Goal: Task Accomplishment & Management: Complete application form

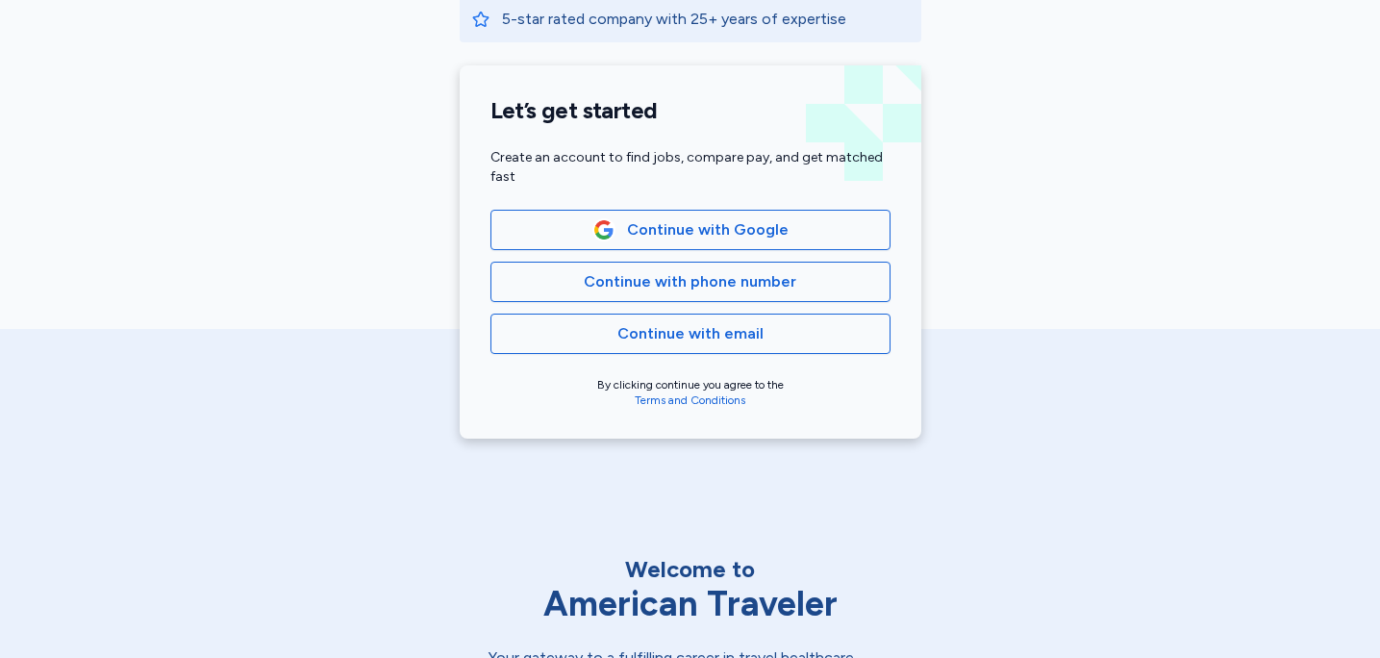
scroll to position [400, 0]
click at [752, 303] on div "Continue with Google Continue with phone number Continue with email" at bounding box center [691, 284] width 400 height 144
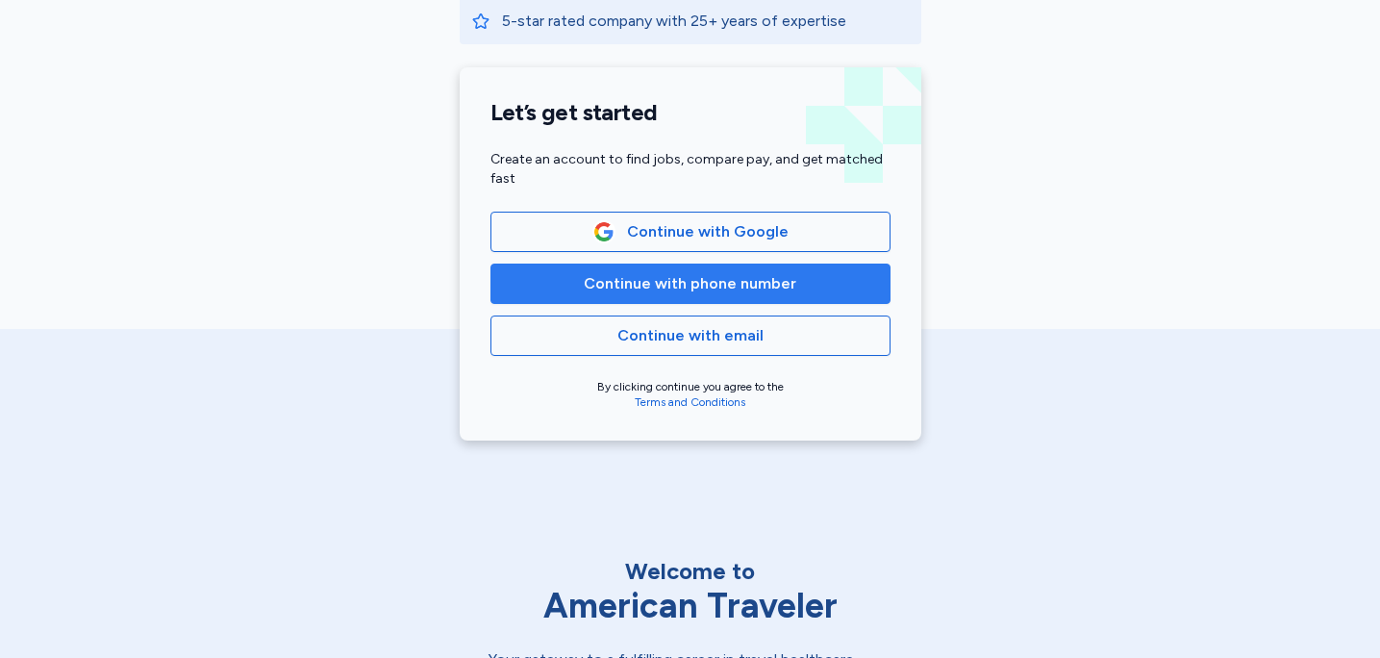
click at [743, 294] on span "Continue with phone number" at bounding box center [690, 283] width 213 height 23
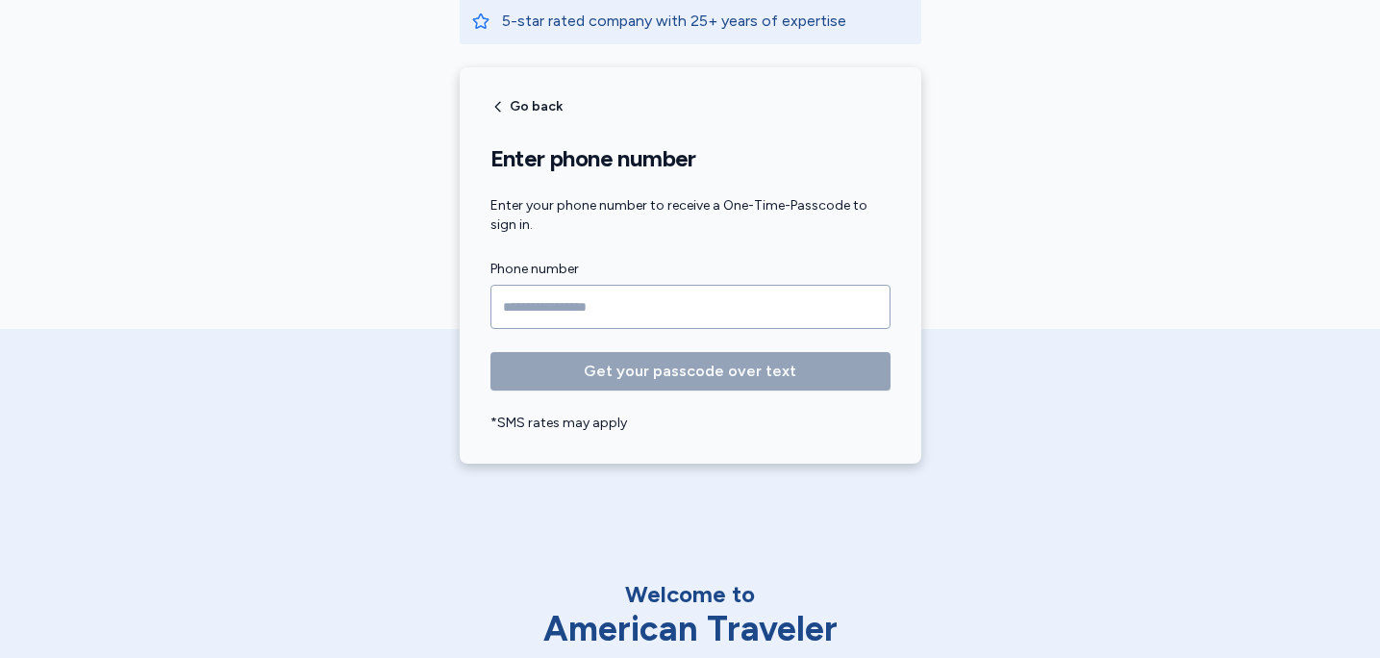
click at [724, 299] on input "Phone number" at bounding box center [691, 307] width 400 height 44
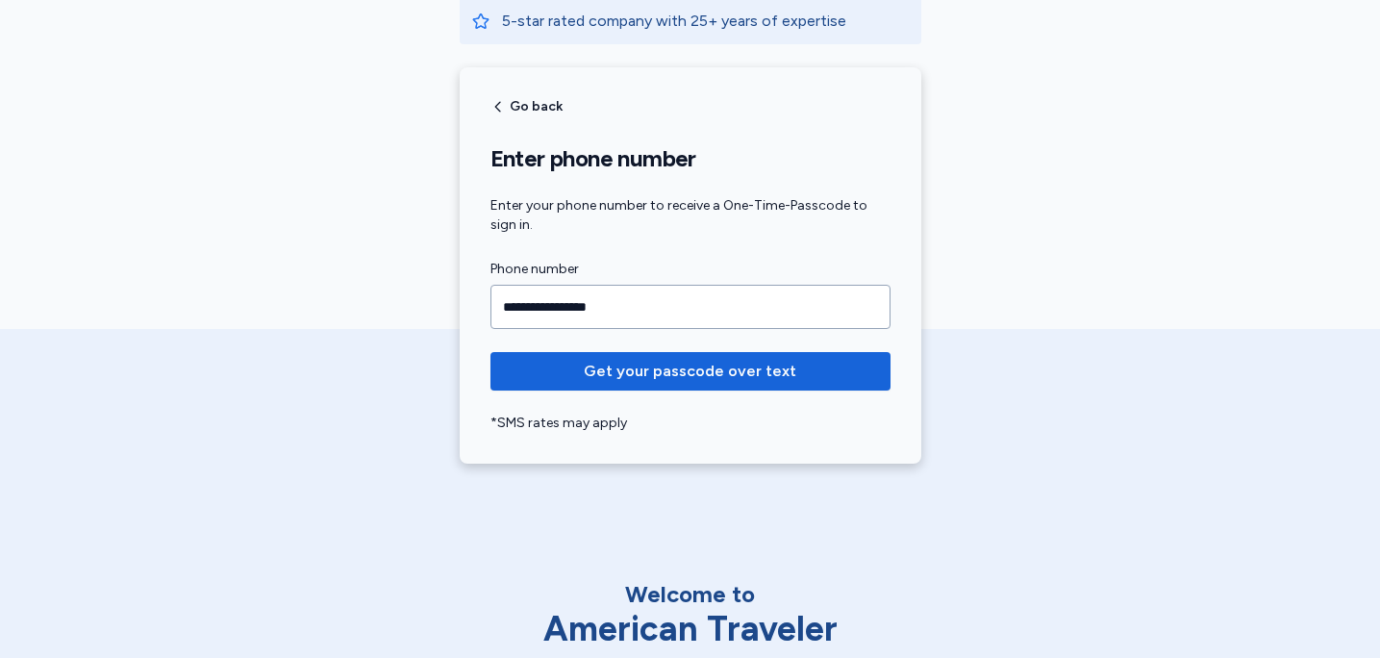
type input "**********"
click at [491, 352] on button "Get your passcode over text" at bounding box center [691, 371] width 400 height 38
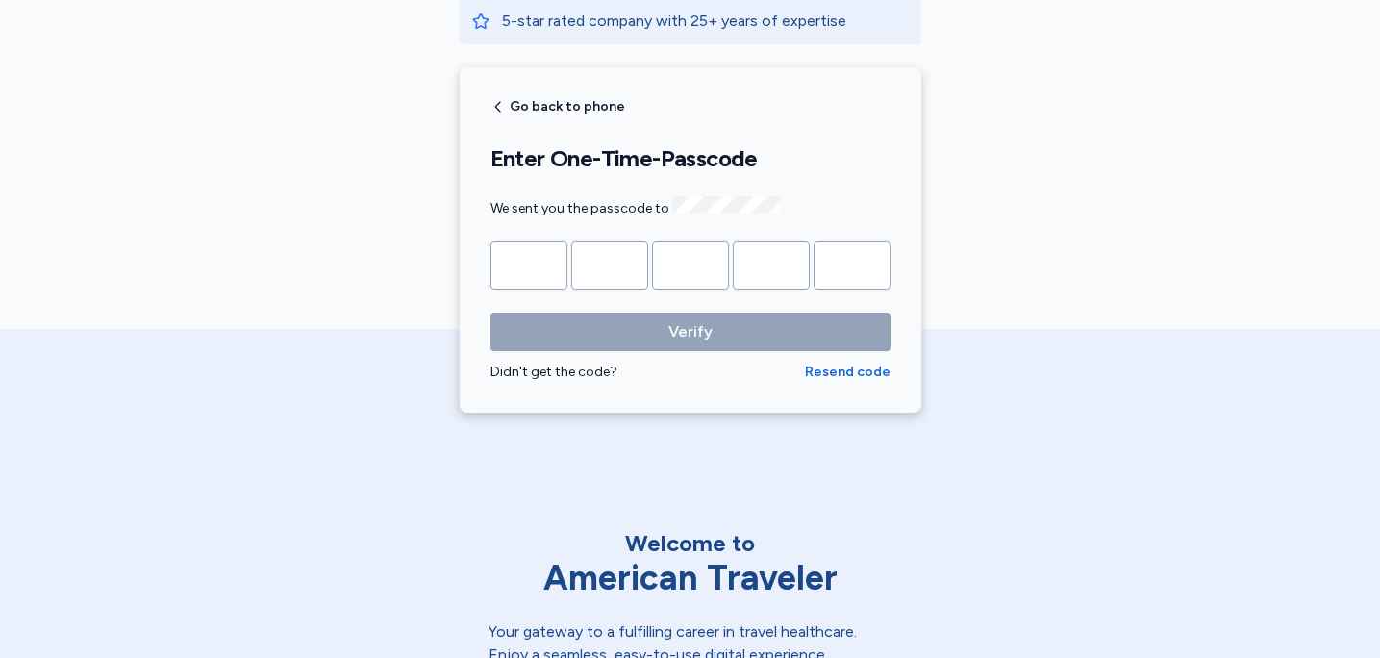
type input "*"
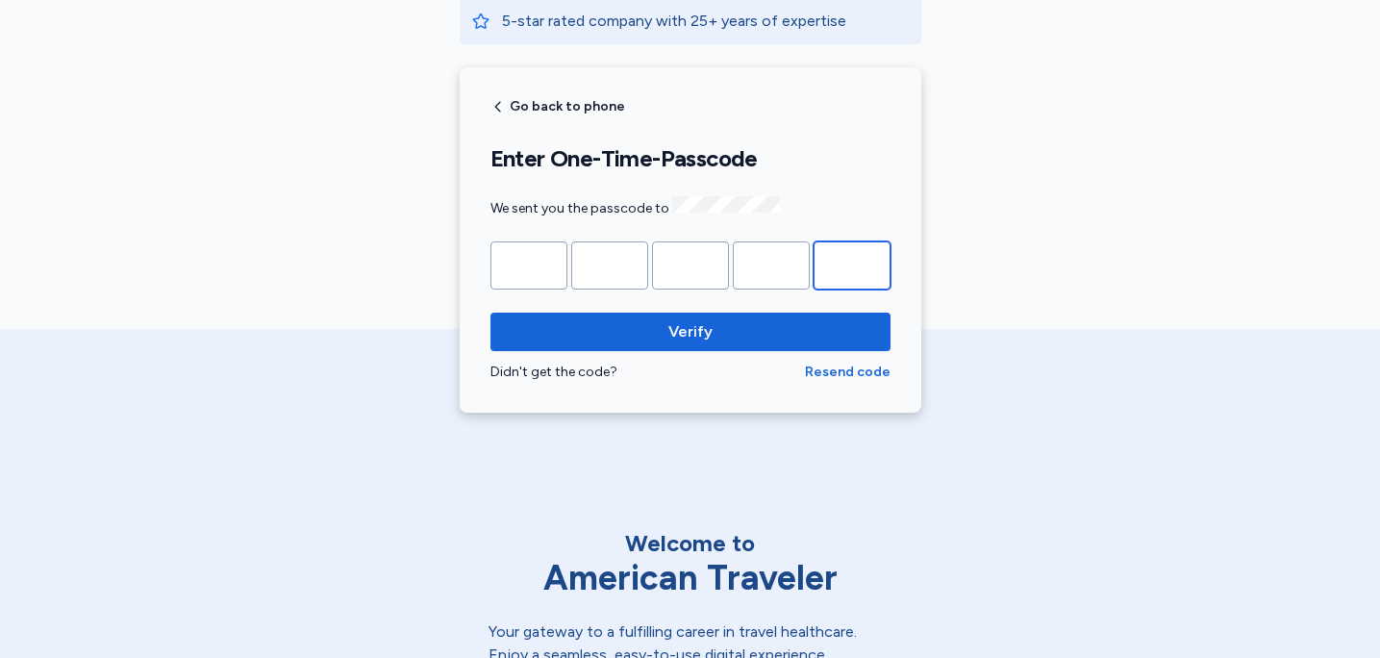
type input "*"
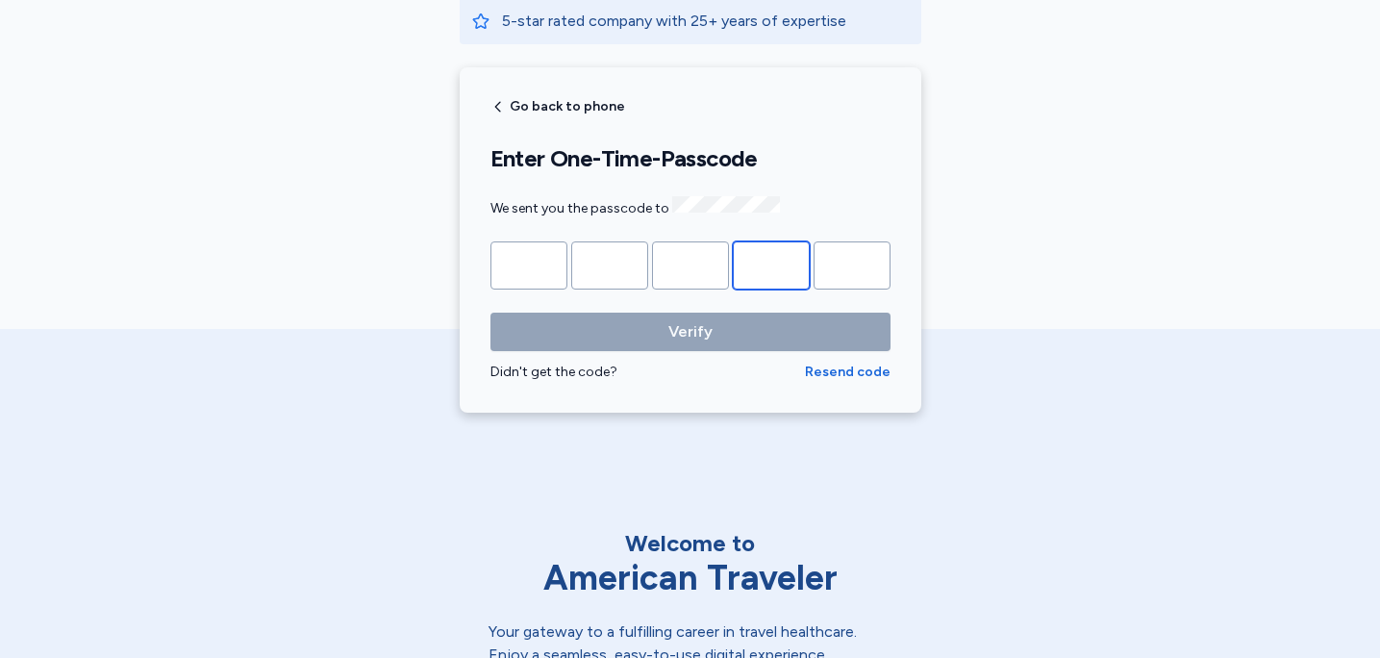
type input "*"
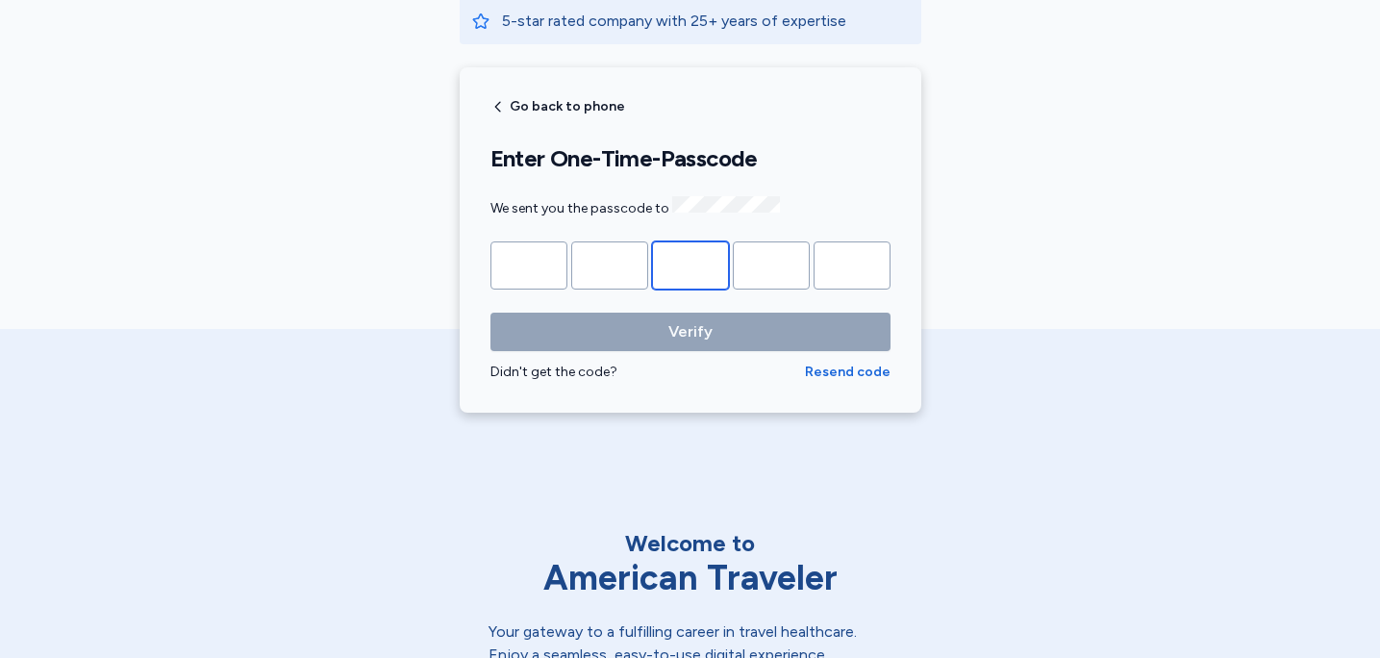
type input "*"
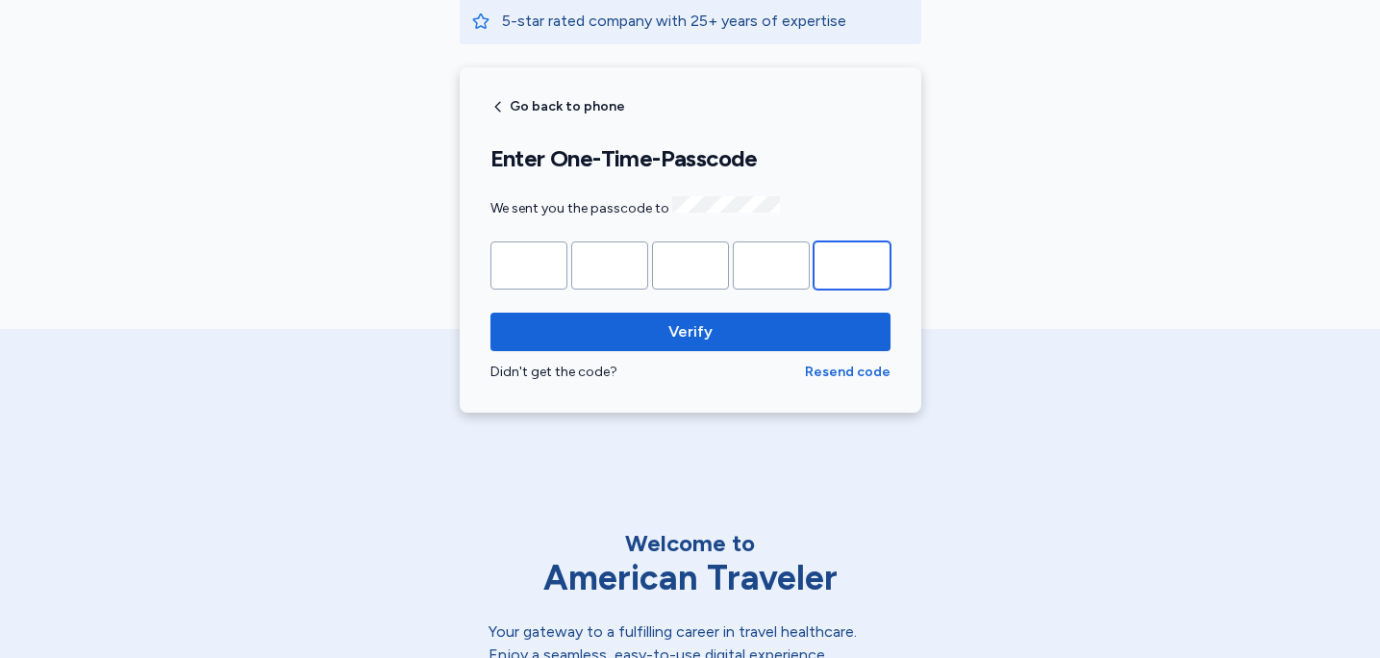
type input "*"
click at [491, 313] on button "Verify" at bounding box center [691, 332] width 400 height 38
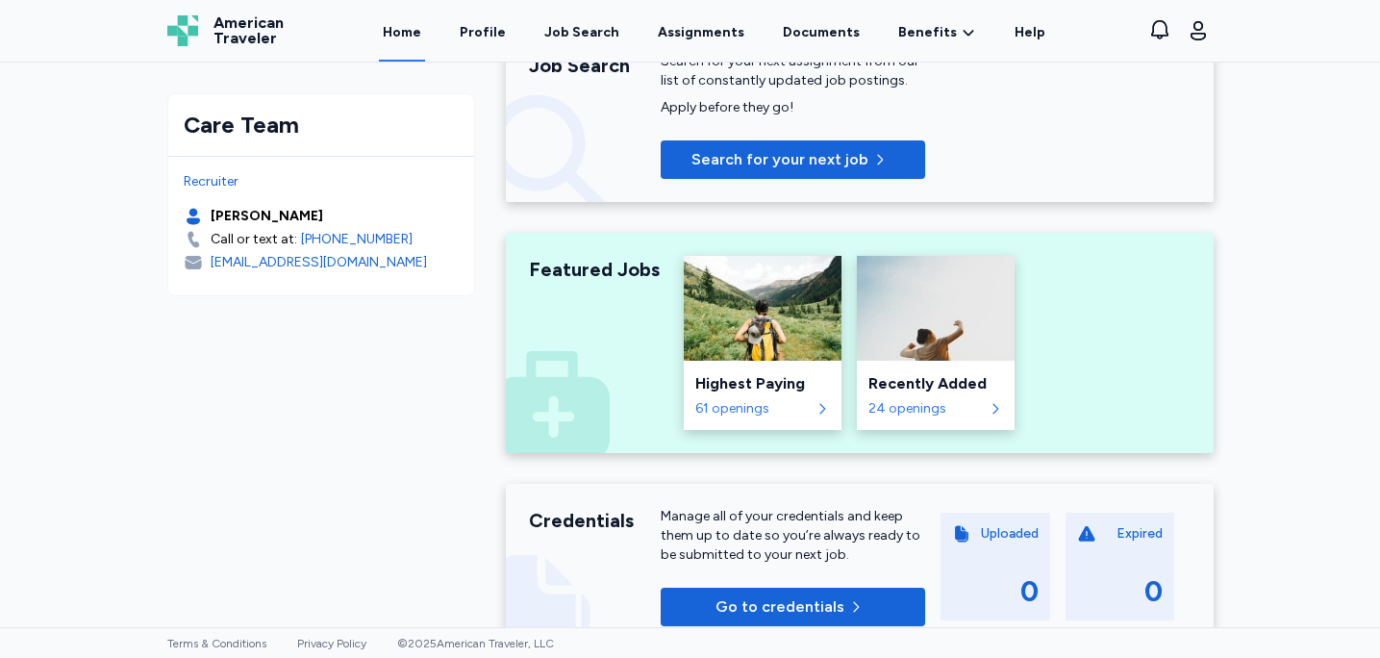
scroll to position [262, 0]
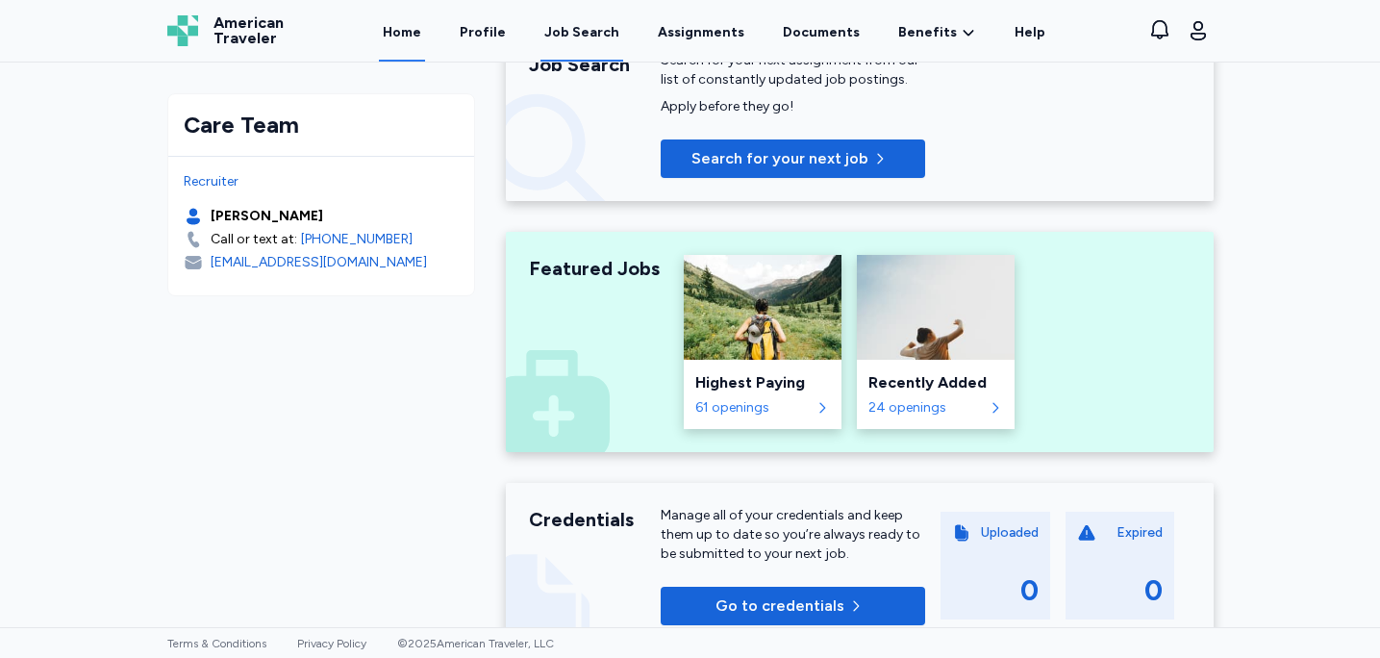
click at [579, 27] on div "Job Search" at bounding box center [581, 32] width 75 height 19
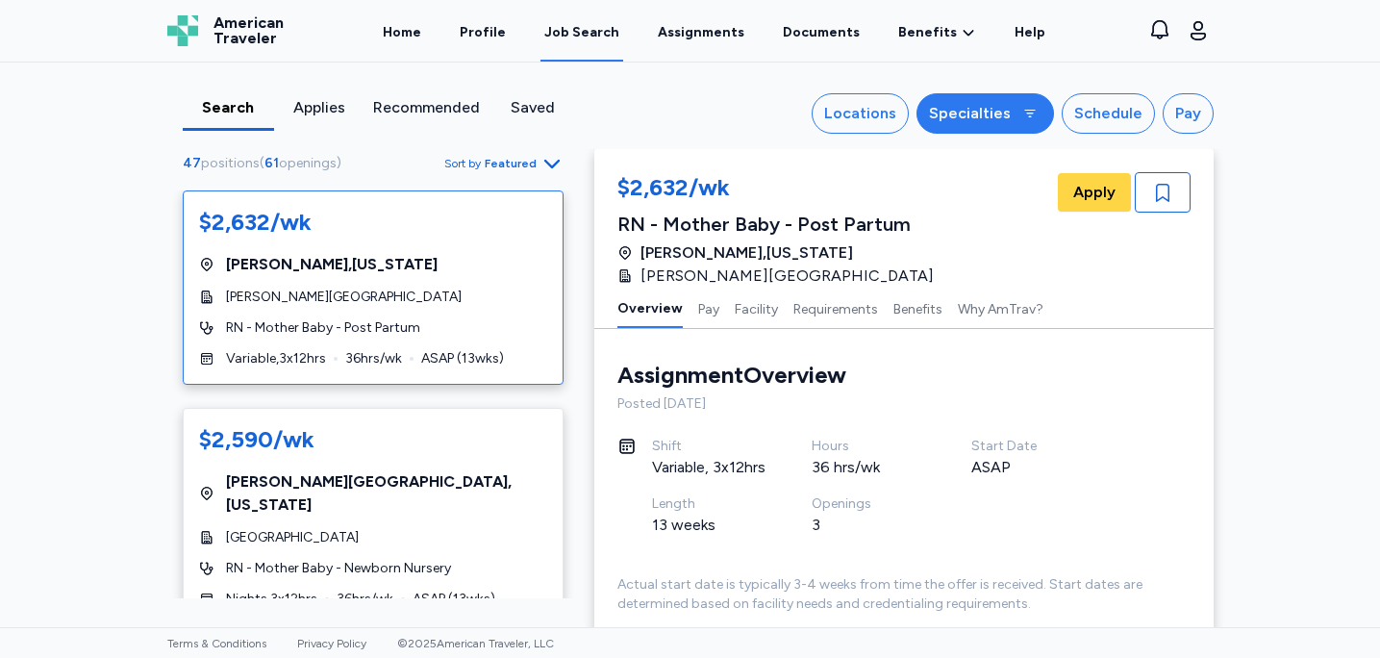
click at [960, 123] on div "Specialties" at bounding box center [970, 113] width 82 height 23
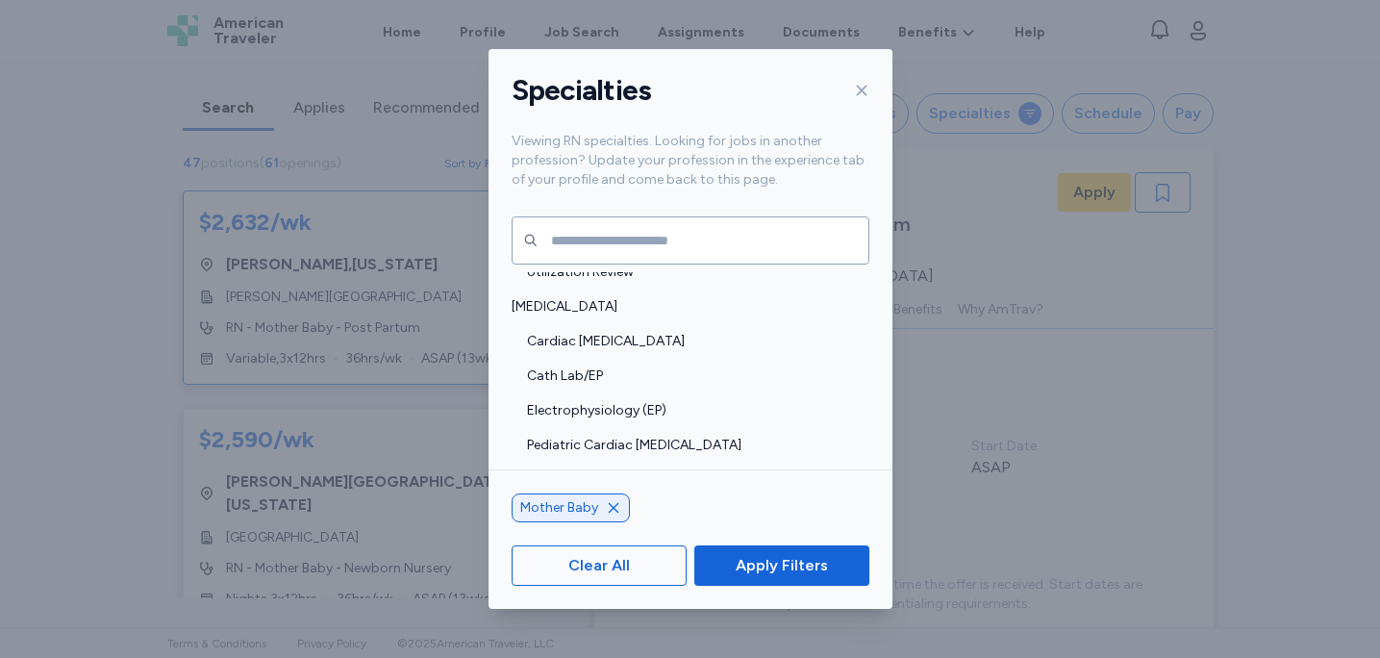
scroll to position [195, 0]
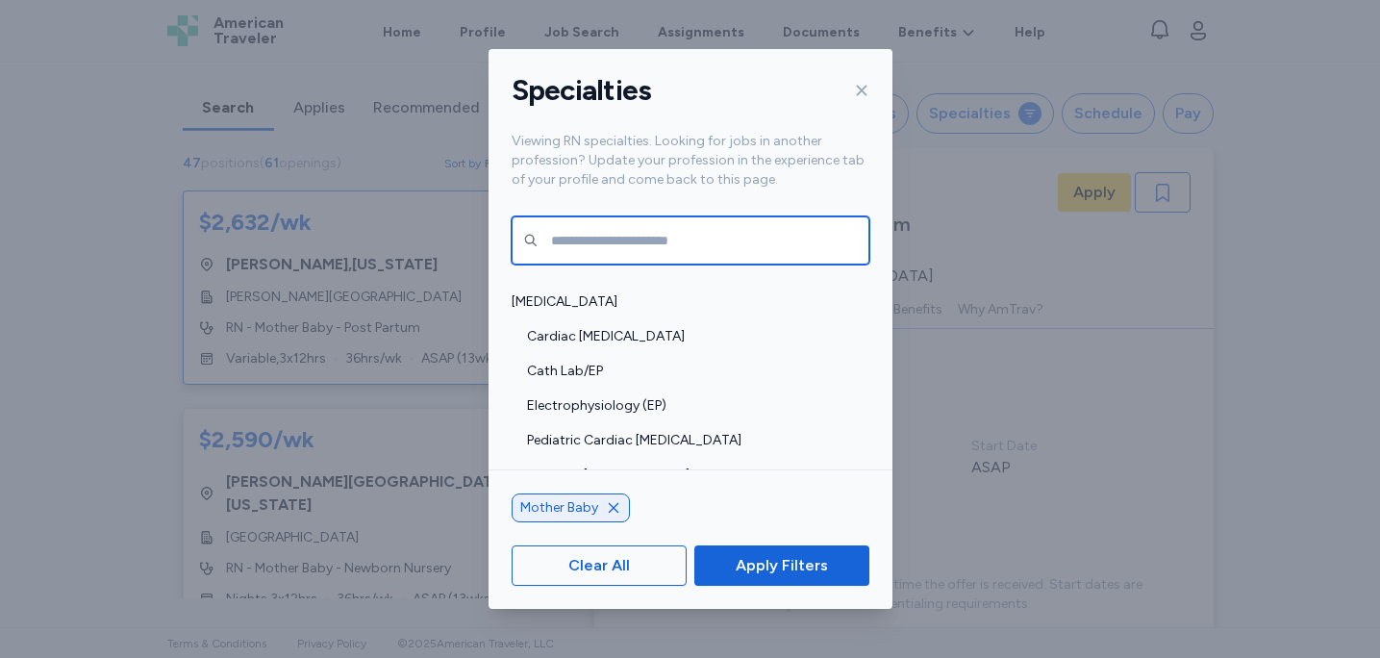
click at [596, 242] on input "text" at bounding box center [691, 240] width 358 height 48
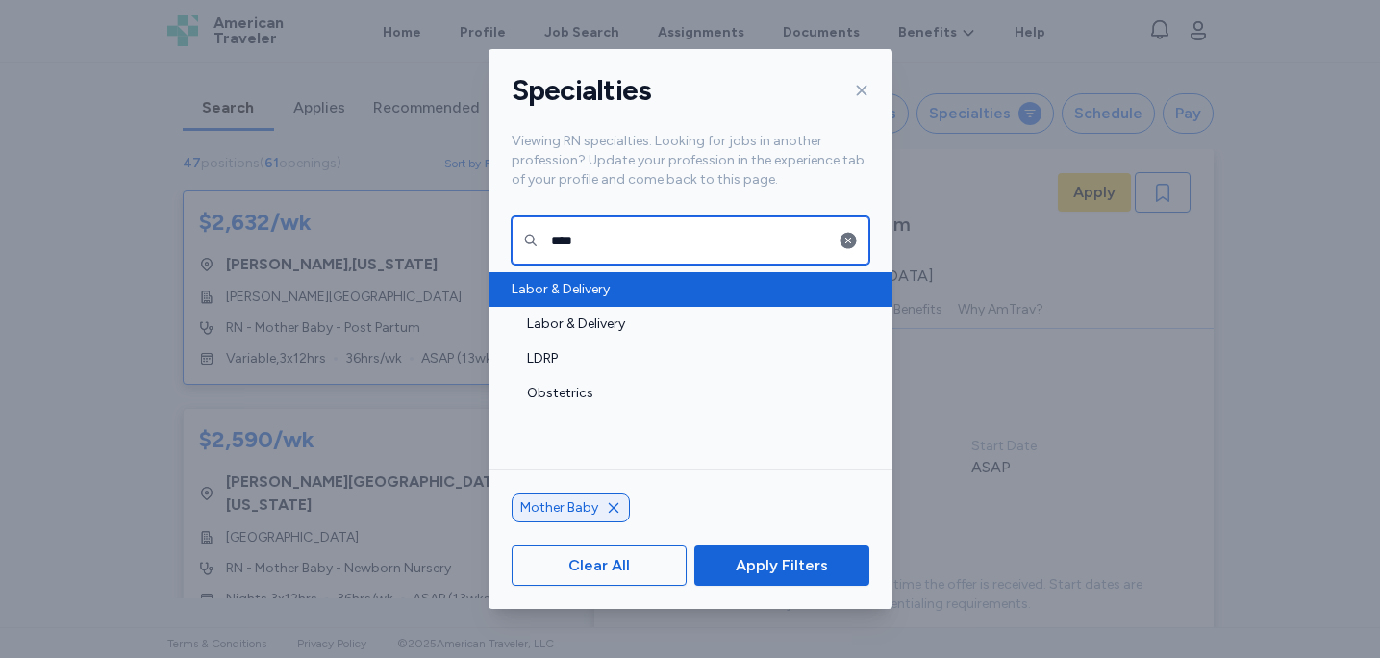
type input "****"
click at [617, 288] on span "Labor & Delivery" at bounding box center [685, 289] width 346 height 19
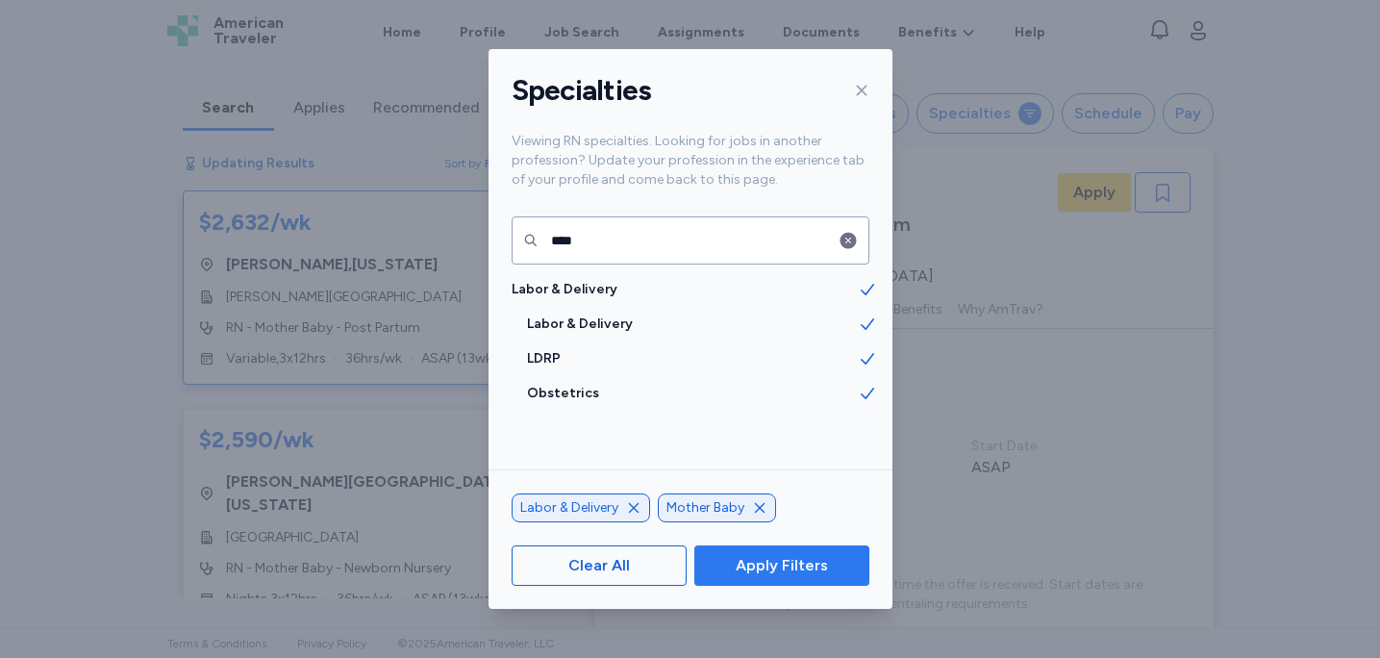
click at [799, 572] on span "Apply Filters" at bounding box center [782, 565] width 92 height 23
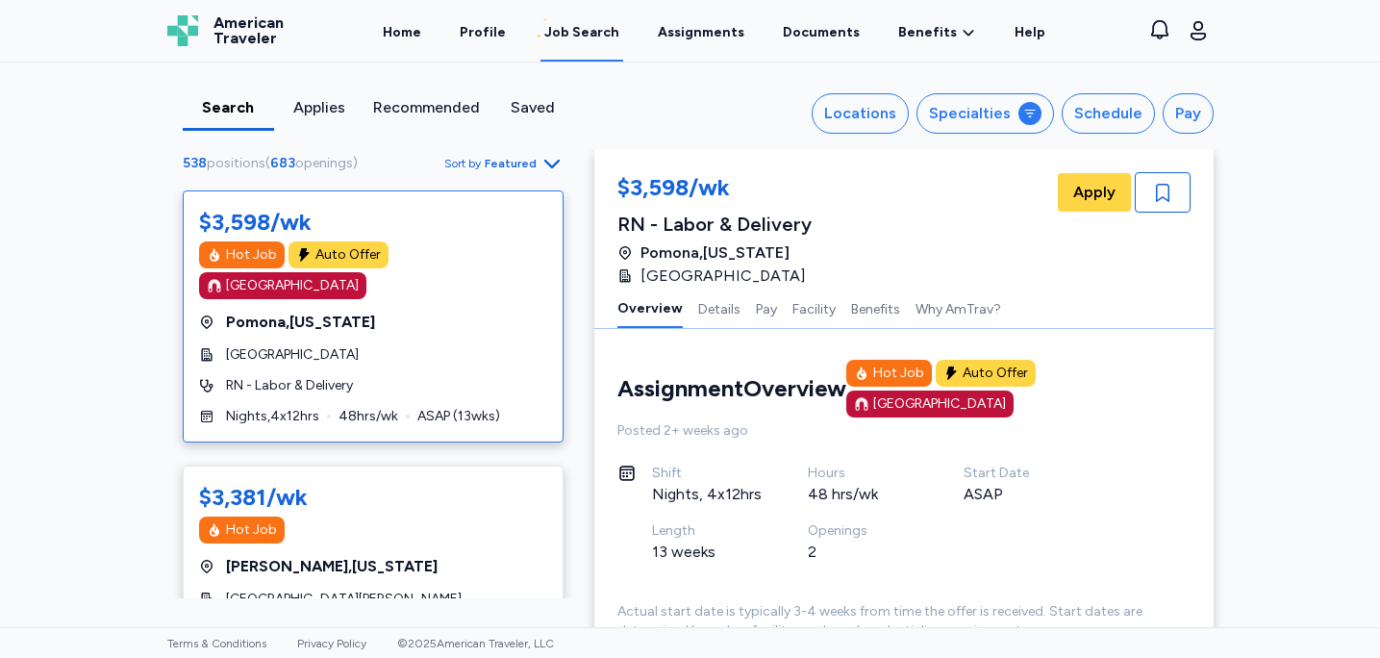
scroll to position [2, 0]
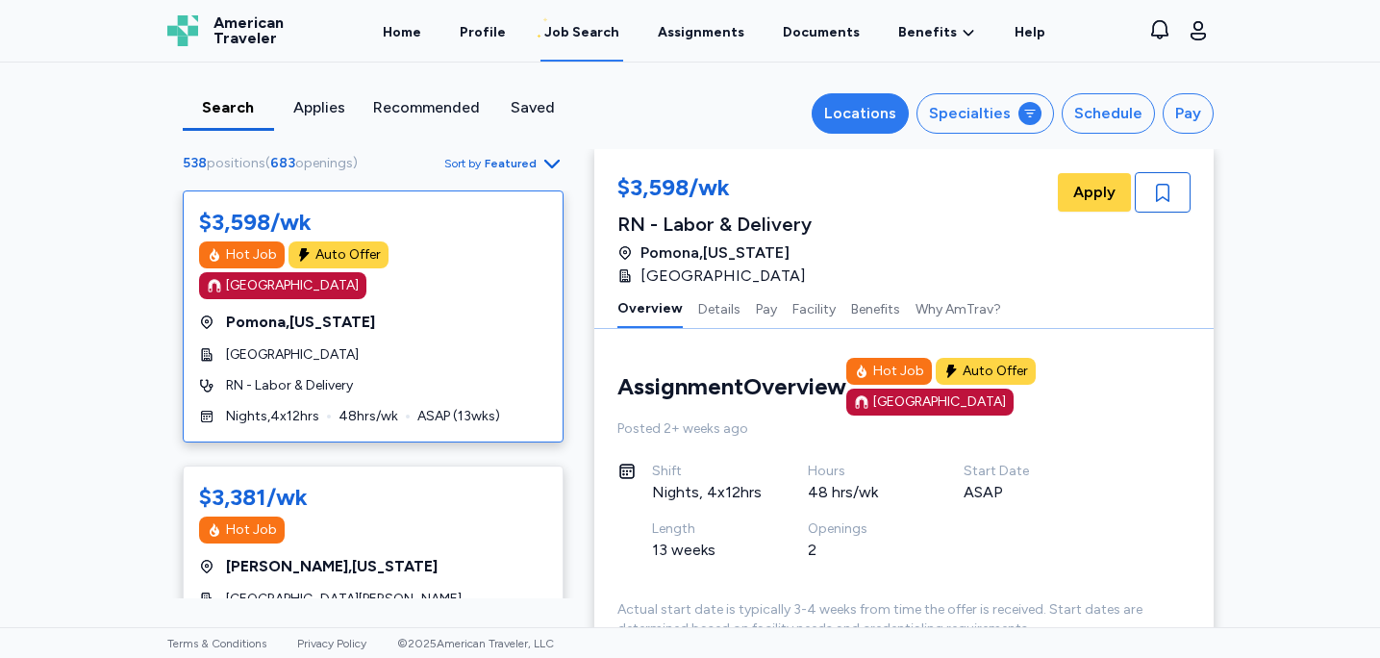
click at [835, 100] on button "Locations" at bounding box center [860, 113] width 97 height 40
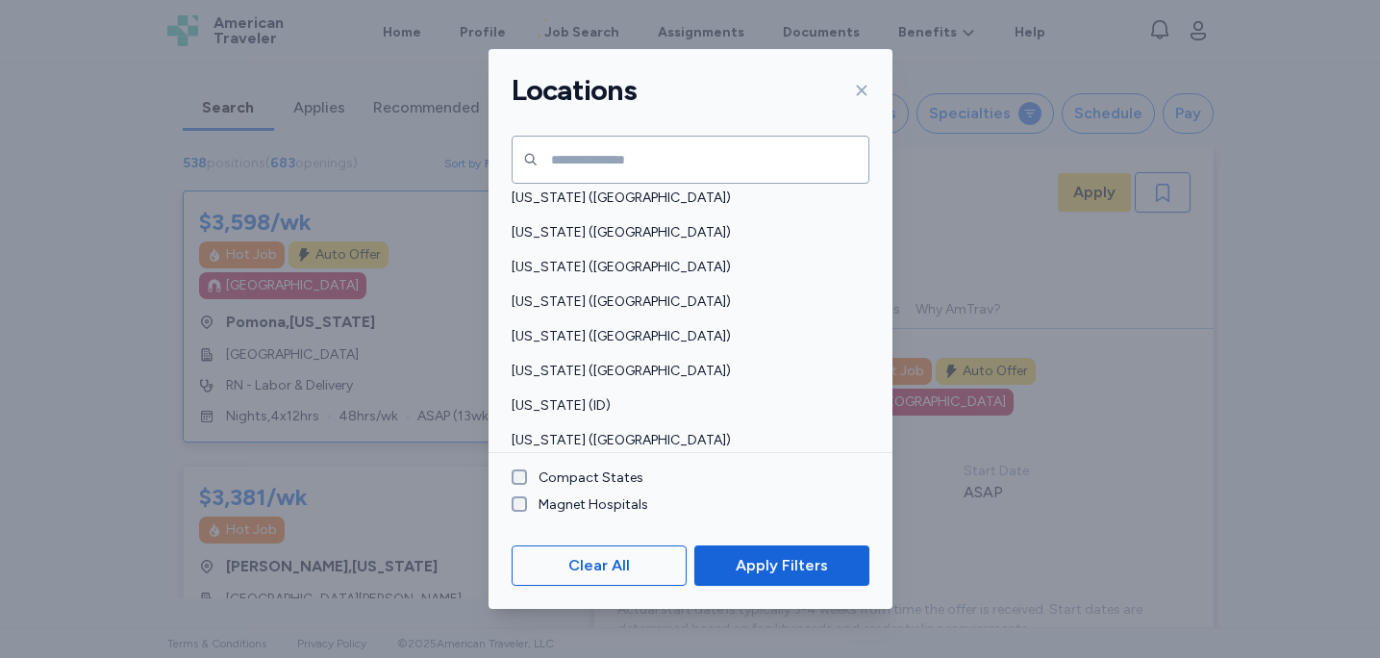
scroll to position [220, 0]
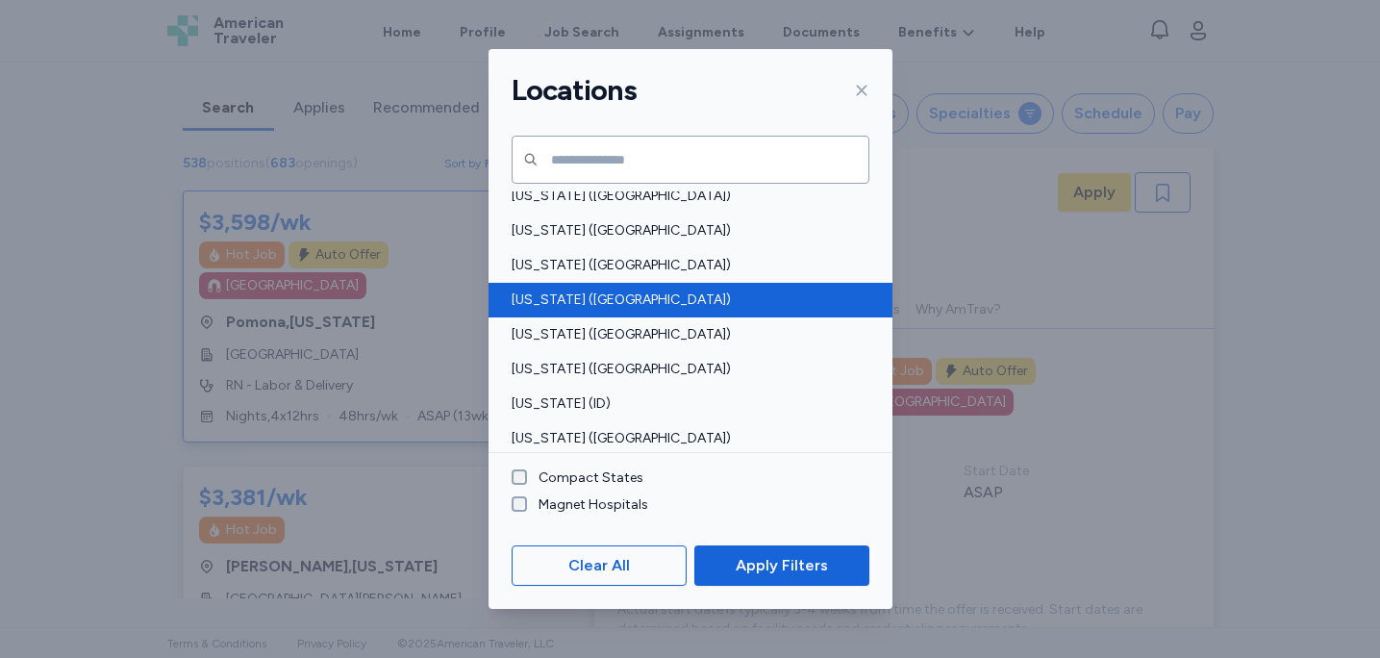
click at [576, 300] on span "[US_STATE] ([GEOGRAPHIC_DATA])" at bounding box center [685, 300] width 346 height 19
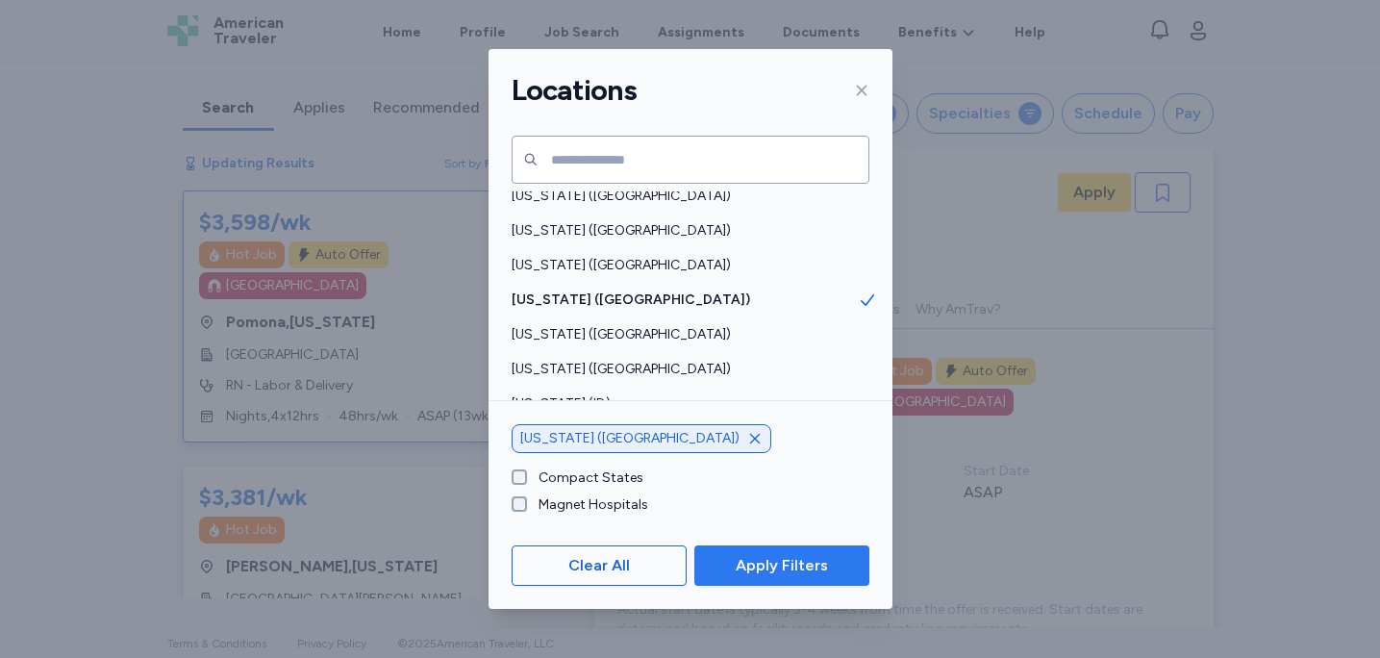
click at [764, 570] on span "Apply Filters" at bounding box center [782, 565] width 92 height 23
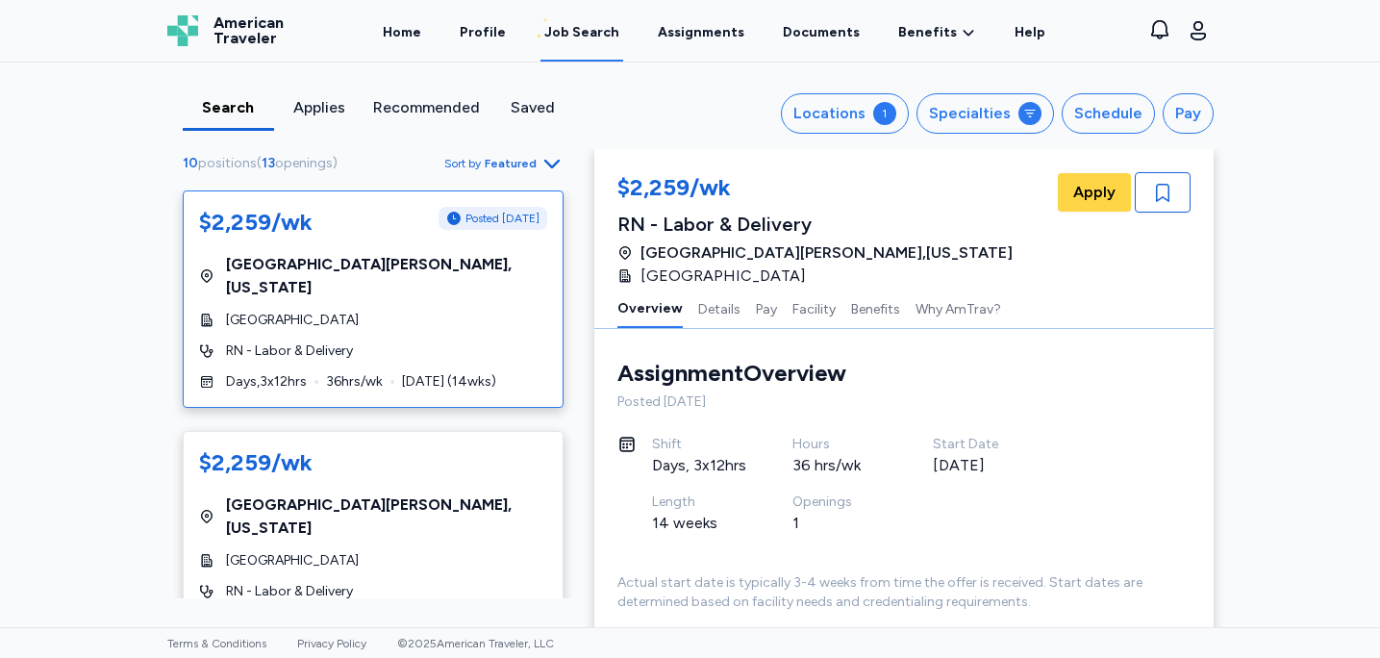
click at [499, 169] on span "Featured" at bounding box center [511, 163] width 52 height 15
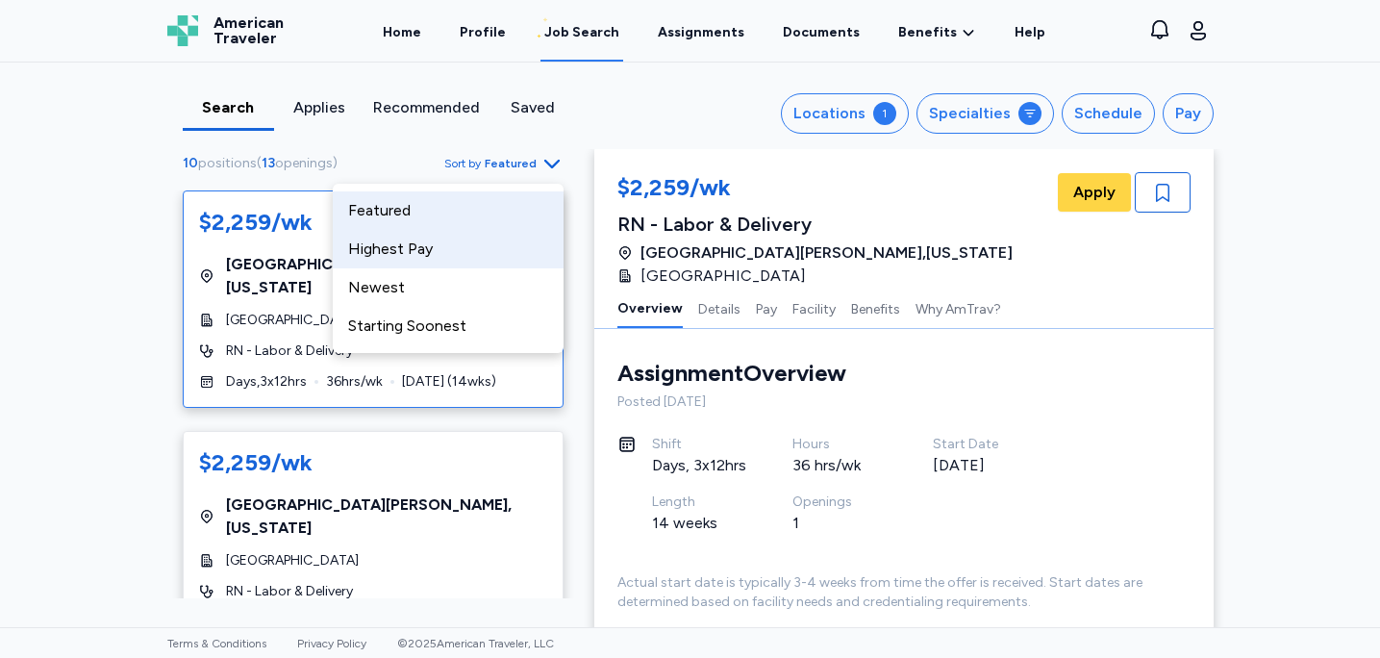
click at [435, 250] on div "Highest Pay" at bounding box center [448, 249] width 231 height 38
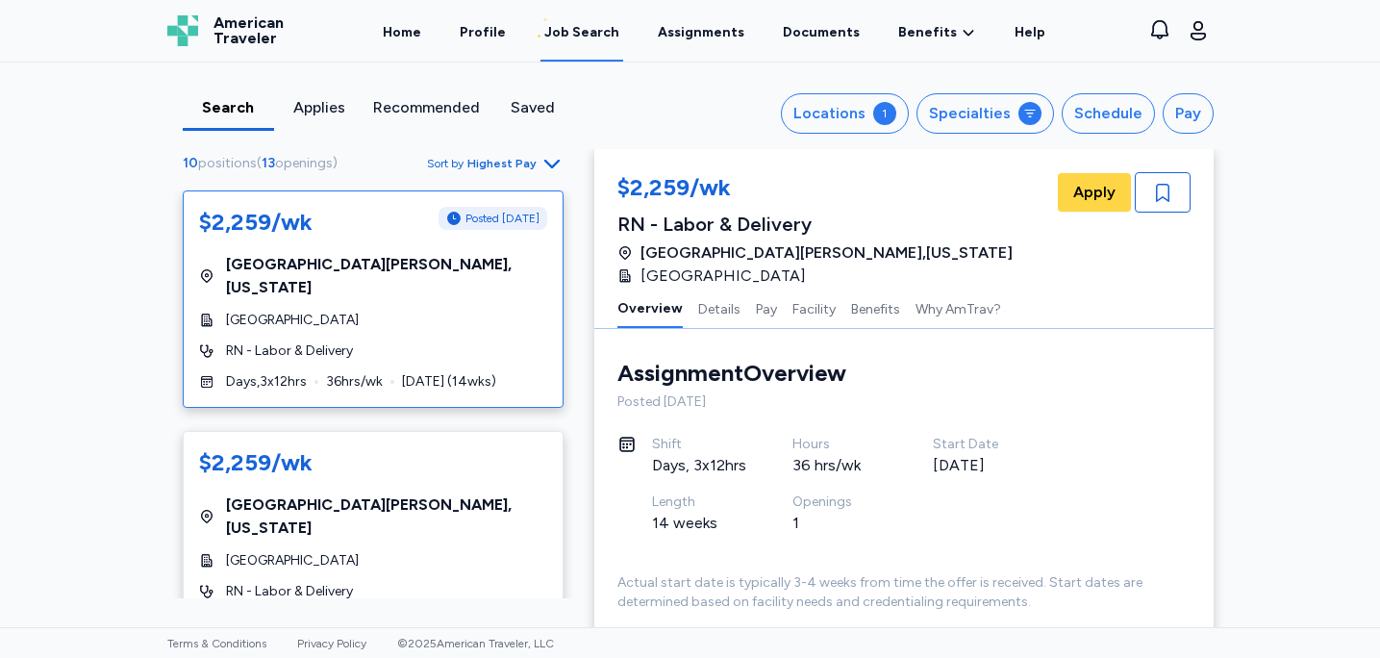
click at [108, 314] on div "Search Applies Recommended Saved Locations 1 Specialties Schedule Pay 10 positi…" at bounding box center [690, 345] width 1380 height 565
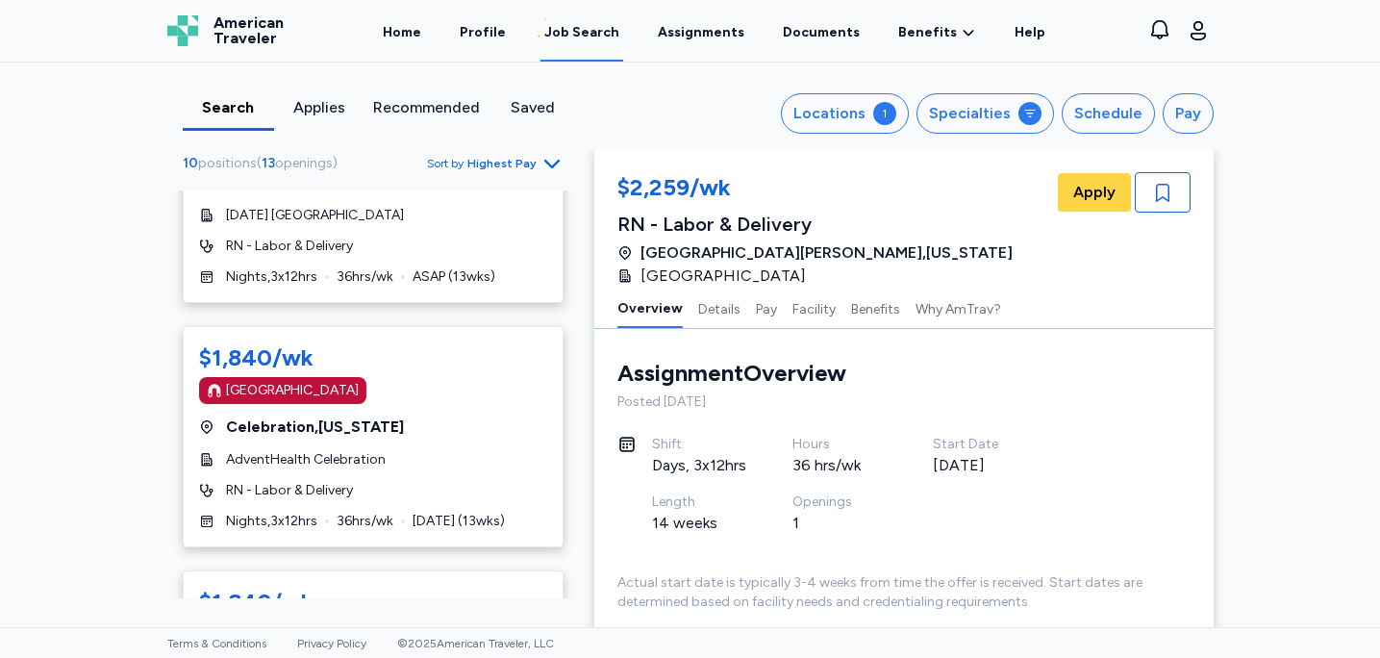
scroll to position [1264, 0]
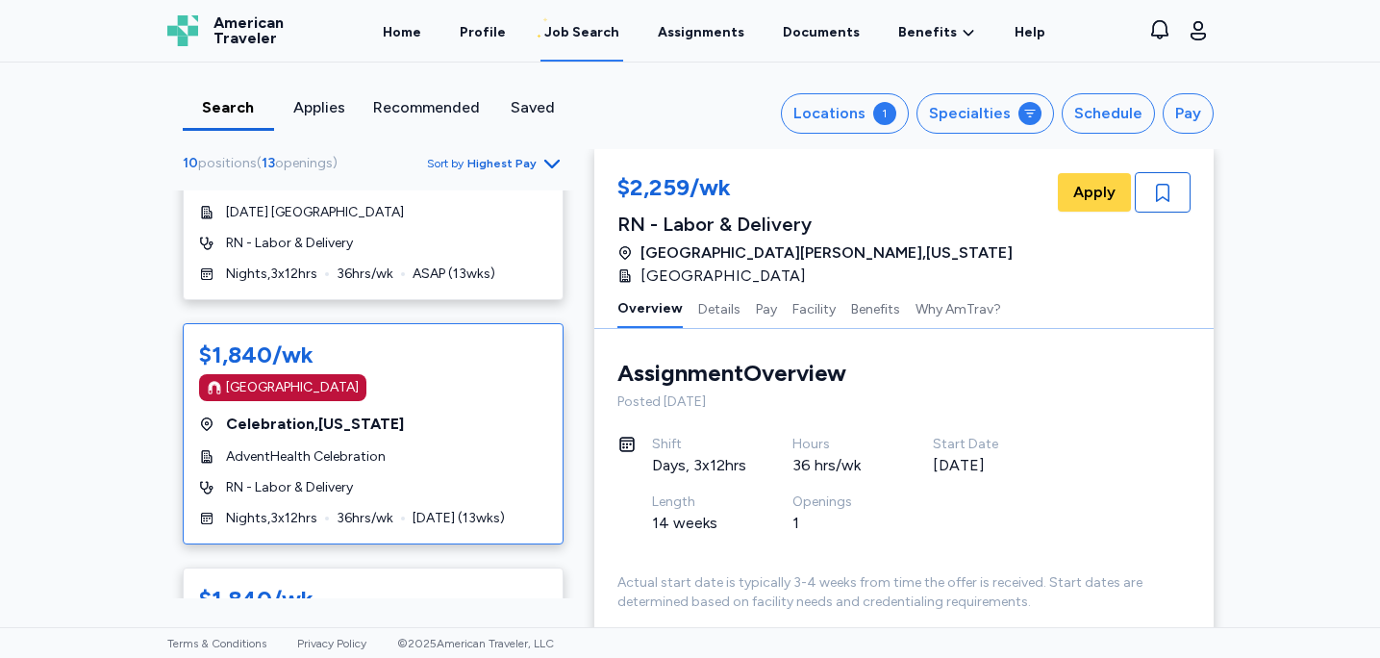
click at [506, 447] on div "AdventHealth Celebration" at bounding box center [373, 456] width 348 height 19
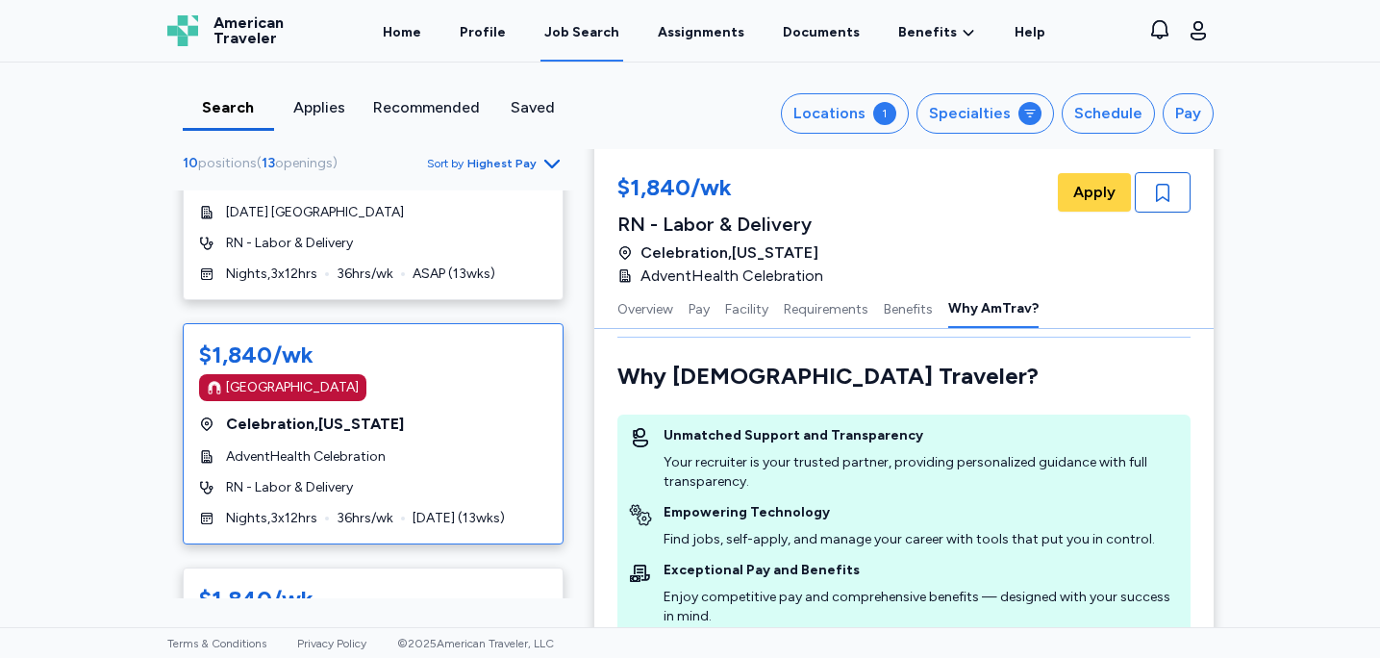
scroll to position [2126, 0]
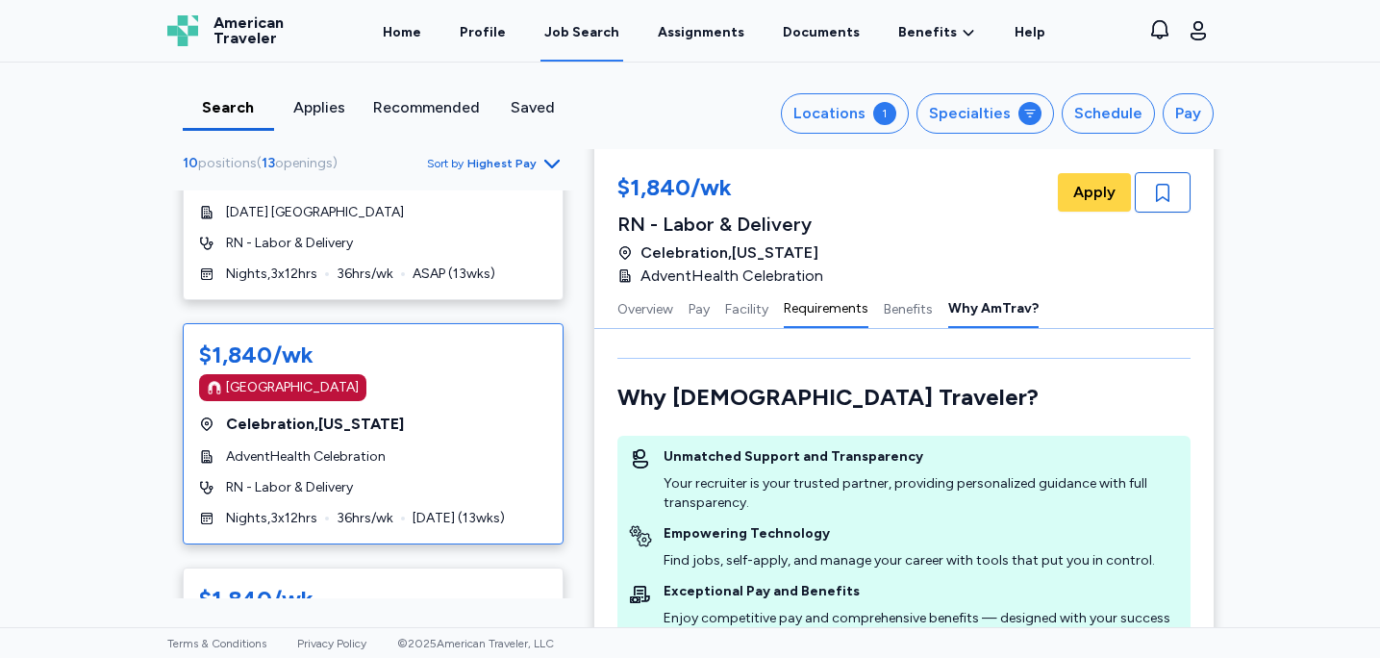
click at [797, 308] on button "Requirements" at bounding box center [826, 308] width 85 height 40
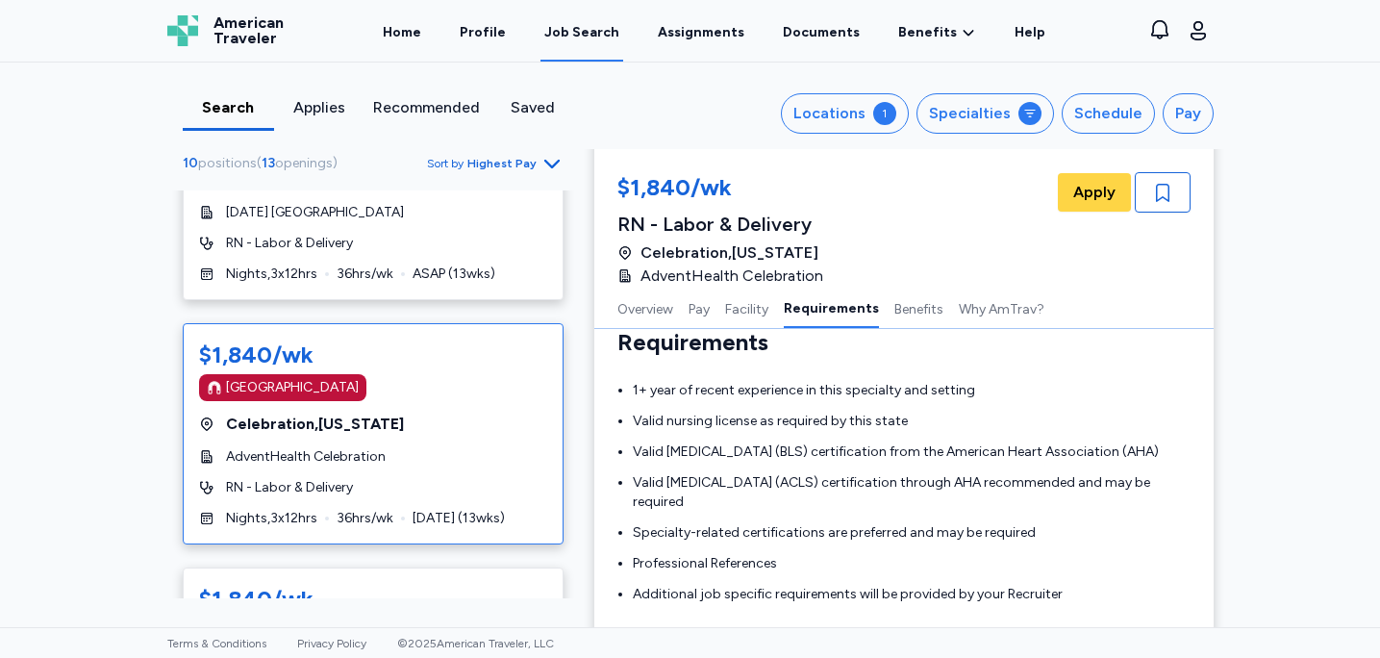
scroll to position [1655, 0]
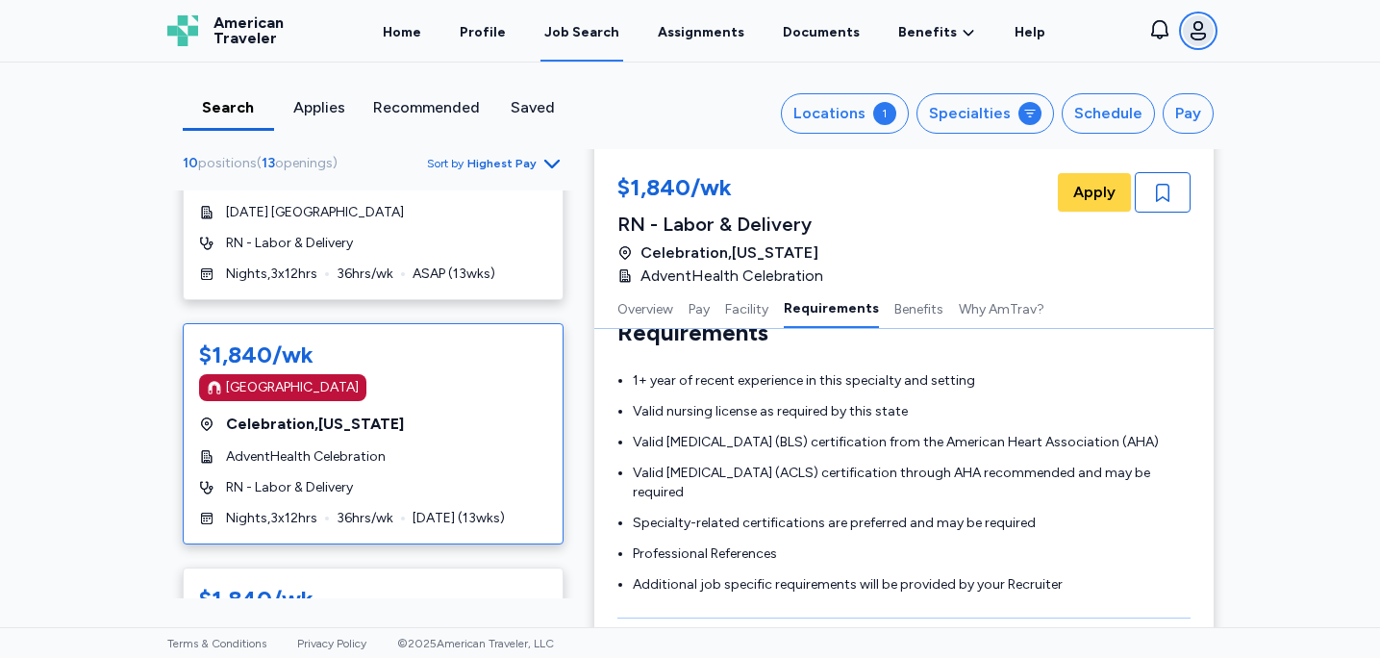
click at [1199, 39] on icon "button" at bounding box center [1198, 30] width 15 height 19
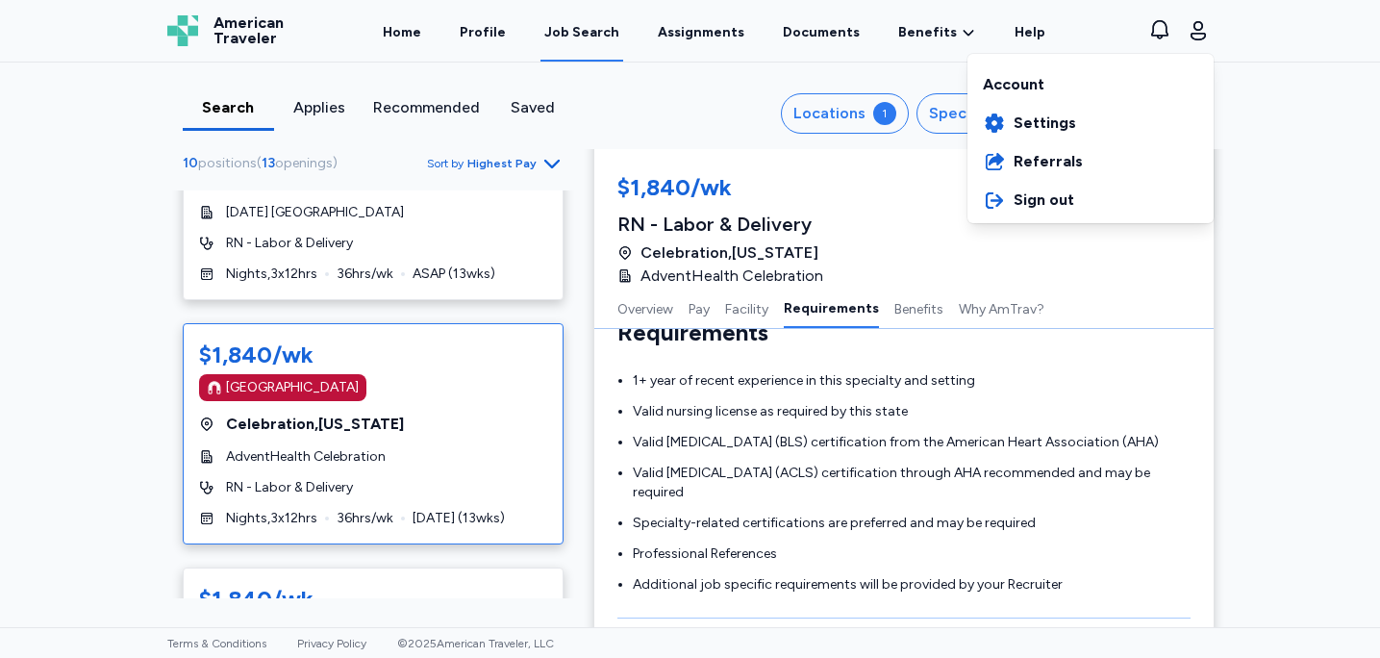
click at [1036, 64] on div "Account" at bounding box center [1091, 81] width 246 height 46
click at [1014, 80] on div "Account" at bounding box center [1091, 81] width 246 height 46
click at [493, 24] on div "American Traveler American Traveler Home Profile Job Search Assignments Documen…" at bounding box center [690, 31] width 1077 height 62
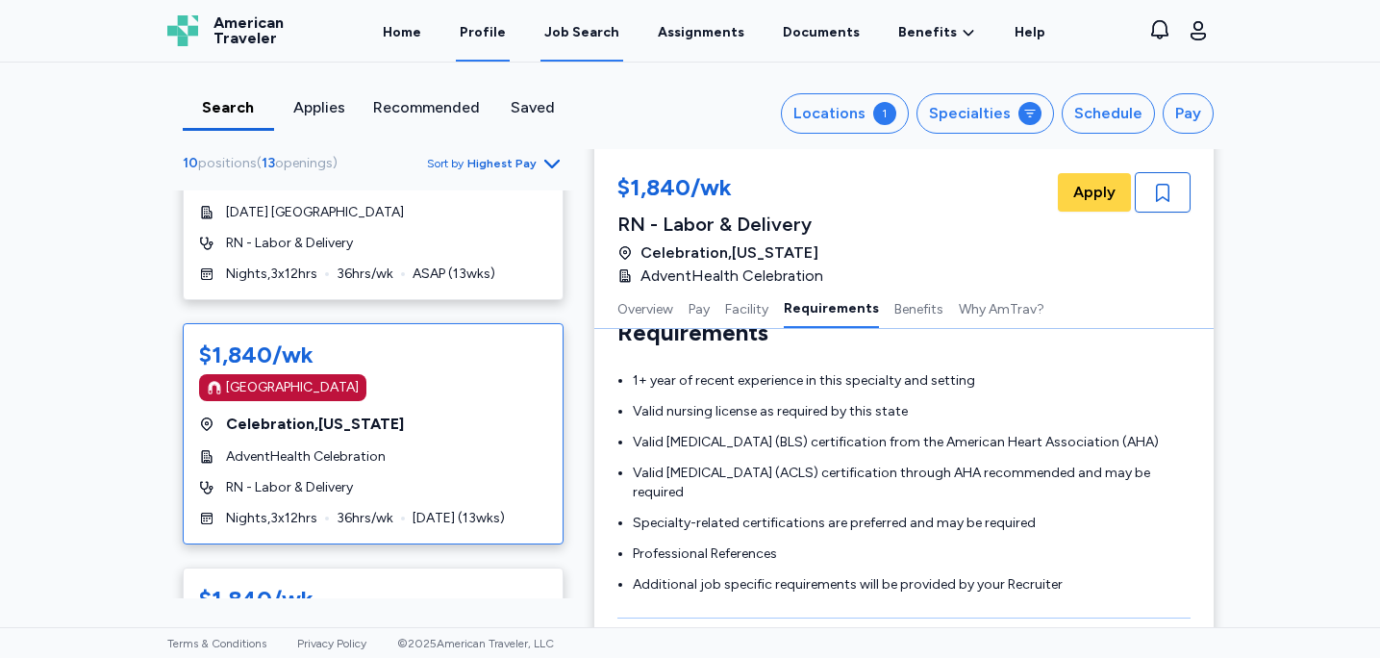
click at [494, 34] on link "Profile" at bounding box center [483, 32] width 54 height 60
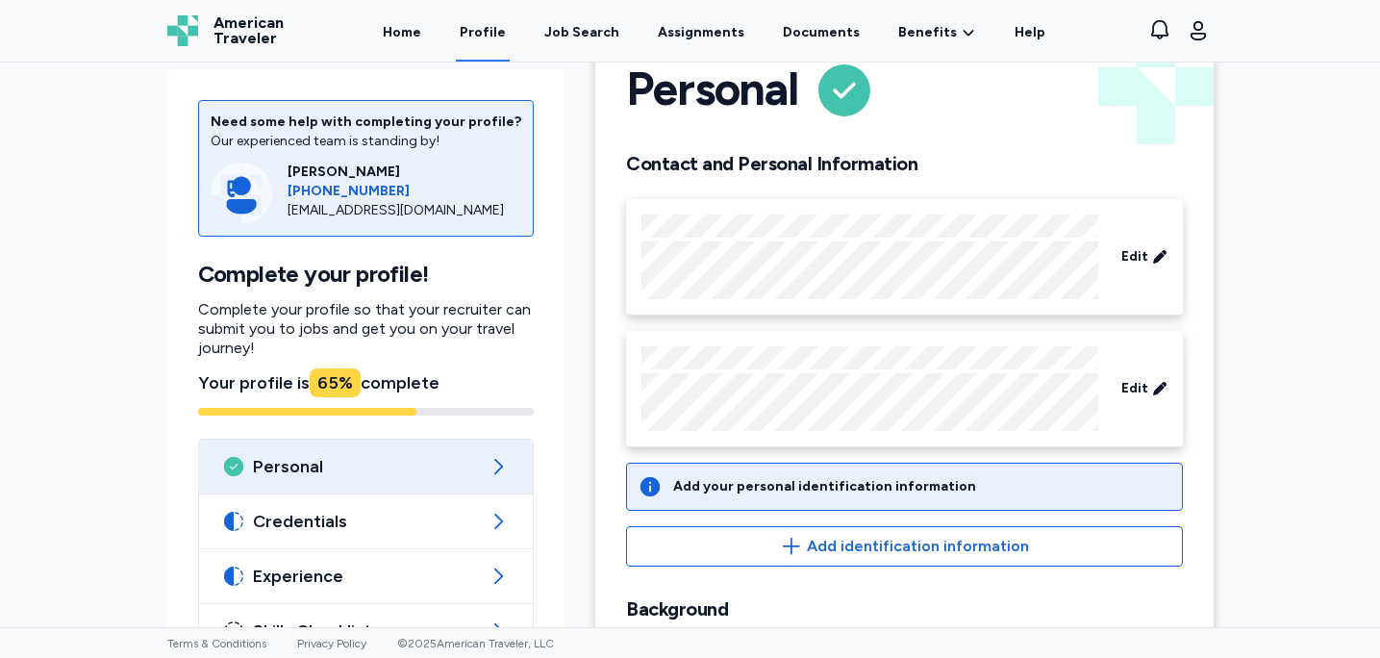
scroll to position [206, 0]
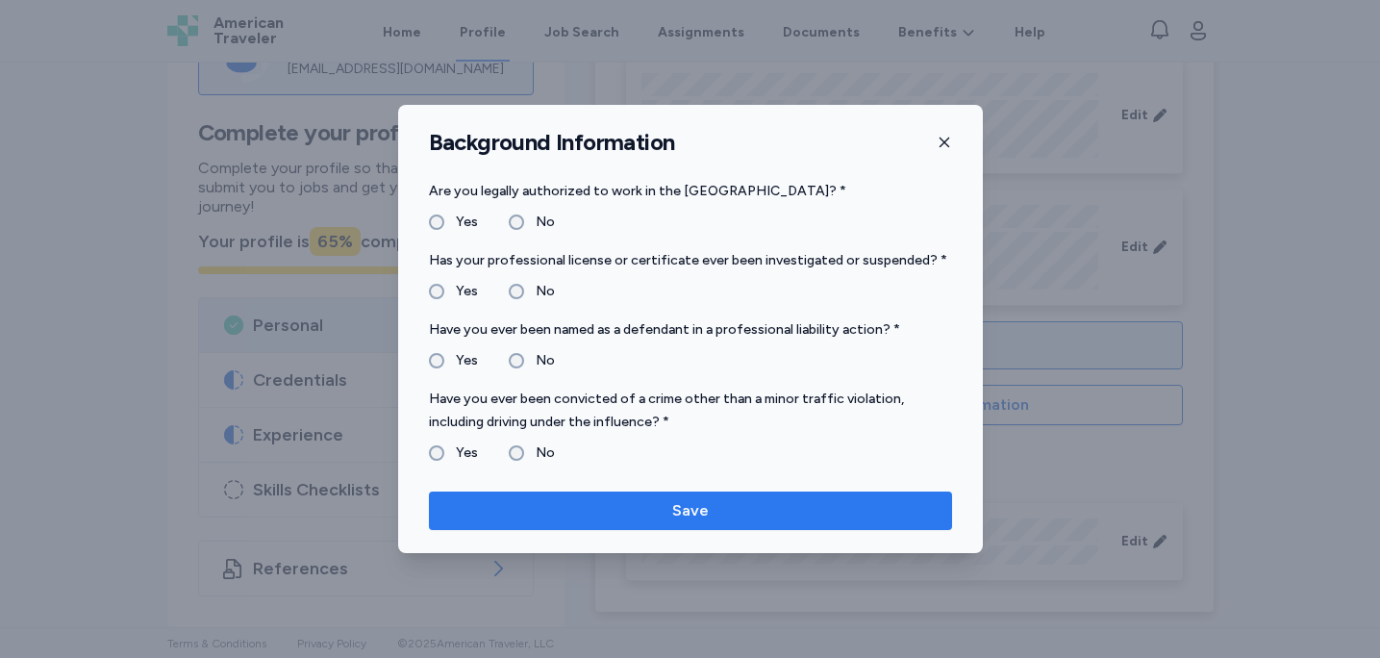
click at [813, 505] on span "Save" at bounding box center [690, 510] width 493 height 23
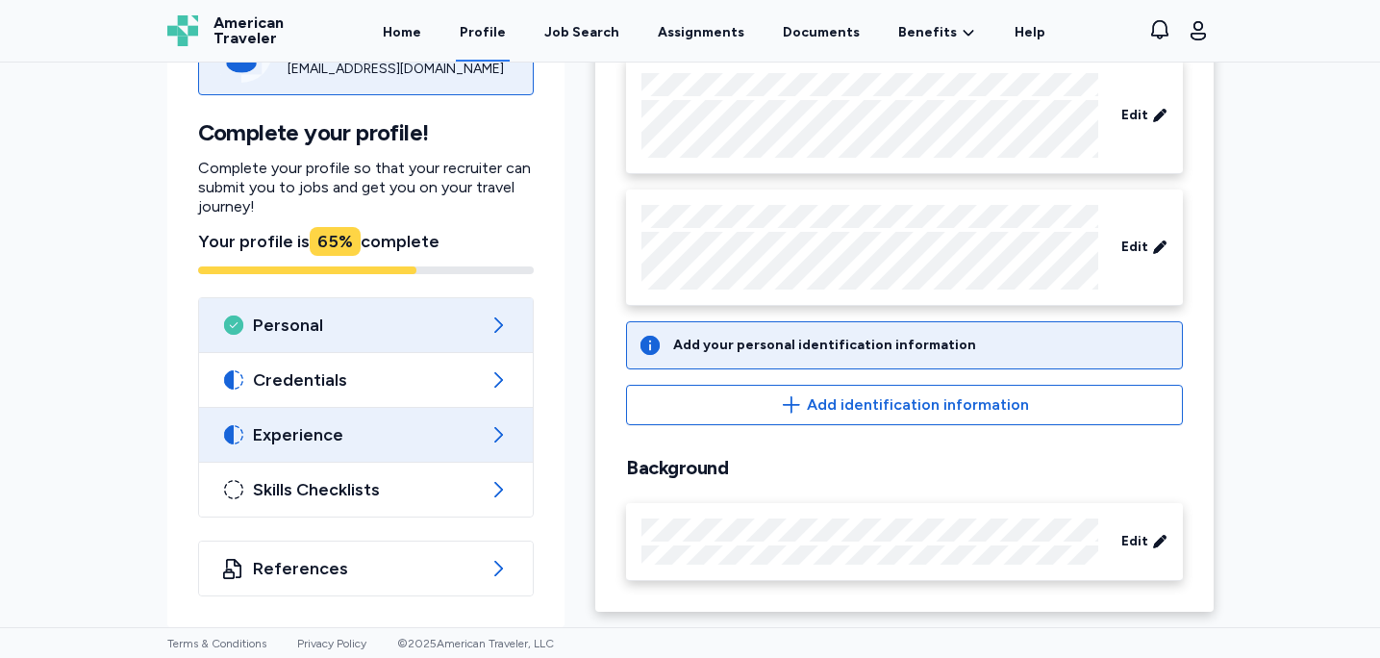
click at [415, 427] on span "Experience" at bounding box center [366, 434] width 227 height 23
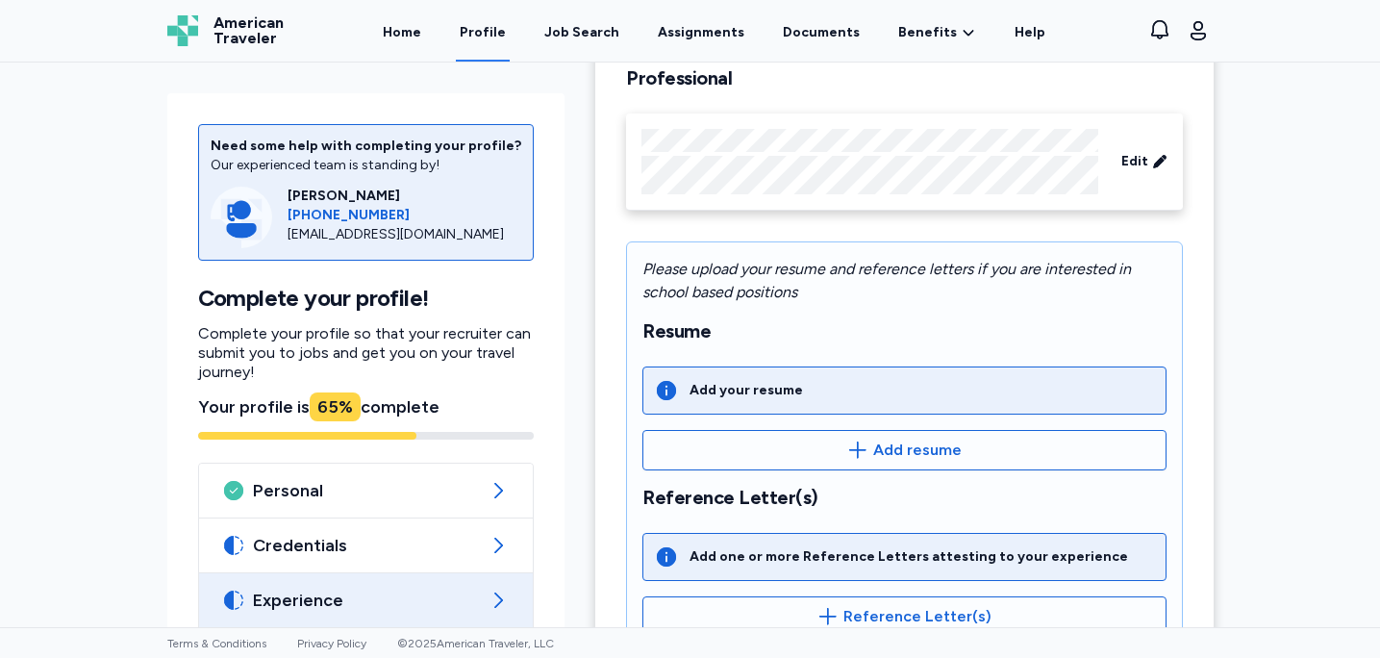
scroll to position [149, 0]
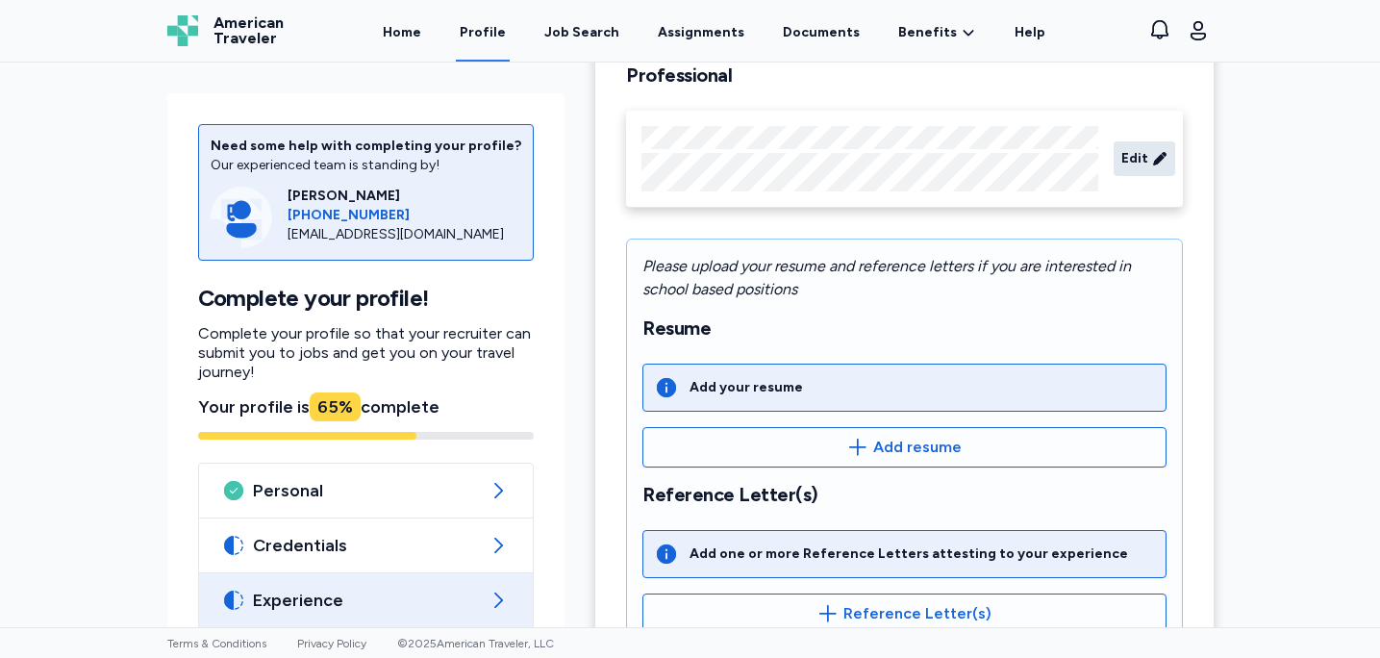
click at [1147, 150] on span "Edit" at bounding box center [1135, 158] width 27 height 19
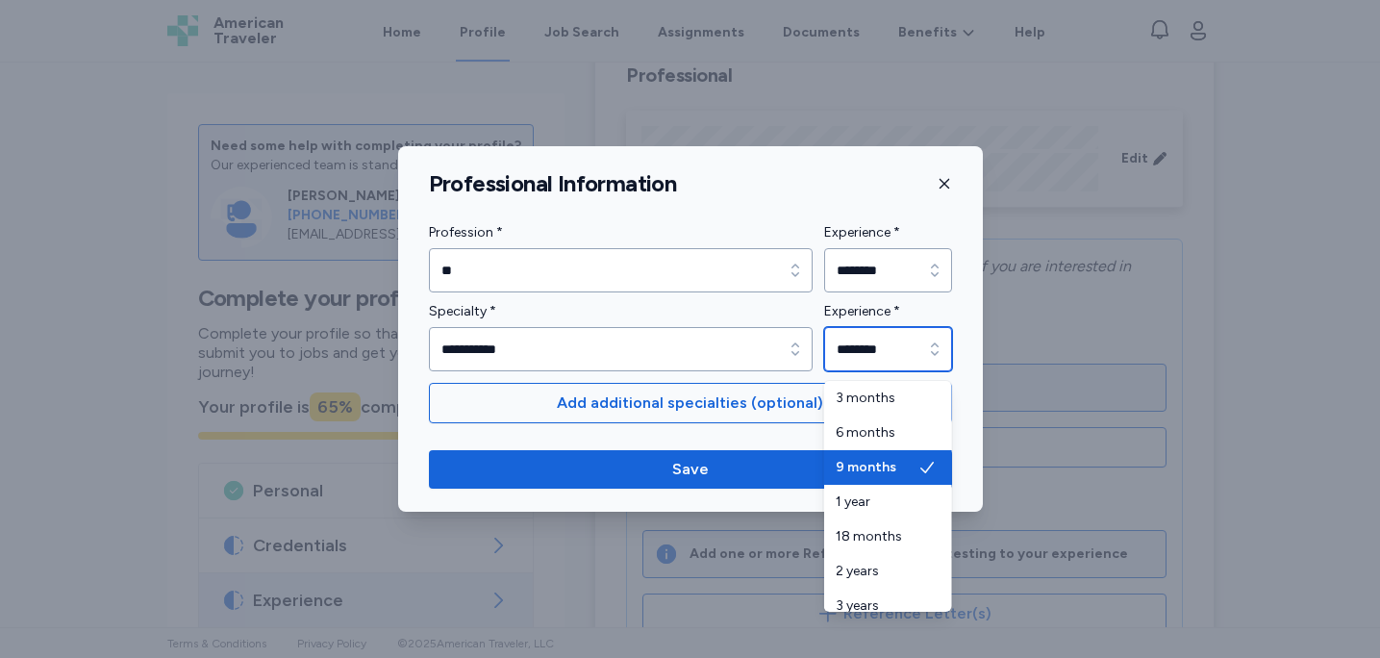
click at [858, 354] on input "********" at bounding box center [888, 349] width 128 height 44
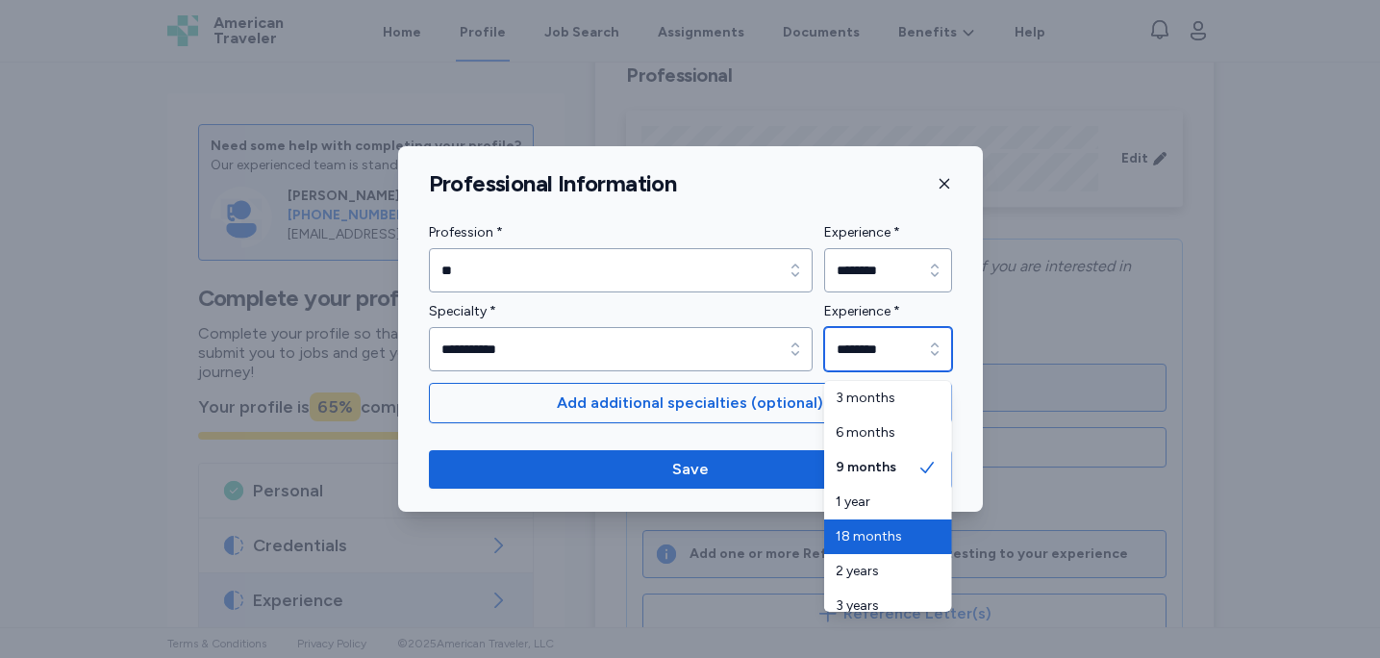
type input "*********"
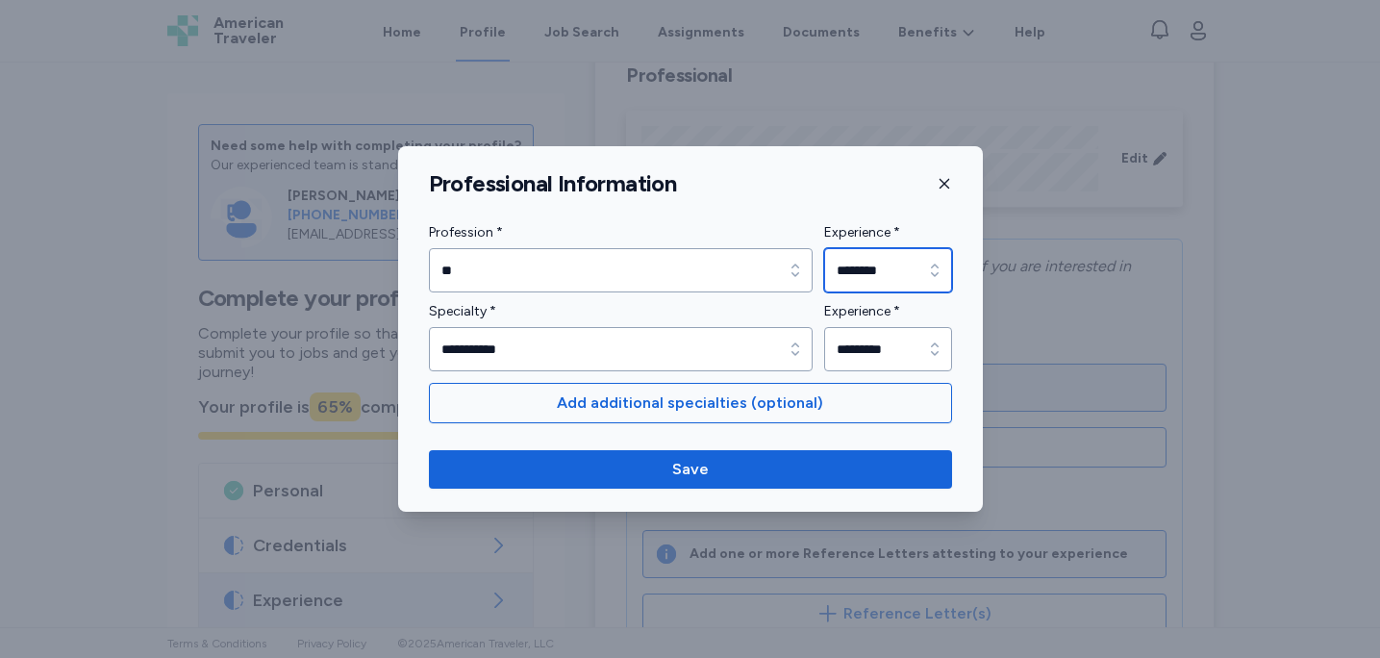
click at [901, 274] on input "********" at bounding box center [888, 270] width 128 height 44
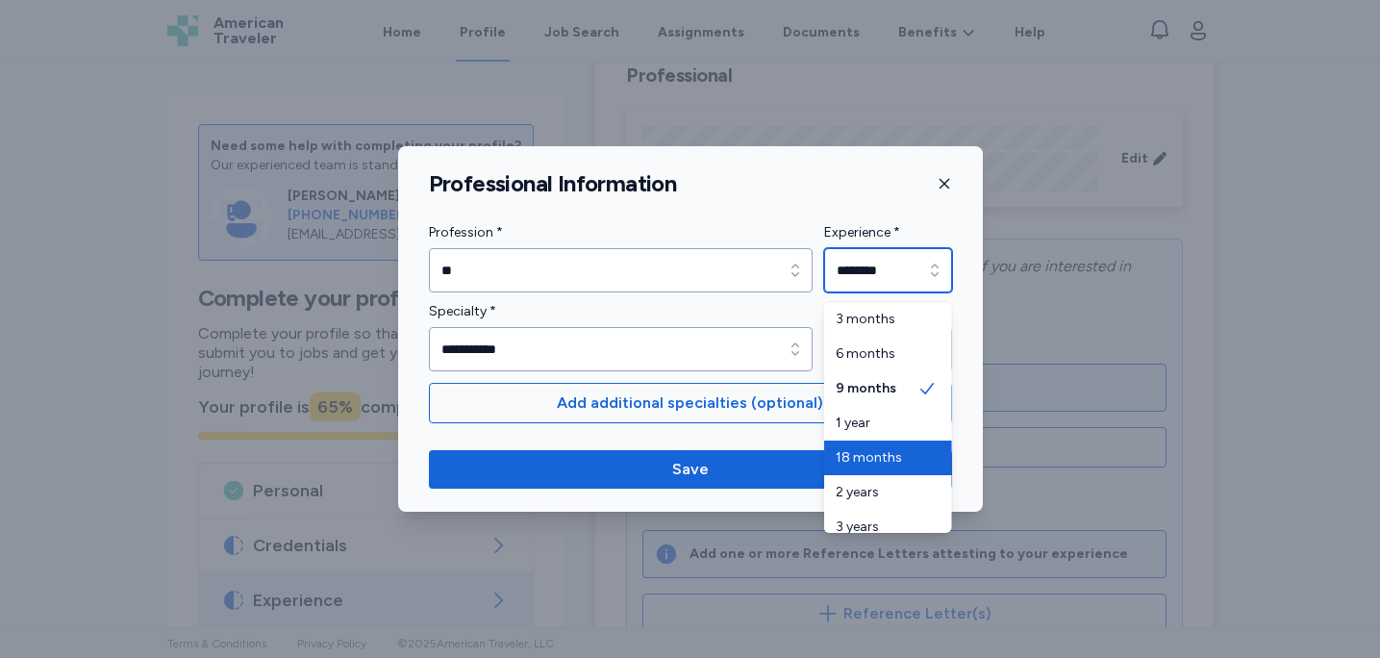
type input "*********"
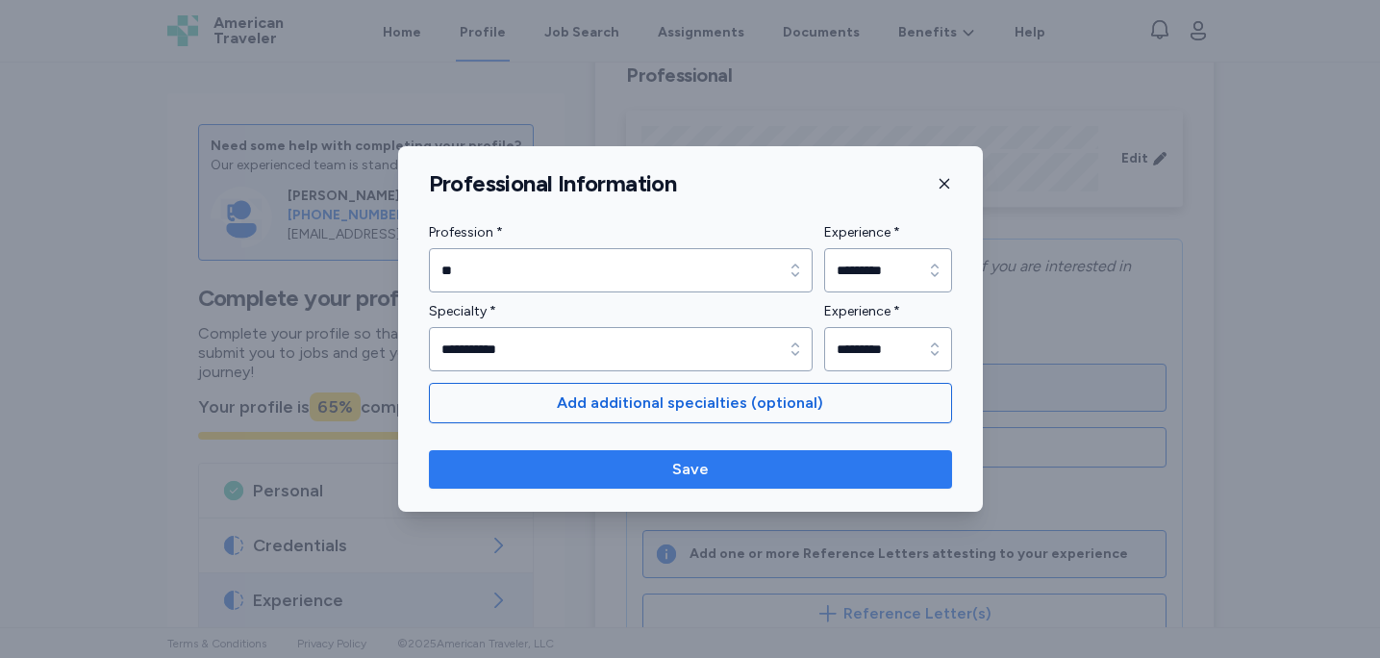
click at [774, 464] on span "Save" at bounding box center [690, 469] width 493 height 23
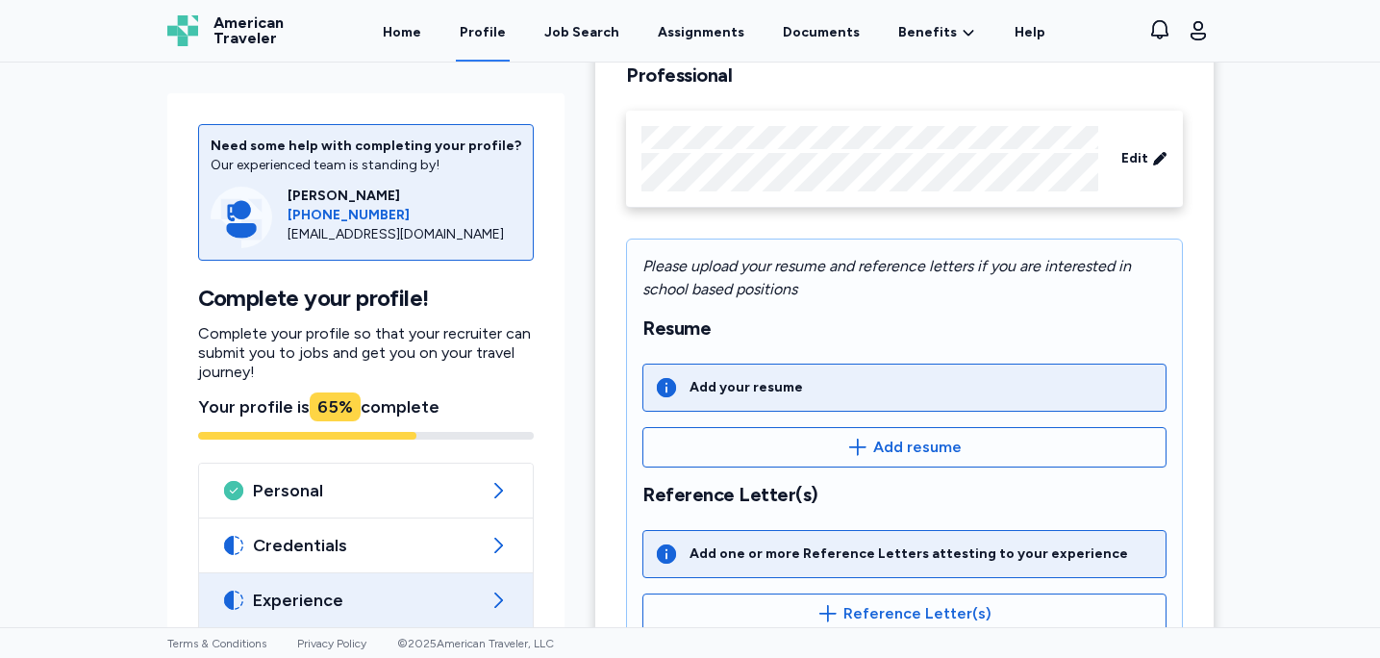
click at [1312, 478] on div "Need some help with completing your profile? Our experienced team is standing b…" at bounding box center [690, 345] width 1380 height 565
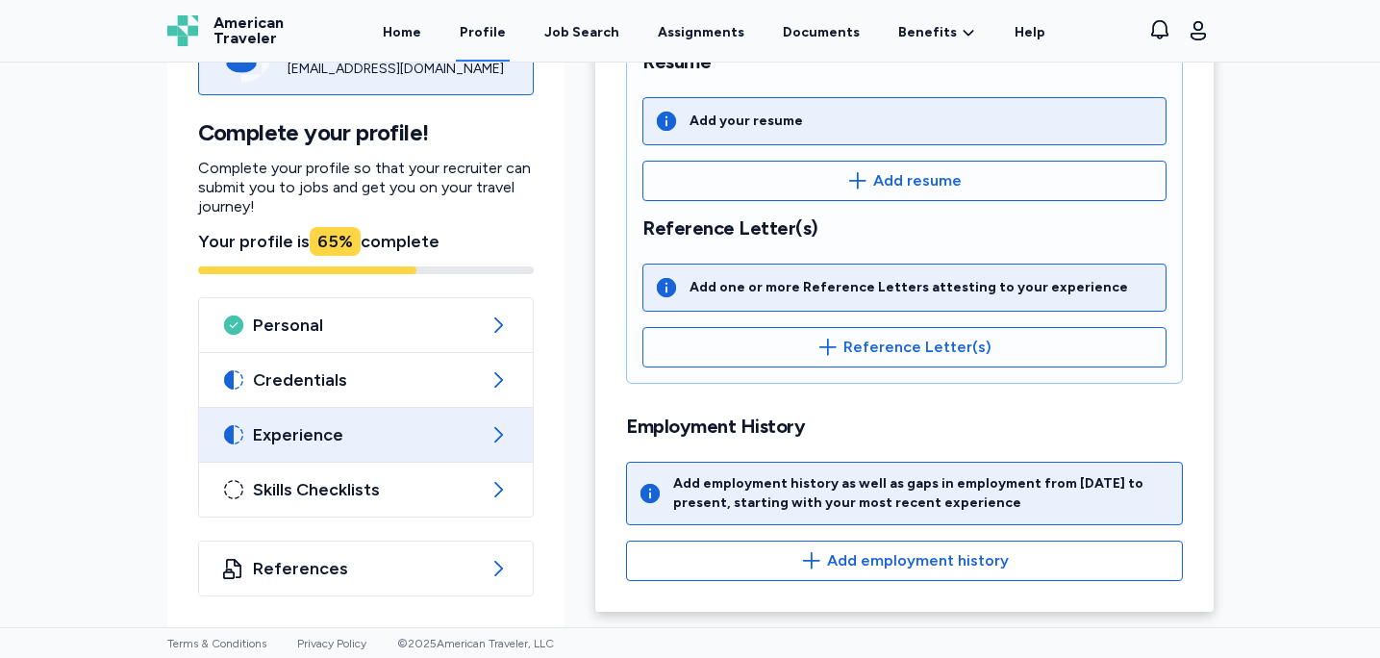
scroll to position [358, 0]
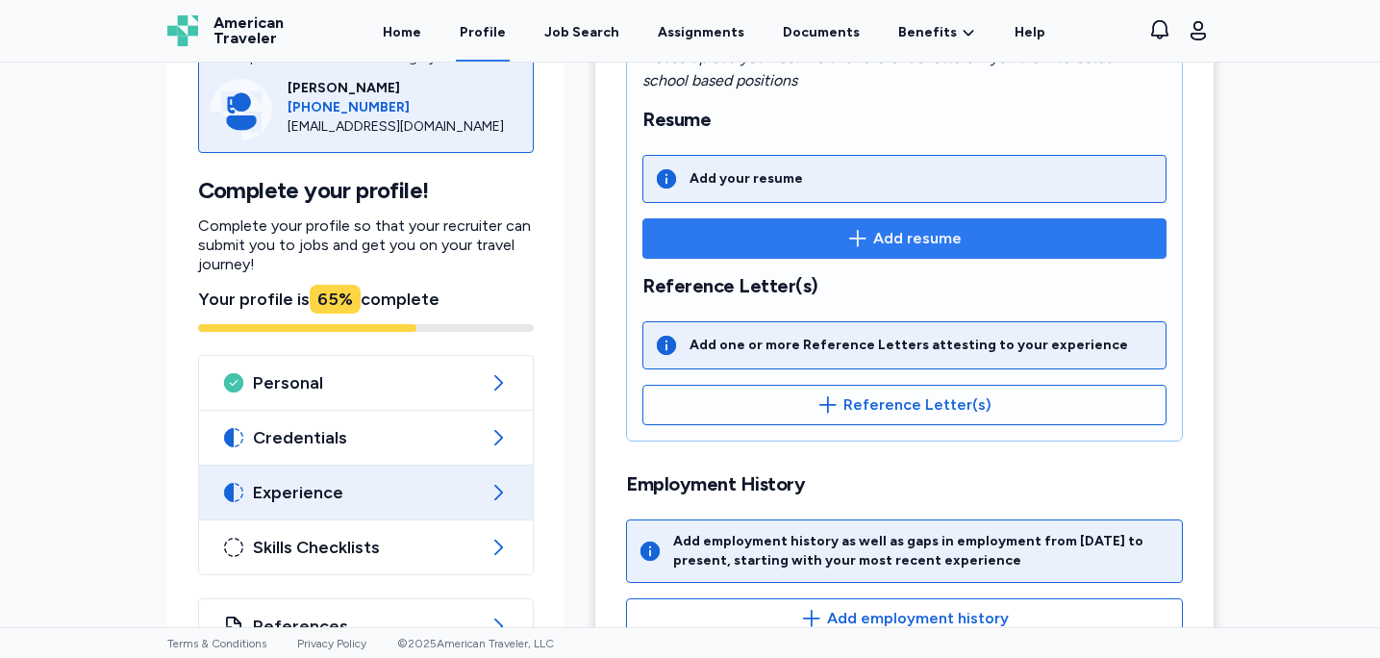
click at [1051, 243] on span "Add resume" at bounding box center [904, 238] width 491 height 23
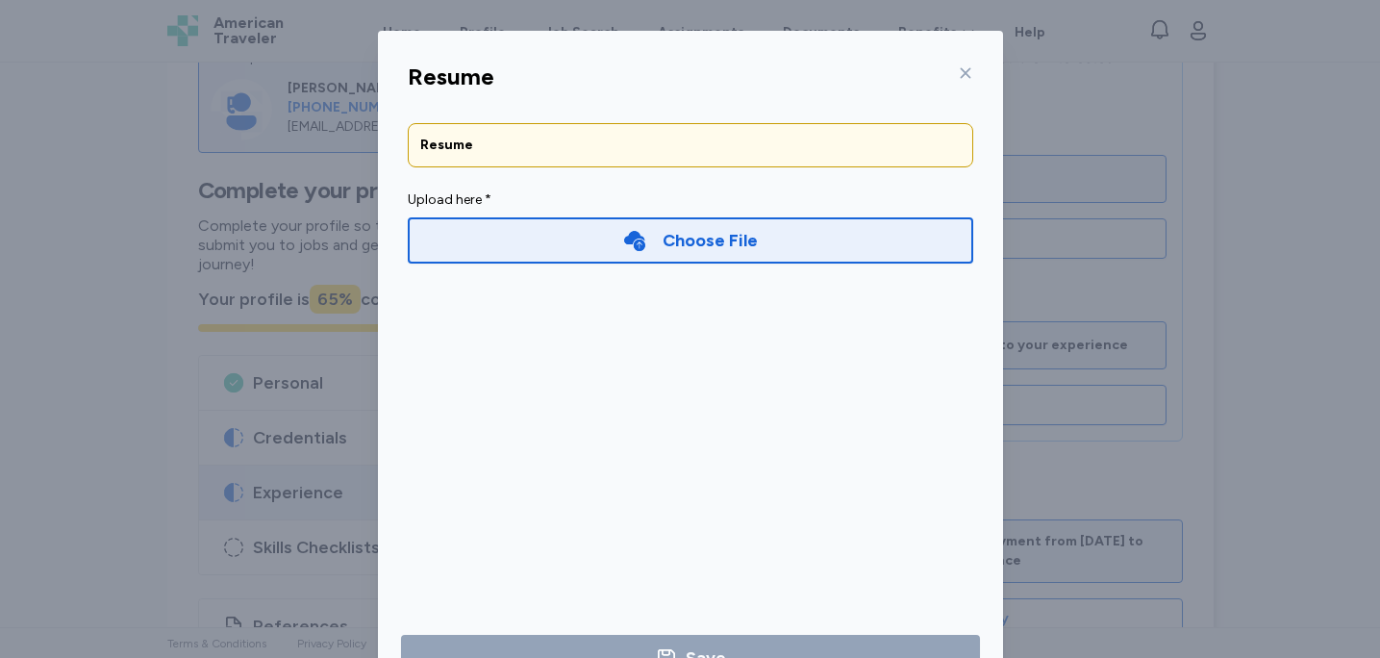
click at [666, 244] on div "Choose File" at bounding box center [710, 240] width 95 height 27
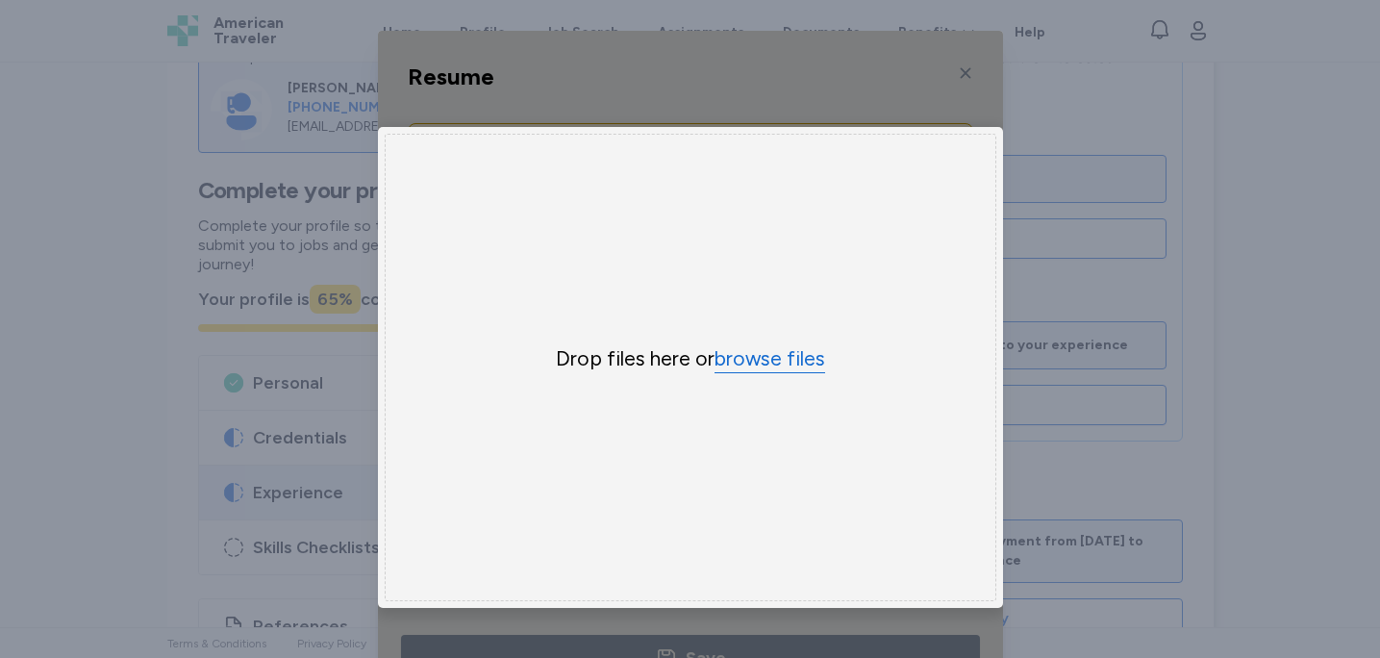
click at [750, 346] on button "browse files" at bounding box center [770, 359] width 111 height 28
click at [1121, 210] on div "Resume Resume Upload here * Choose File × Drop your files here Drop files here …" at bounding box center [690, 367] width 1380 height 735
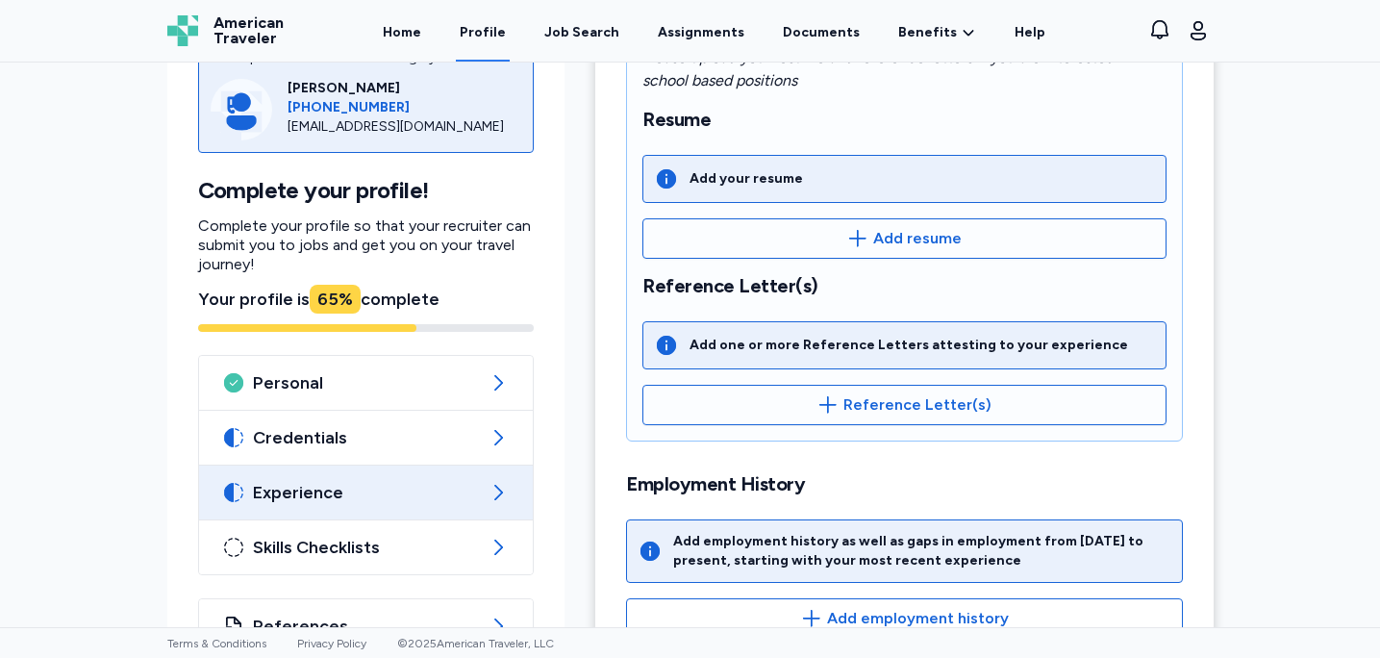
scroll to position [416, 0]
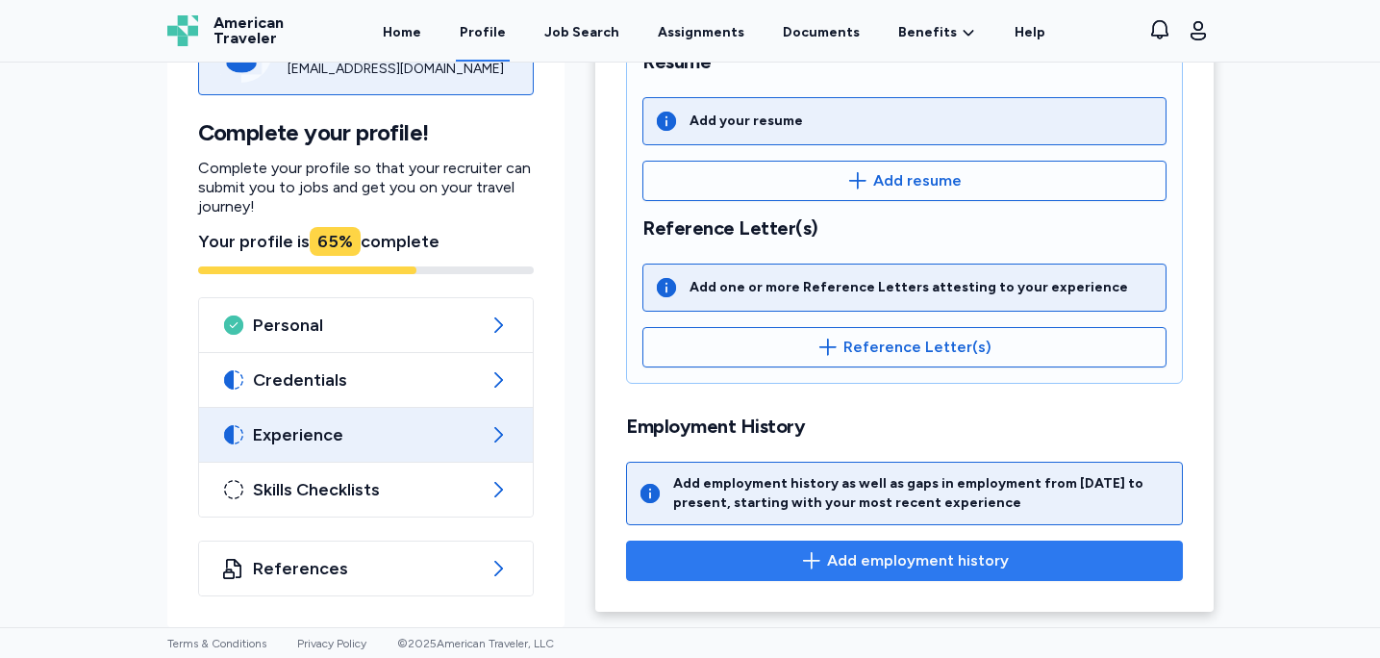
click at [914, 555] on span "Add employment history" at bounding box center [918, 560] width 182 height 23
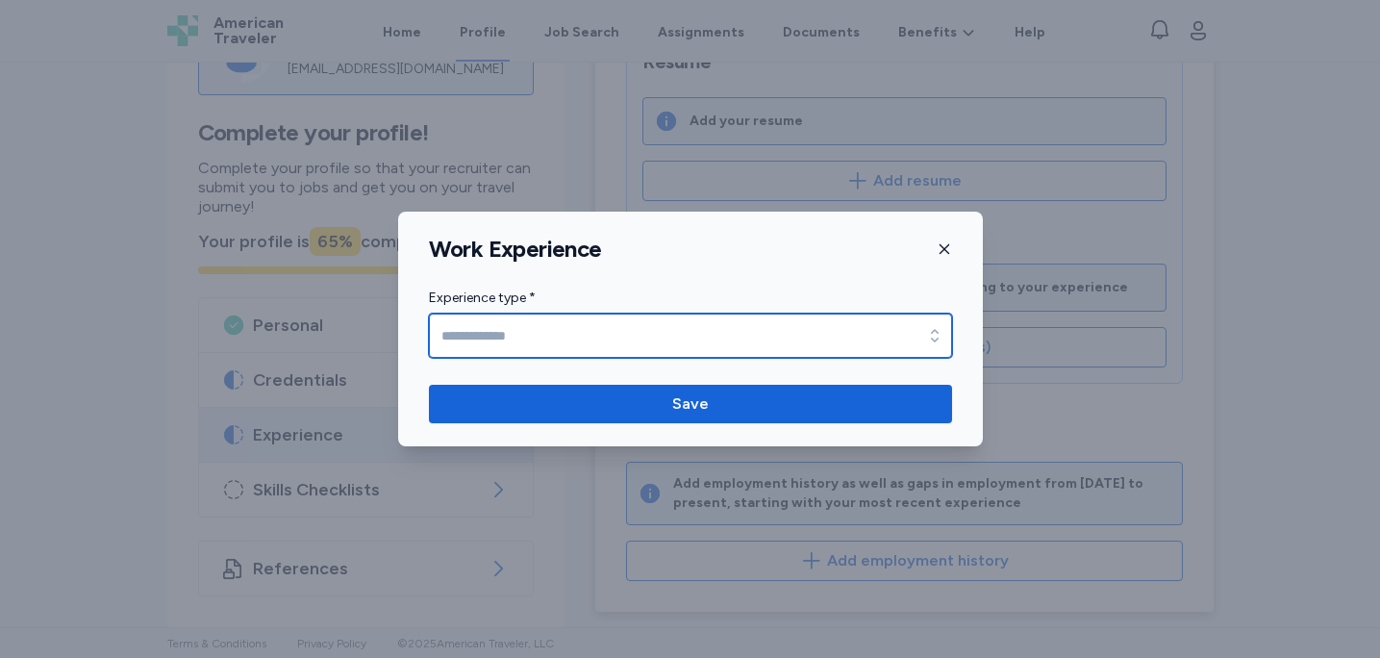
click at [527, 334] on input "Experience type *" at bounding box center [690, 336] width 523 height 44
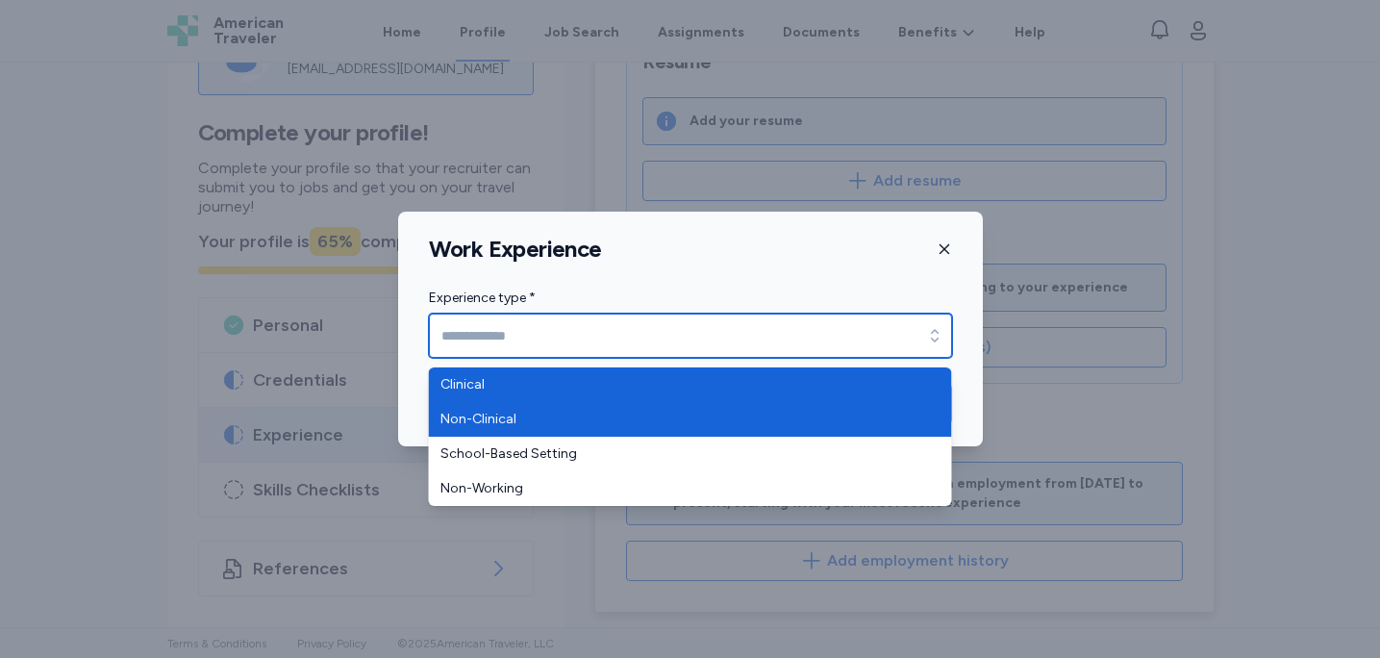
type input "********"
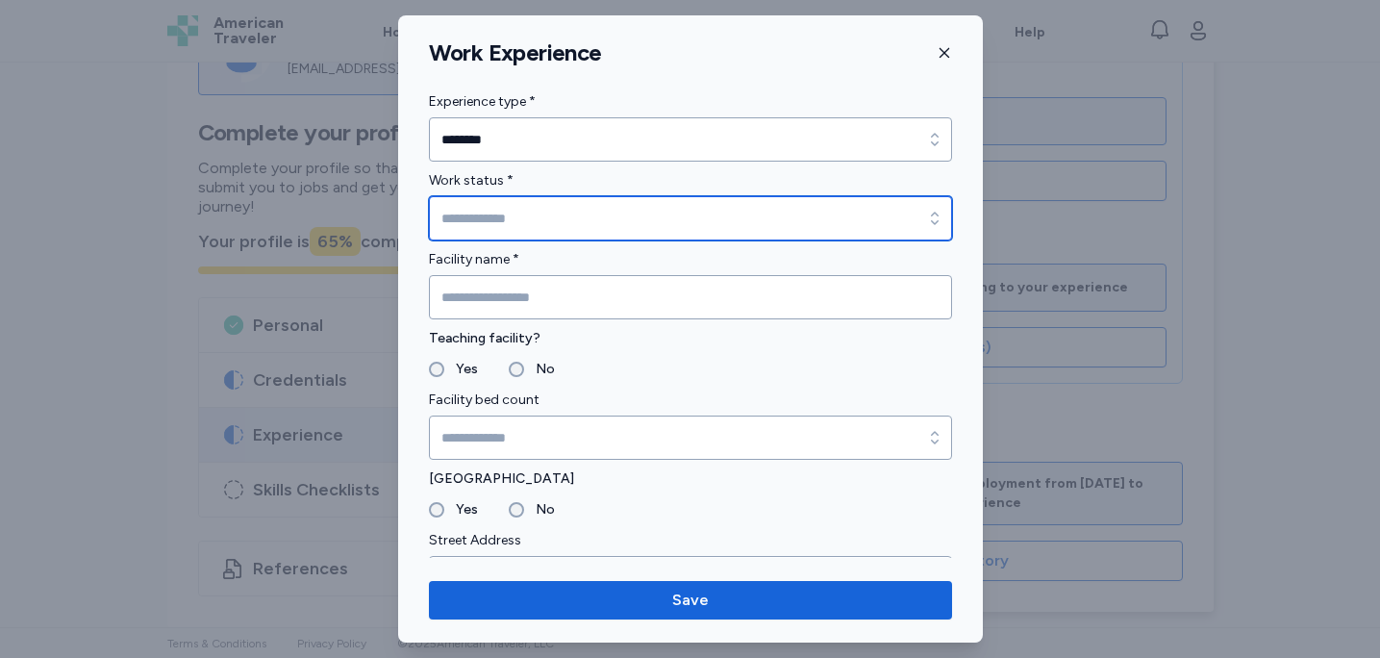
click at [508, 218] on input "Work status *" at bounding box center [690, 218] width 523 height 44
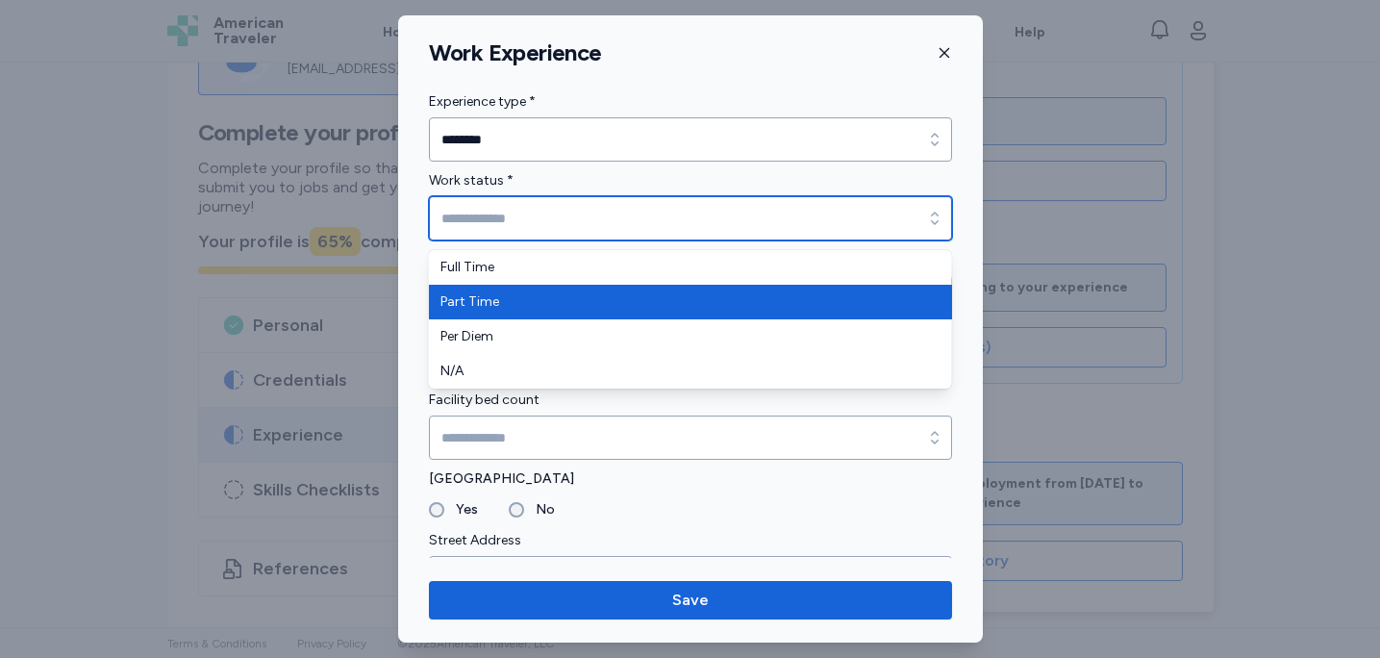
type input "*********"
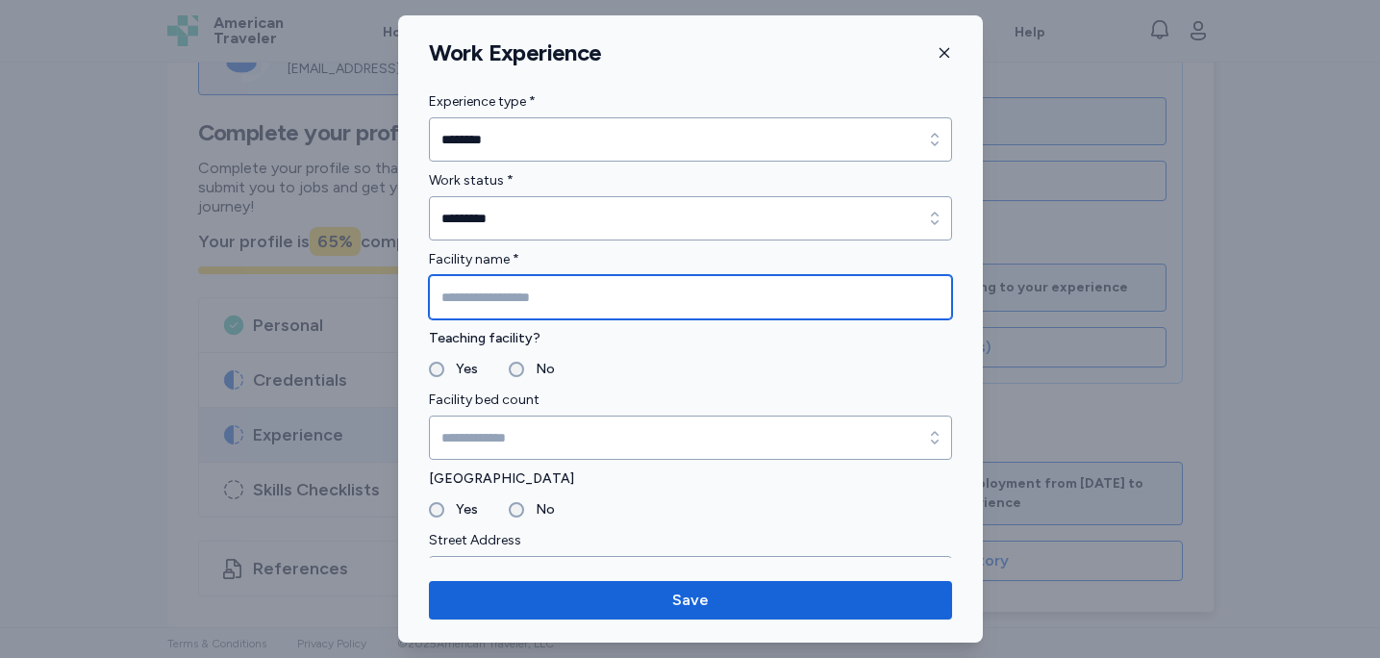
click at [497, 297] on input "Facility name *" at bounding box center [690, 297] width 523 height 44
type input "**********"
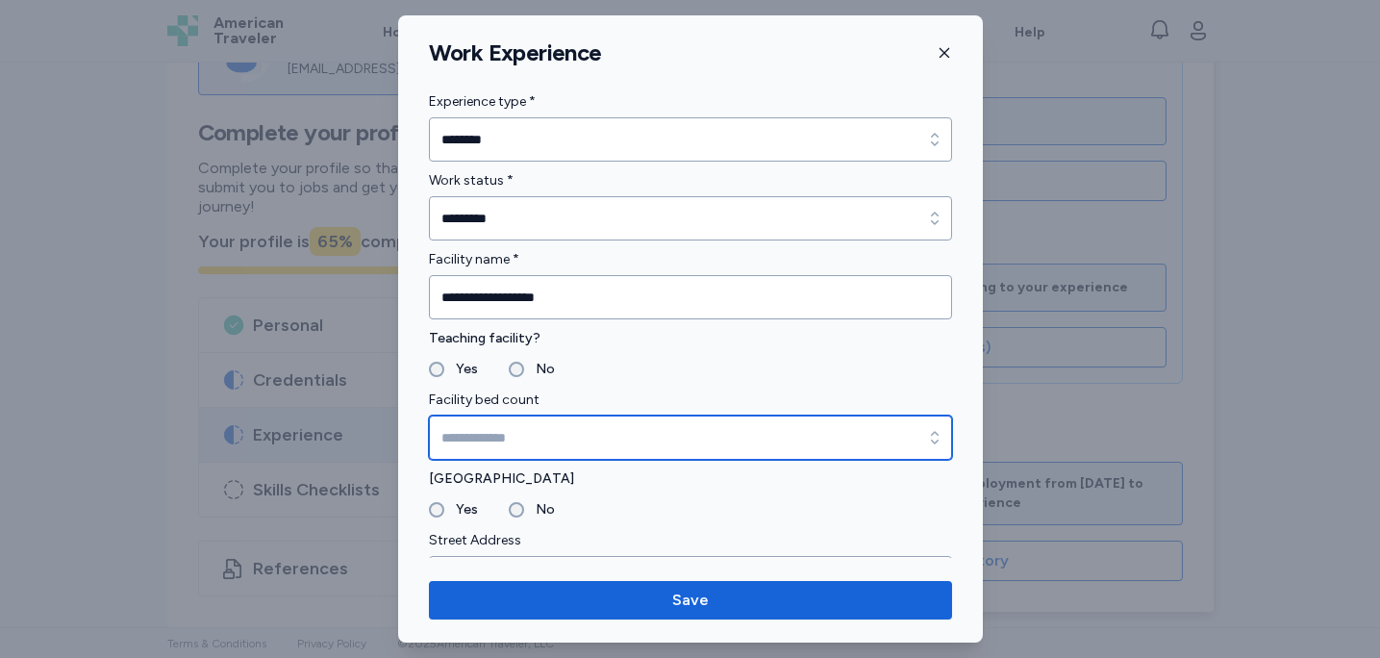
click at [500, 428] on input "Facility bed count" at bounding box center [690, 438] width 523 height 44
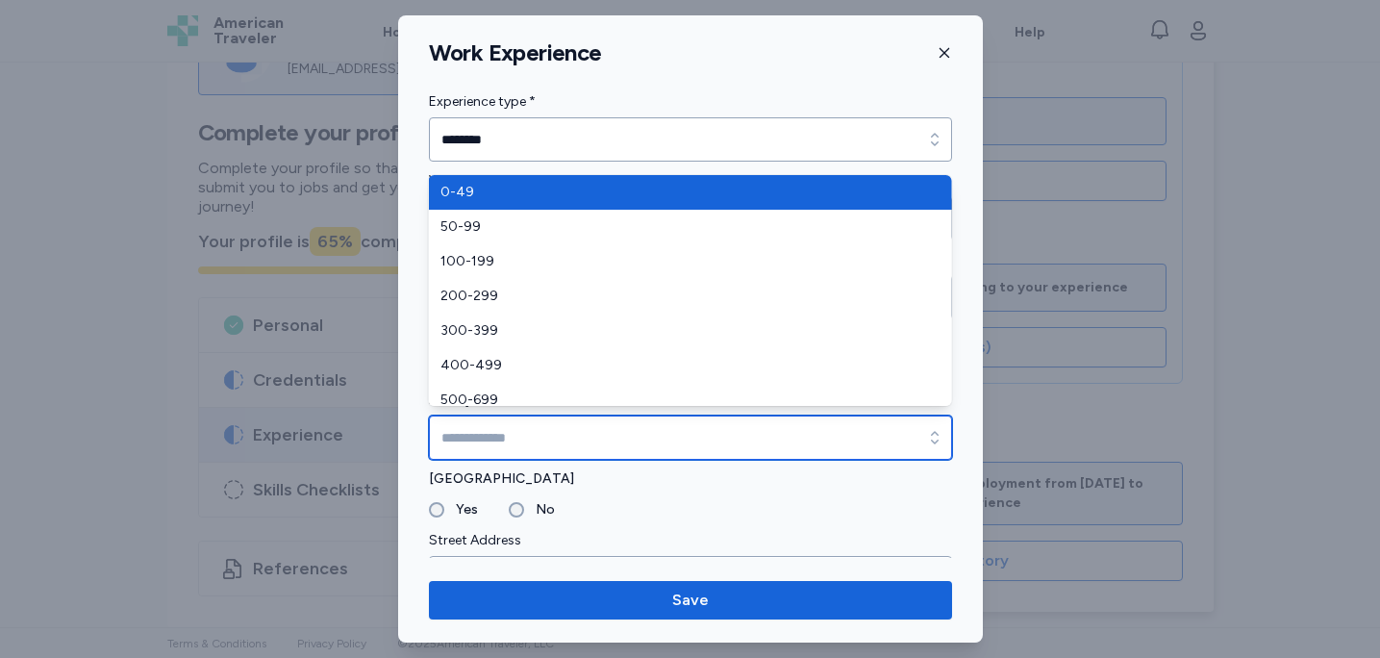
scroll to position [46, 0]
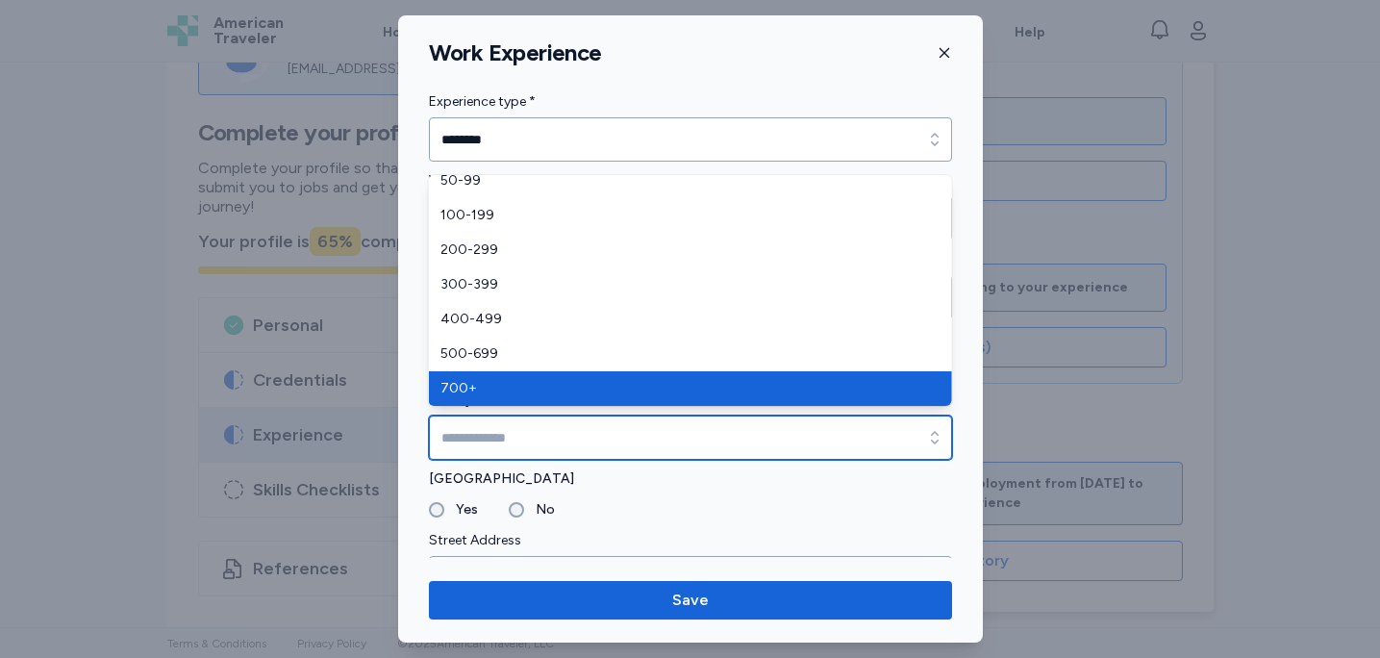
type input "****"
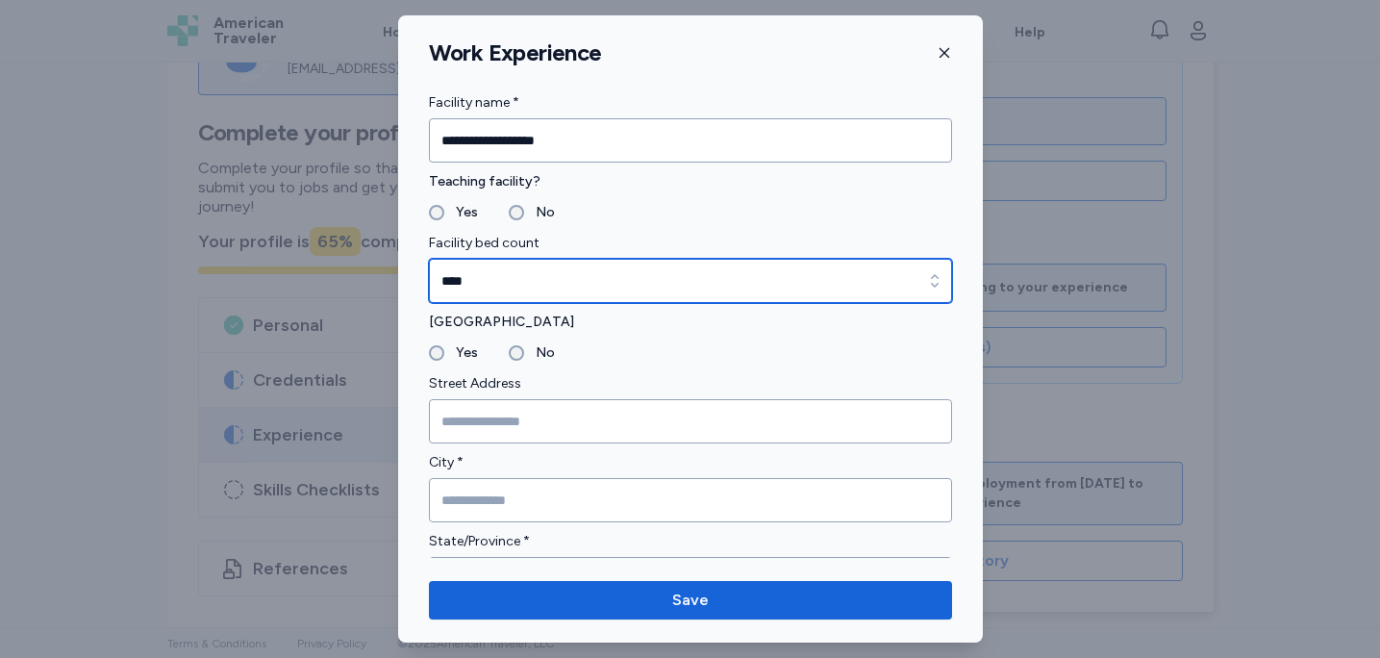
scroll to position [165, 0]
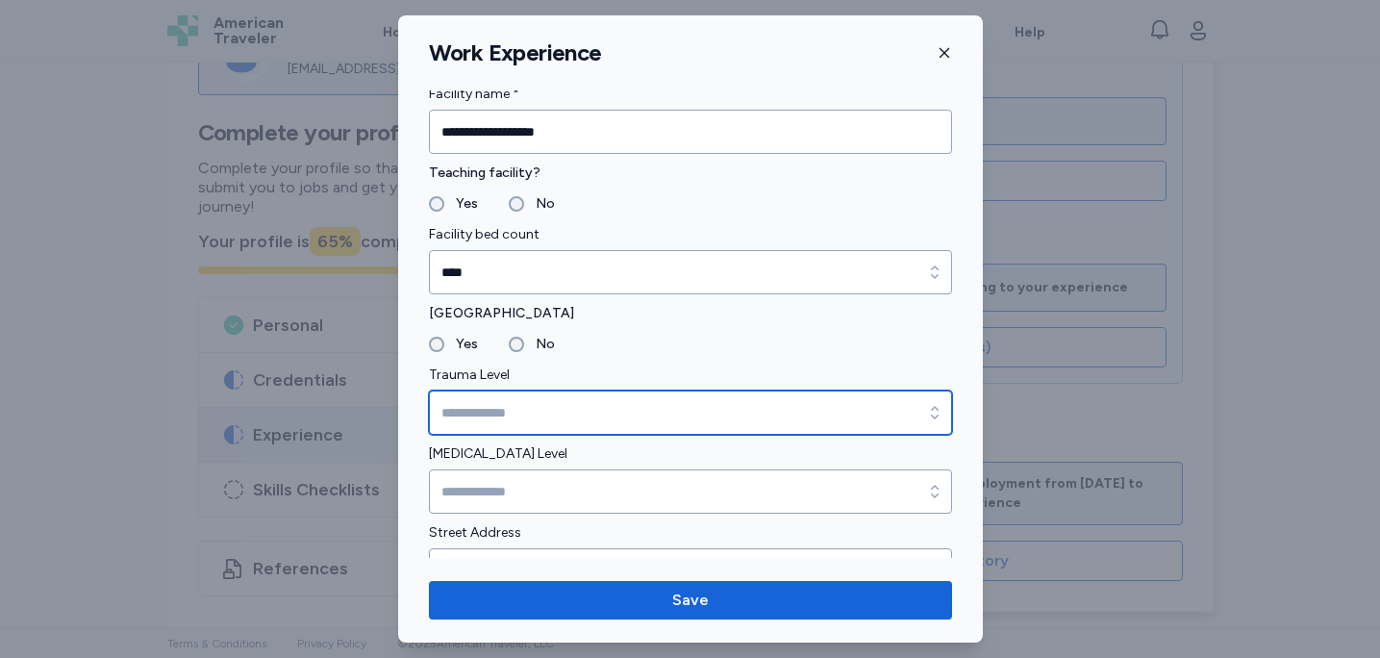
click at [521, 400] on input "Trauma Level" at bounding box center [690, 413] width 523 height 44
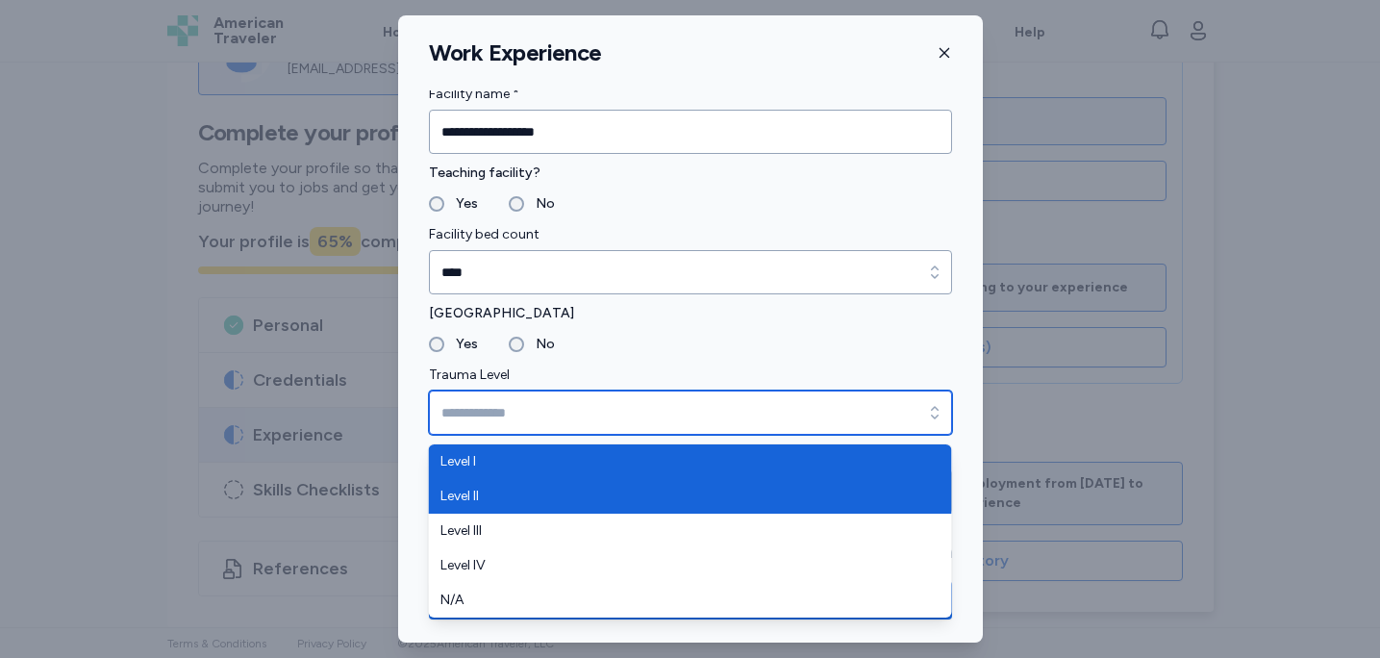
type input "*******"
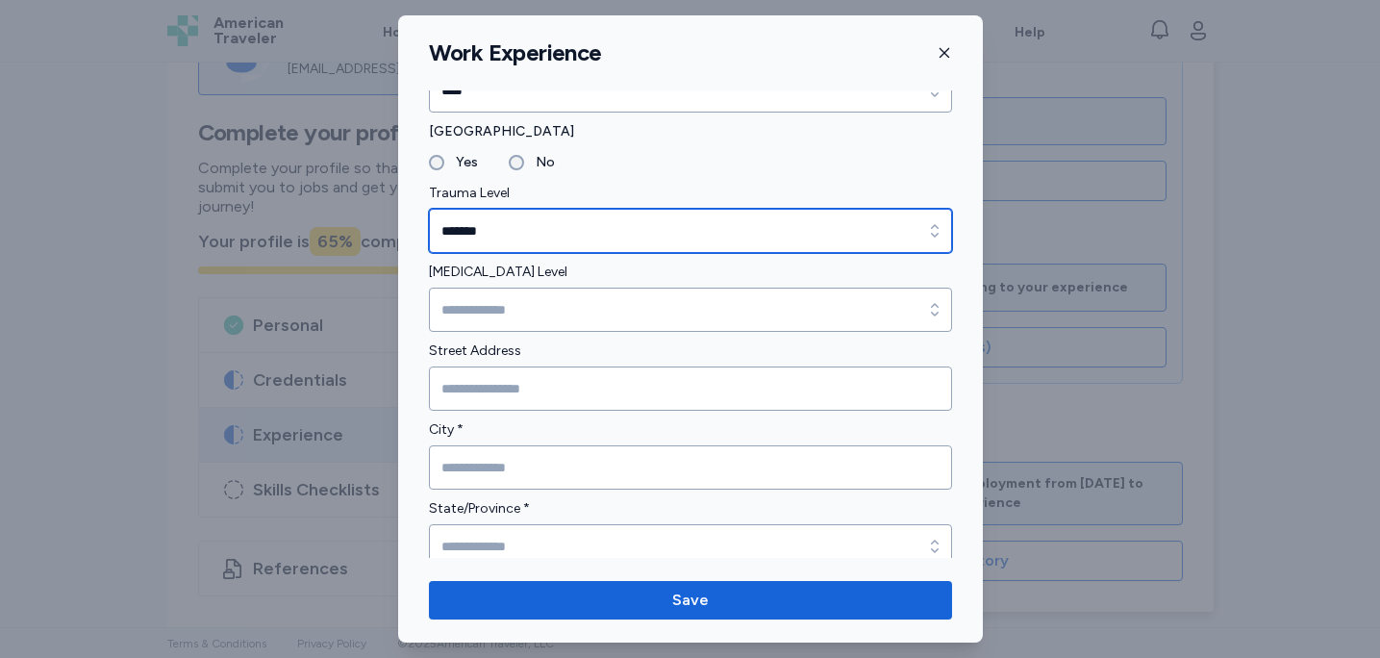
scroll to position [353, 0]
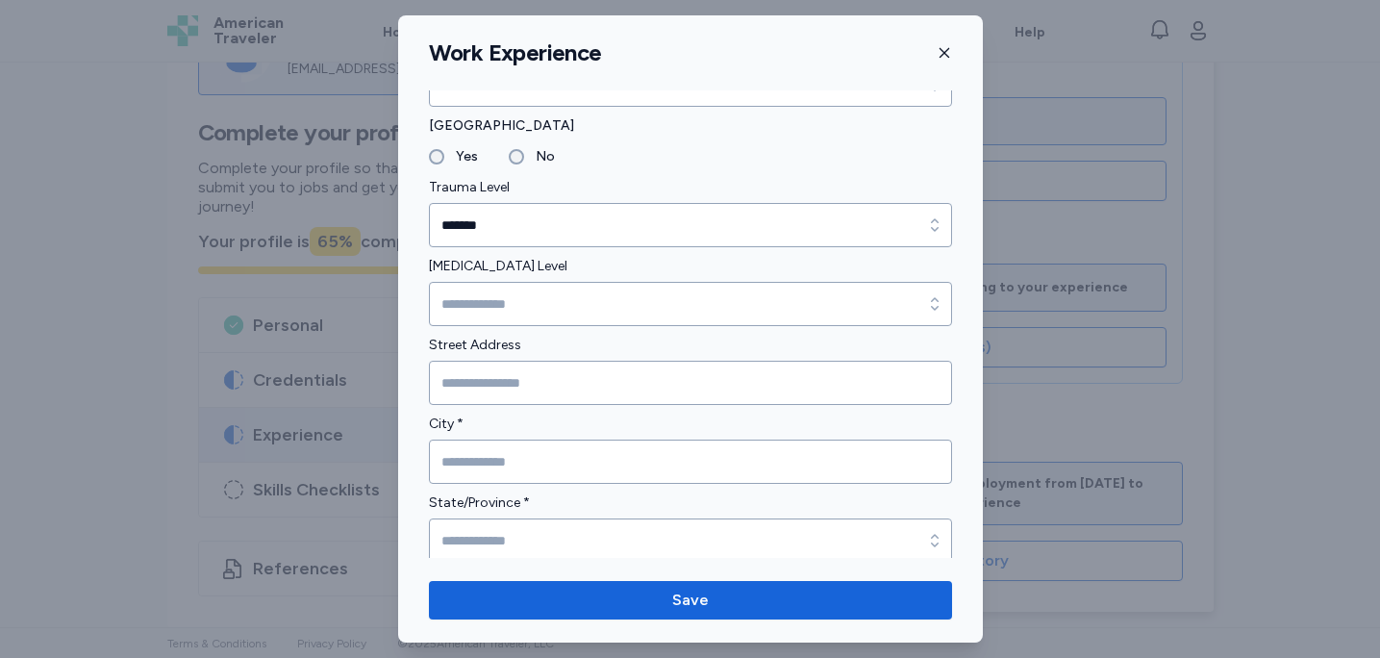
click at [591, 337] on label "Street Address" at bounding box center [690, 345] width 523 height 23
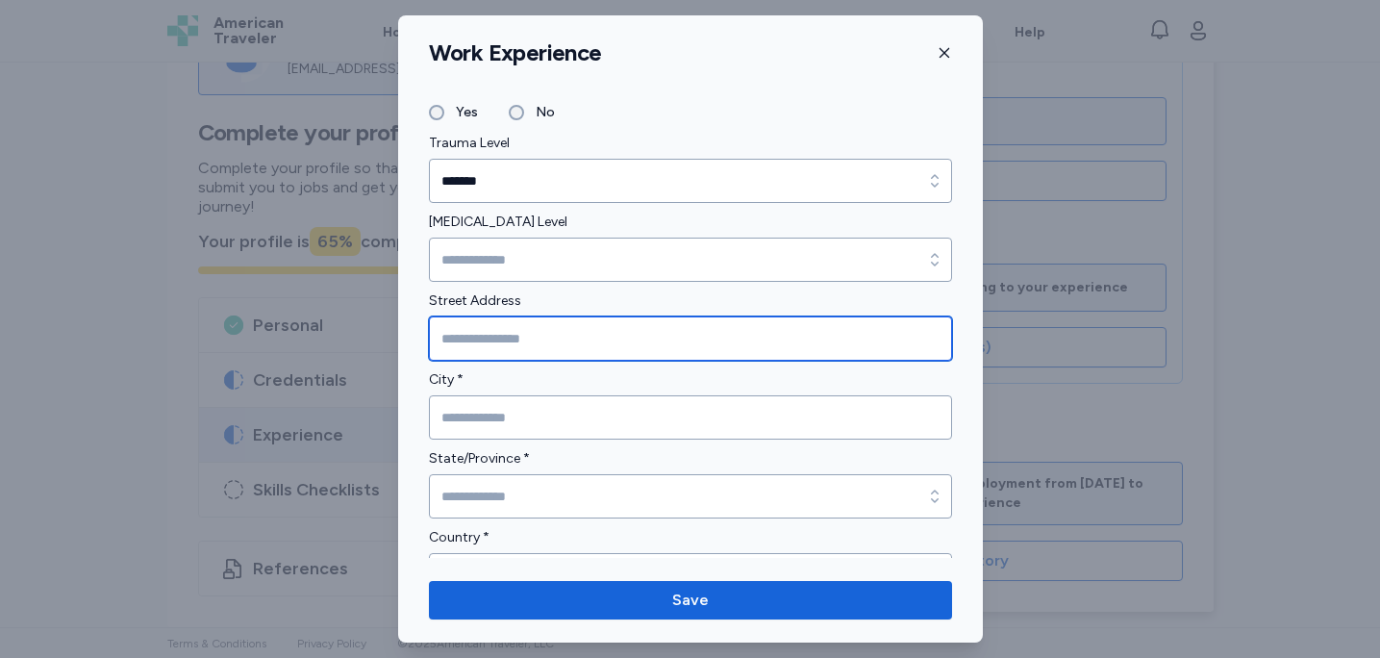
click at [565, 345] on input "Street Address" at bounding box center [690, 339] width 523 height 44
type input "**********"
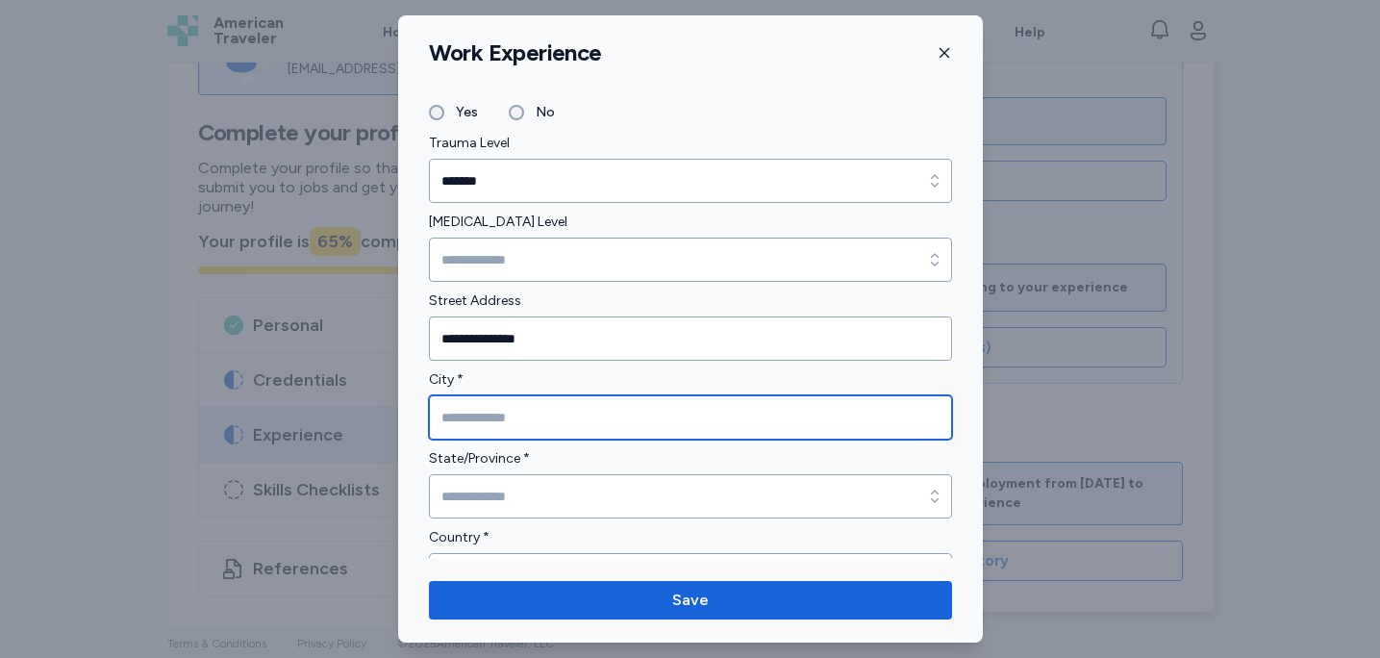
click at [556, 437] on input "City *" at bounding box center [690, 417] width 523 height 44
type input "******"
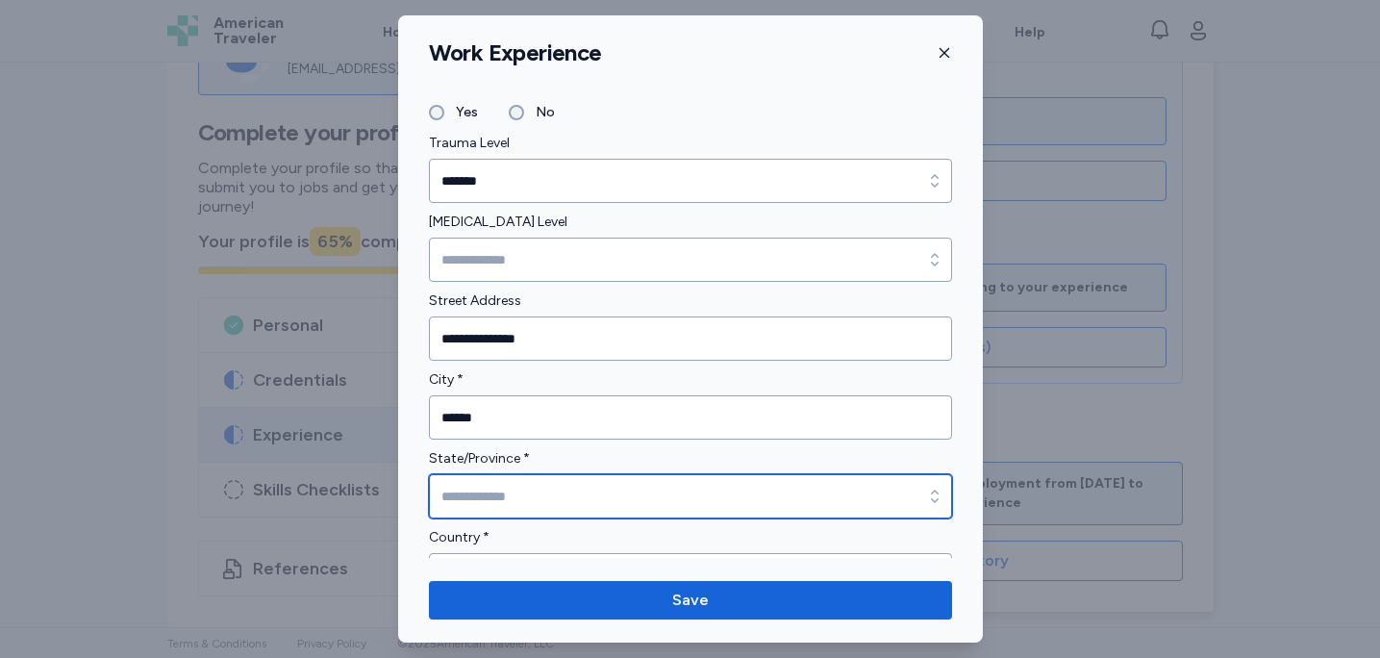
click at [574, 495] on input "State/Province *" at bounding box center [690, 496] width 523 height 44
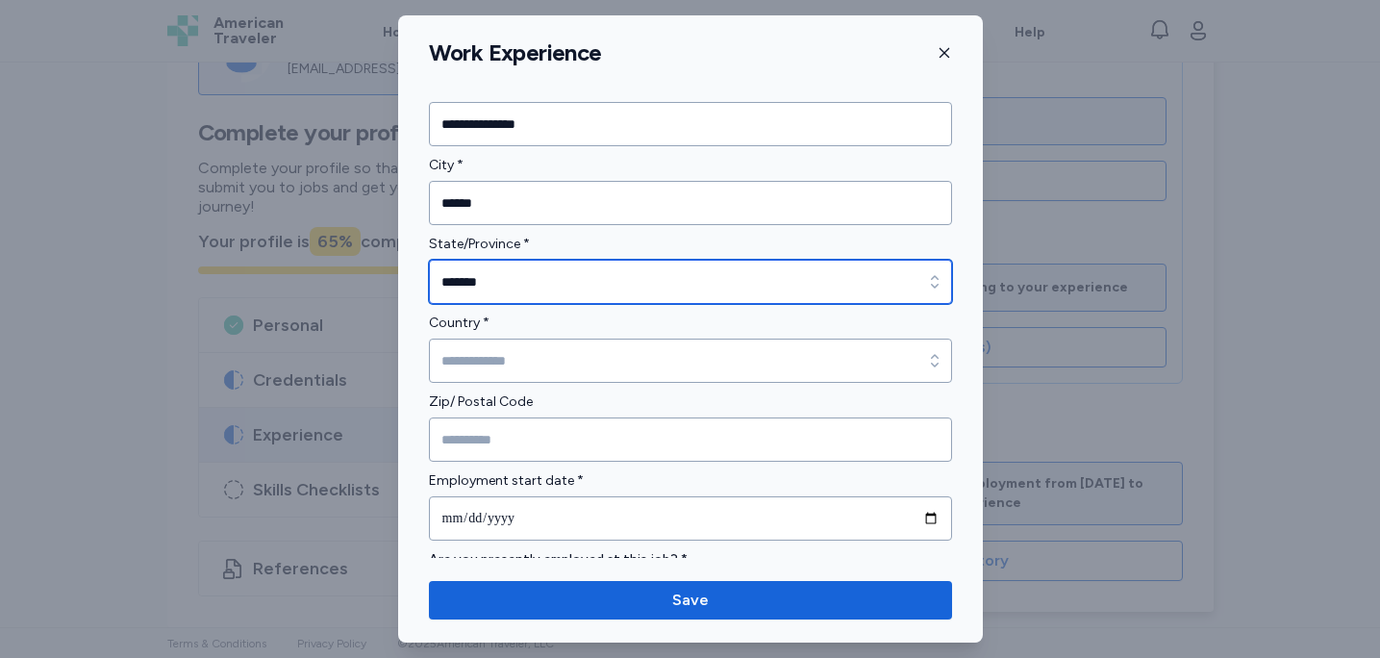
type input "*******"
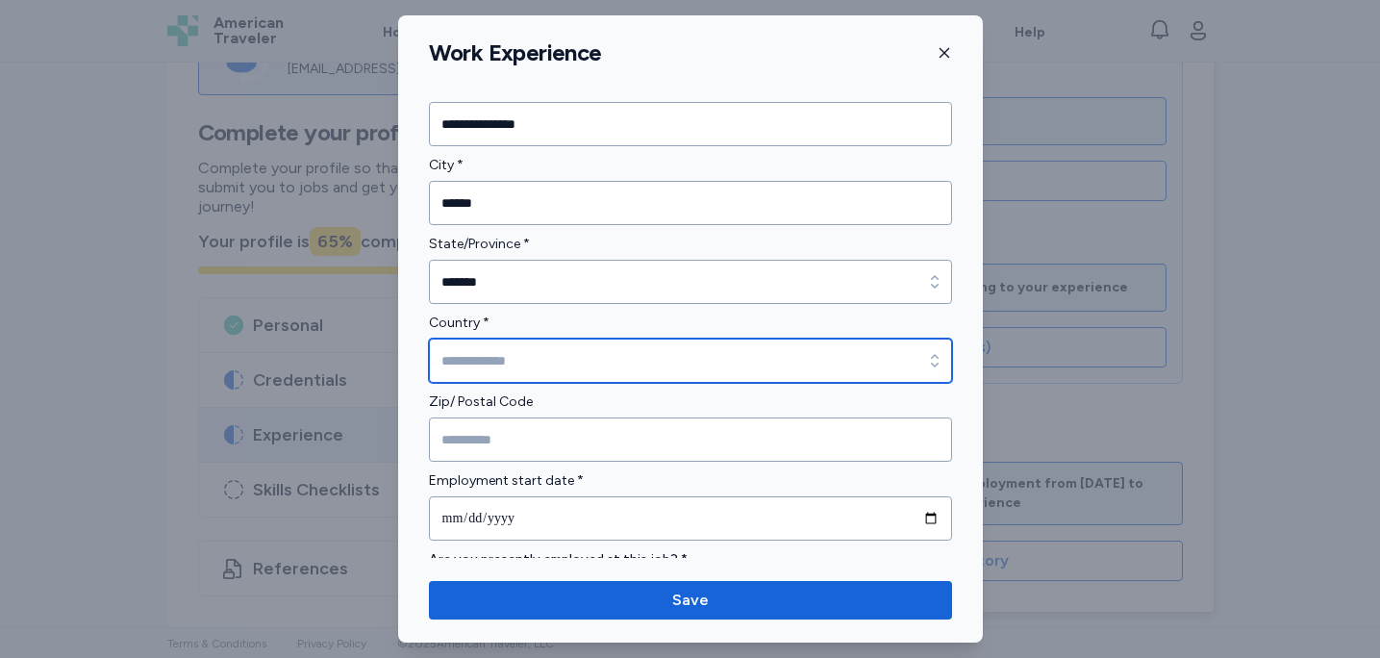
click at [523, 349] on input "Country *" at bounding box center [690, 361] width 523 height 44
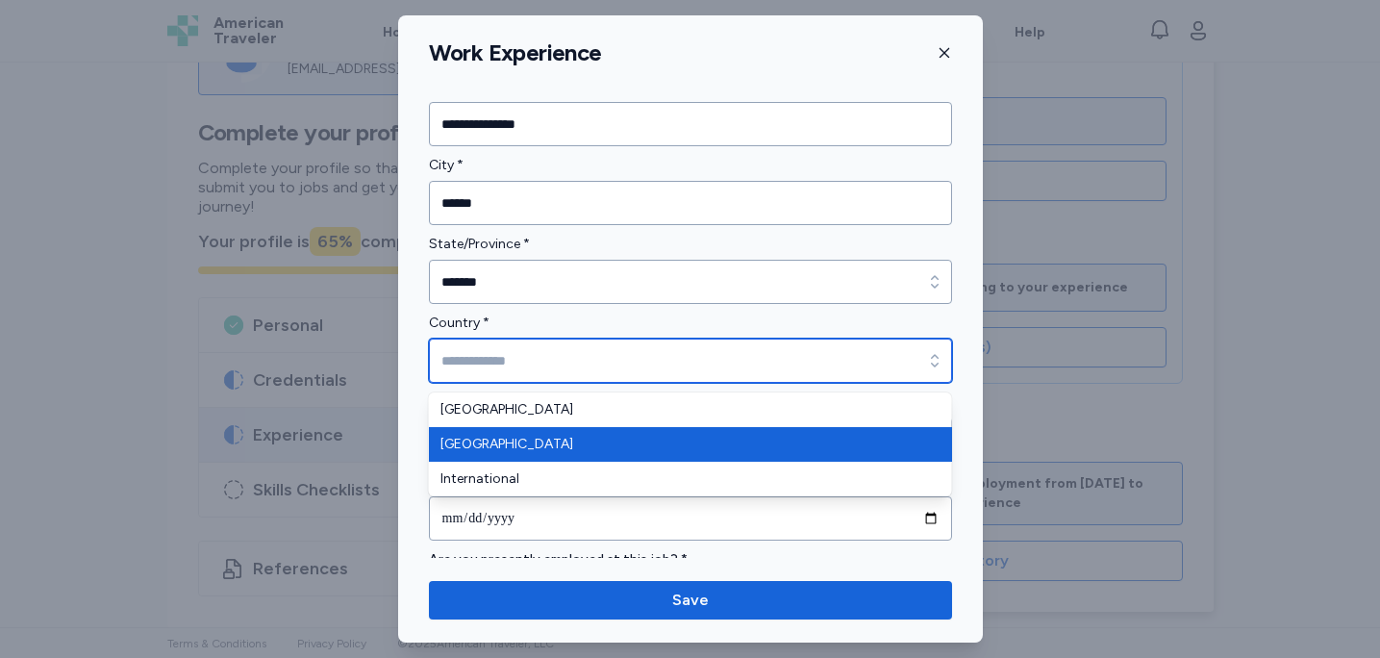
type input "******"
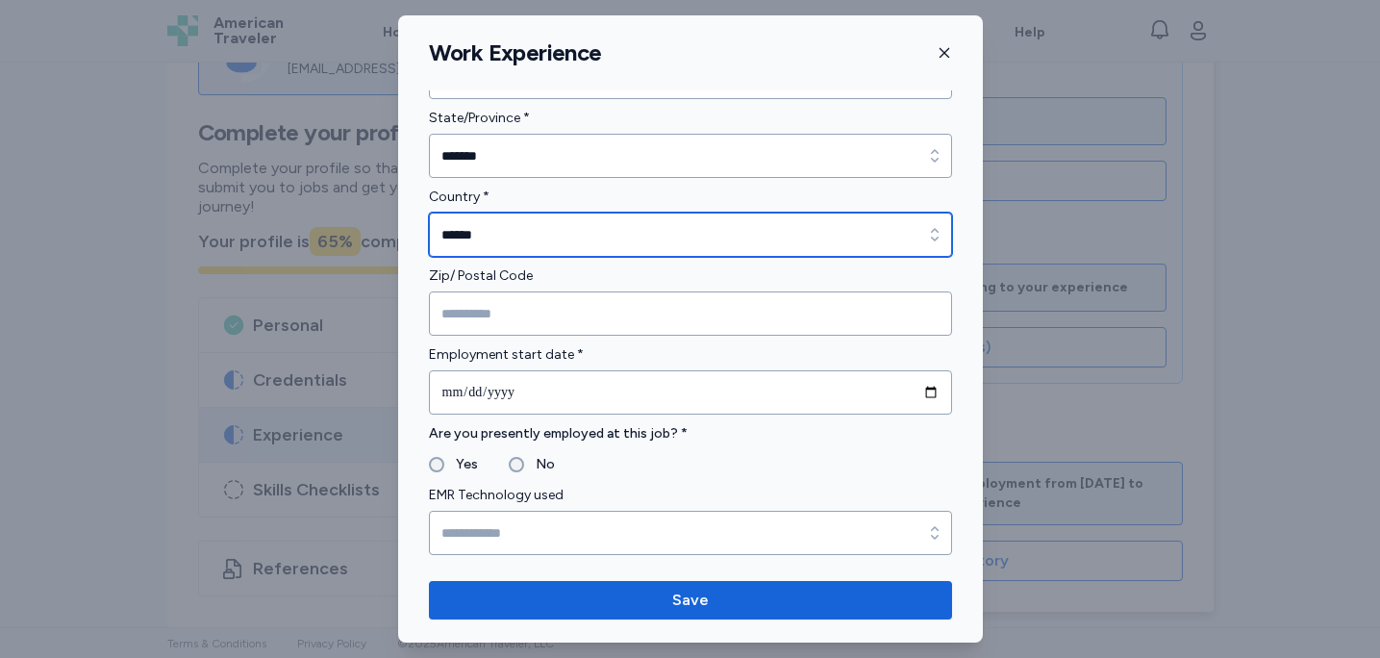
scroll to position [739, 0]
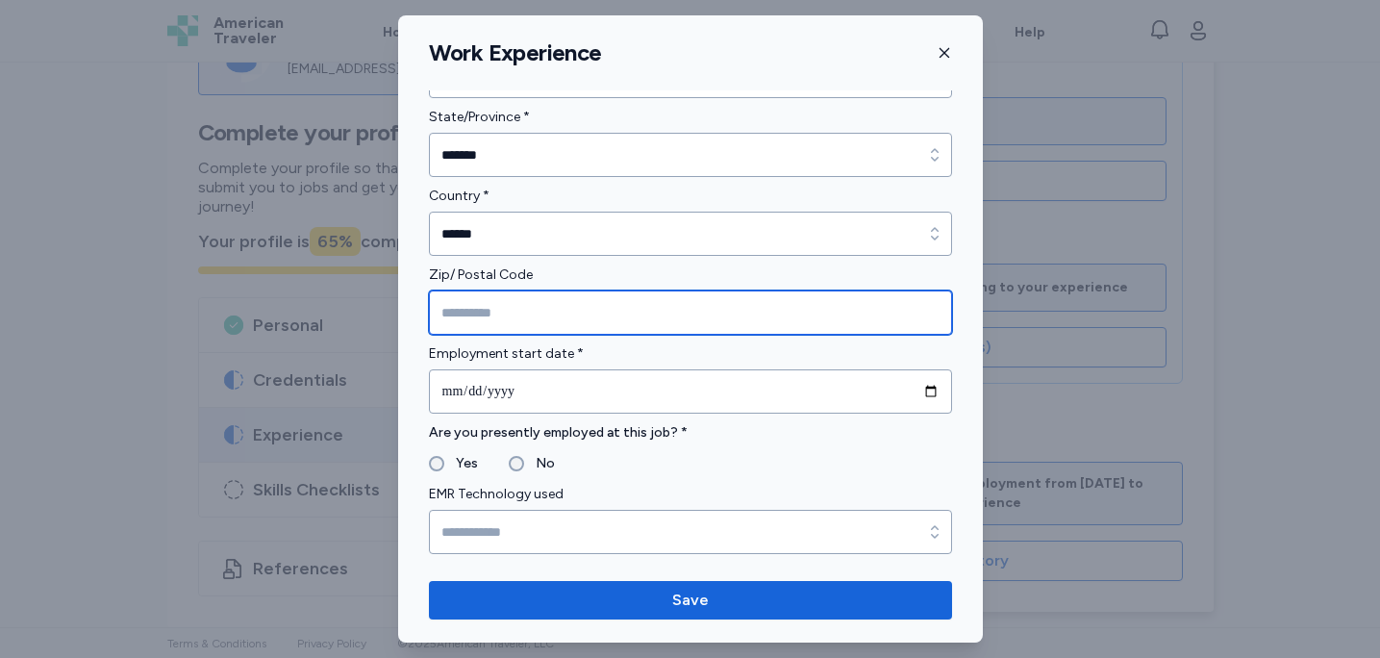
click at [542, 314] on input "Zip/ Postal Code" at bounding box center [690, 313] width 523 height 44
type input "******"
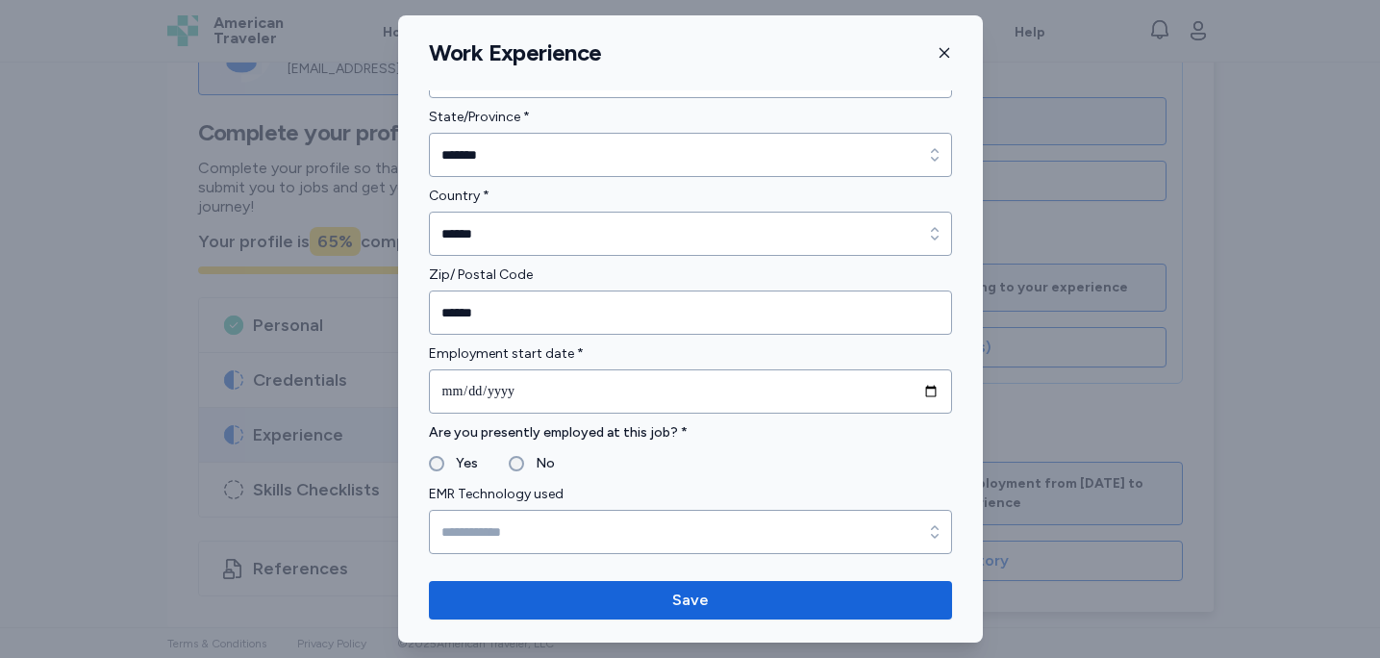
click at [604, 416] on form "**********" at bounding box center [690, 618] width 523 height 2376
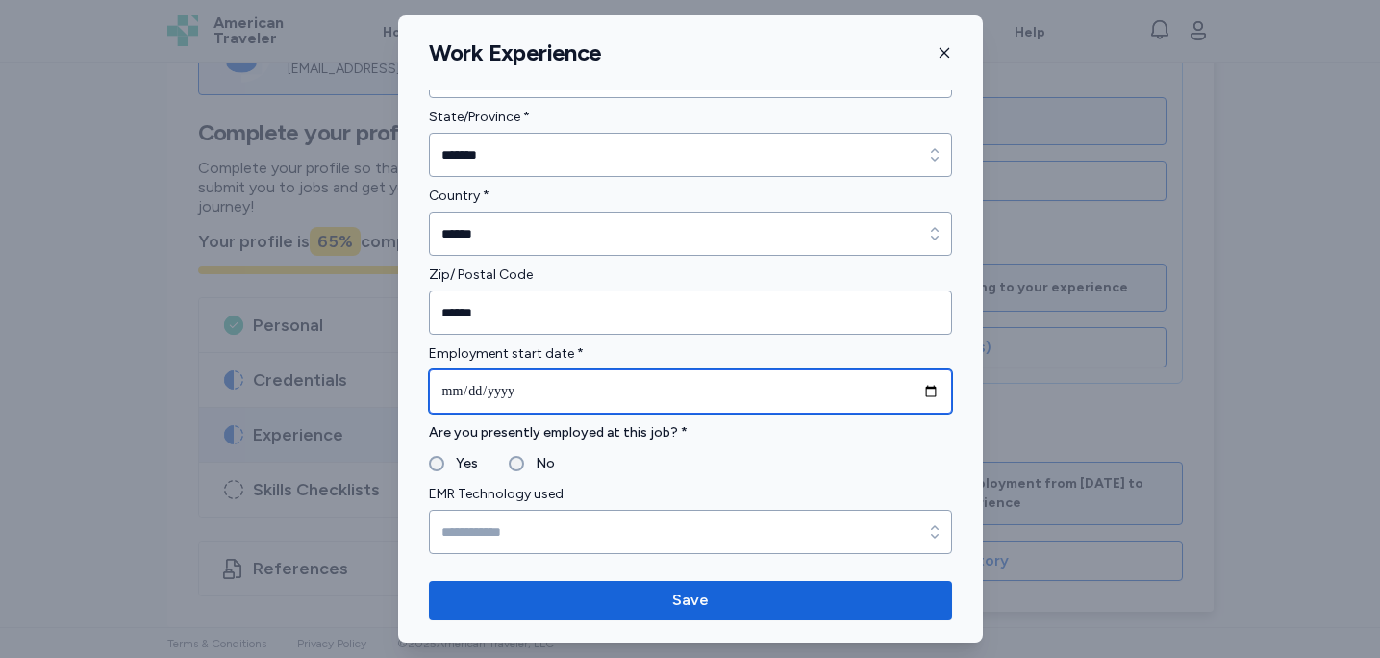
click at [933, 394] on input "date" at bounding box center [690, 391] width 523 height 44
type input "**********"
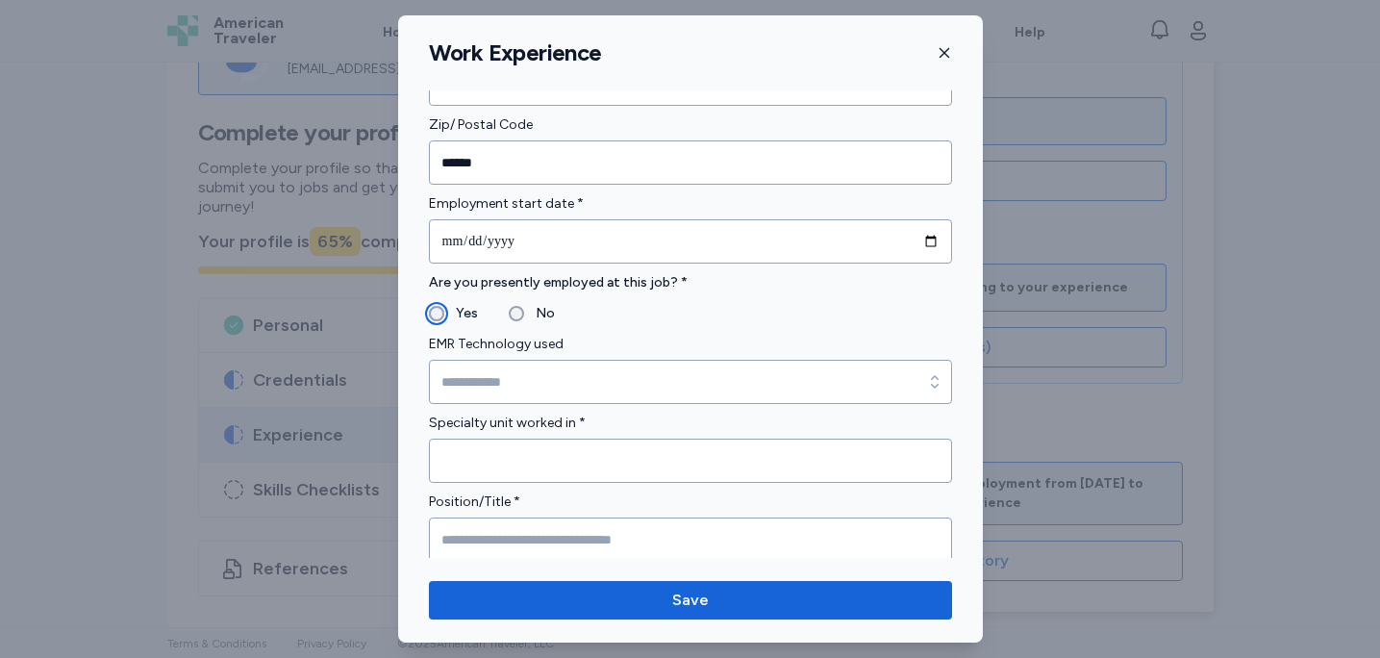
scroll to position [969, 0]
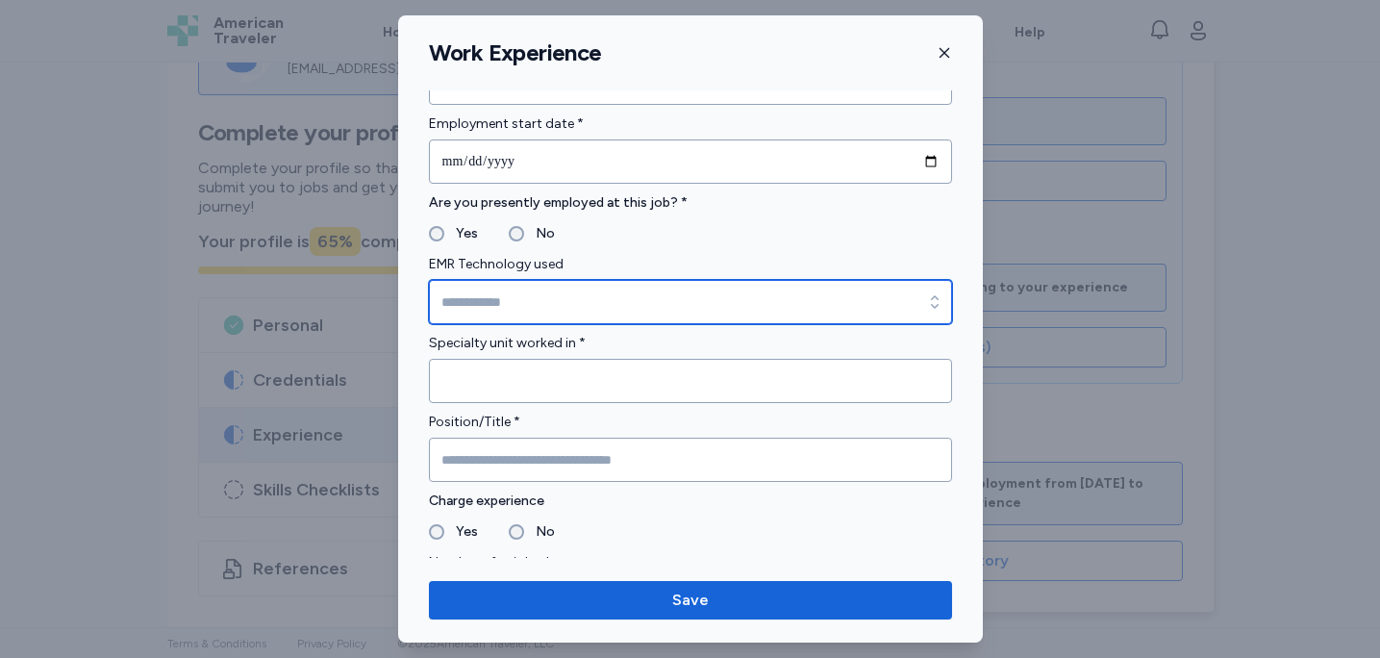
click at [549, 297] on input "EMR Technology used" at bounding box center [690, 302] width 523 height 44
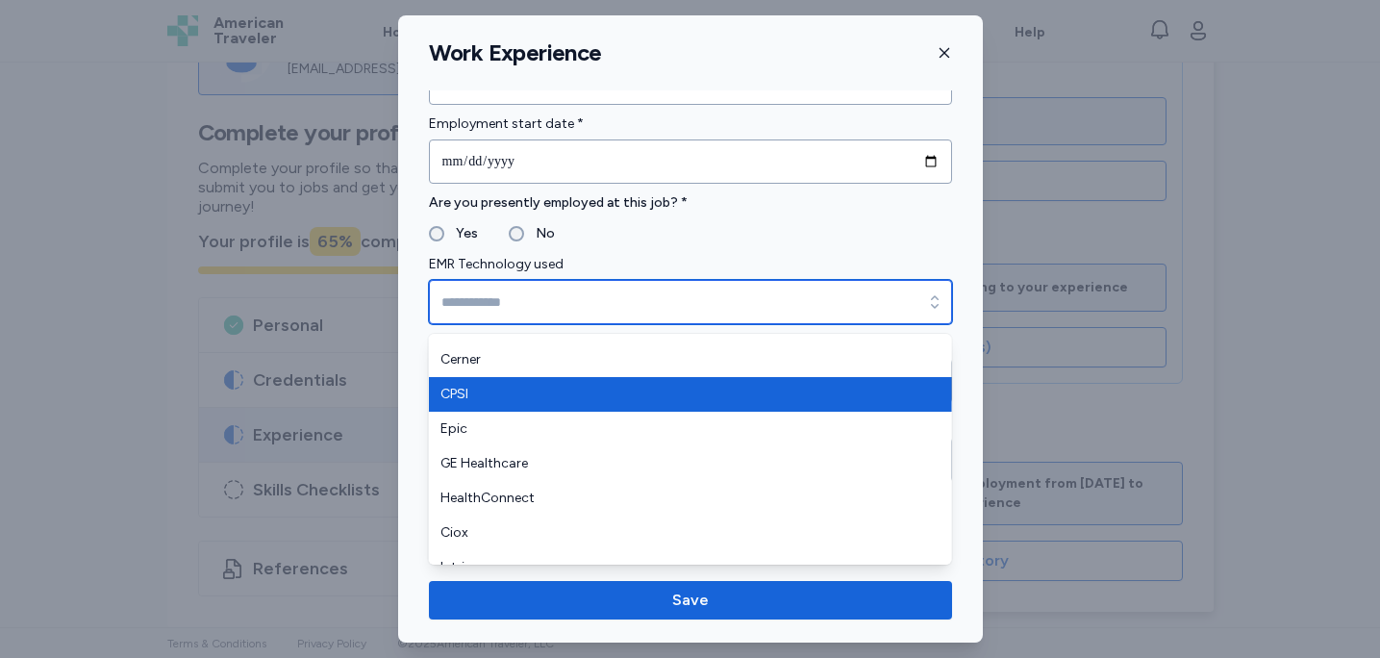
scroll to position [21, 0]
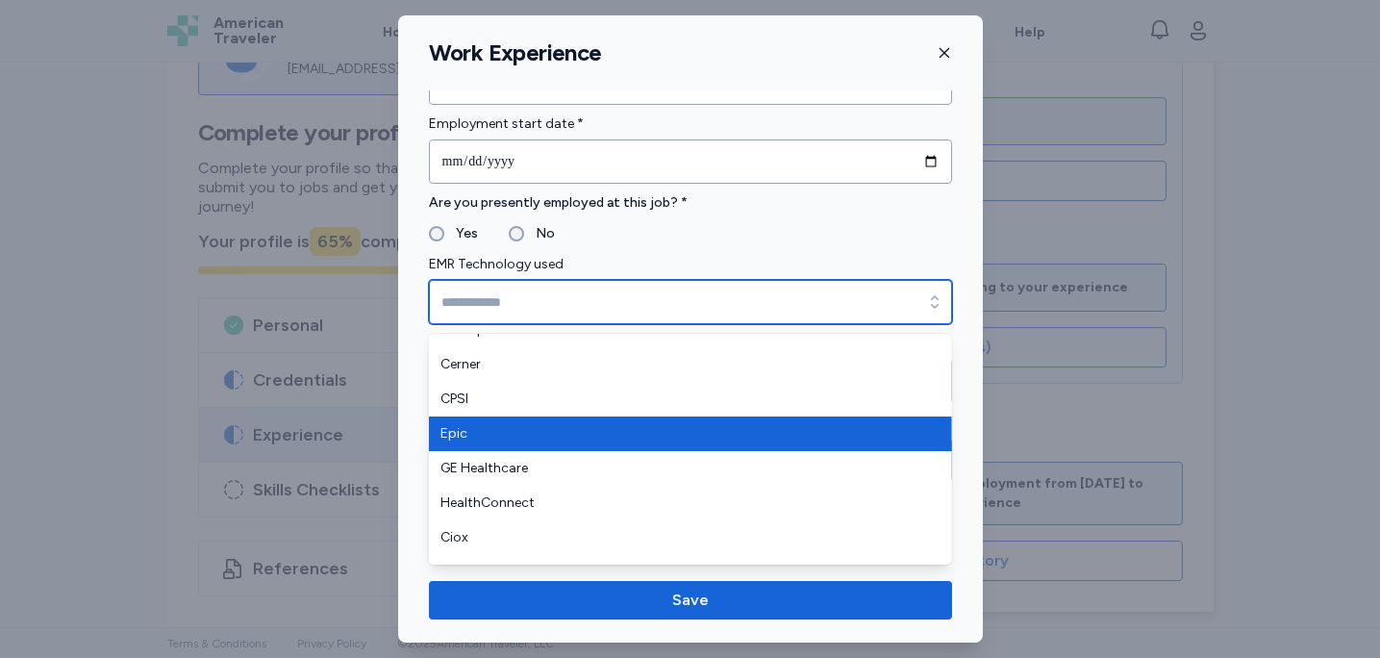
type input "****"
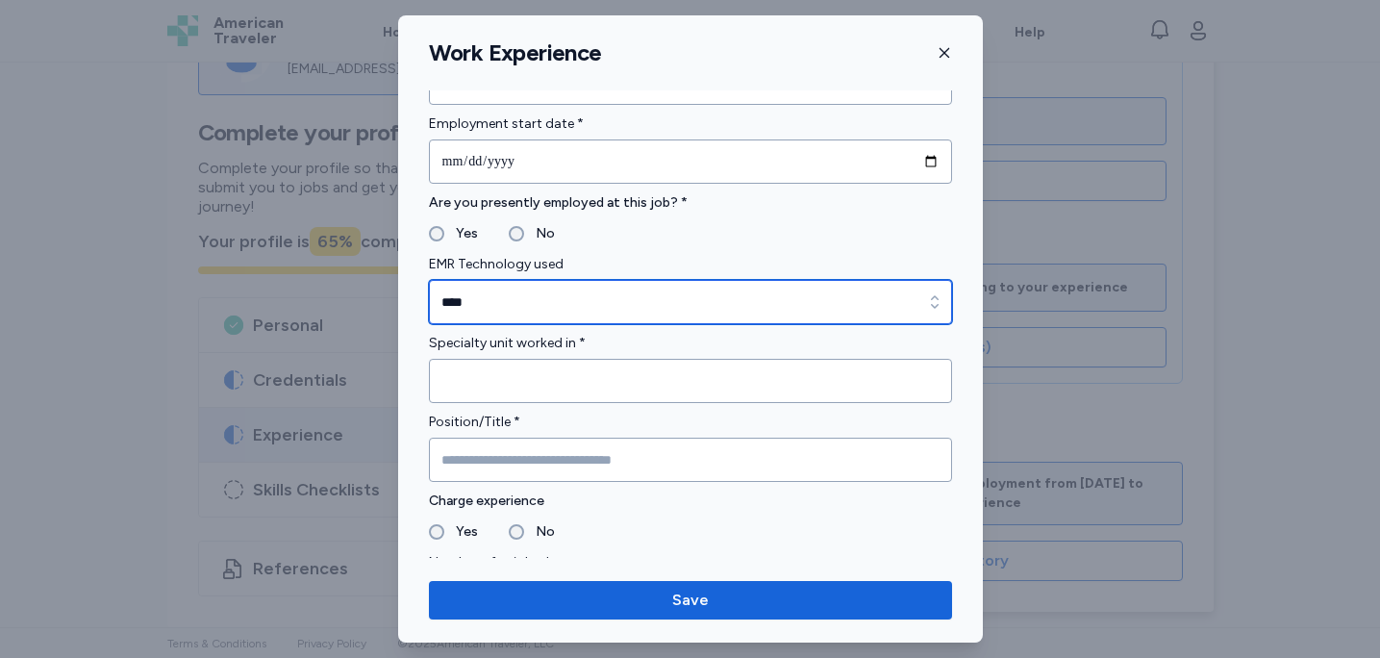
scroll to position [1085, 0]
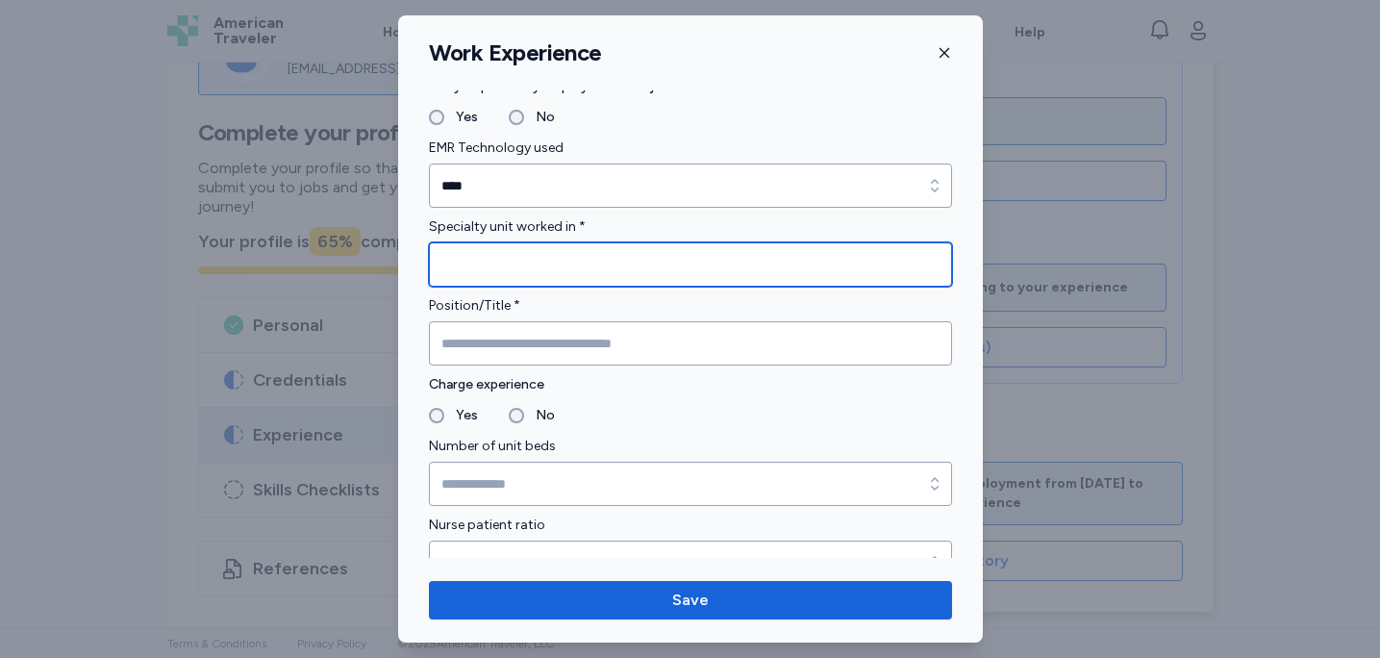
click at [585, 276] on input "Specialty unit worked in *" at bounding box center [690, 264] width 523 height 44
type input "**********"
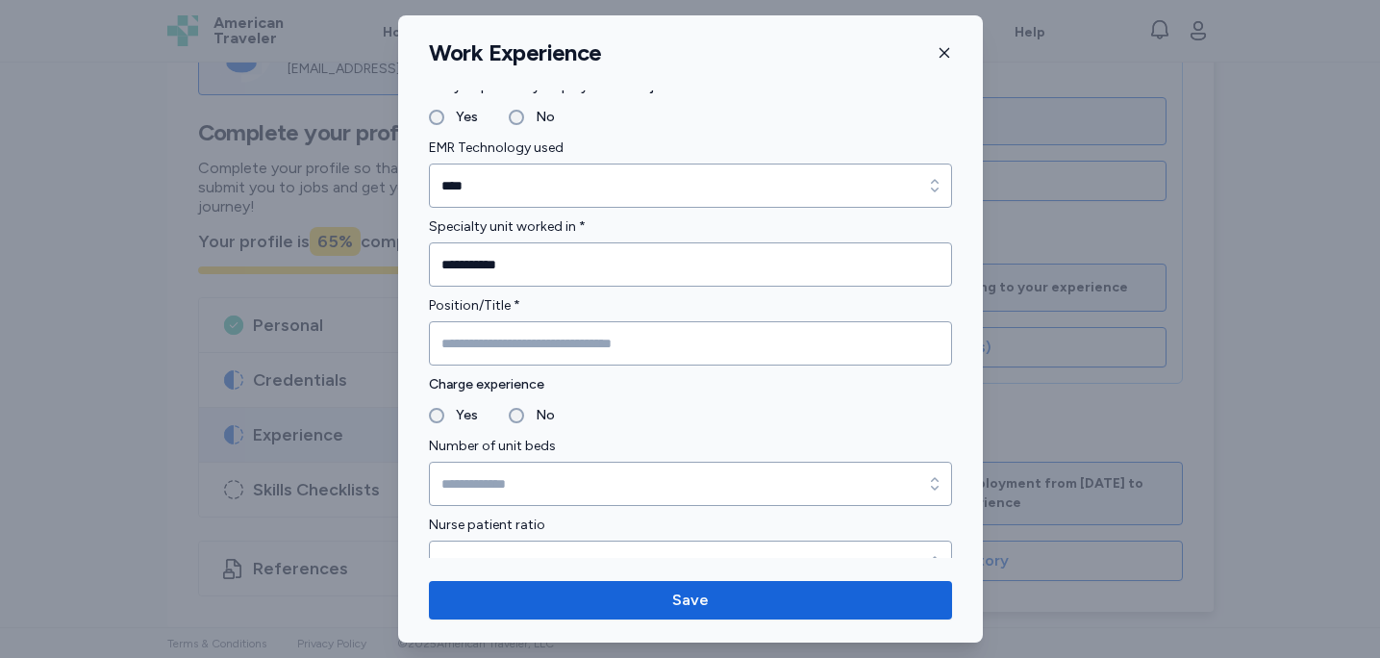
click at [636, 368] on form "**********" at bounding box center [690, 272] width 523 height 2376
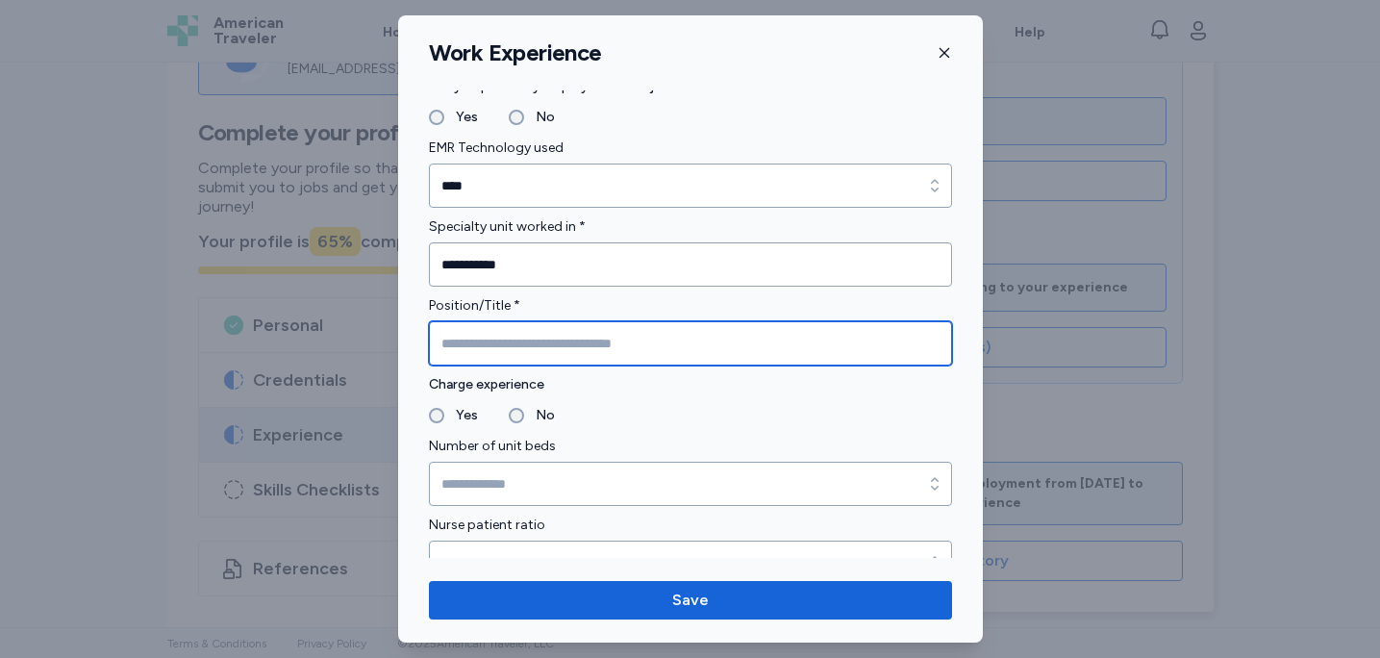
click at [640, 351] on input "Position/Title *" at bounding box center [690, 343] width 523 height 44
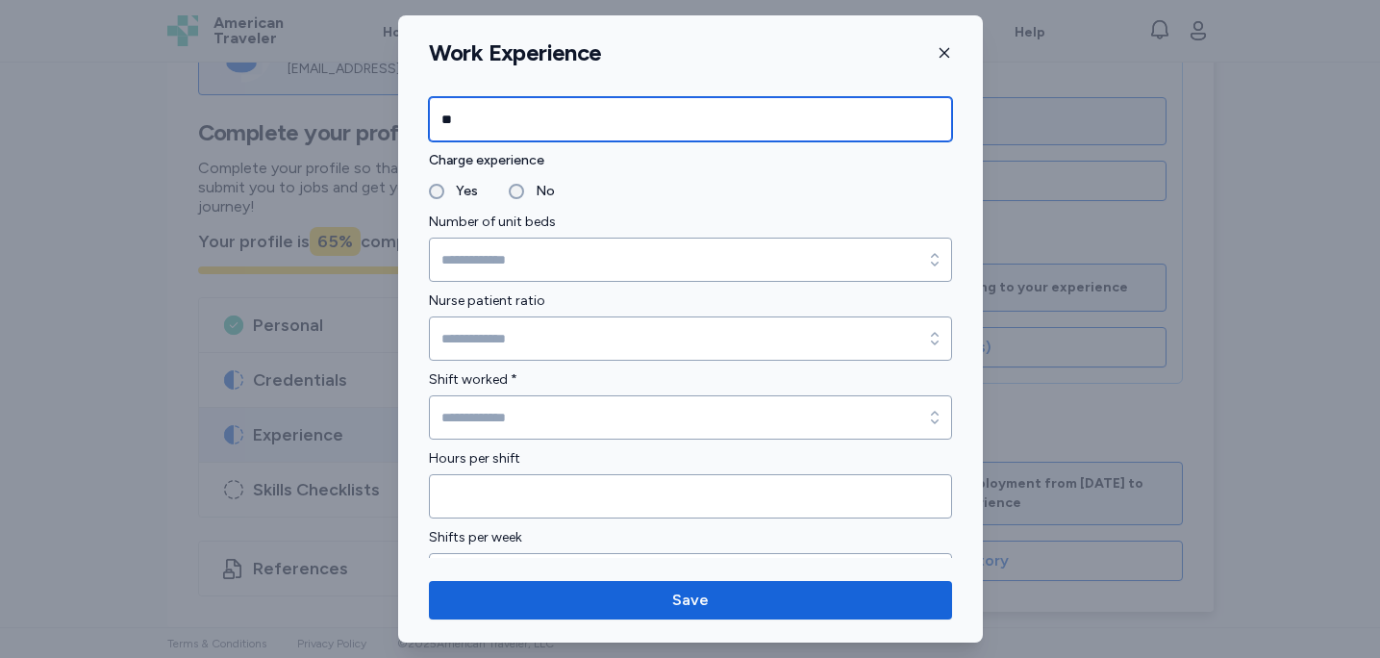
scroll to position [1310, 0]
type input "**"
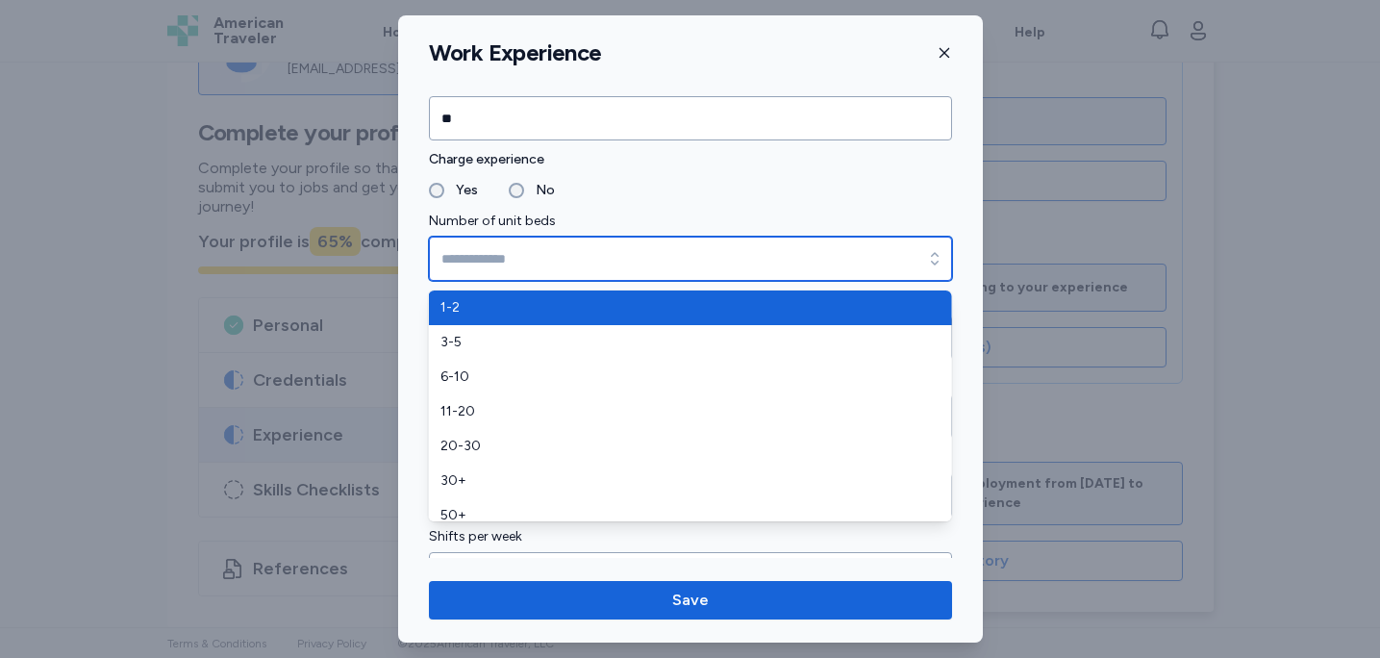
click at [513, 241] on input "Number of unit beds" at bounding box center [690, 259] width 523 height 44
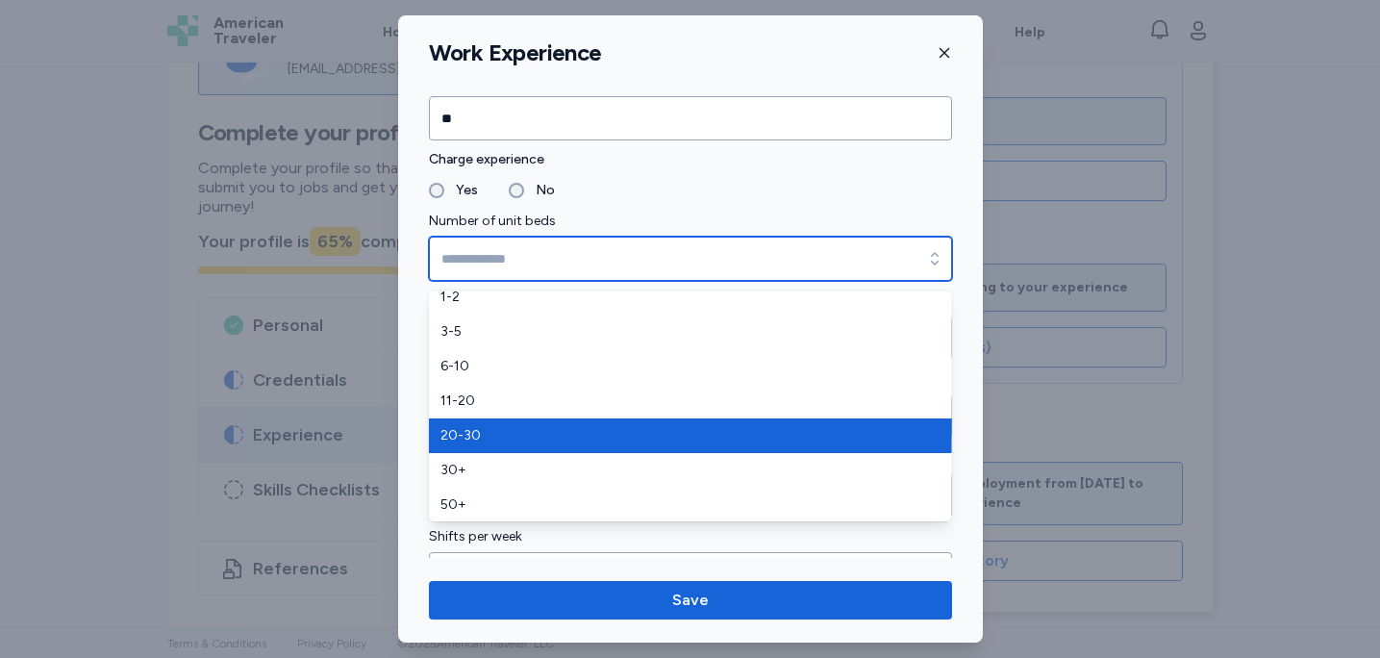
scroll to position [12, 0]
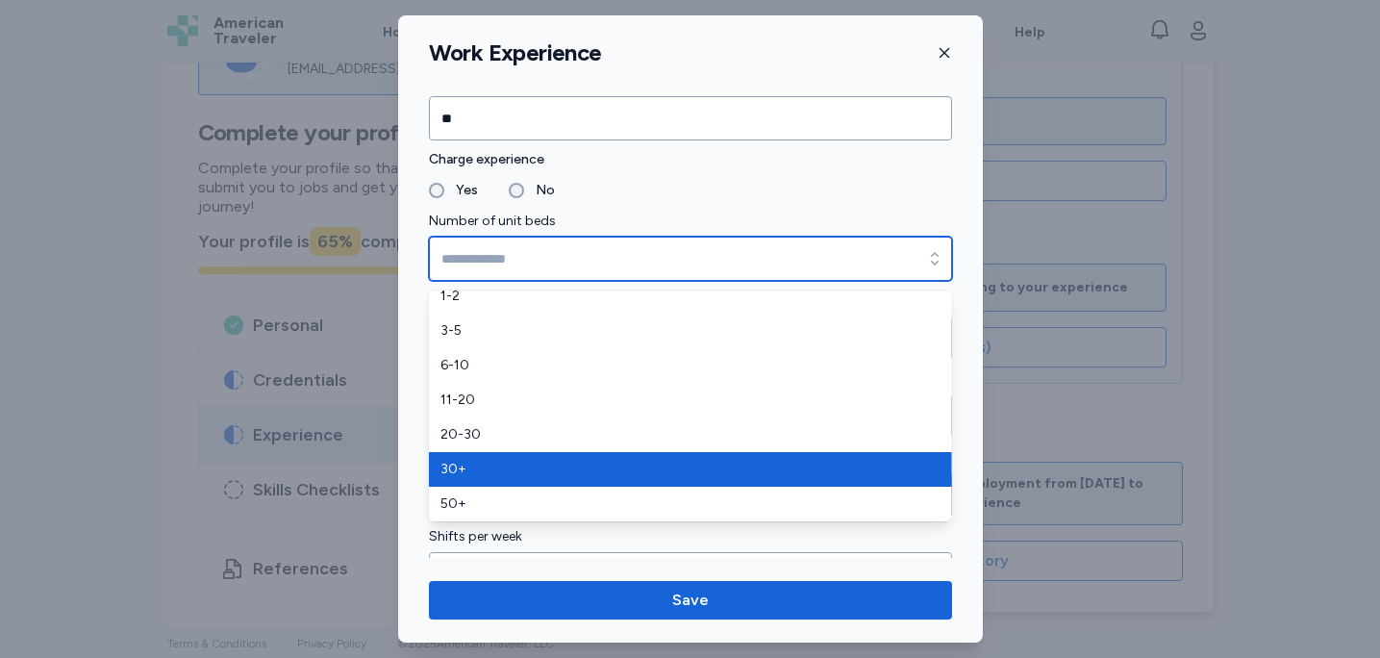
type input "***"
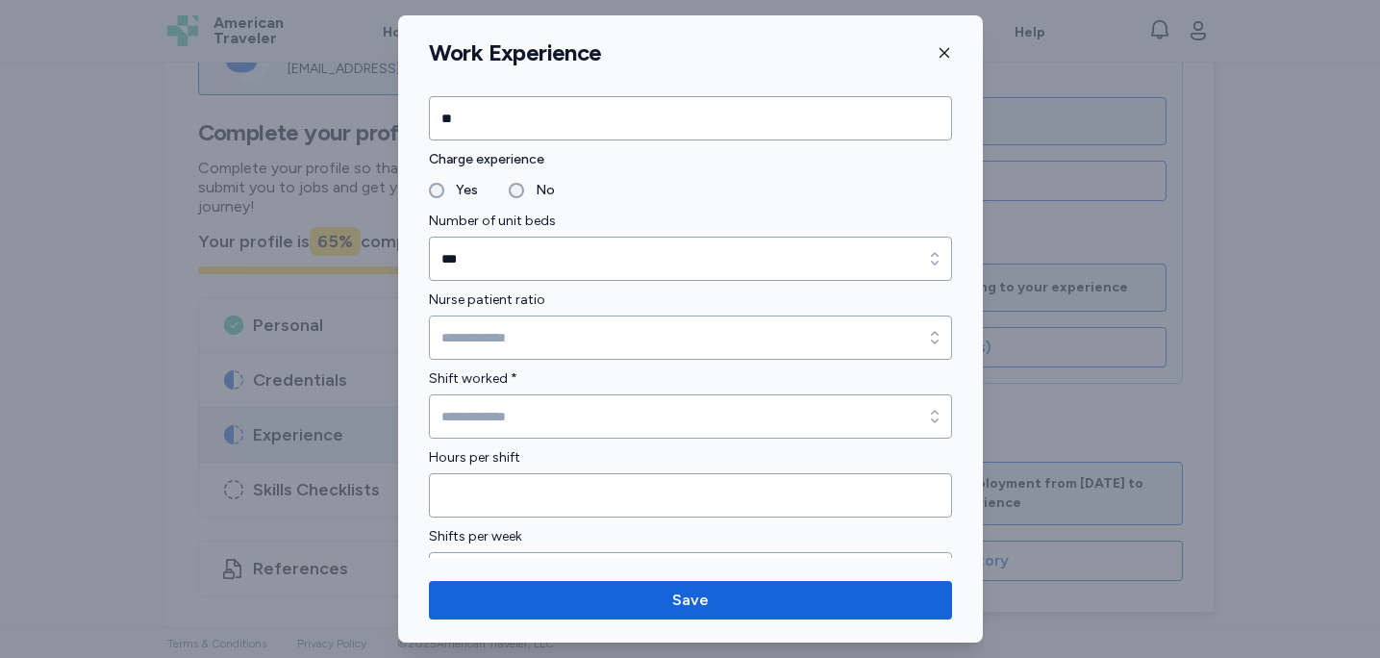
click at [585, 314] on div "Nurse patient ratio" at bounding box center [690, 324] width 523 height 71
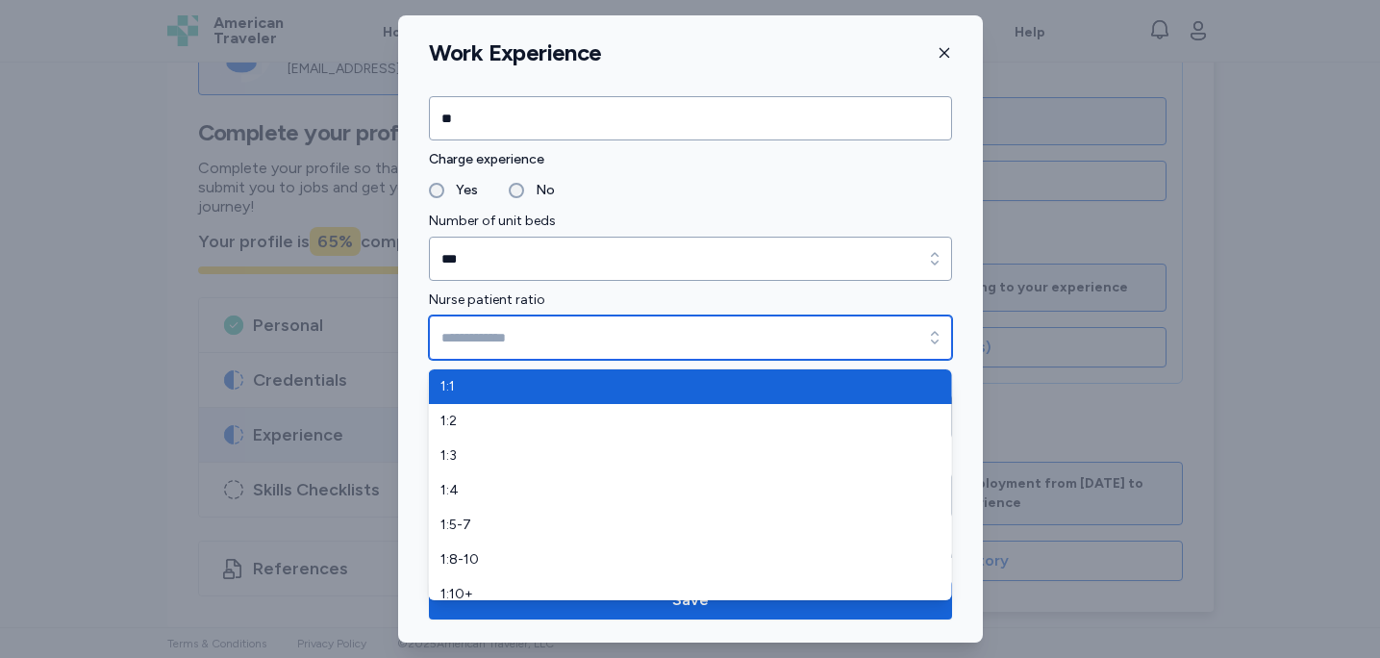
click at [581, 322] on input "Nurse patient ratio" at bounding box center [690, 338] width 523 height 44
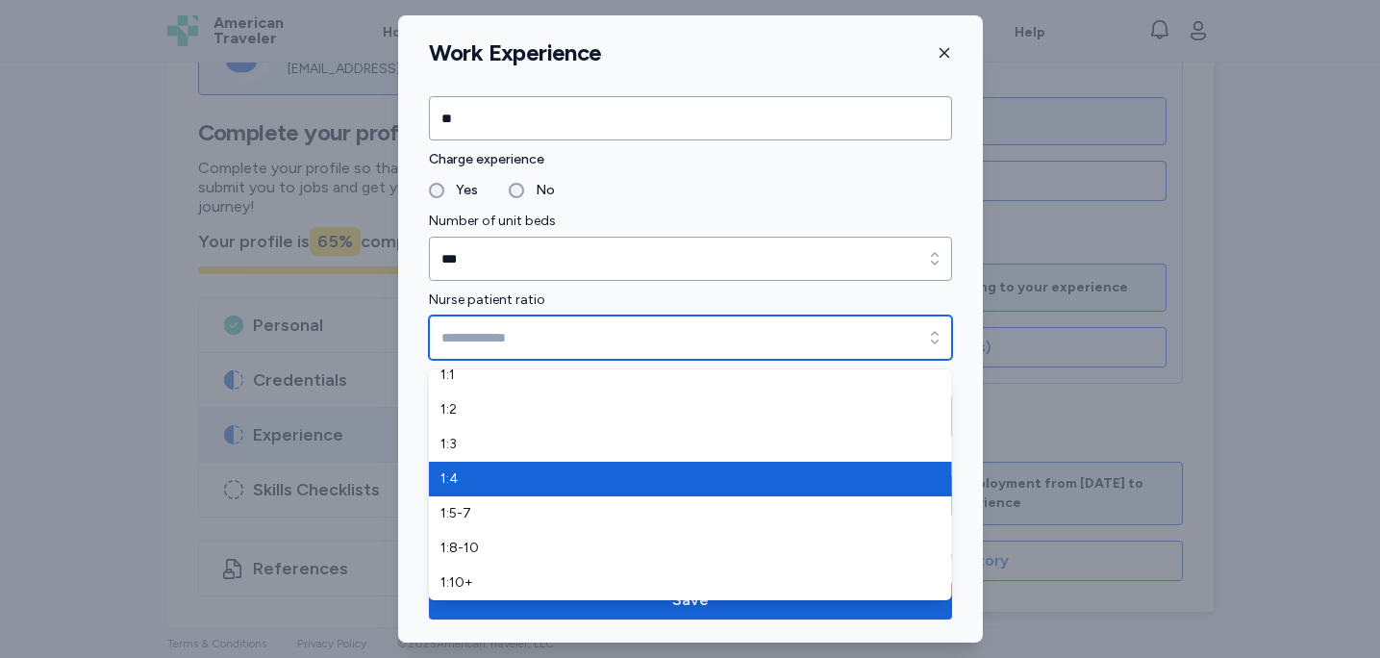
scroll to position [11, 0]
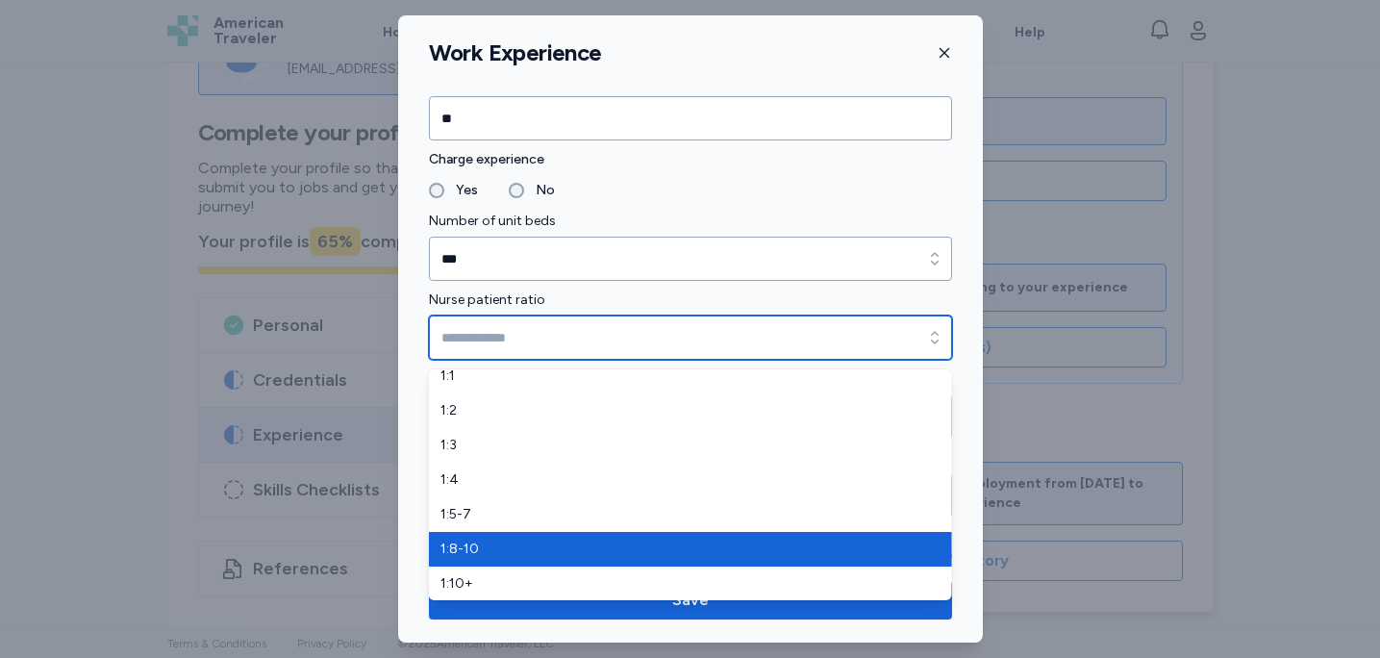
type input "******"
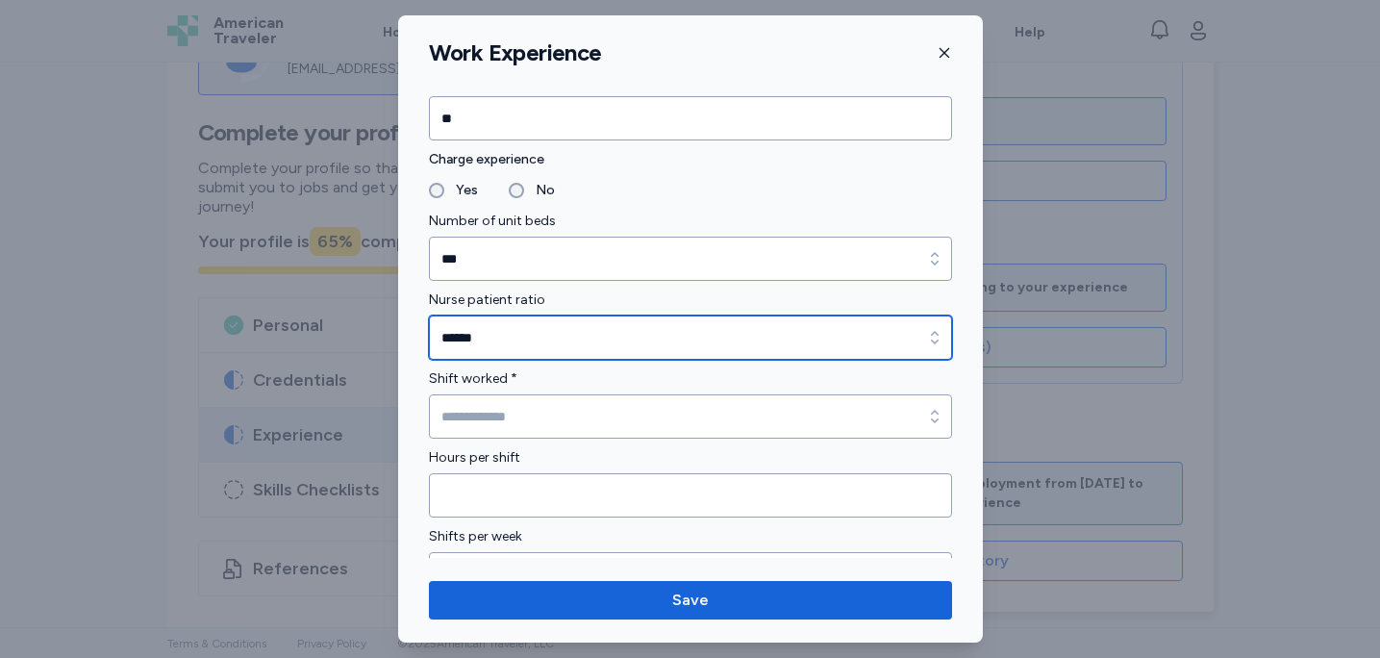
scroll to position [1463, 0]
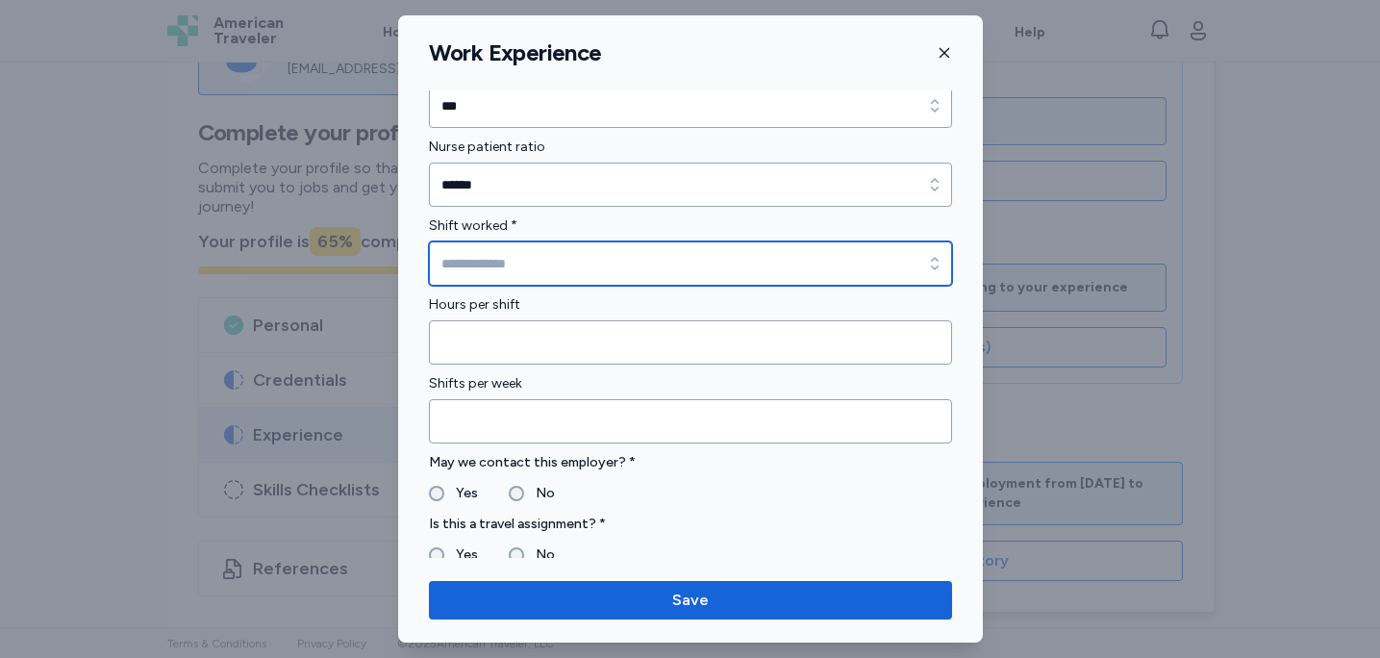
click at [536, 277] on input "Shift worked *" at bounding box center [690, 263] width 523 height 44
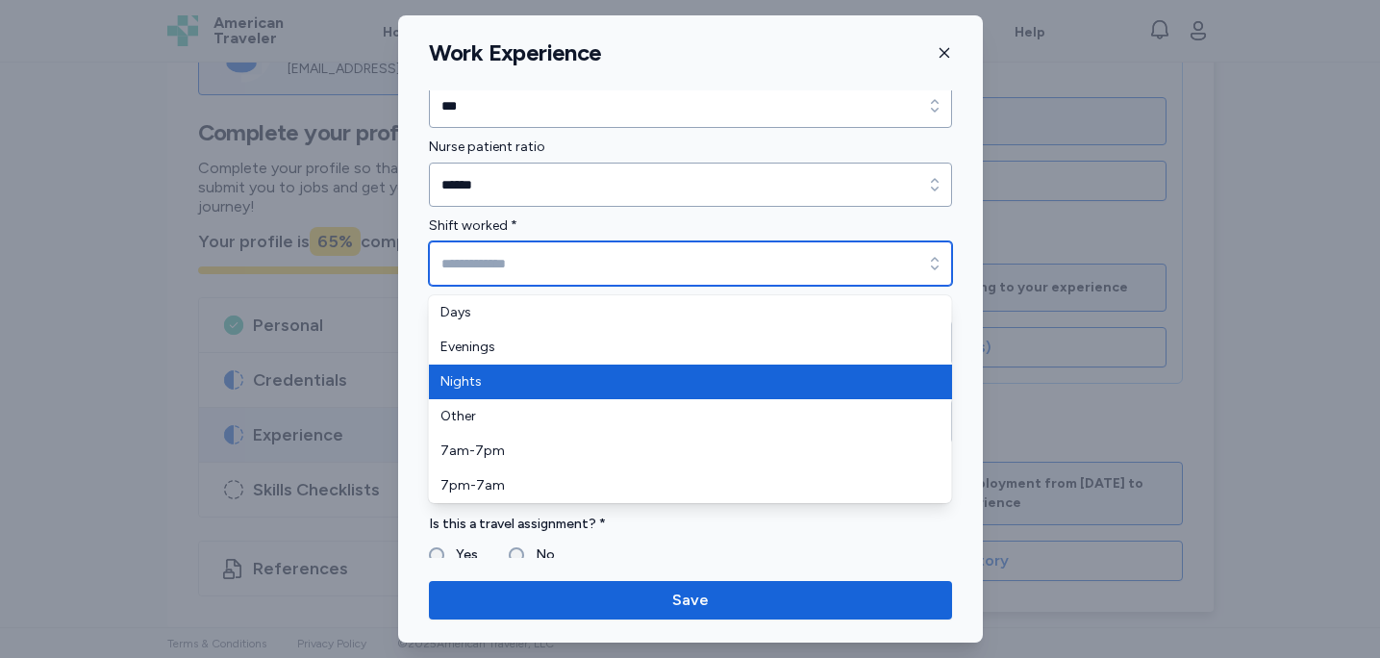
type input "*****"
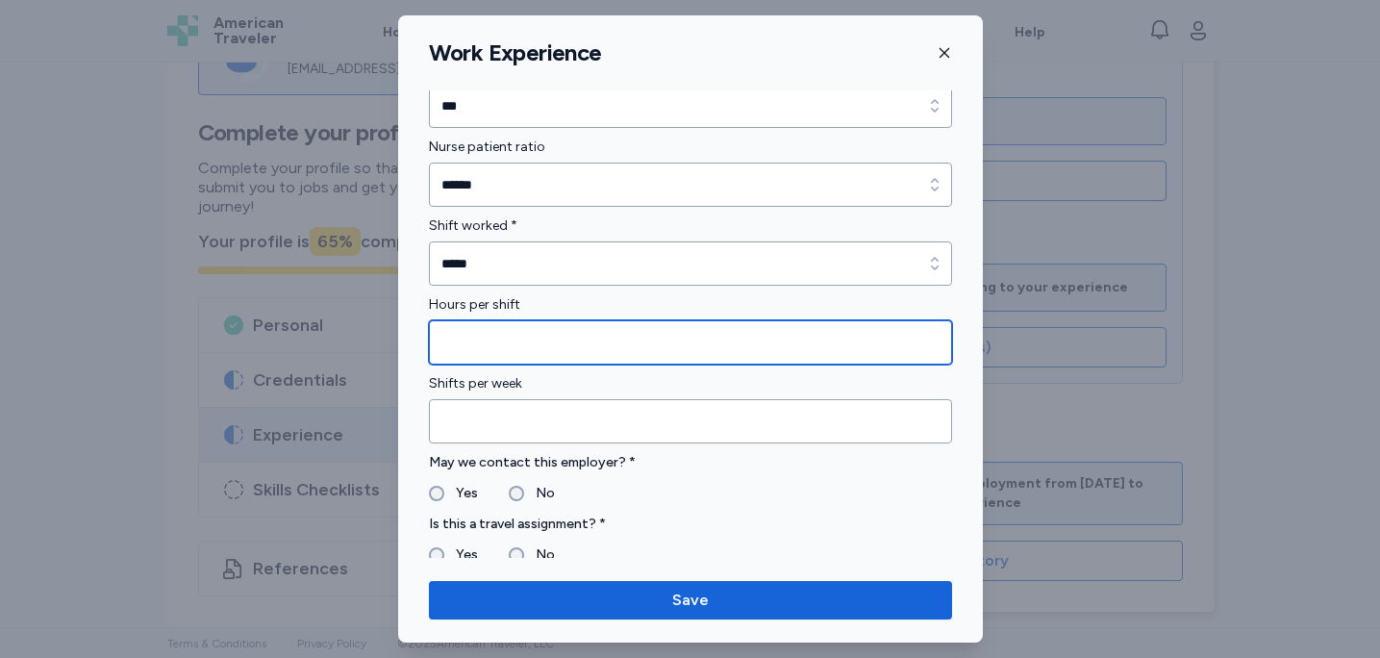
click at [549, 345] on input "Hours per shift" at bounding box center [690, 342] width 523 height 44
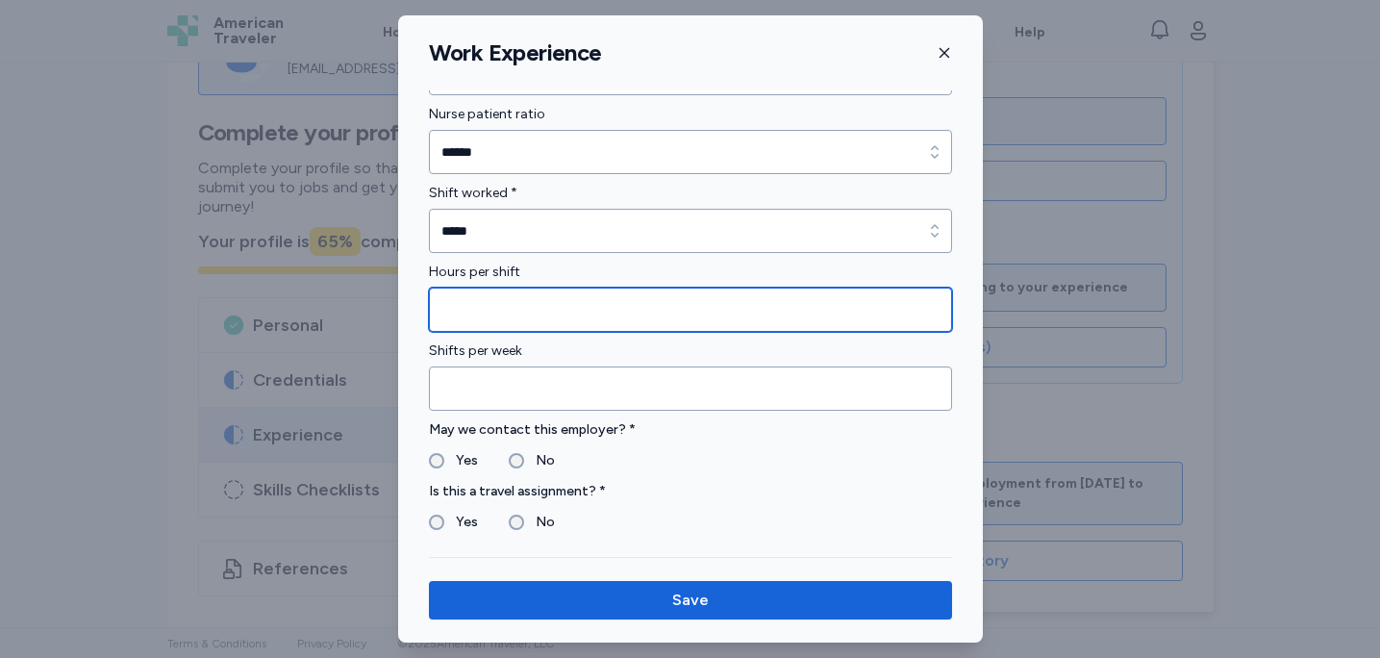
type input "**"
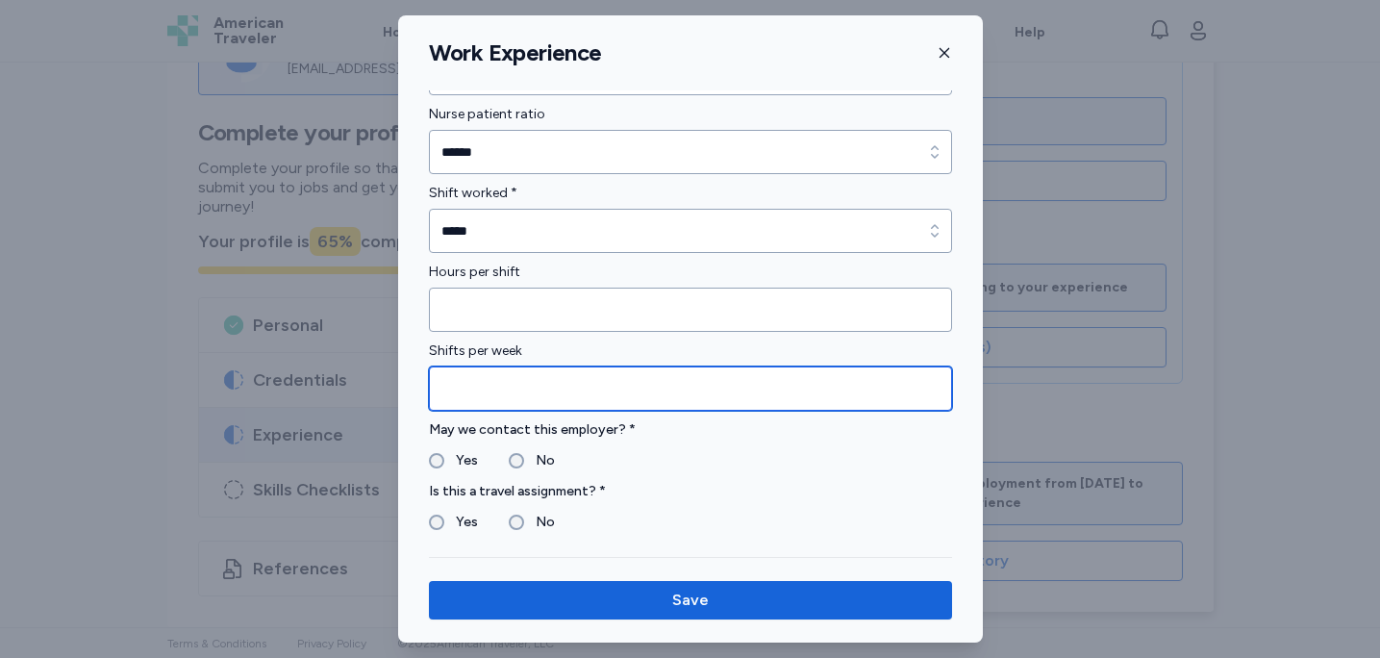
click at [532, 395] on input "Shifts per week" at bounding box center [690, 389] width 523 height 44
type input "*"
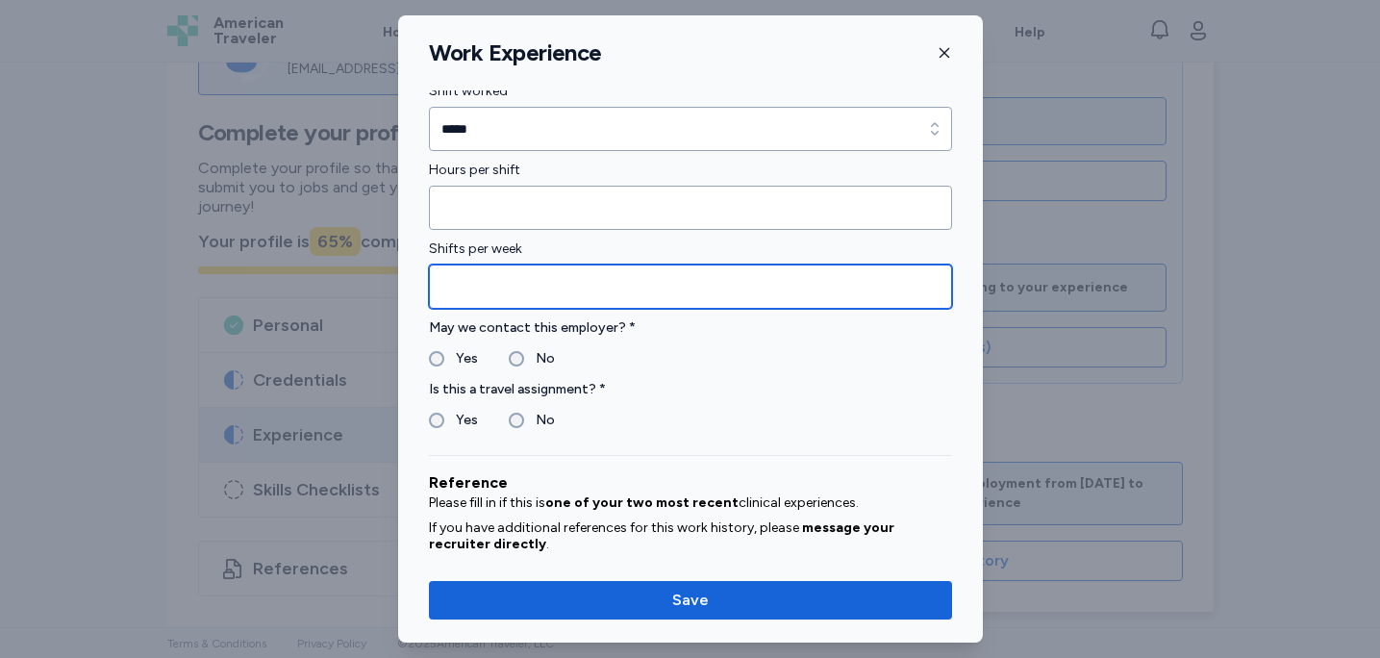
scroll to position [1597, 0]
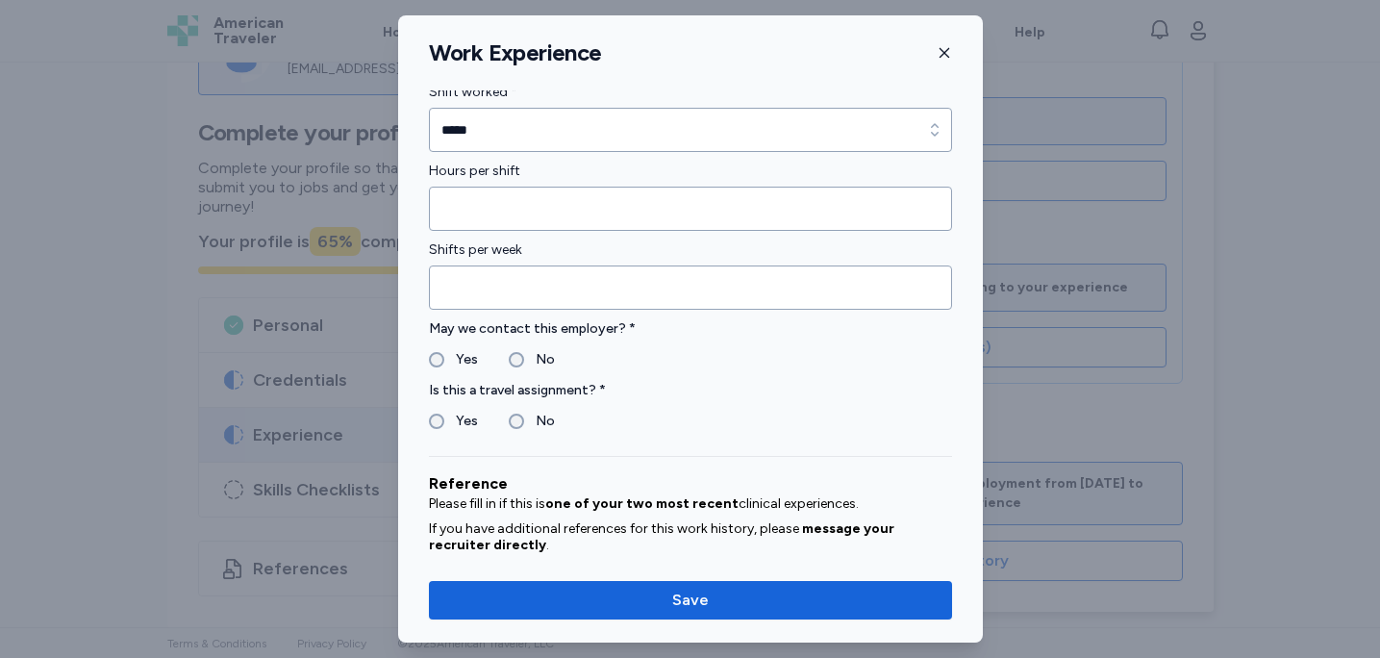
click at [757, 331] on label "May we contact this employer? *" at bounding box center [690, 328] width 523 height 23
click at [444, 366] on label "Yes" at bounding box center [461, 359] width 34 height 23
click at [524, 422] on label "No" at bounding box center [539, 421] width 31 height 23
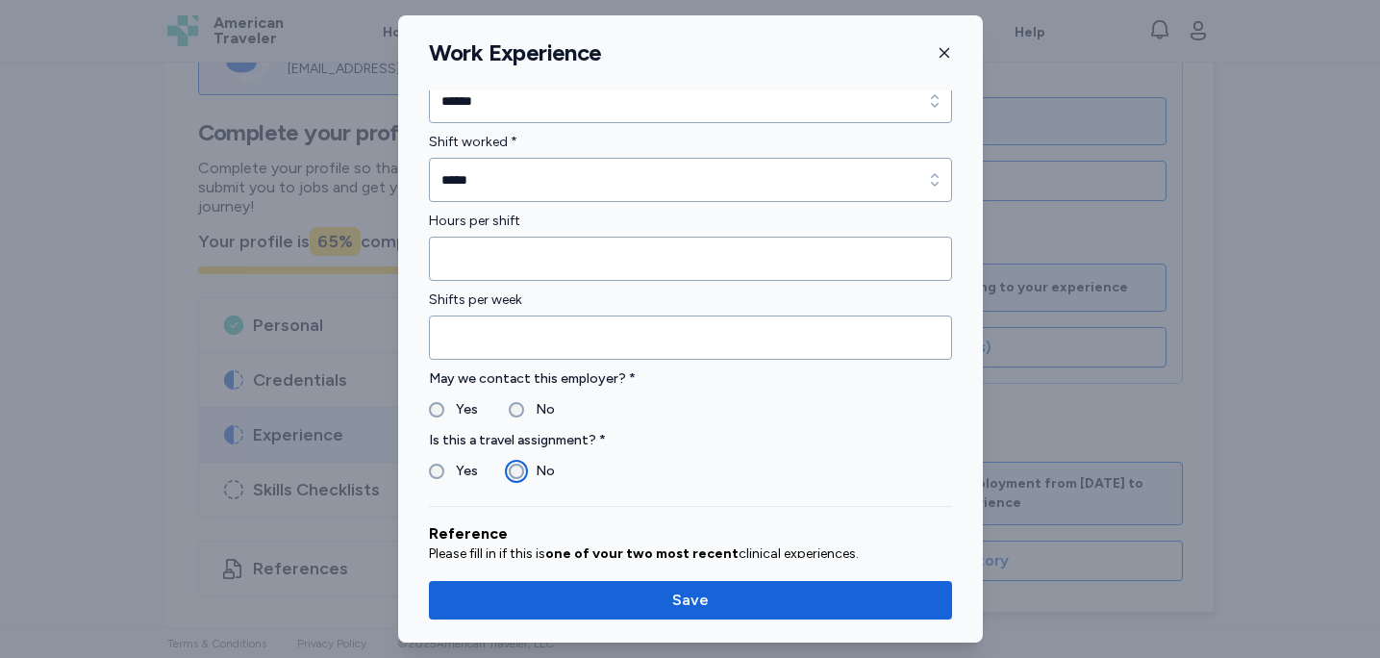
scroll to position [1871, 0]
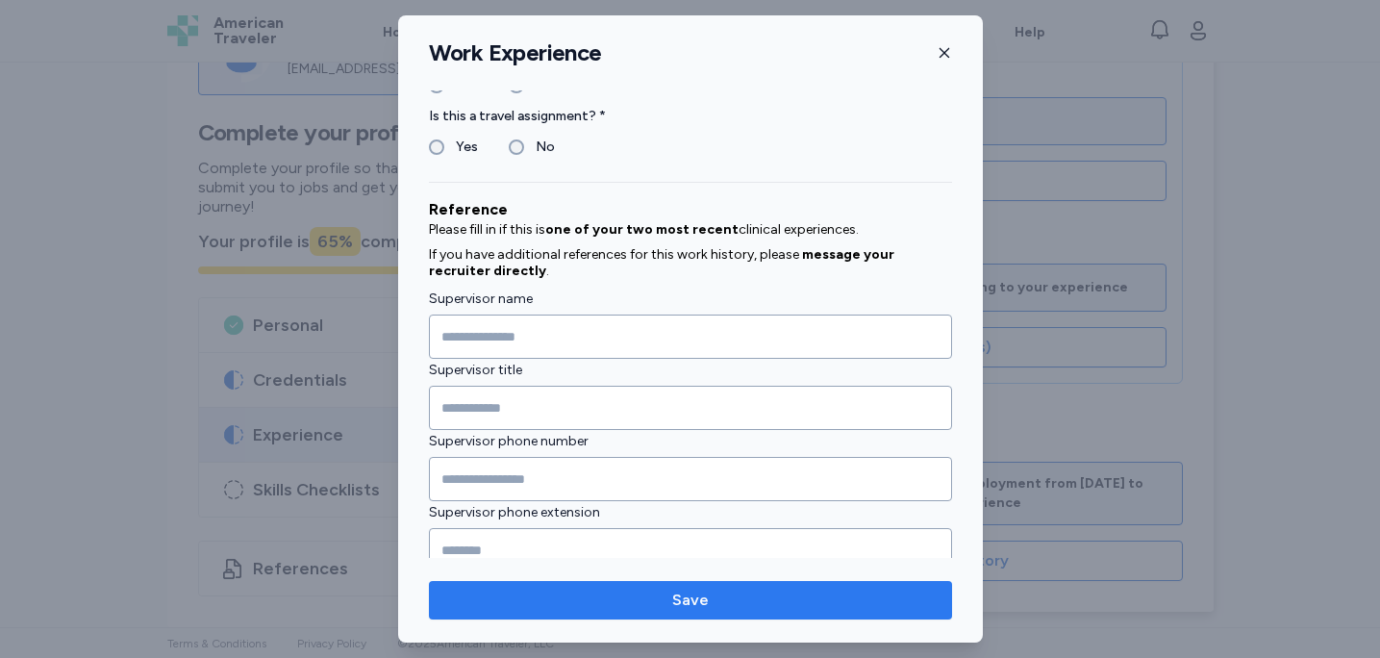
click at [689, 604] on span "Save" at bounding box center [690, 600] width 37 height 23
type input "*"
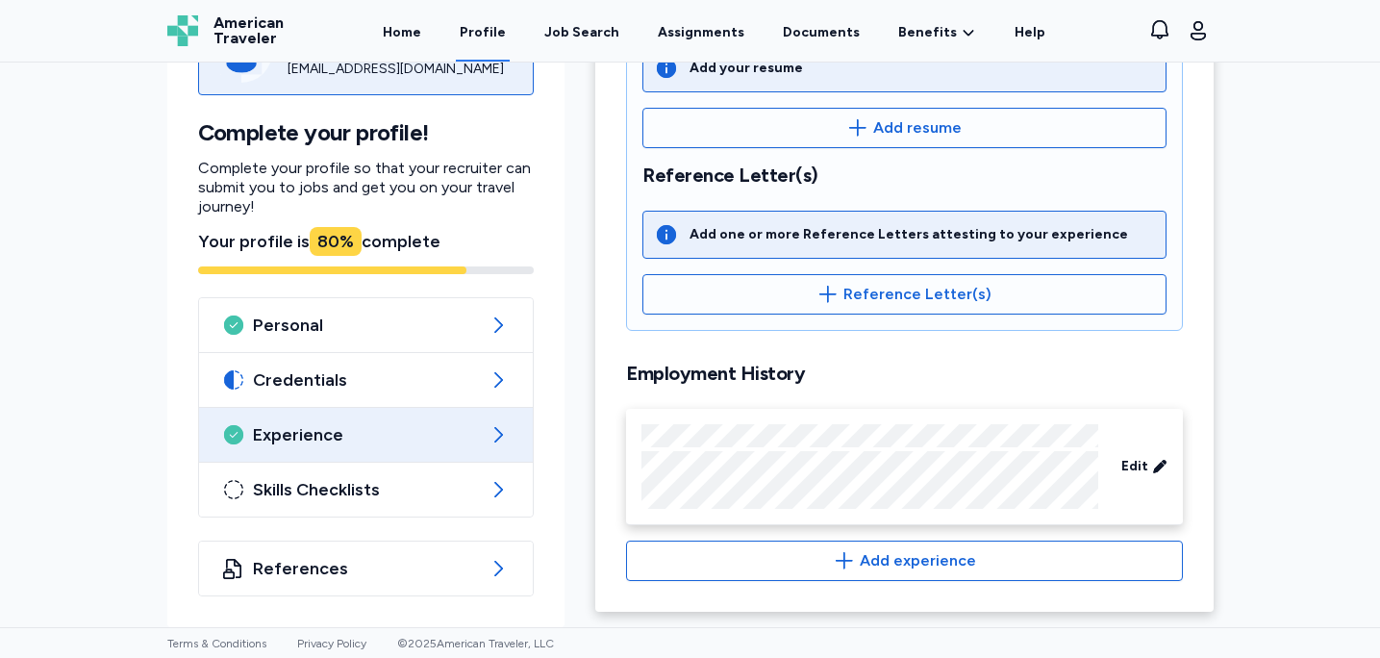
scroll to position [471, 0]
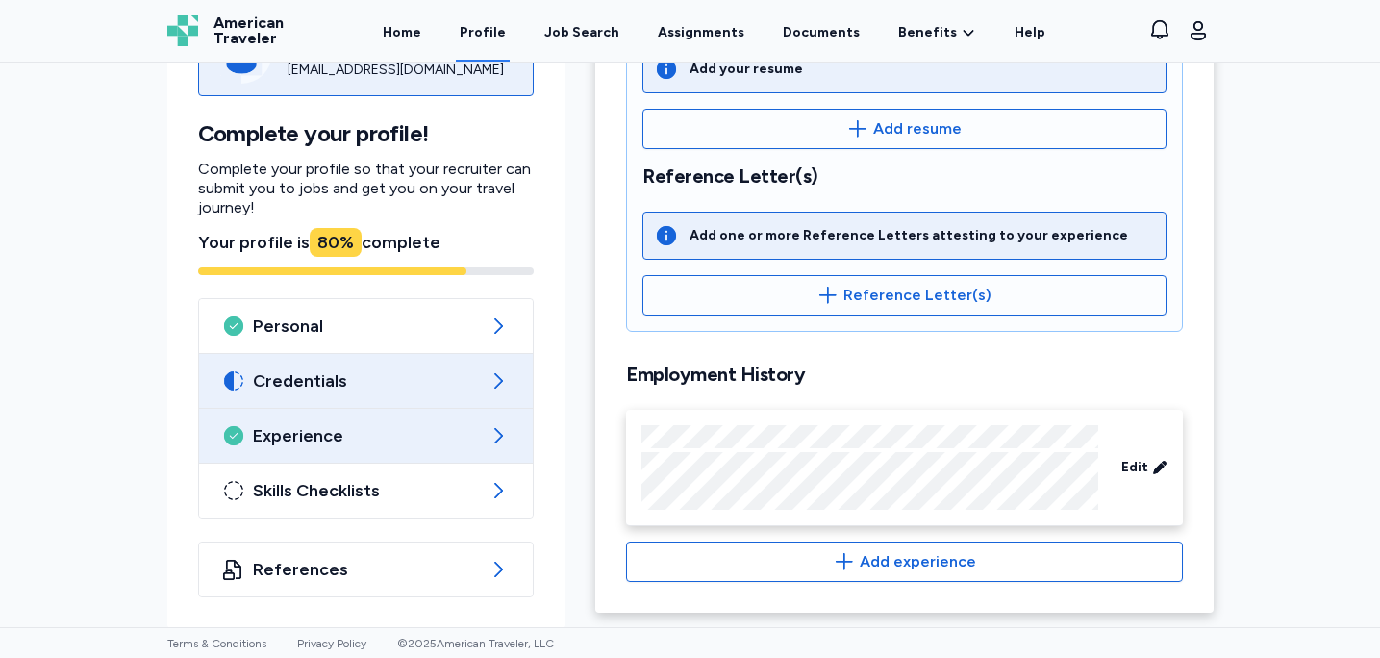
click at [354, 390] on span "Credentials" at bounding box center [366, 380] width 227 height 23
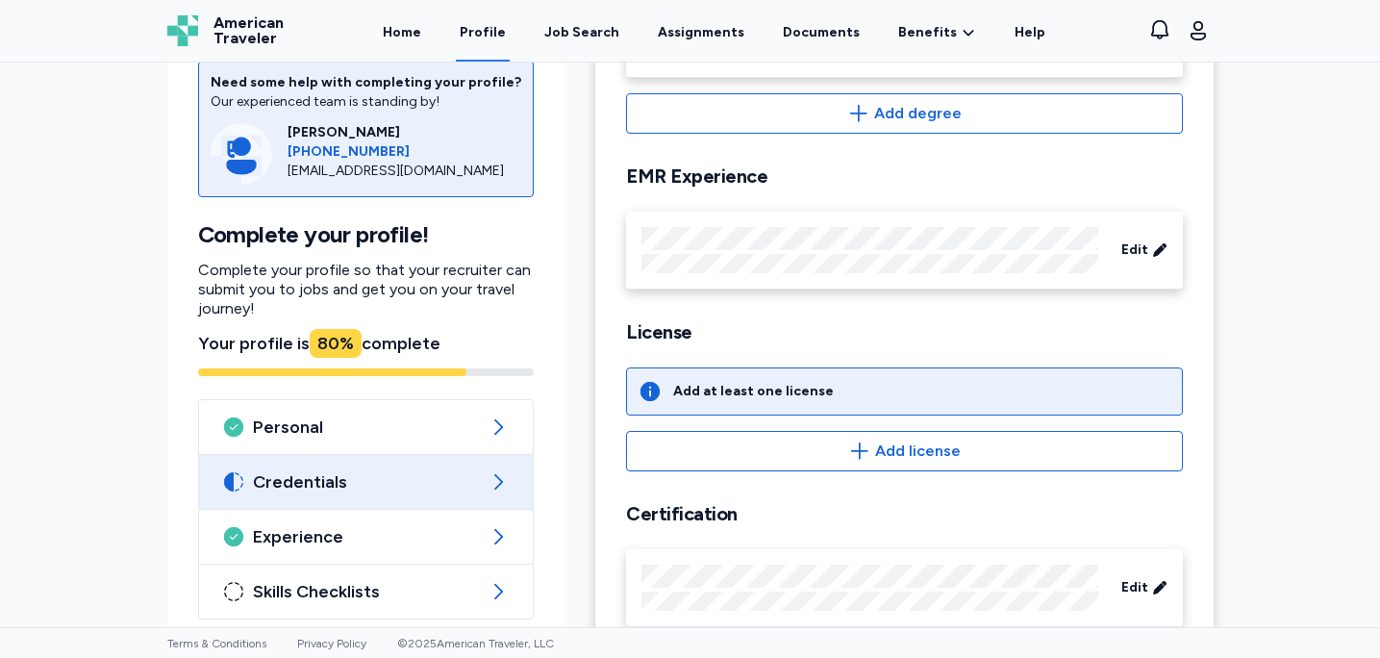
scroll to position [575, 0]
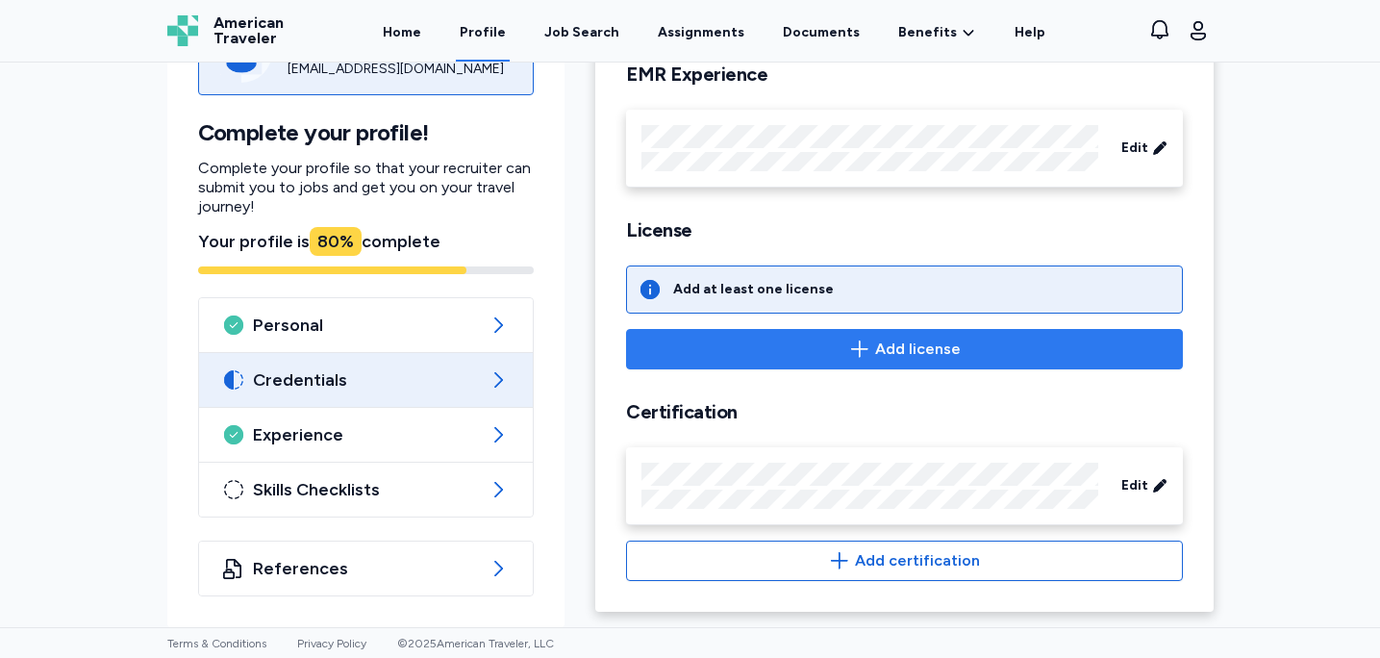
click at [898, 335] on button "Add license" at bounding box center [904, 349] width 556 height 40
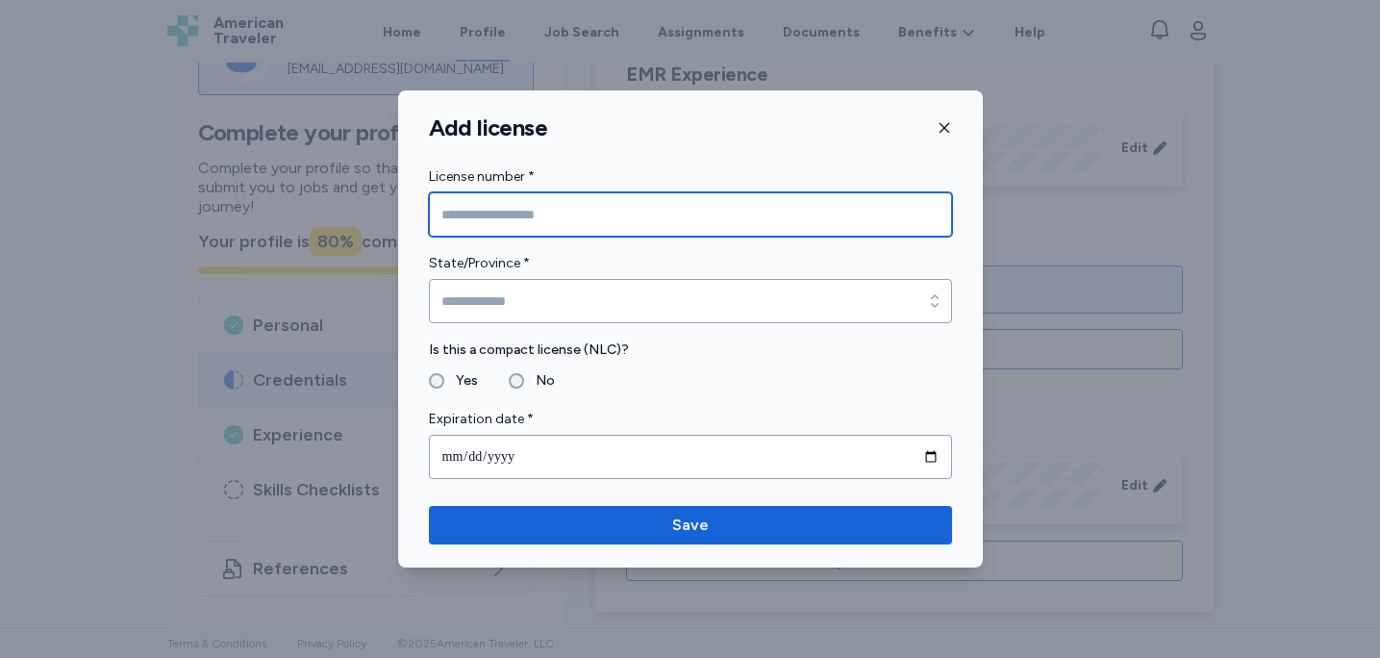
click at [667, 220] on input "License number *" at bounding box center [690, 214] width 523 height 44
paste input "********"
type input "********"
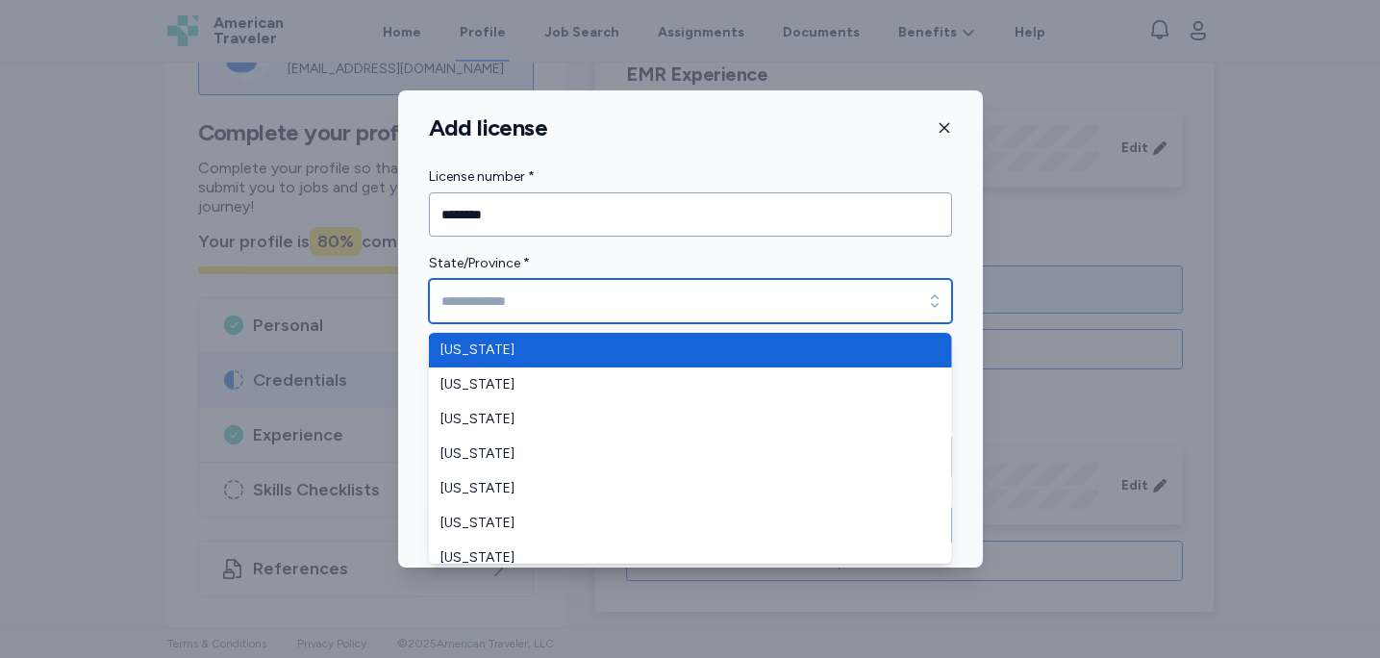
click at [544, 284] on input "State/Province *" at bounding box center [690, 301] width 523 height 44
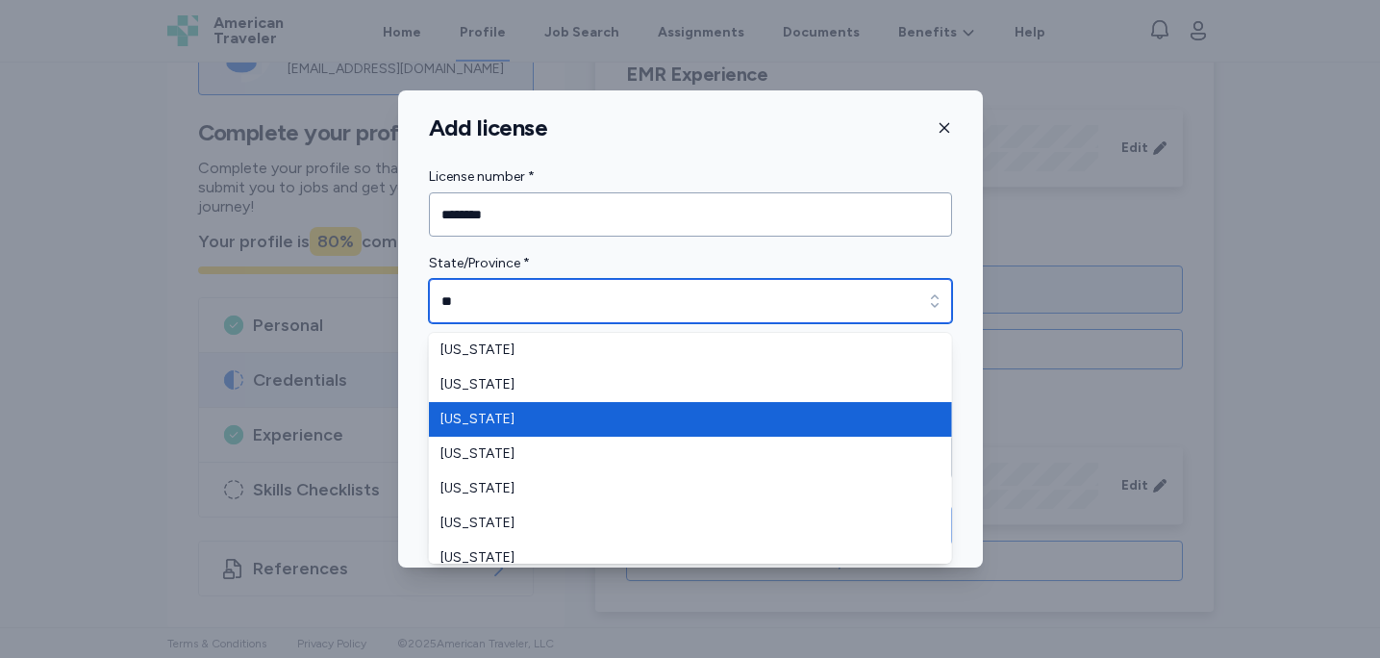
scroll to position [150, 0]
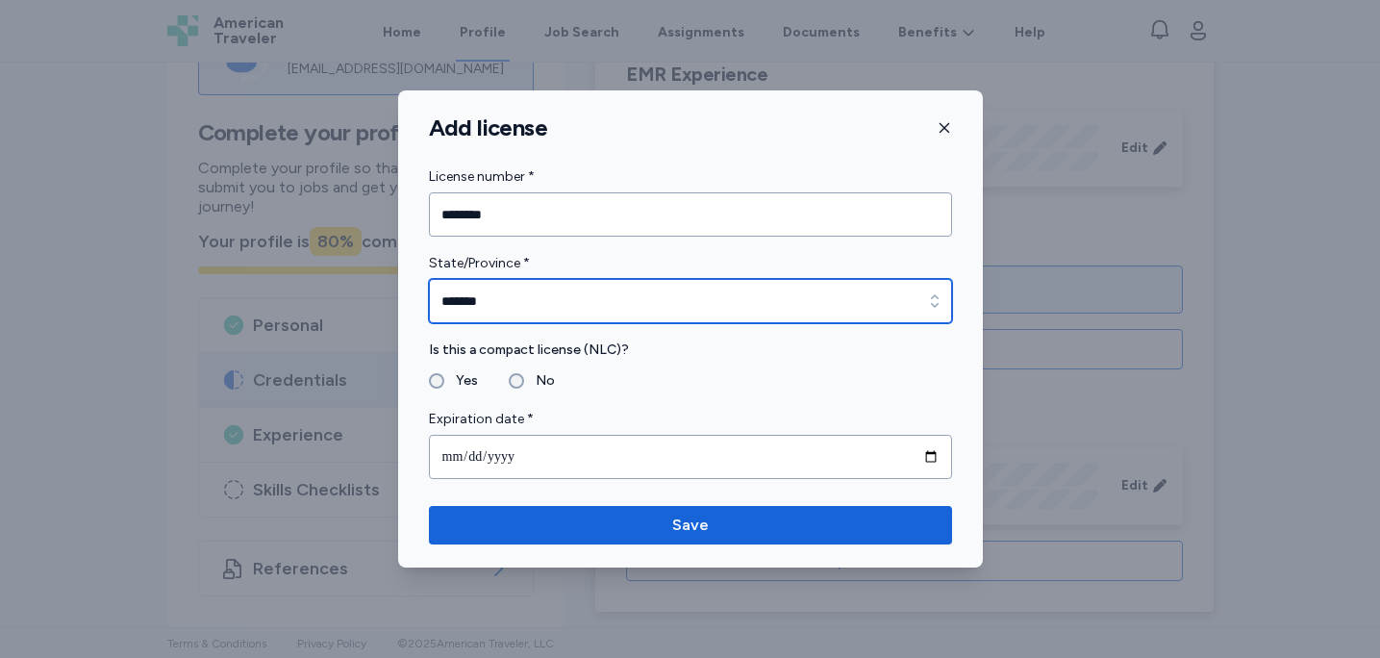
type input "*******"
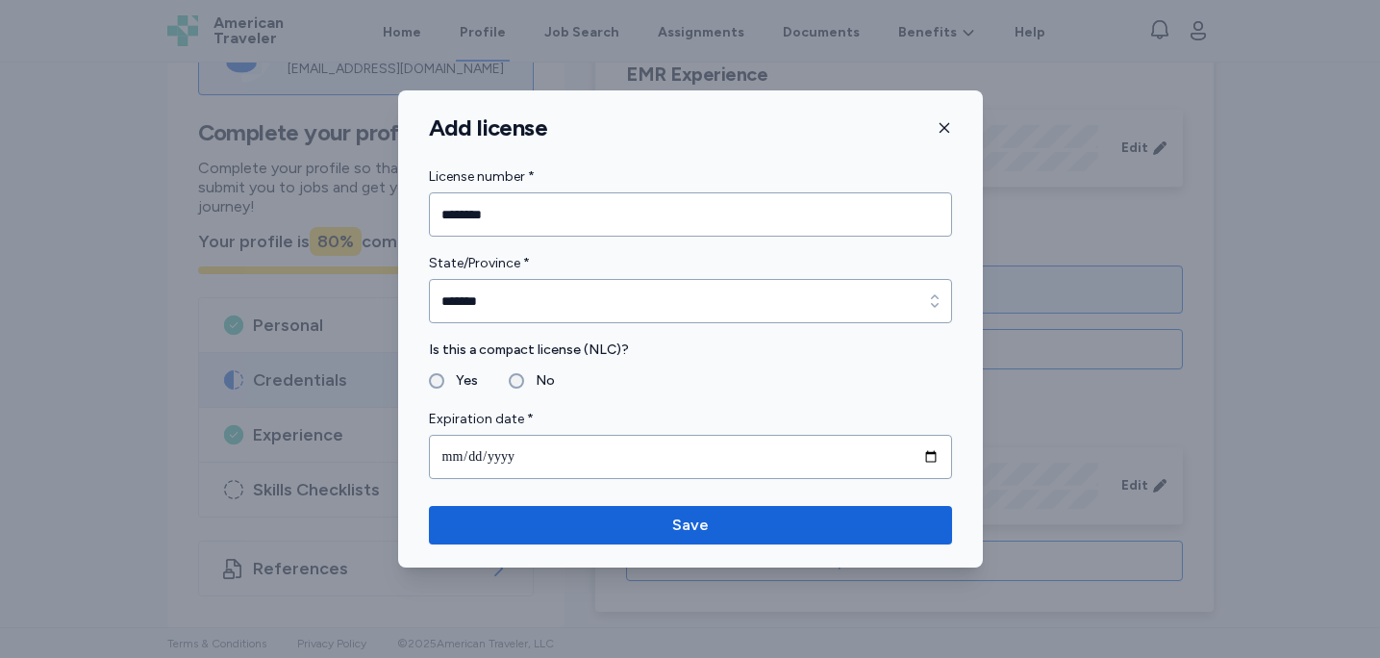
click at [661, 355] on label "Is this a compact license (NLC)?" at bounding box center [690, 350] width 523 height 23
click at [524, 375] on label "No" at bounding box center [539, 380] width 31 height 23
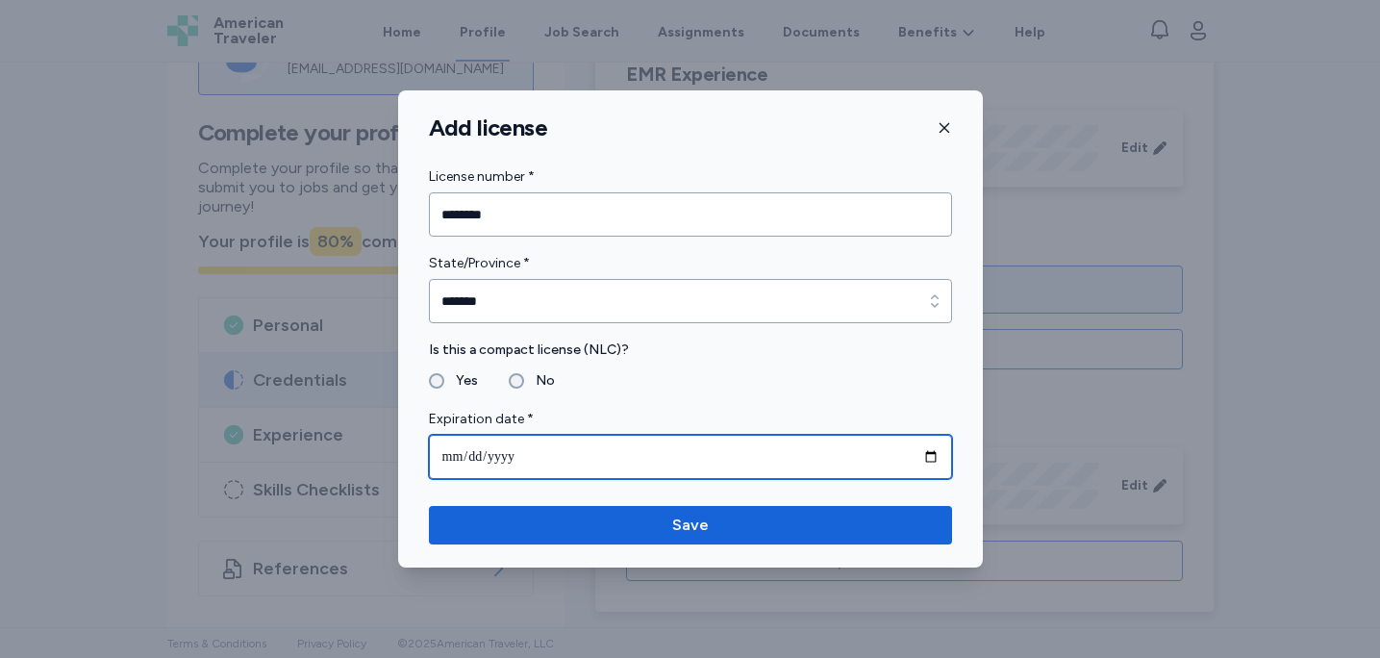
click at [578, 454] on input "date" at bounding box center [690, 457] width 523 height 44
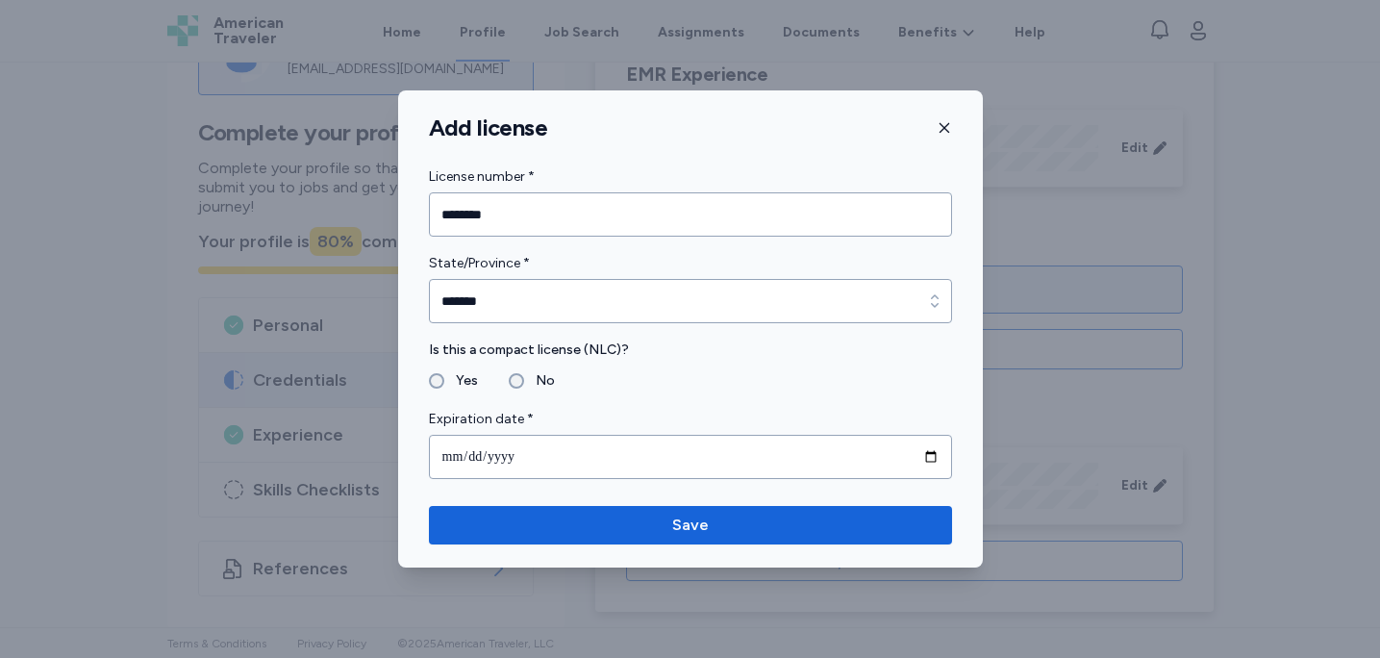
click at [864, 329] on form "License number * ******** State/Province * ******* State/Province * ******* Is …" at bounding box center [690, 322] width 523 height 314
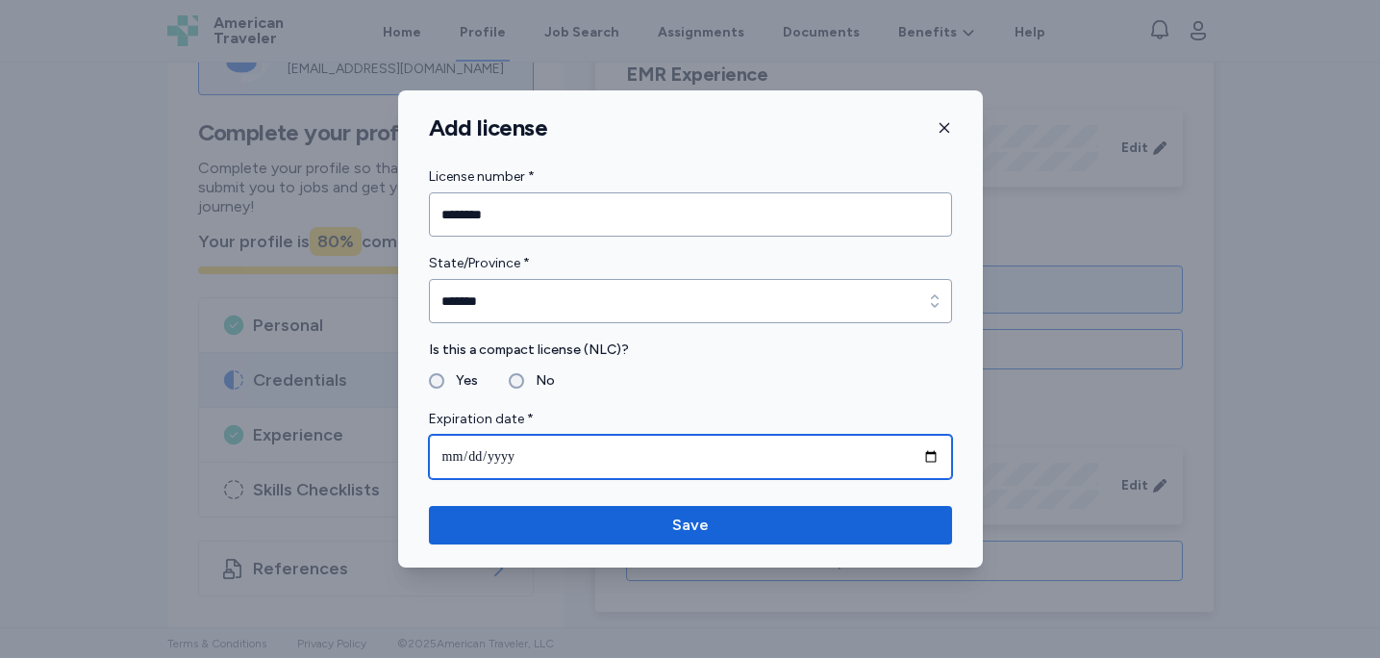
click at [925, 451] on input "date" at bounding box center [690, 457] width 523 height 44
click at [926, 451] on input "date" at bounding box center [690, 457] width 523 height 44
click at [932, 452] on input "date" at bounding box center [690, 457] width 523 height 44
type input "**********"
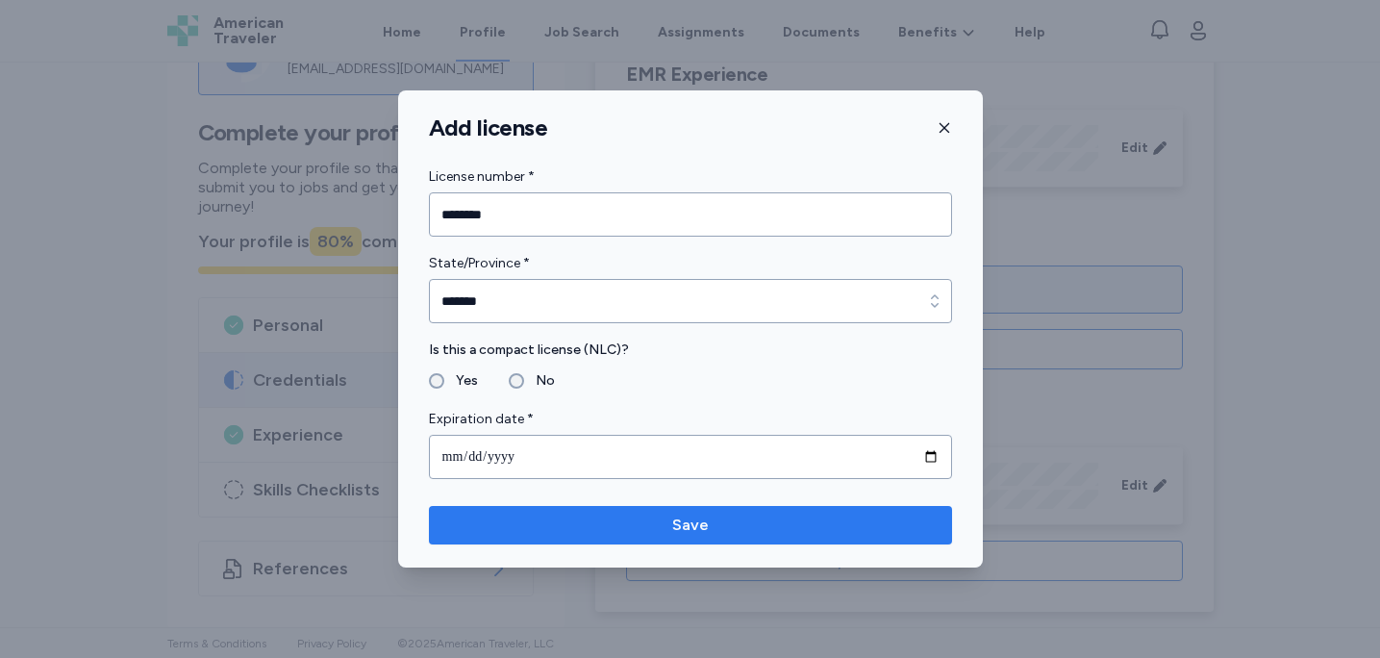
click at [679, 538] on button "Save" at bounding box center [690, 525] width 523 height 38
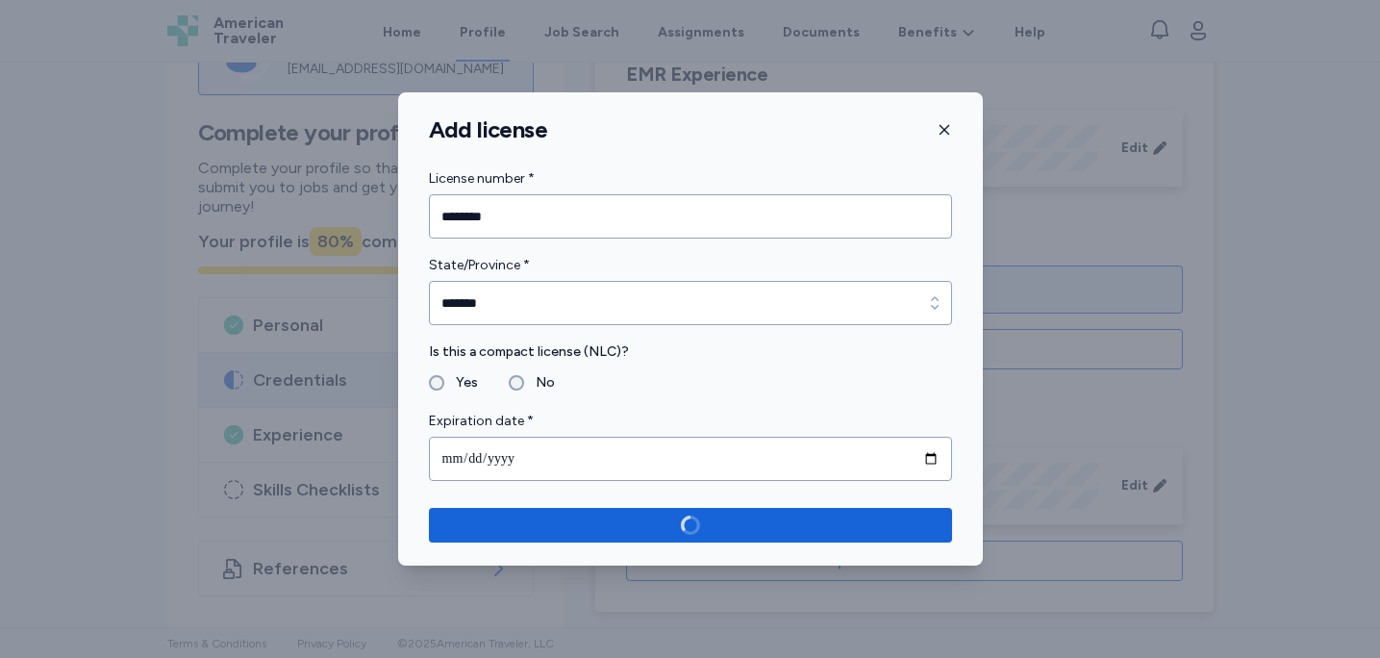
click at [790, 506] on div "**********" at bounding box center [690, 328] width 585 height 473
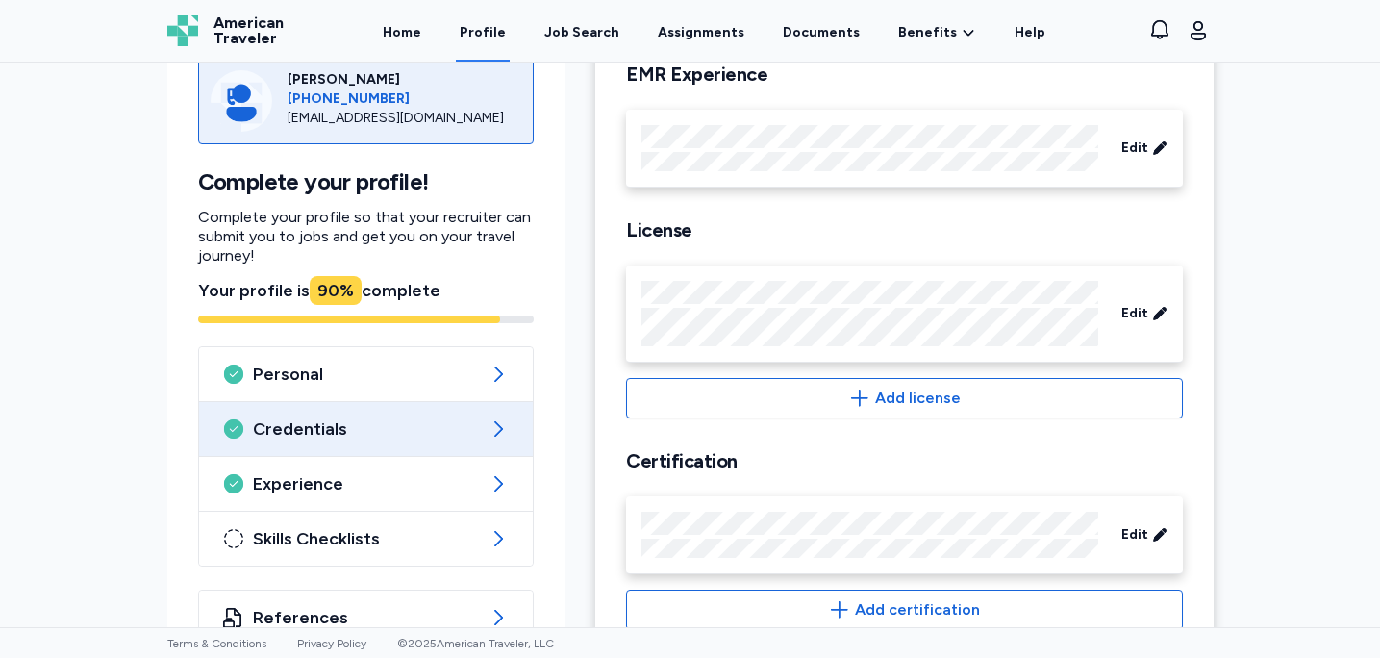
scroll to position [628, 0]
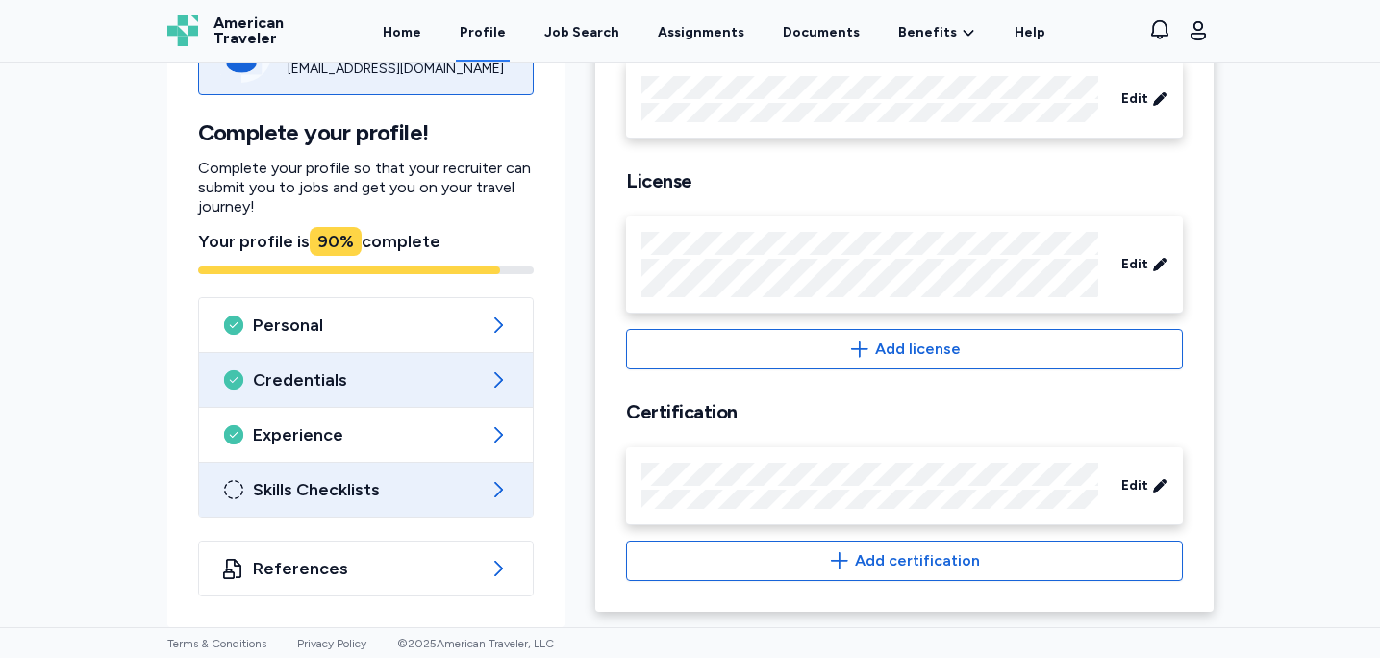
click at [379, 487] on span "Skills Checklists" at bounding box center [366, 489] width 227 height 23
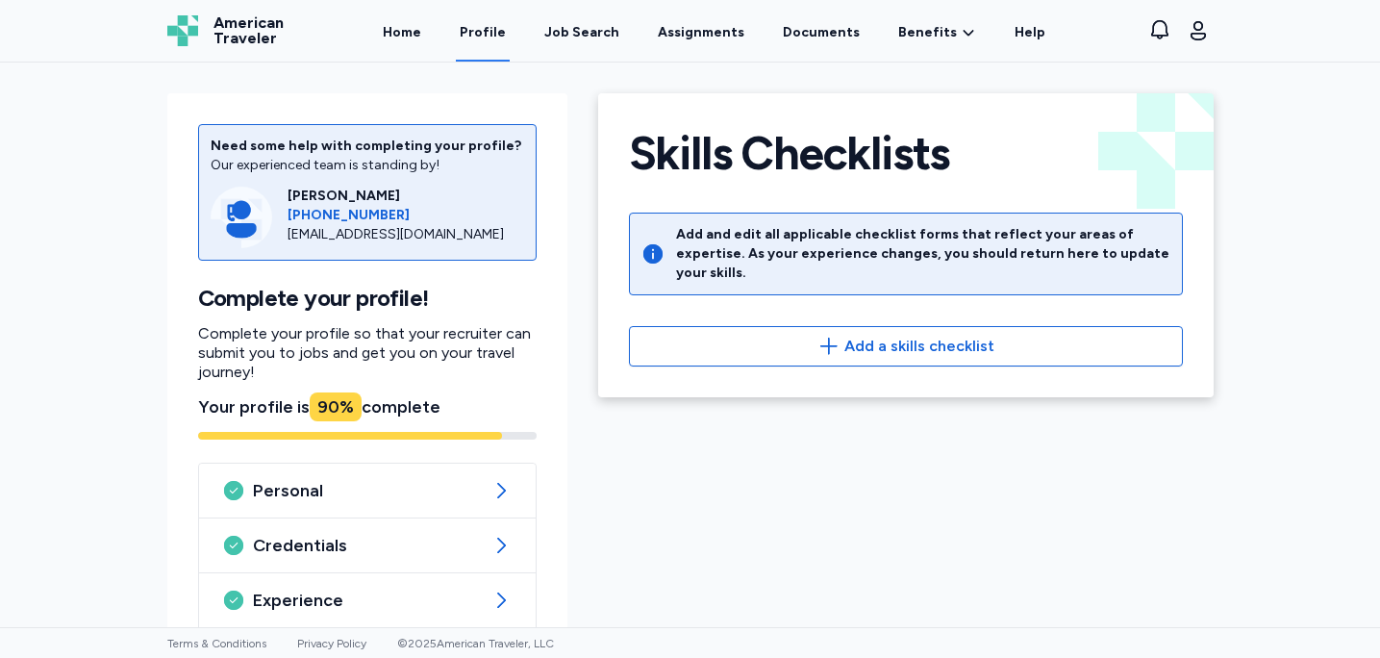
click at [996, 302] on div "Skills Checklists Add and edit all applicable checklist forms that reflect your…" at bounding box center [906, 245] width 616 height 304
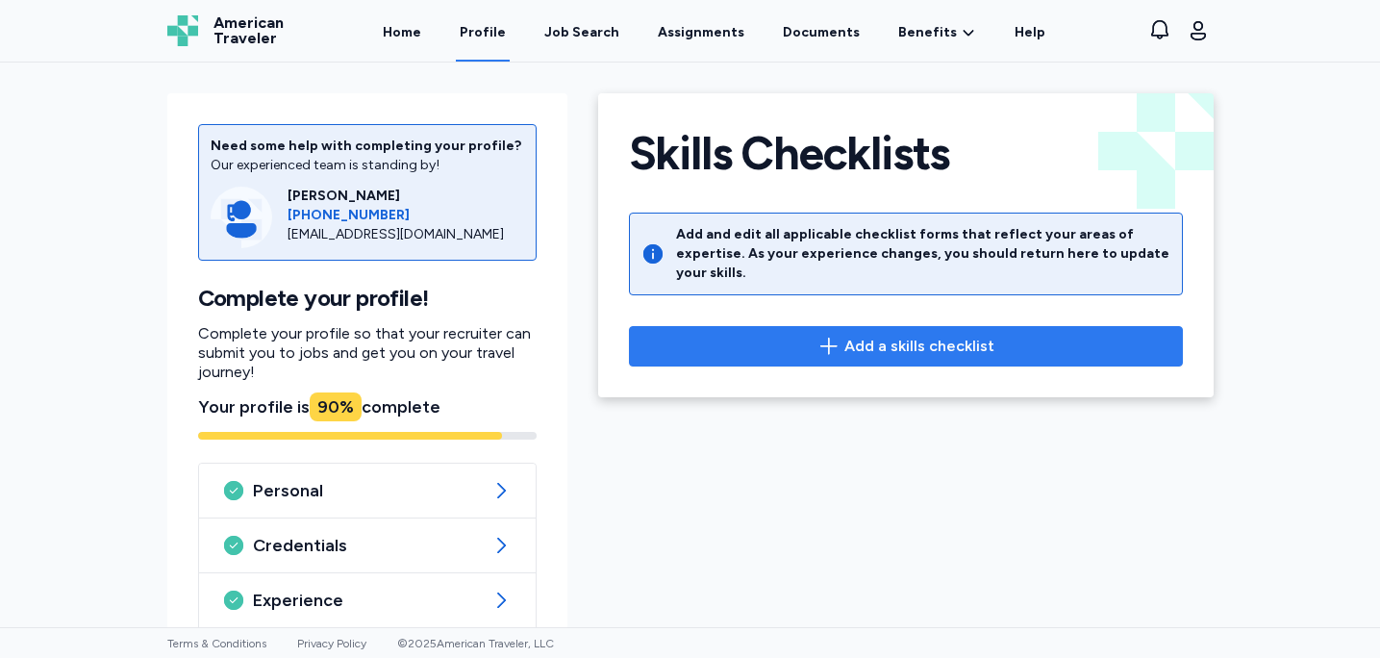
click at [960, 335] on span "Add a skills checklist" at bounding box center [920, 346] width 150 height 23
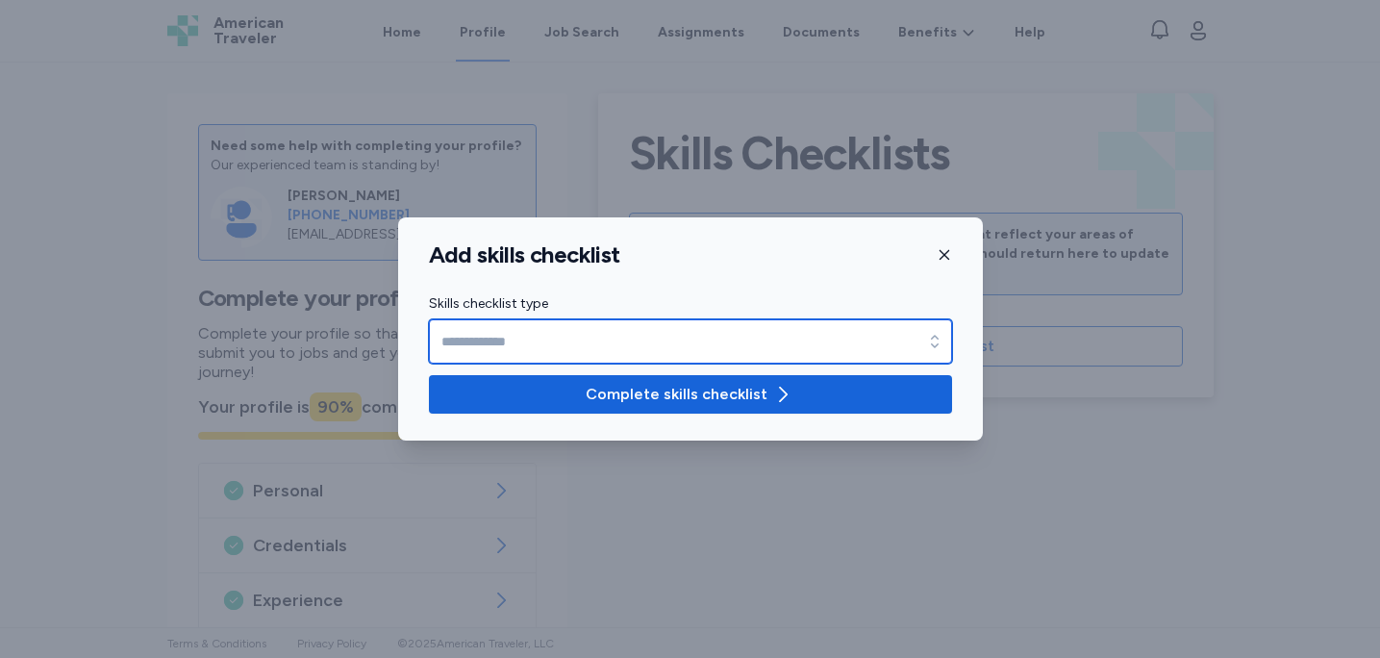
click at [872, 328] on input "Skills checklist type" at bounding box center [690, 341] width 523 height 44
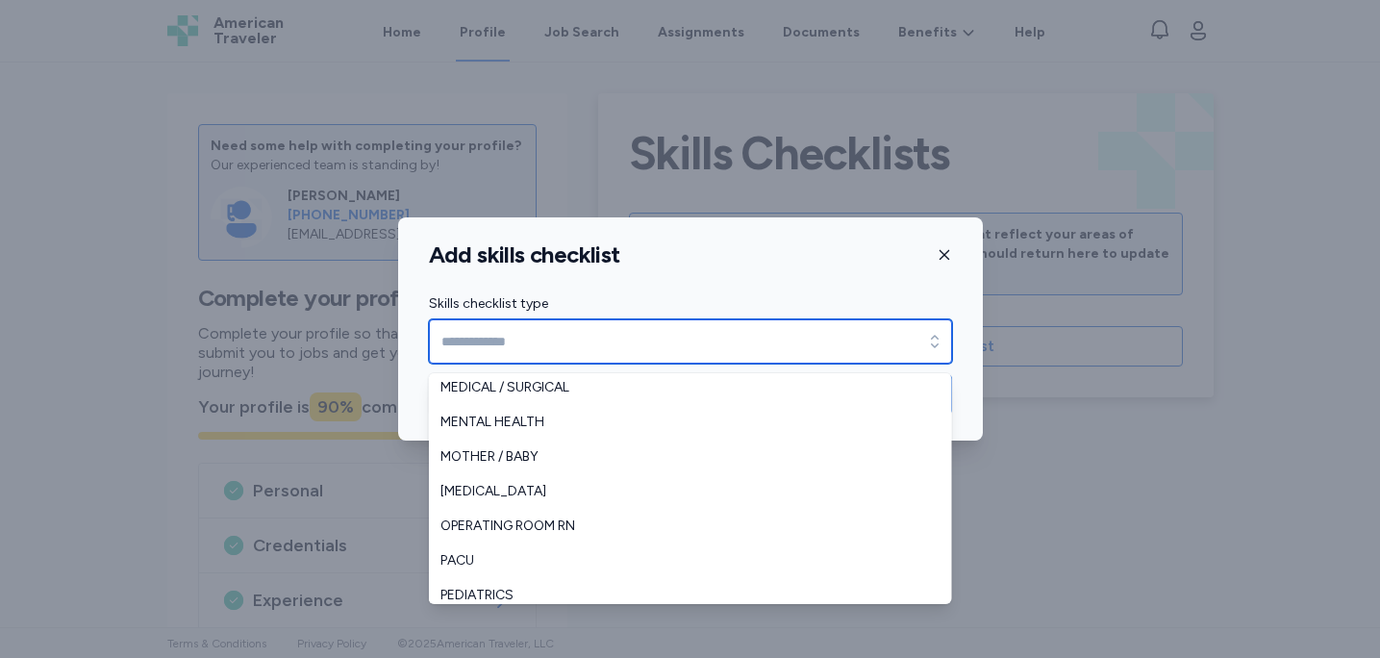
scroll to position [344, 0]
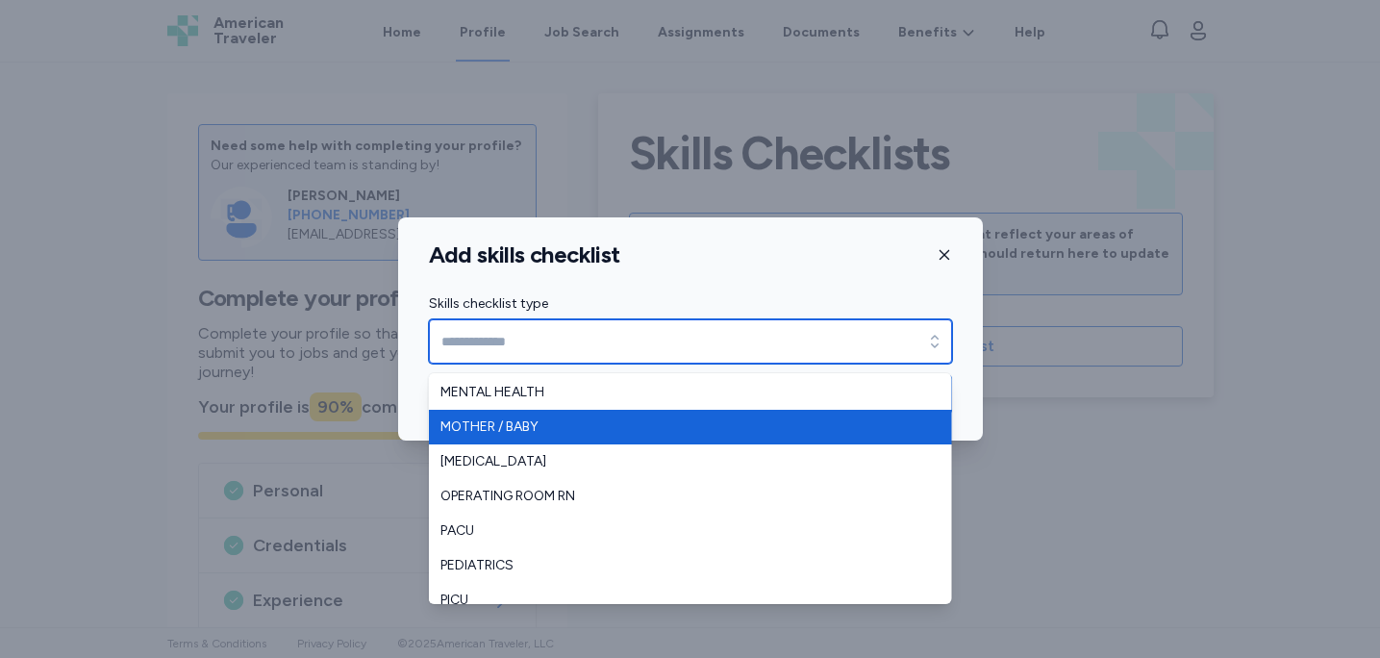
type input "**********"
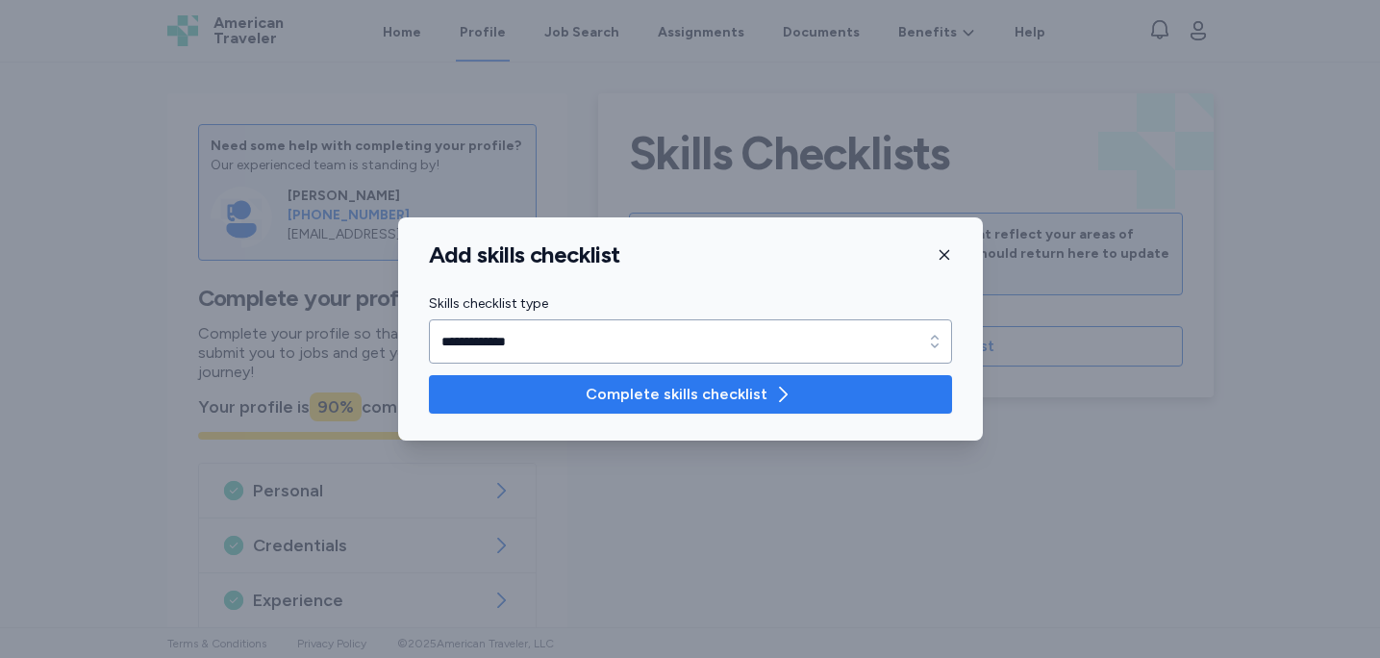
click at [716, 406] on button "Complete skills checklist" at bounding box center [690, 394] width 523 height 38
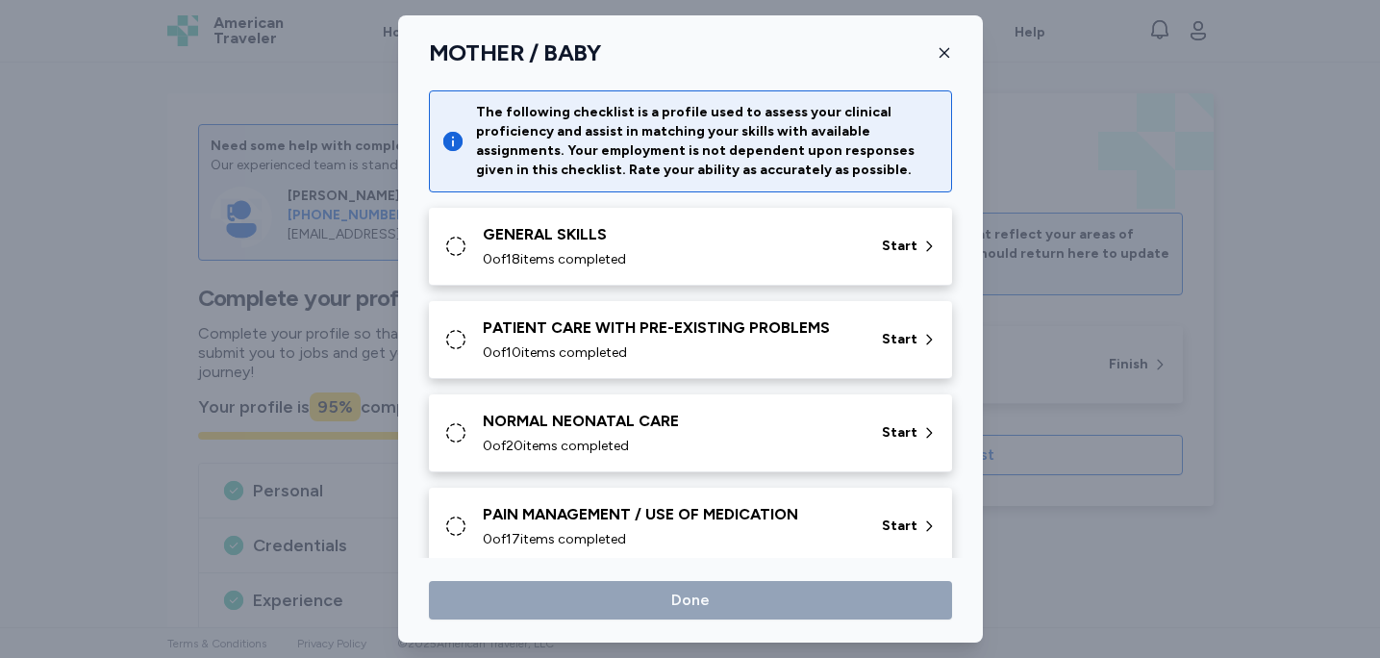
scroll to position [48, 0]
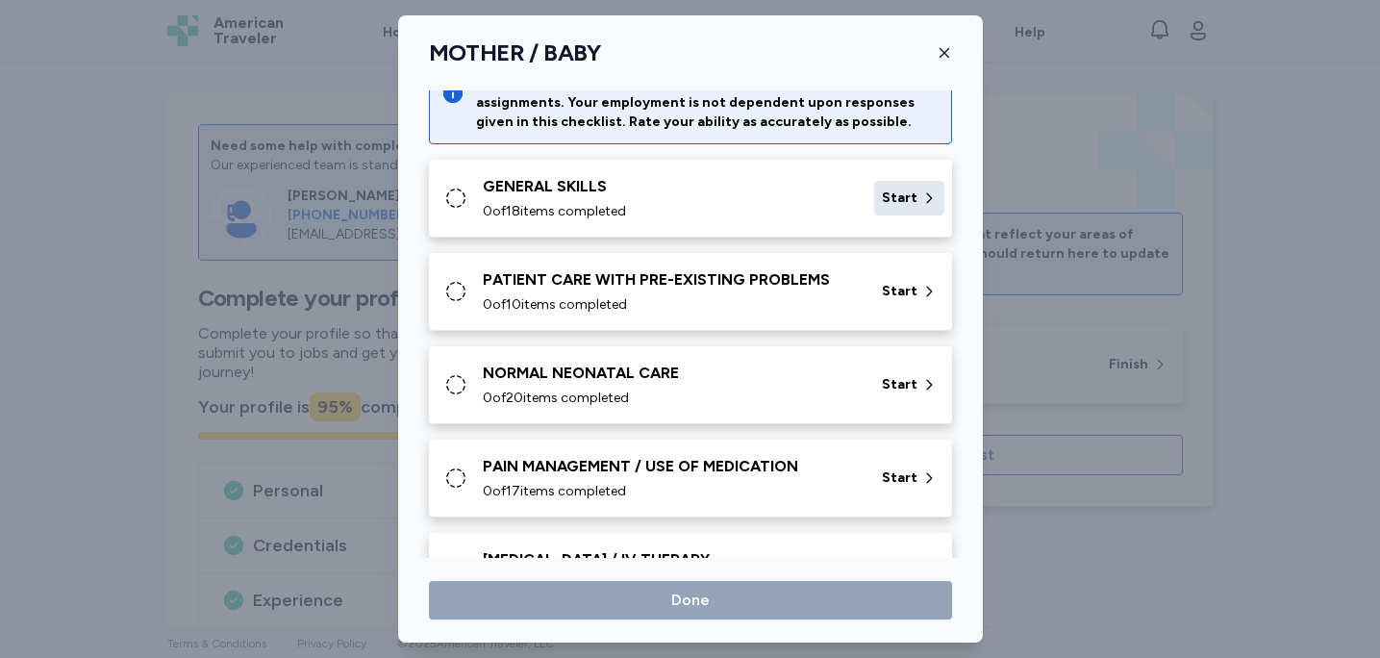
click at [882, 190] on div "Start" at bounding box center [909, 198] width 70 height 35
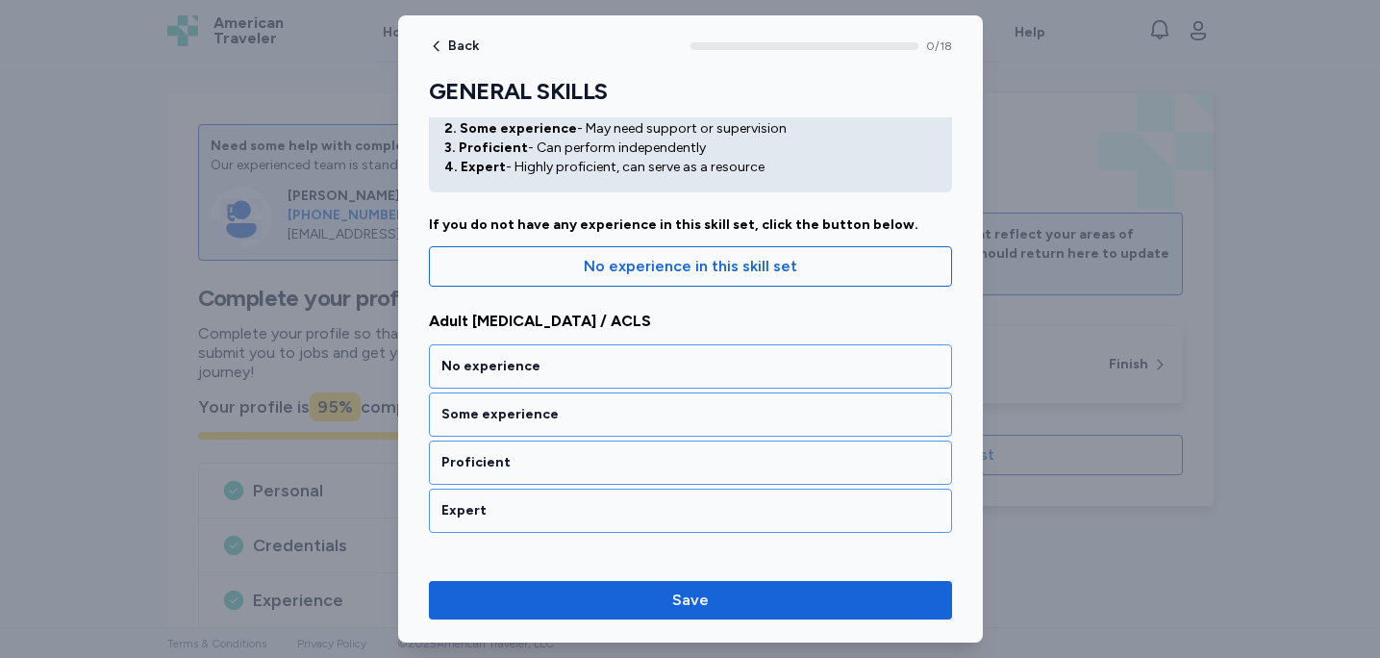
scroll to position [93, 0]
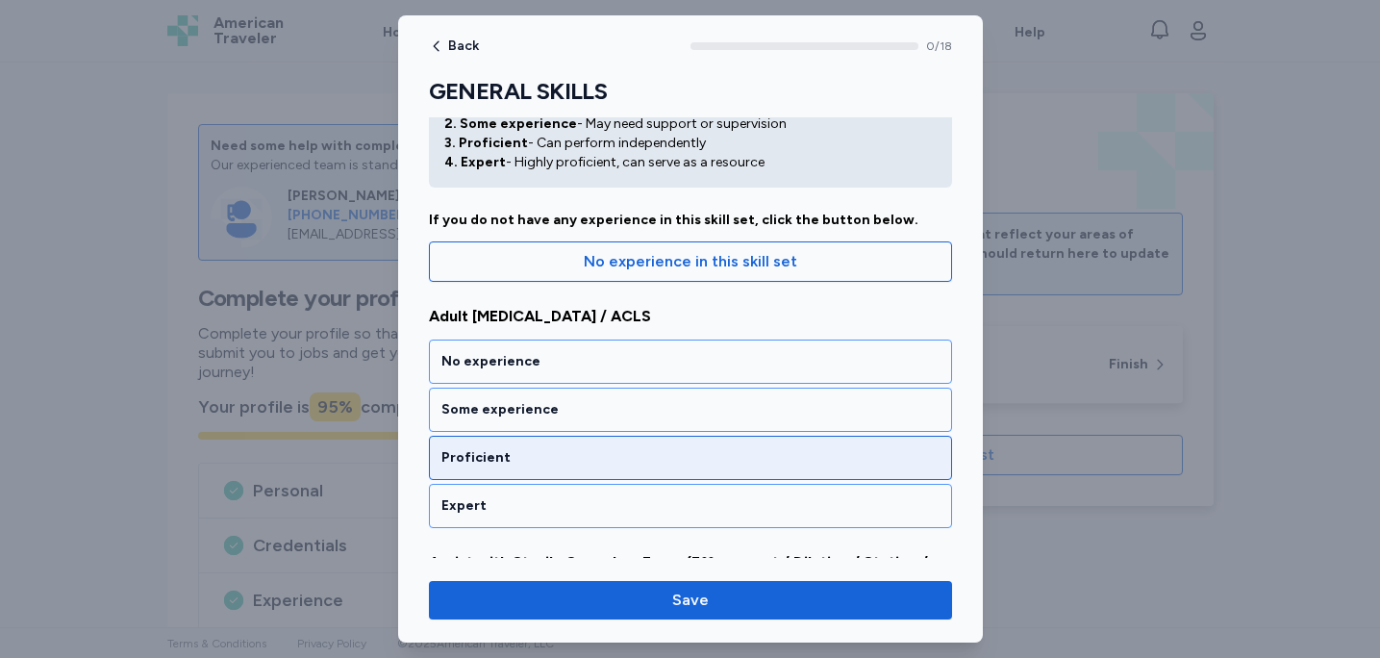
click at [814, 448] on div "Proficient" at bounding box center [691, 457] width 498 height 19
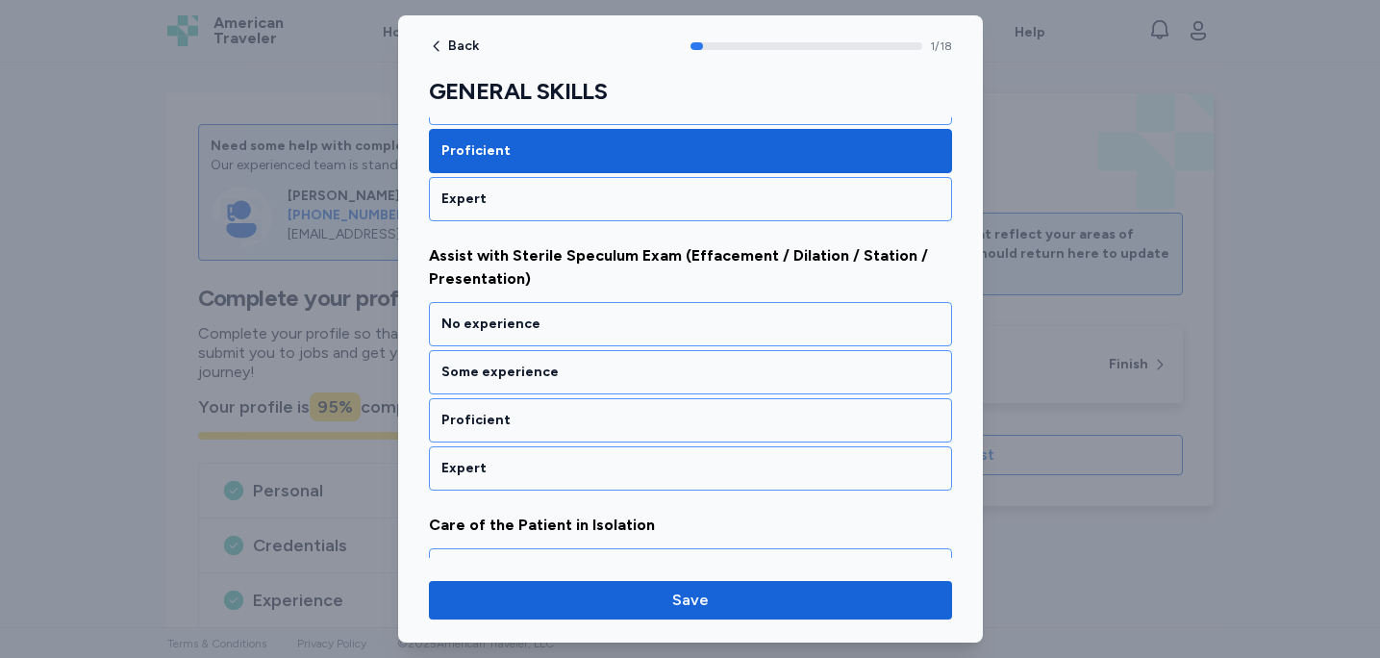
scroll to position [432, 0]
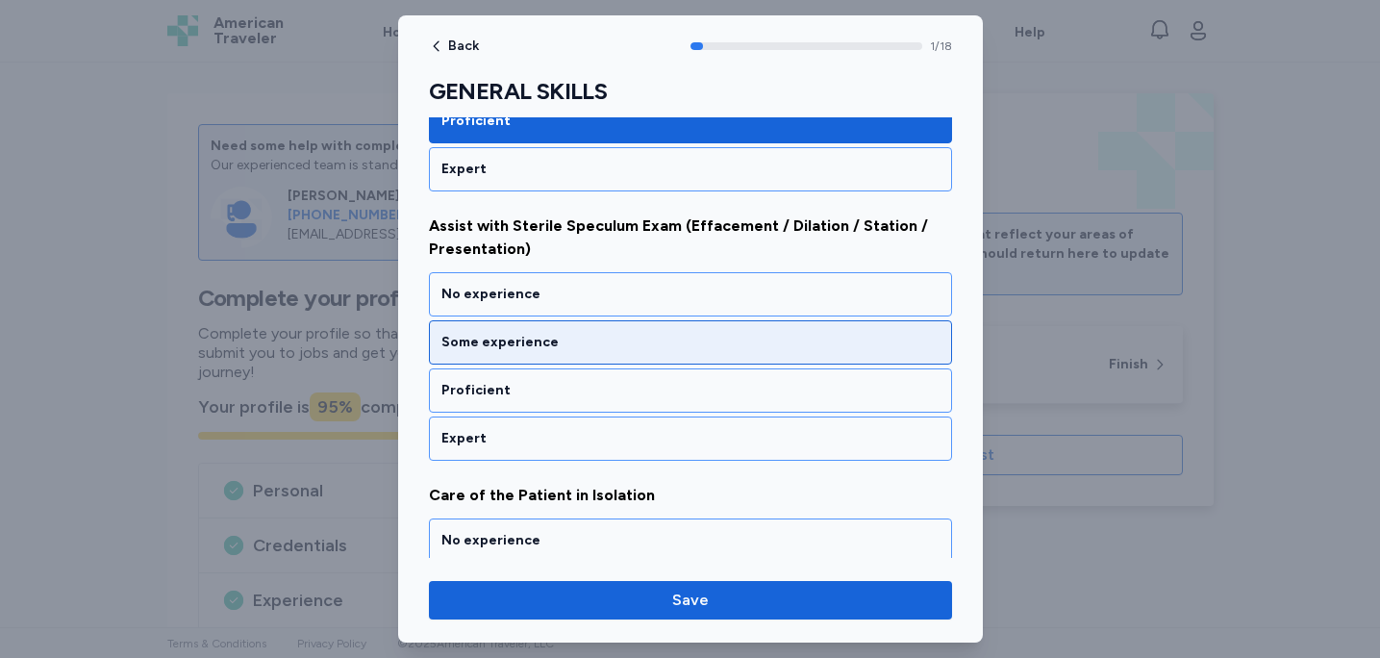
click at [800, 347] on div "Some experience" at bounding box center [691, 342] width 498 height 19
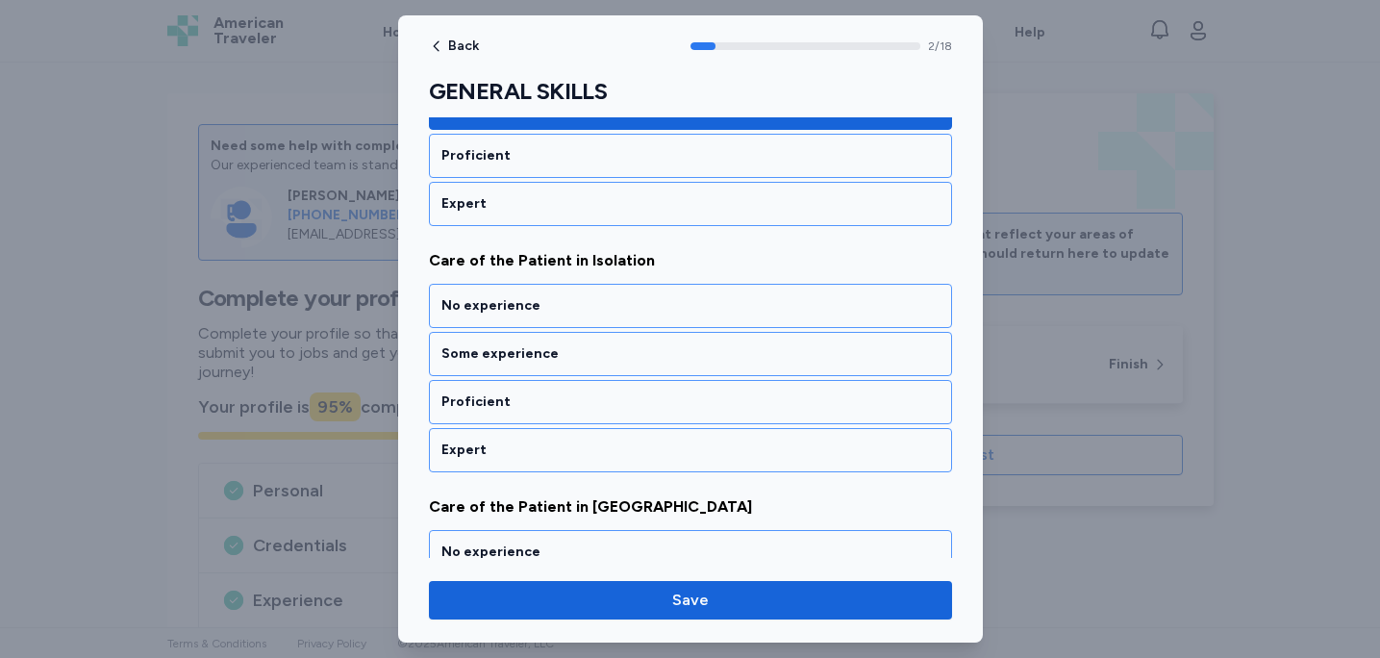
scroll to position [663, 0]
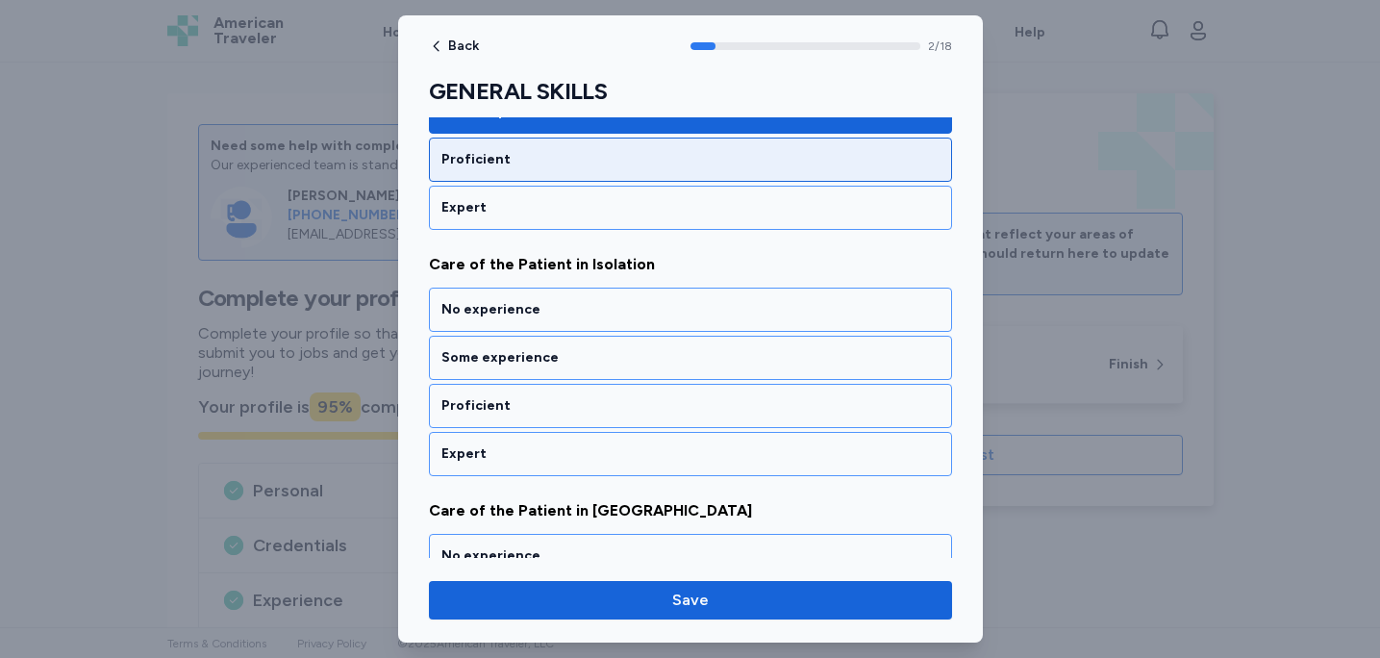
click at [818, 167] on div "Proficient" at bounding box center [691, 159] width 498 height 19
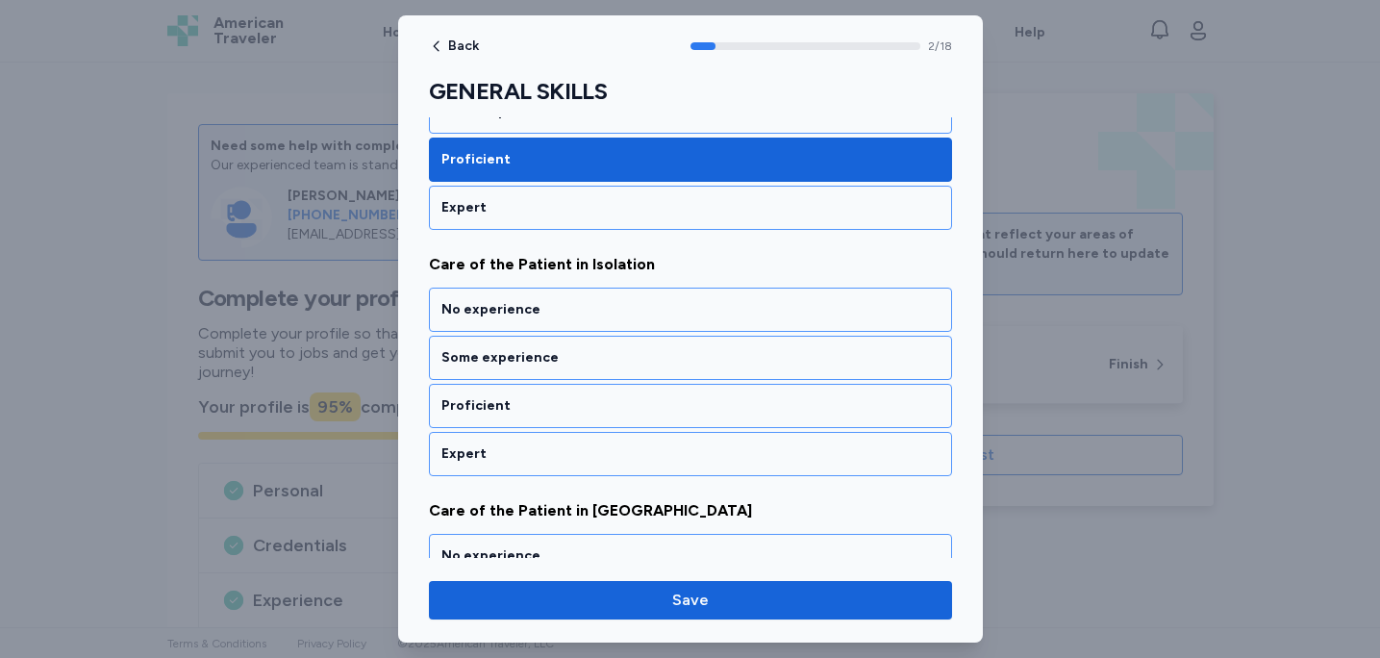
scroll to position [690, 0]
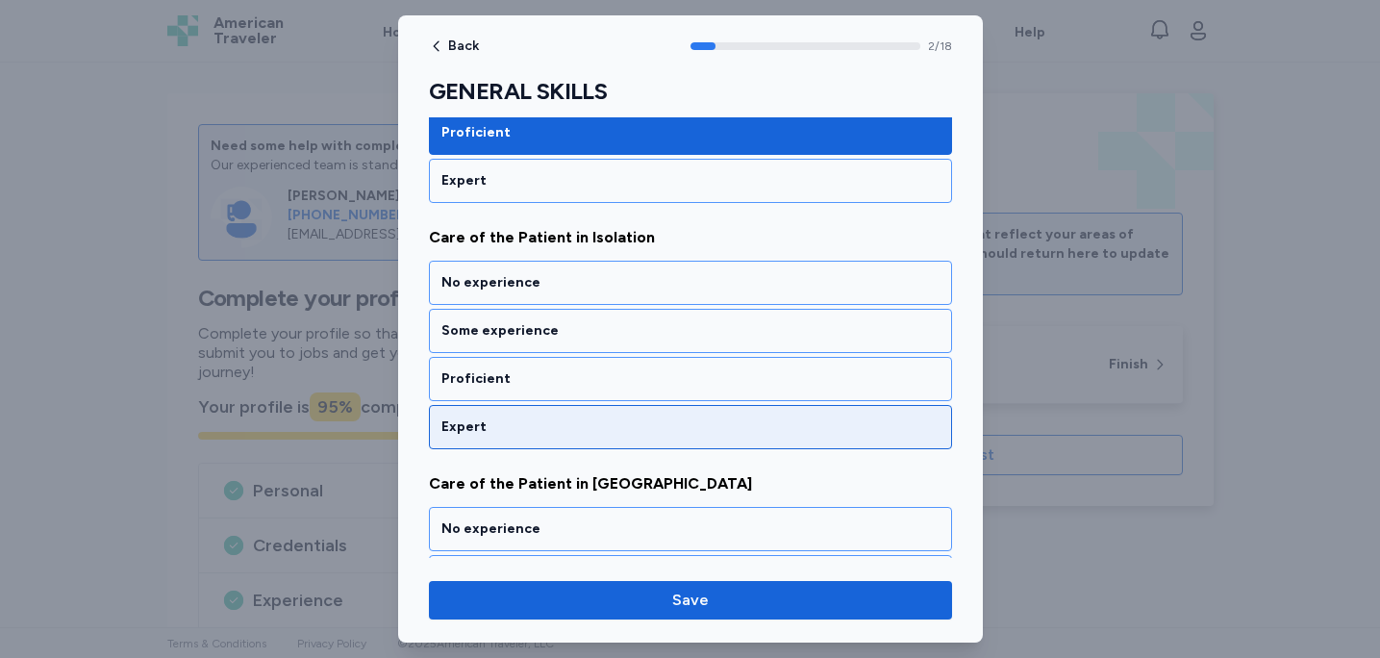
click at [780, 432] on div "Expert" at bounding box center [691, 427] width 498 height 19
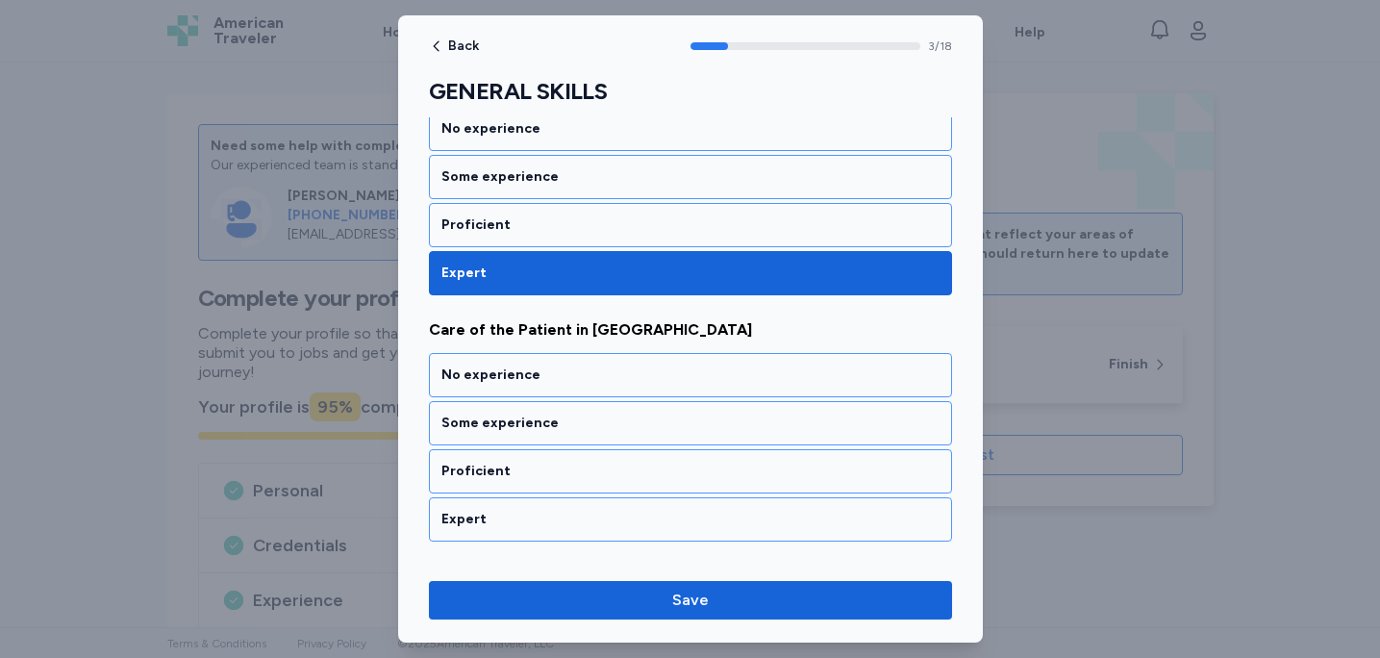
scroll to position [936, 0]
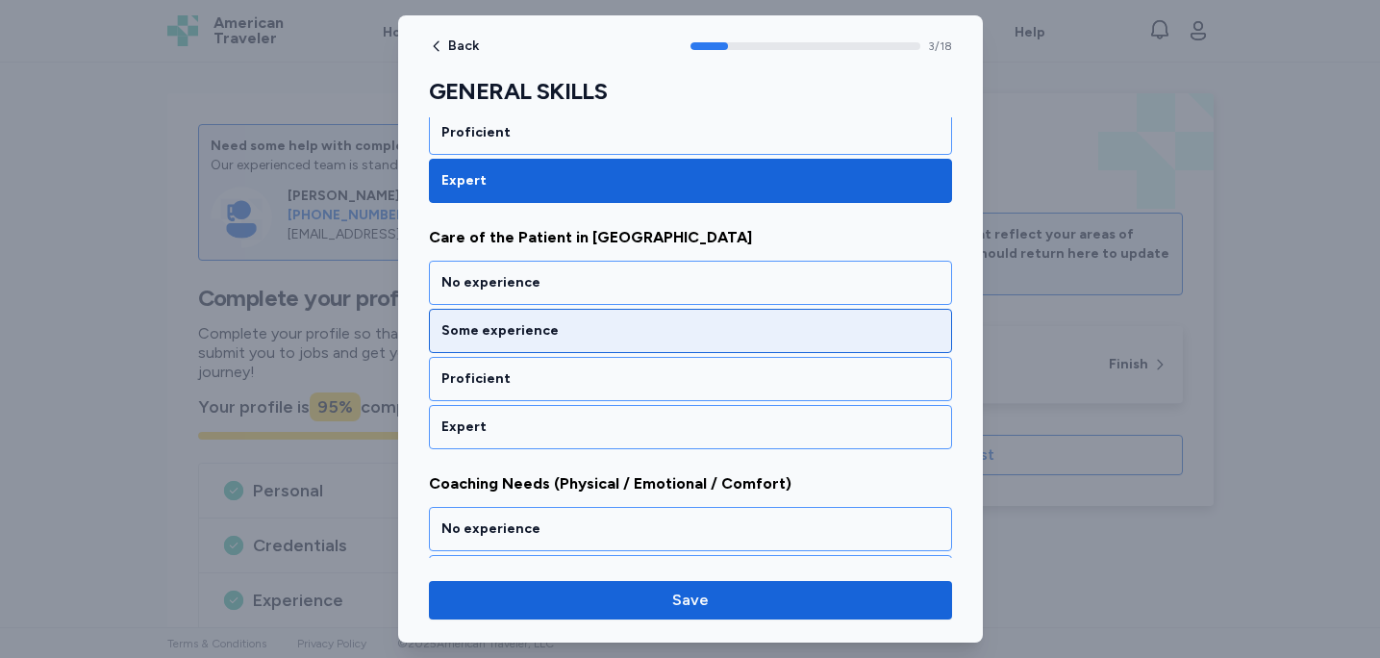
click at [781, 343] on div "Some experience" at bounding box center [690, 331] width 523 height 44
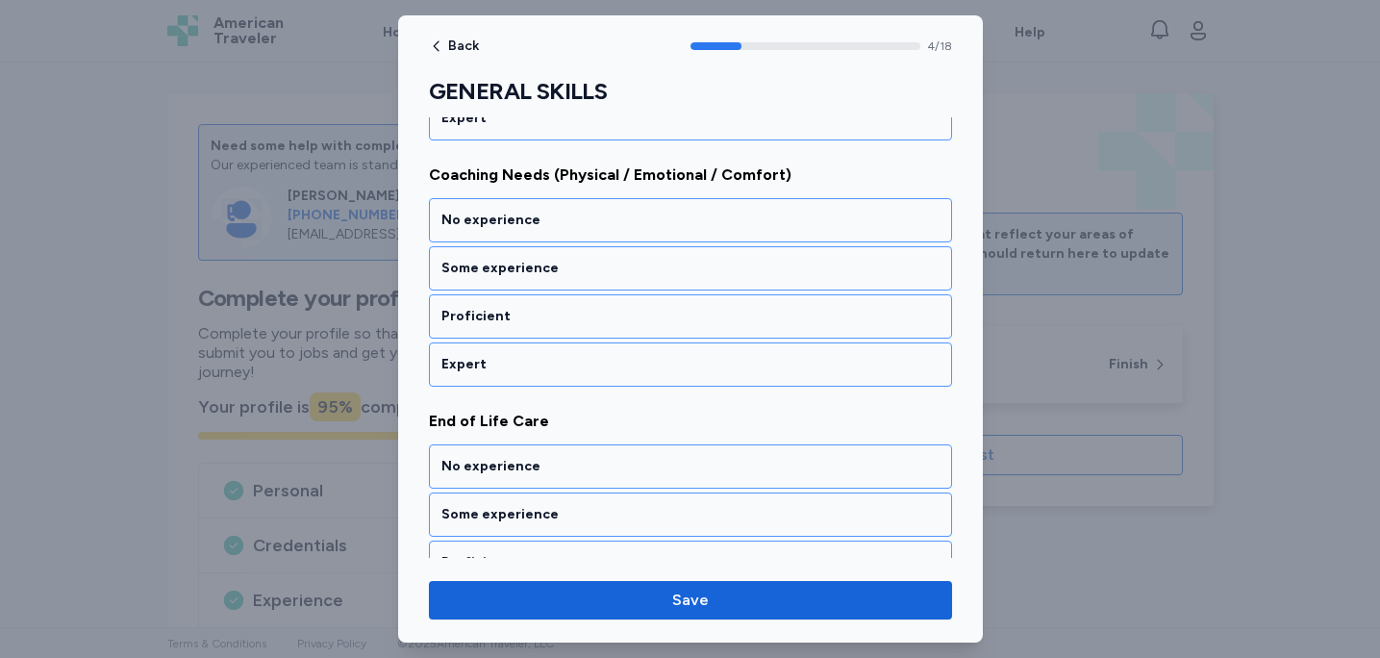
scroll to position [1228, 0]
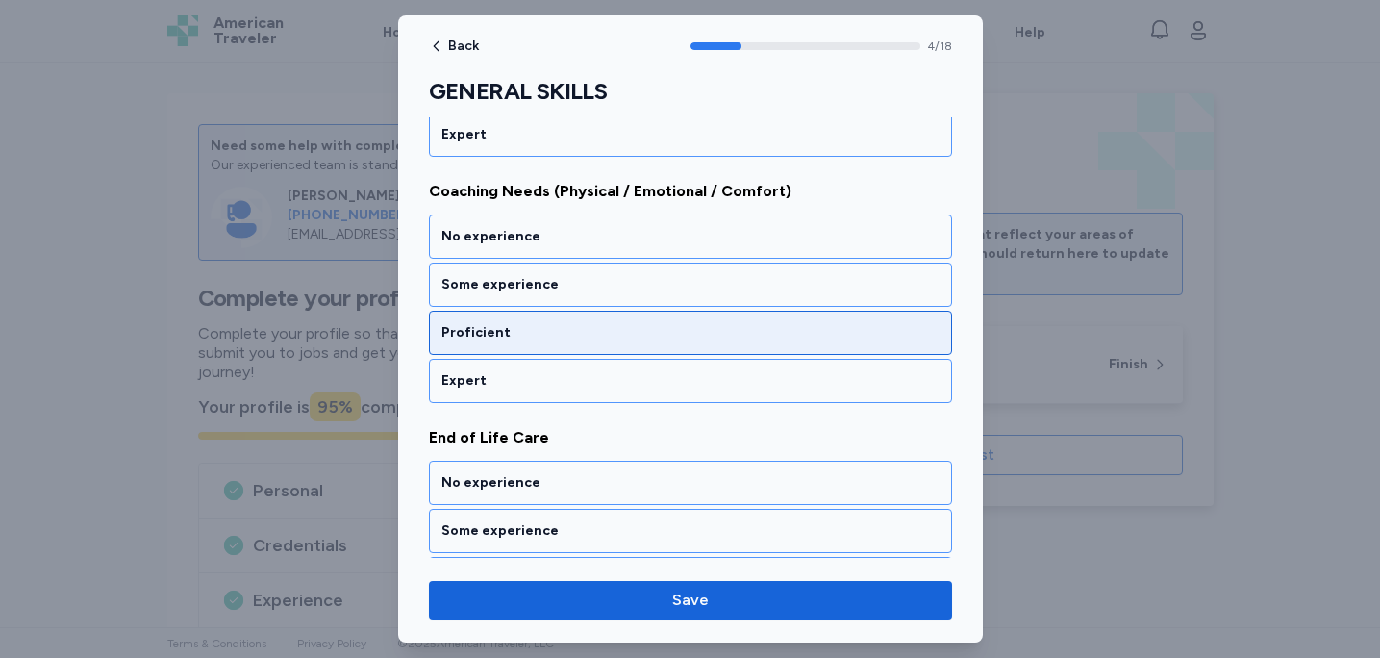
click at [731, 333] on div "Proficient" at bounding box center [691, 332] width 498 height 19
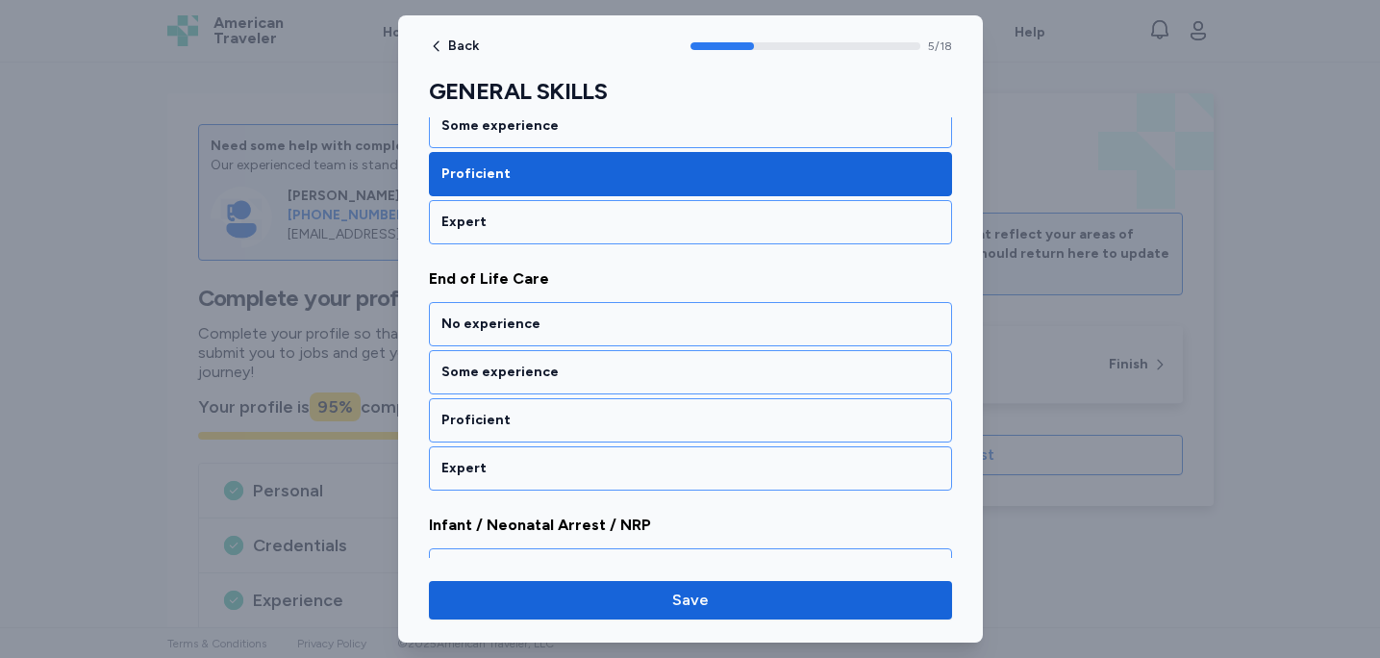
scroll to position [1429, 0]
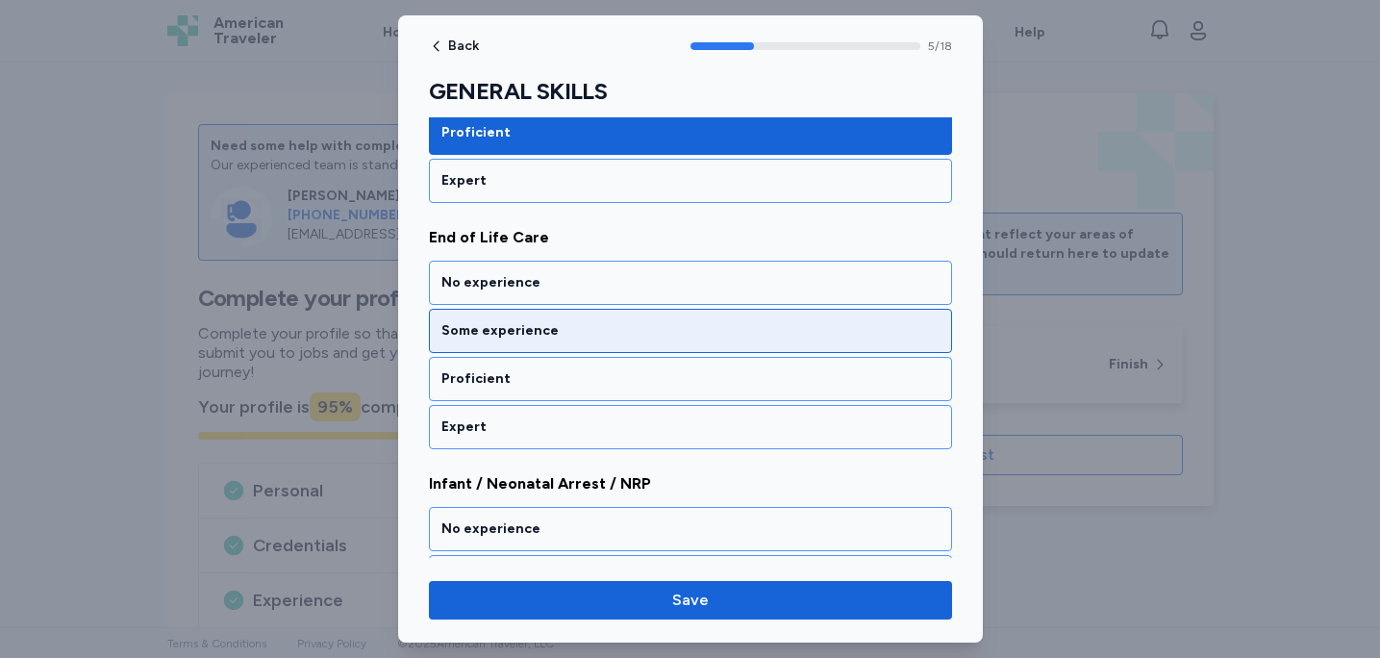
click at [748, 330] on div "Some experience" at bounding box center [691, 330] width 498 height 19
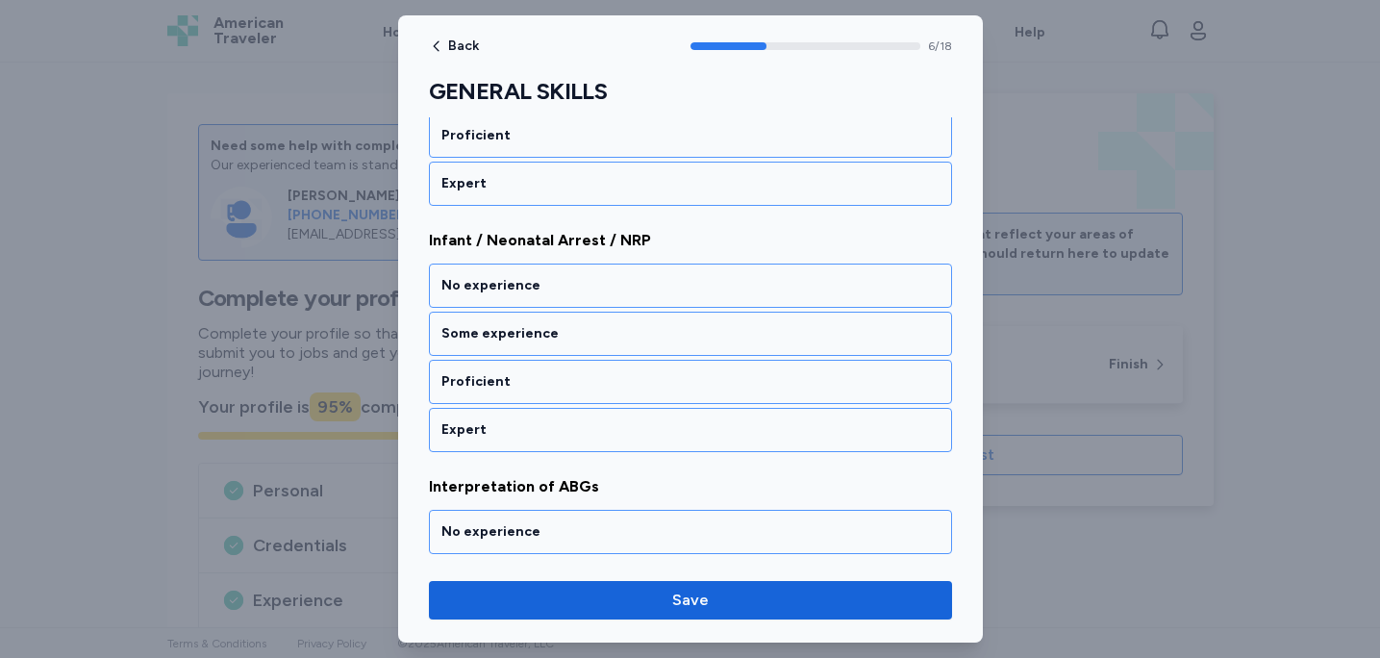
scroll to position [1675, 0]
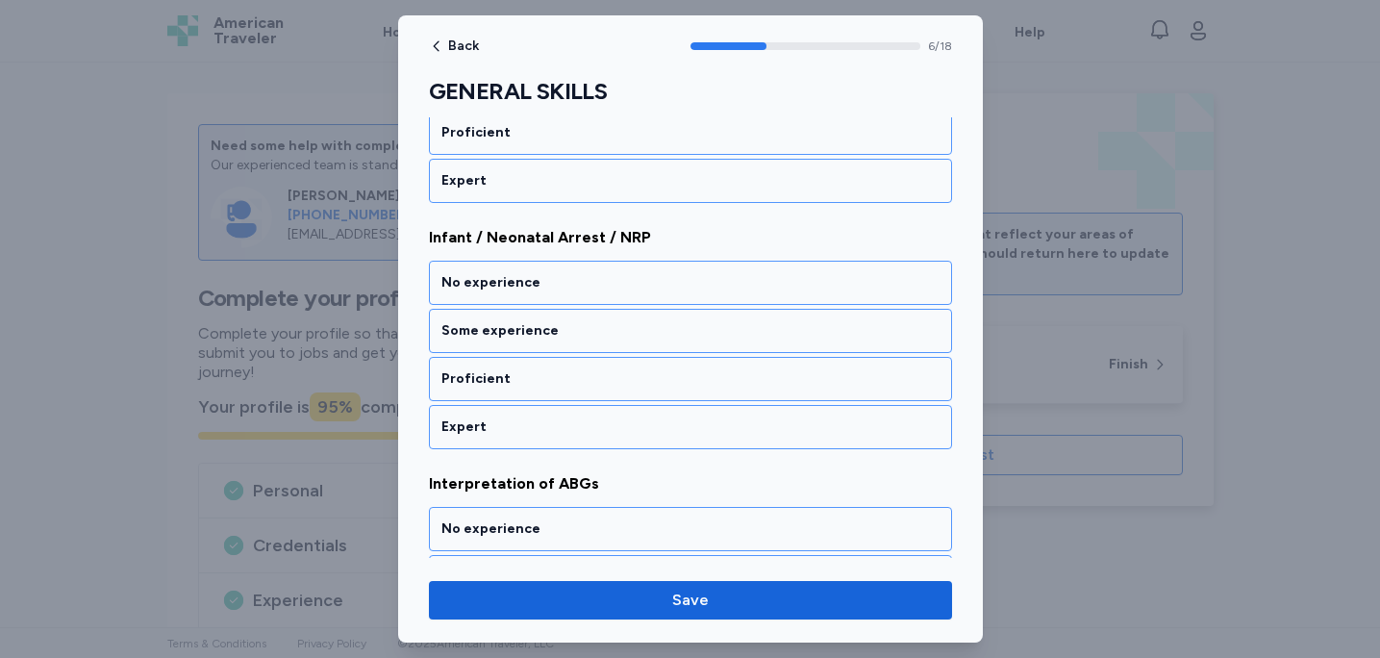
click at [748, 330] on div "Some experience" at bounding box center [691, 330] width 498 height 19
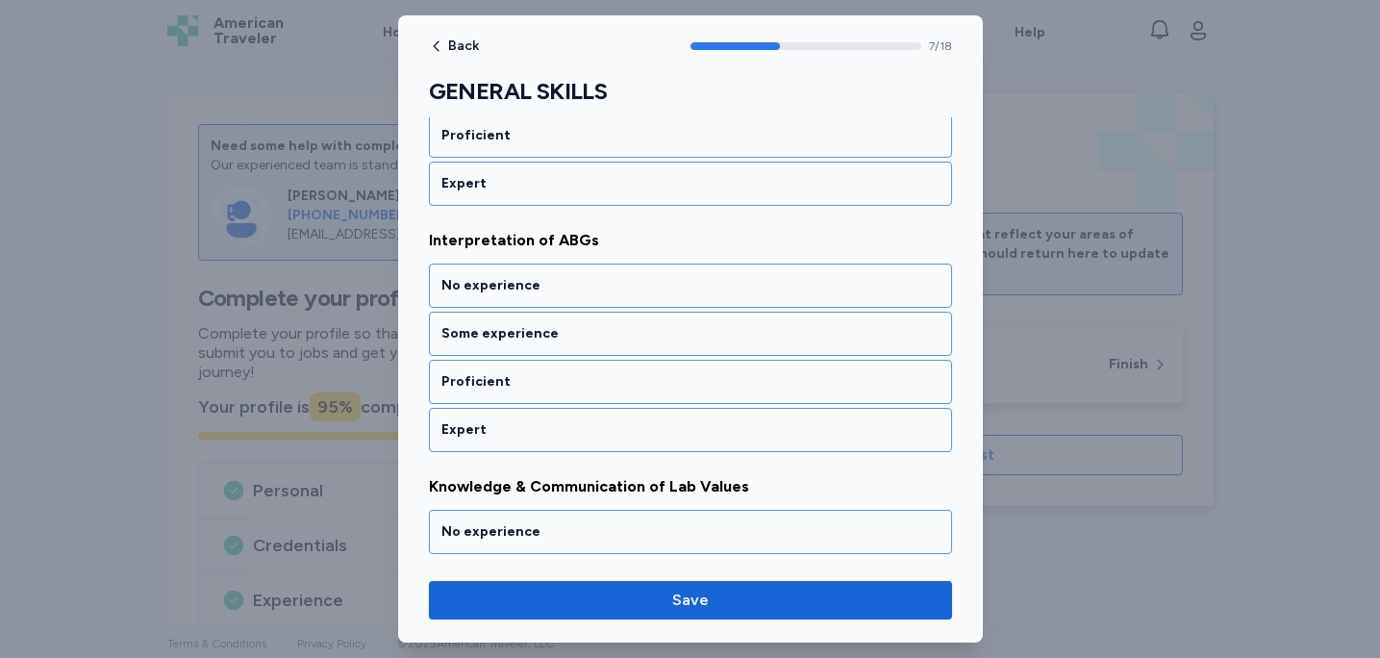
scroll to position [1921, 0]
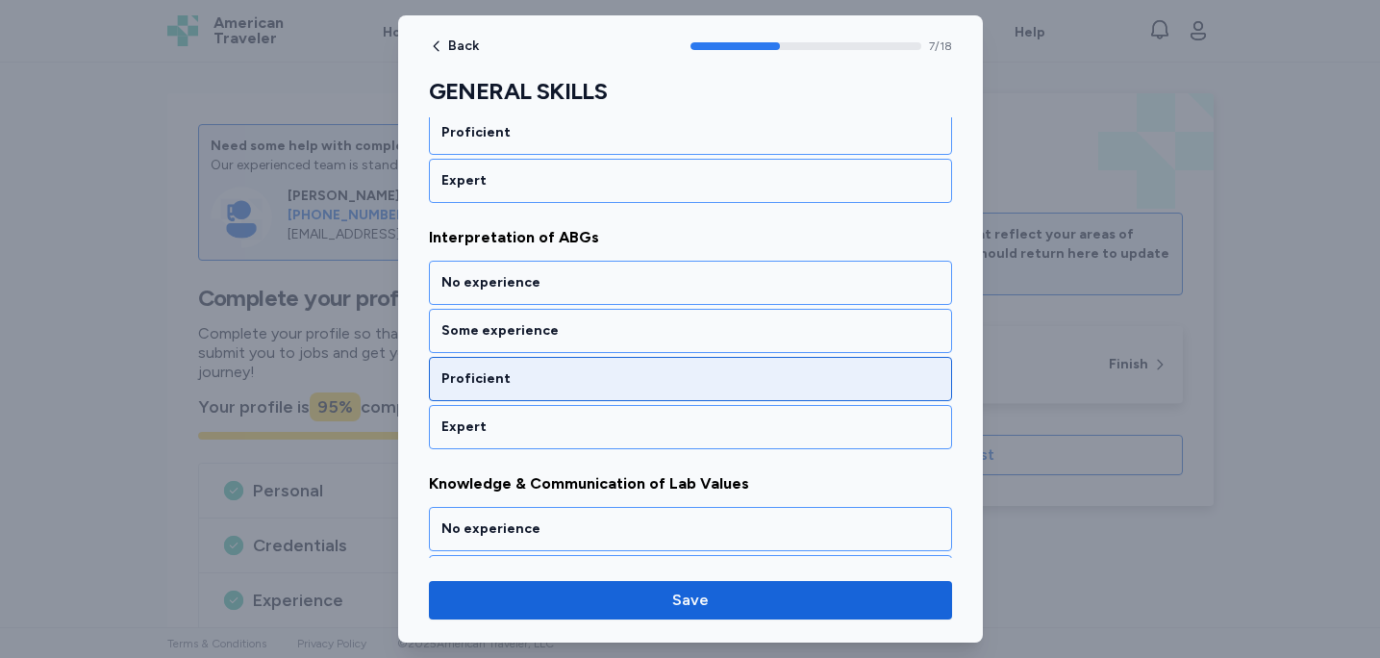
click at [740, 378] on div "Proficient" at bounding box center [691, 378] width 498 height 19
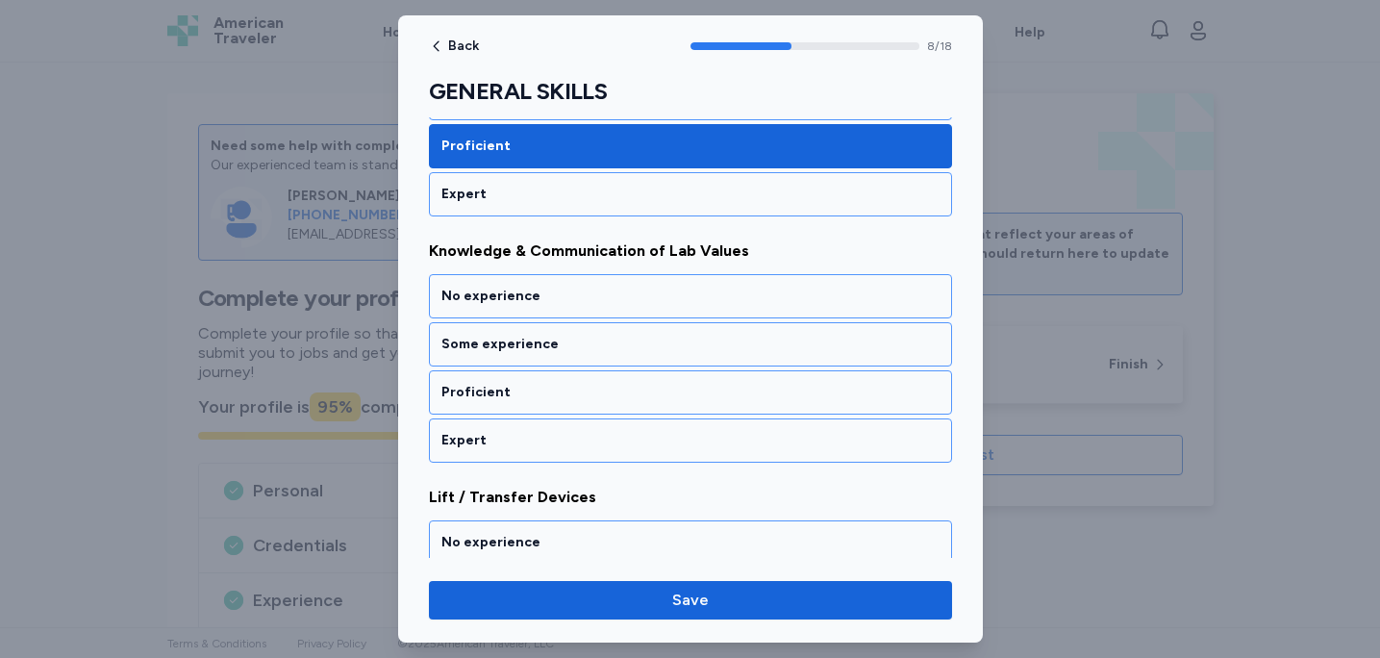
scroll to position [2167, 0]
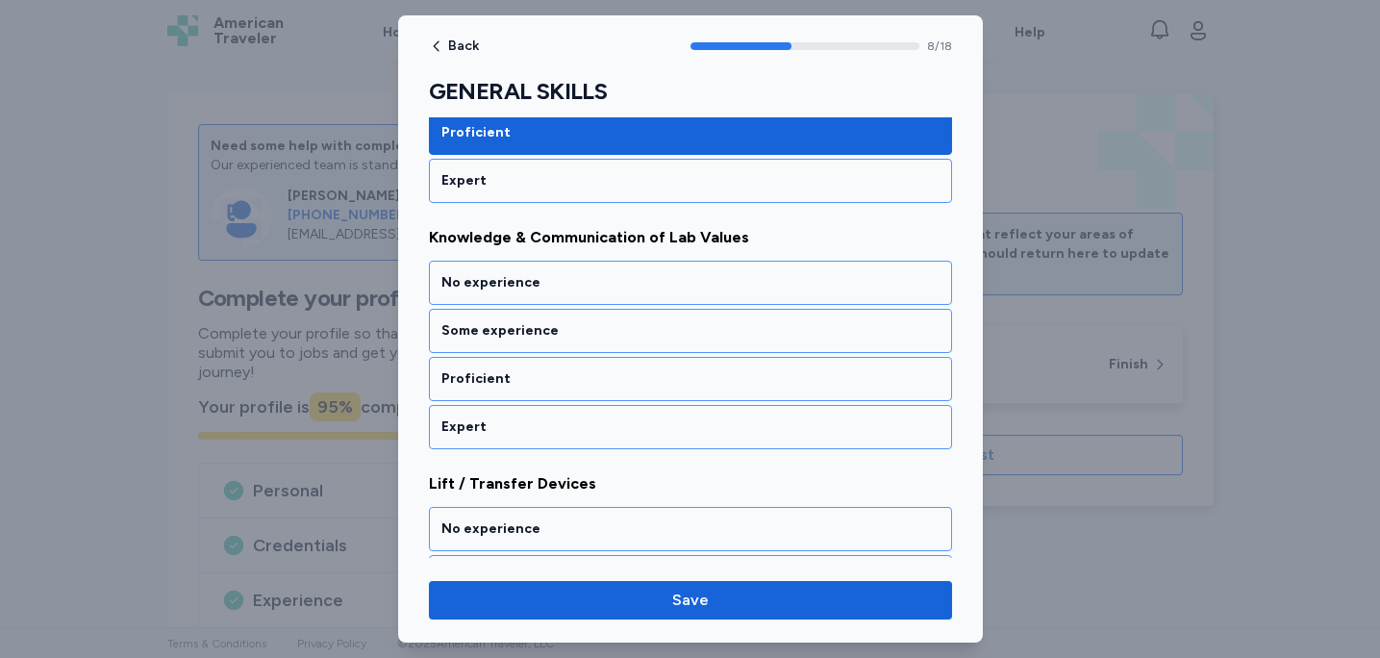
click at [740, 378] on div "Proficient" at bounding box center [691, 378] width 498 height 19
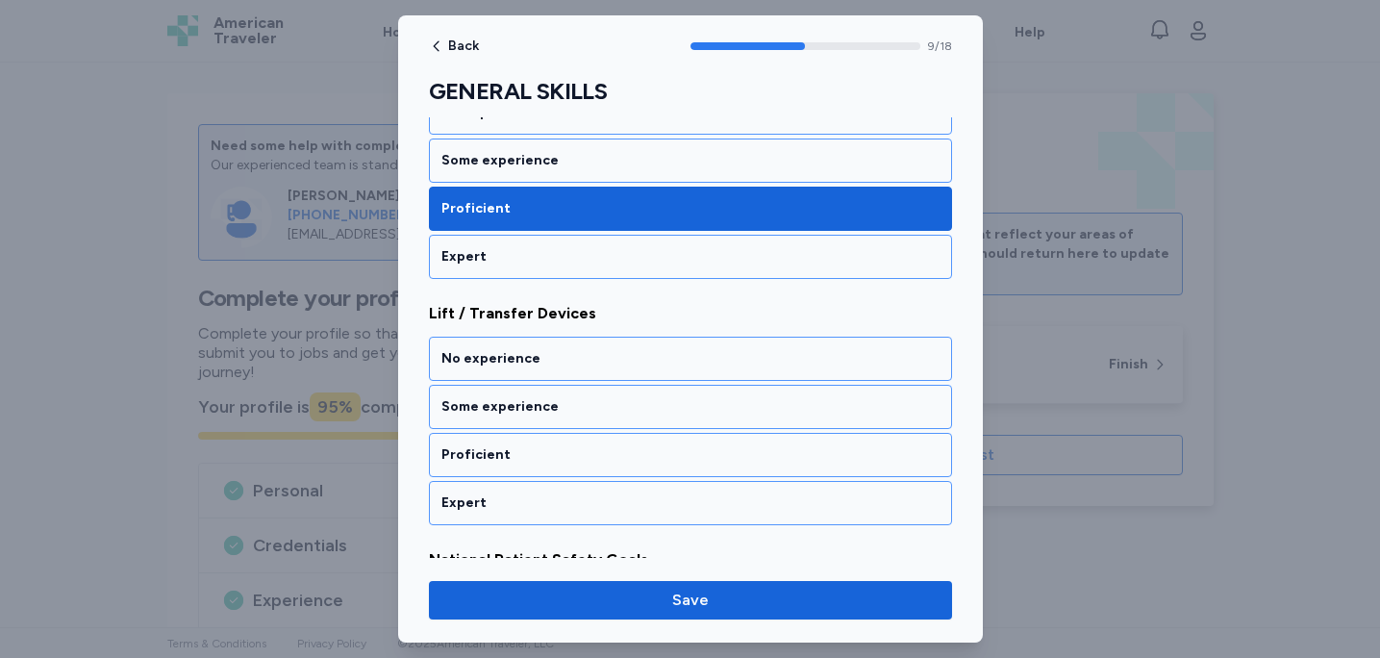
scroll to position [2414, 0]
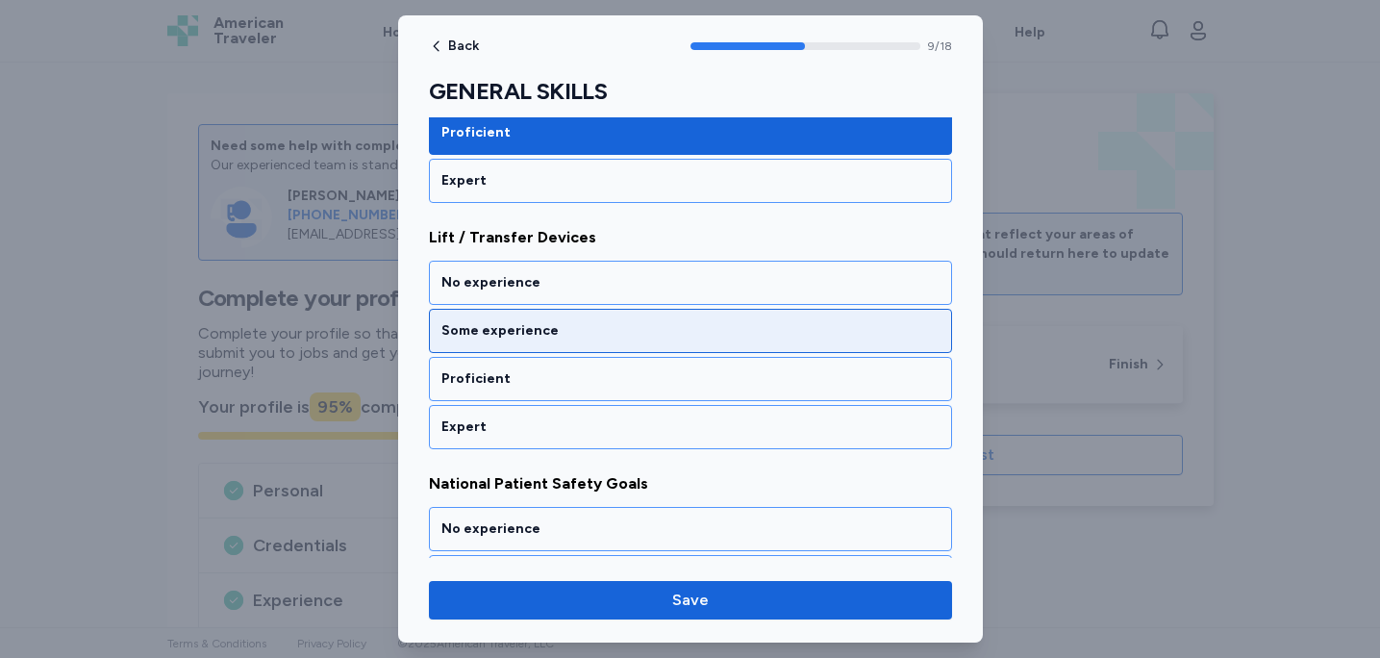
click at [735, 342] on div "Some experience" at bounding box center [690, 331] width 523 height 44
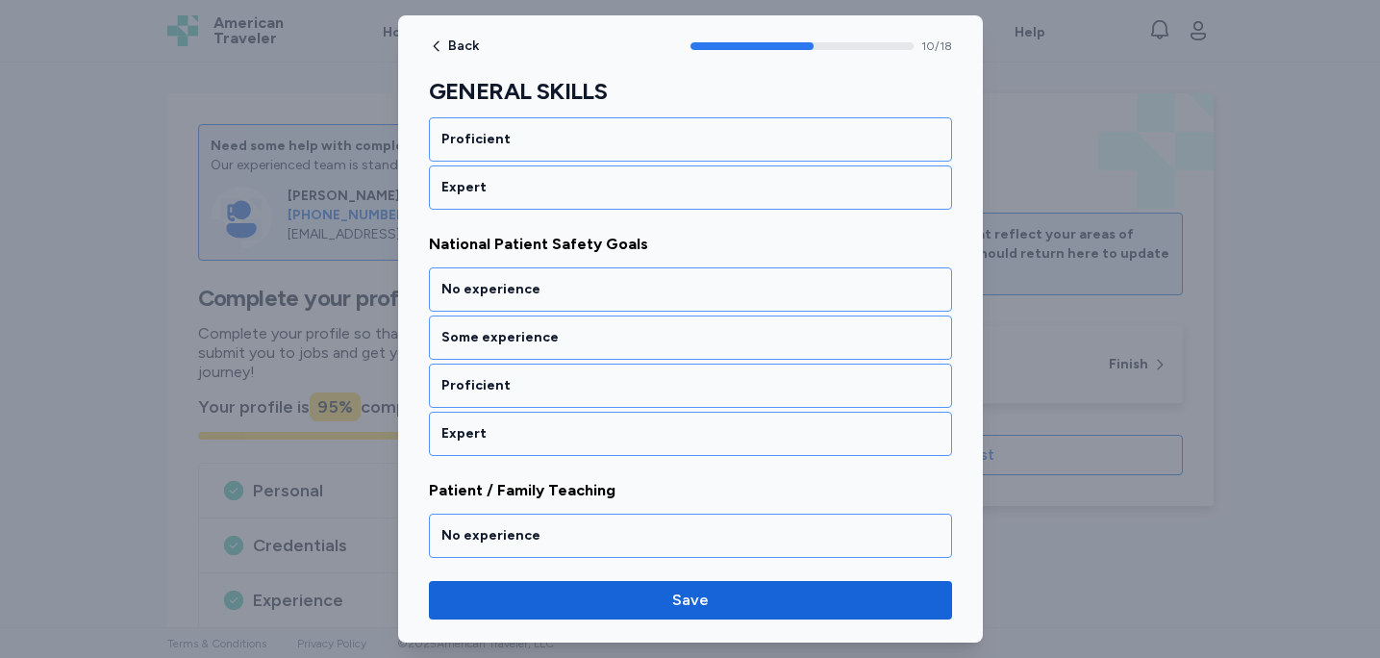
scroll to position [2660, 0]
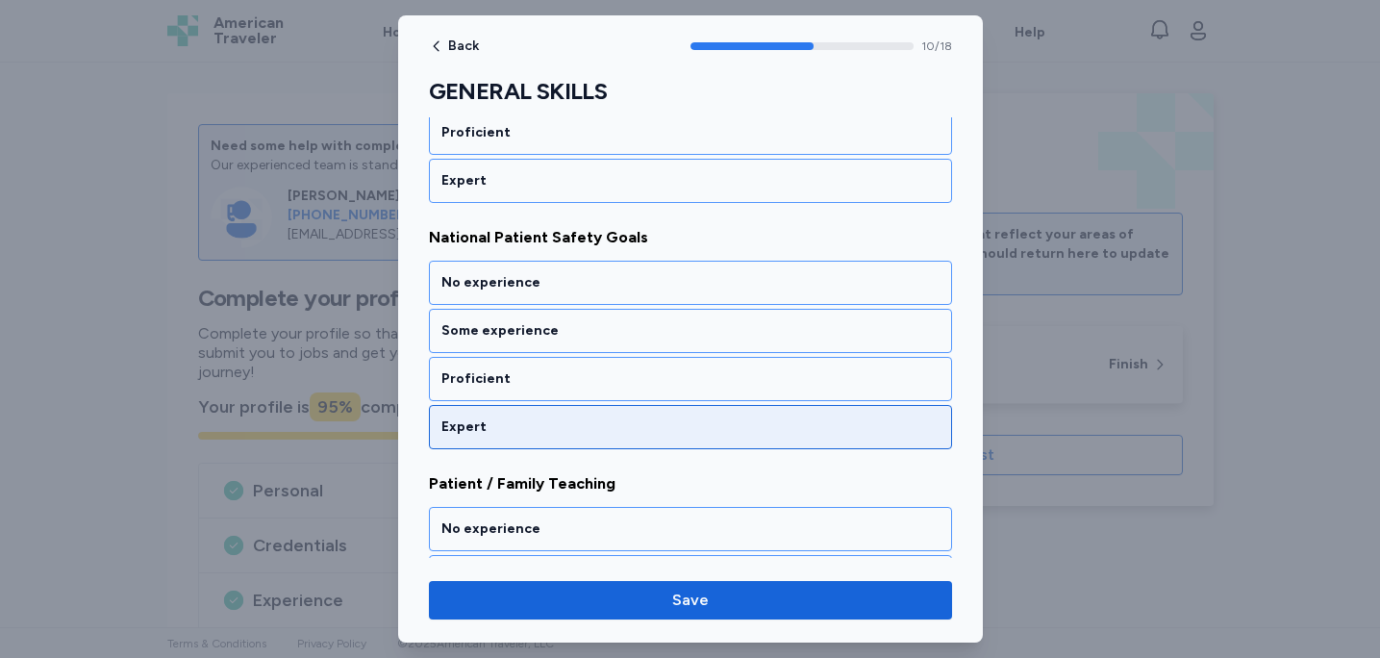
click at [717, 412] on div "Expert" at bounding box center [690, 427] width 523 height 44
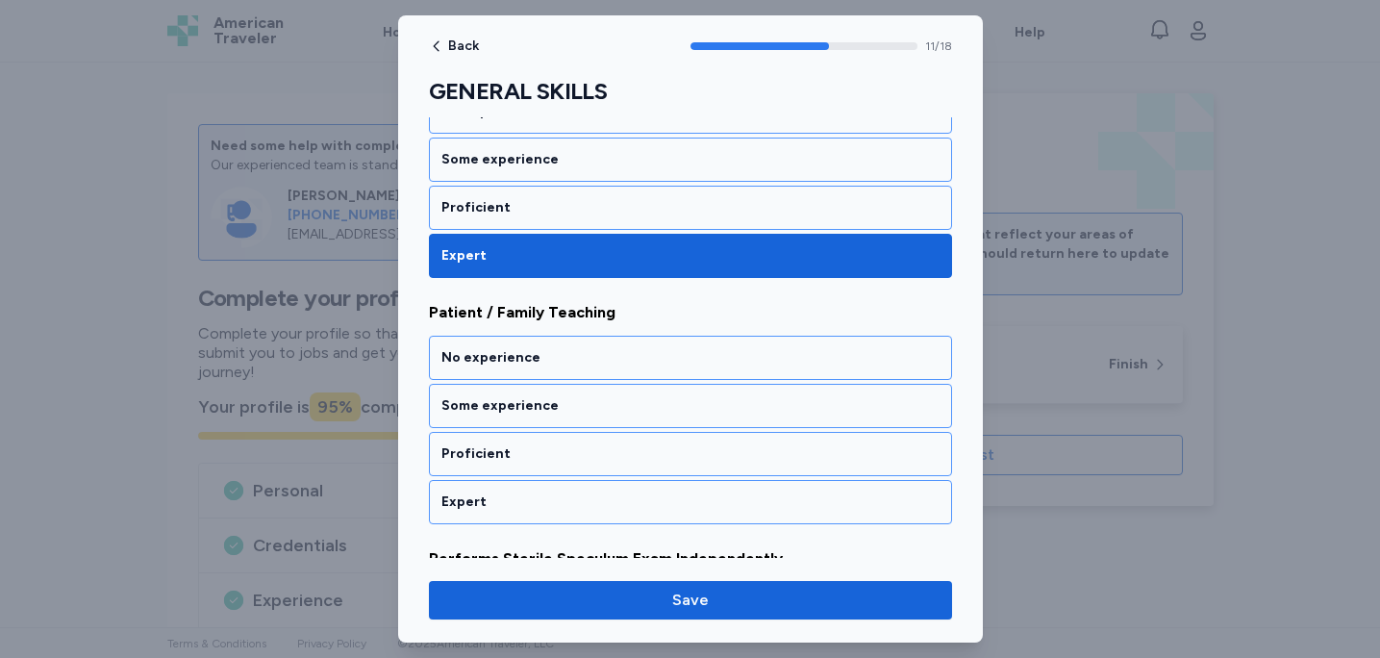
scroll to position [2906, 0]
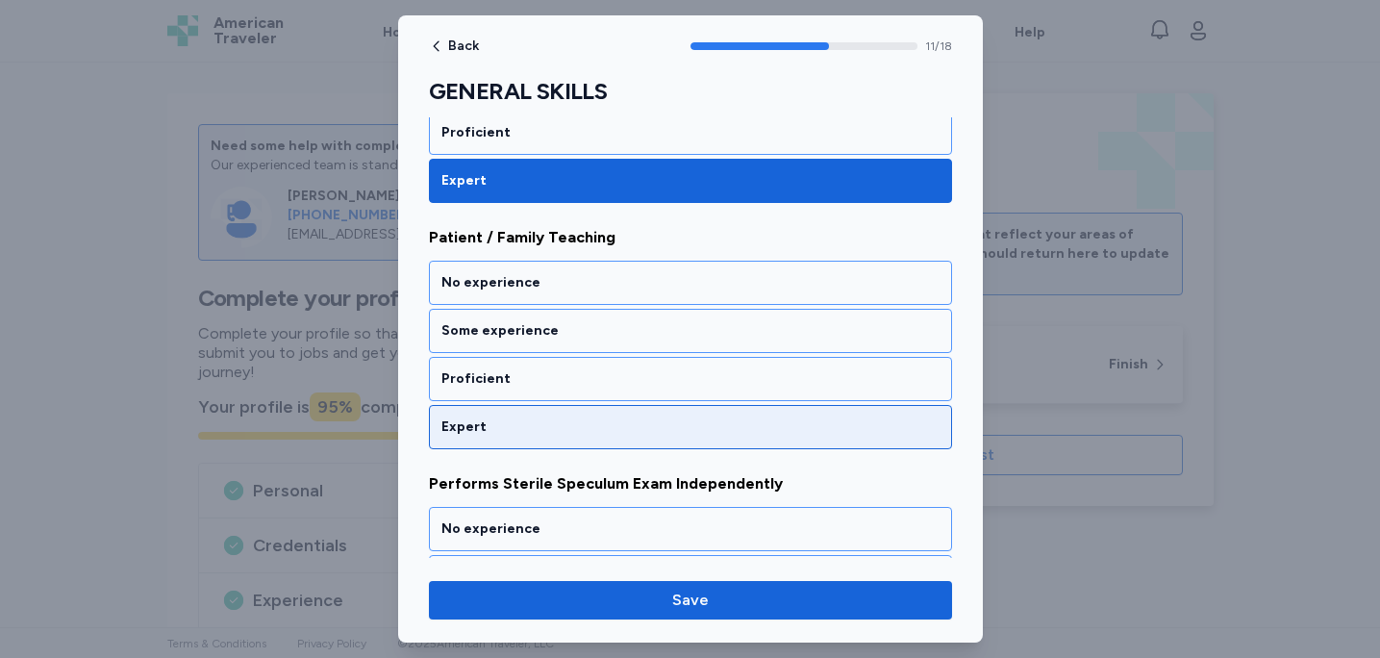
click at [656, 418] on div "Expert" at bounding box center [691, 427] width 498 height 19
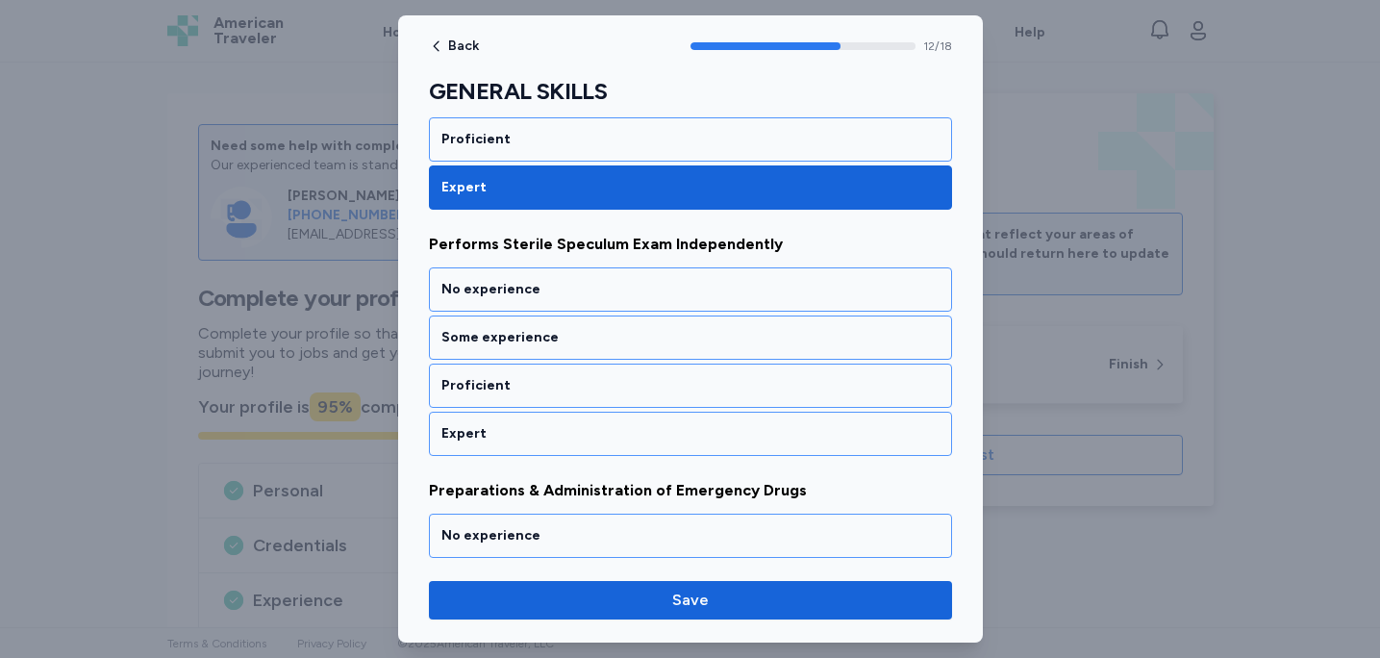
scroll to position [3152, 0]
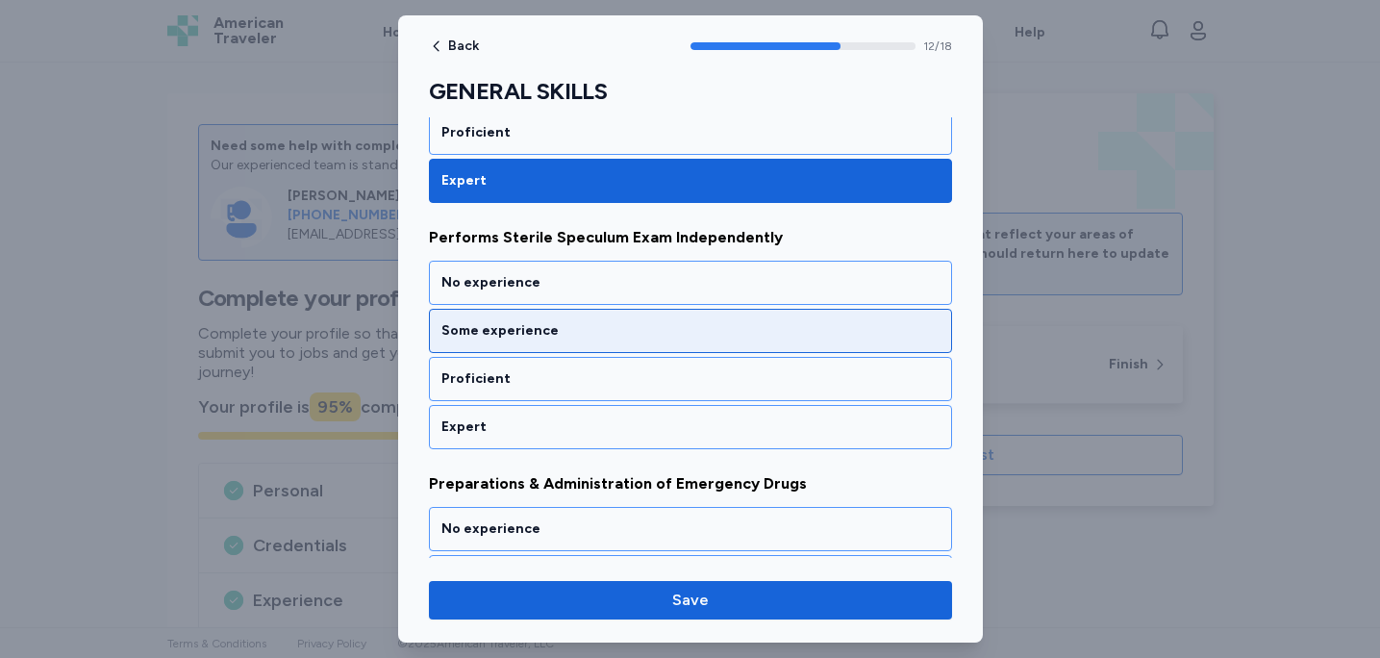
click at [660, 337] on div "Some experience" at bounding box center [691, 330] width 498 height 19
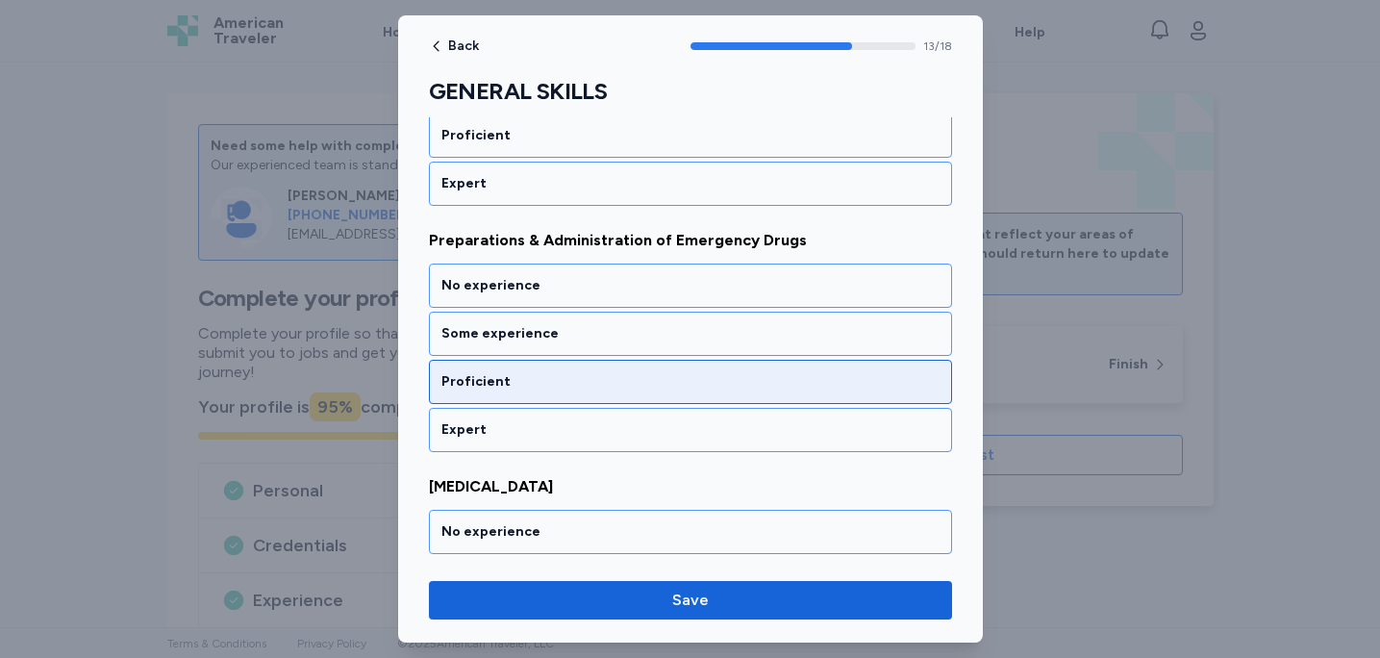
scroll to position [3399, 0]
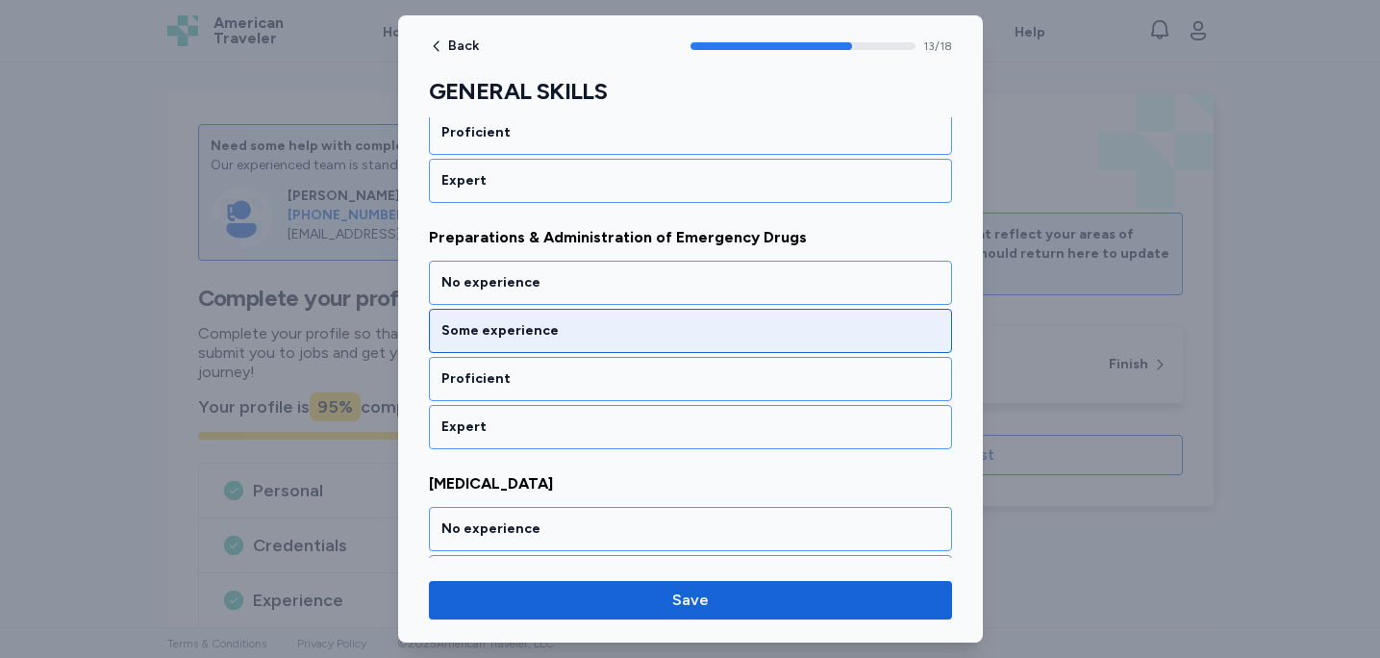
click at [646, 338] on div "Some experience" at bounding box center [691, 330] width 498 height 19
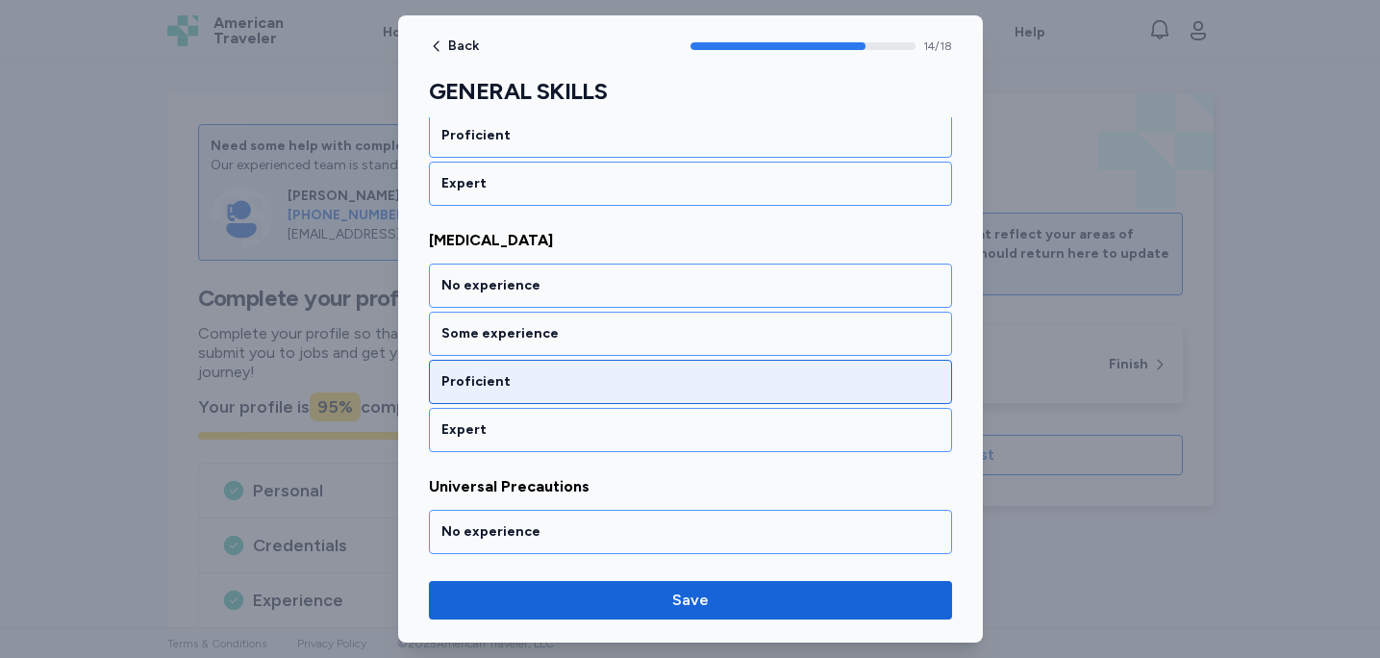
scroll to position [3645, 0]
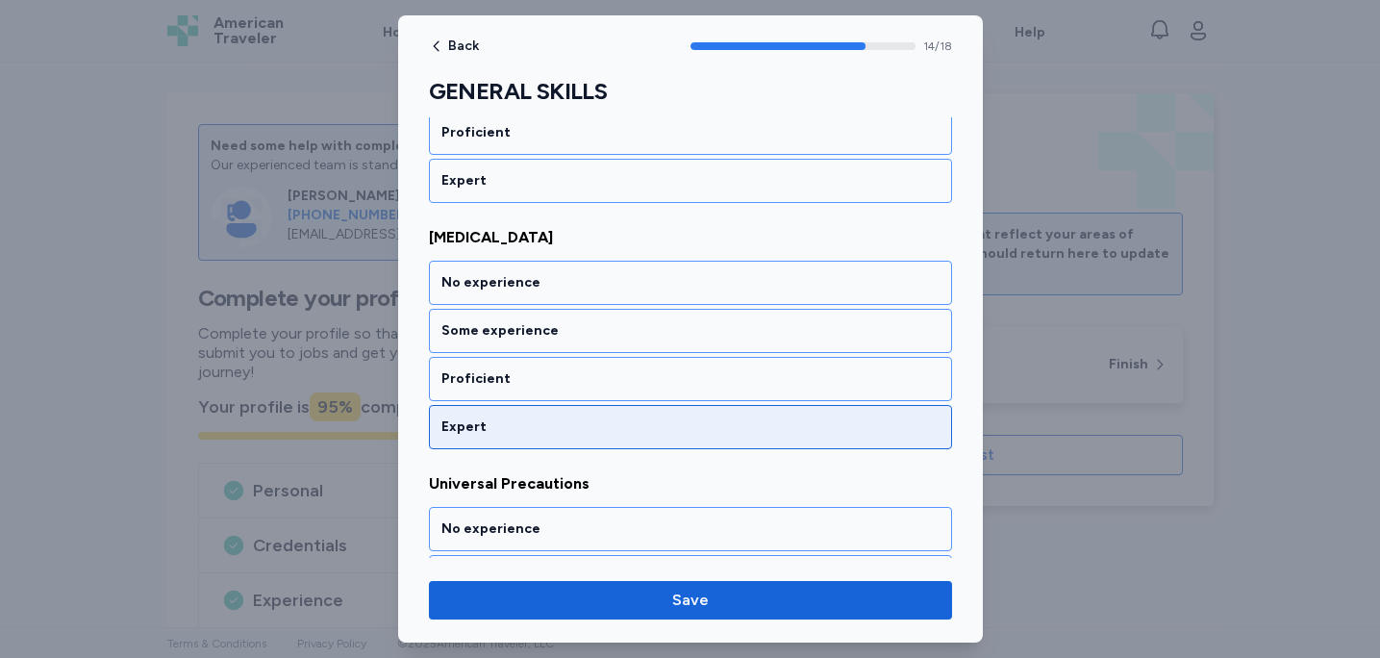
click at [658, 433] on div "Expert" at bounding box center [691, 427] width 498 height 19
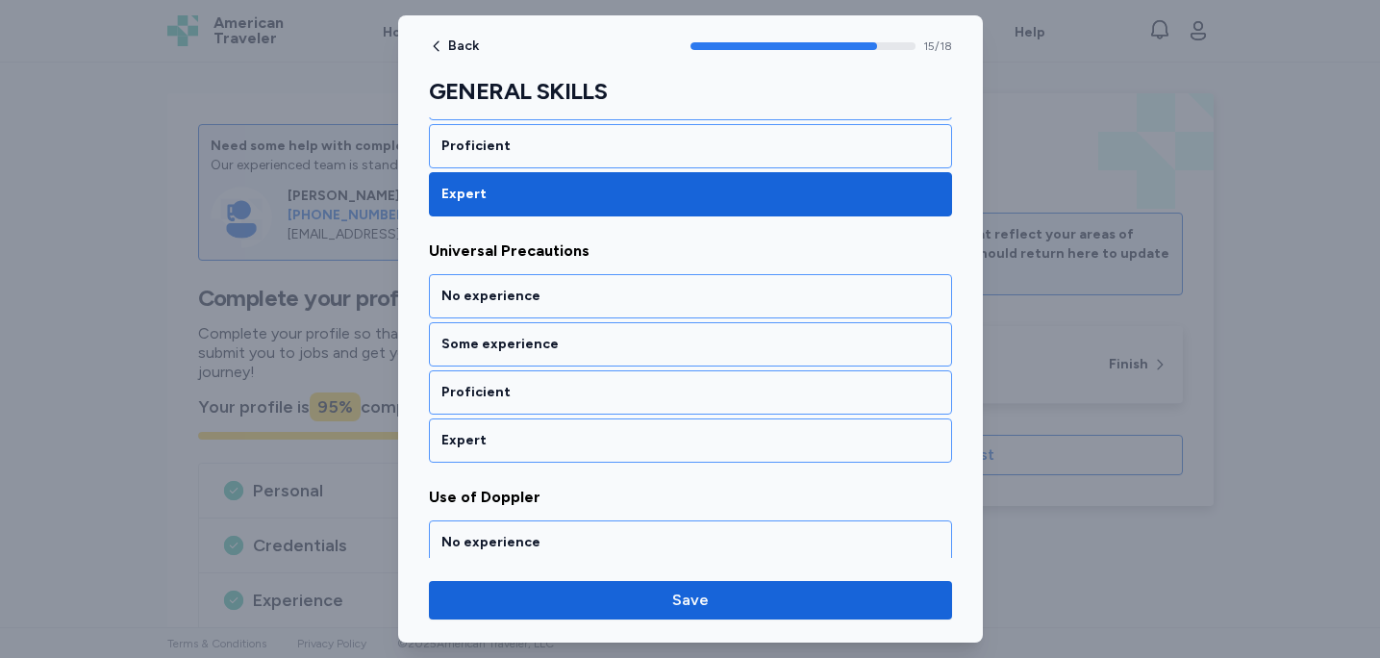
scroll to position [3891, 0]
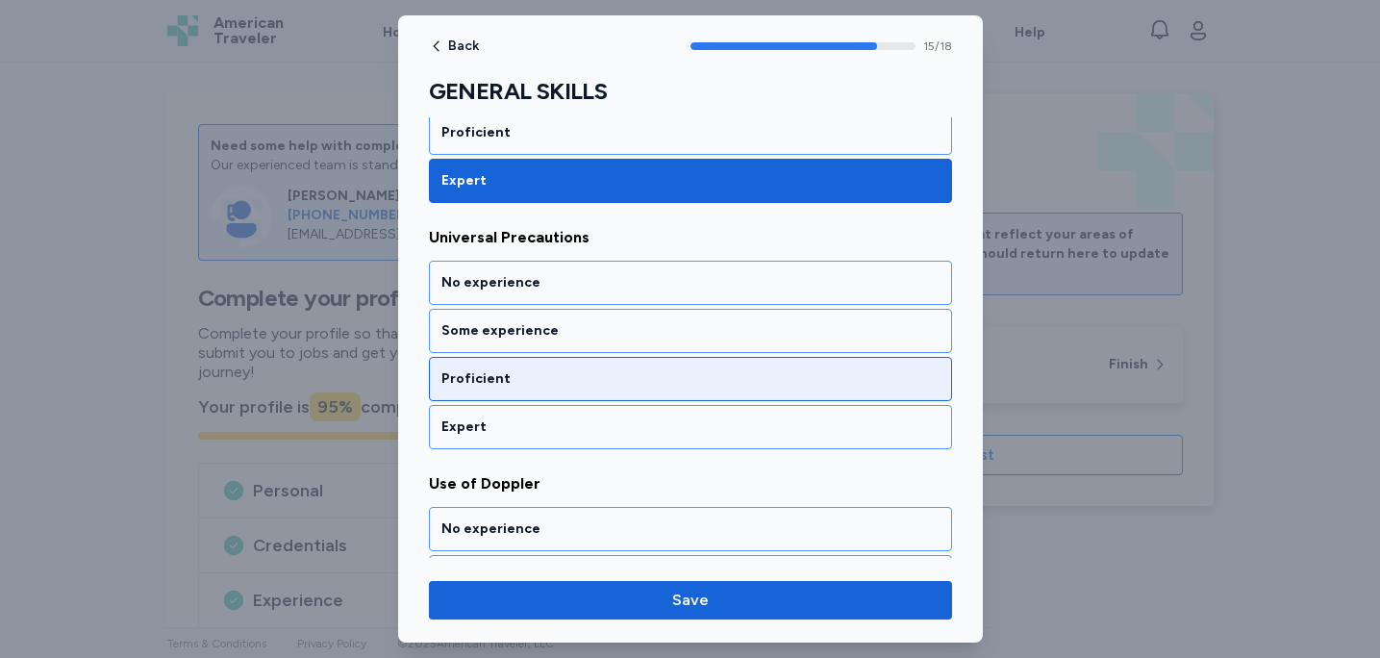
click at [679, 392] on div "Proficient" at bounding box center [690, 379] width 523 height 44
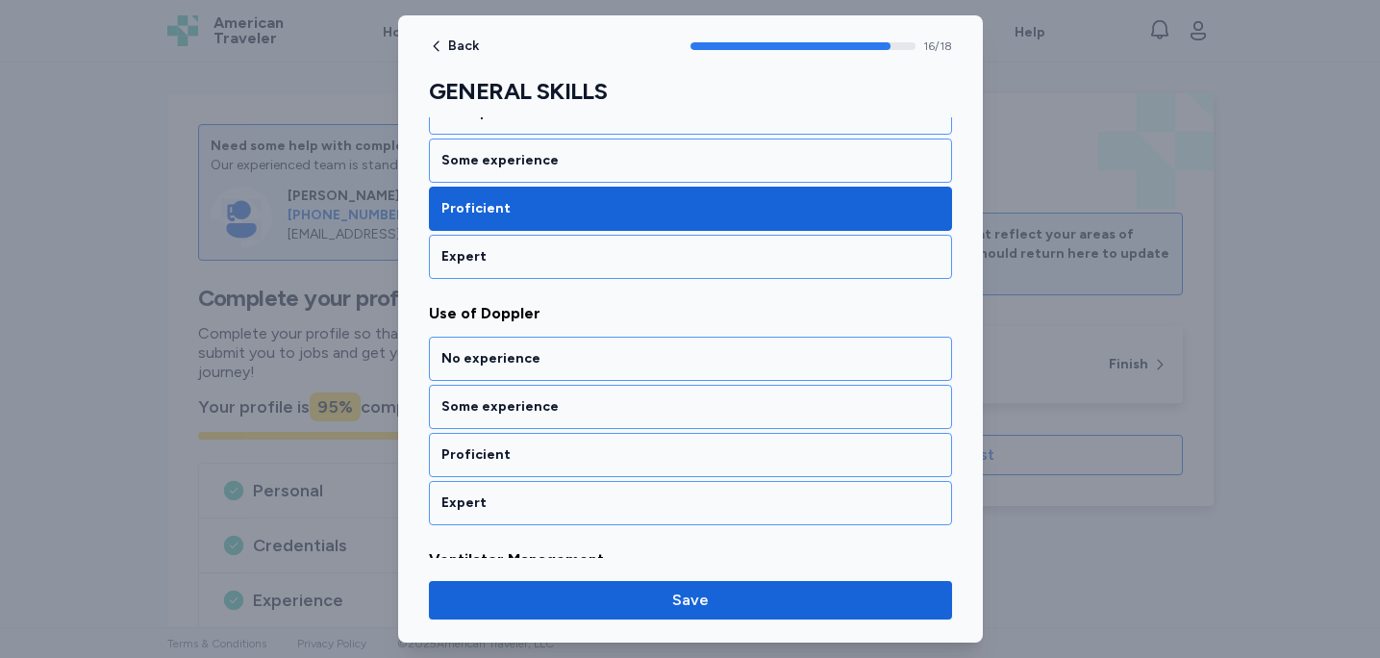
scroll to position [4138, 0]
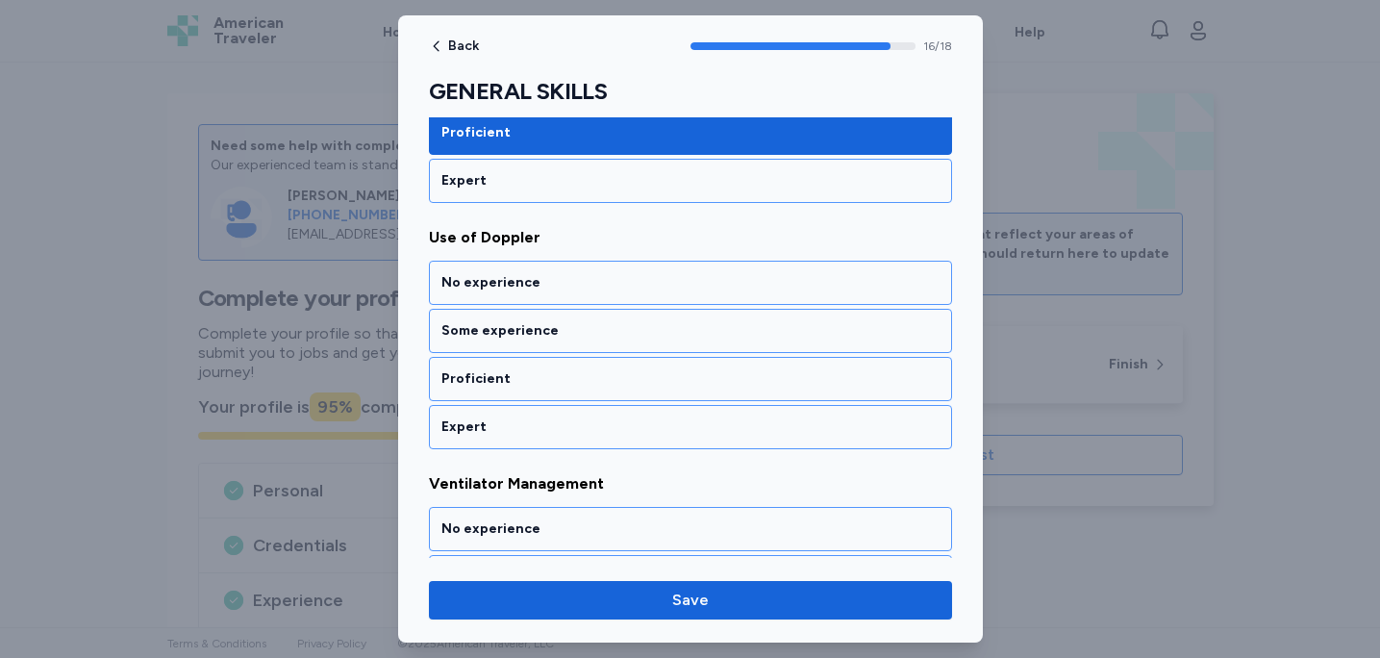
click at [679, 392] on div "Proficient" at bounding box center [690, 379] width 523 height 44
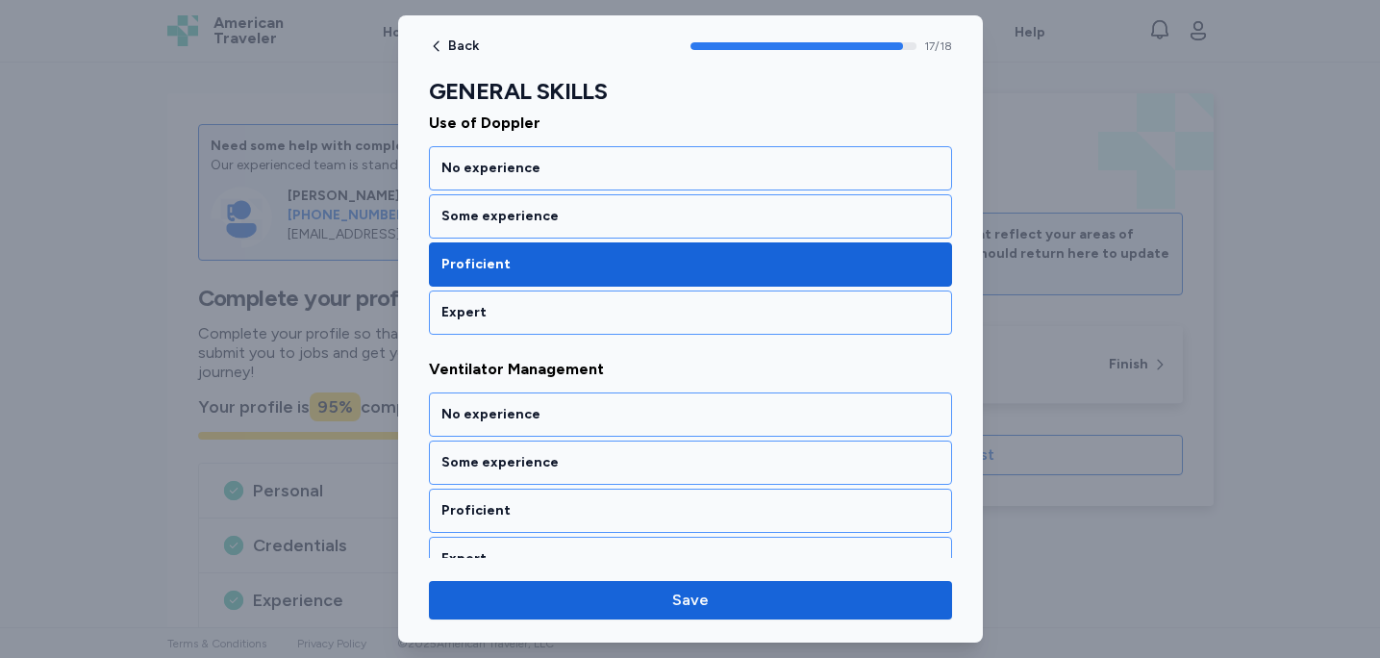
scroll to position [4279, 0]
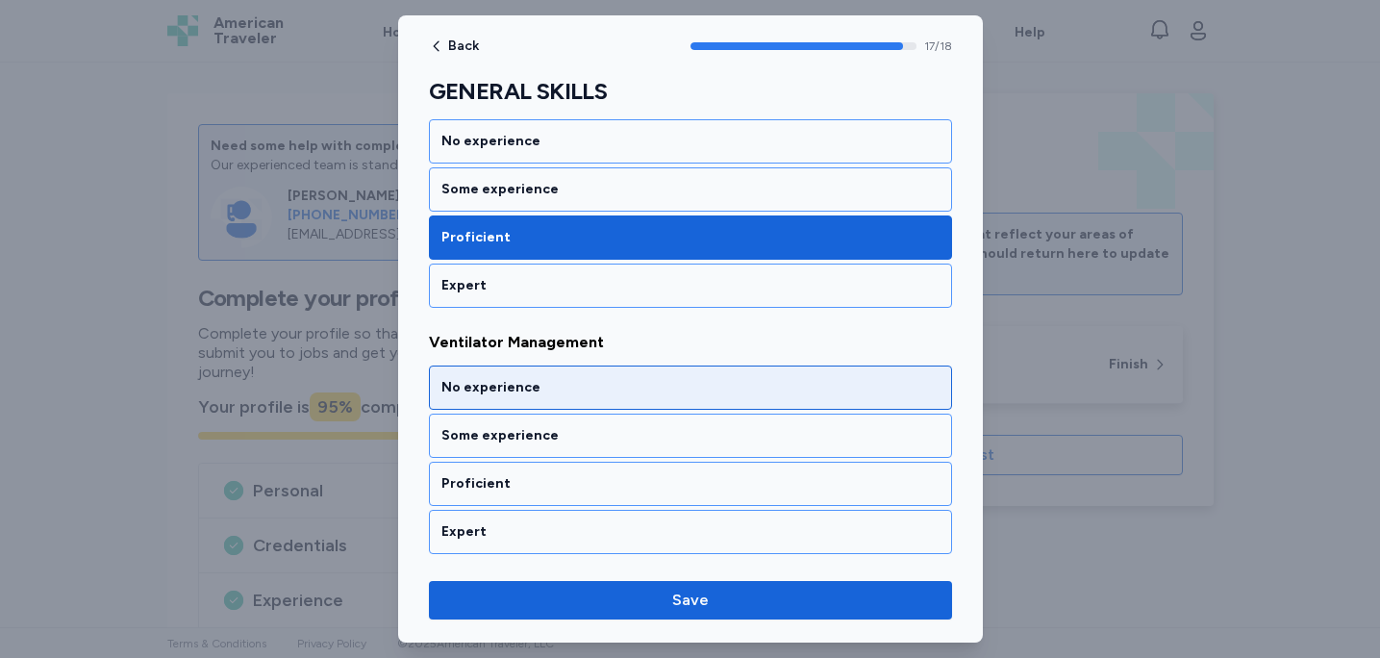
click at [673, 396] on div "No experience" at bounding box center [691, 387] width 498 height 19
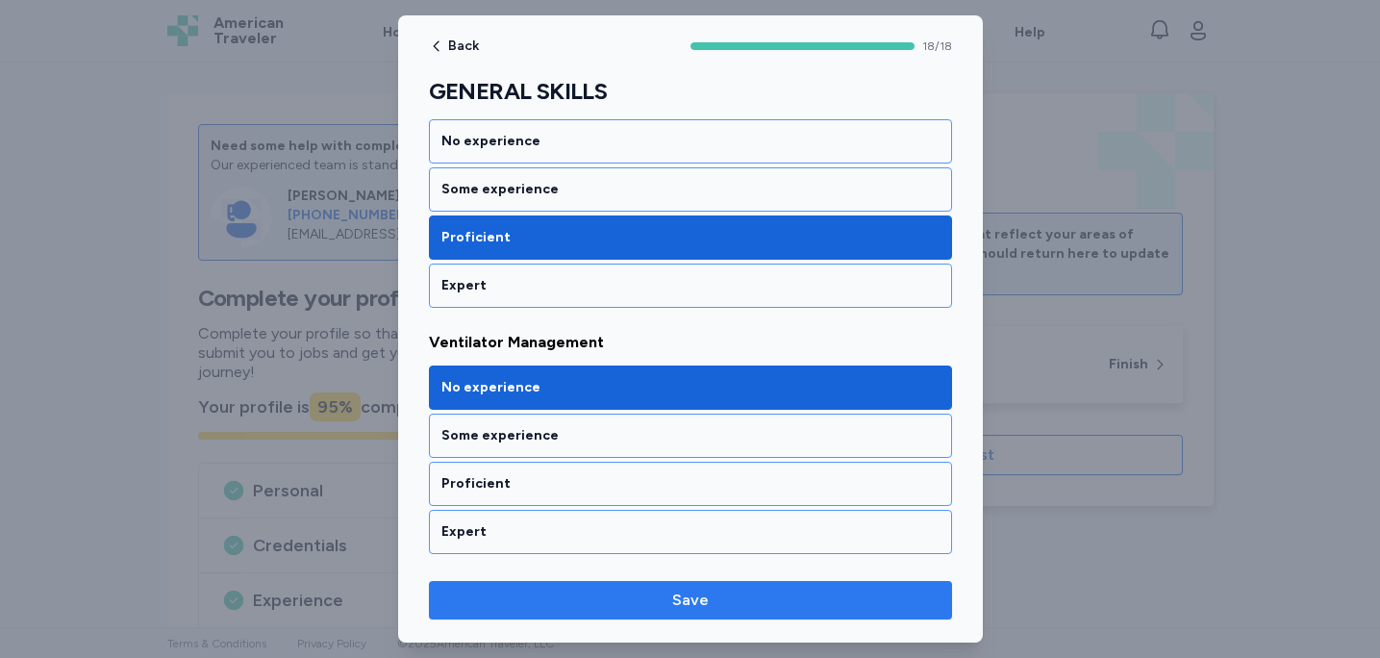
click at [700, 589] on span "Save" at bounding box center [690, 600] width 37 height 23
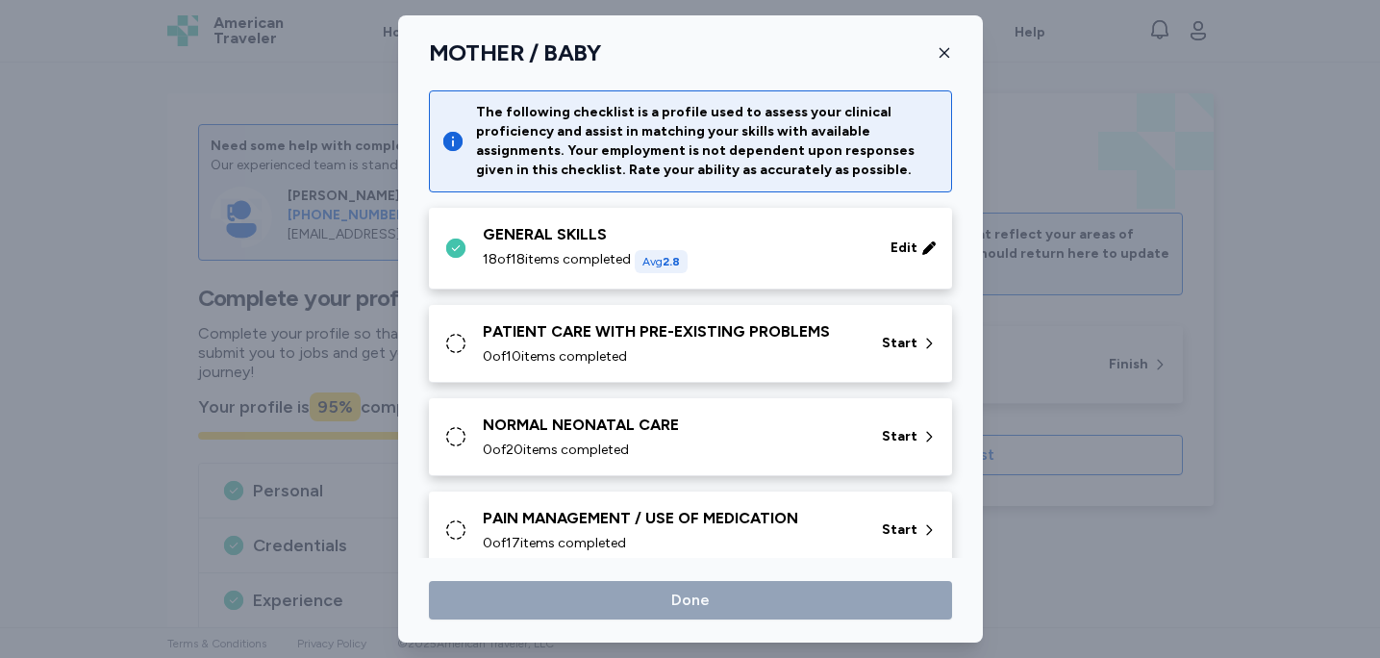
scroll to position [48, 0]
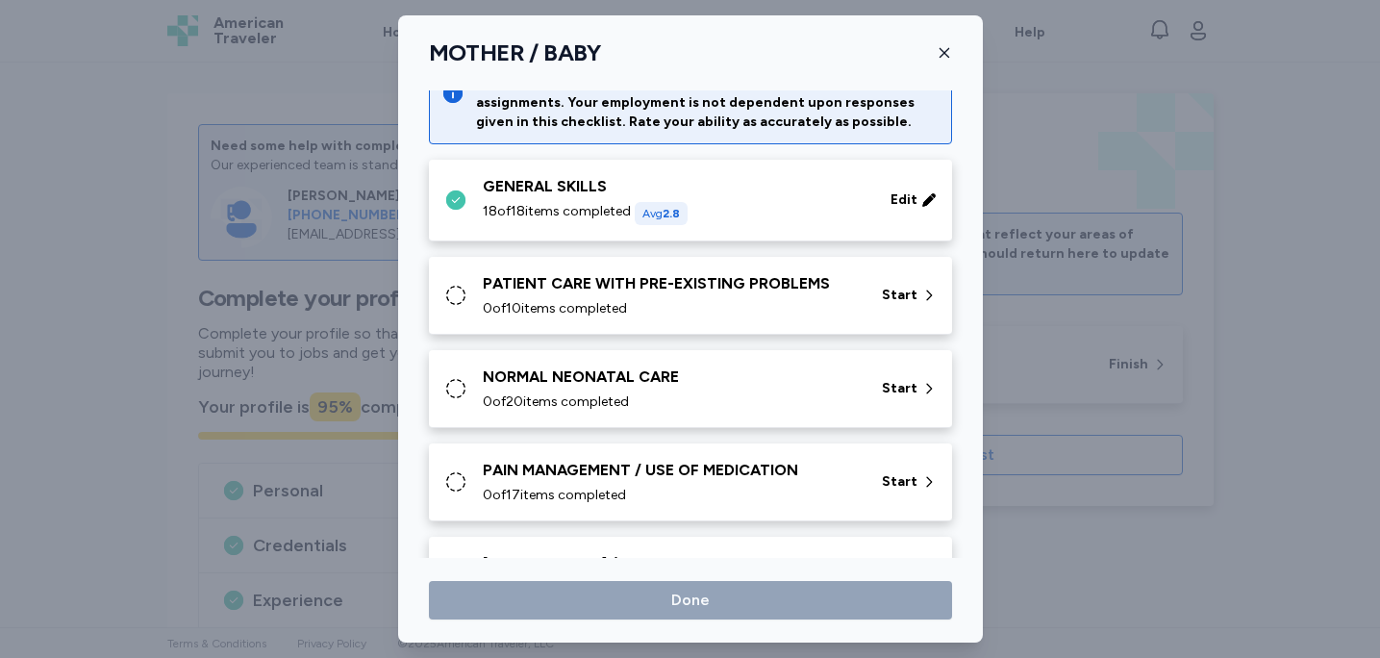
click at [812, 313] on div "0 of 10 items completed" at bounding box center [671, 308] width 376 height 19
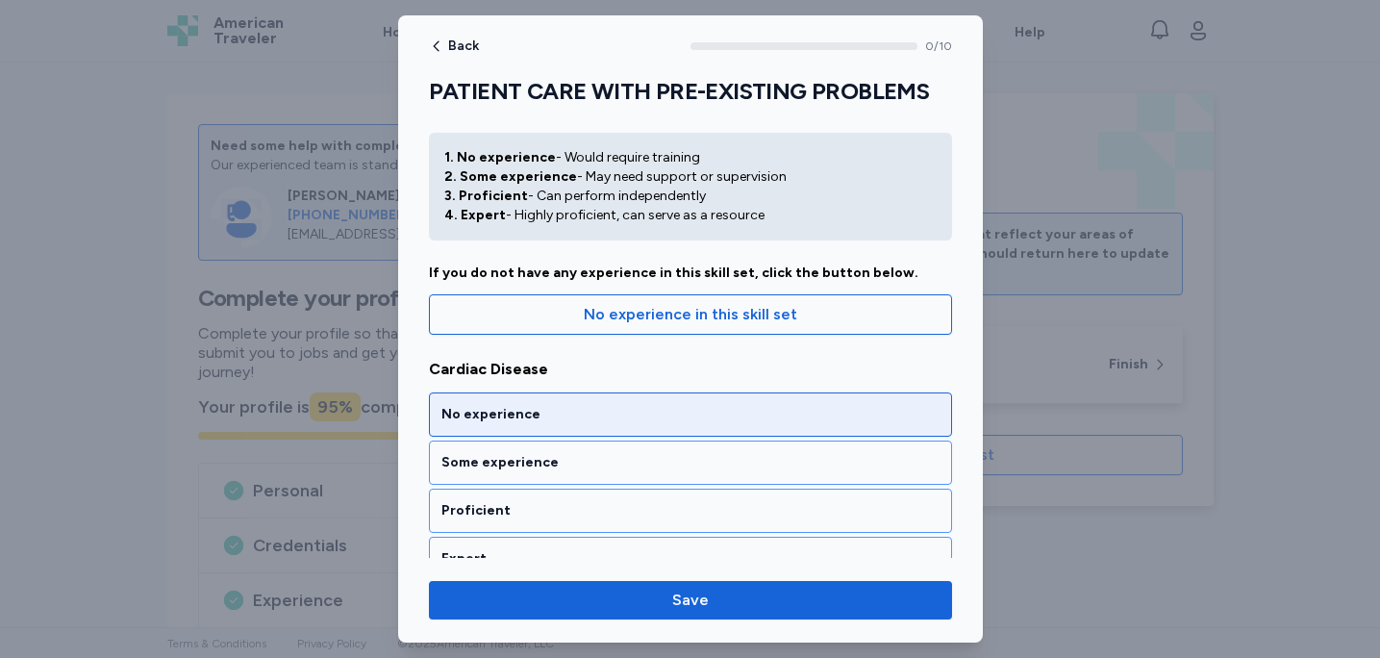
scroll to position [0, 0]
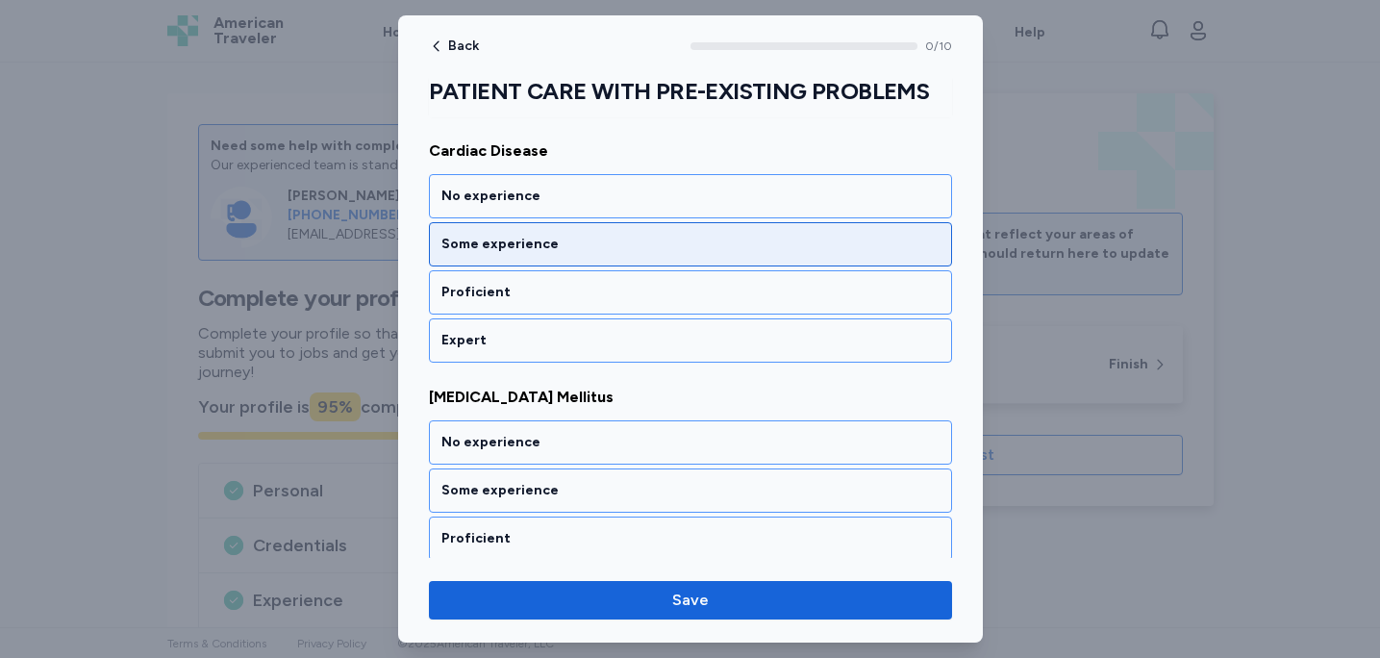
click at [777, 246] on div "Some experience" at bounding box center [691, 244] width 498 height 19
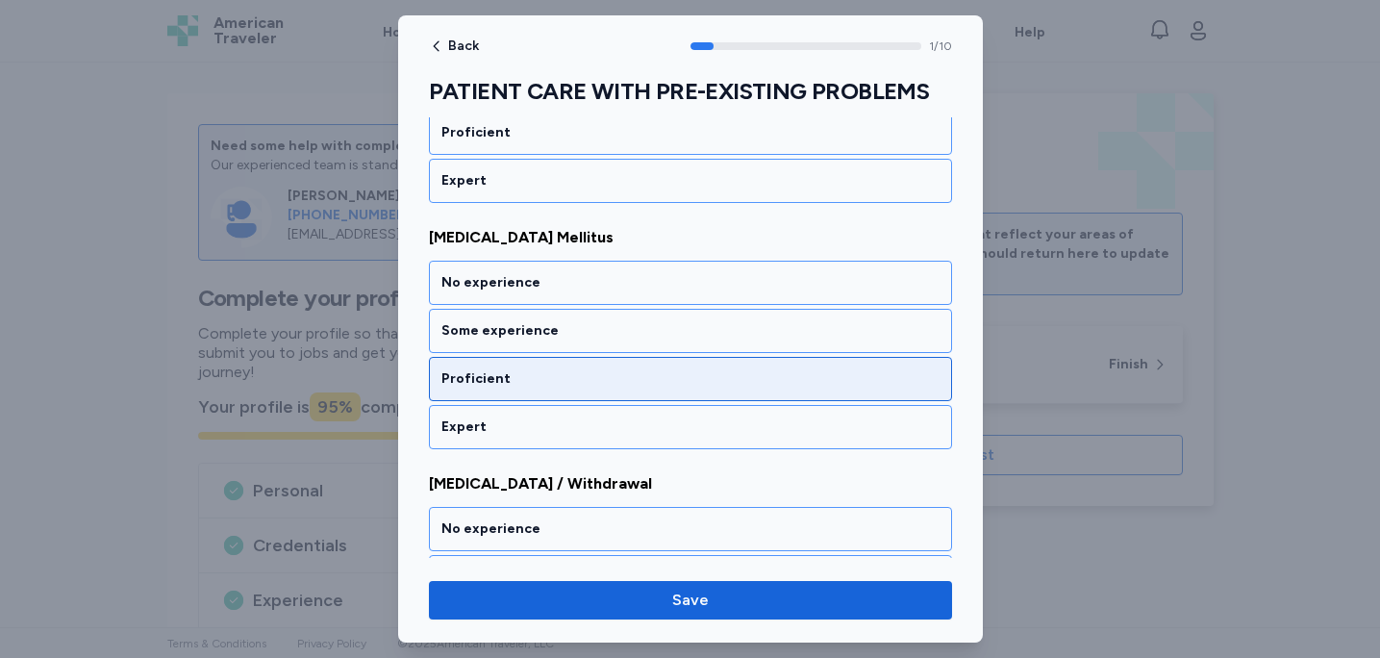
click at [760, 392] on div "Proficient" at bounding box center [690, 379] width 523 height 44
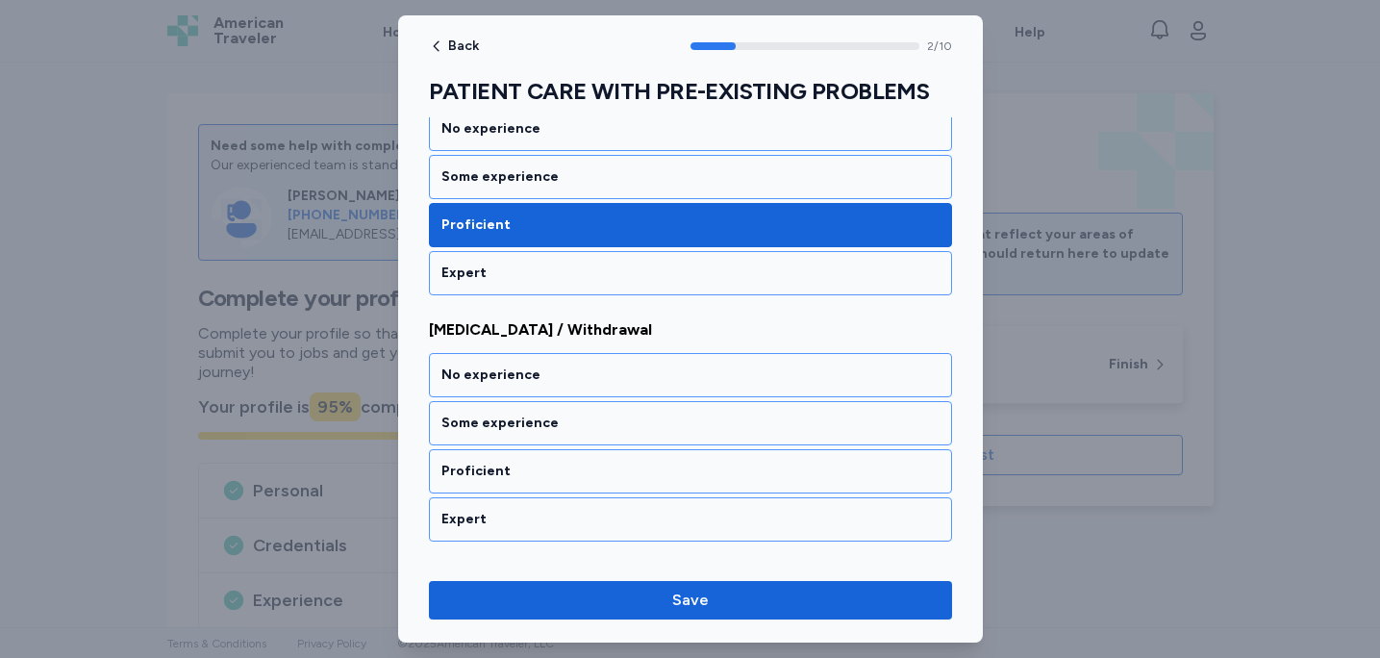
scroll to position [667, 0]
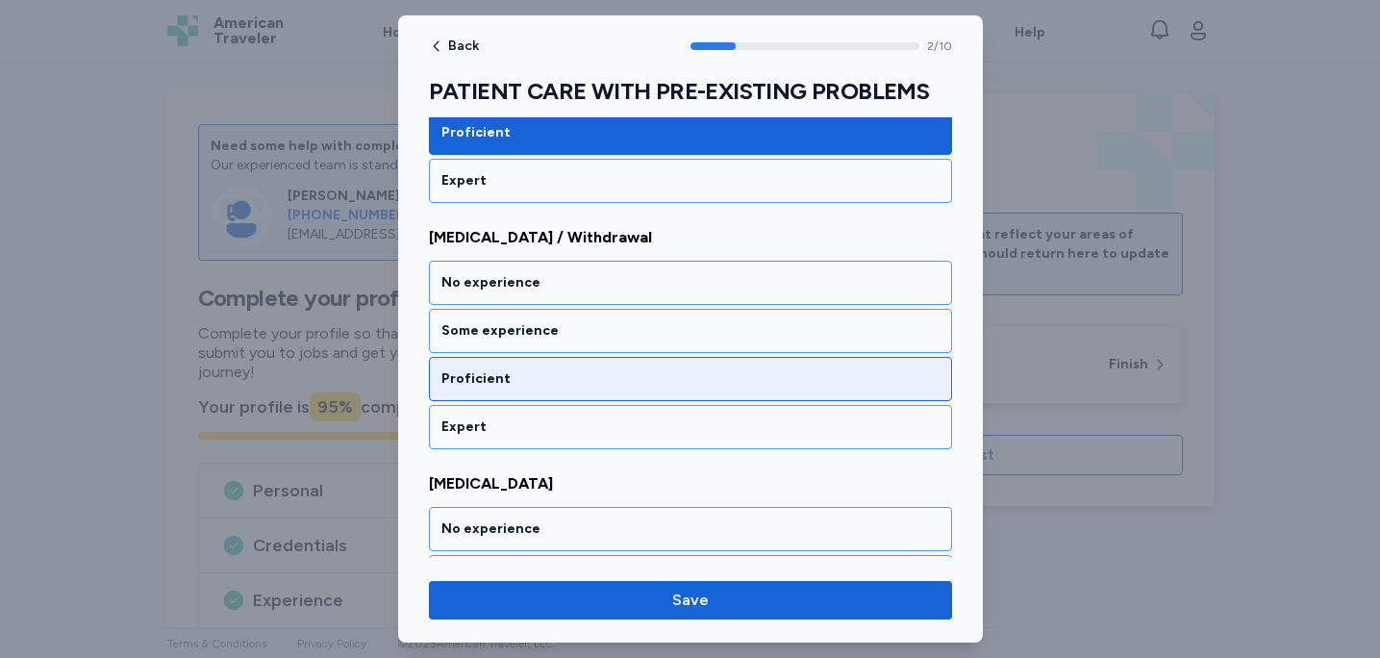
click at [774, 377] on div "Proficient" at bounding box center [691, 378] width 498 height 19
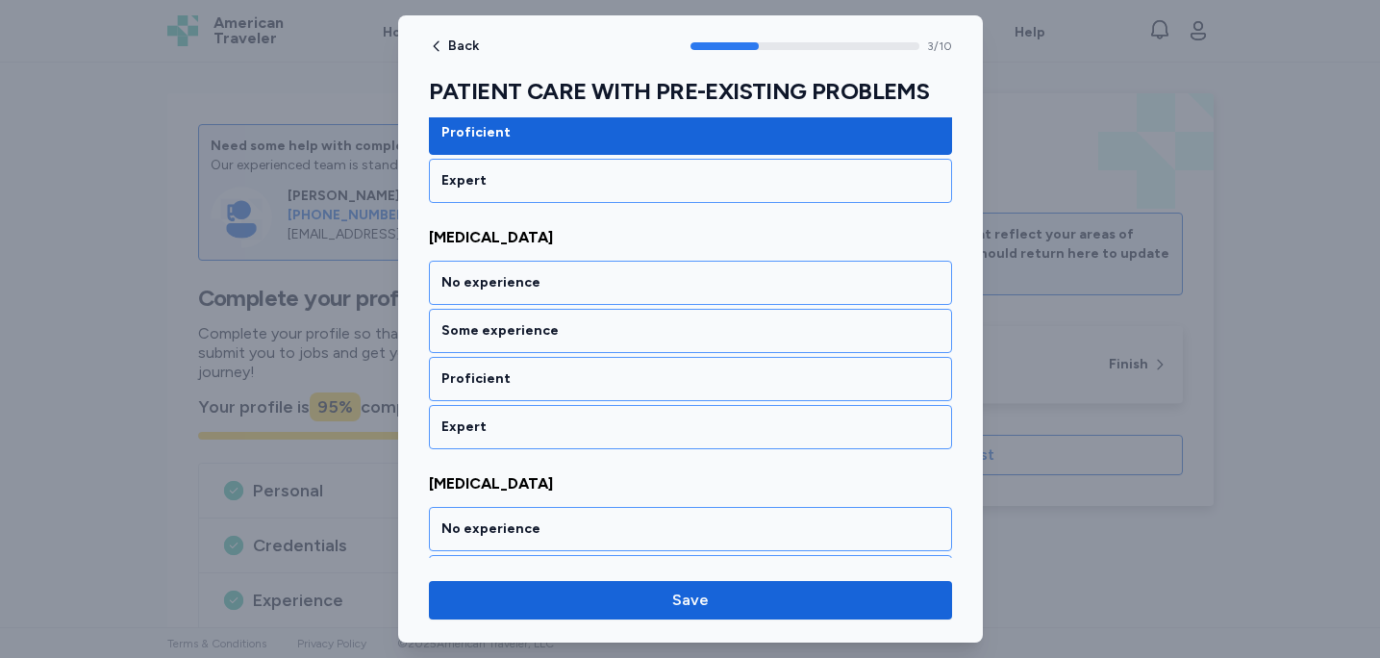
click at [775, 378] on div "Proficient" at bounding box center [691, 378] width 498 height 19
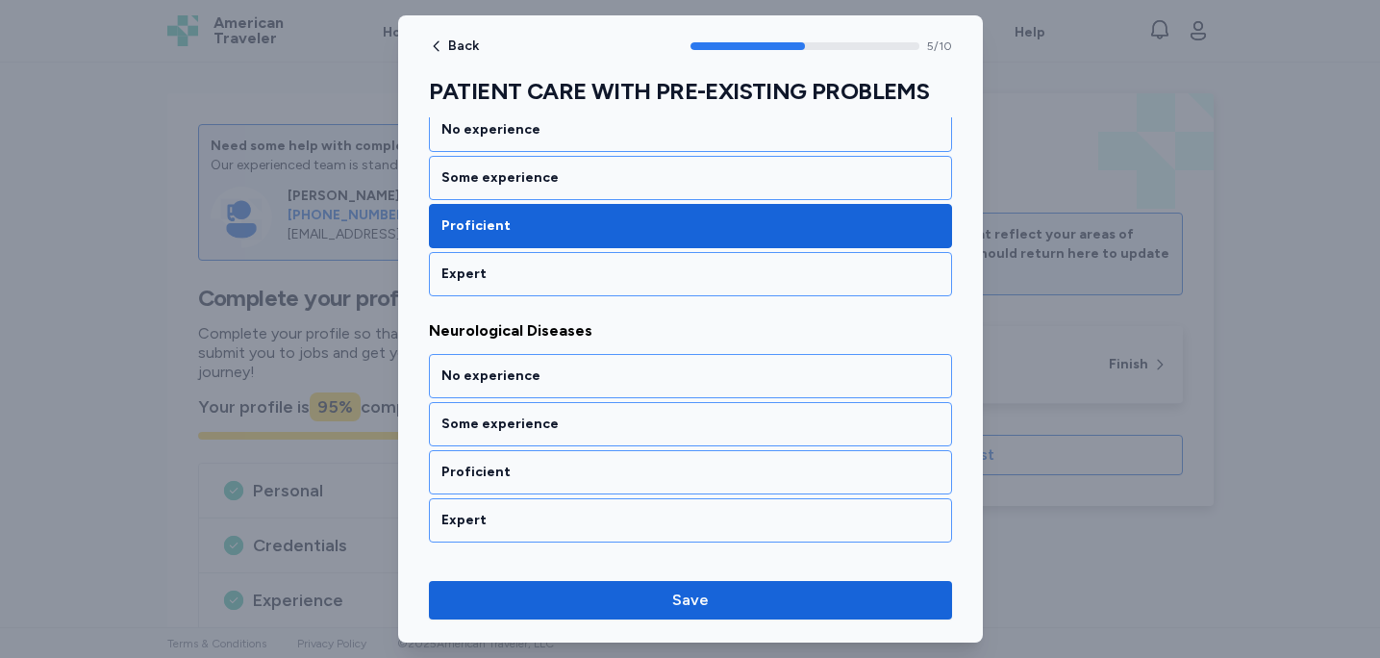
scroll to position [1405, 0]
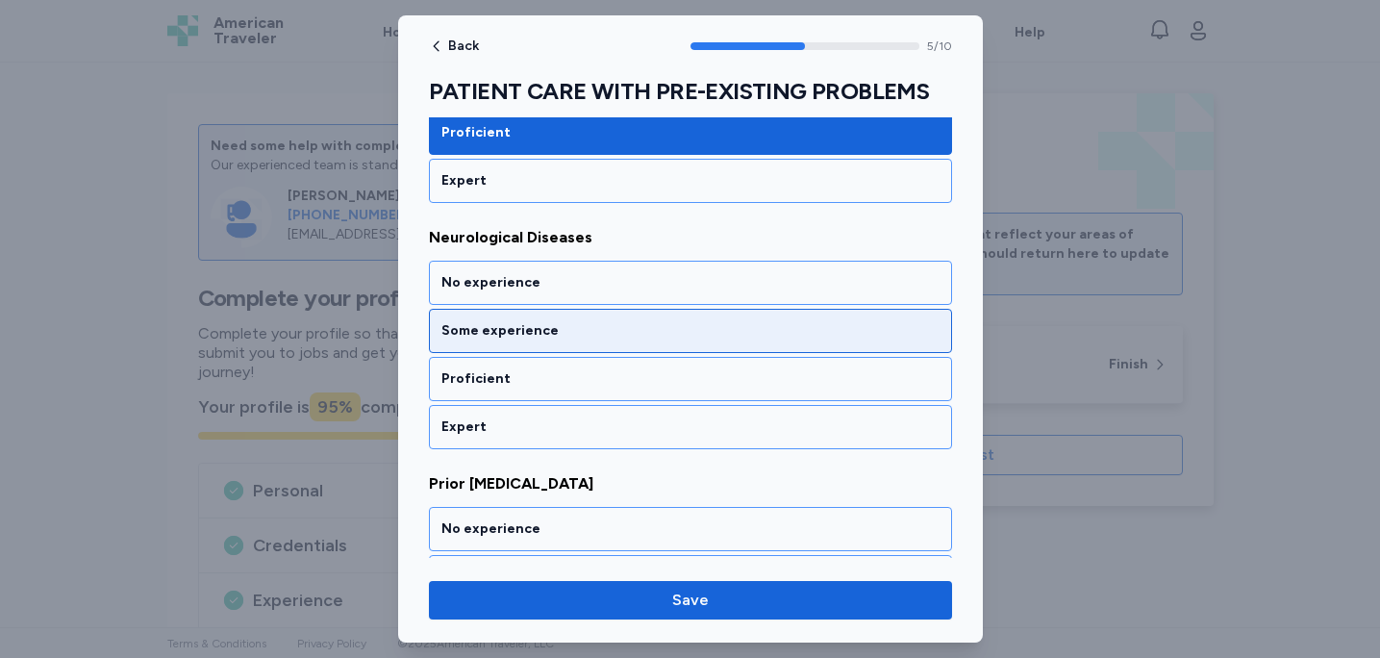
click at [782, 333] on div "Some experience" at bounding box center [691, 330] width 498 height 19
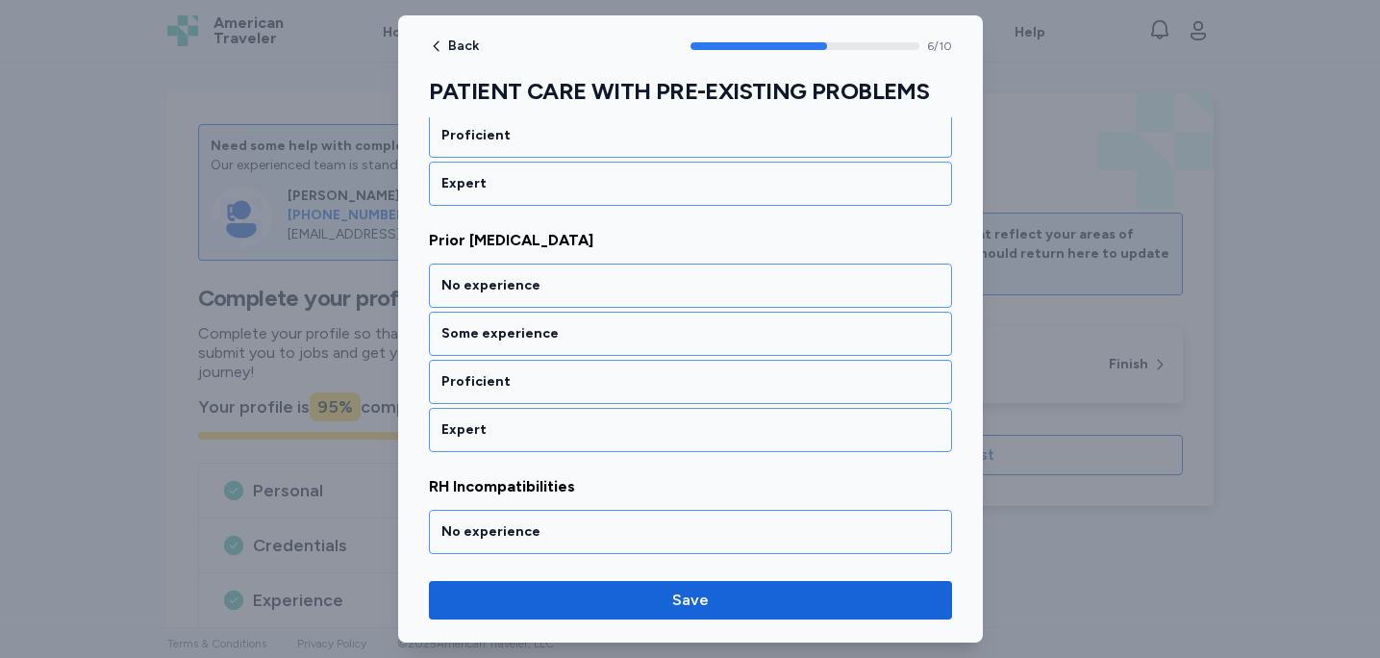
scroll to position [1652, 0]
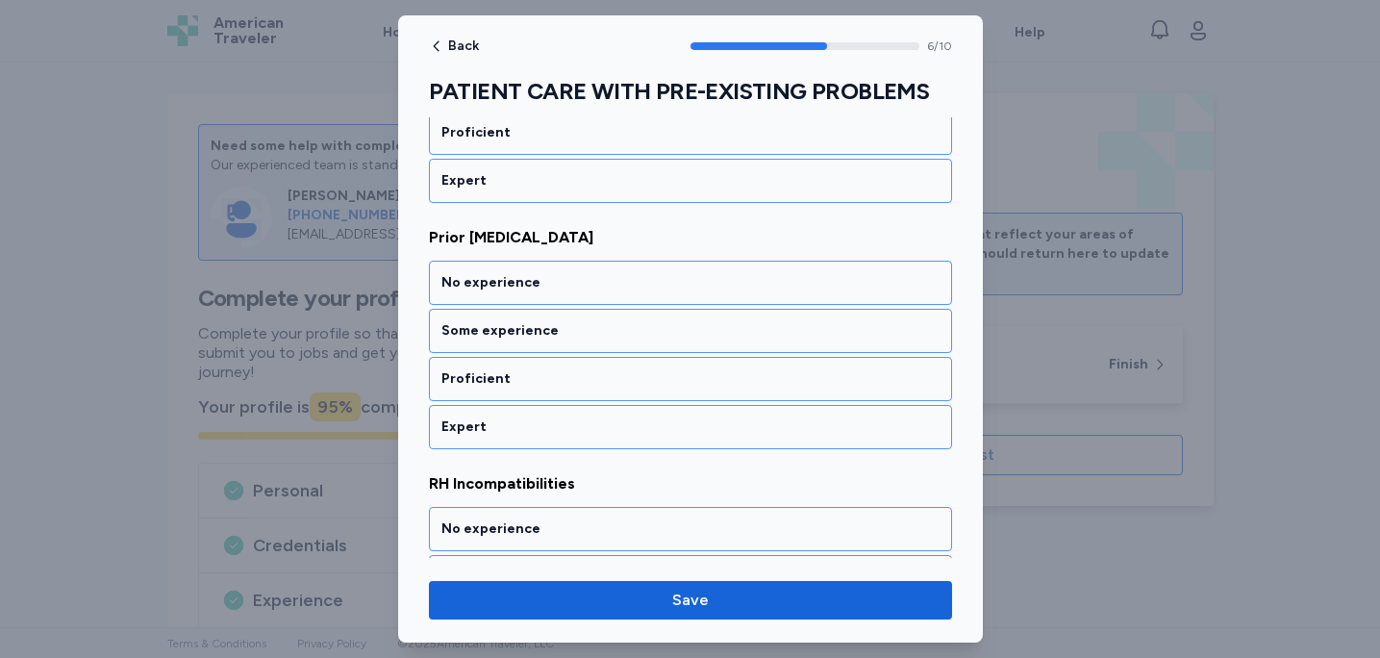
click at [782, 333] on div "Some experience" at bounding box center [691, 330] width 498 height 19
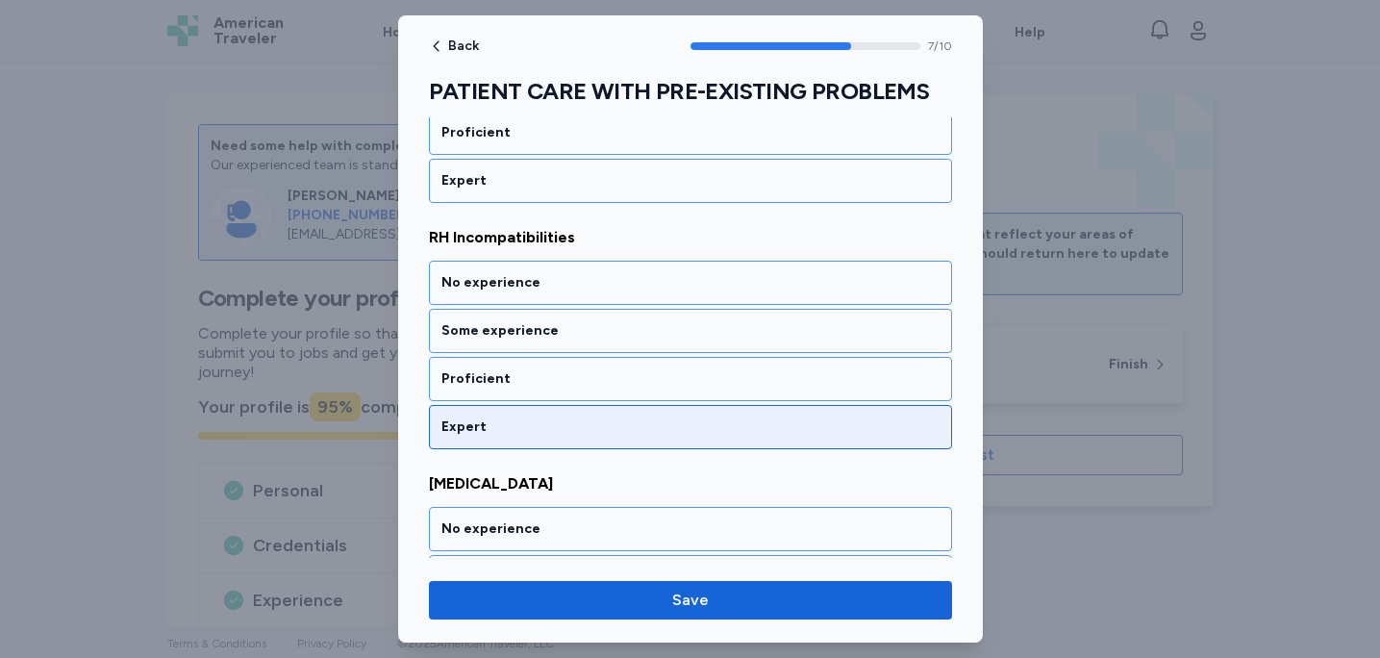
click at [752, 413] on div "Expert" at bounding box center [690, 427] width 523 height 44
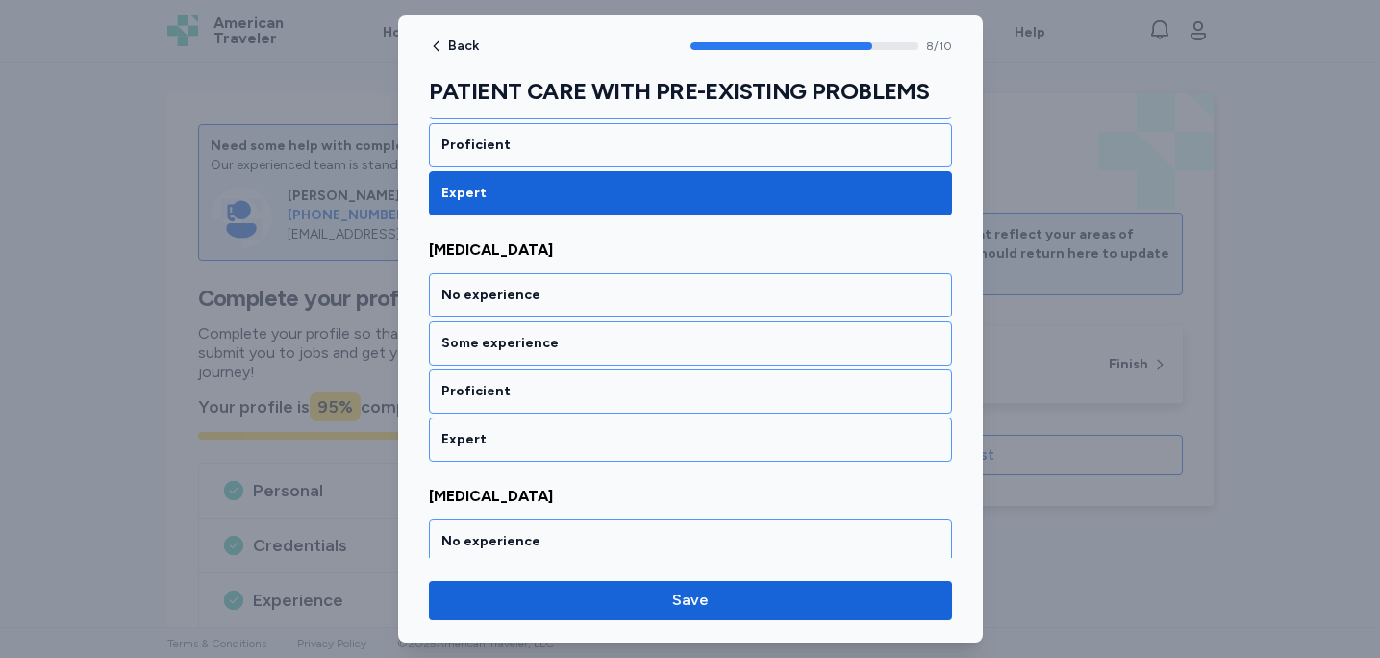
scroll to position [2144, 0]
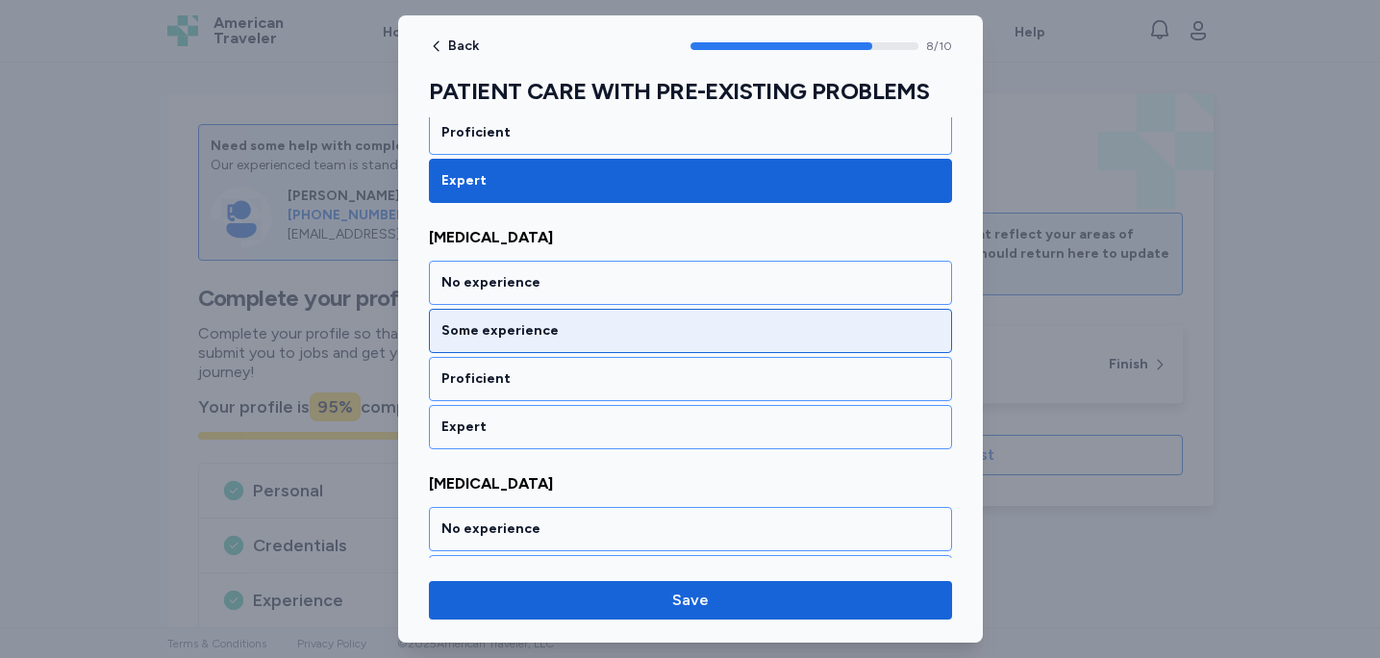
click at [763, 351] on div "Some experience" at bounding box center [690, 331] width 523 height 44
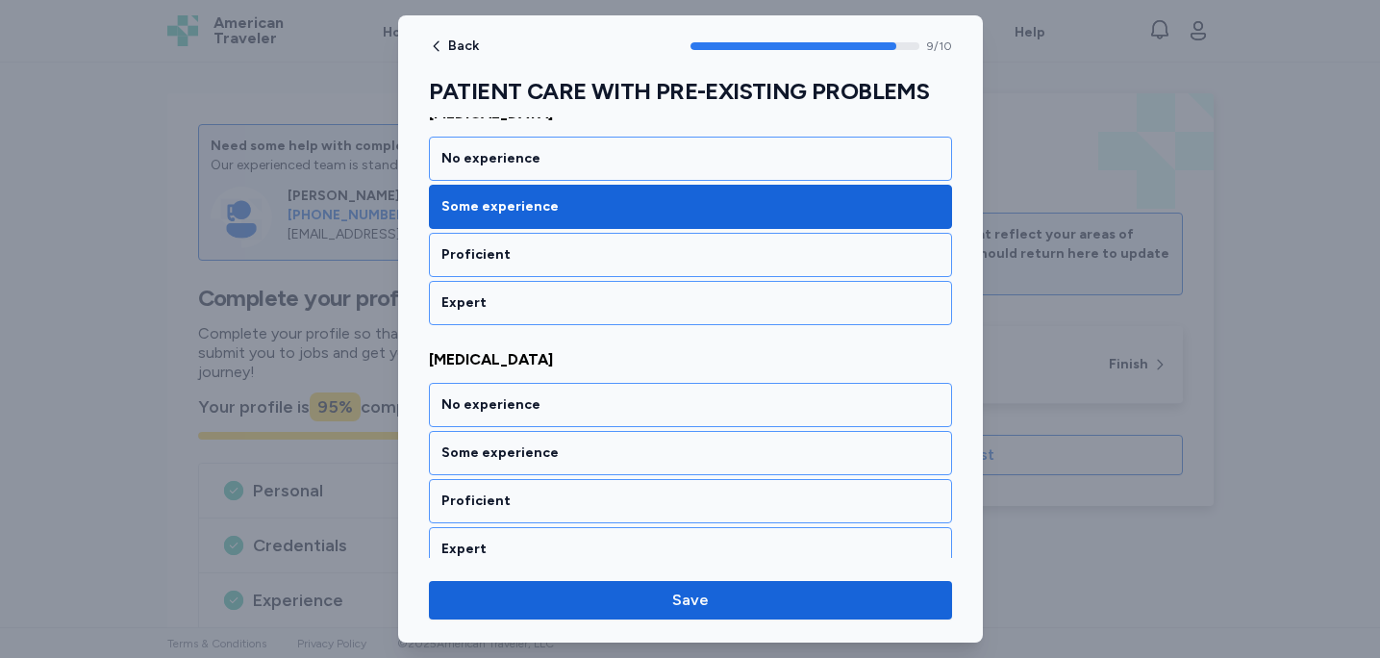
scroll to position [2286, 0]
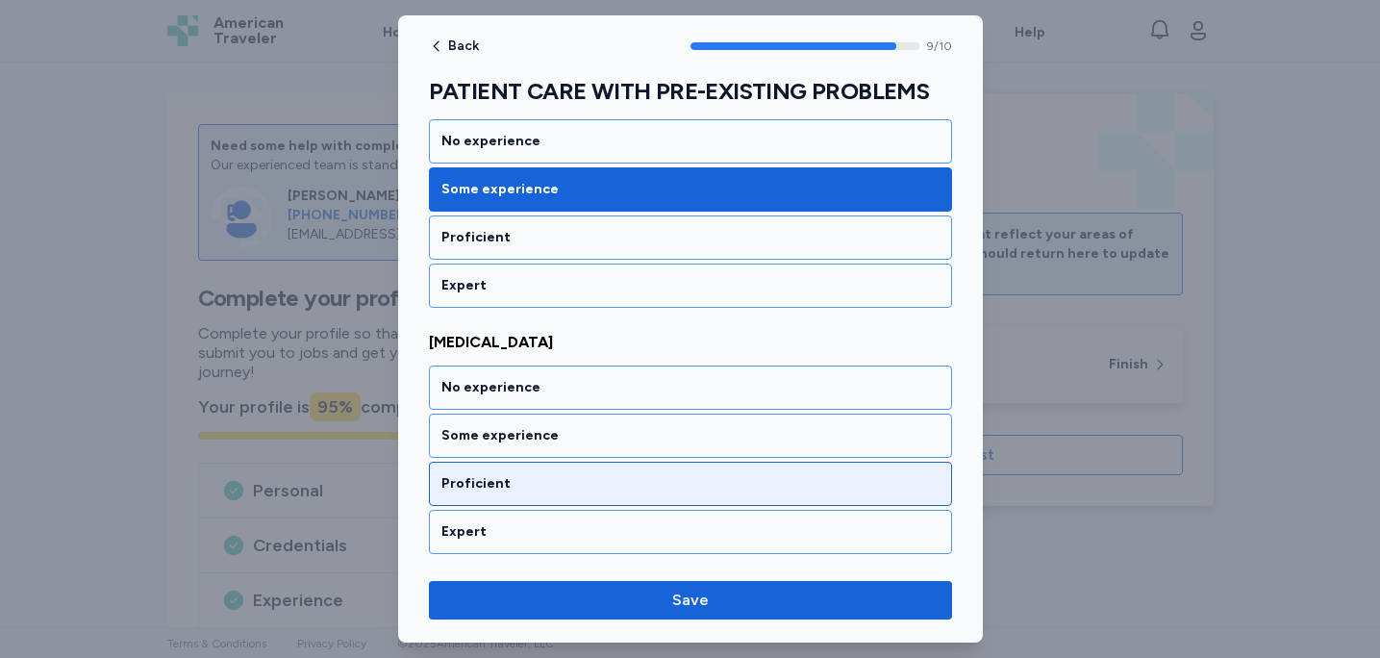
click at [744, 468] on div "Proficient" at bounding box center [690, 484] width 523 height 44
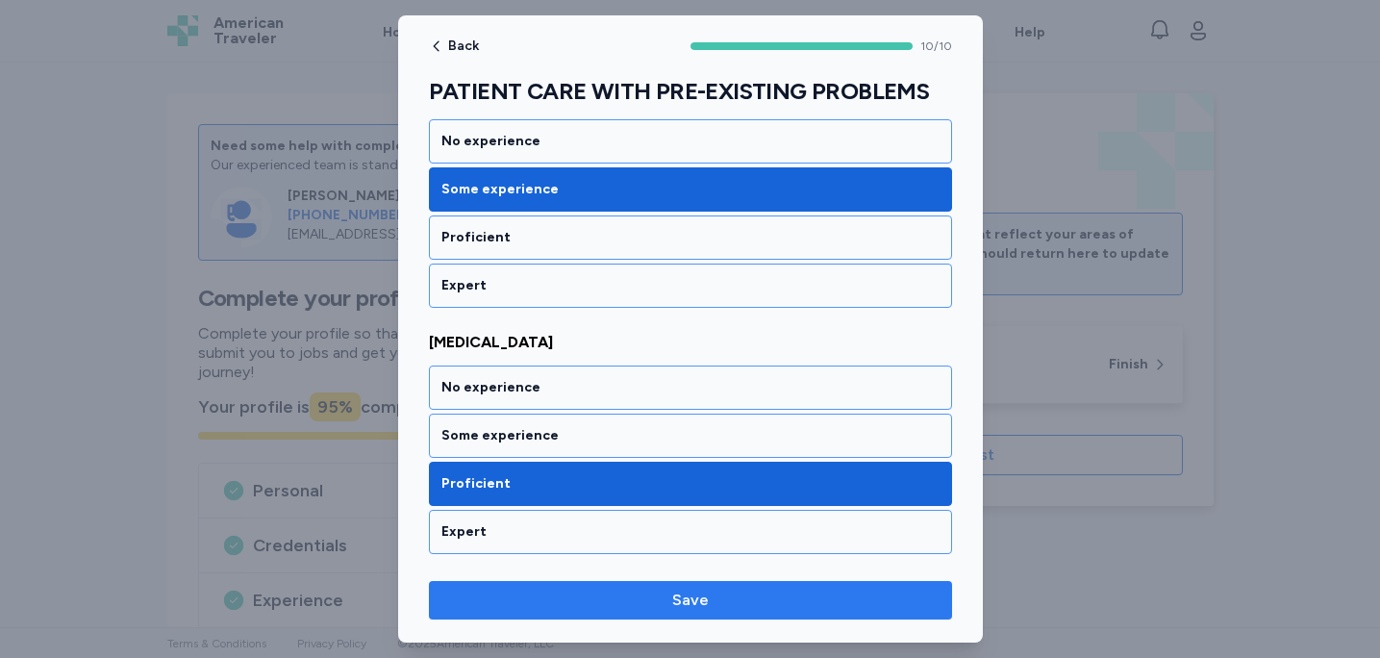
click at [702, 608] on span "Save" at bounding box center [690, 600] width 37 height 23
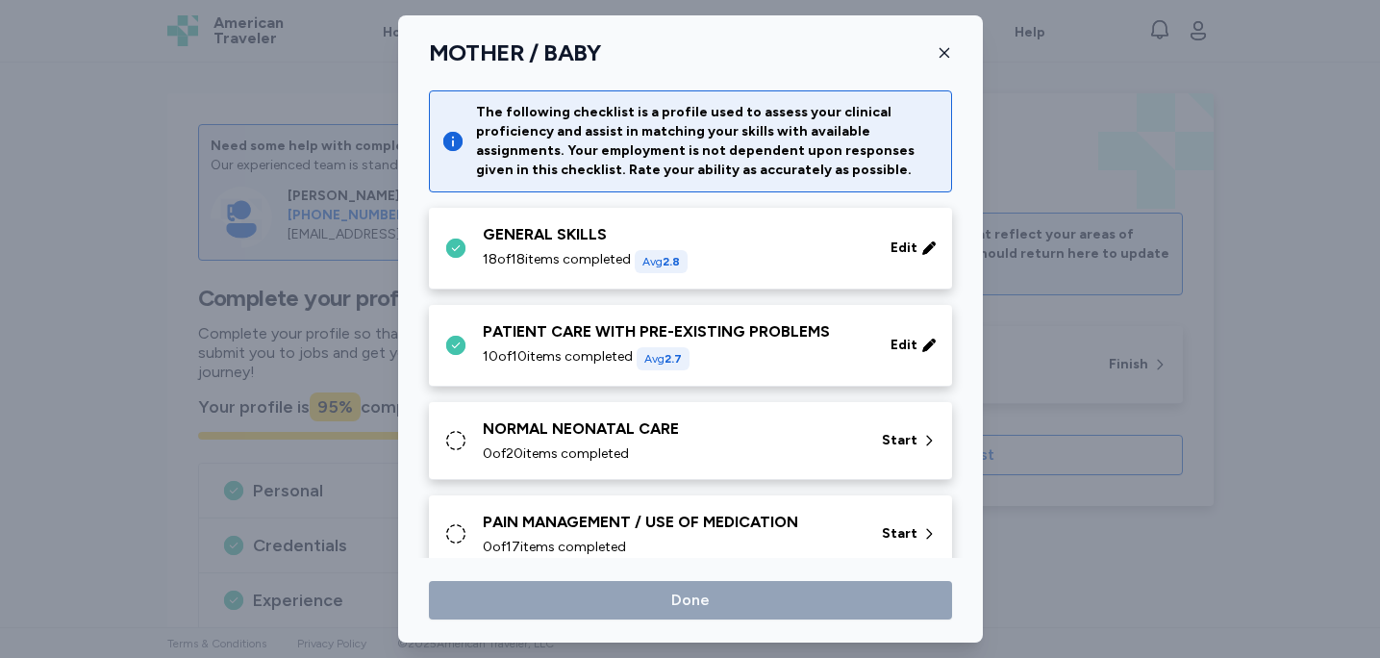
scroll to position [48, 0]
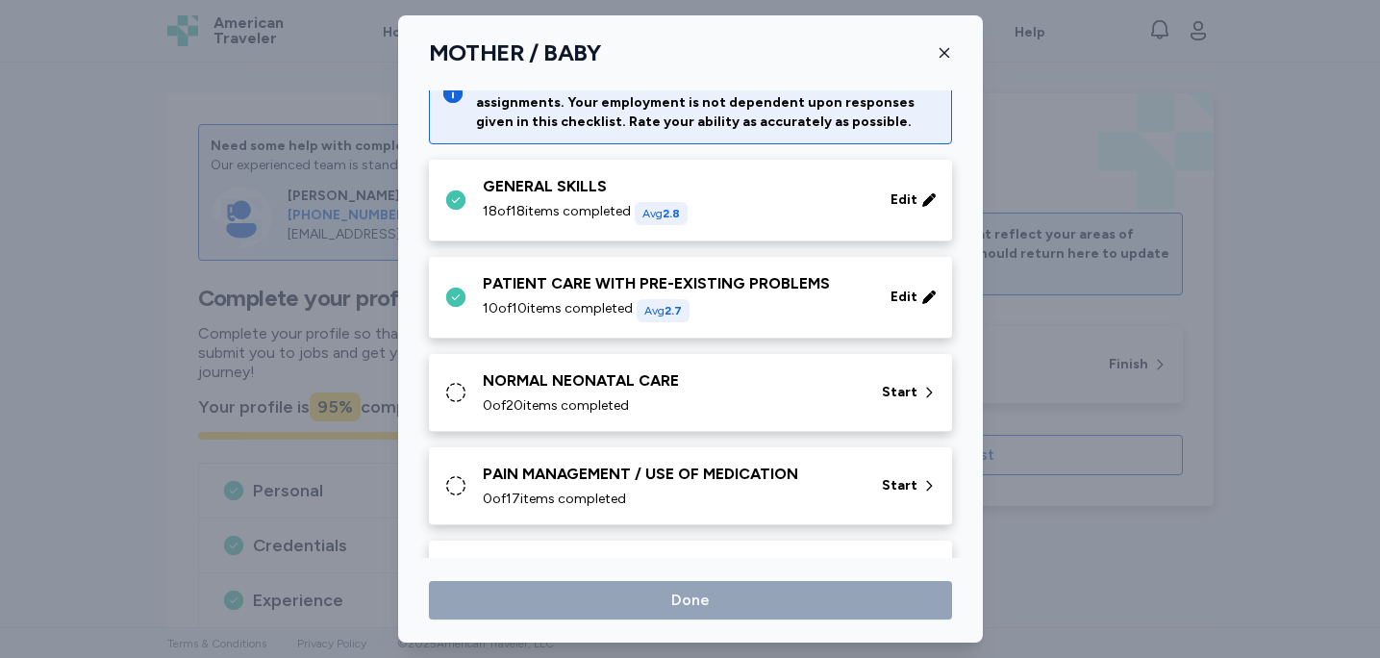
click at [811, 399] on div "0 of 20 items completed" at bounding box center [671, 405] width 376 height 19
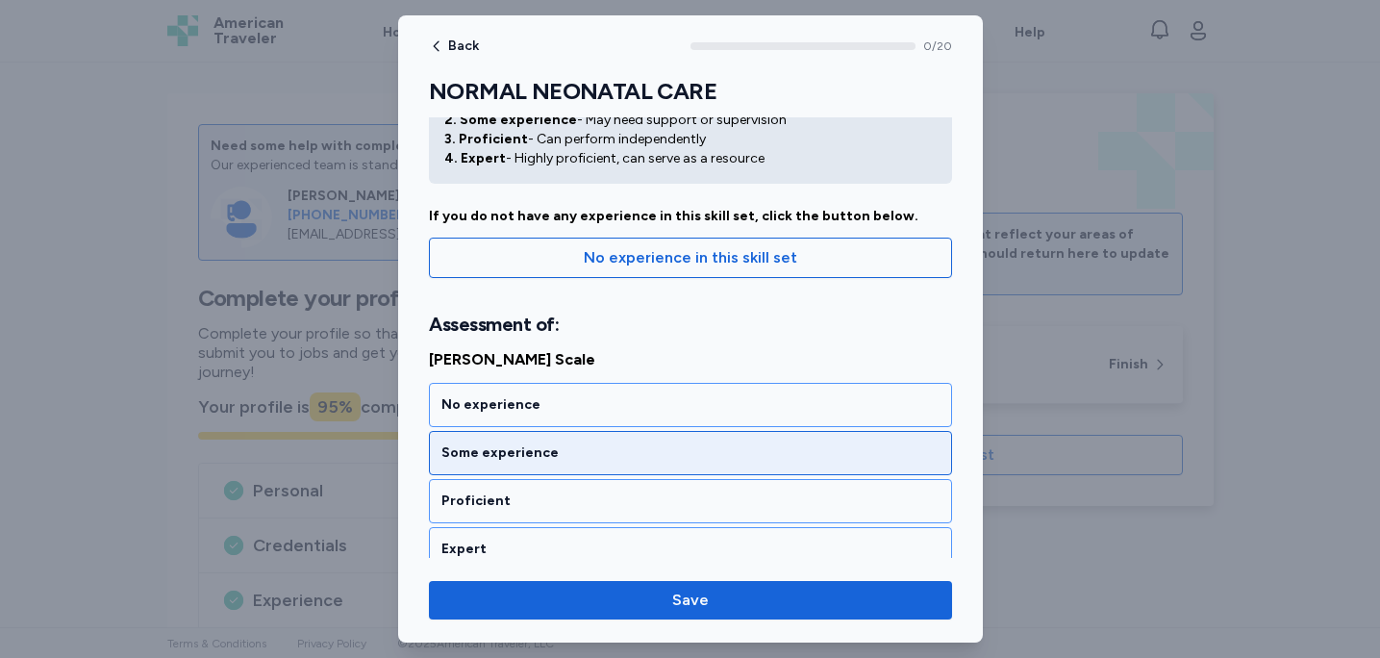
scroll to position [93, 0]
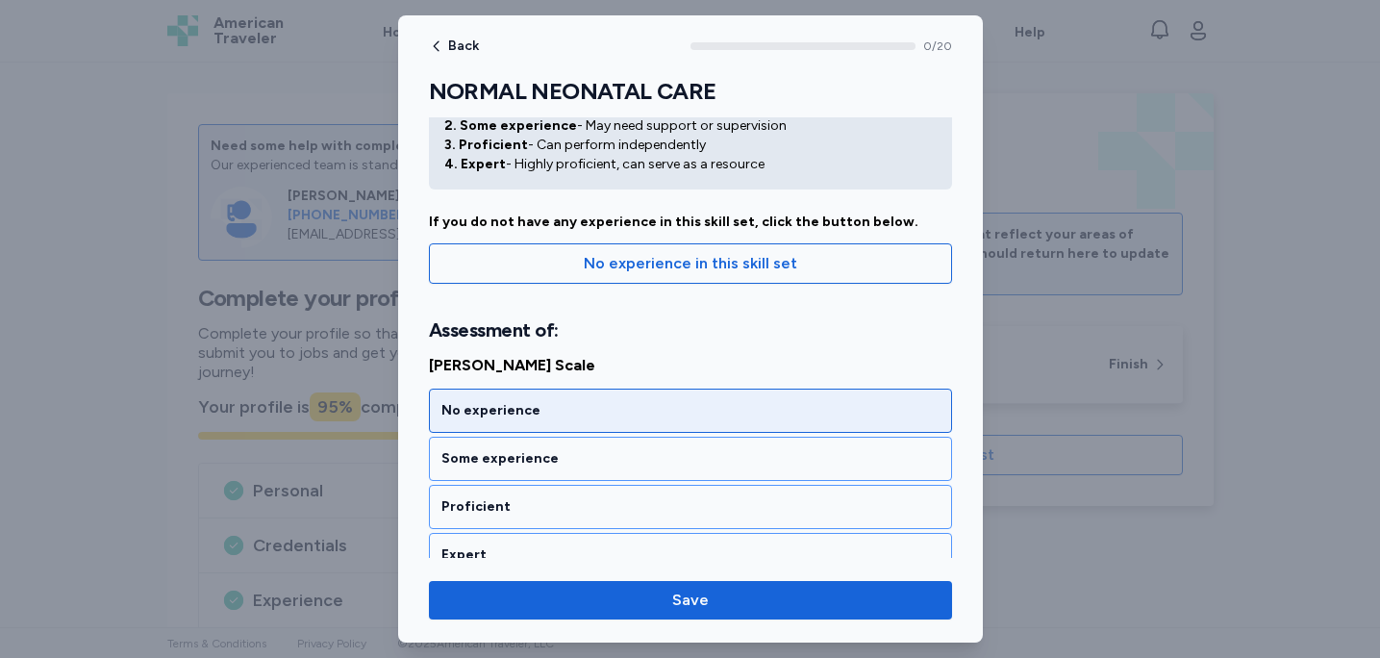
click at [749, 396] on div "No experience" at bounding box center [690, 411] width 523 height 44
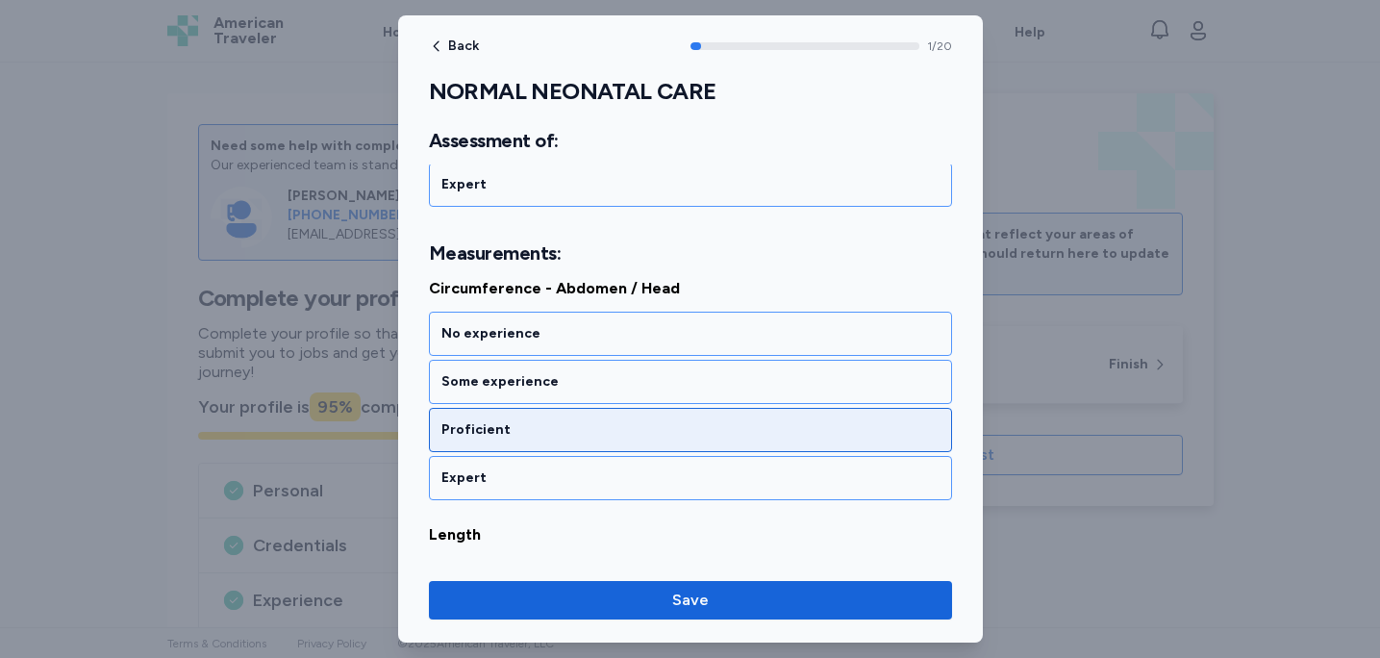
scroll to position [468, 0]
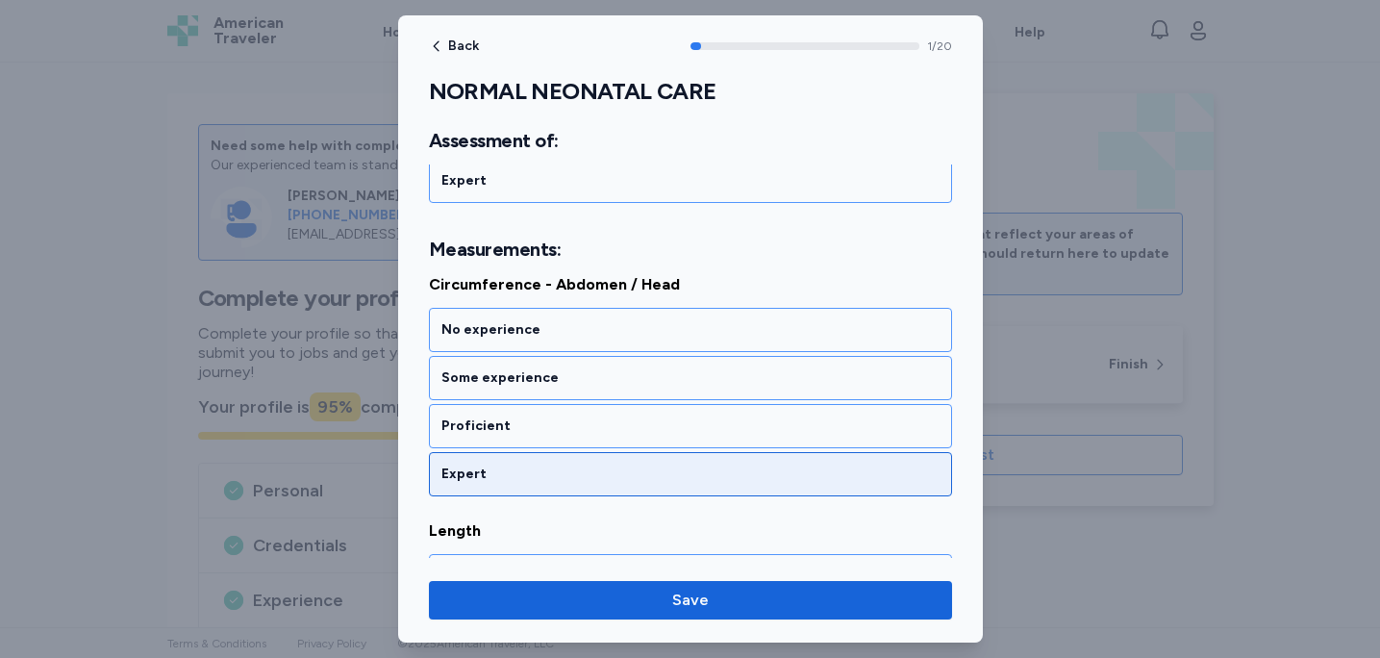
click at [811, 465] on div "Expert" at bounding box center [691, 474] width 498 height 19
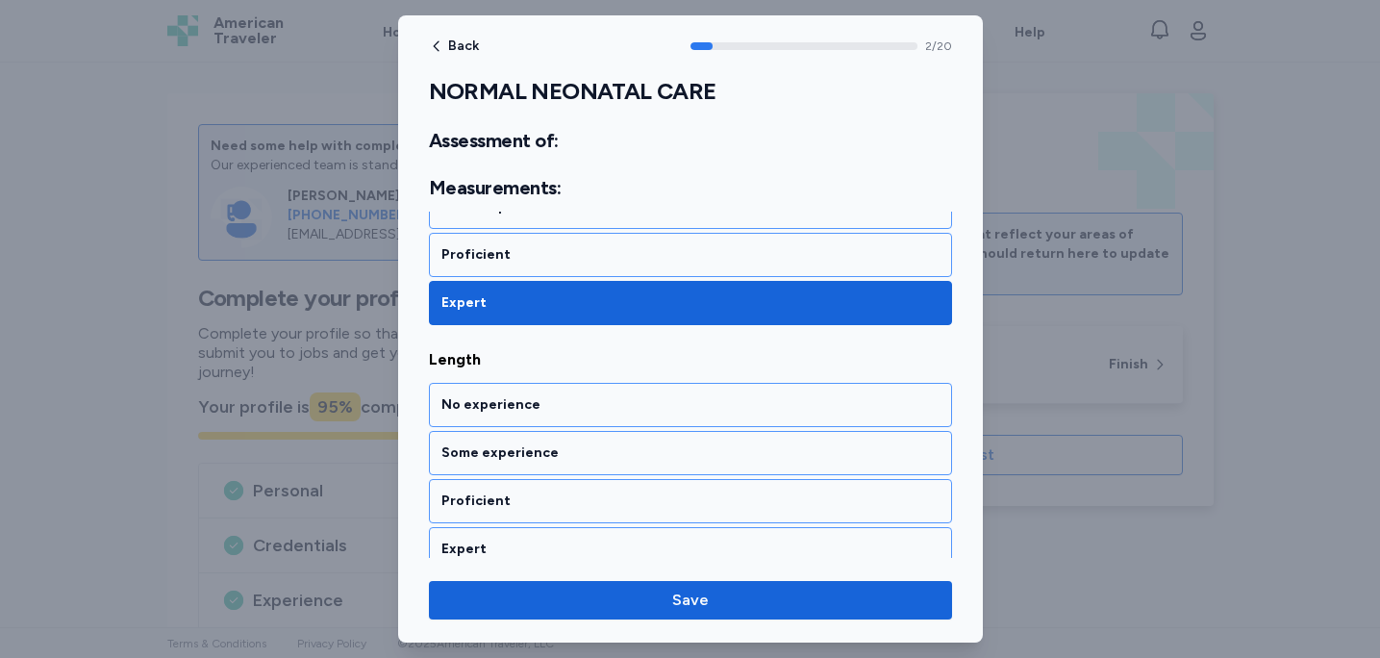
scroll to position [714, 0]
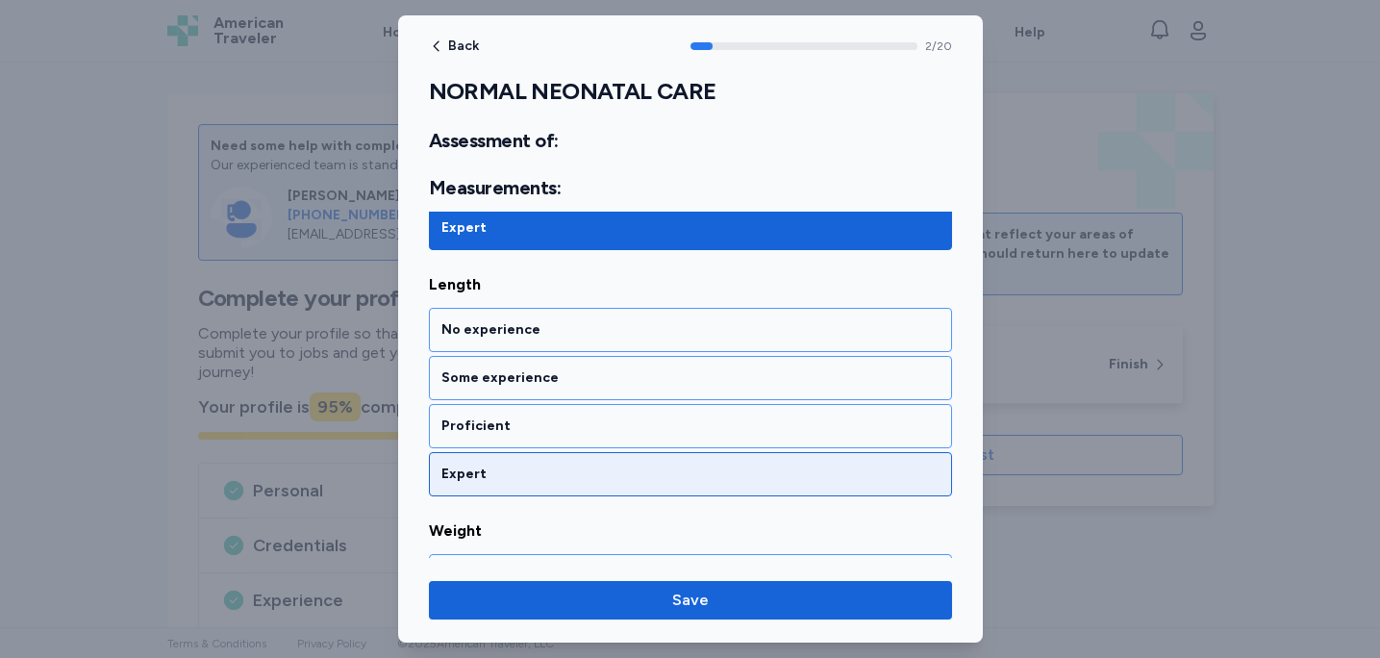
click at [814, 475] on div "Expert" at bounding box center [691, 474] width 498 height 19
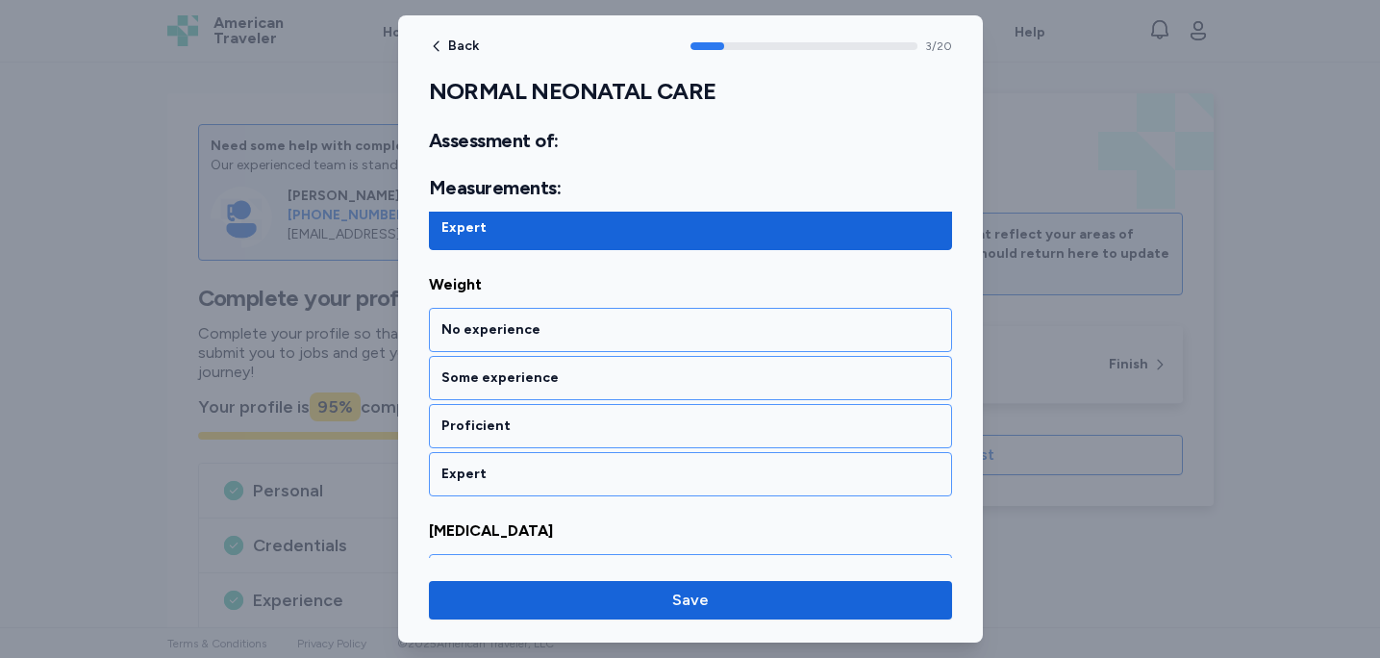
click at [814, 475] on div "Expert" at bounding box center [691, 474] width 498 height 19
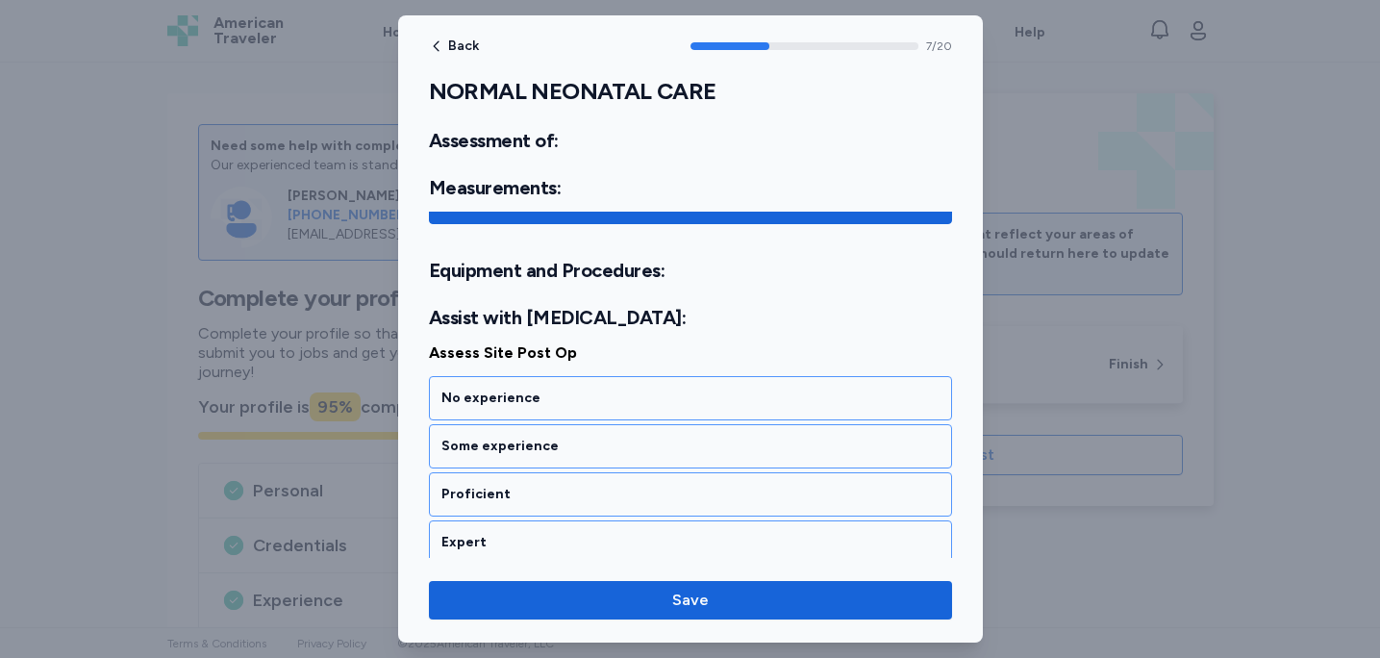
scroll to position [2015, 0]
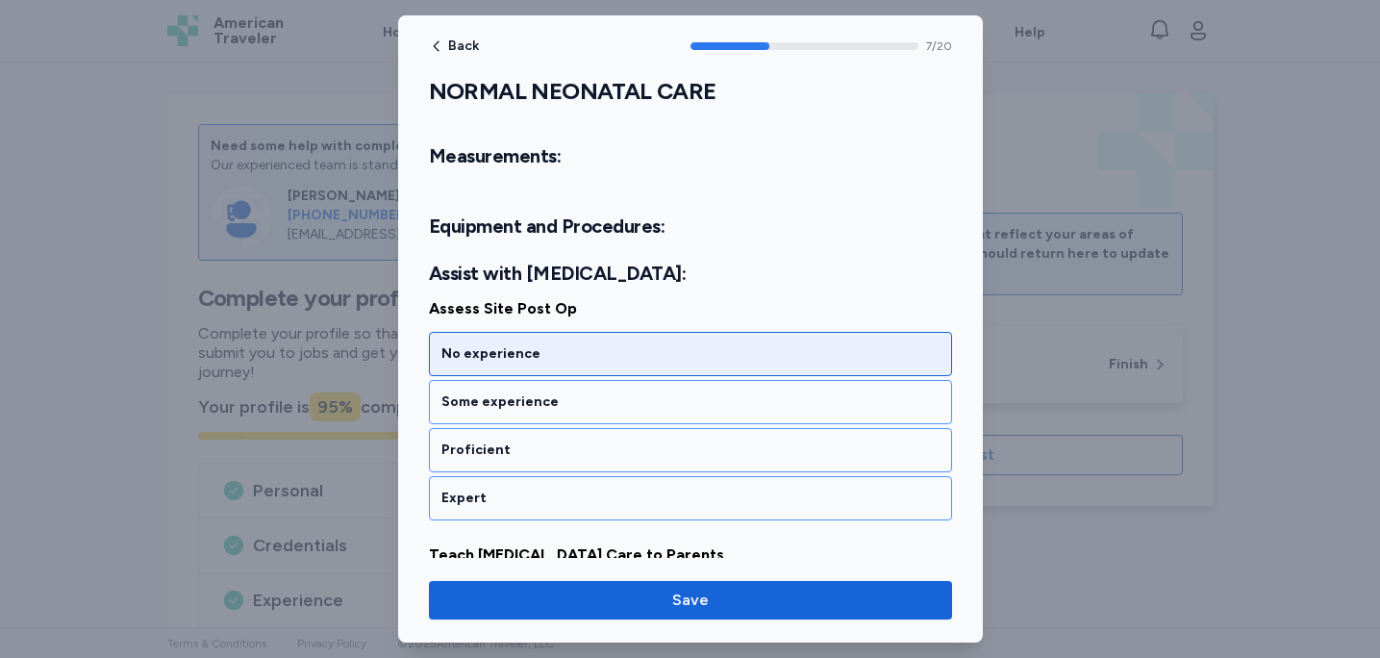
click at [793, 342] on div "No experience" at bounding box center [690, 354] width 523 height 44
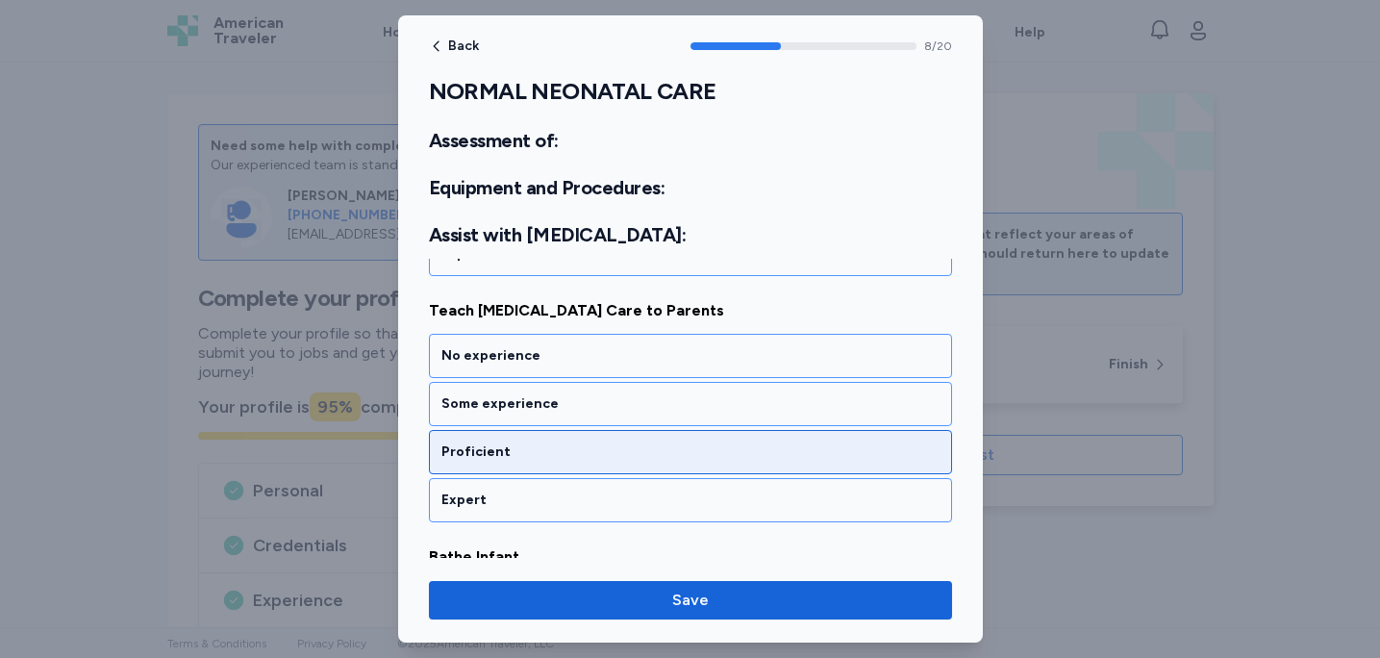
scroll to position [2262, 0]
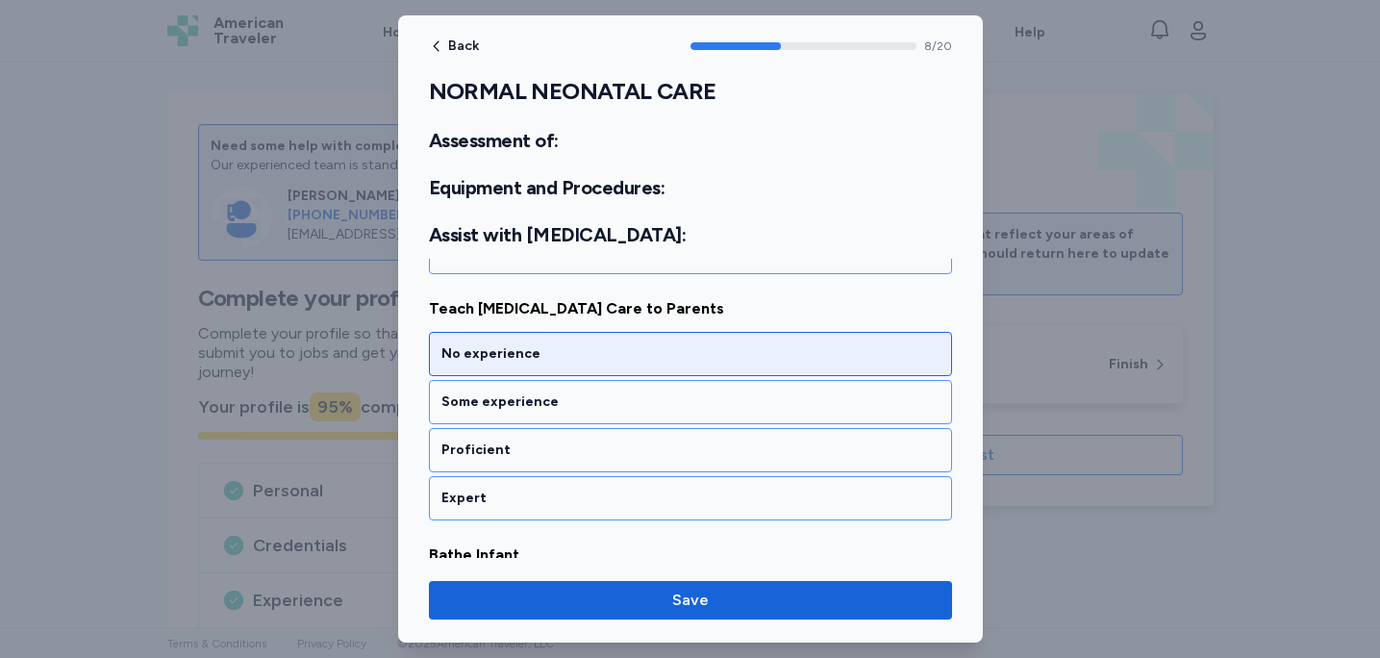
click at [793, 360] on div "No experience" at bounding box center [691, 353] width 498 height 19
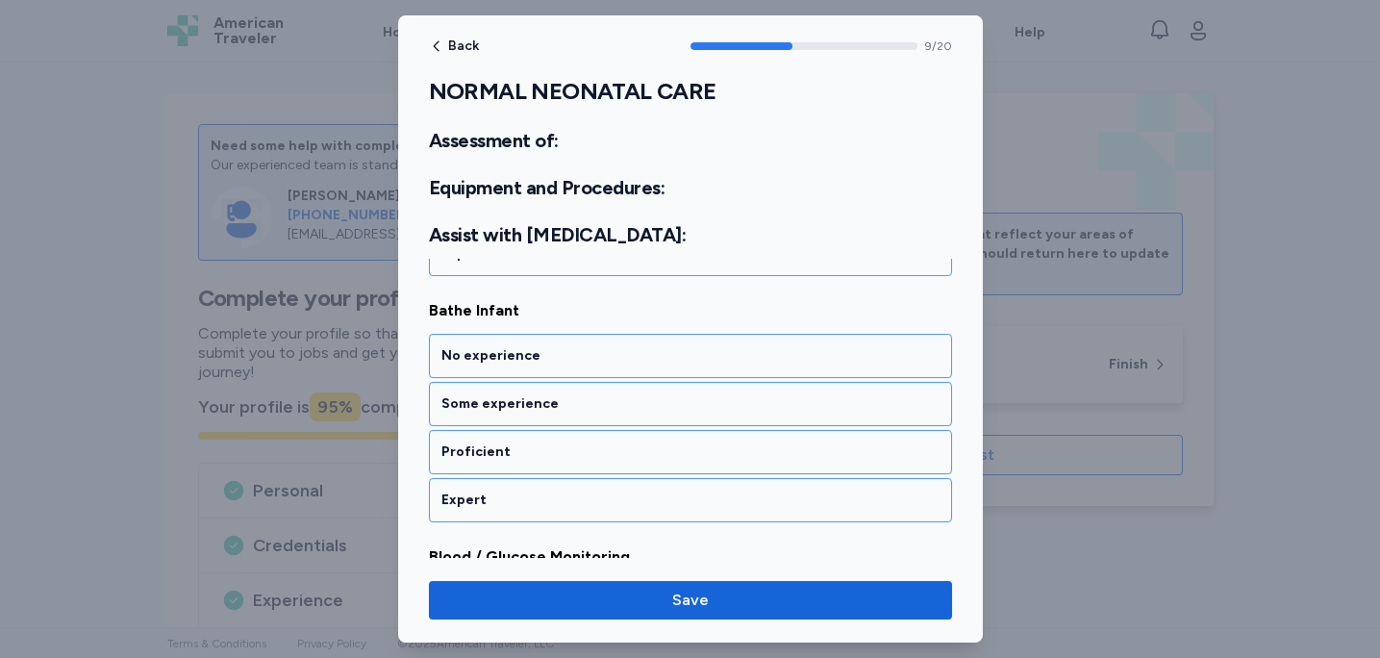
scroll to position [2508, 0]
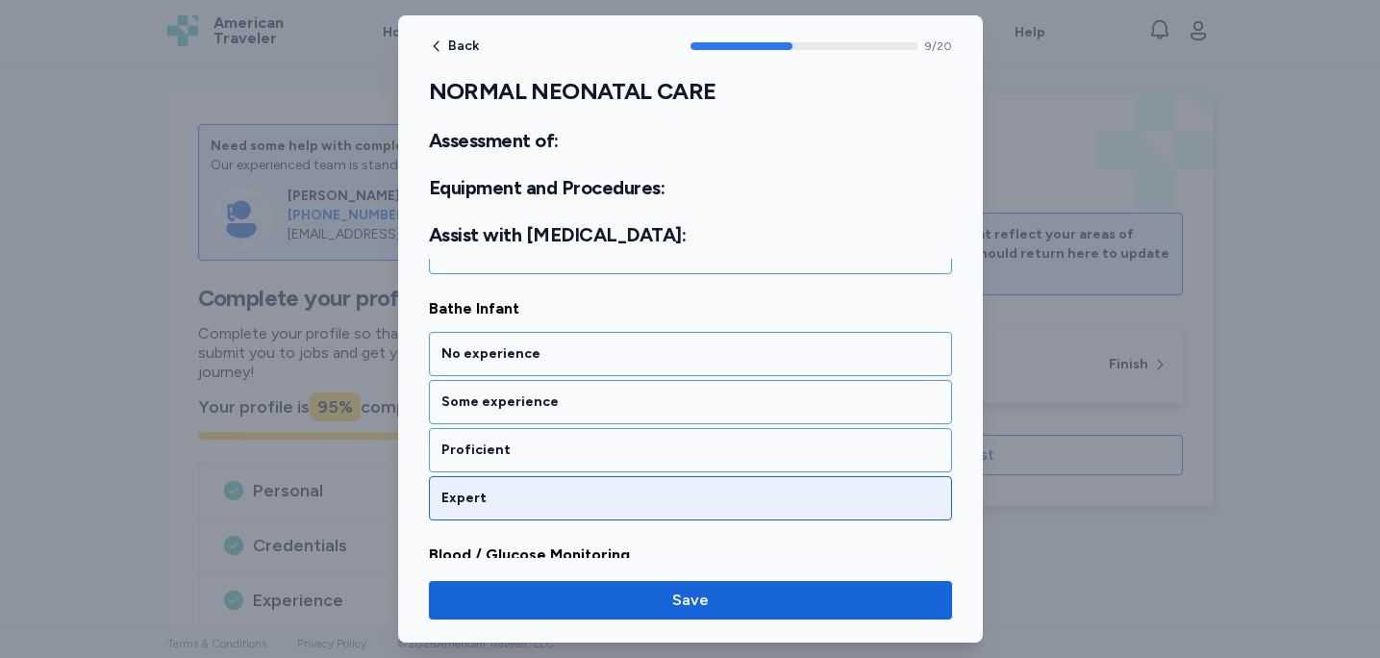
click at [754, 503] on div "Expert" at bounding box center [691, 498] width 498 height 19
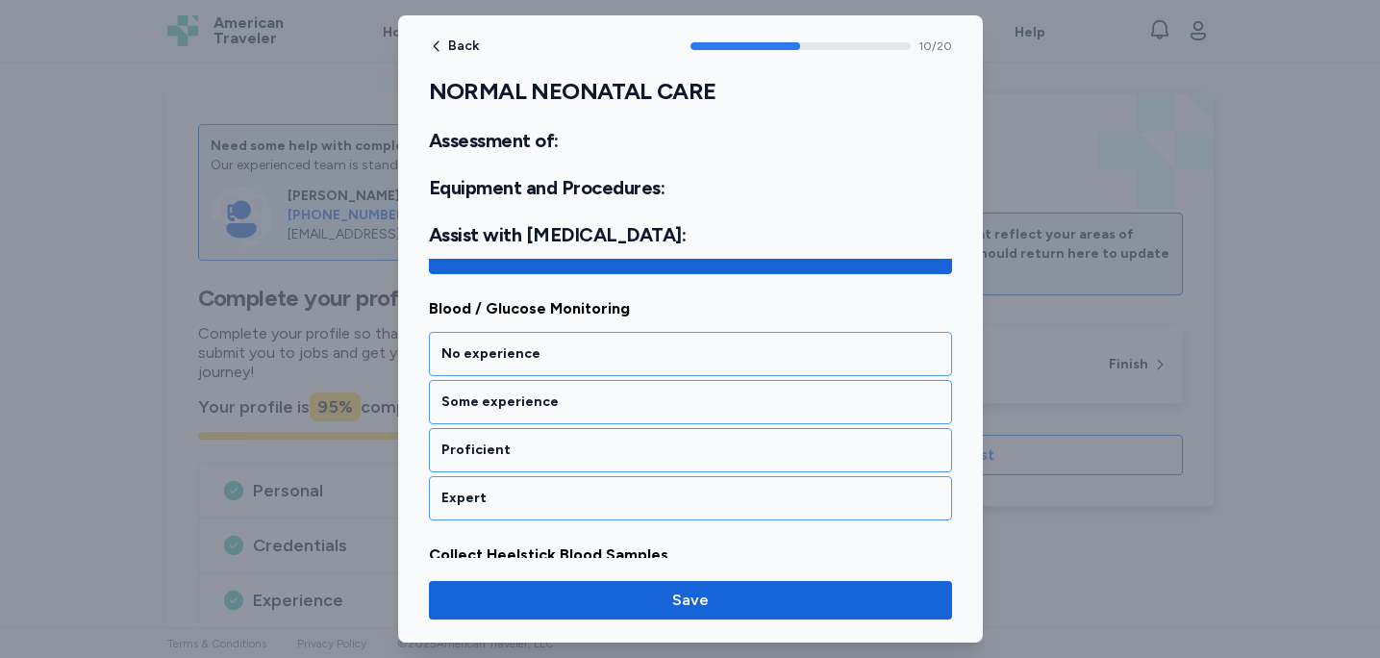
click at [754, 504] on div "Expert" at bounding box center [691, 498] width 498 height 19
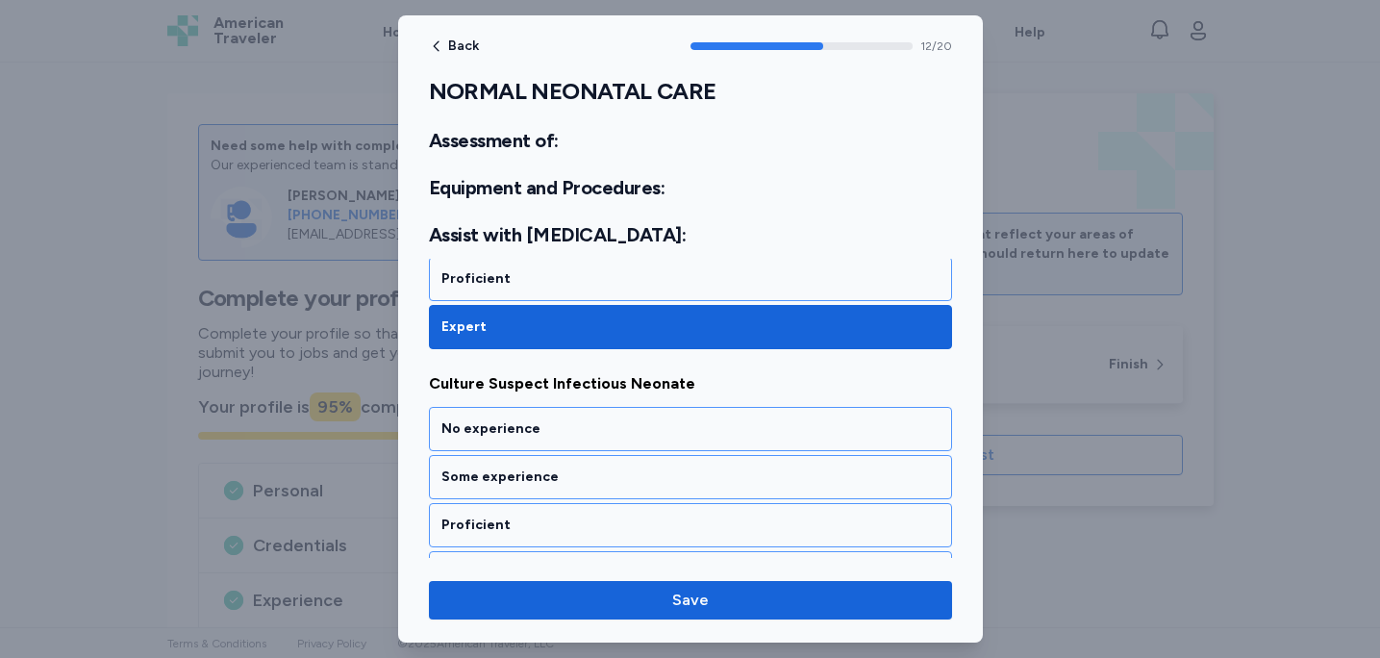
scroll to position [3247, 0]
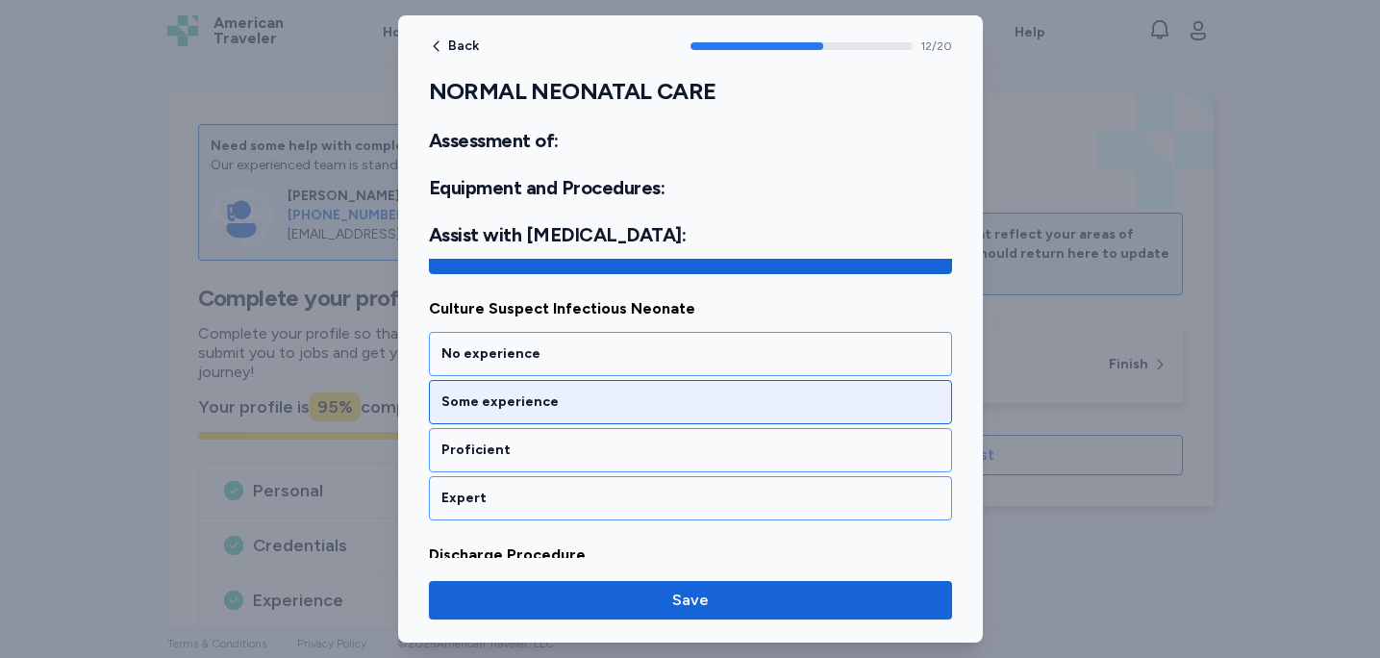
click at [776, 421] on div "Some experience" at bounding box center [690, 402] width 523 height 44
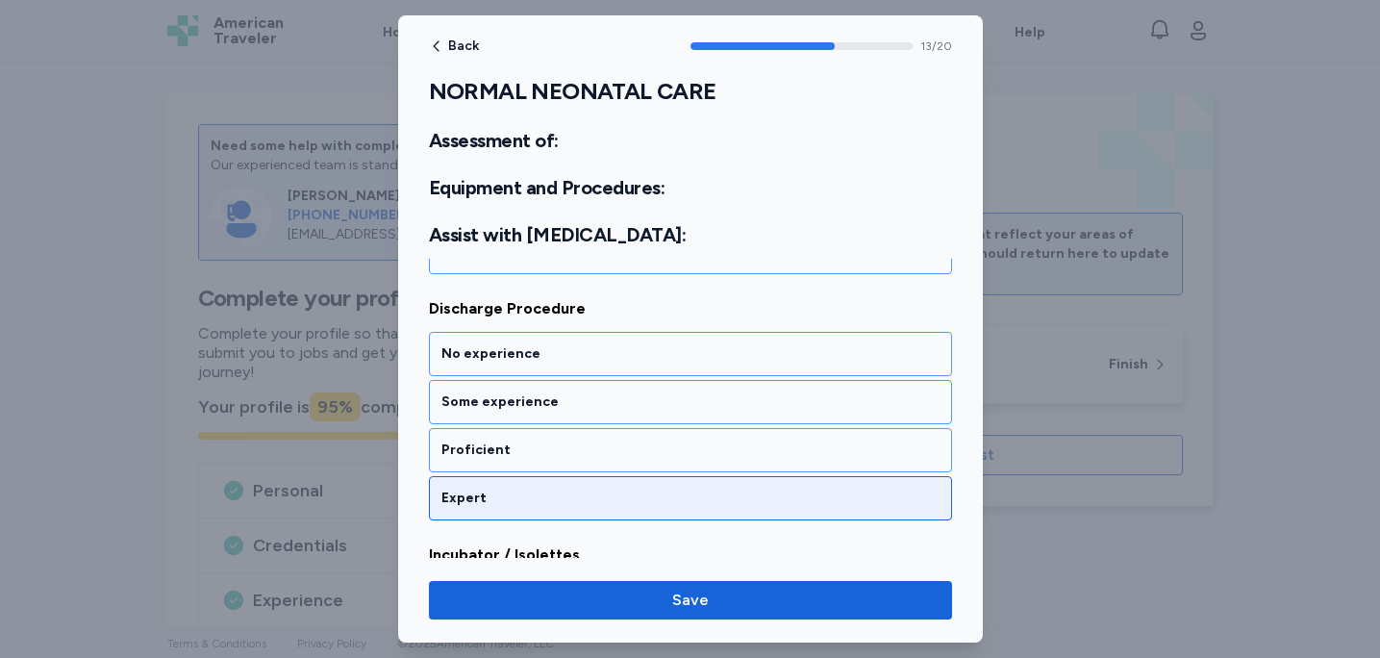
click at [767, 509] on div "Expert" at bounding box center [690, 498] width 523 height 44
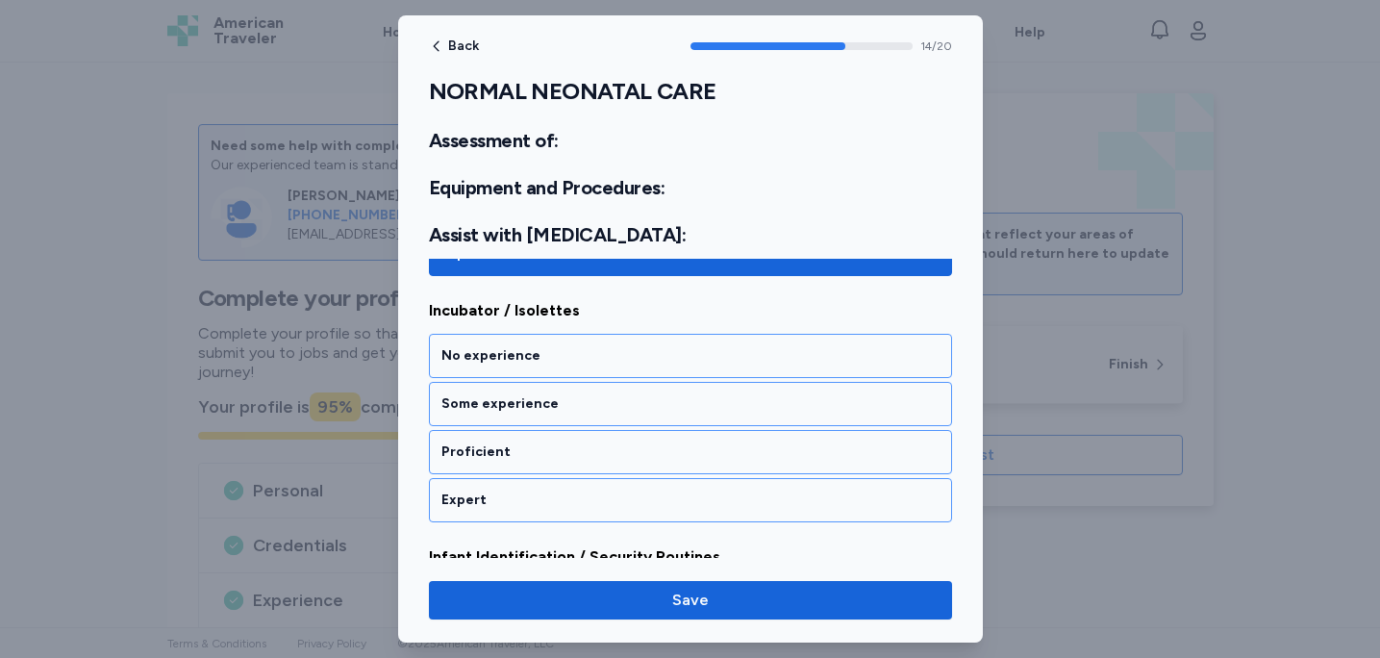
scroll to position [3739, 0]
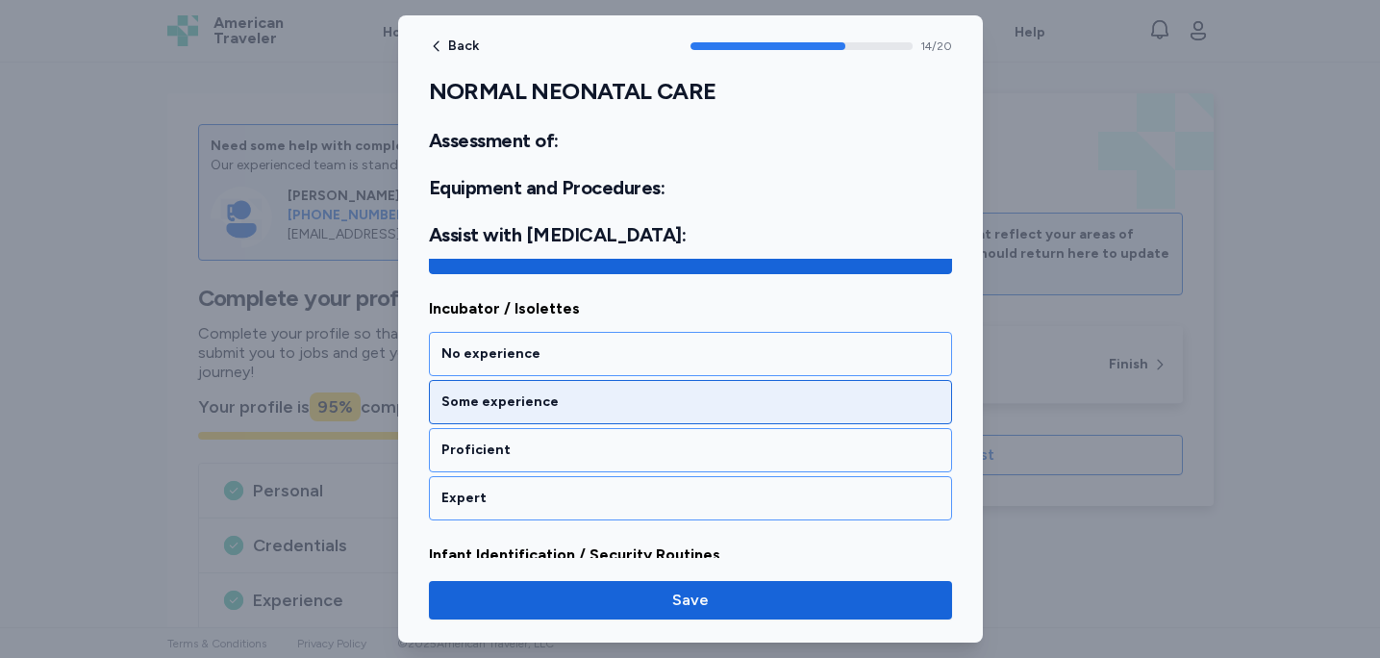
click at [762, 415] on div "Some experience" at bounding box center [690, 402] width 523 height 44
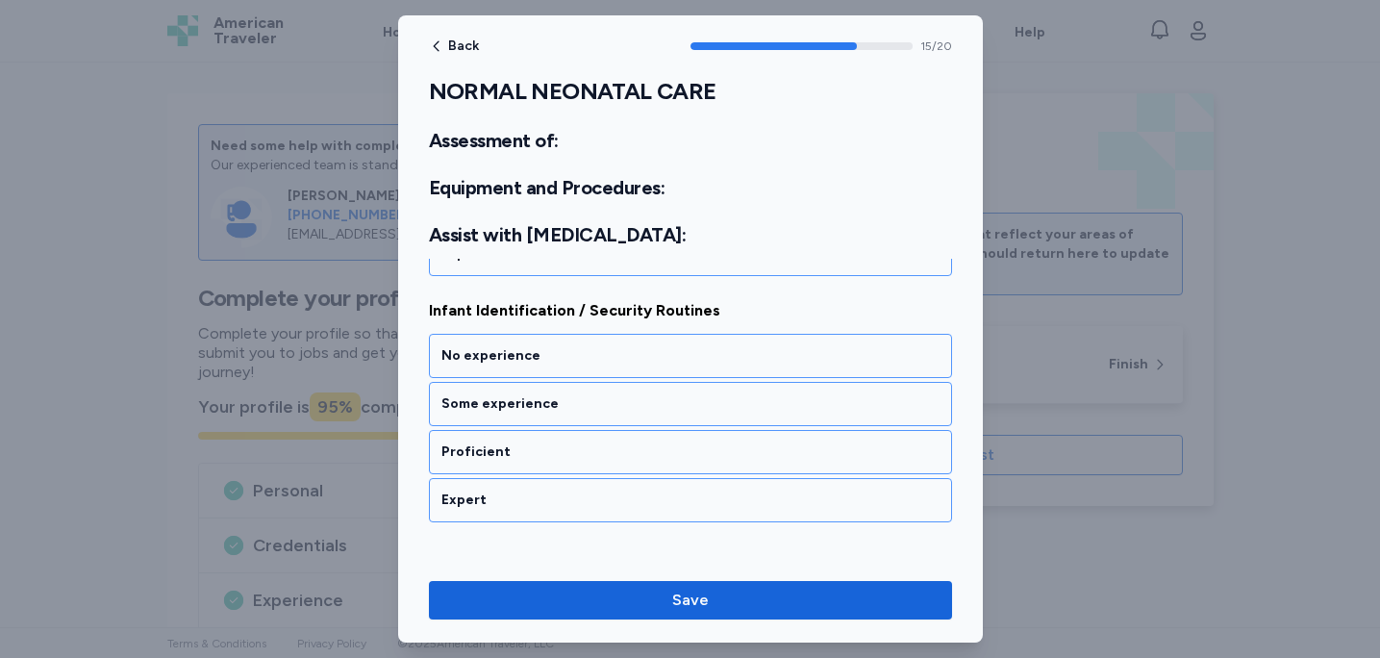
scroll to position [3986, 0]
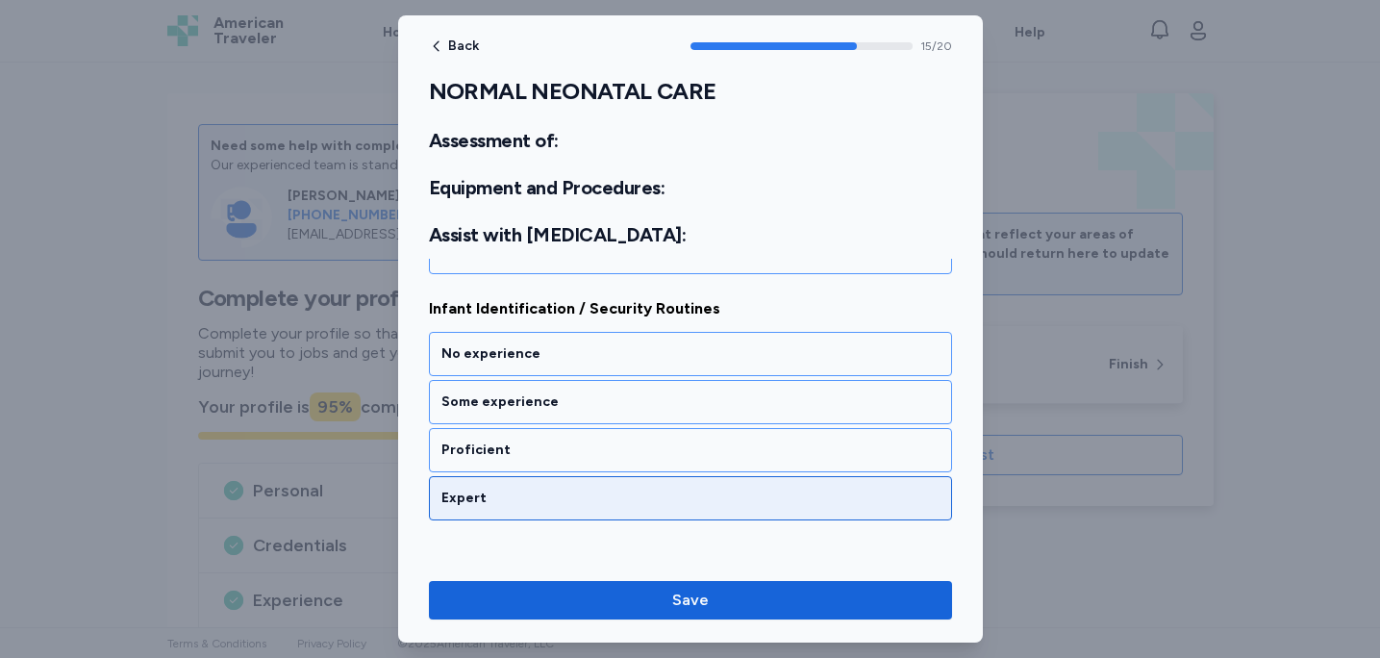
click at [736, 517] on div "Expert" at bounding box center [690, 498] width 523 height 44
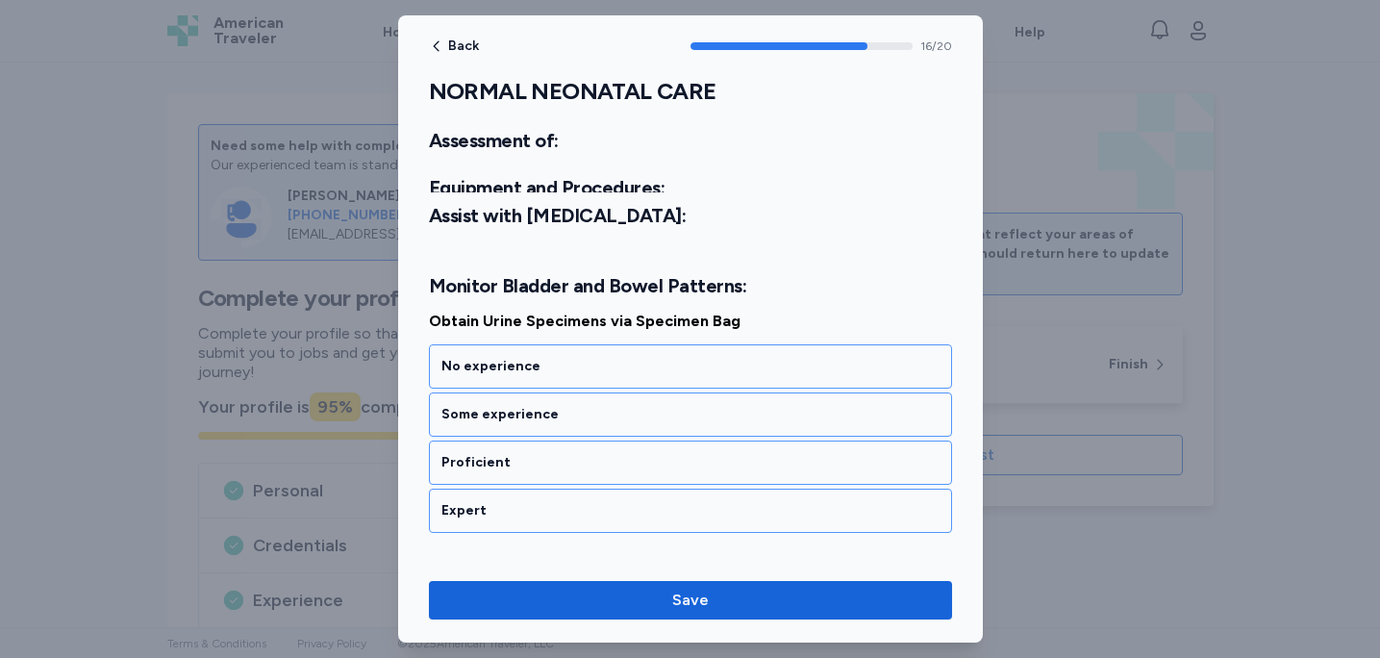
scroll to position [4279, 0]
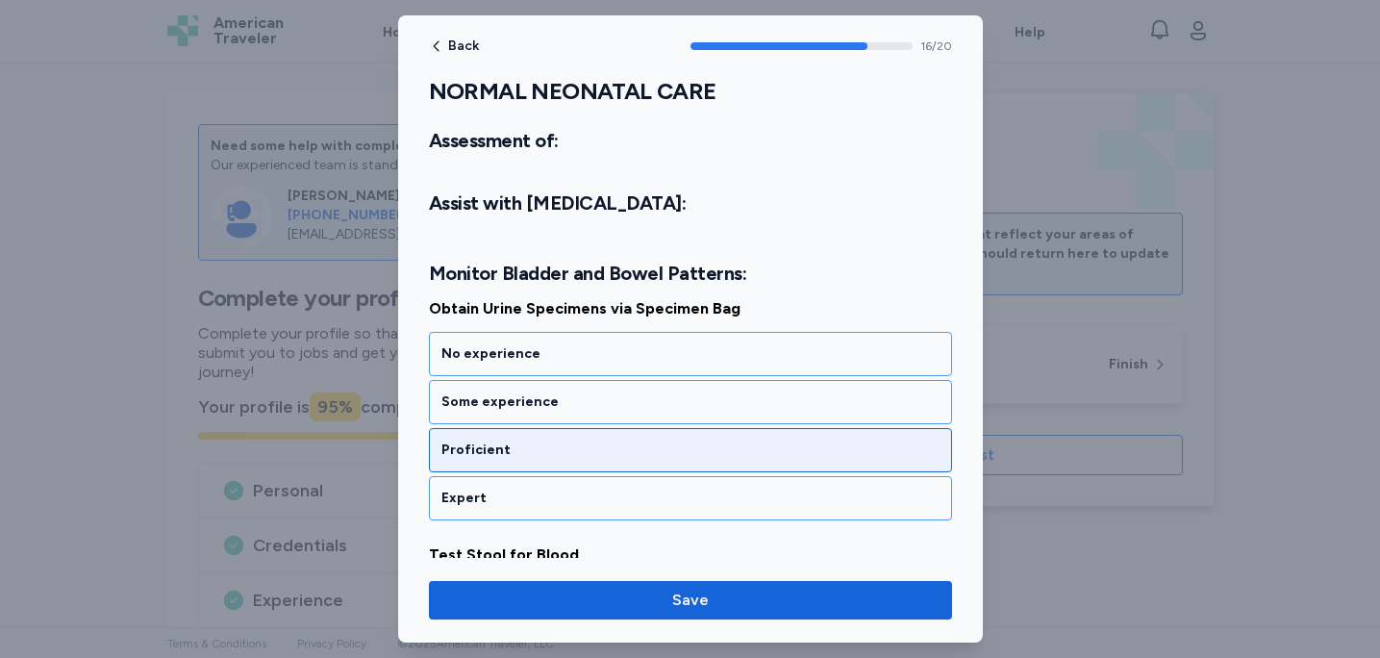
click at [745, 453] on div "Proficient" at bounding box center [691, 450] width 498 height 19
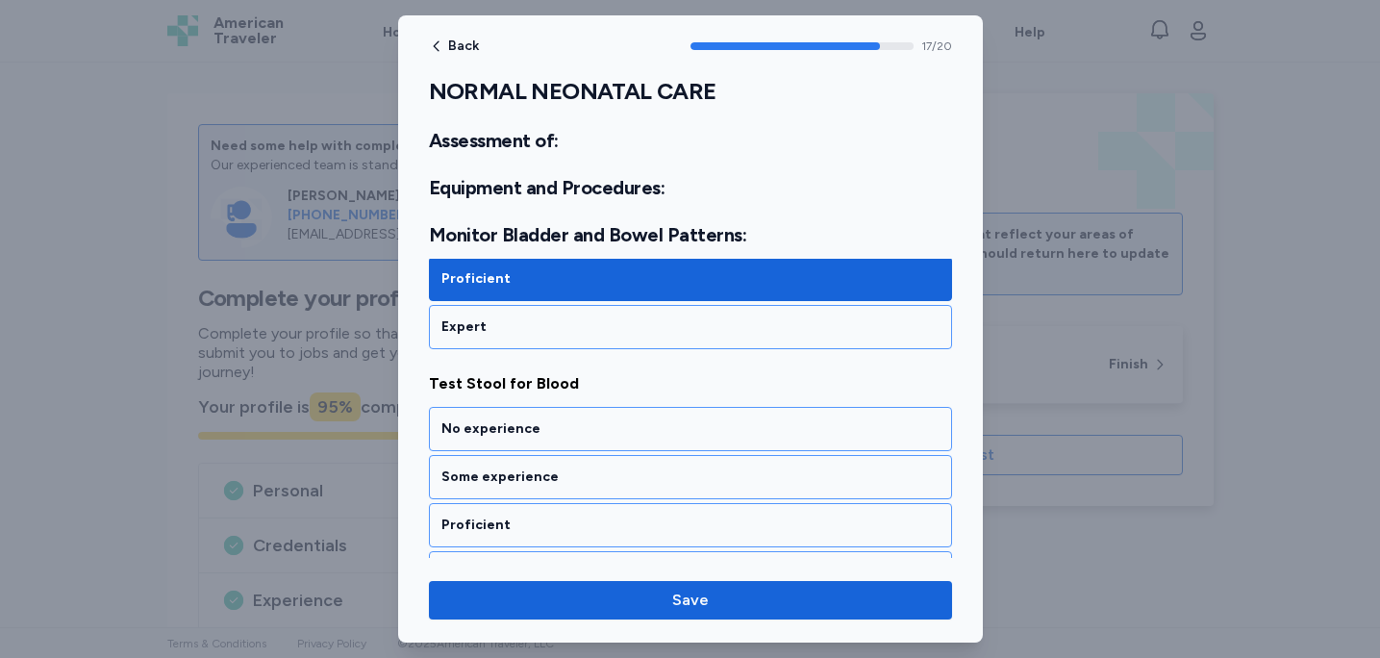
scroll to position [4525, 0]
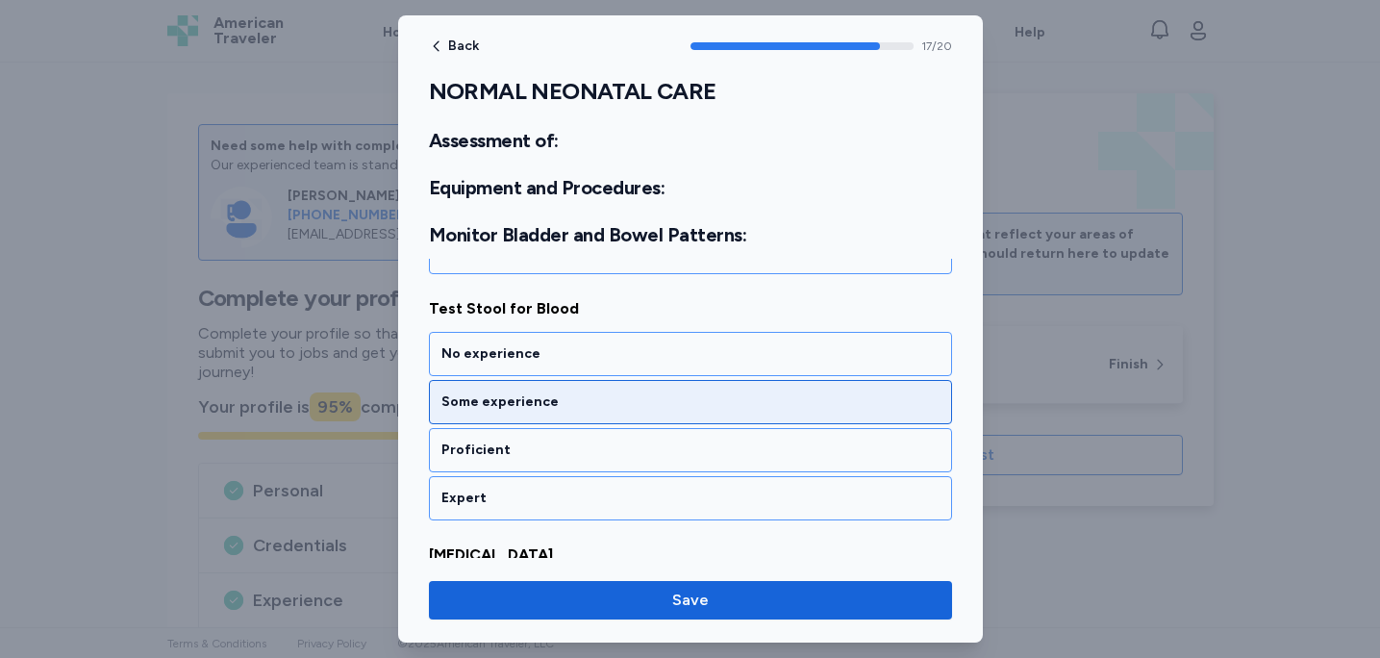
click at [747, 403] on div "Some experience" at bounding box center [691, 401] width 498 height 19
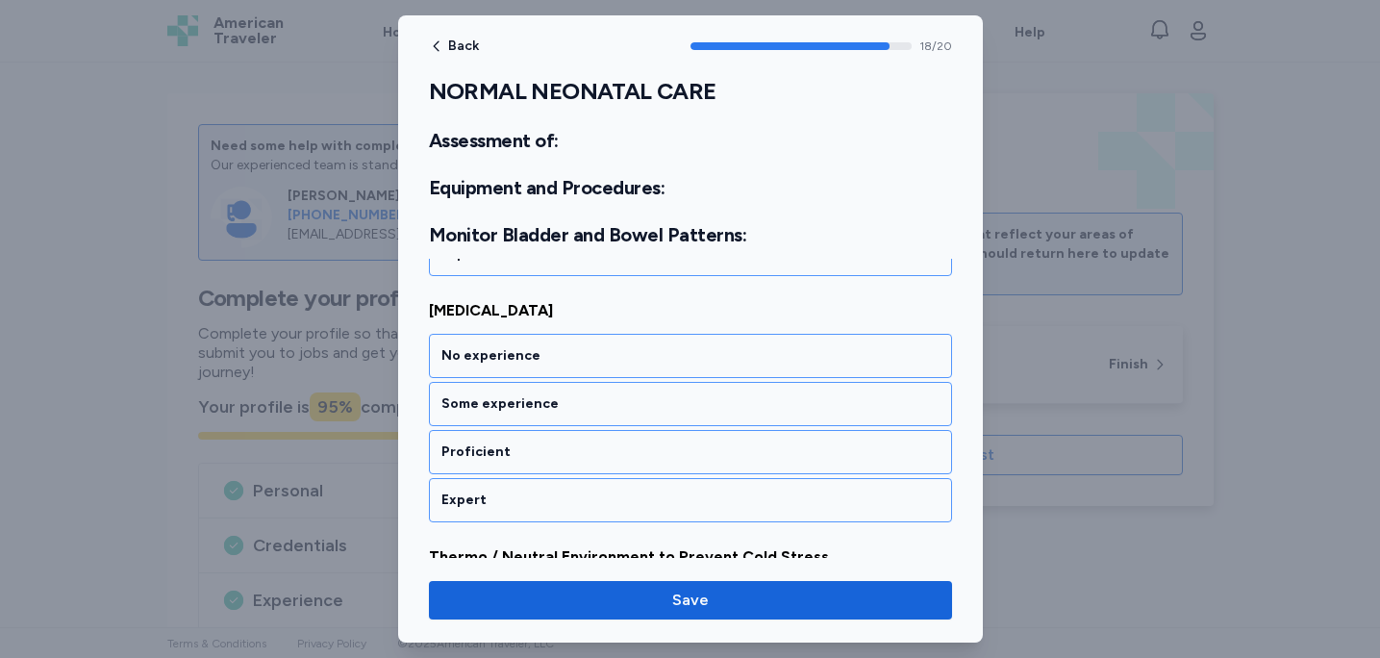
scroll to position [4772, 0]
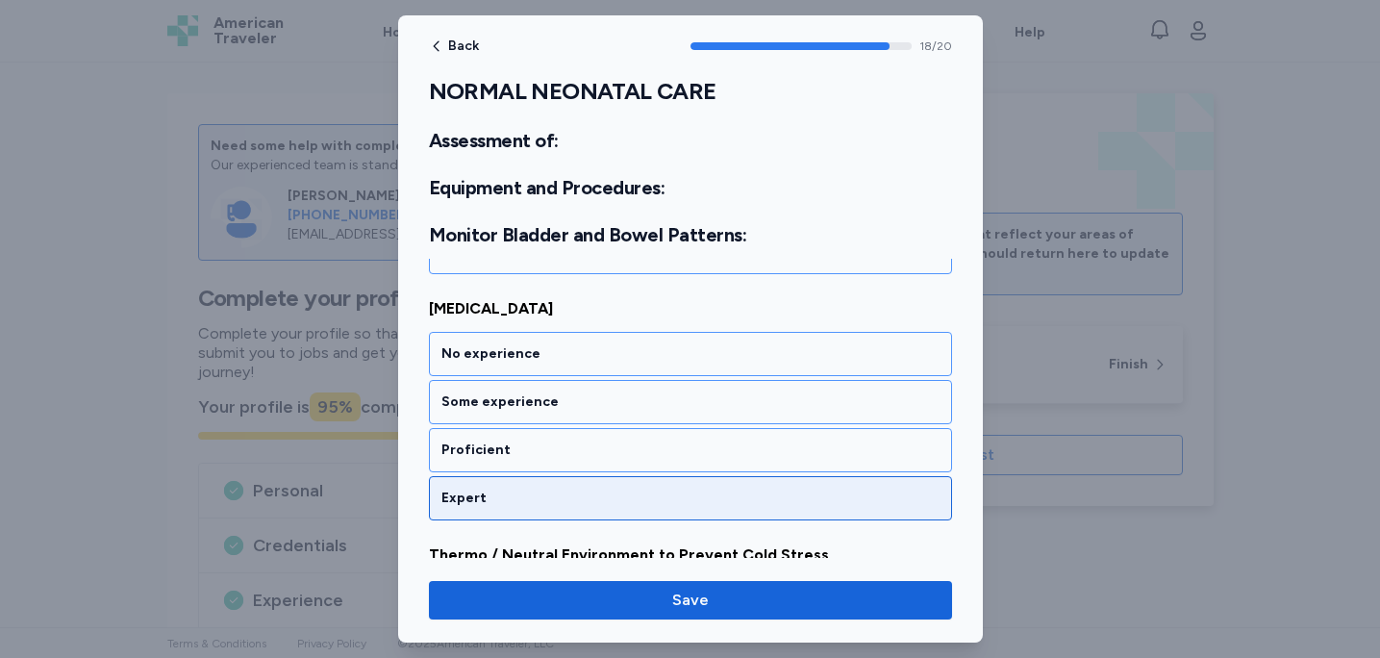
click at [725, 494] on div "Expert" at bounding box center [691, 498] width 498 height 19
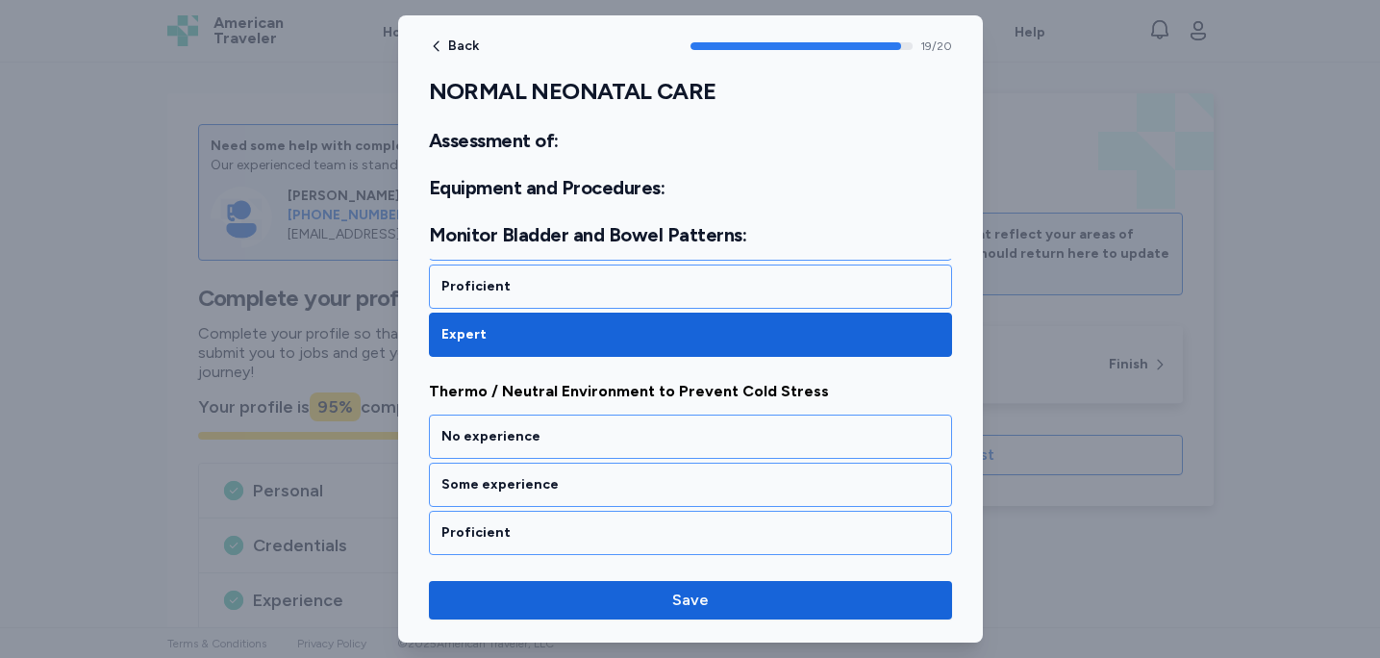
scroll to position [4984, 0]
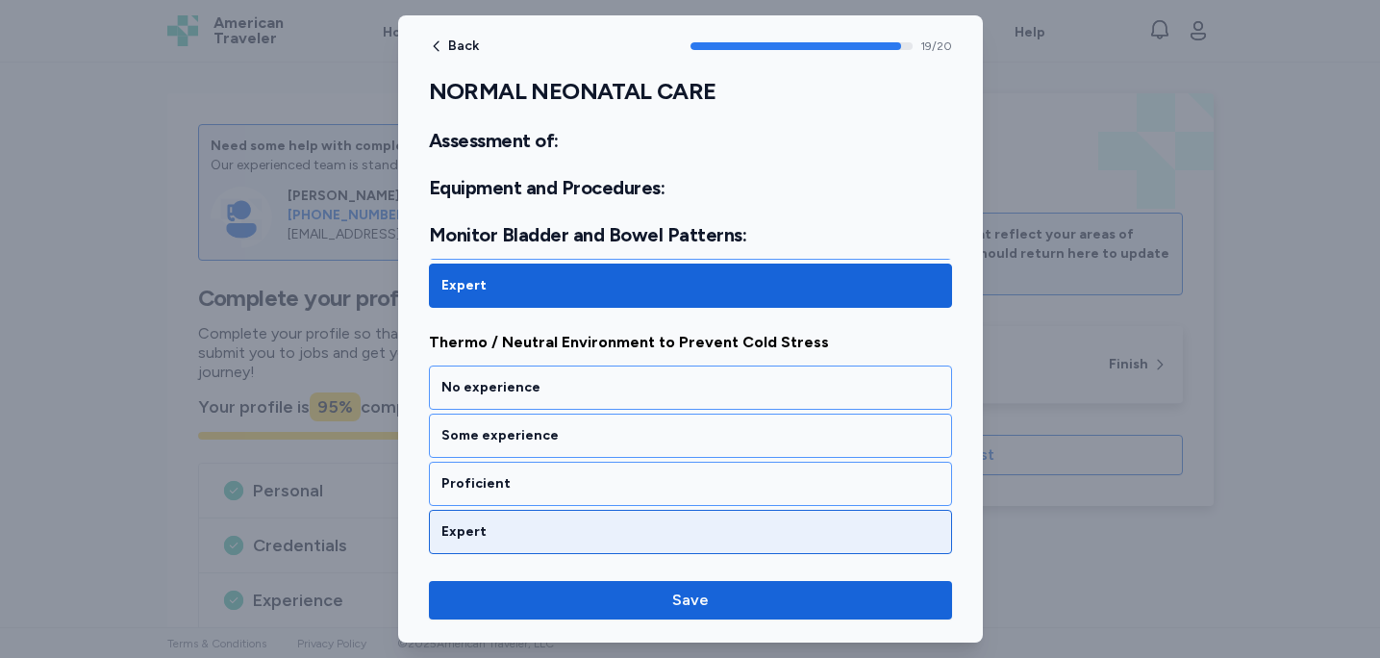
click at [720, 539] on div "Expert" at bounding box center [691, 531] width 498 height 19
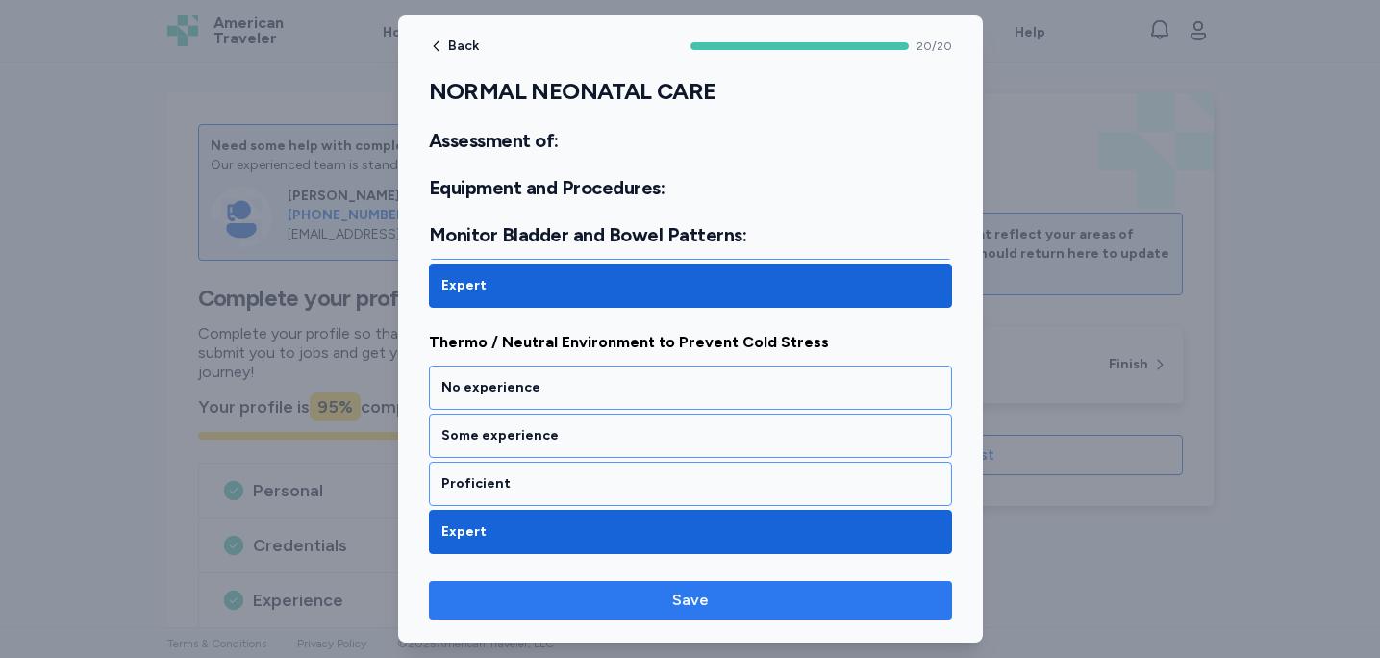
click at [710, 600] on span "Save" at bounding box center [690, 600] width 493 height 23
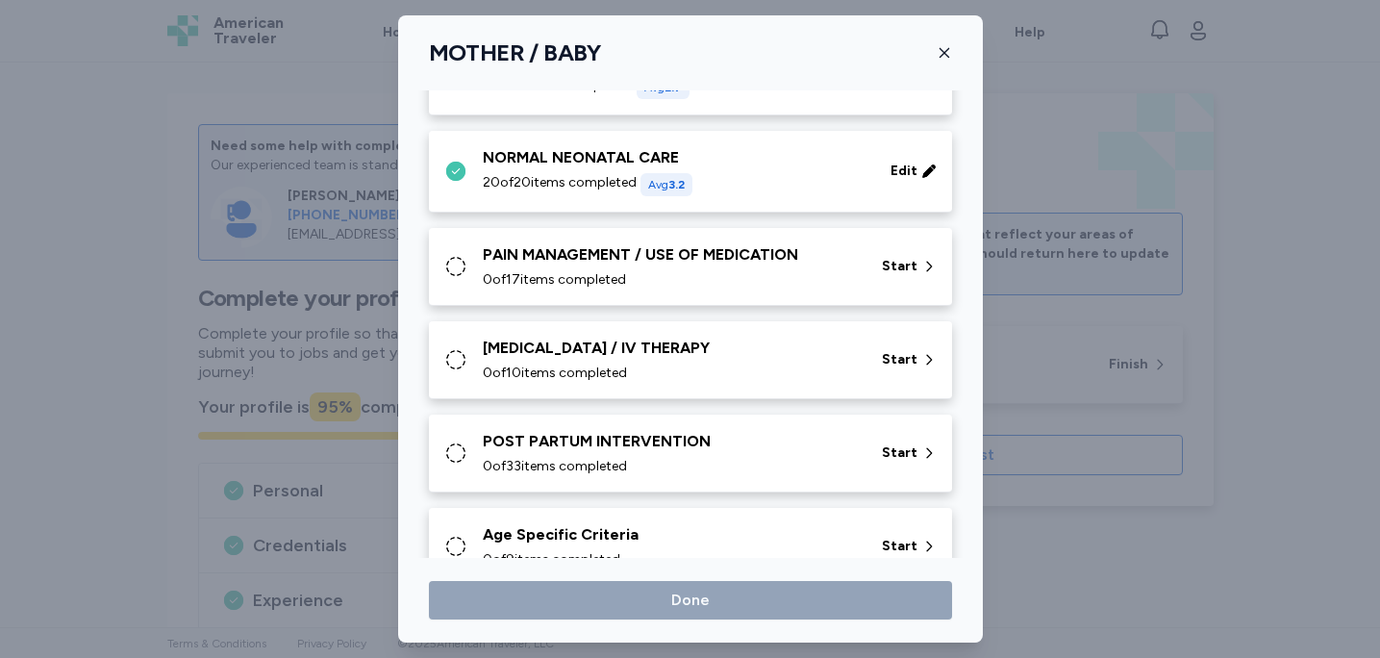
scroll to position [291, 0]
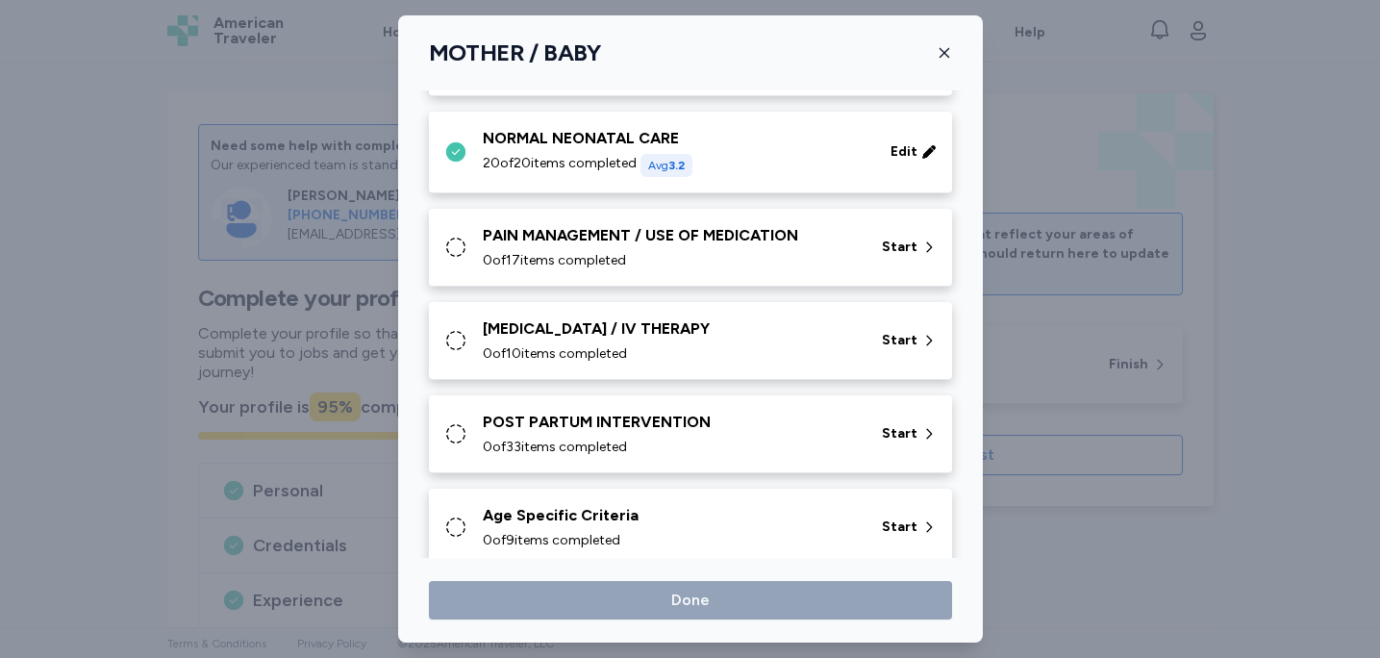
click at [810, 269] on div "0 of 17 items completed" at bounding box center [671, 260] width 376 height 19
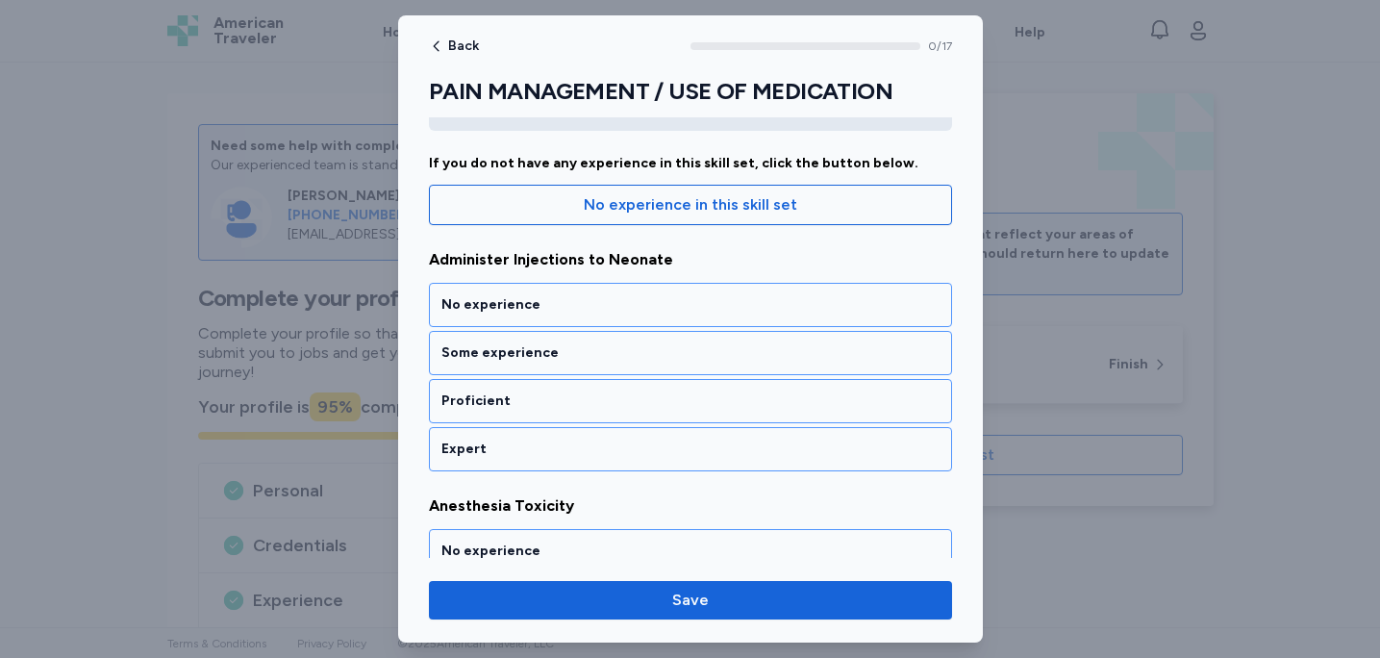
scroll to position [154, 0]
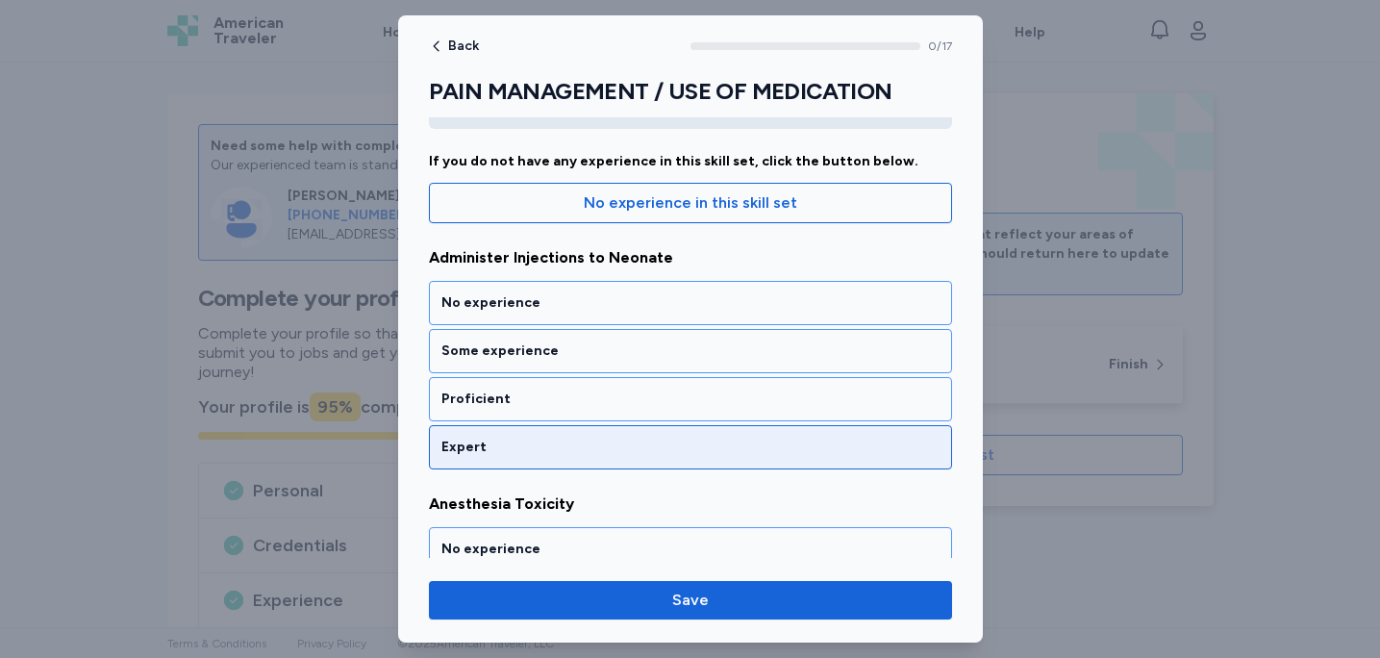
click at [755, 449] on div "Expert" at bounding box center [691, 447] width 498 height 19
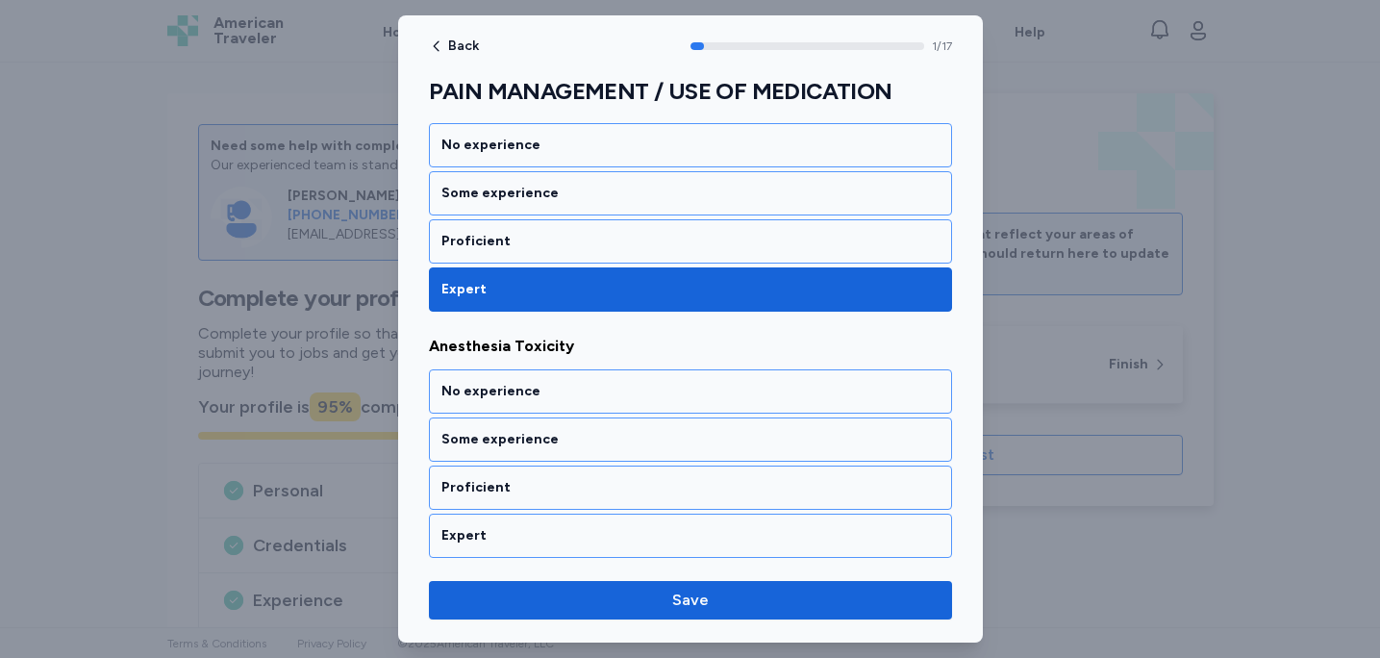
scroll to position [420, 0]
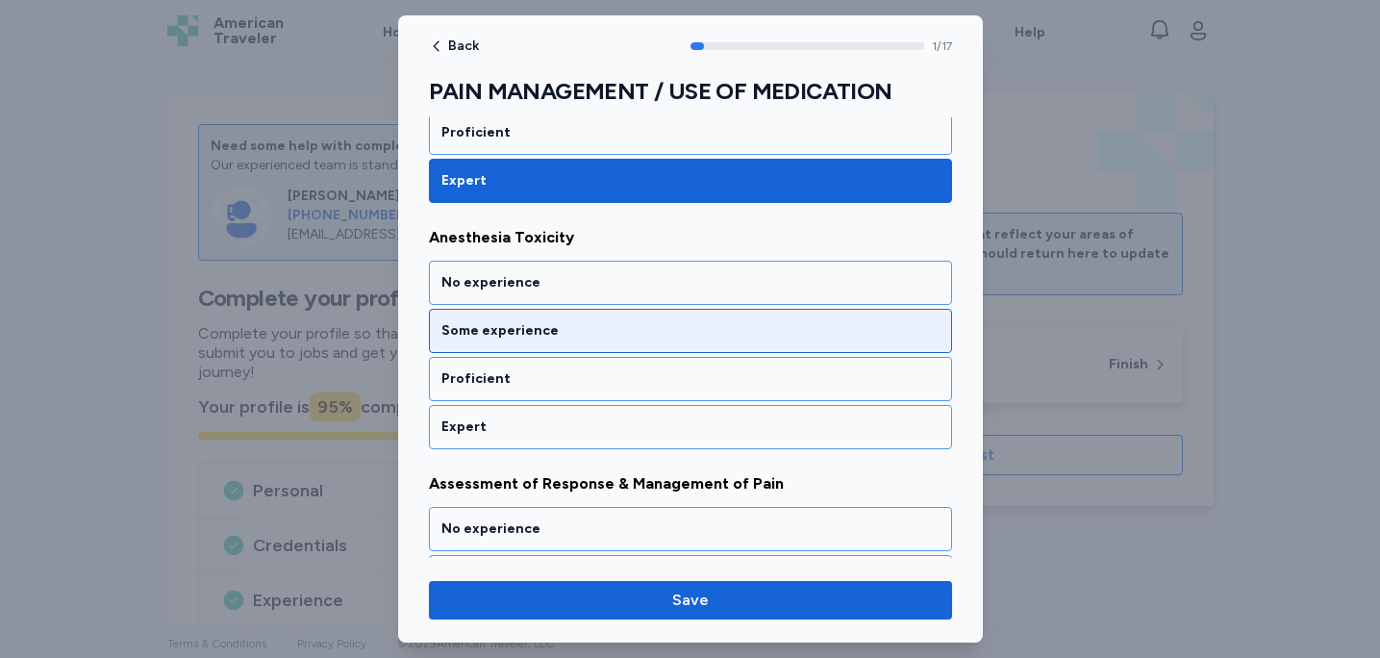
click at [758, 327] on div "Some experience" at bounding box center [691, 330] width 498 height 19
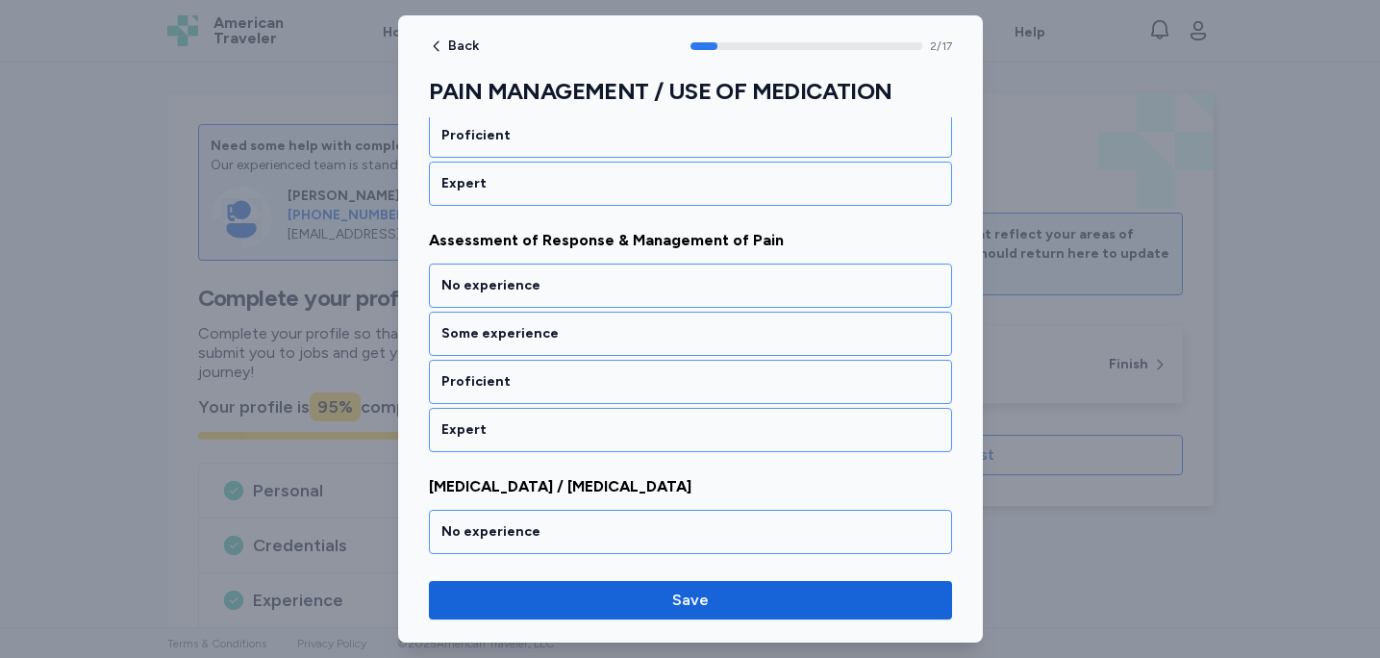
scroll to position [667, 0]
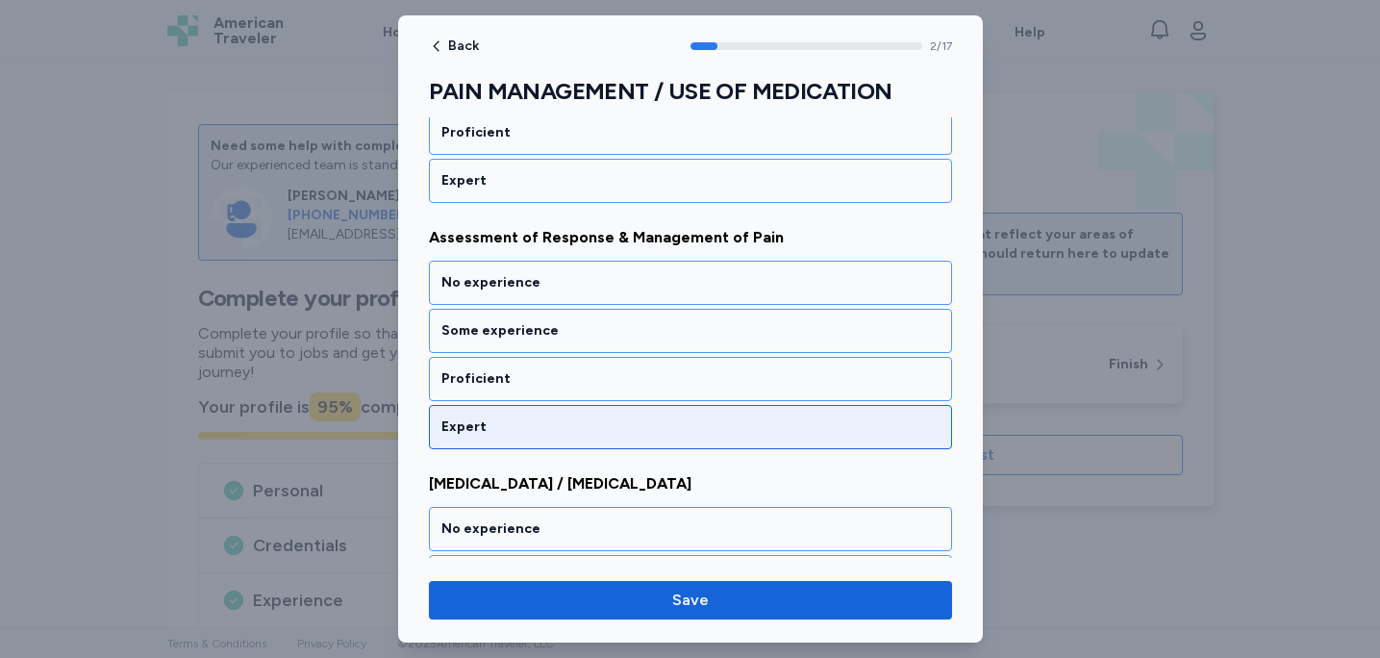
click at [718, 443] on div "Expert" at bounding box center [690, 427] width 523 height 44
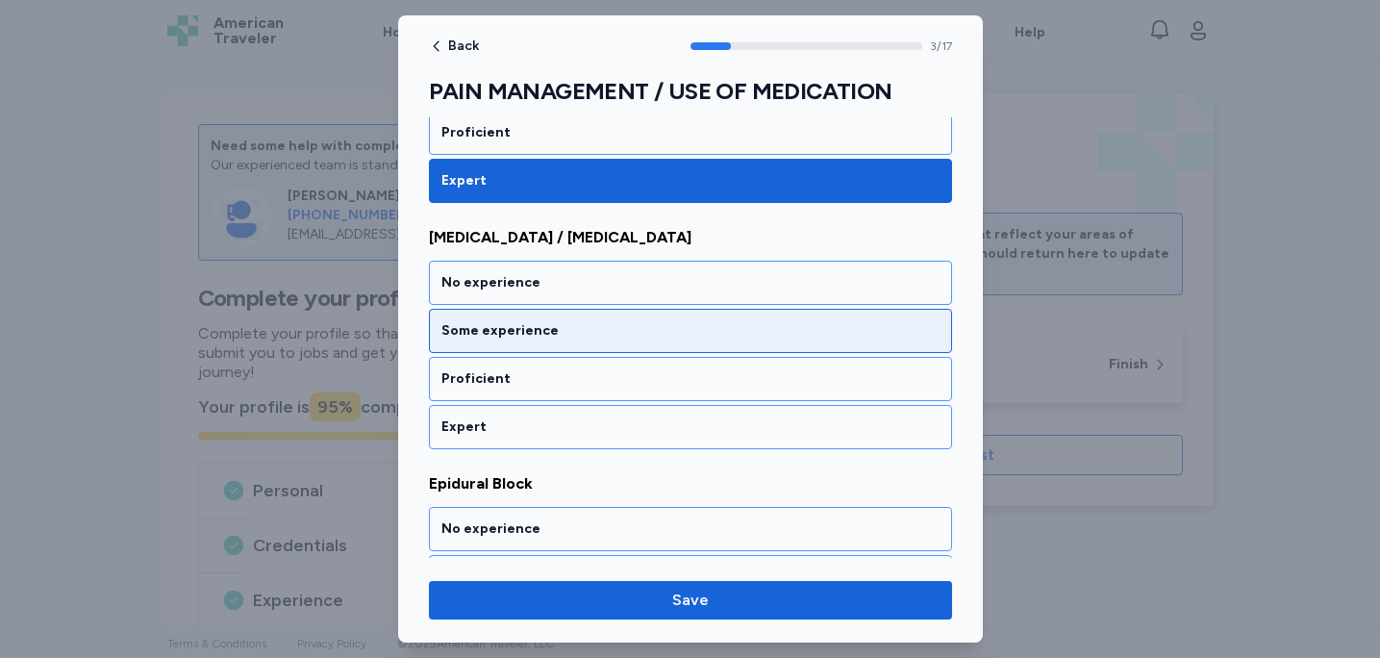
click at [696, 340] on div "Some experience" at bounding box center [691, 330] width 498 height 19
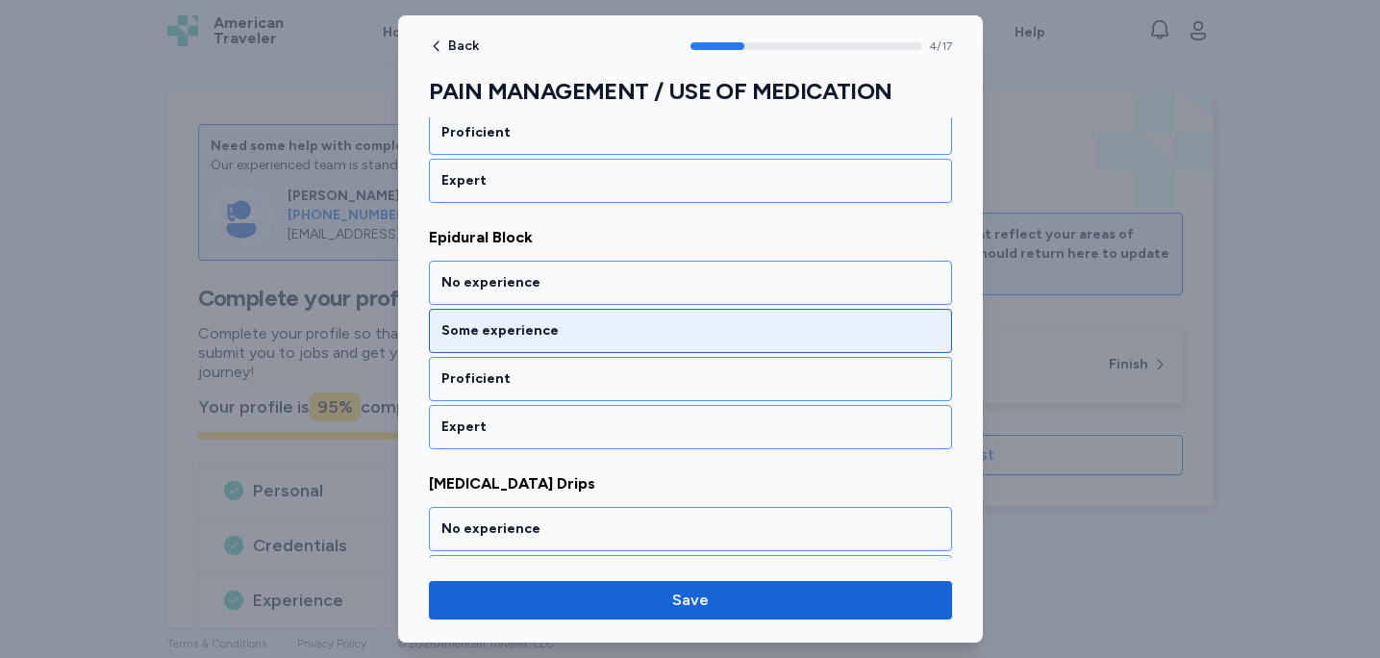
click at [692, 331] on div "Some experience" at bounding box center [691, 330] width 498 height 19
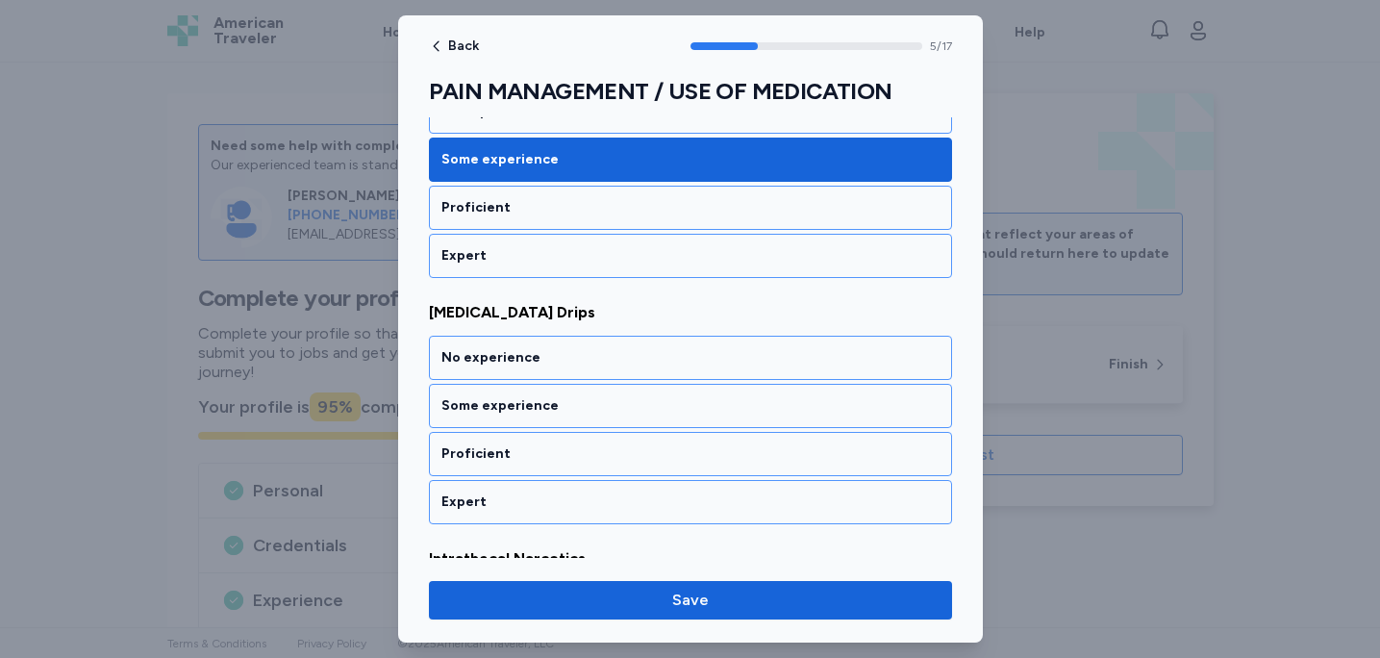
scroll to position [1405, 0]
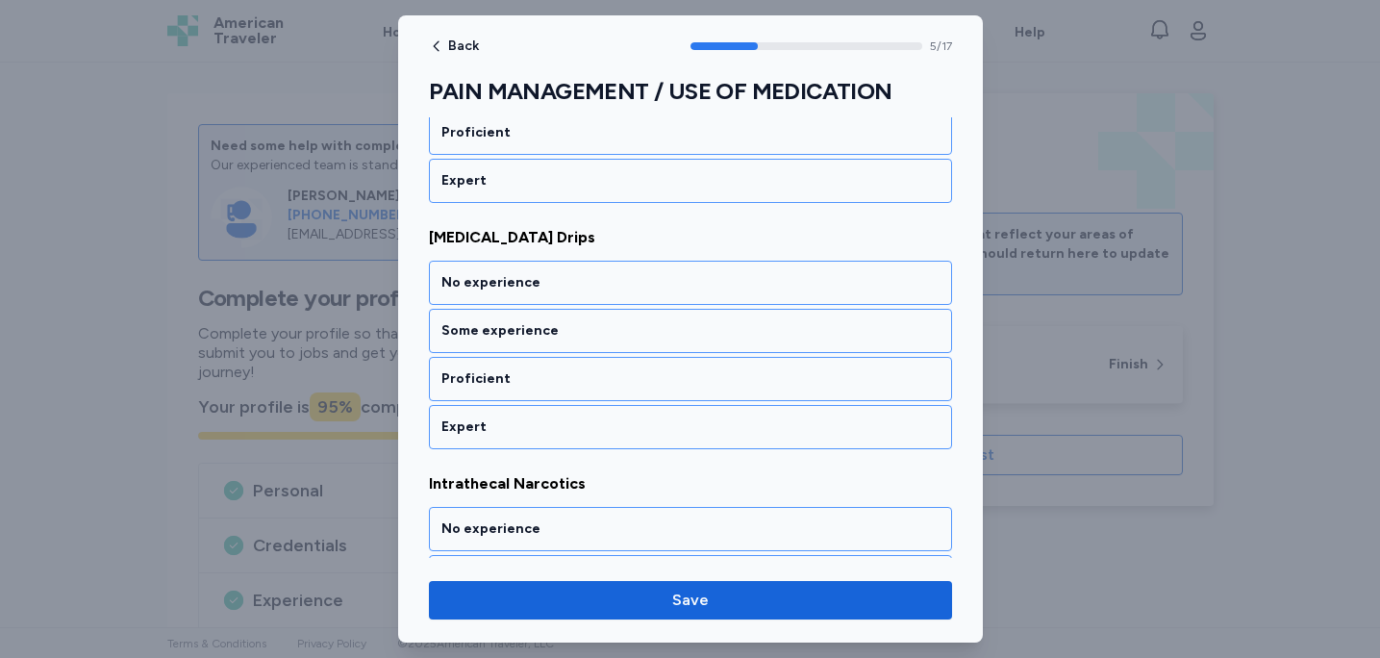
click at [692, 331] on div "Some experience" at bounding box center [691, 330] width 498 height 19
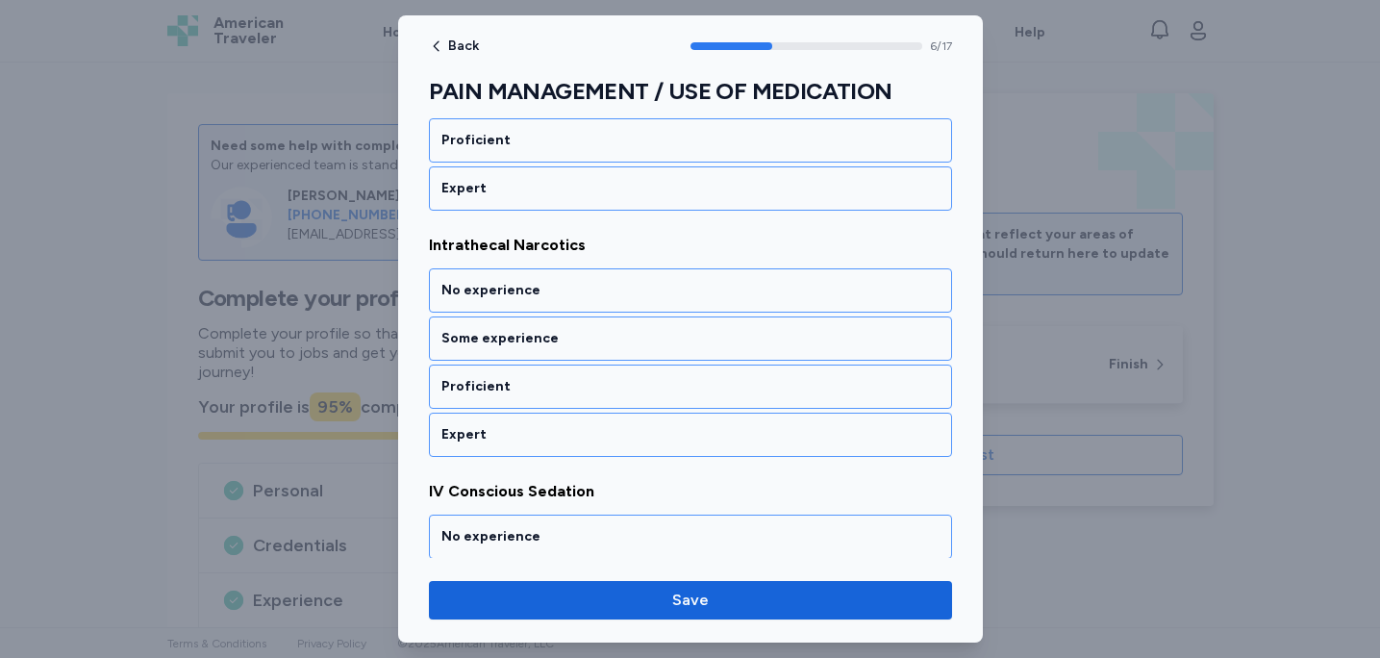
scroll to position [1652, 0]
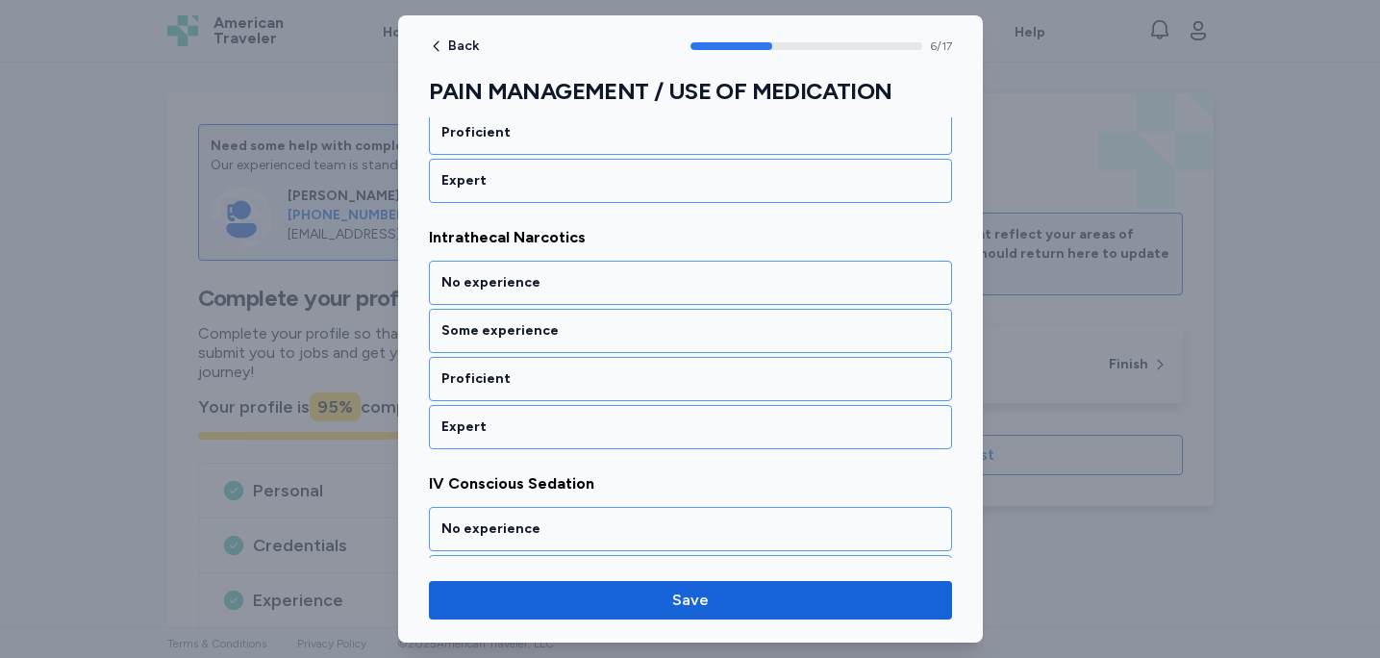
click at [692, 331] on div "Some experience" at bounding box center [691, 330] width 498 height 19
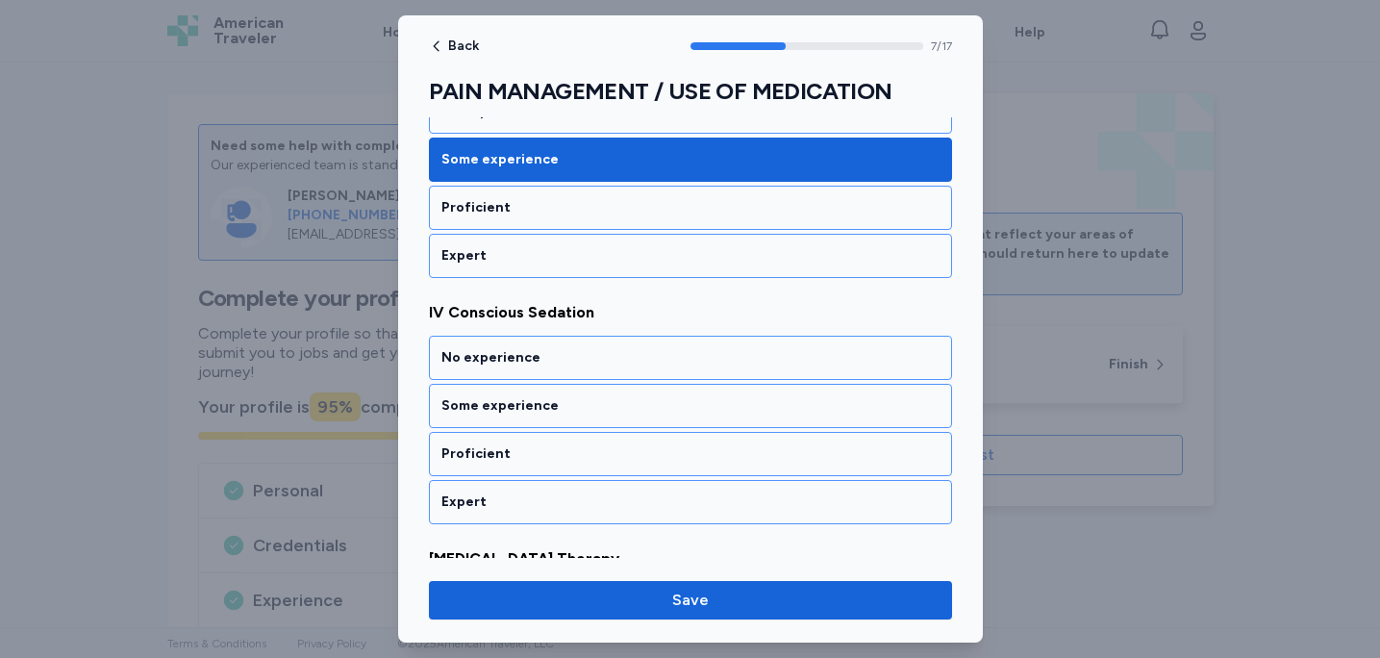
scroll to position [1898, 0]
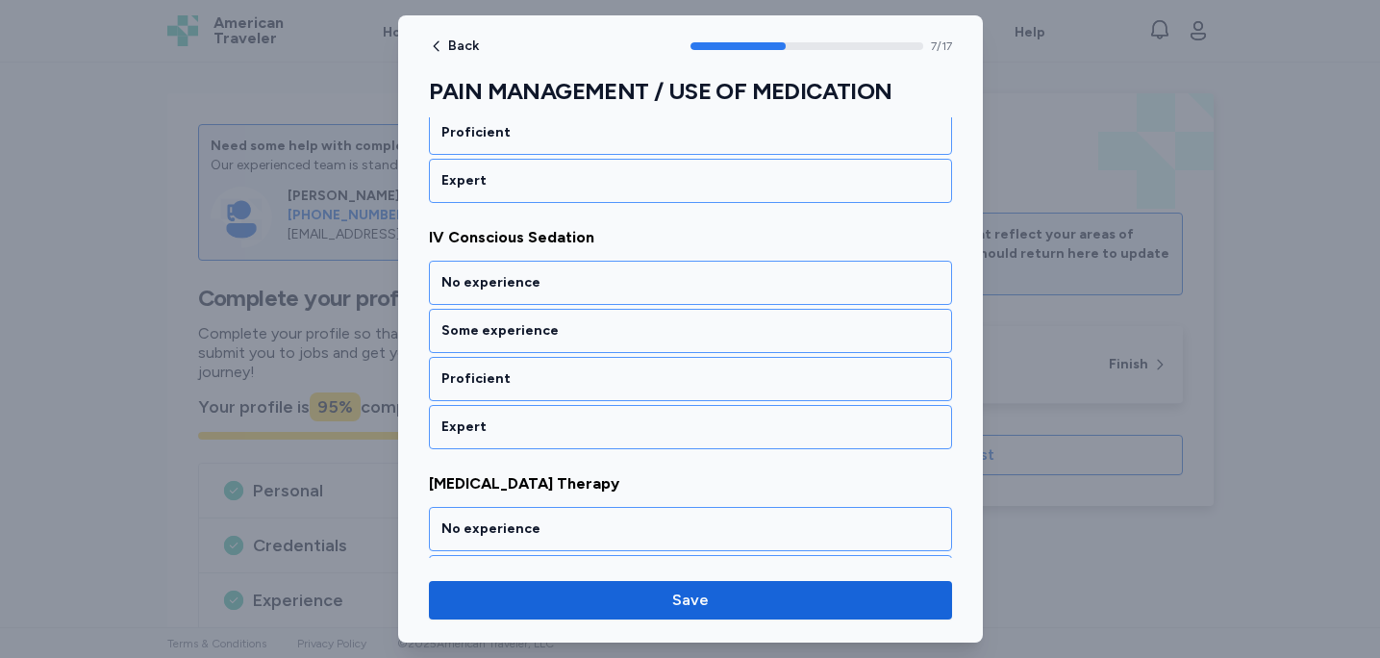
click at [692, 331] on div "Some experience" at bounding box center [691, 330] width 498 height 19
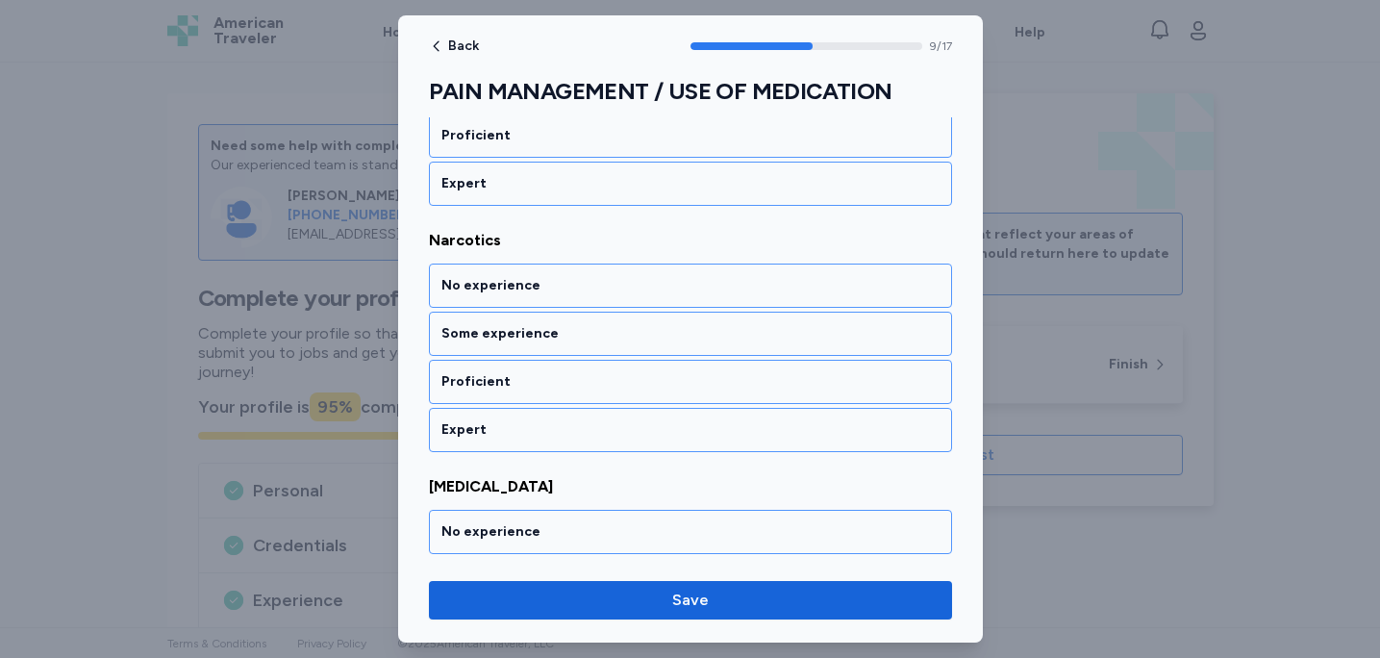
scroll to position [2391, 0]
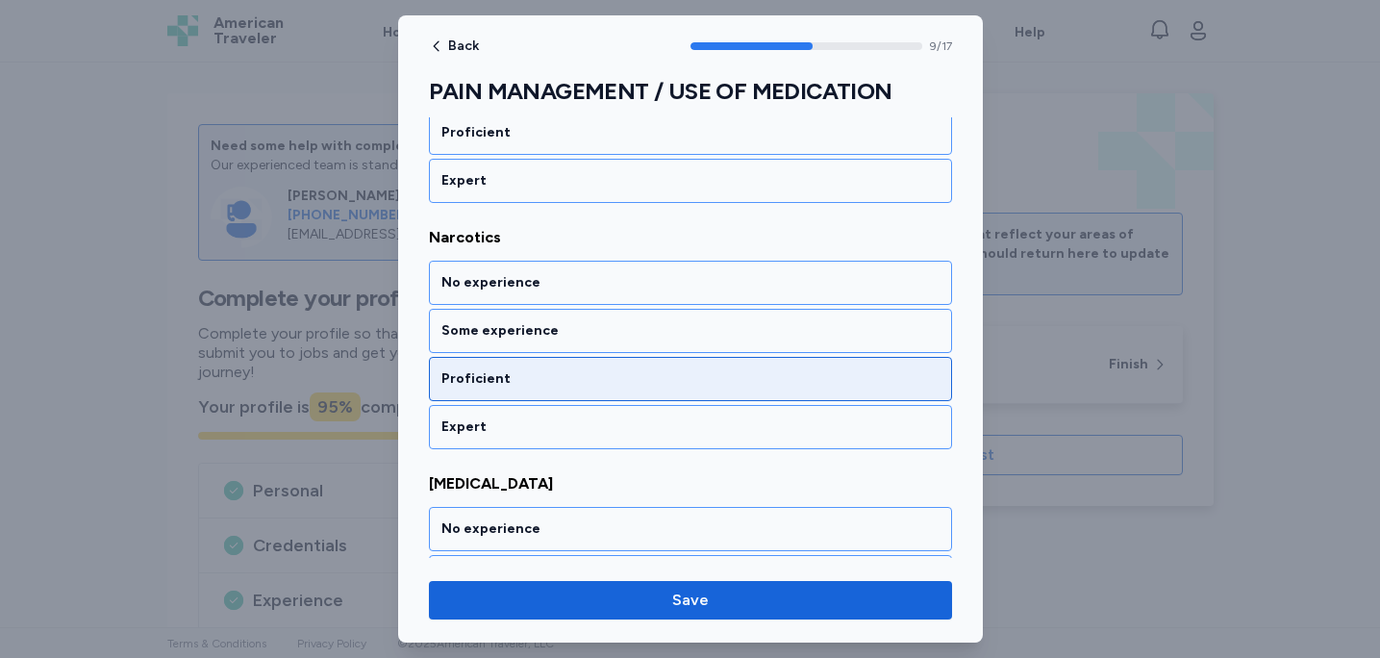
click at [675, 372] on div "Proficient" at bounding box center [691, 378] width 498 height 19
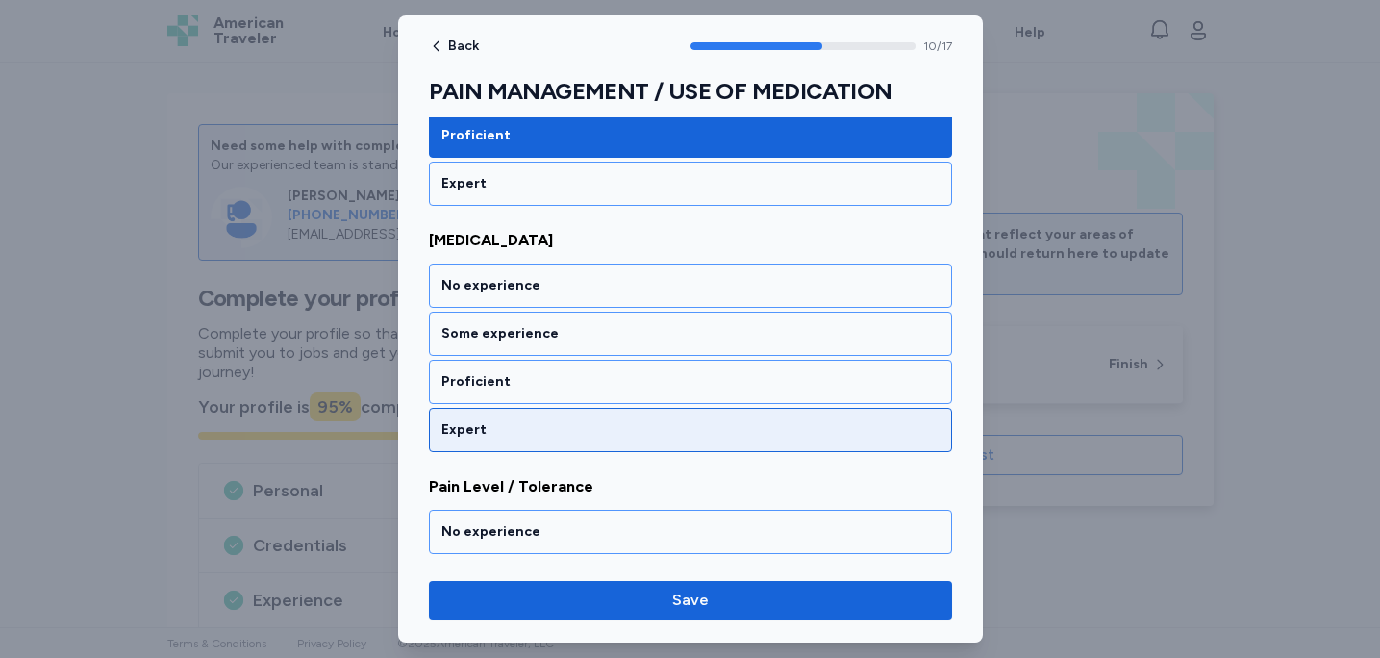
scroll to position [2637, 0]
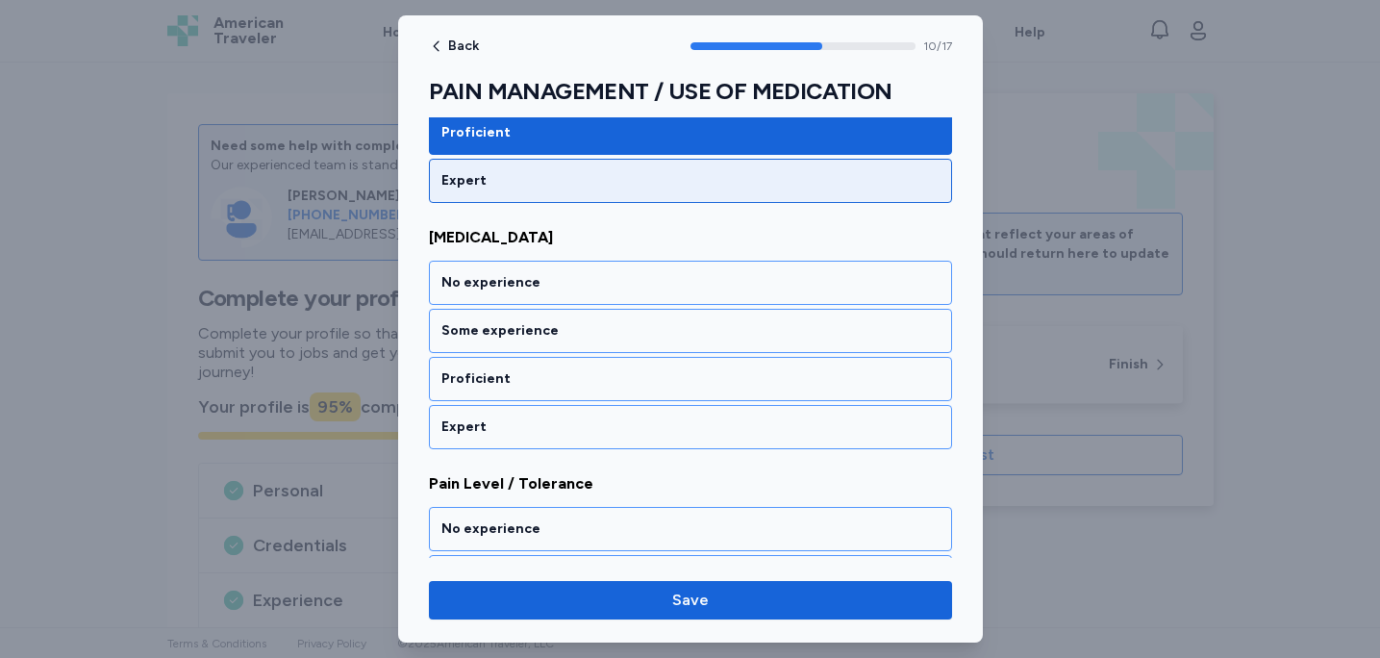
click at [671, 194] on div "Expert" at bounding box center [690, 181] width 523 height 44
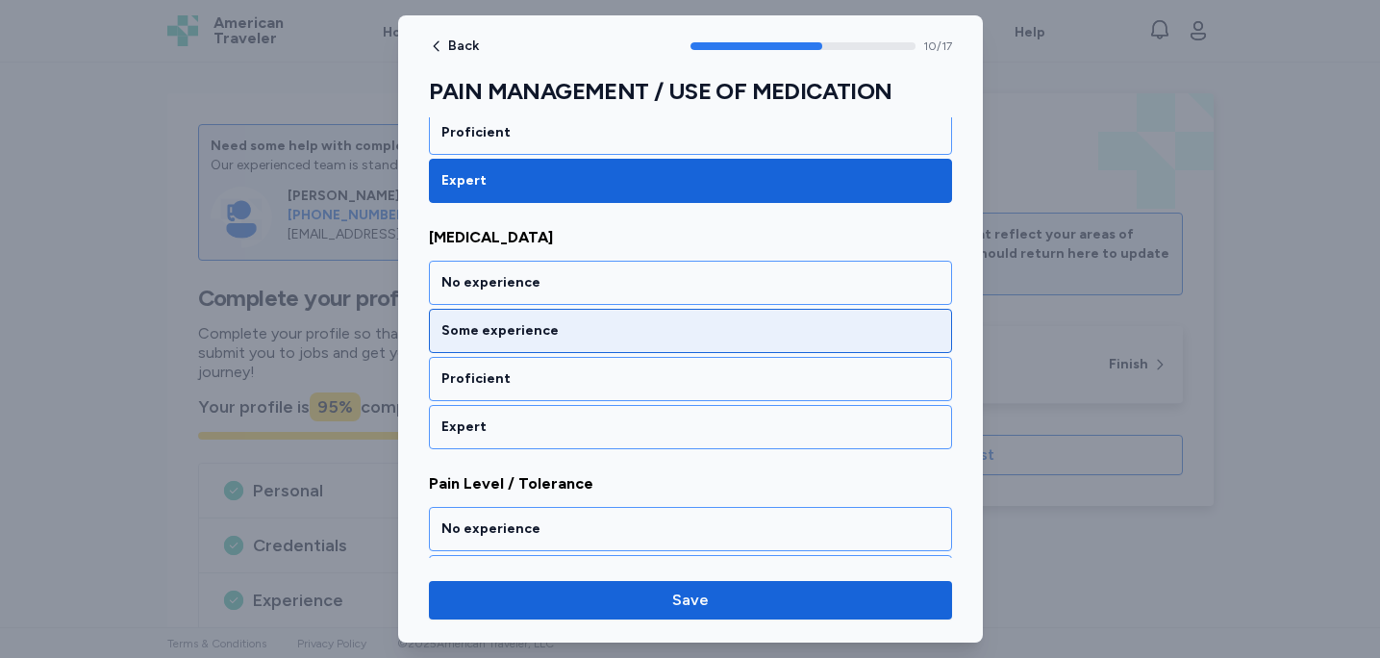
click at [650, 325] on div "Some experience" at bounding box center [691, 330] width 498 height 19
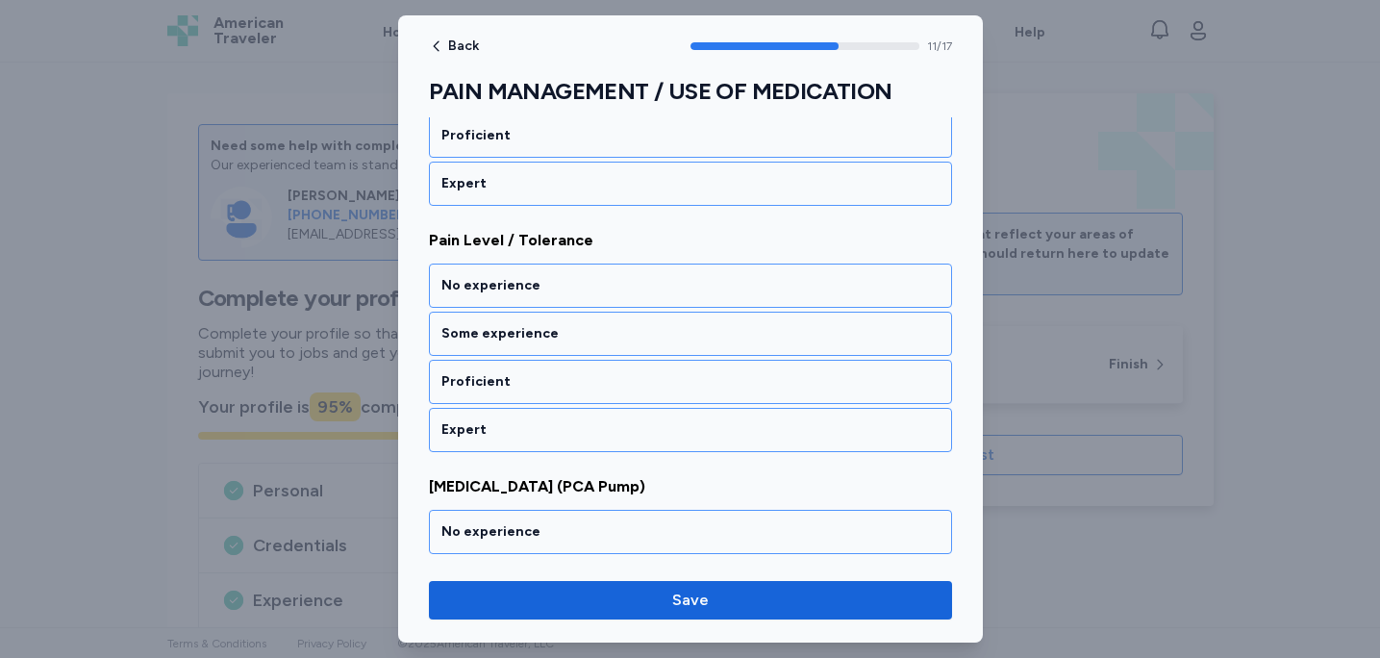
scroll to position [2883, 0]
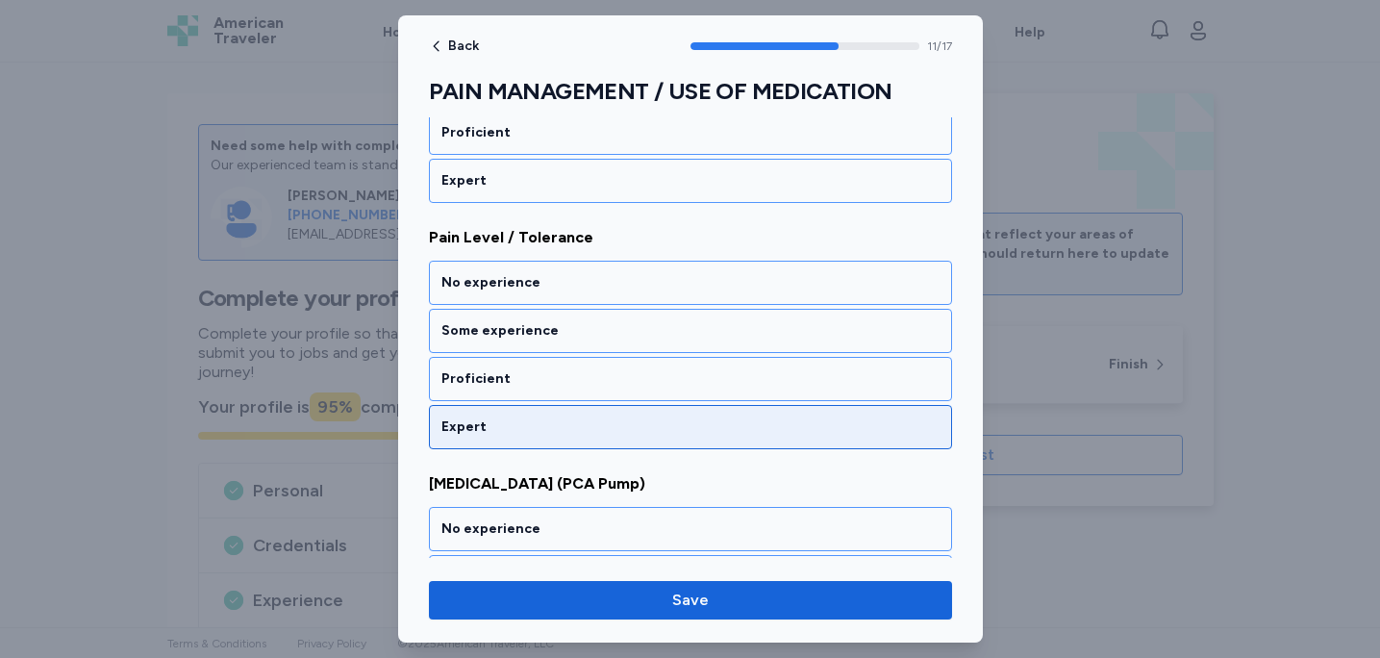
click at [630, 434] on div "Expert" at bounding box center [691, 427] width 498 height 19
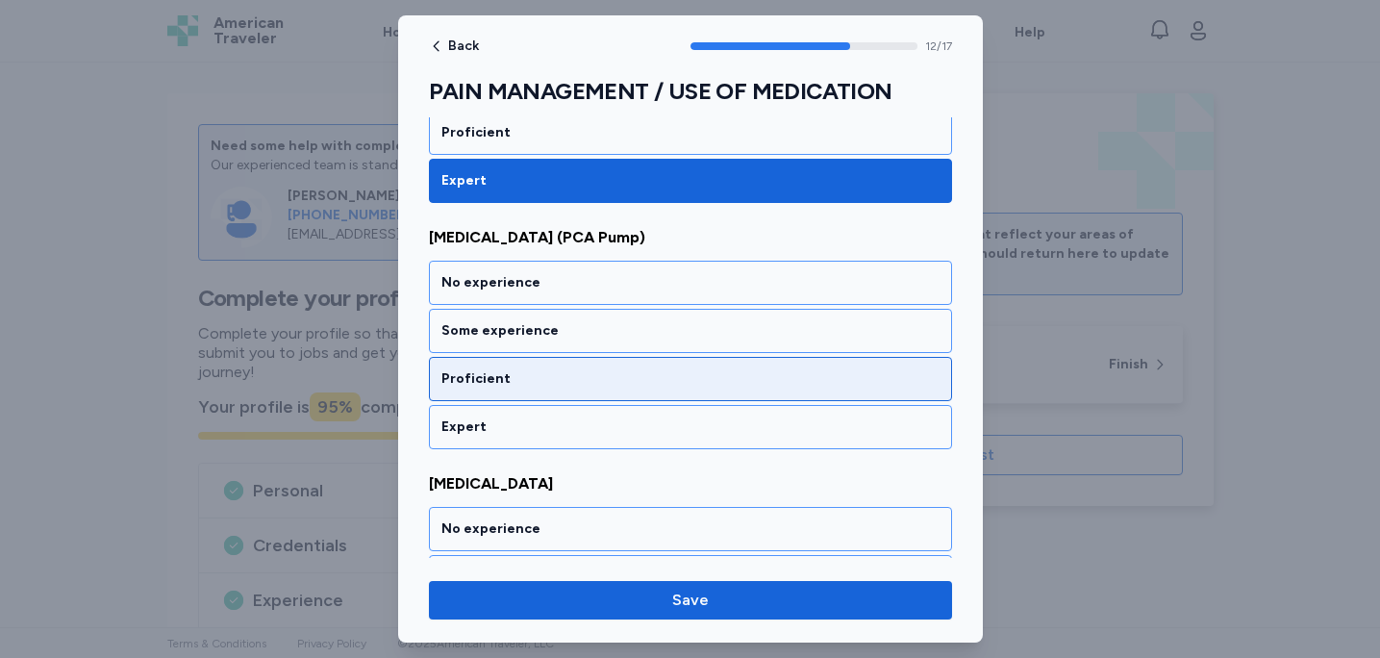
click at [647, 369] on div "Proficient" at bounding box center [691, 378] width 498 height 19
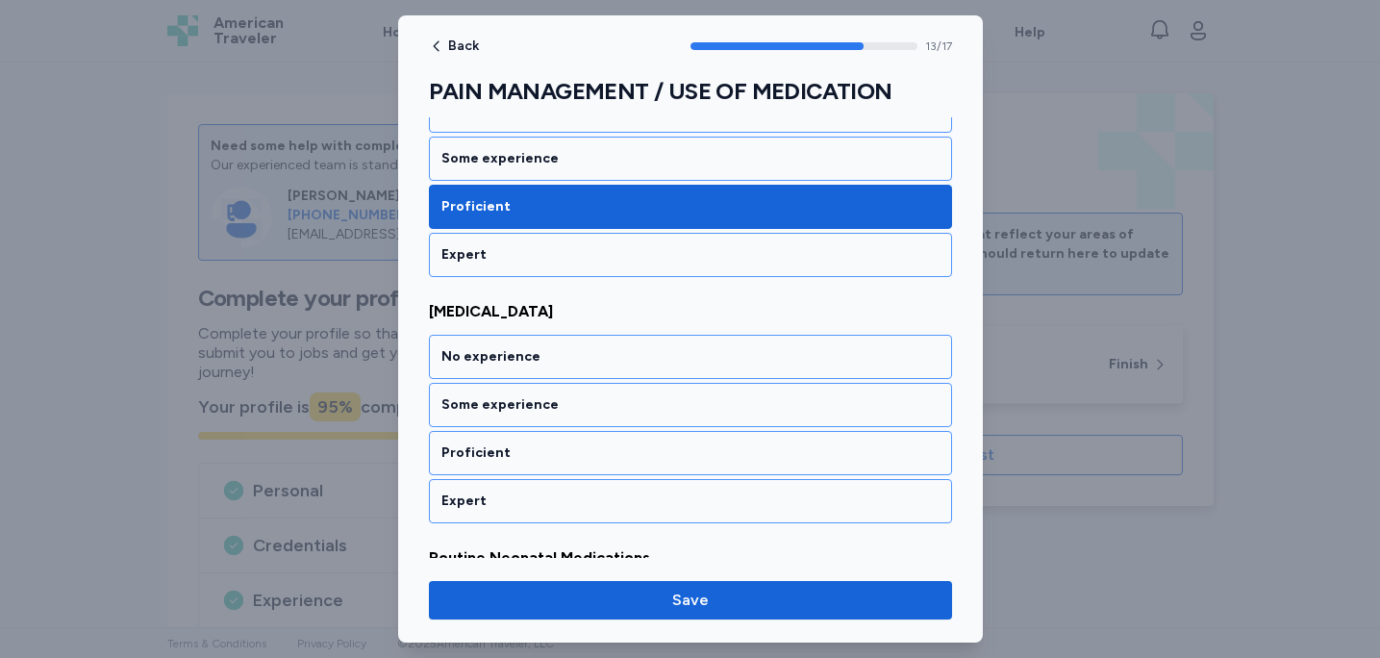
scroll to position [3376, 0]
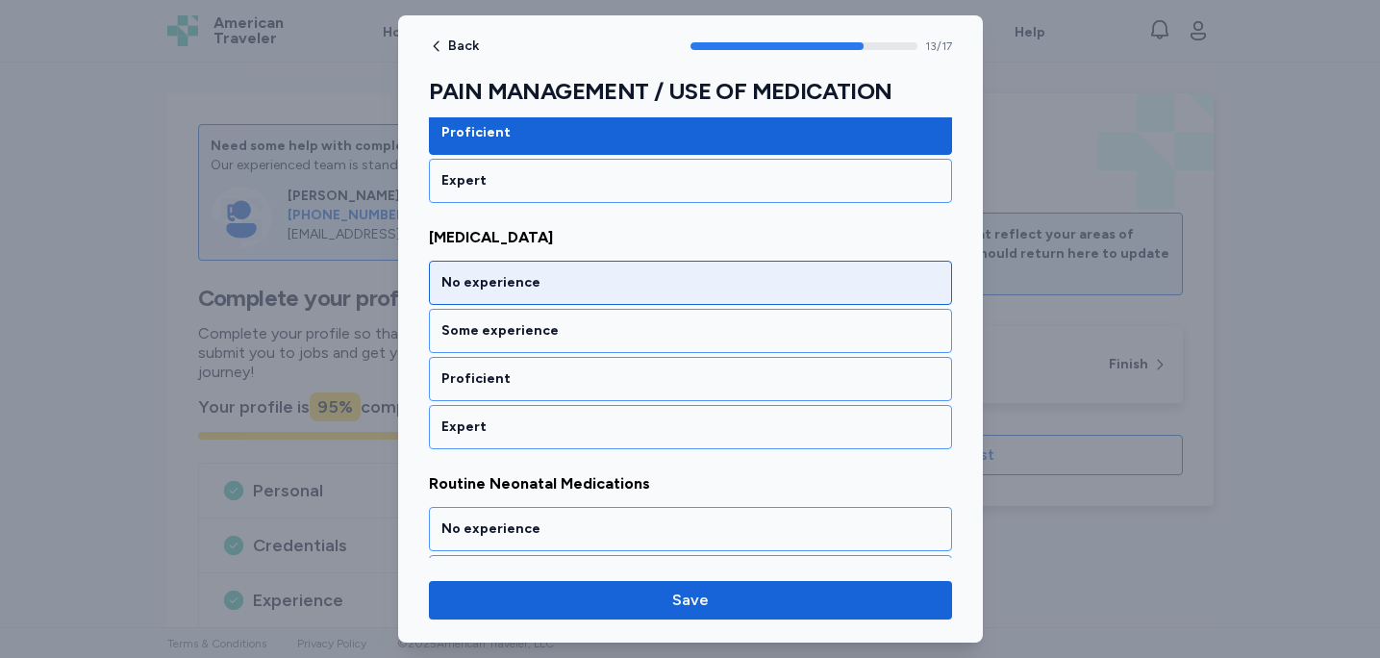
click at [649, 273] on div "No experience" at bounding box center [691, 282] width 498 height 19
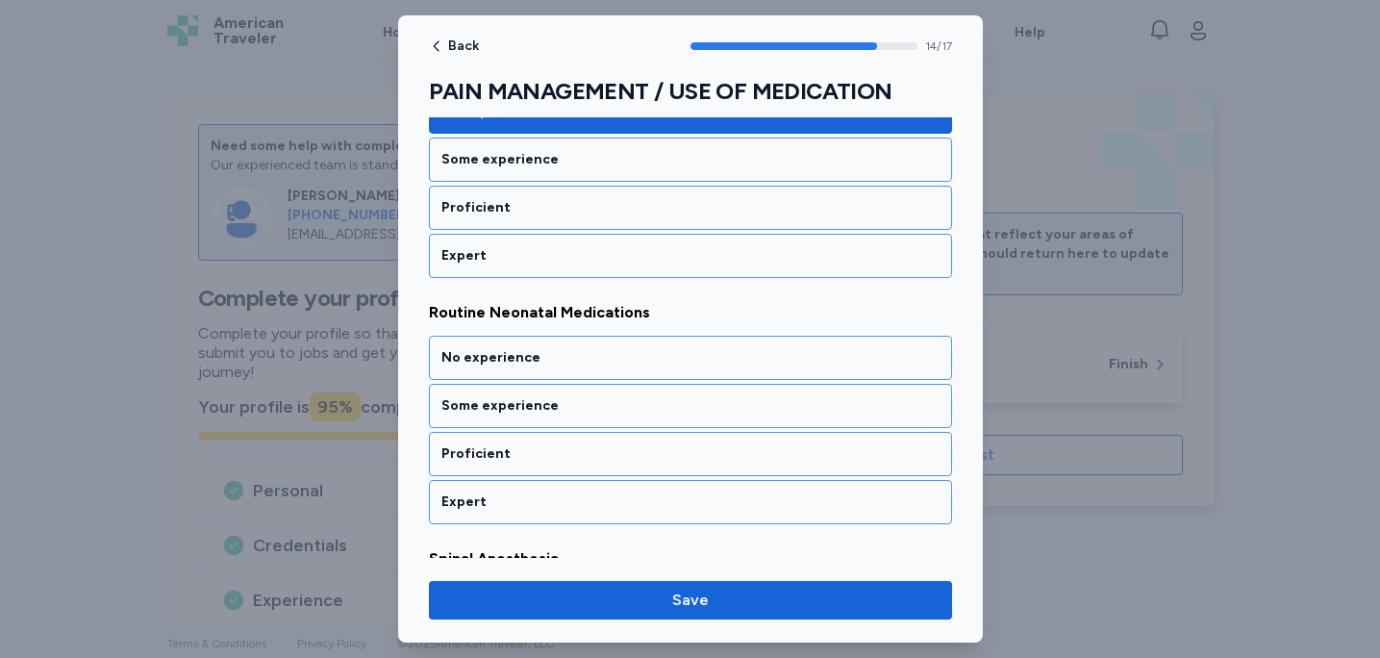
scroll to position [3622, 0]
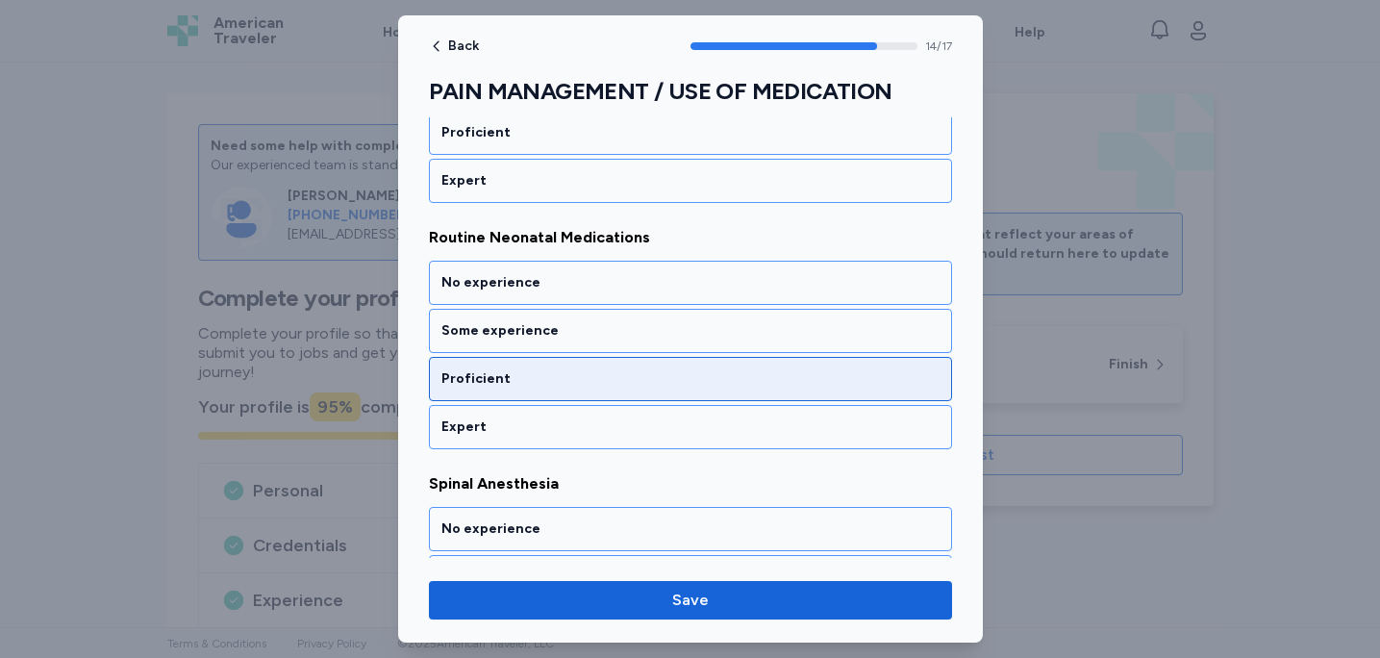
click at [614, 383] on div "Proficient" at bounding box center [691, 378] width 498 height 19
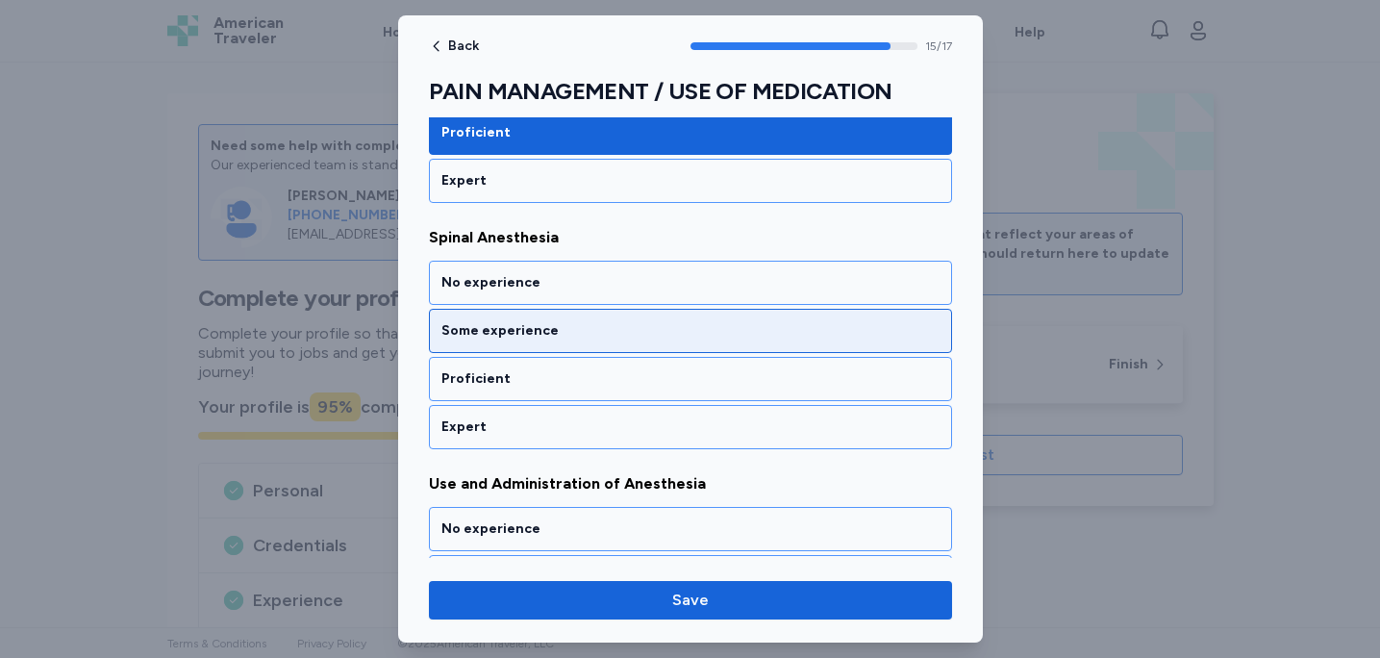
click at [622, 342] on div "Some experience" at bounding box center [690, 331] width 523 height 44
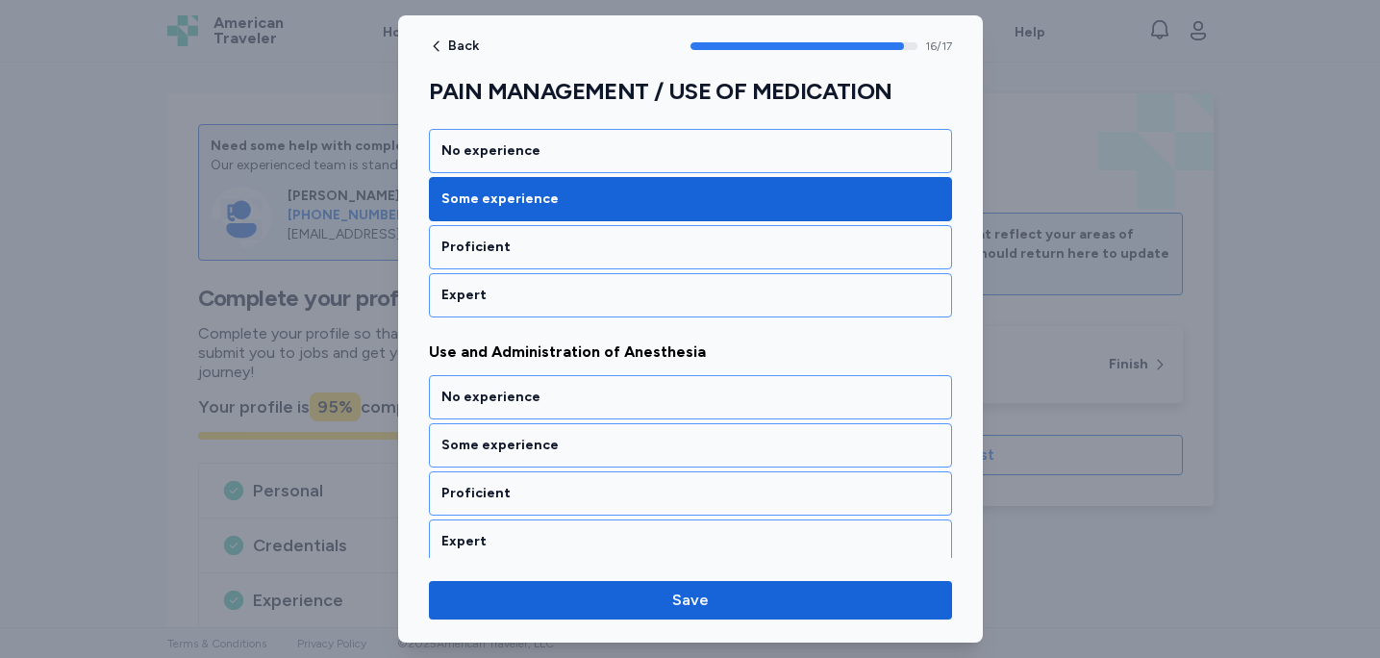
scroll to position [4010, 0]
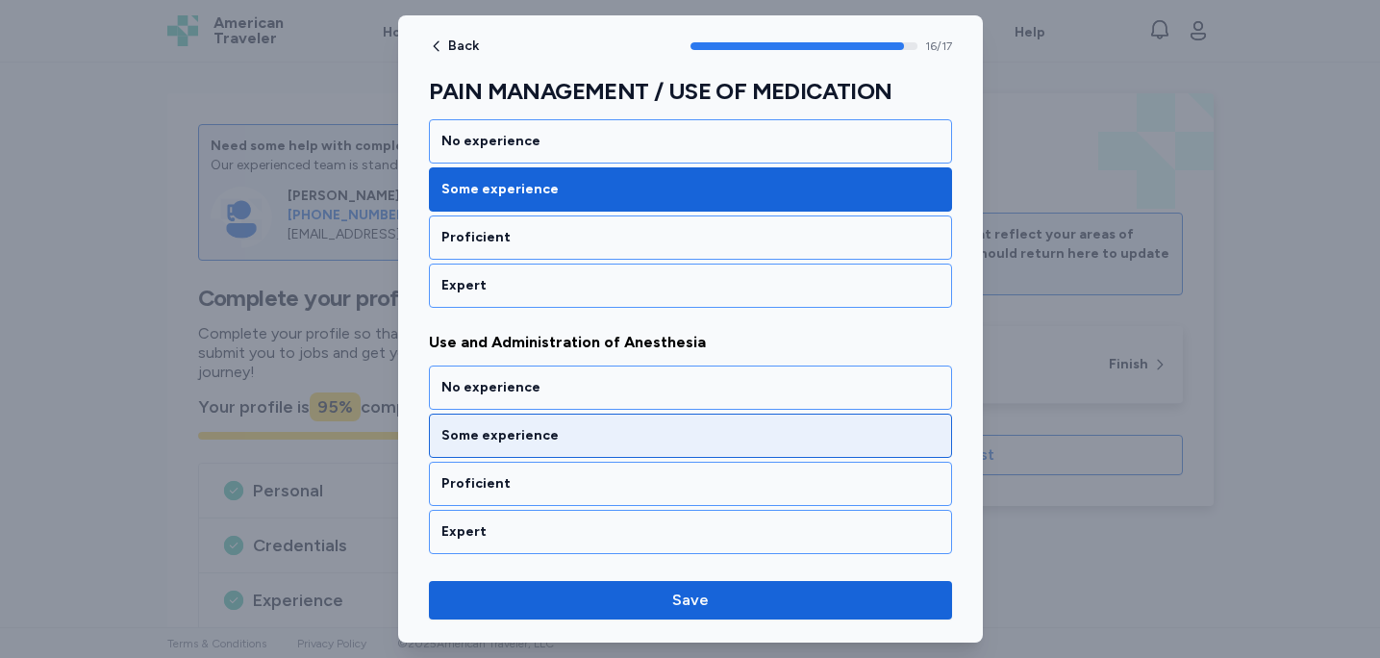
click at [597, 436] on div "Some experience" at bounding box center [691, 435] width 498 height 19
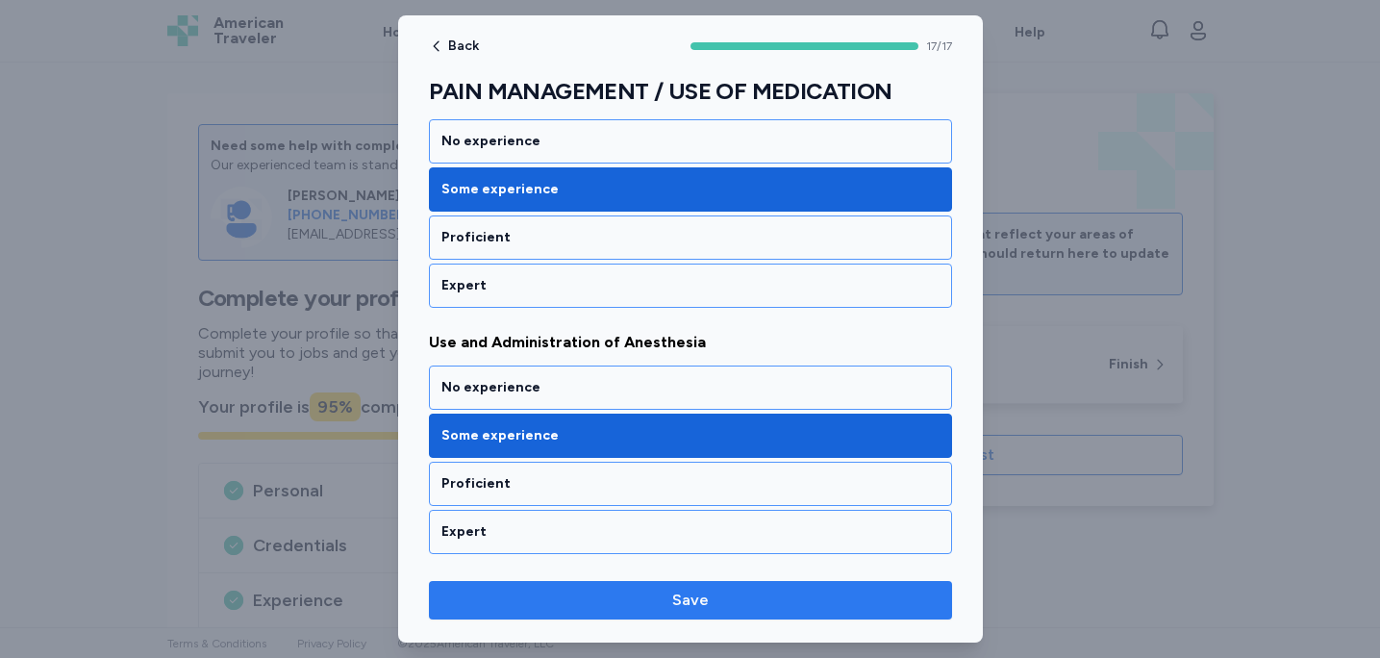
click at [603, 604] on span "Save" at bounding box center [690, 600] width 493 height 23
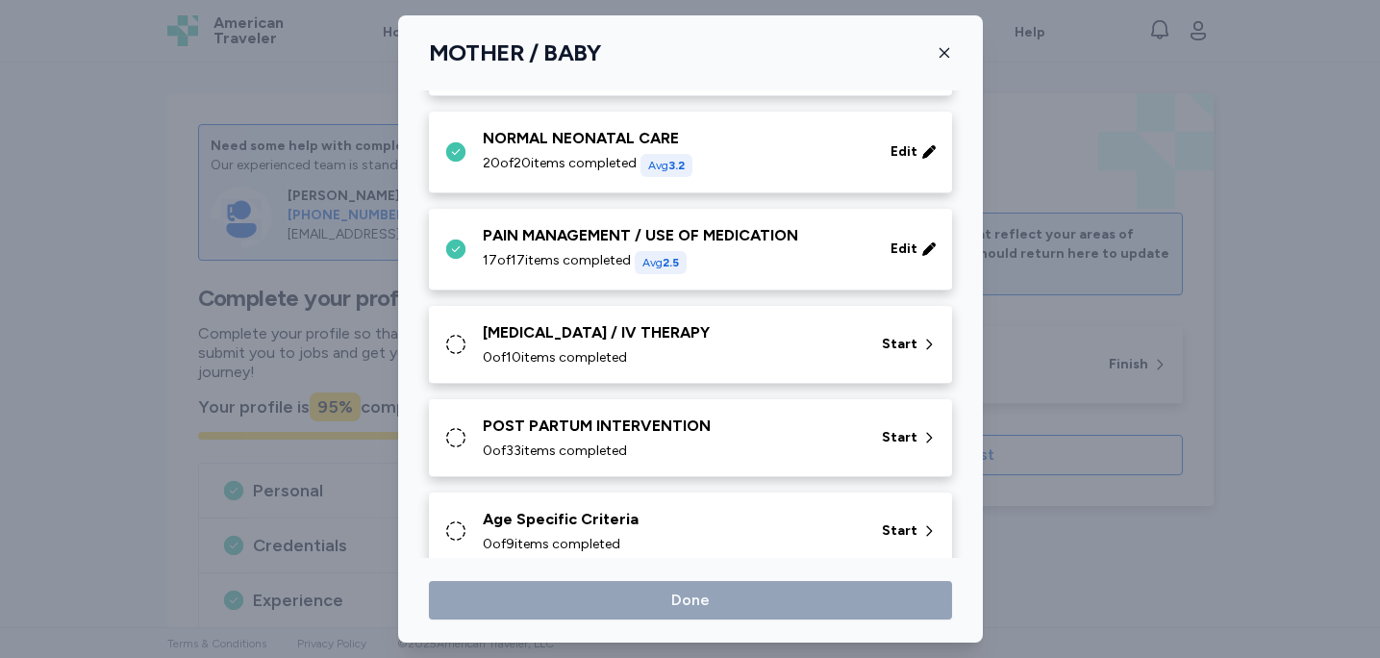
scroll to position [322, 0]
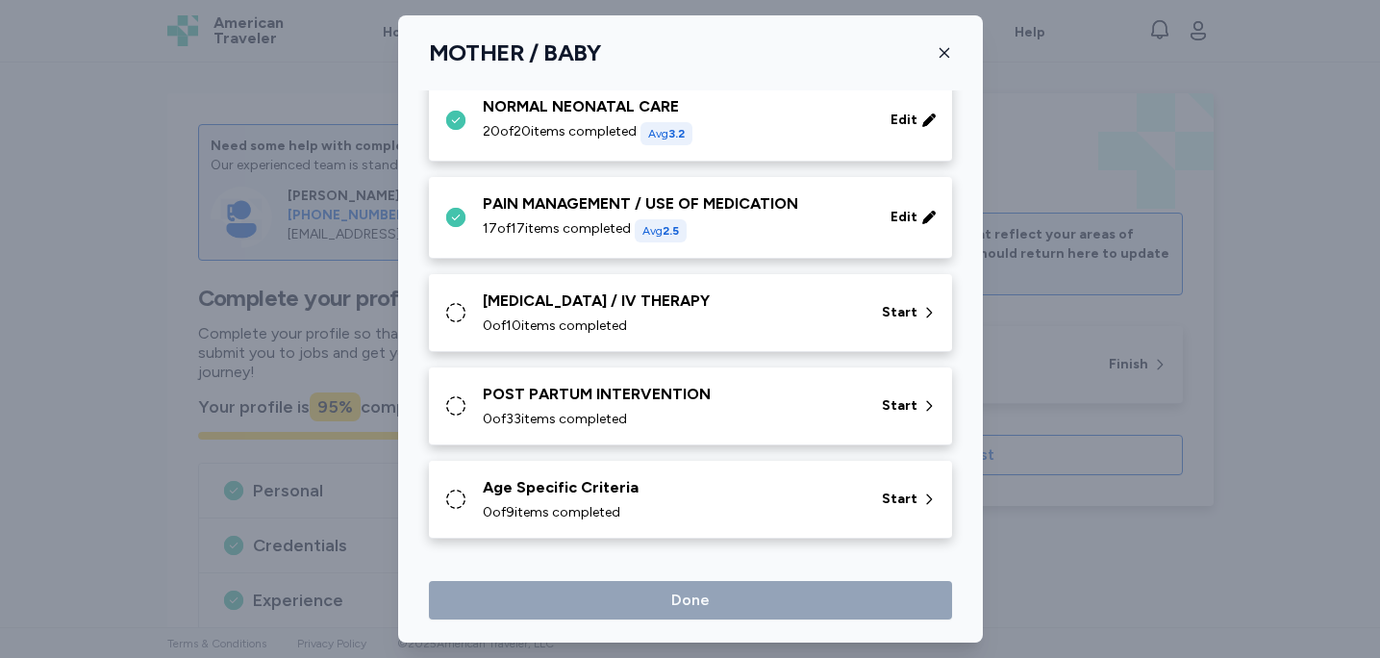
click at [702, 328] on div "0 of 10 items completed" at bounding box center [671, 326] width 376 height 19
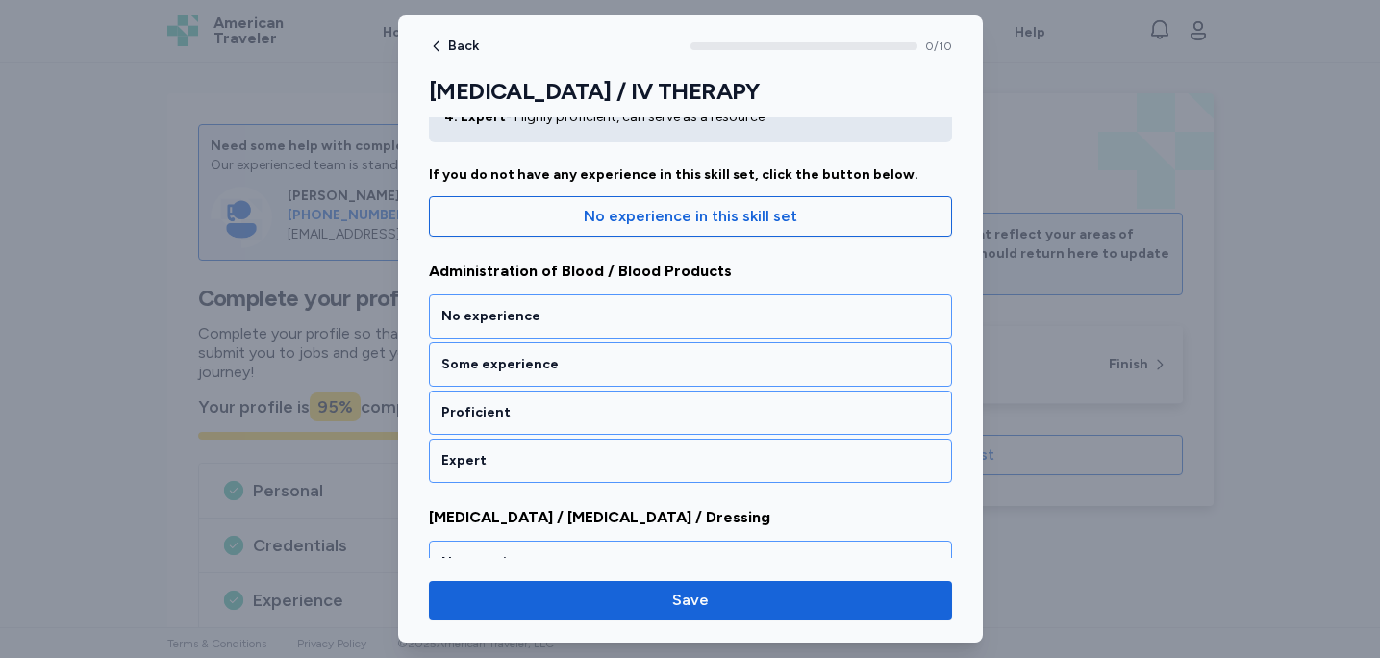
scroll to position [142, 0]
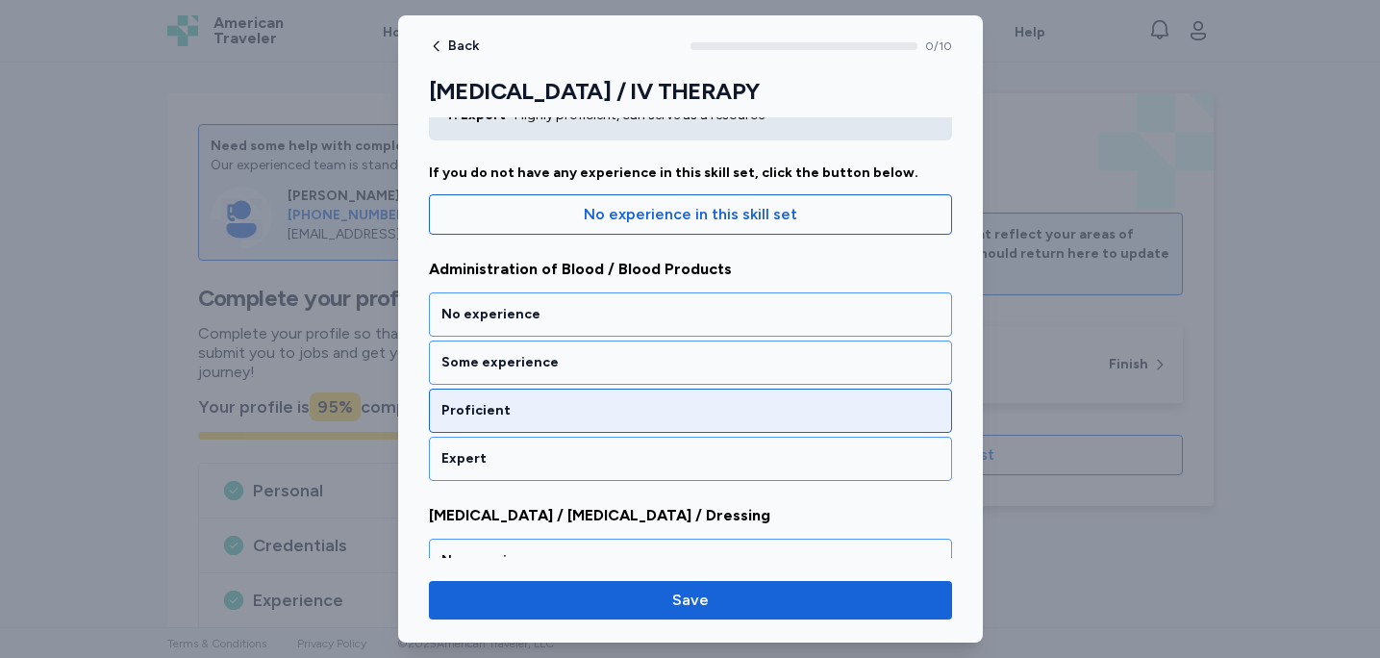
click at [671, 417] on div "Proficient" at bounding box center [691, 410] width 498 height 19
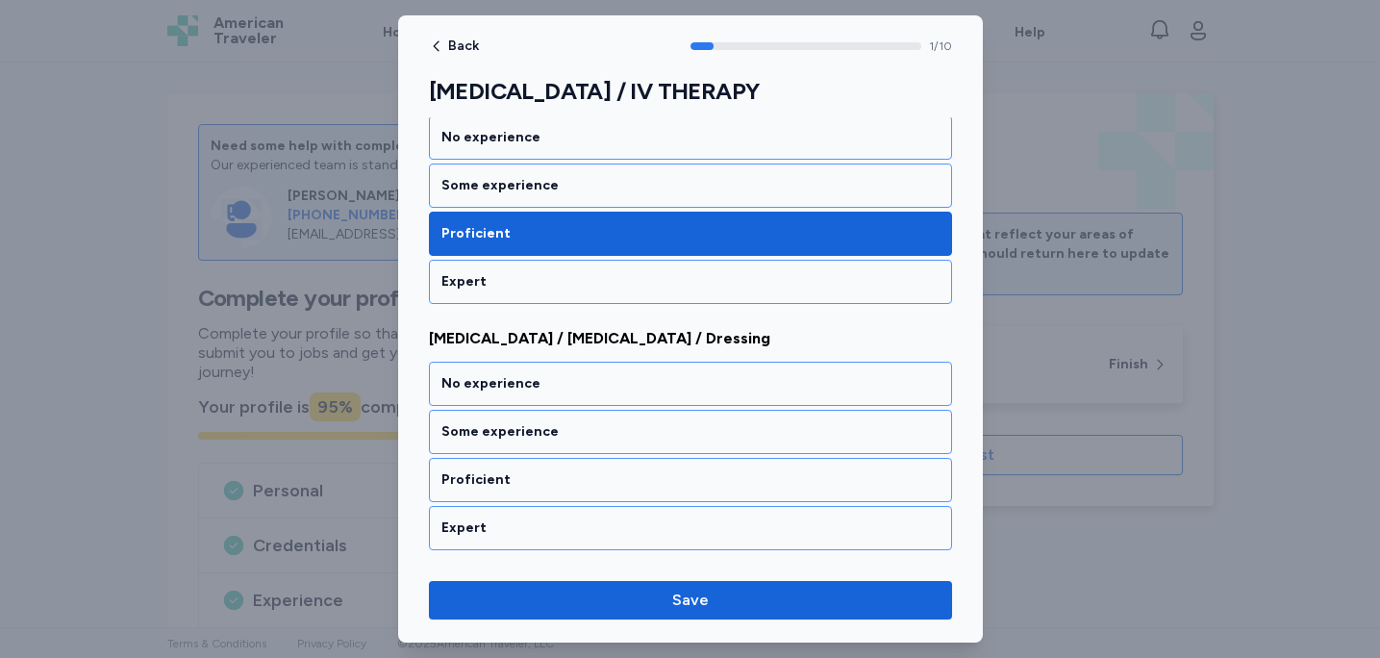
scroll to position [420, 0]
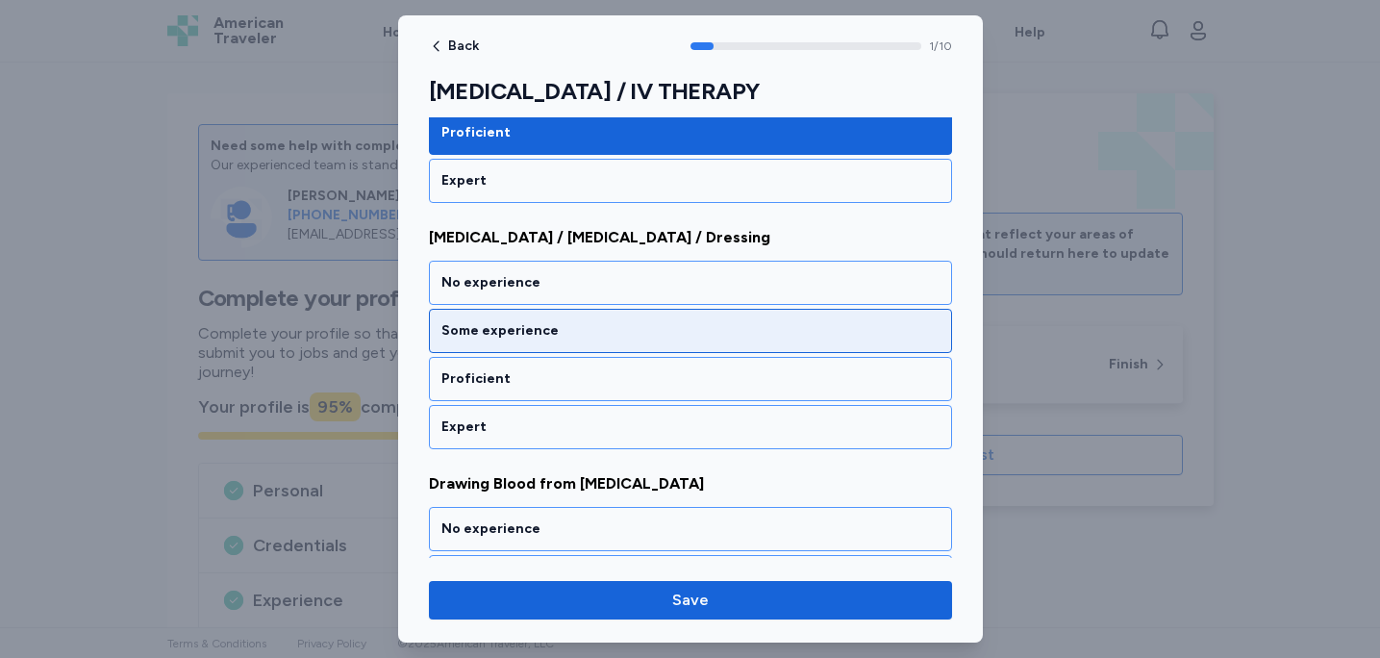
click at [705, 309] on div "Some experience" at bounding box center [690, 331] width 523 height 44
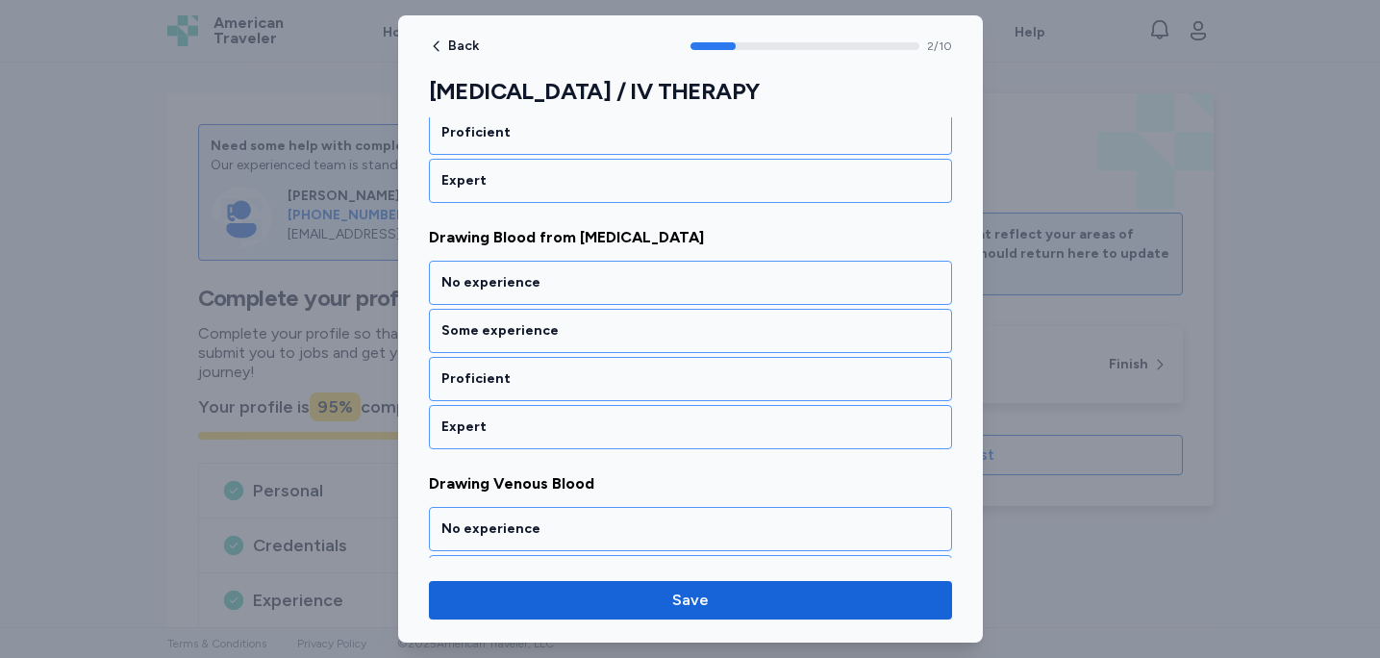
click at [705, 309] on div "Some experience" at bounding box center [690, 331] width 523 height 44
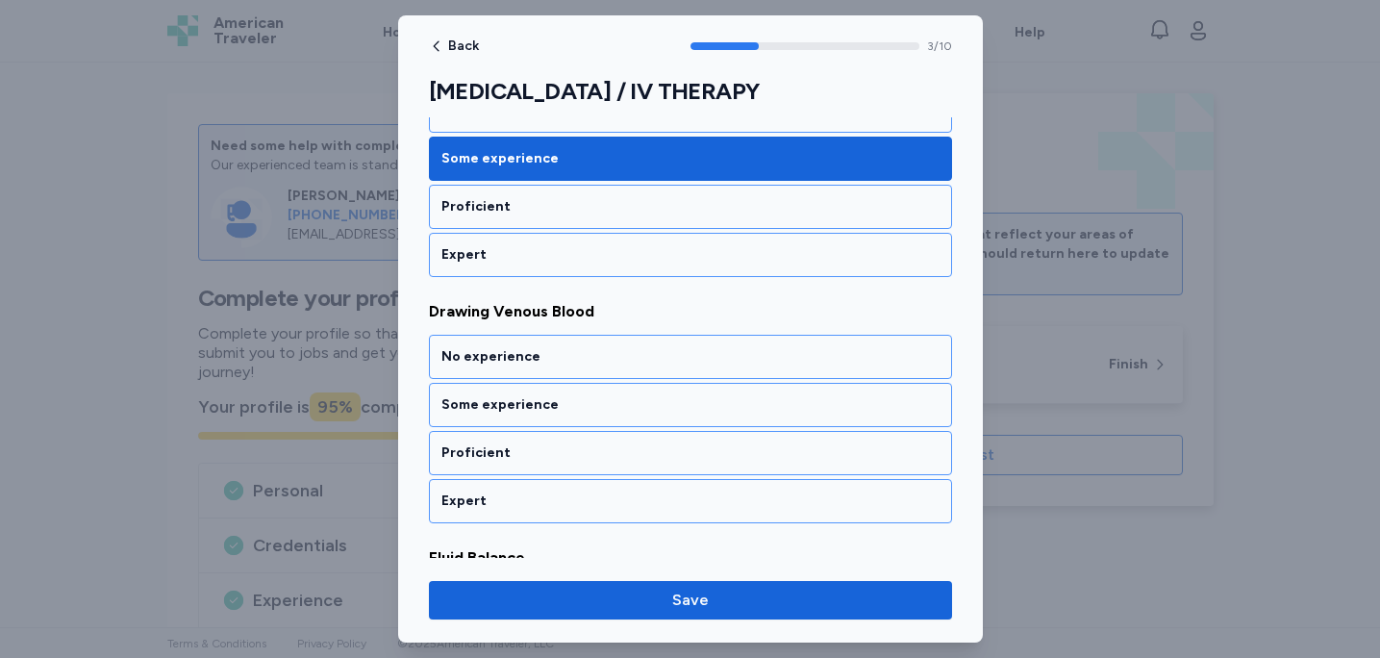
scroll to position [913, 0]
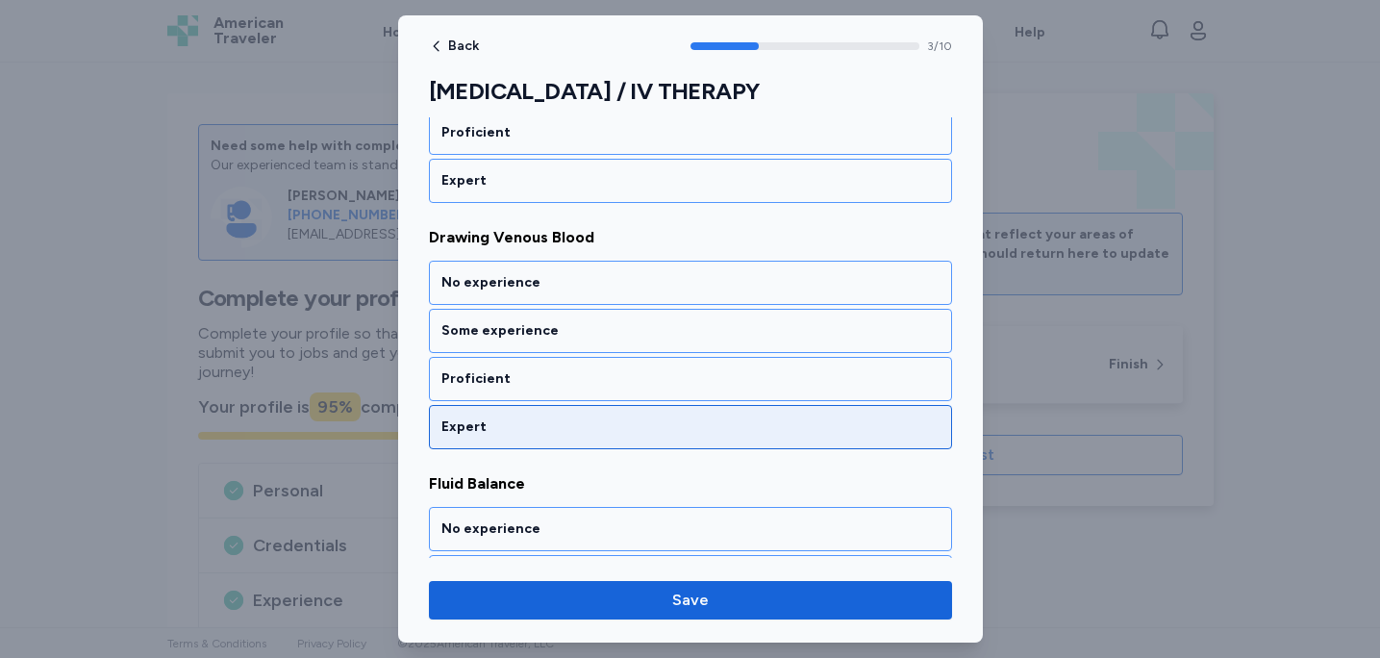
click at [659, 418] on div "Expert" at bounding box center [691, 427] width 498 height 19
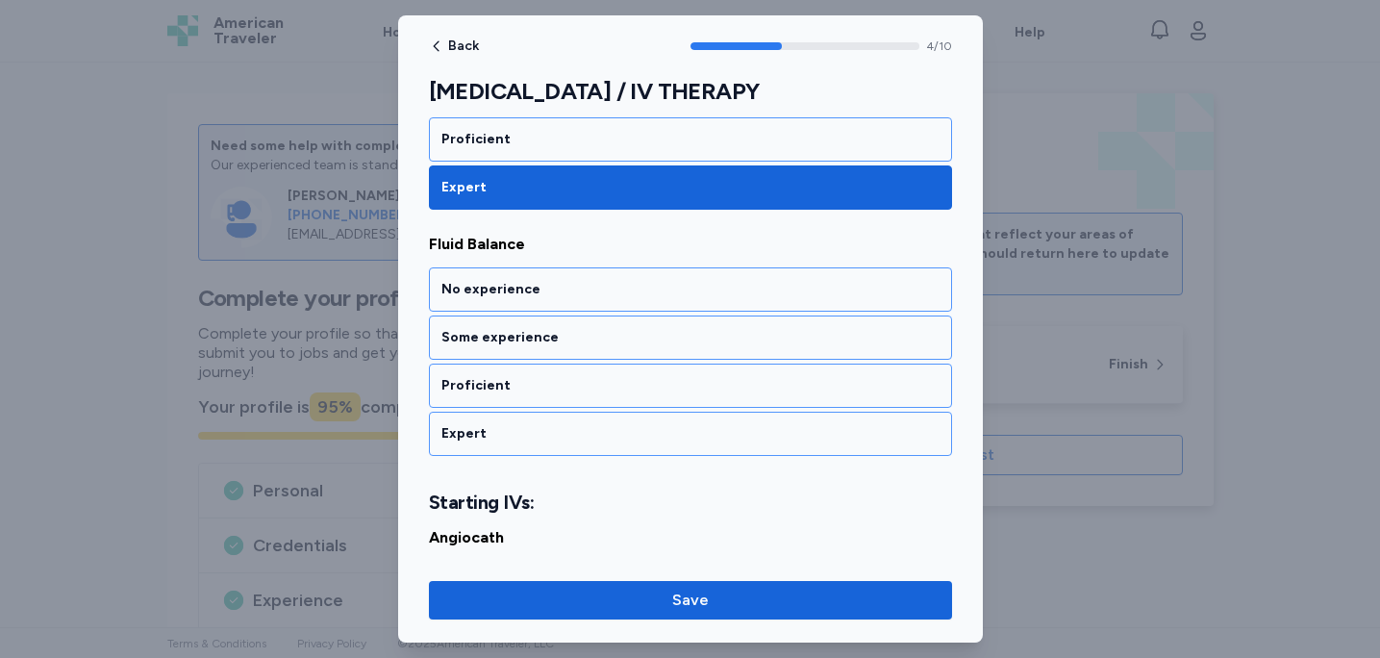
scroll to position [1159, 0]
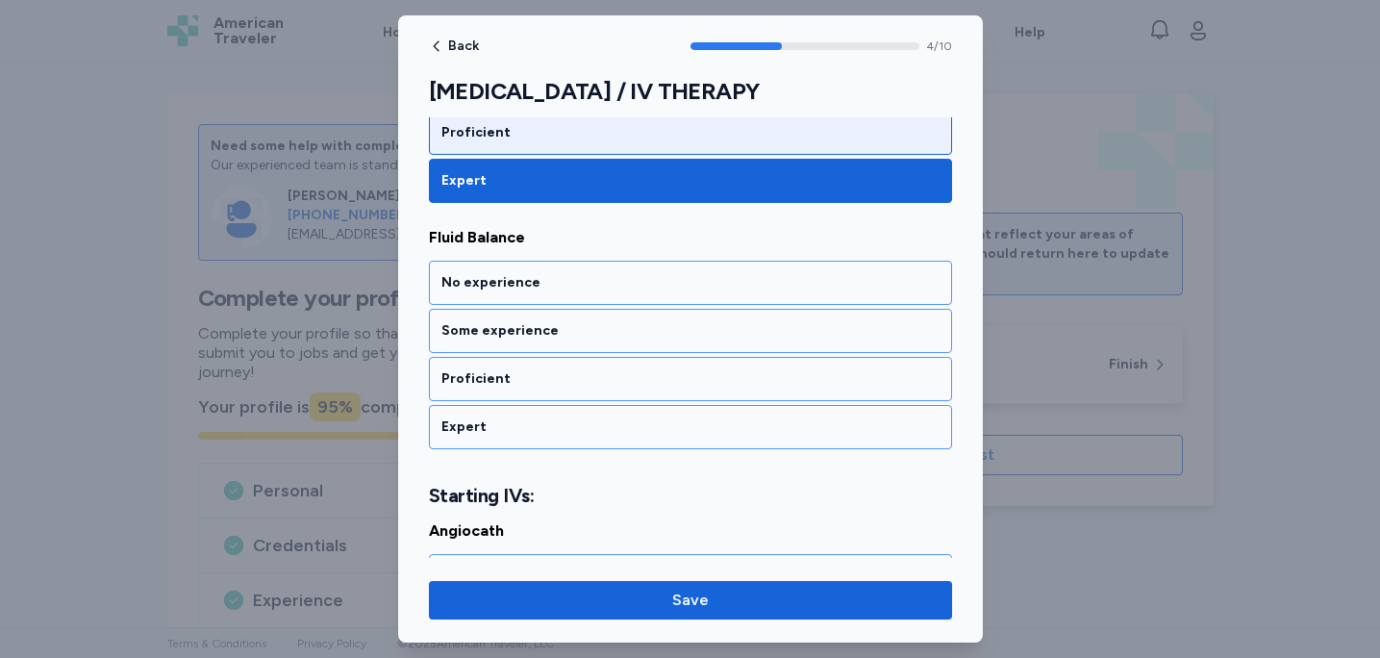
click at [659, 142] on div "Proficient" at bounding box center [690, 133] width 523 height 44
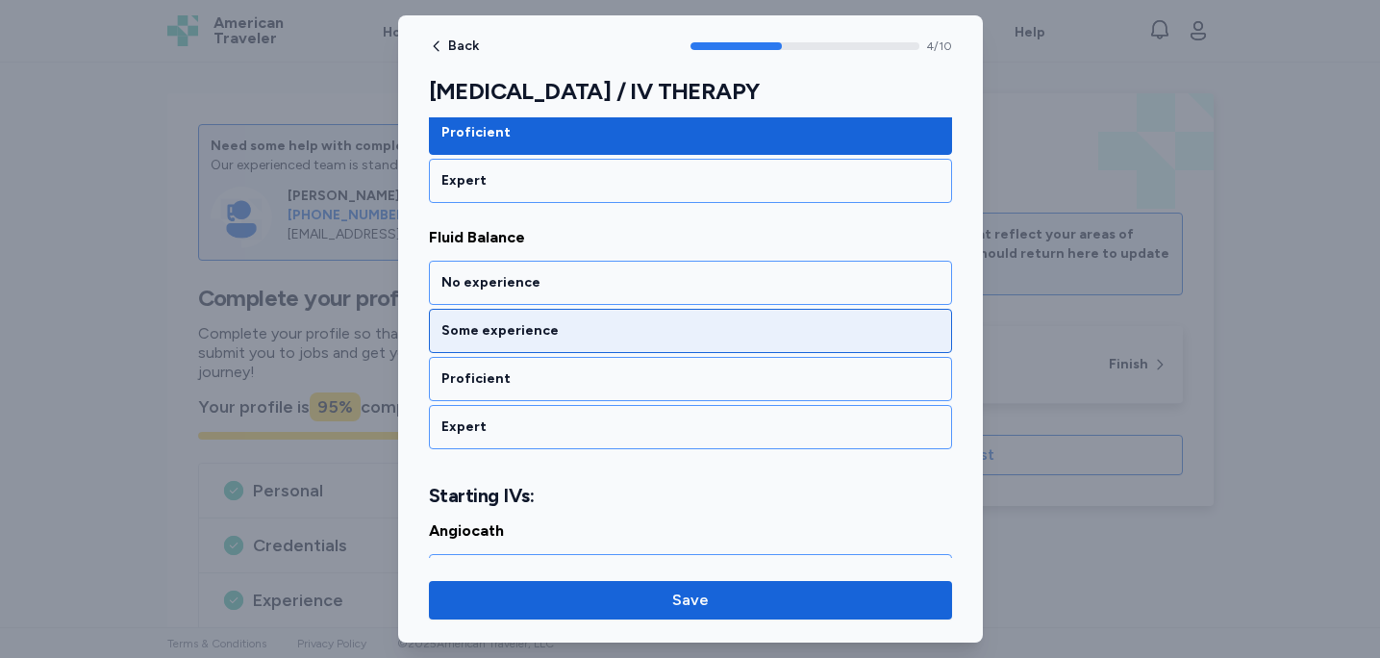
click at [612, 323] on div "Some experience" at bounding box center [691, 330] width 498 height 19
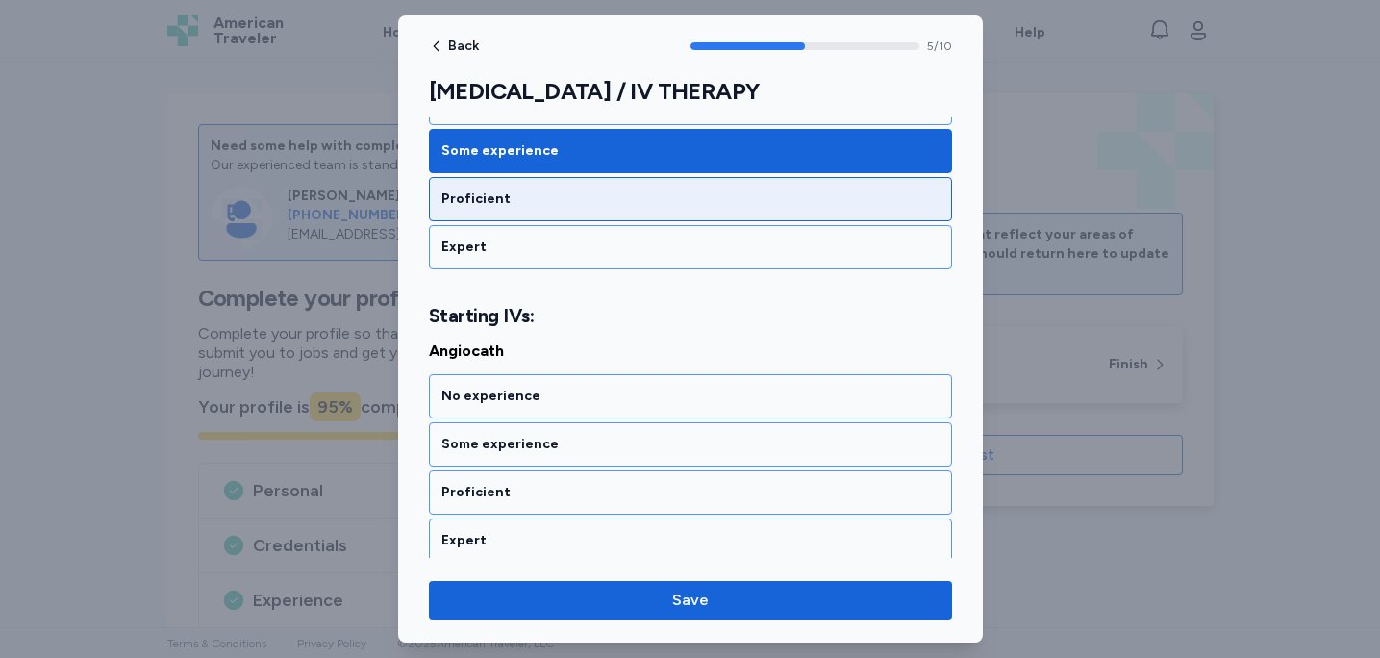
click at [598, 197] on div "Proficient" at bounding box center [691, 199] width 498 height 19
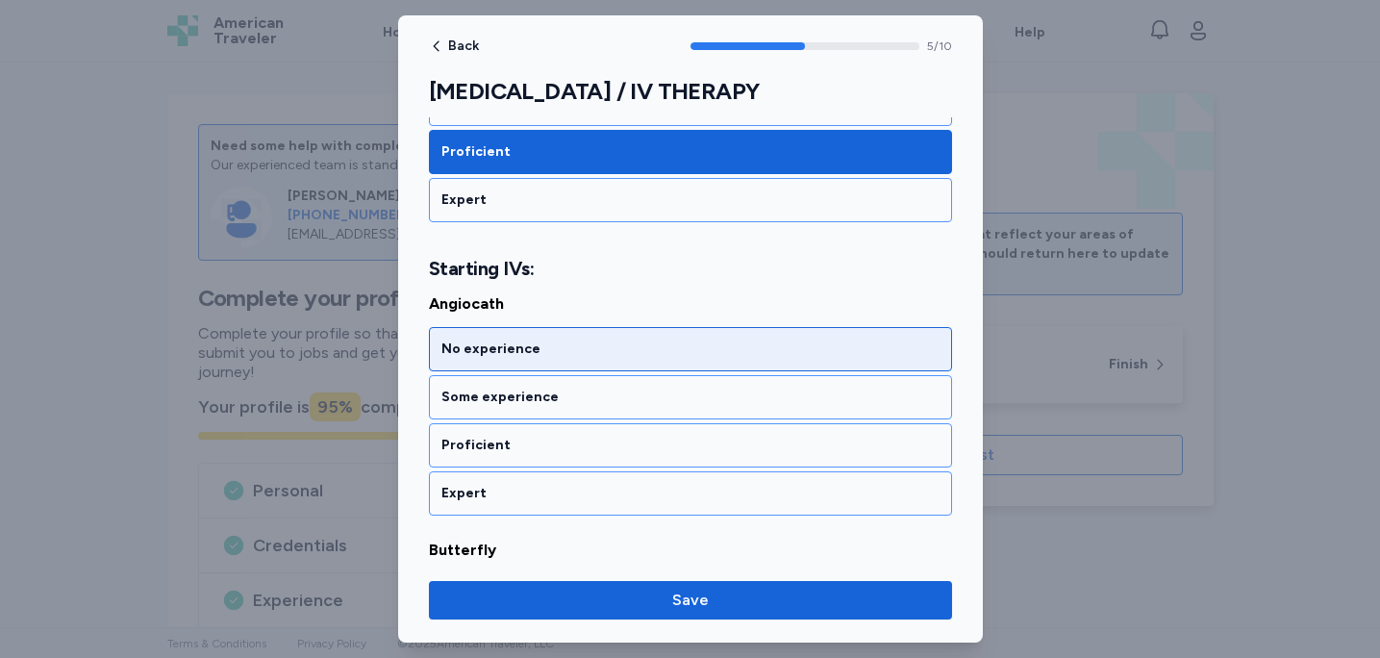
scroll to position [1429, 0]
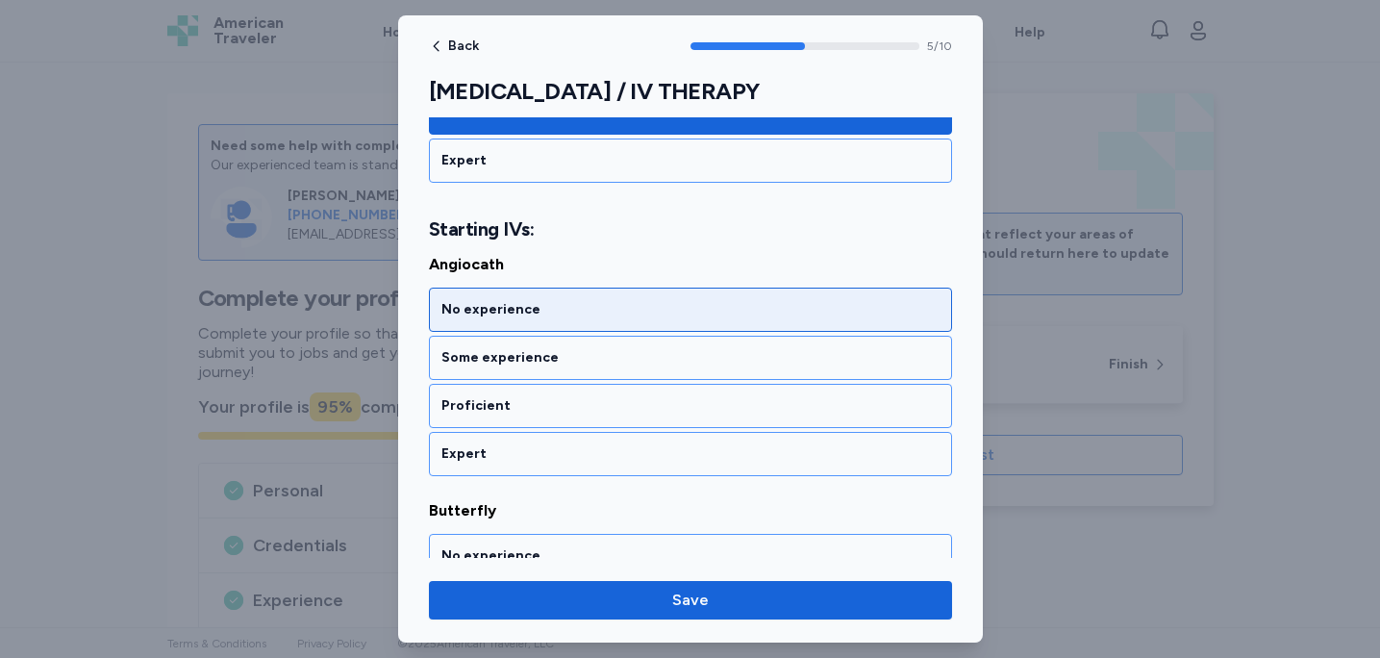
click at [599, 314] on div "No experience" at bounding box center [691, 309] width 498 height 19
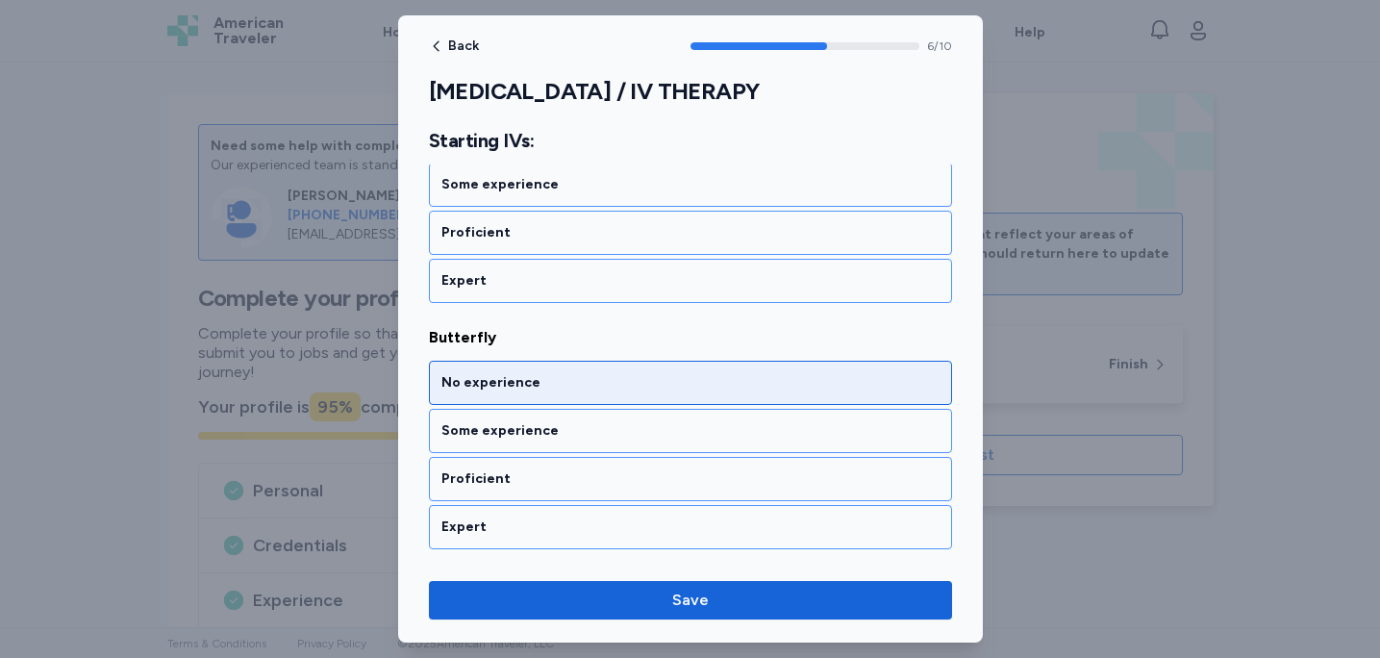
scroll to position [1675, 0]
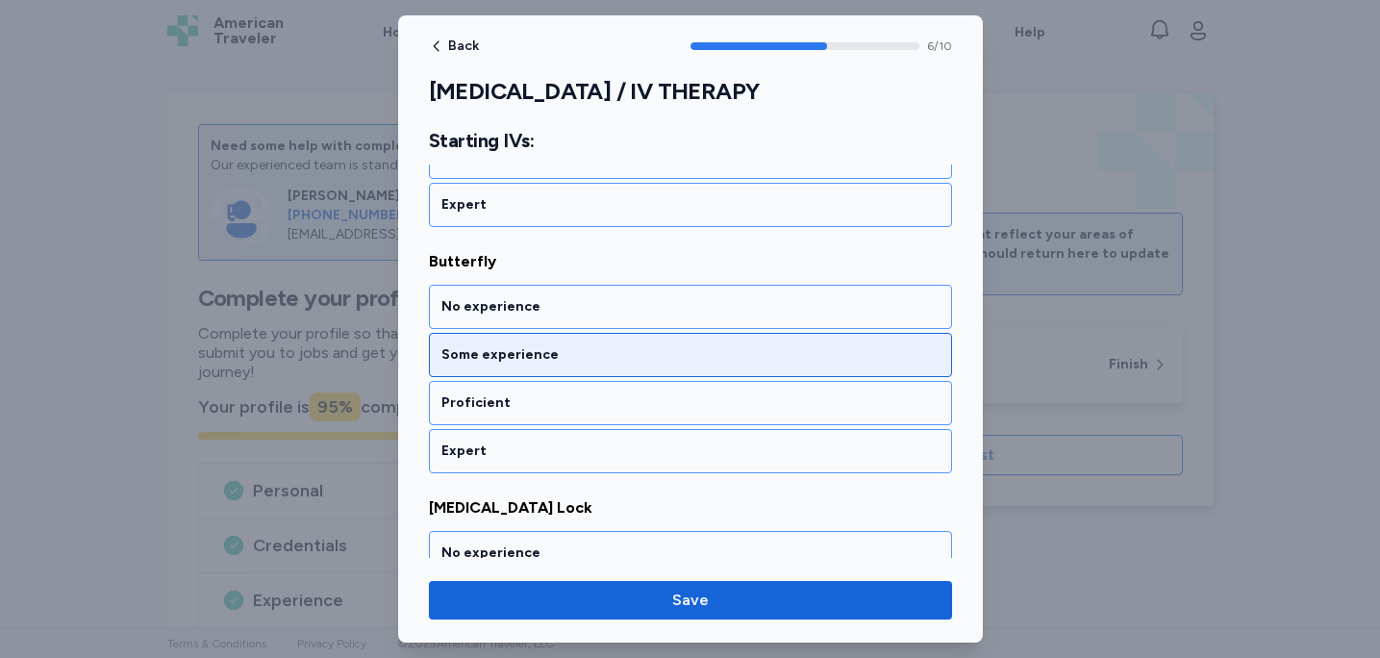
click at [604, 367] on div "Some experience" at bounding box center [690, 355] width 523 height 44
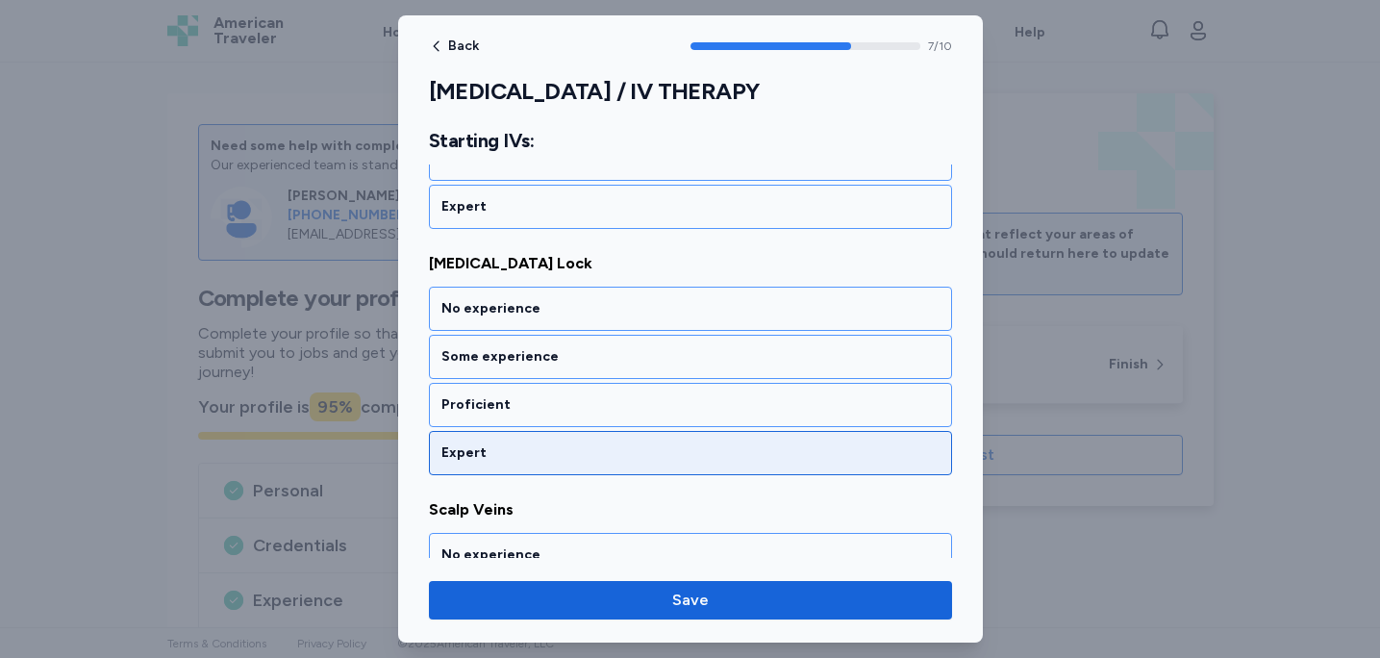
scroll to position [1921, 0]
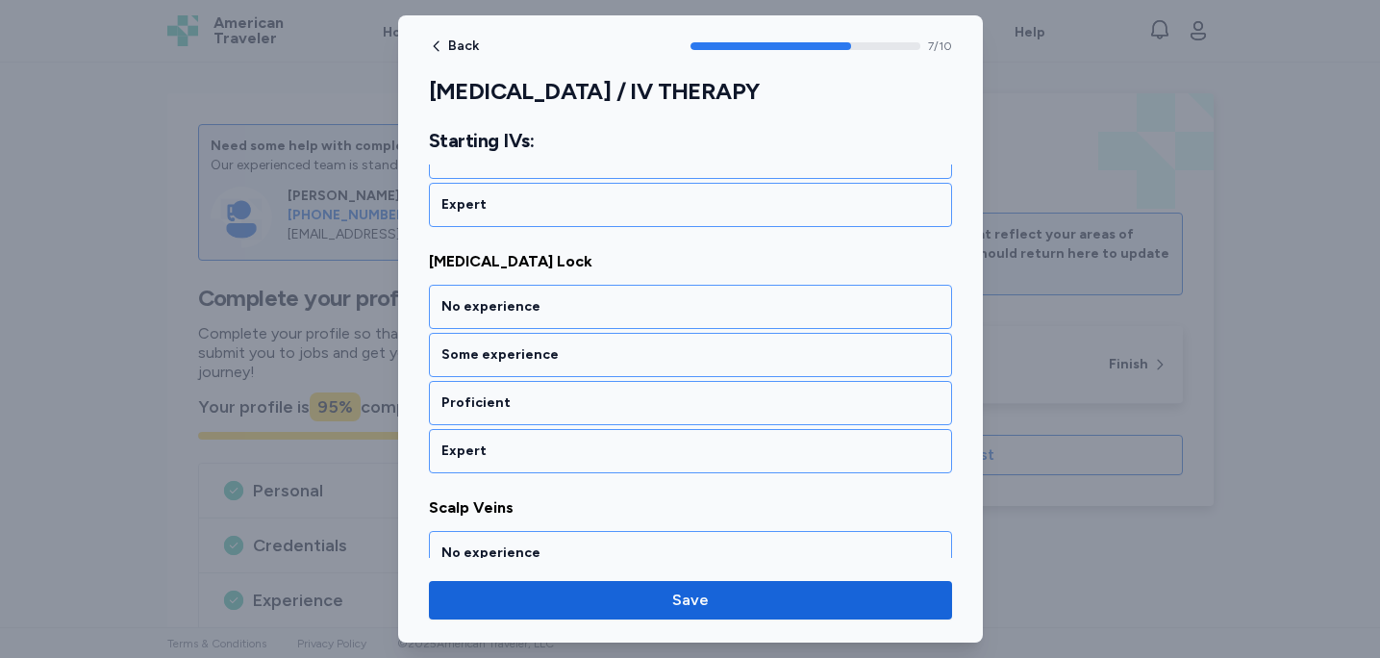
click at [605, 280] on div "[MEDICAL_DATA] Lock No experience Some experience Proficient Expert" at bounding box center [690, 361] width 523 height 223
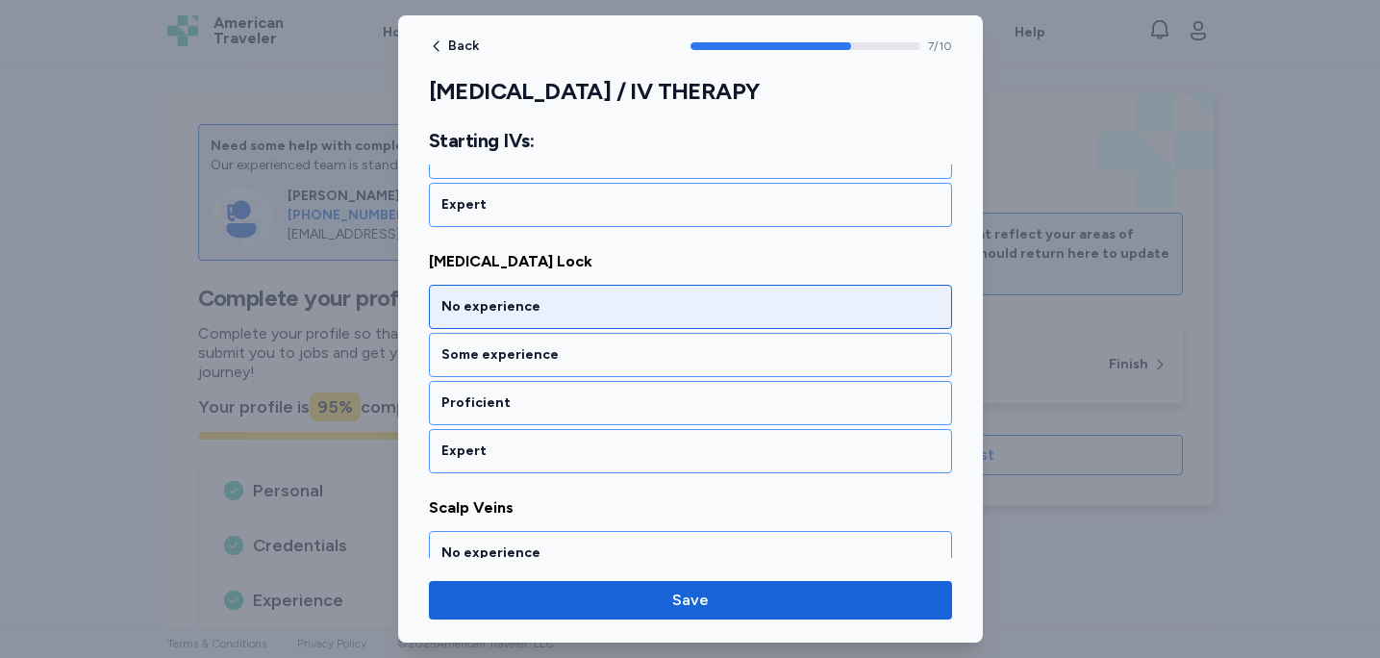
click at [598, 293] on div "No experience" at bounding box center [690, 307] width 523 height 44
click at [565, 306] on div "No experience" at bounding box center [691, 306] width 498 height 19
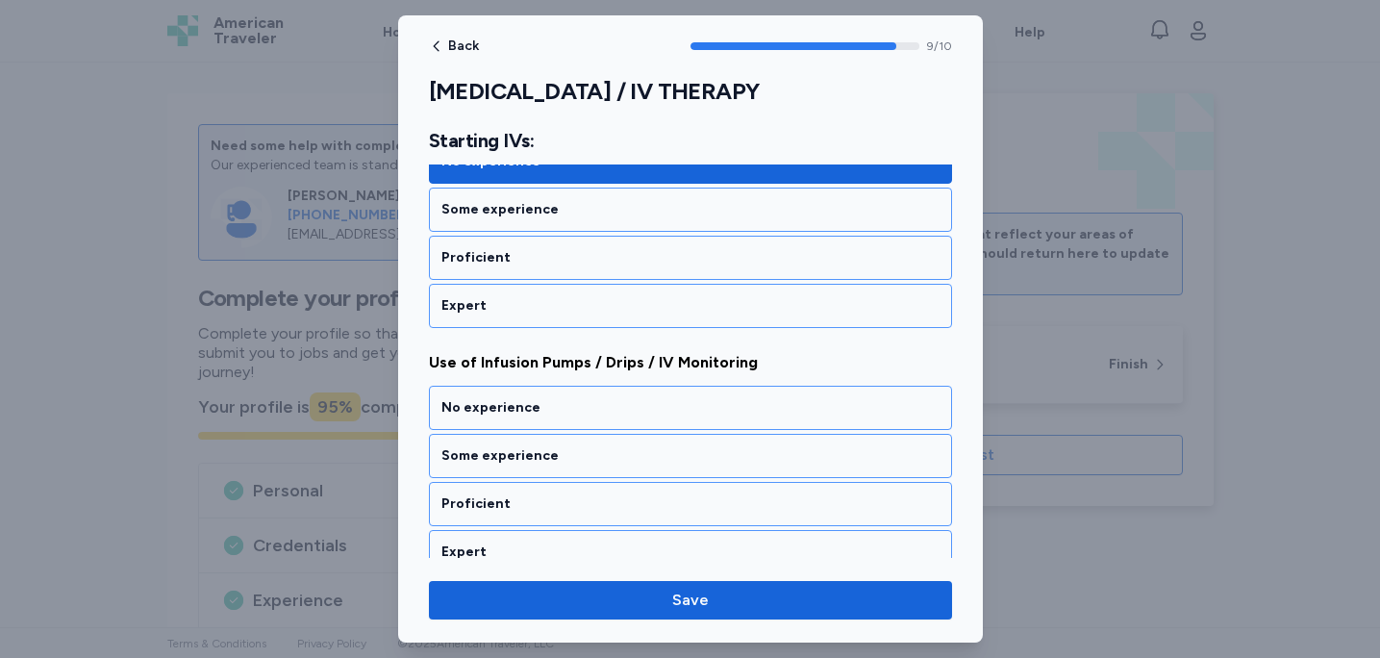
scroll to position [2333, 0]
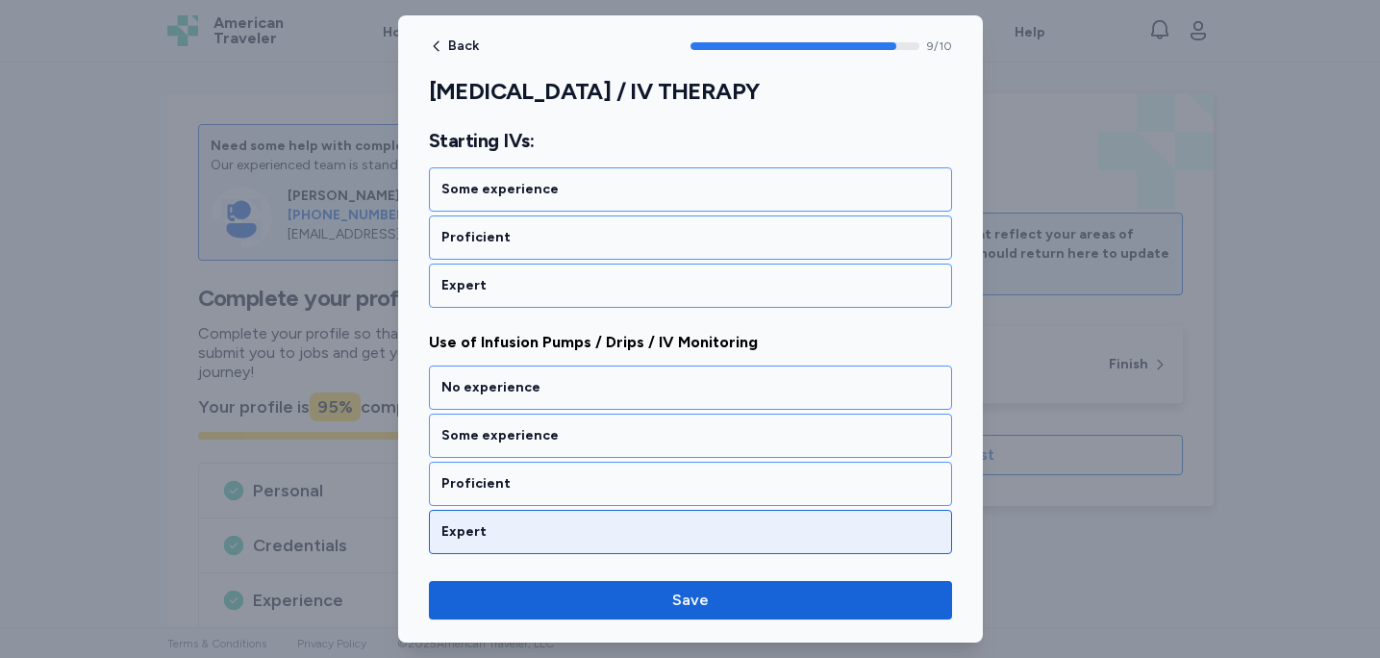
click at [570, 545] on div "Expert" at bounding box center [690, 532] width 523 height 44
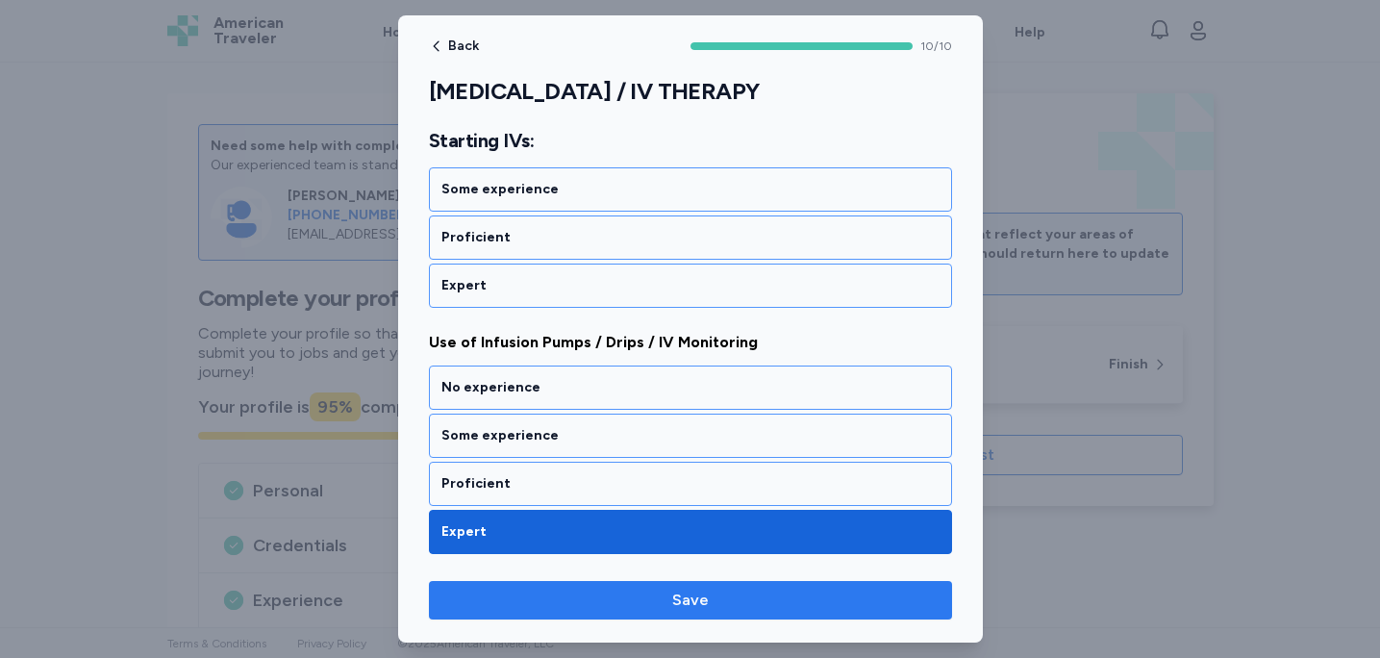
click at [712, 602] on span "Save" at bounding box center [690, 600] width 493 height 23
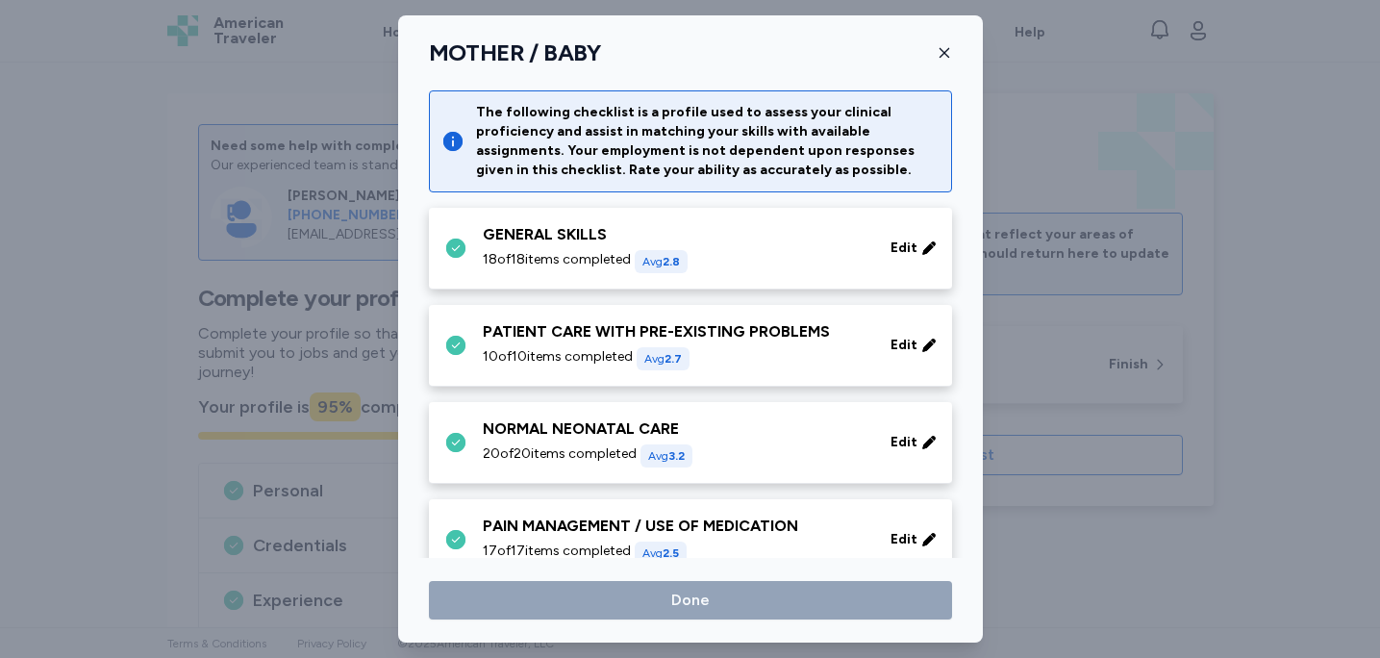
scroll to position [322, 0]
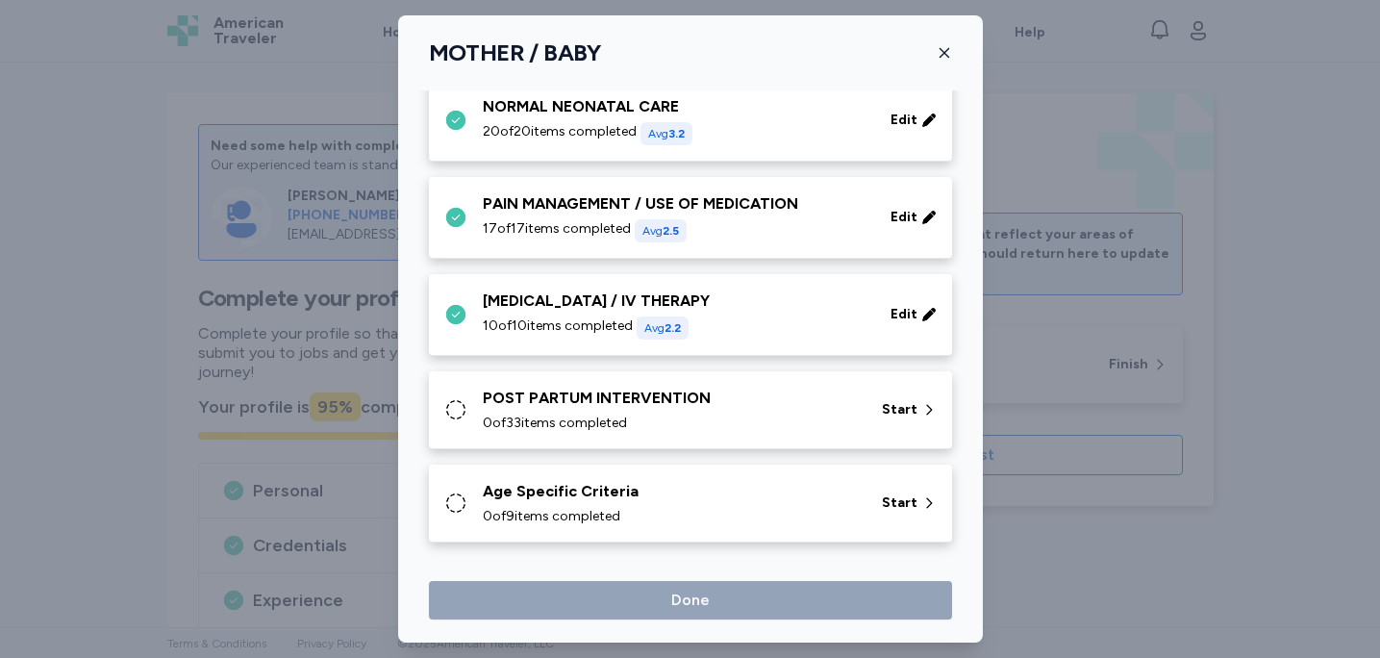
click at [726, 417] on div "0 of 33 items completed" at bounding box center [671, 423] width 376 height 19
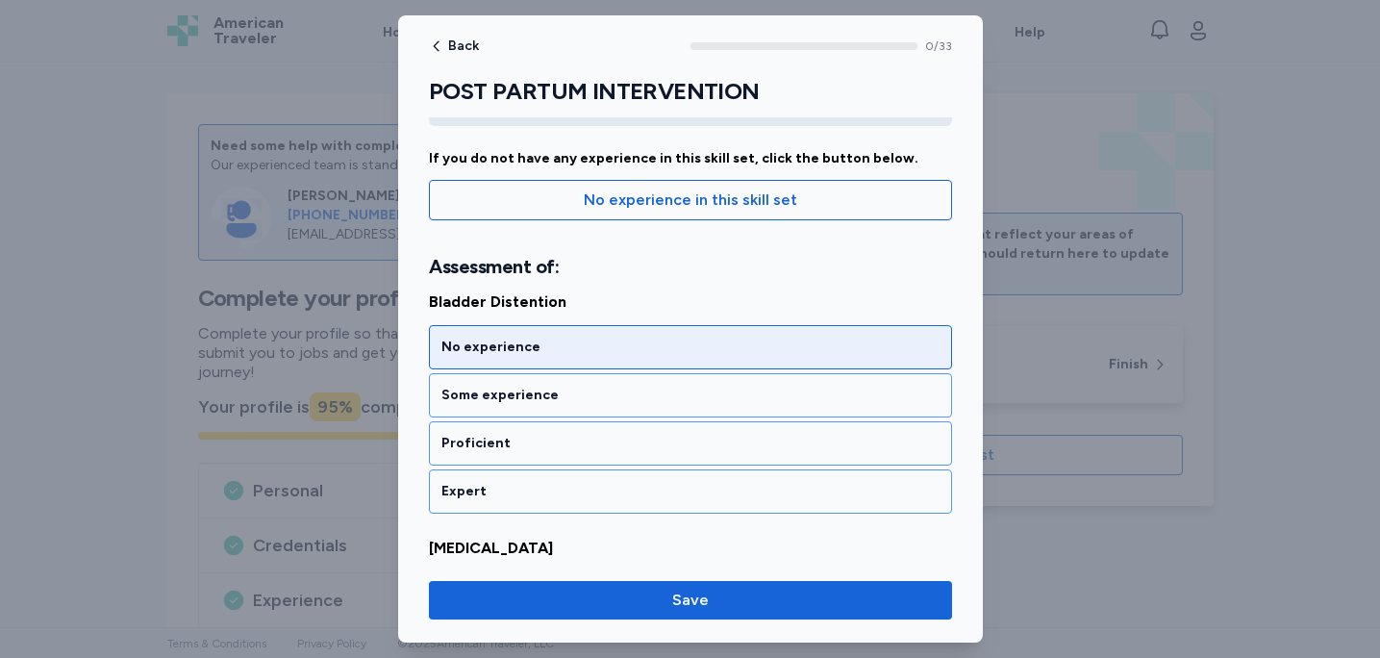
scroll to position [245, 0]
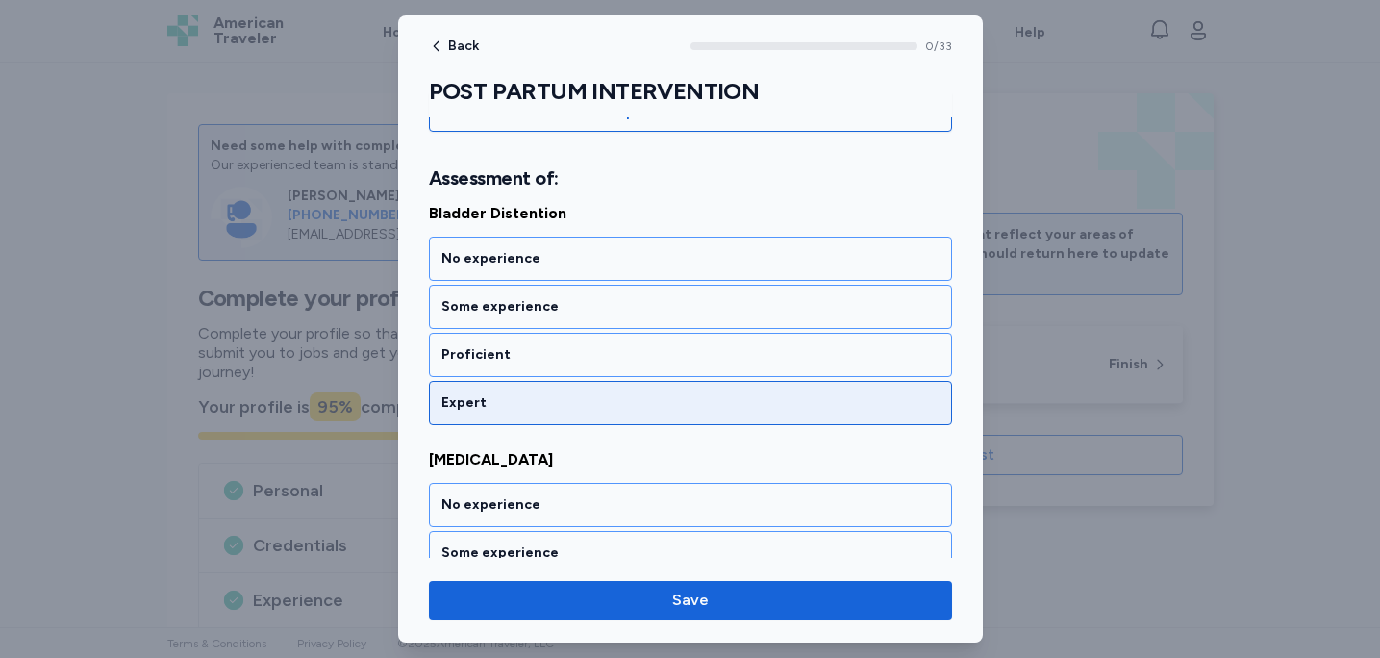
click at [646, 410] on div "Expert" at bounding box center [691, 402] width 498 height 19
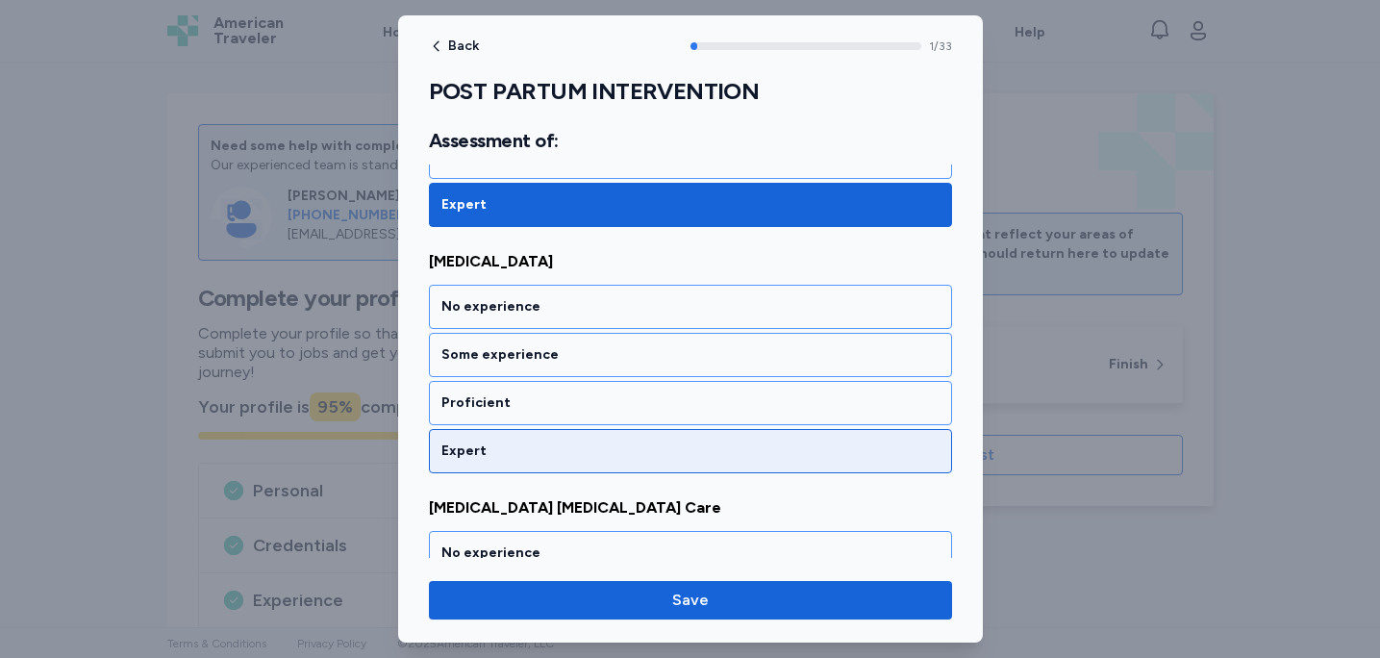
click at [640, 444] on div "Expert" at bounding box center [691, 451] width 498 height 19
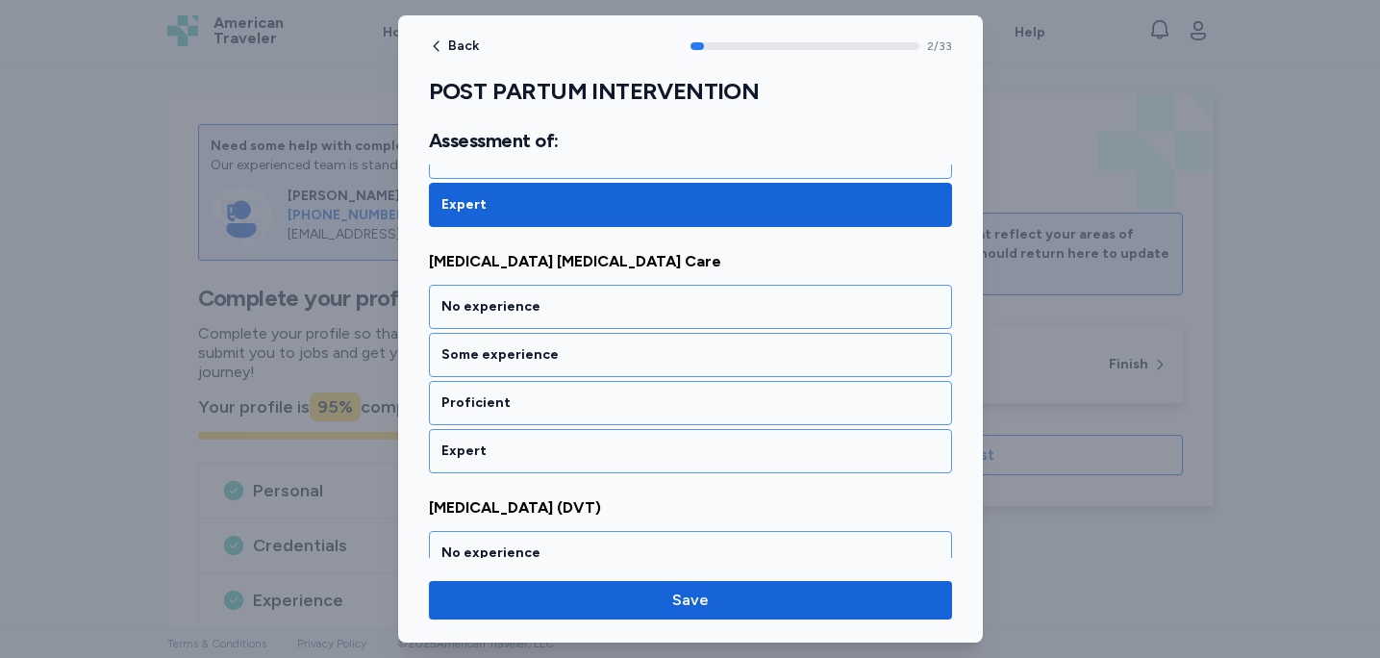
click at [640, 445] on div "Expert" at bounding box center [691, 451] width 498 height 19
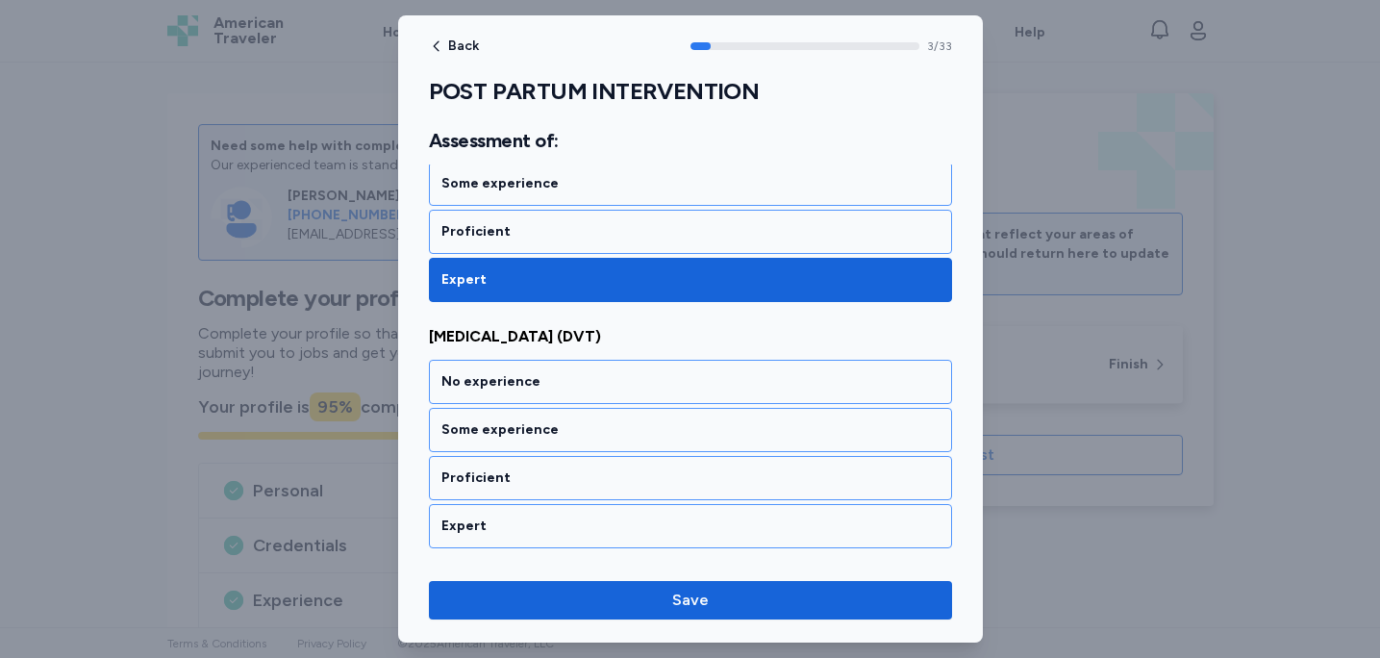
scroll to position [936, 0]
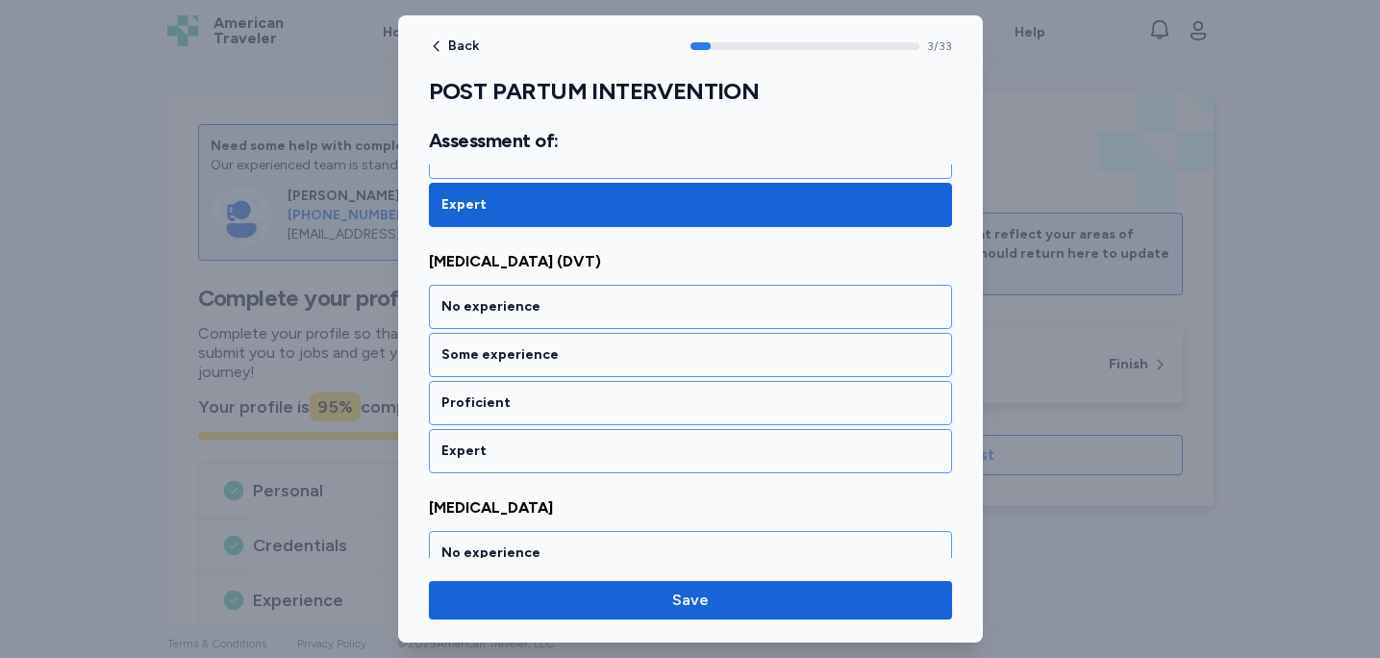
click at [640, 445] on div "Expert" at bounding box center [691, 451] width 498 height 19
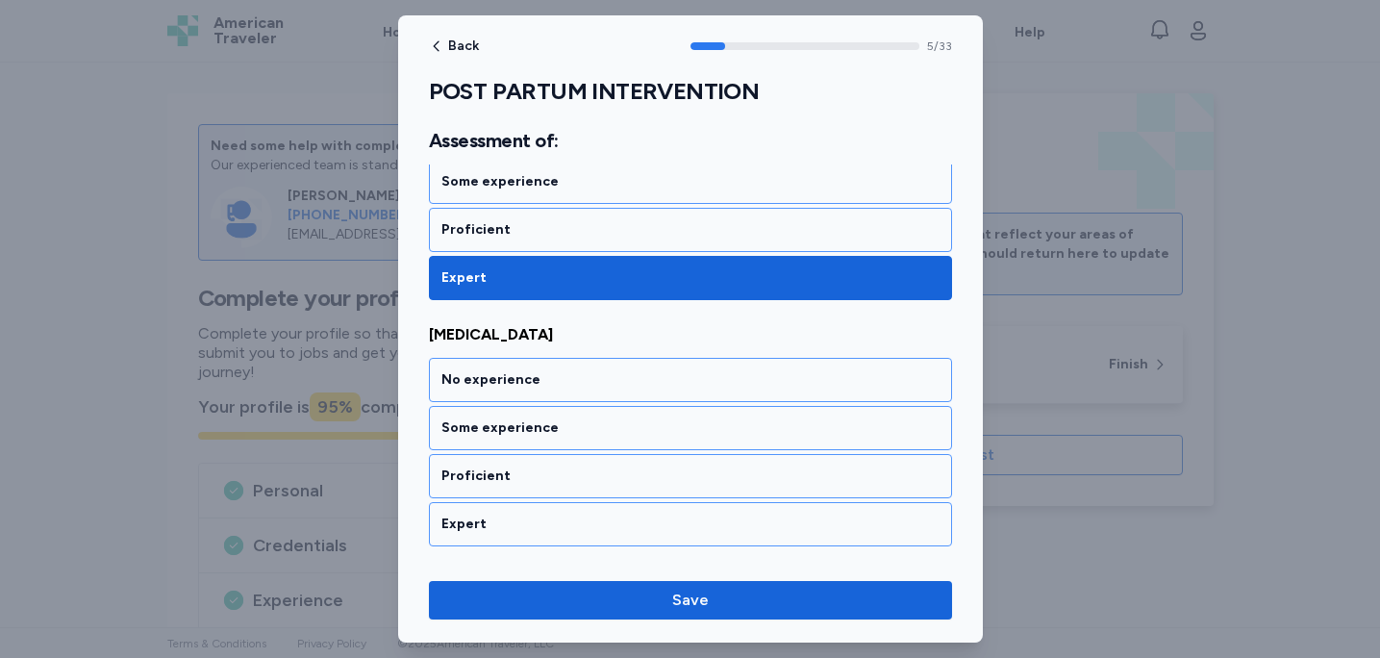
scroll to position [1429, 0]
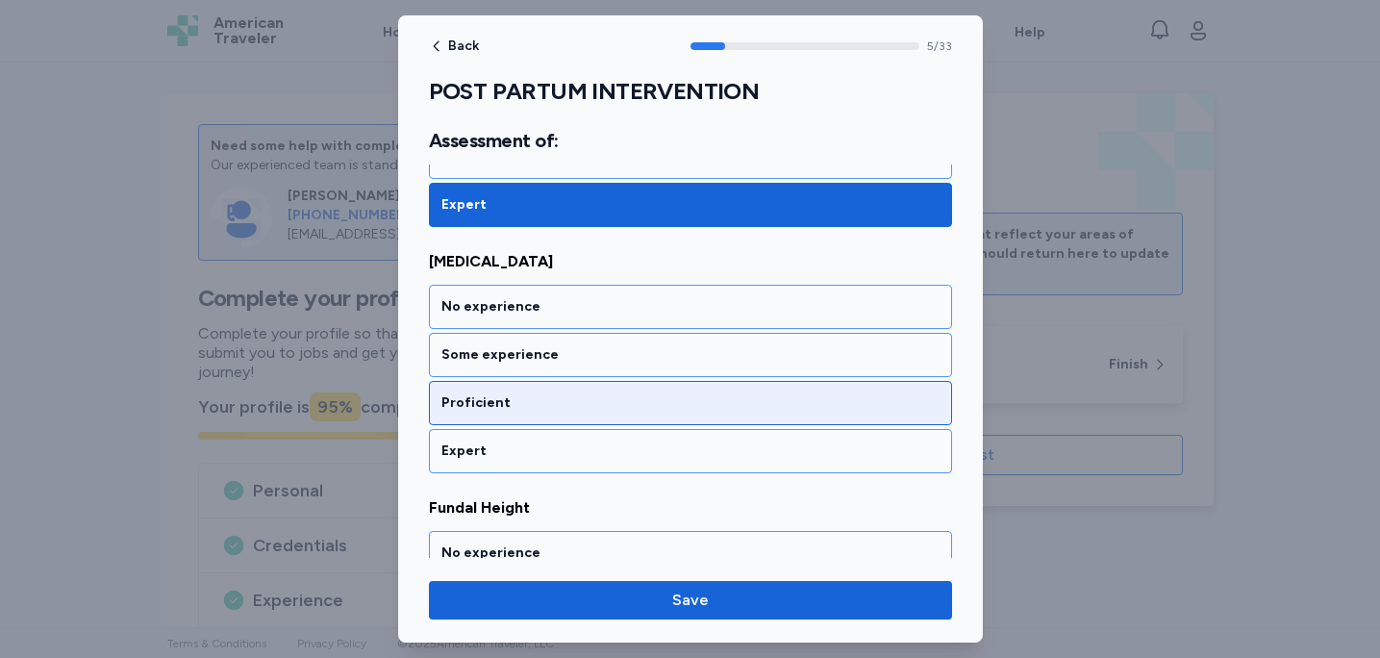
click at [639, 417] on div "Proficient" at bounding box center [690, 403] width 523 height 44
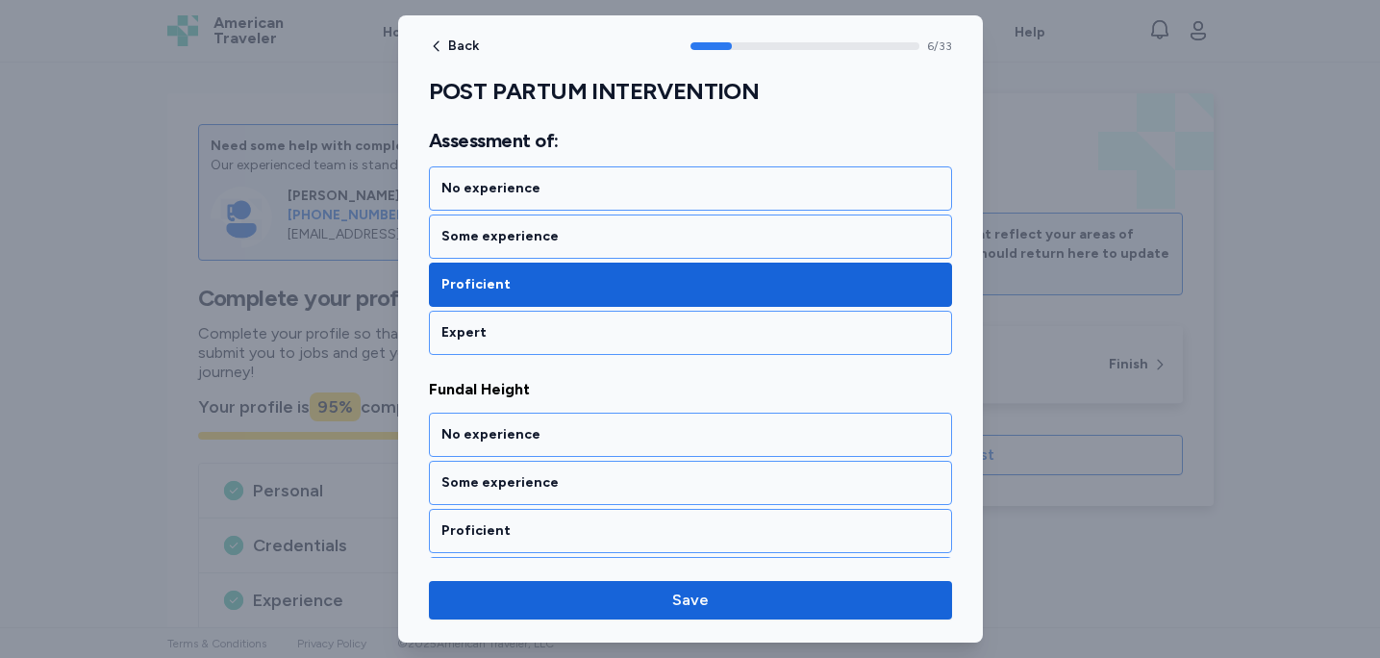
scroll to position [1675, 0]
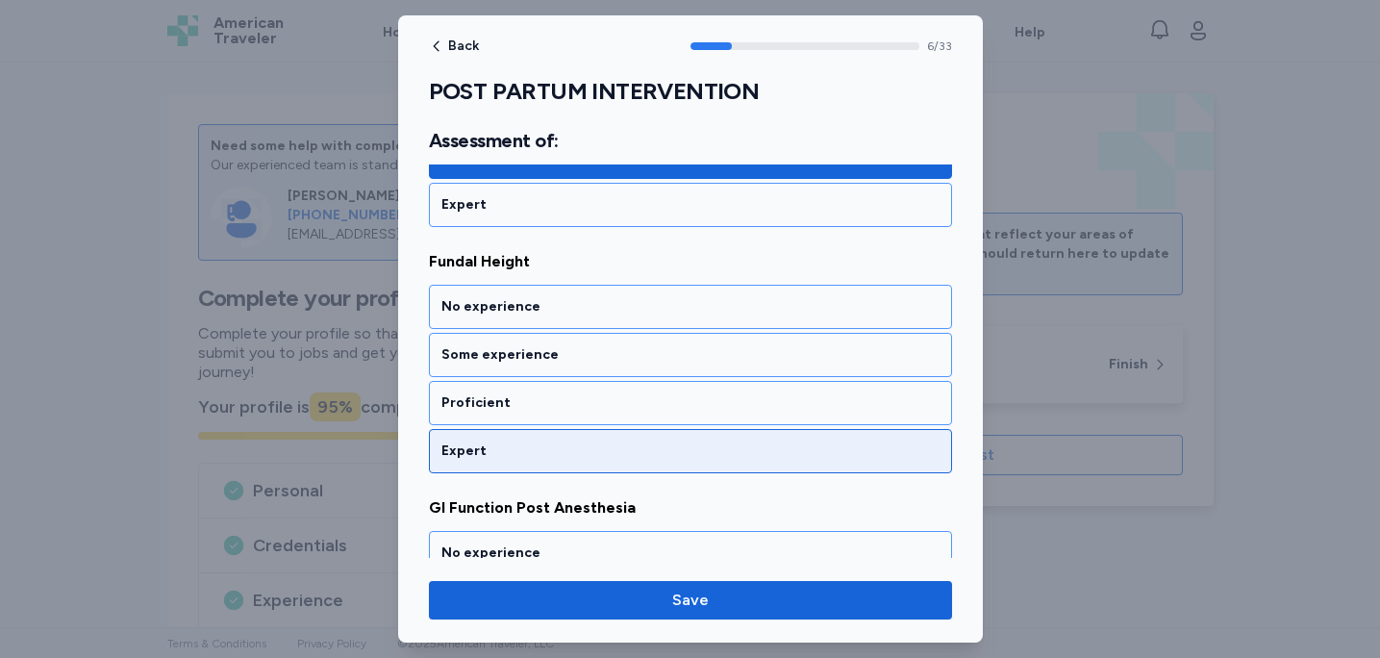
click at [640, 436] on div "Expert" at bounding box center [690, 451] width 523 height 44
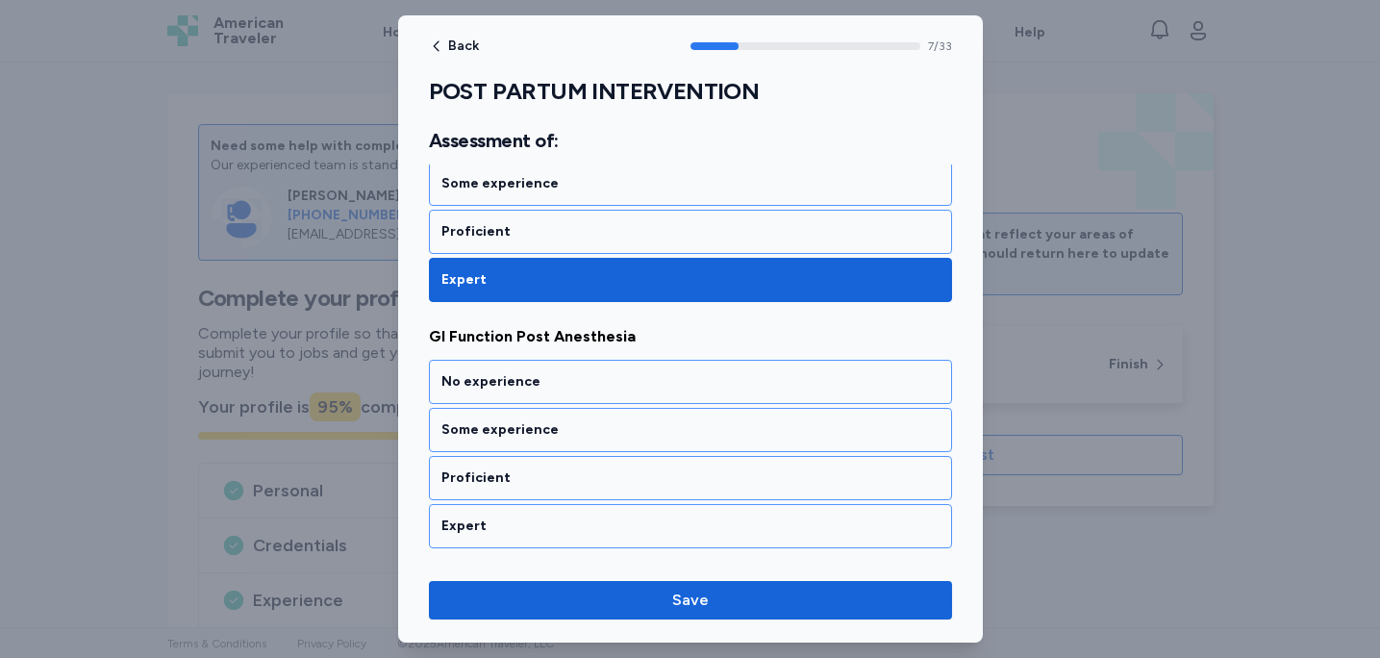
scroll to position [1921, 0]
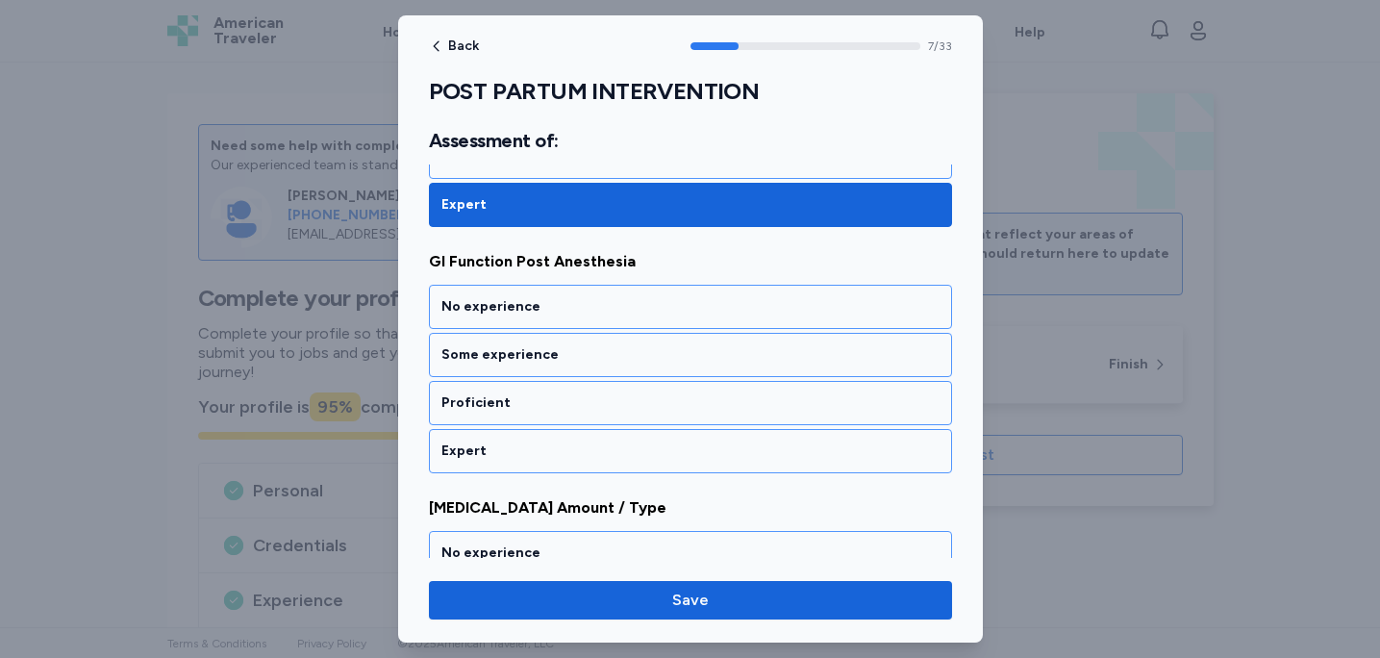
click at [641, 436] on div "Expert" at bounding box center [690, 451] width 523 height 44
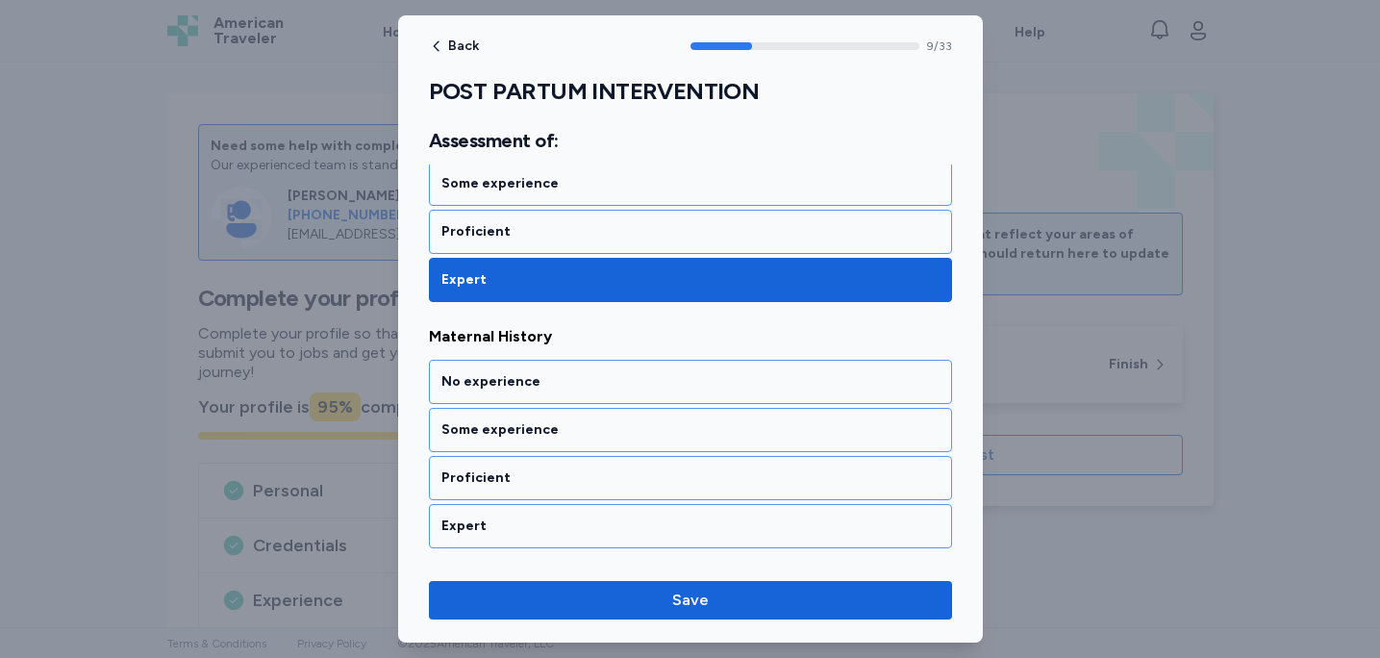
scroll to position [2414, 0]
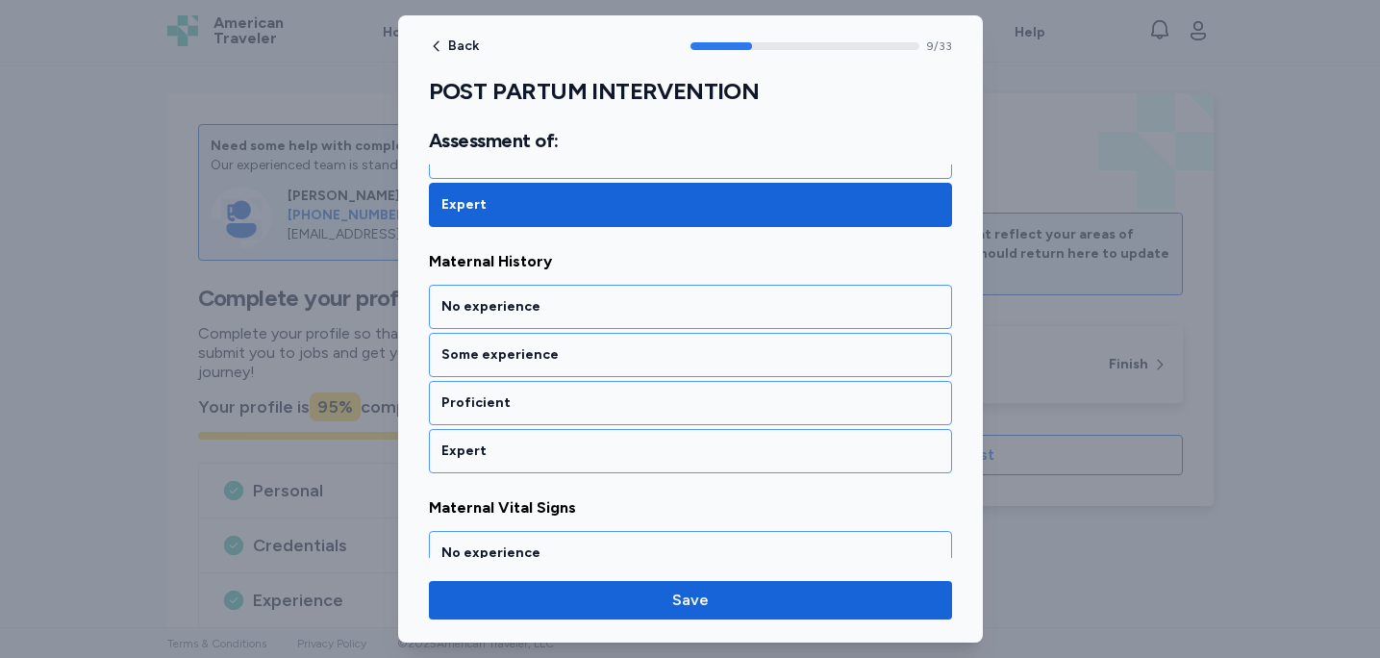
click at [641, 436] on div "Expert" at bounding box center [690, 451] width 523 height 44
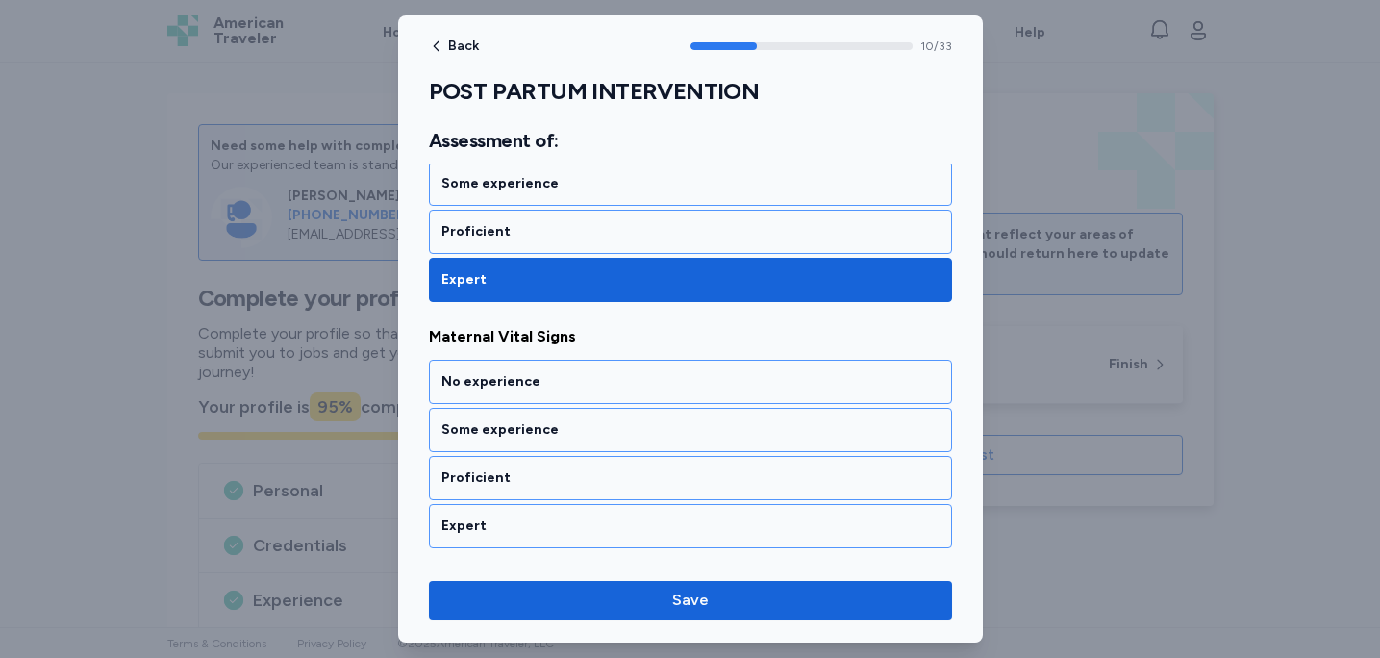
scroll to position [2660, 0]
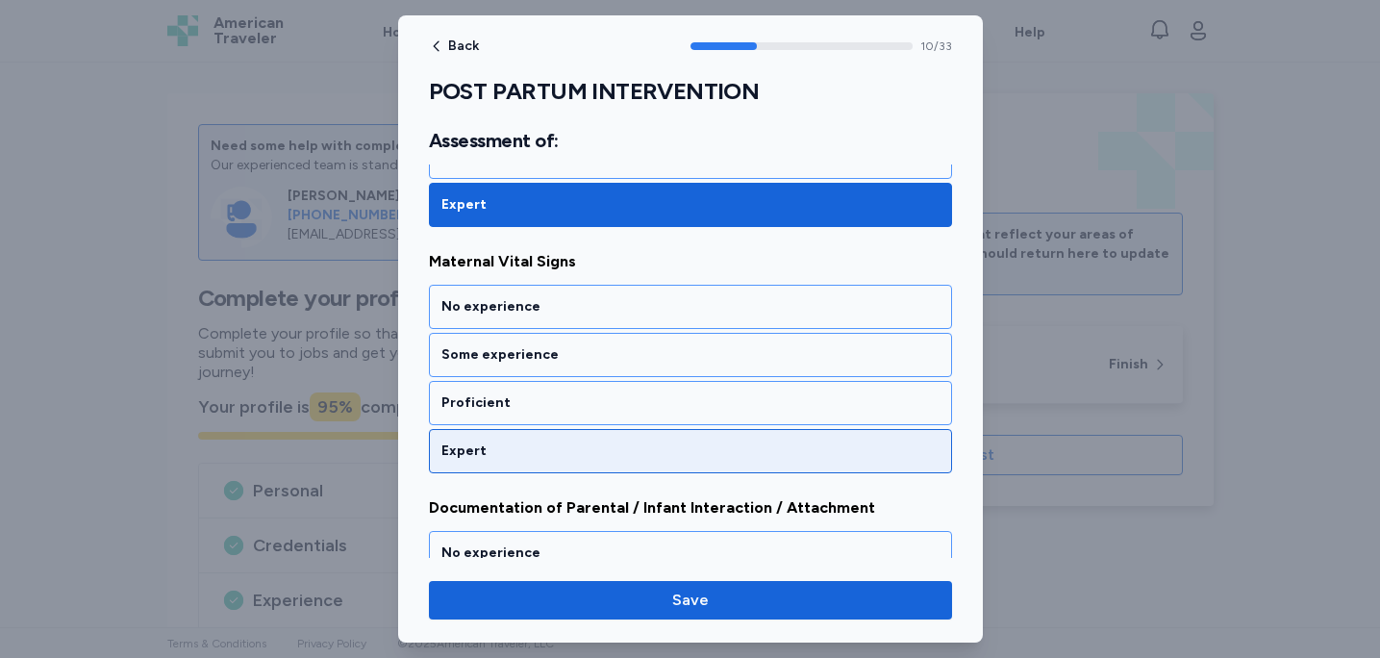
click at [595, 450] on div "Expert" at bounding box center [691, 451] width 498 height 19
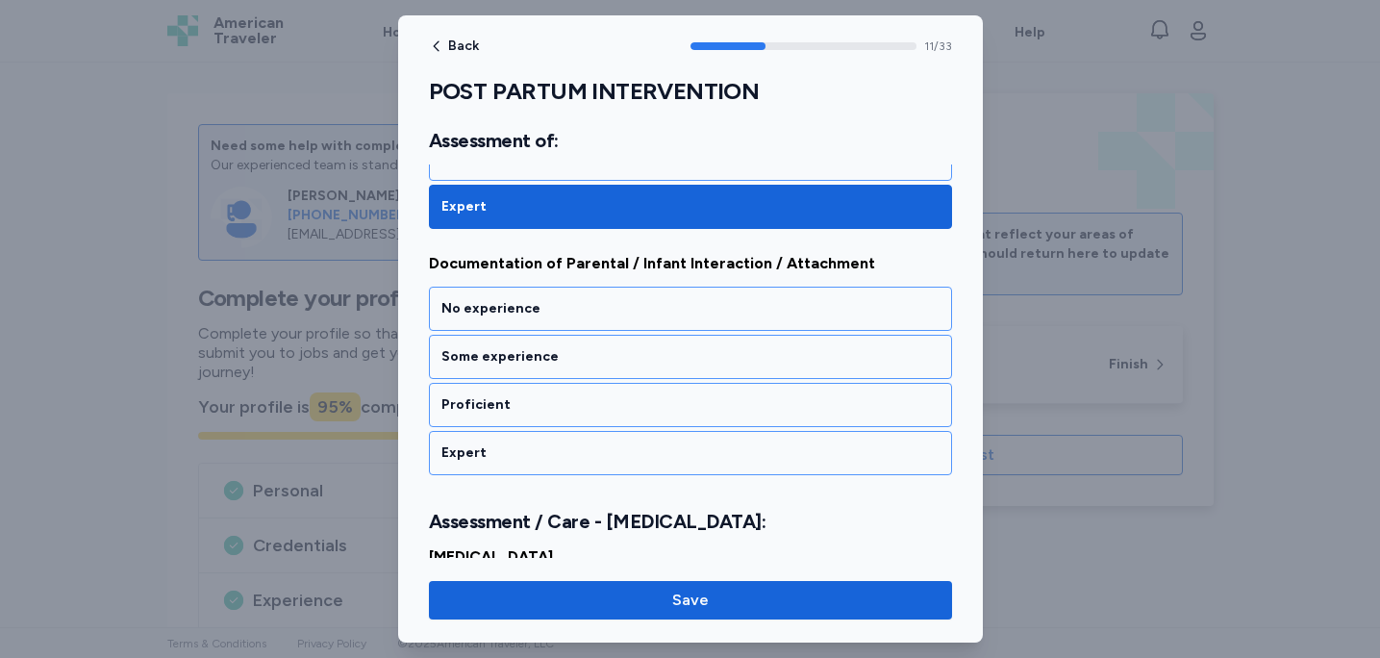
scroll to position [2906, 0]
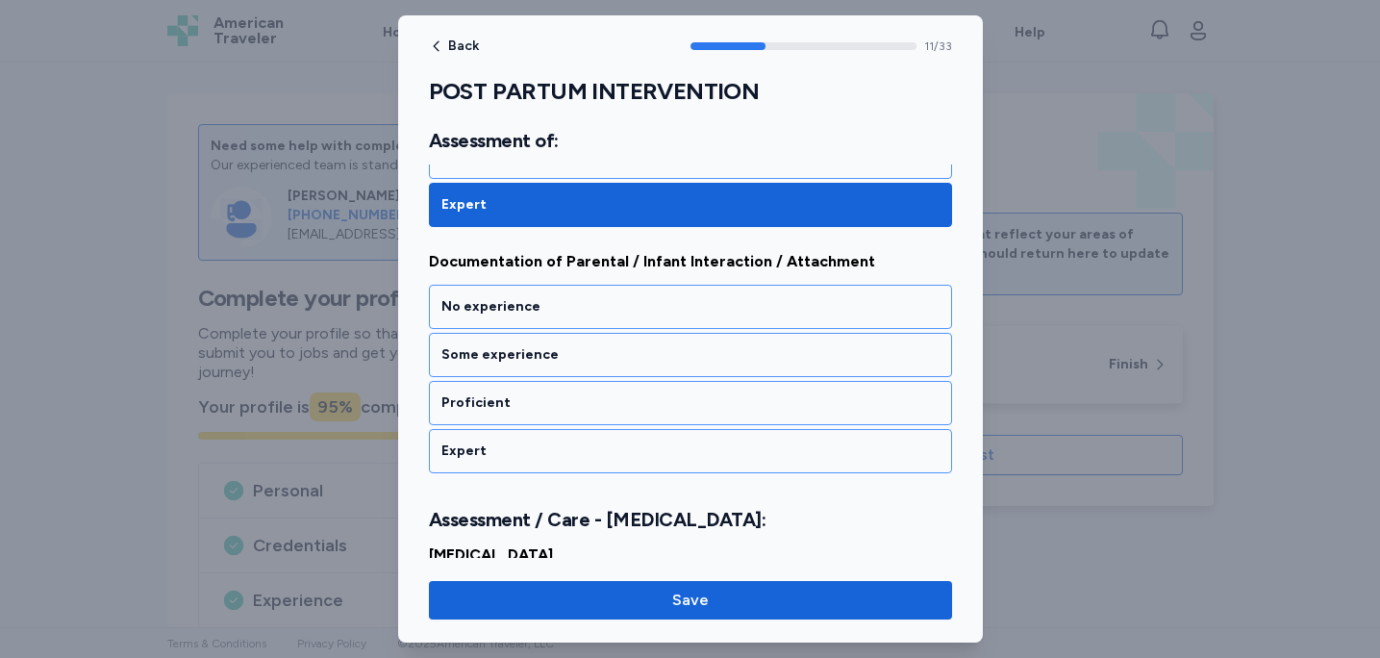
click at [595, 450] on div "Expert" at bounding box center [691, 451] width 498 height 19
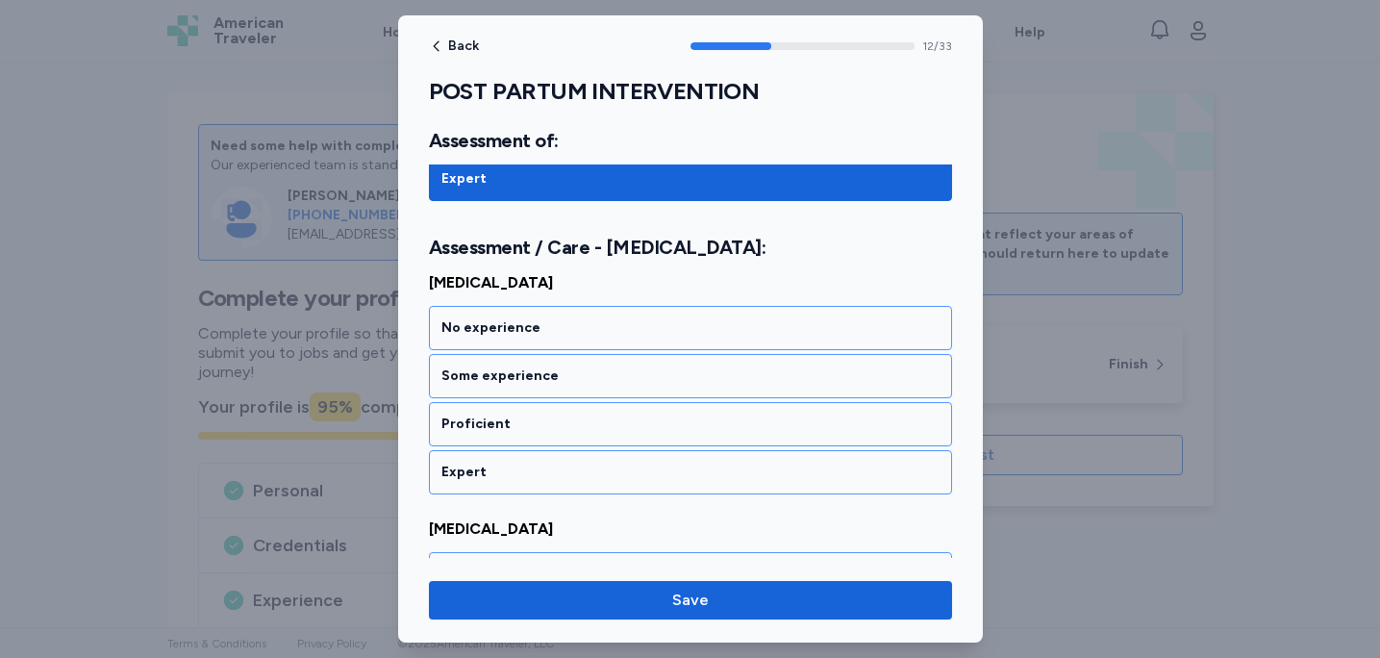
scroll to position [3200, 0]
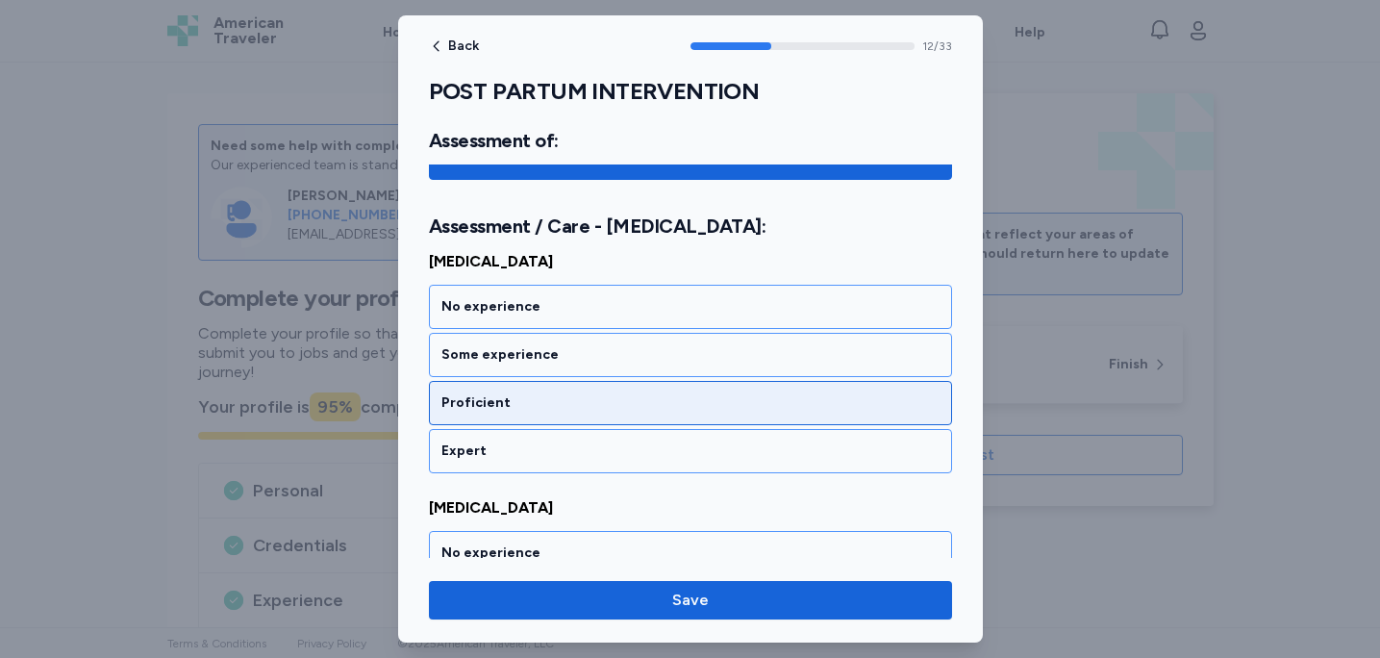
click at [621, 389] on div "Proficient" at bounding box center [690, 403] width 523 height 44
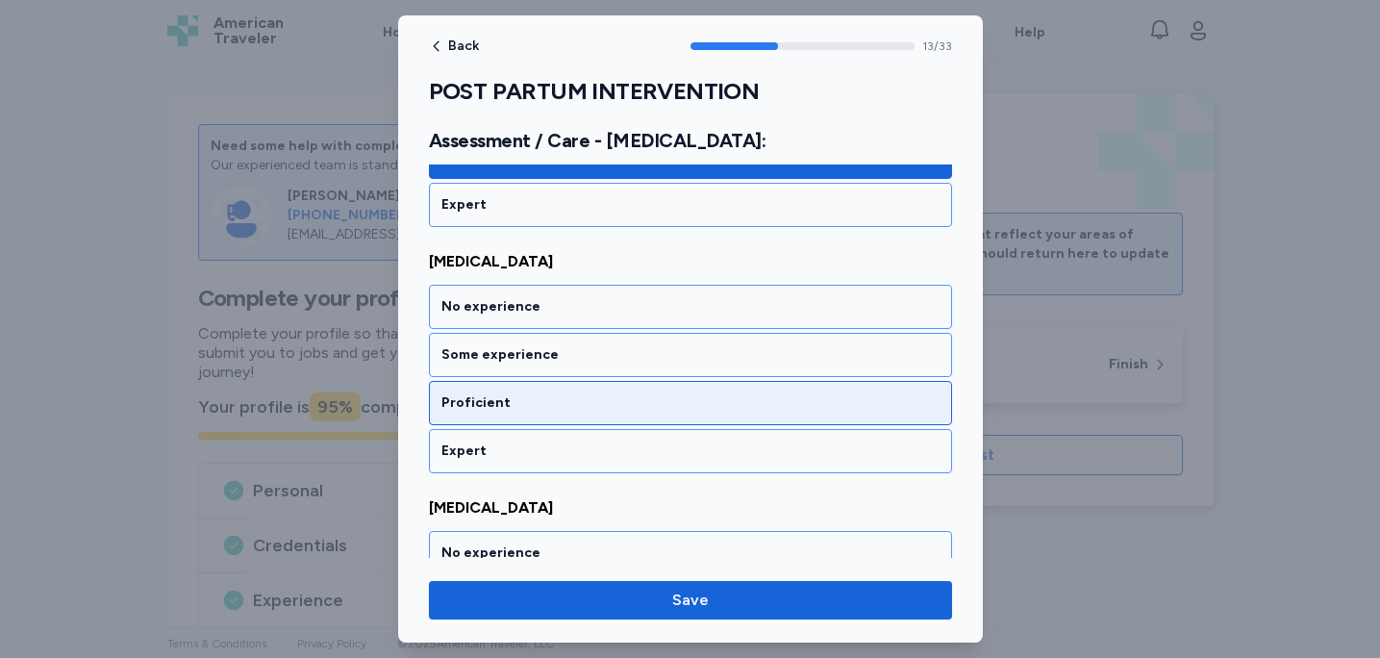
click at [607, 407] on div "Proficient" at bounding box center [691, 402] width 498 height 19
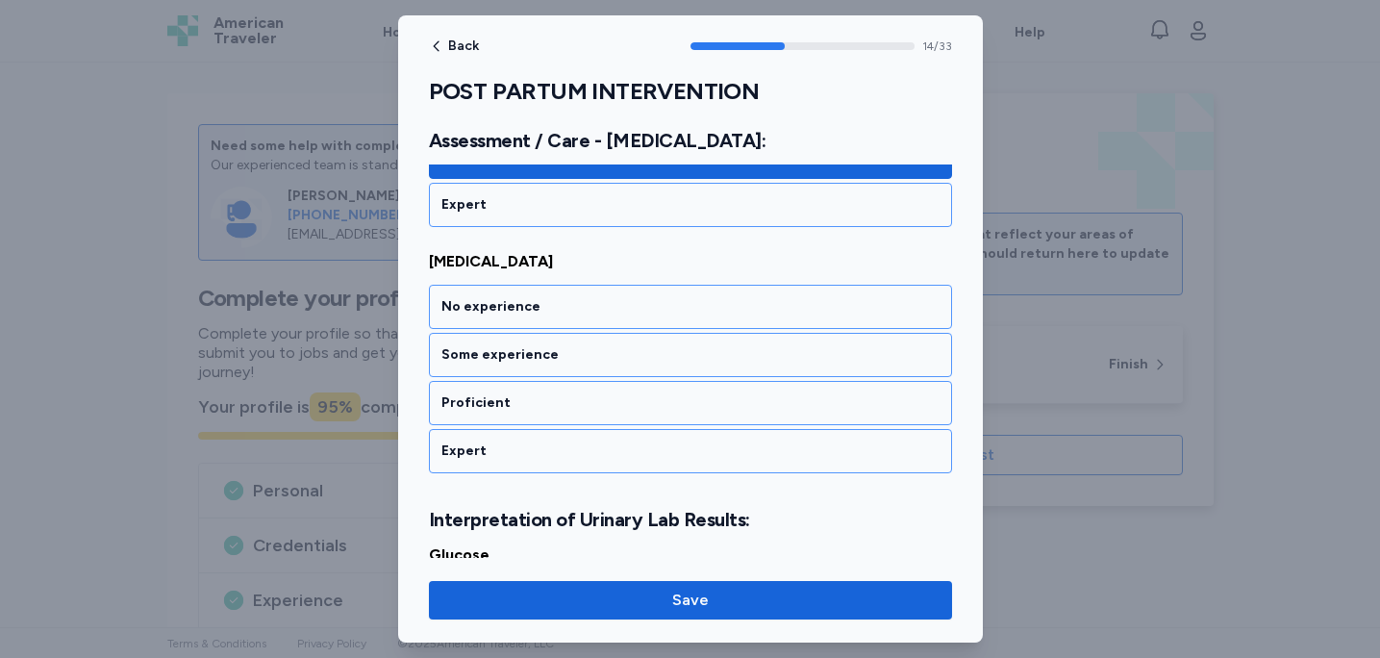
click at [607, 407] on div "Proficient" at bounding box center [691, 402] width 498 height 19
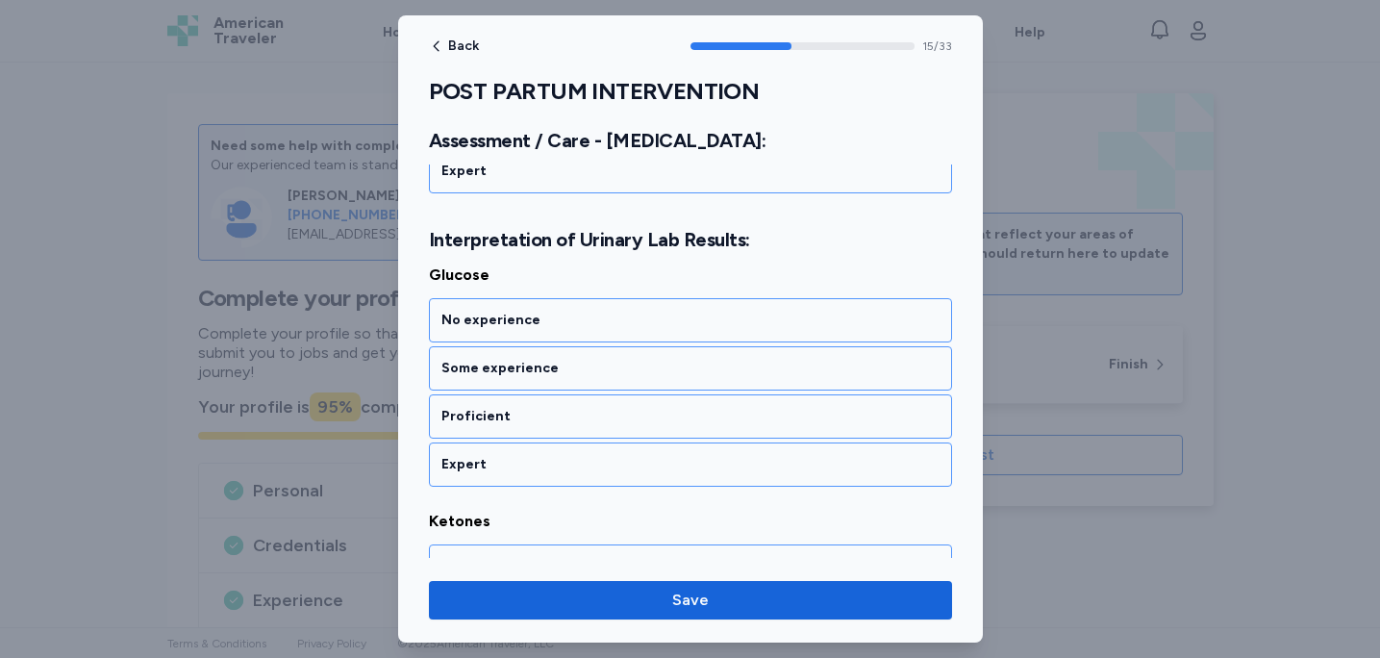
scroll to position [3986, 0]
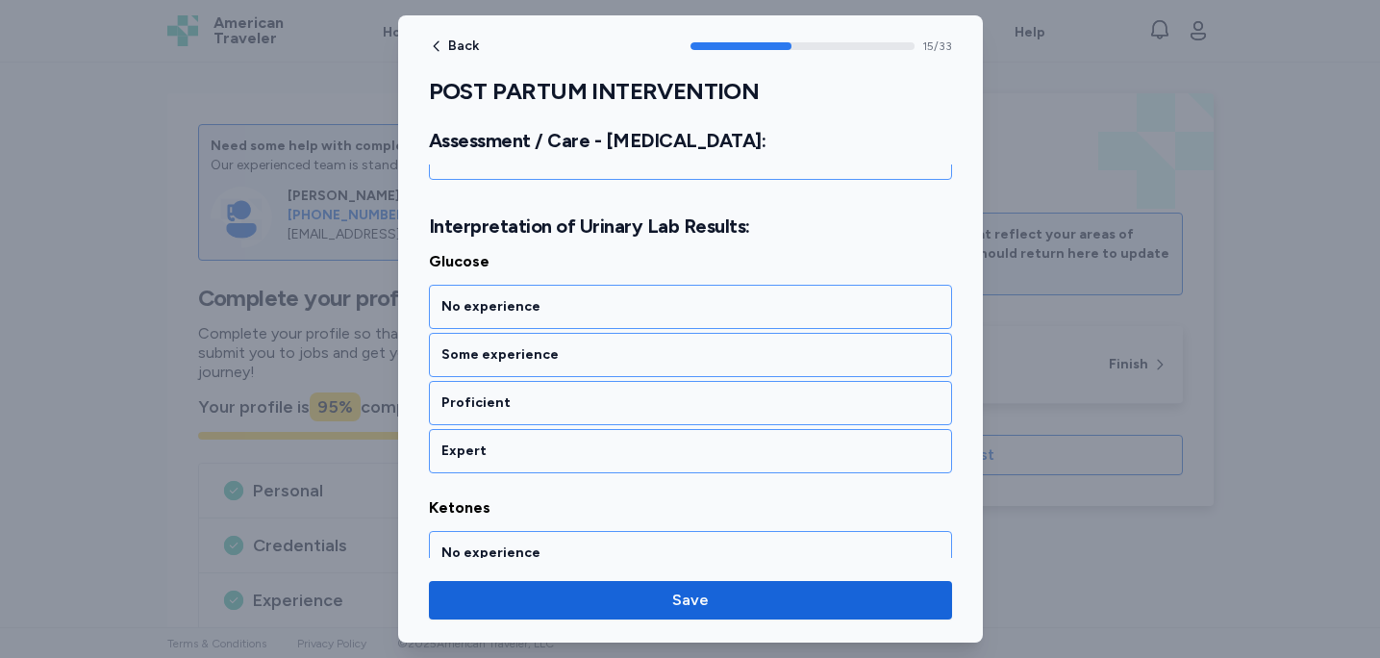
click at [607, 407] on div "Proficient" at bounding box center [691, 402] width 498 height 19
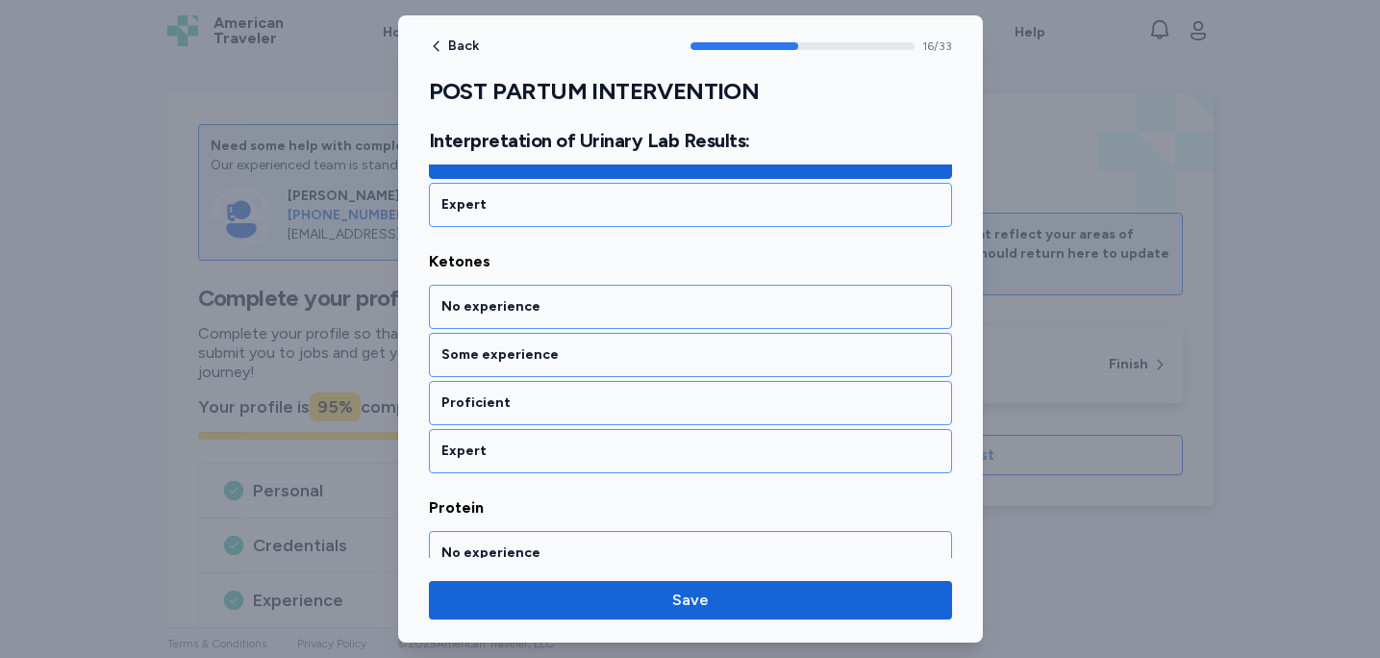
click at [607, 407] on div "Proficient" at bounding box center [691, 402] width 498 height 19
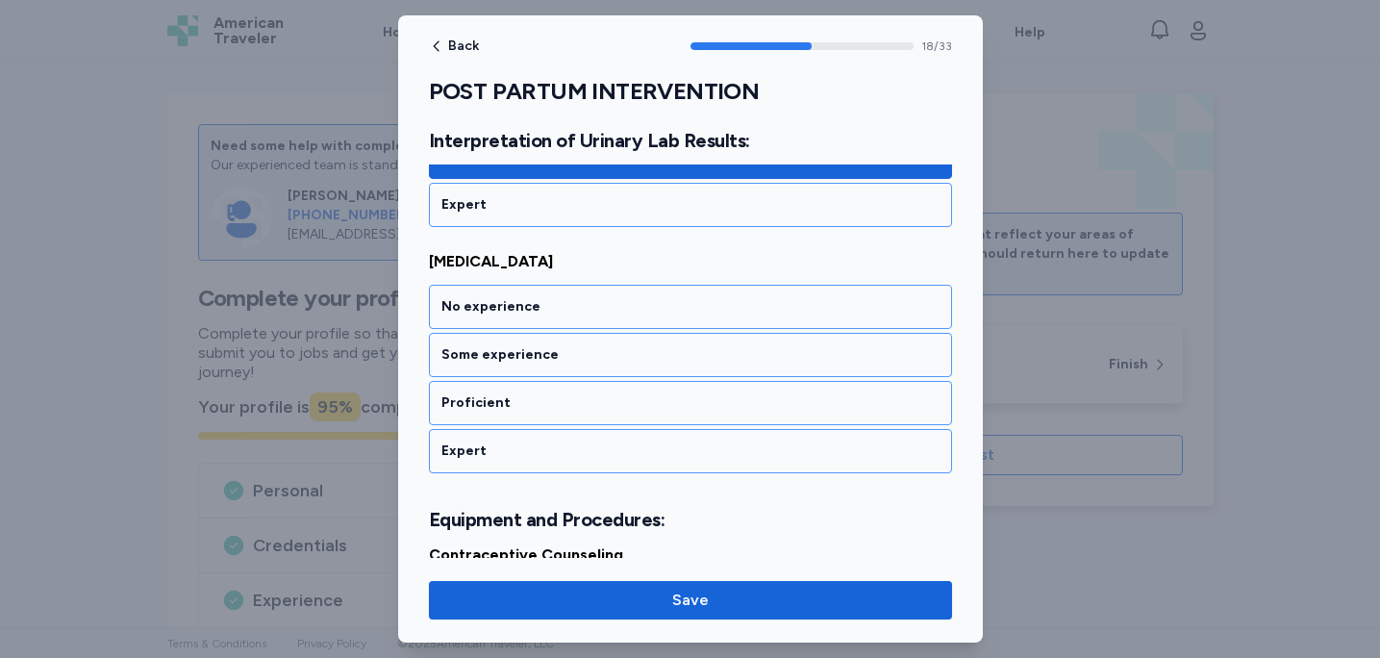
click at [607, 407] on div "Proficient" at bounding box center [691, 402] width 498 height 19
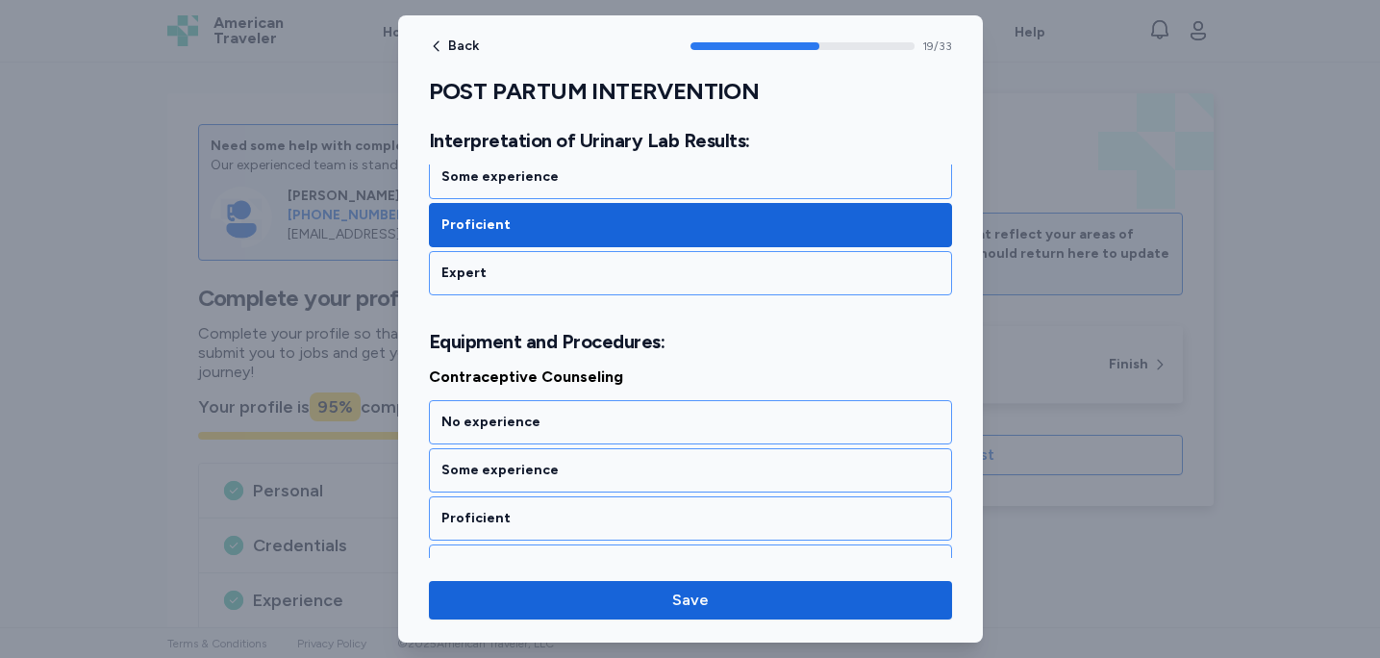
scroll to position [5018, 0]
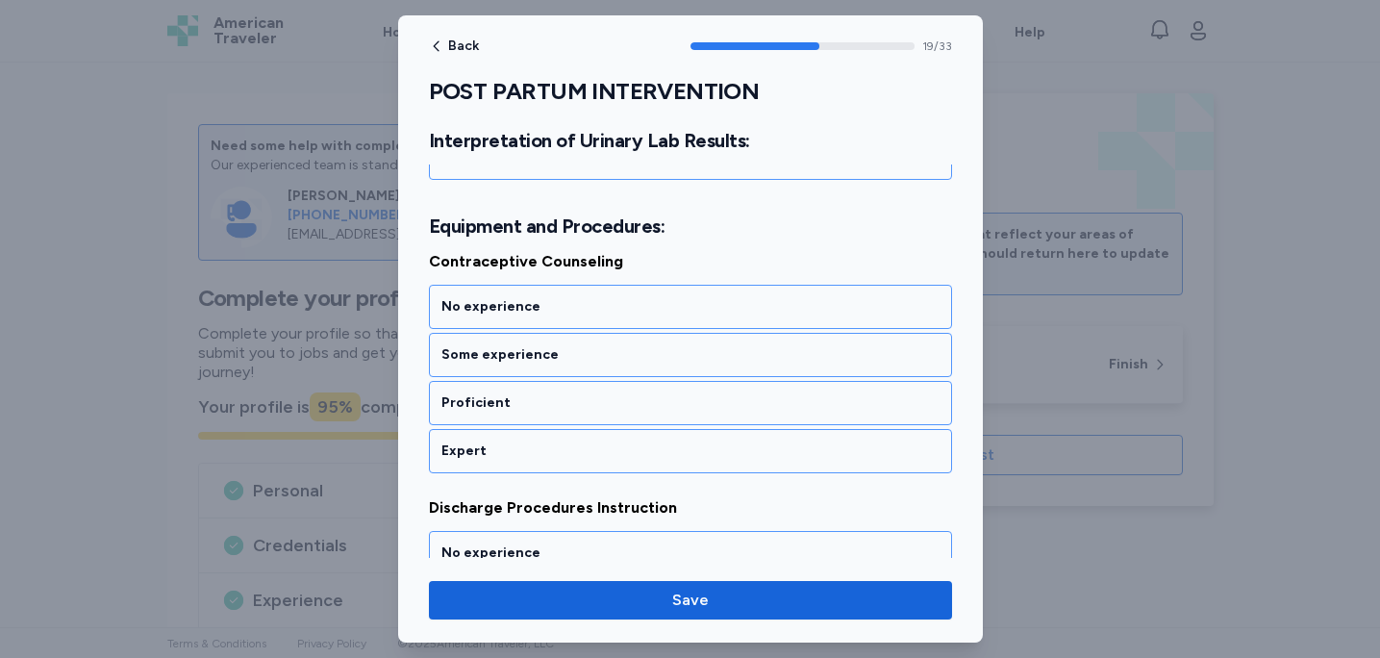
click at [607, 407] on div "Proficient" at bounding box center [691, 402] width 498 height 19
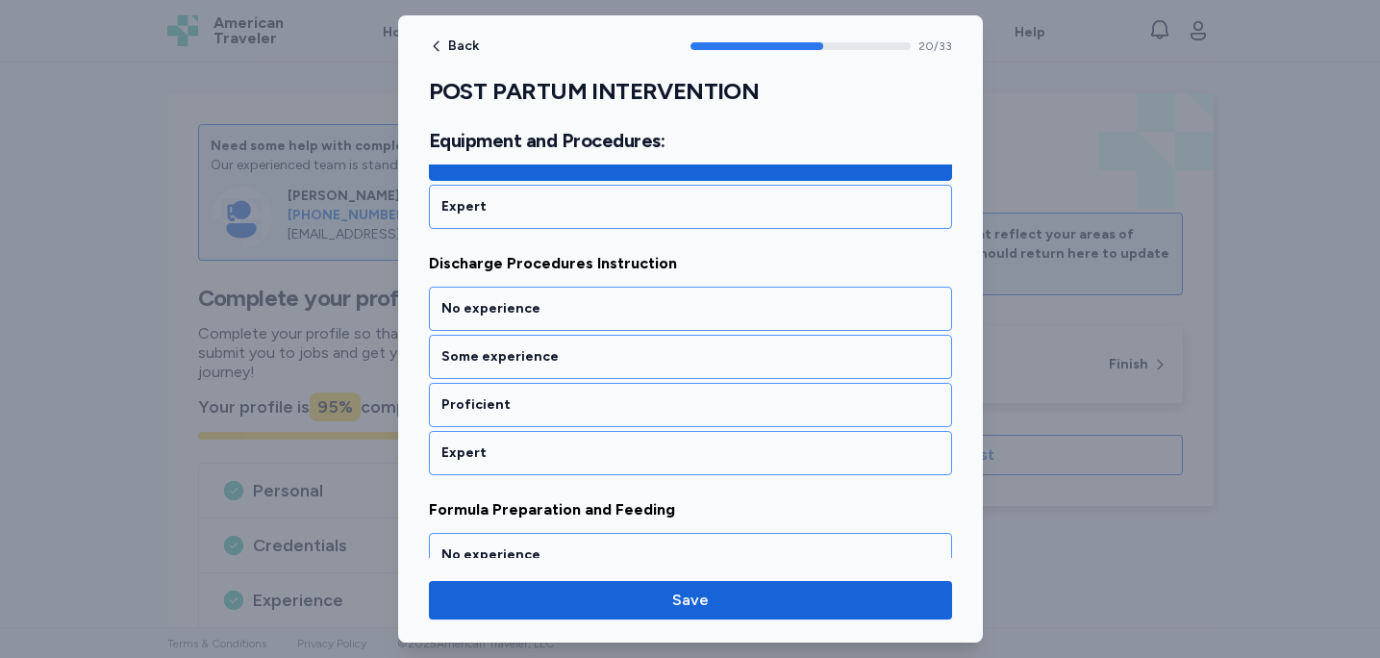
scroll to position [5264, 0]
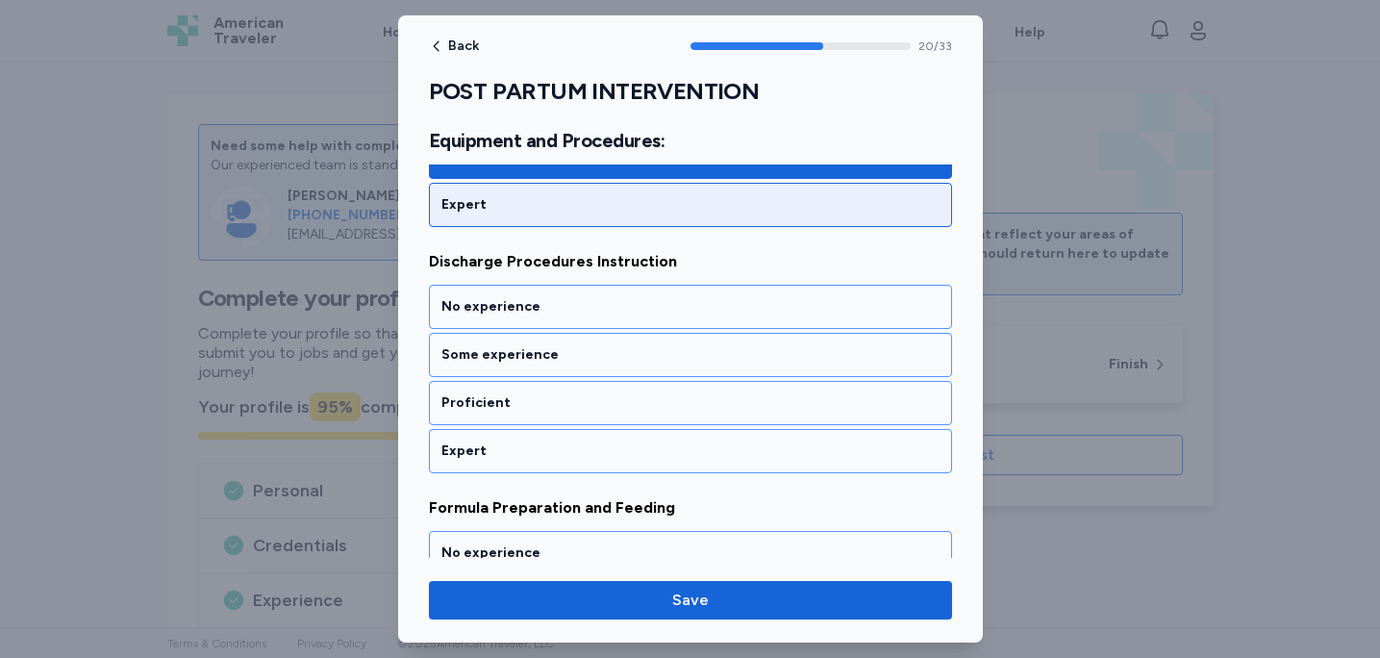
click at [631, 215] on div "Expert" at bounding box center [690, 205] width 523 height 44
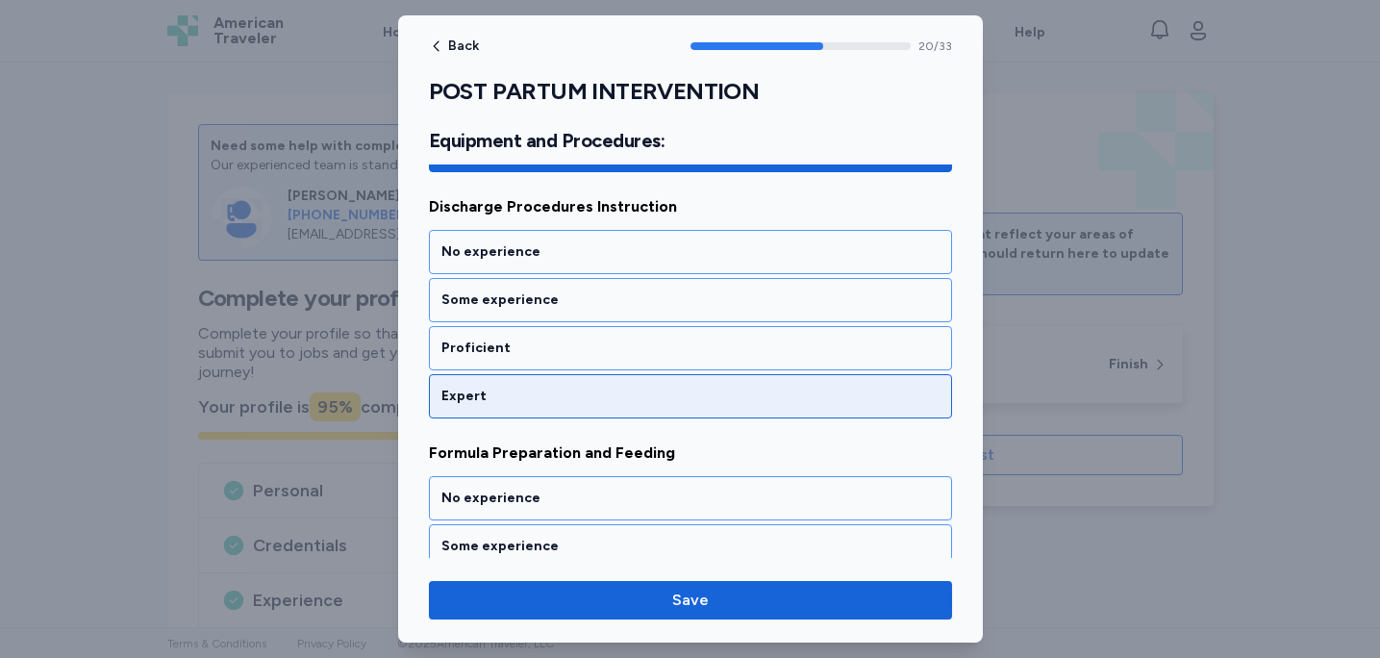
click at [608, 404] on div "Expert" at bounding box center [691, 396] width 498 height 19
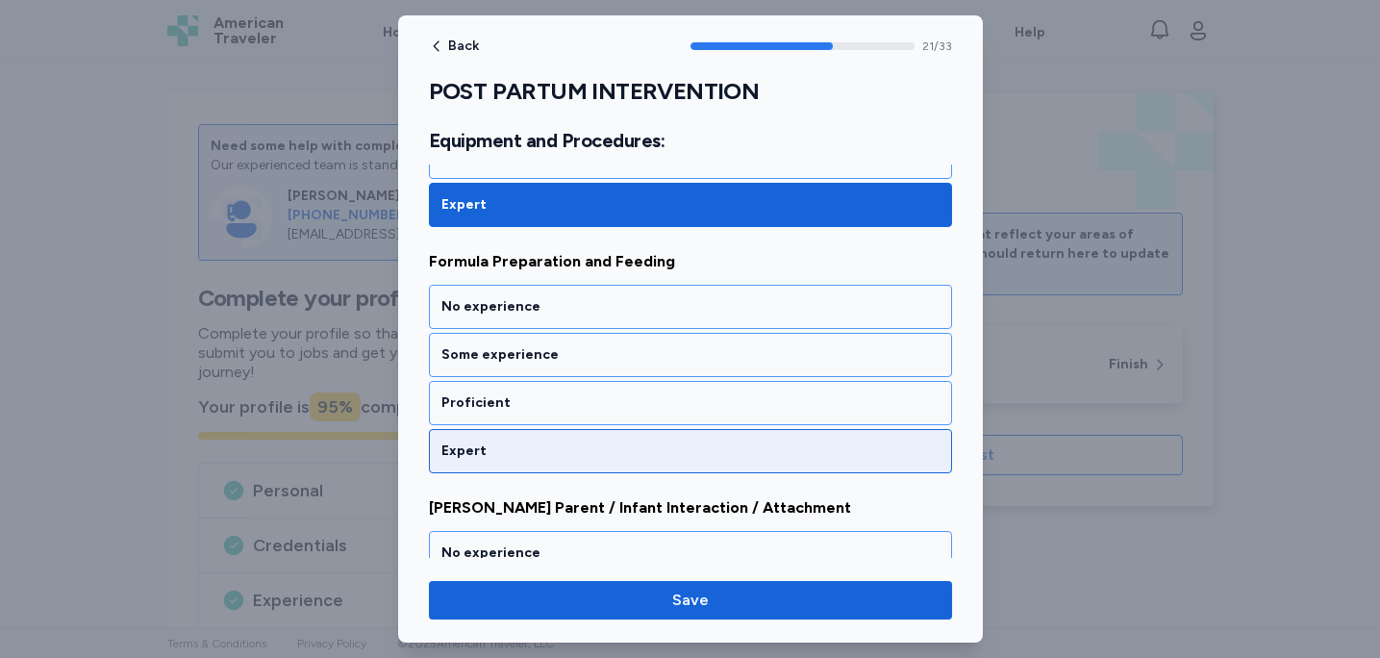
click at [595, 450] on div "Expert" at bounding box center [691, 451] width 498 height 19
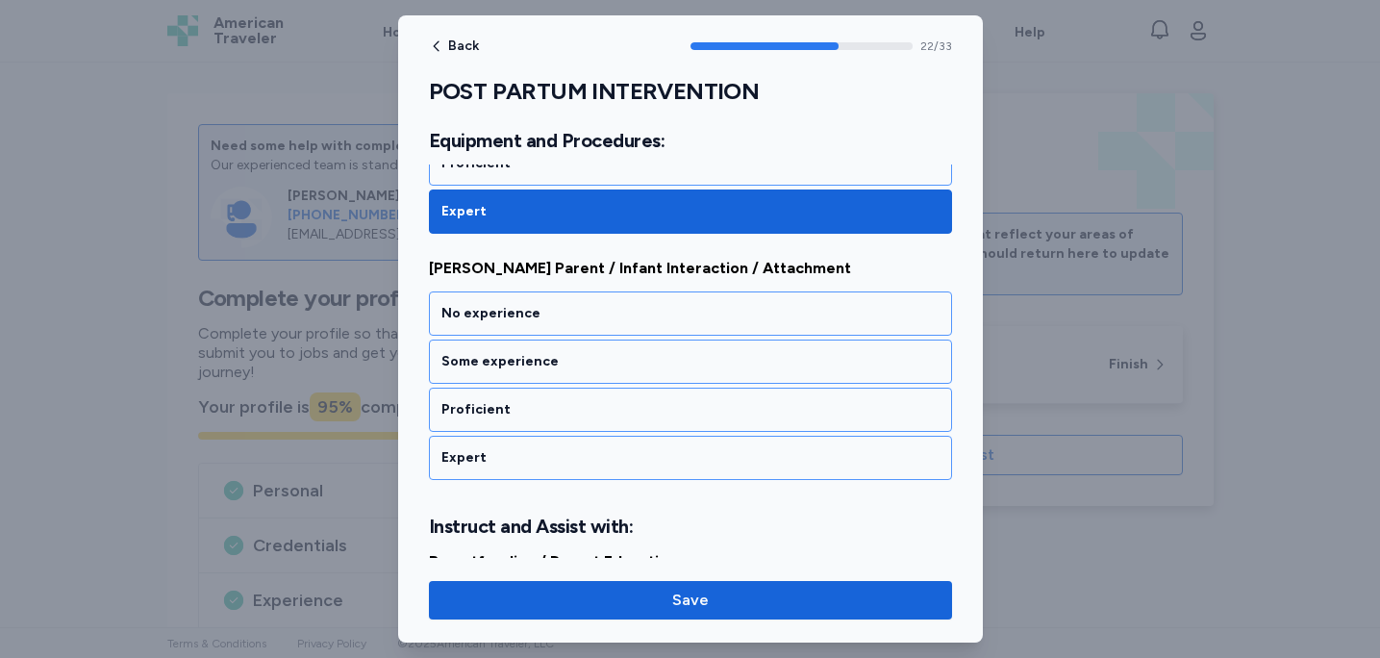
scroll to position [5757, 0]
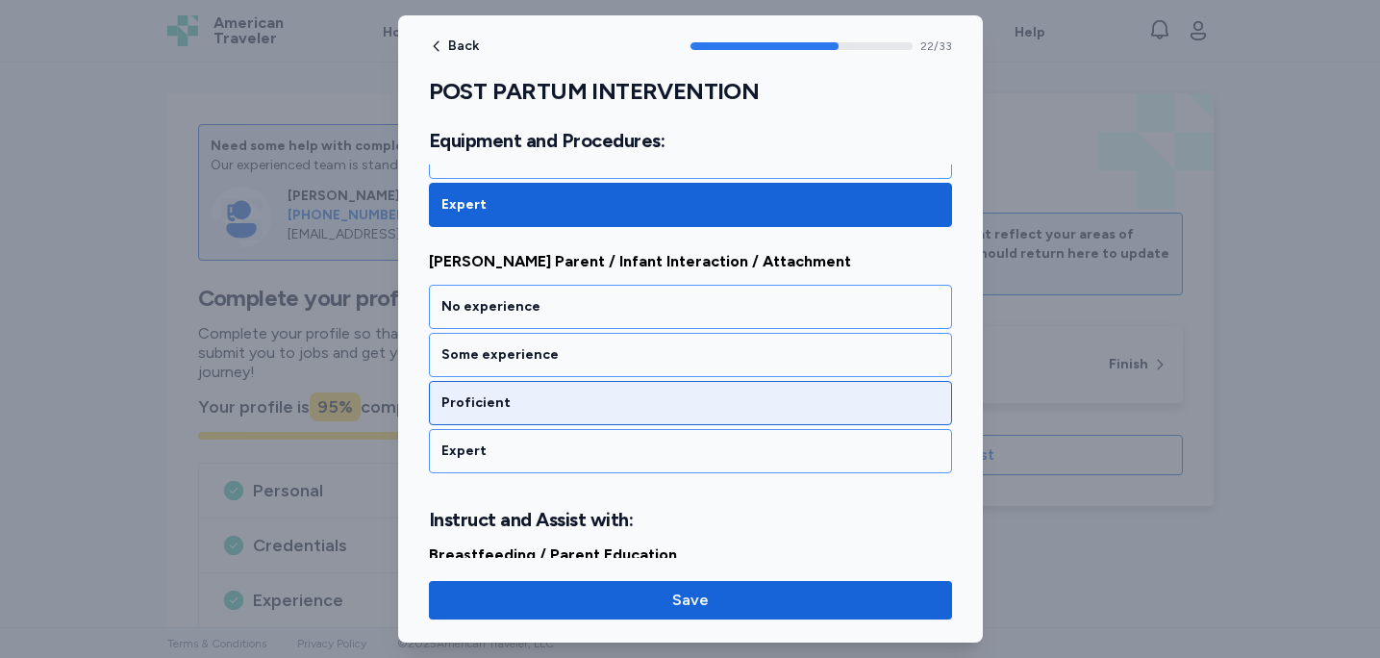
click at [594, 415] on div "Proficient" at bounding box center [690, 403] width 523 height 44
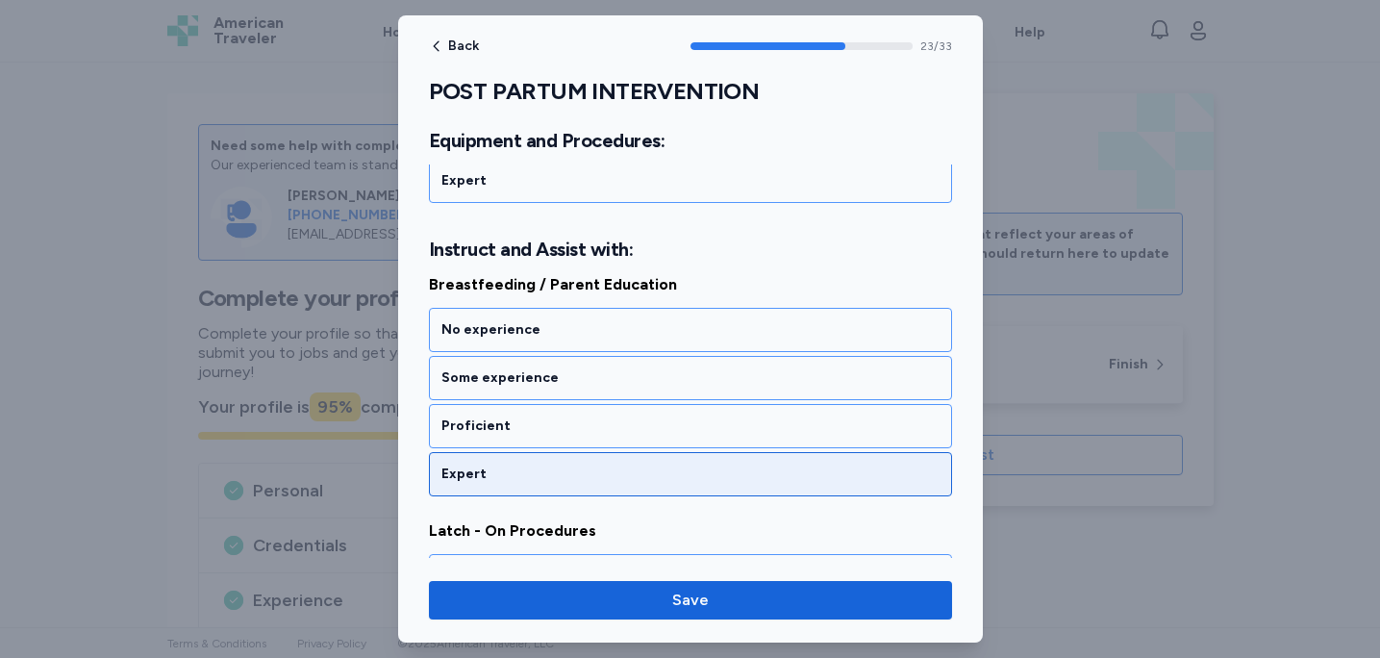
click at [589, 486] on div "Expert" at bounding box center [690, 474] width 523 height 44
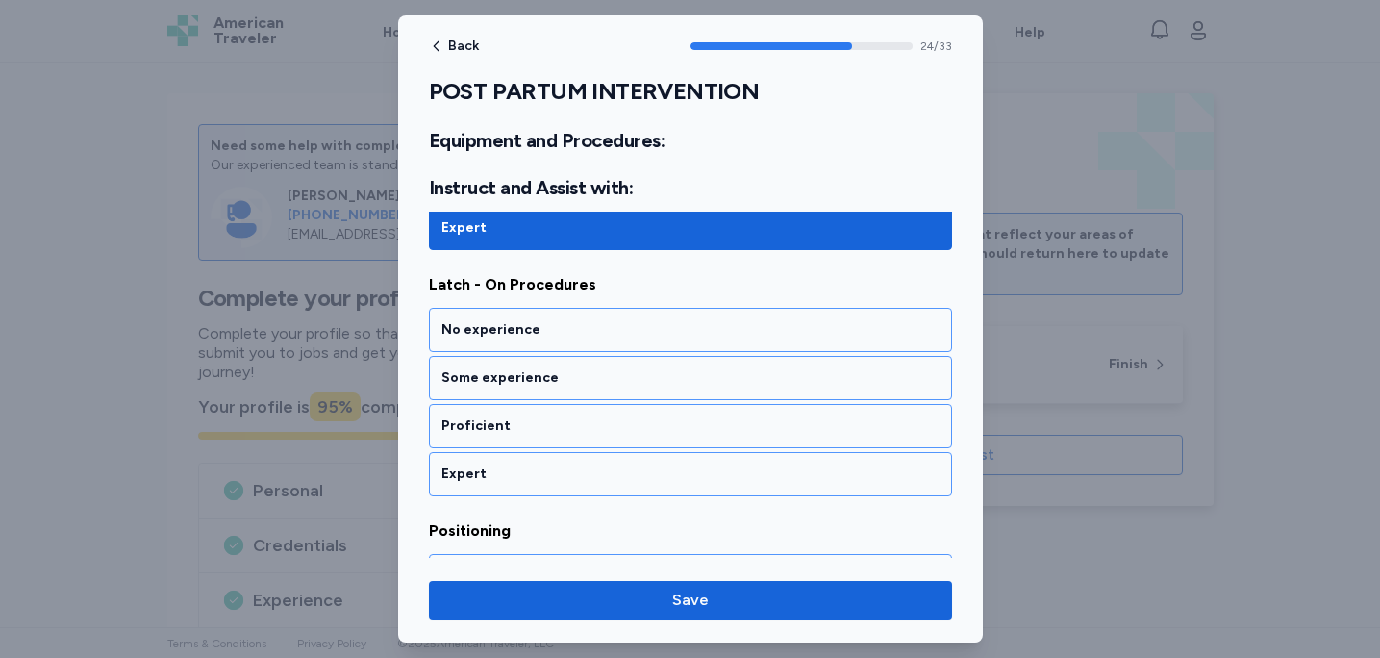
click at [589, 486] on div "Expert" at bounding box center [690, 474] width 523 height 44
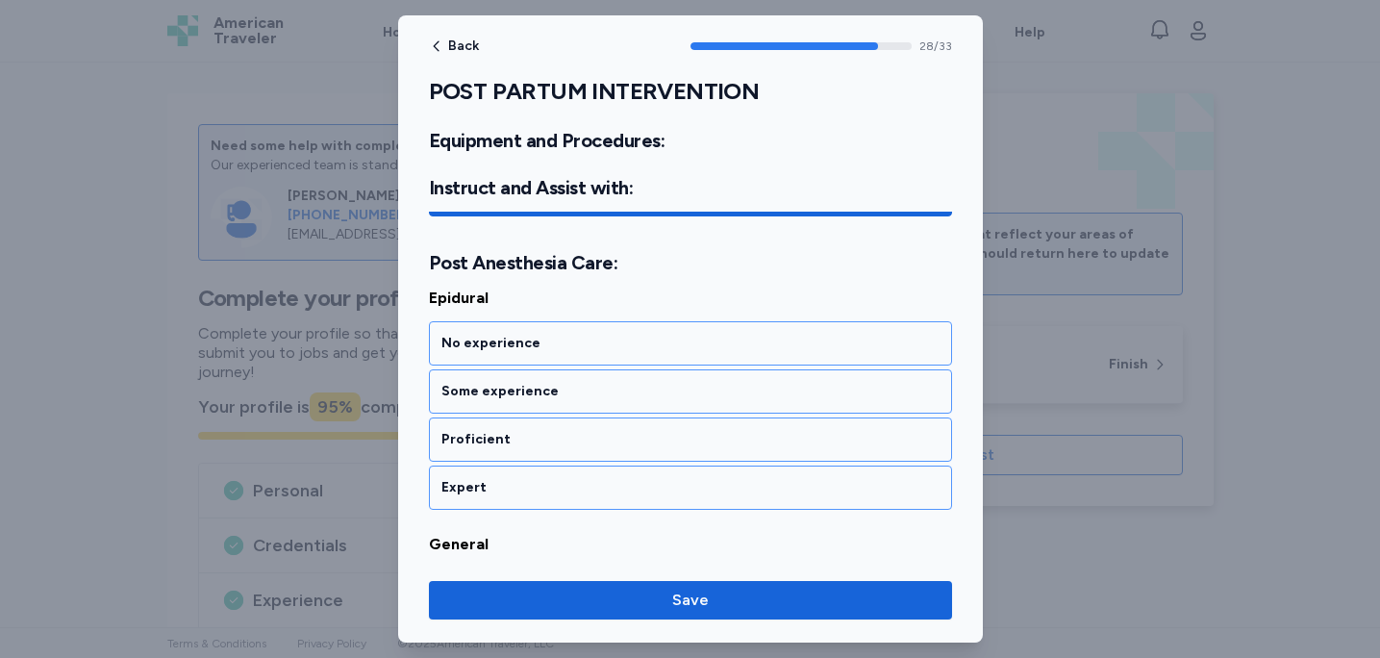
scroll to position [7305, 0]
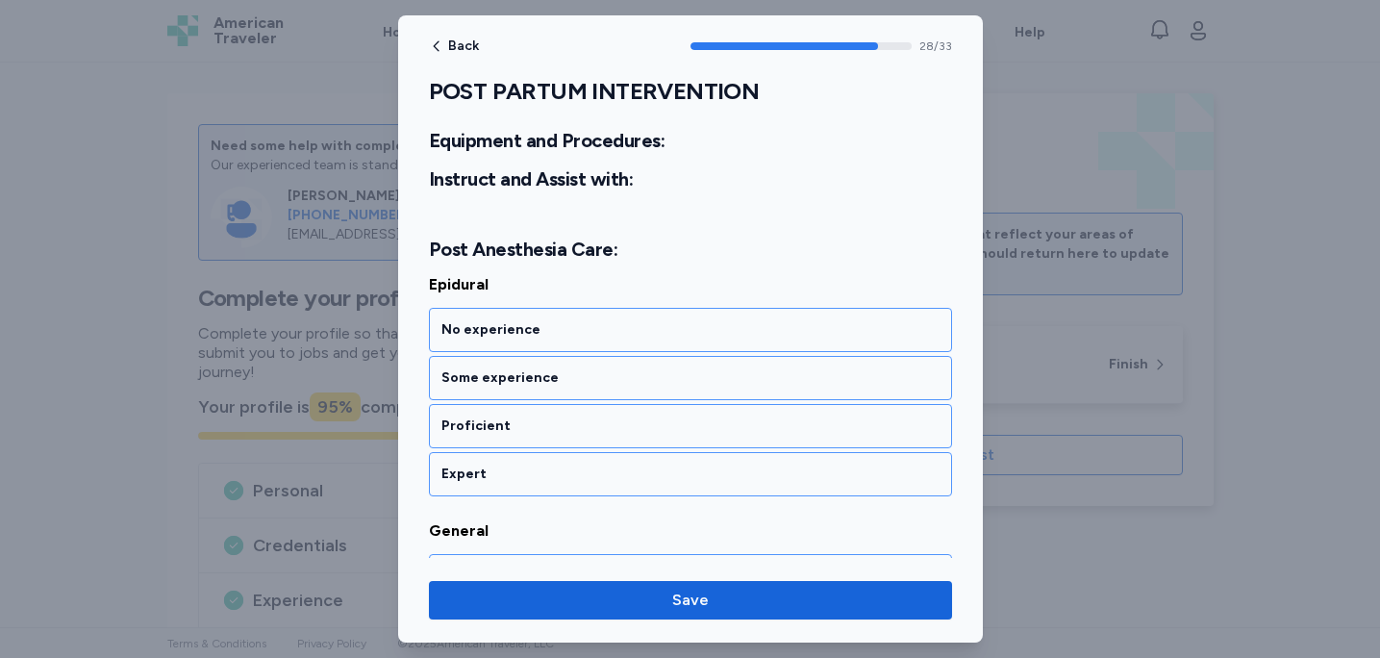
click at [597, 449] on div "No experience Some experience Proficient Expert" at bounding box center [690, 402] width 523 height 189
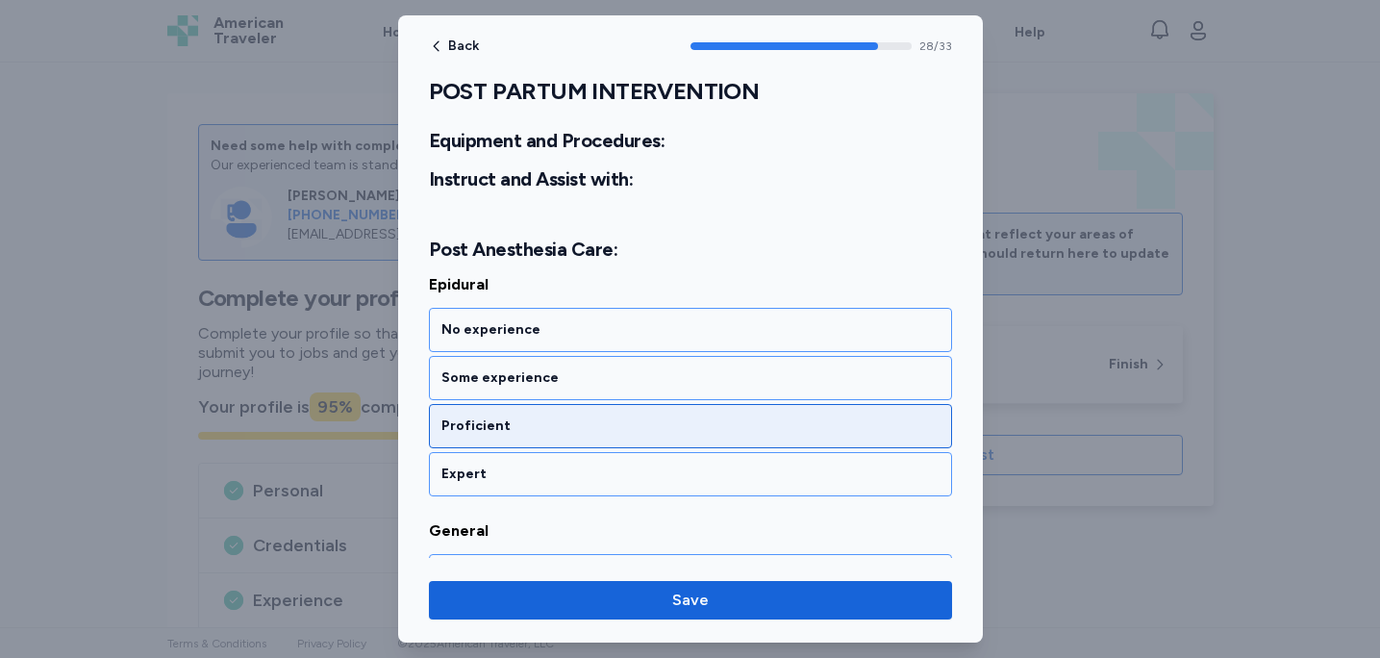
click at [603, 432] on div "Proficient" at bounding box center [691, 426] width 498 height 19
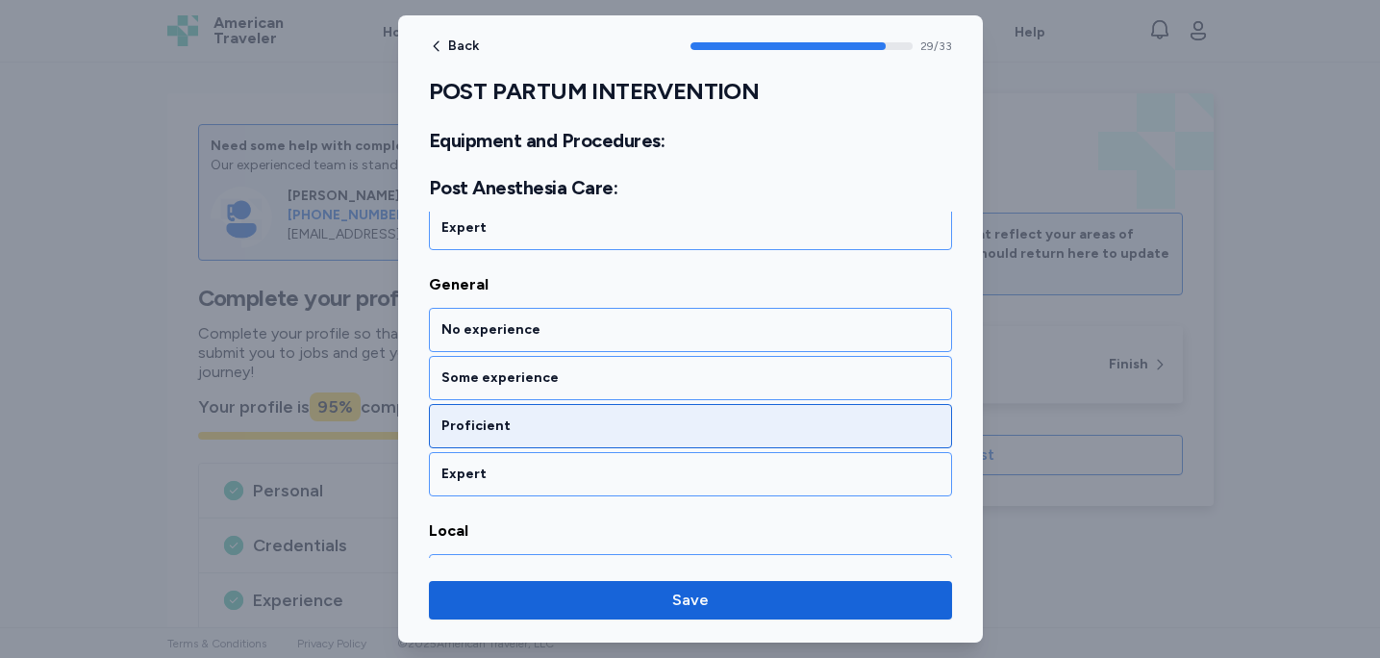
click at [602, 435] on div "Proficient" at bounding box center [691, 426] width 498 height 19
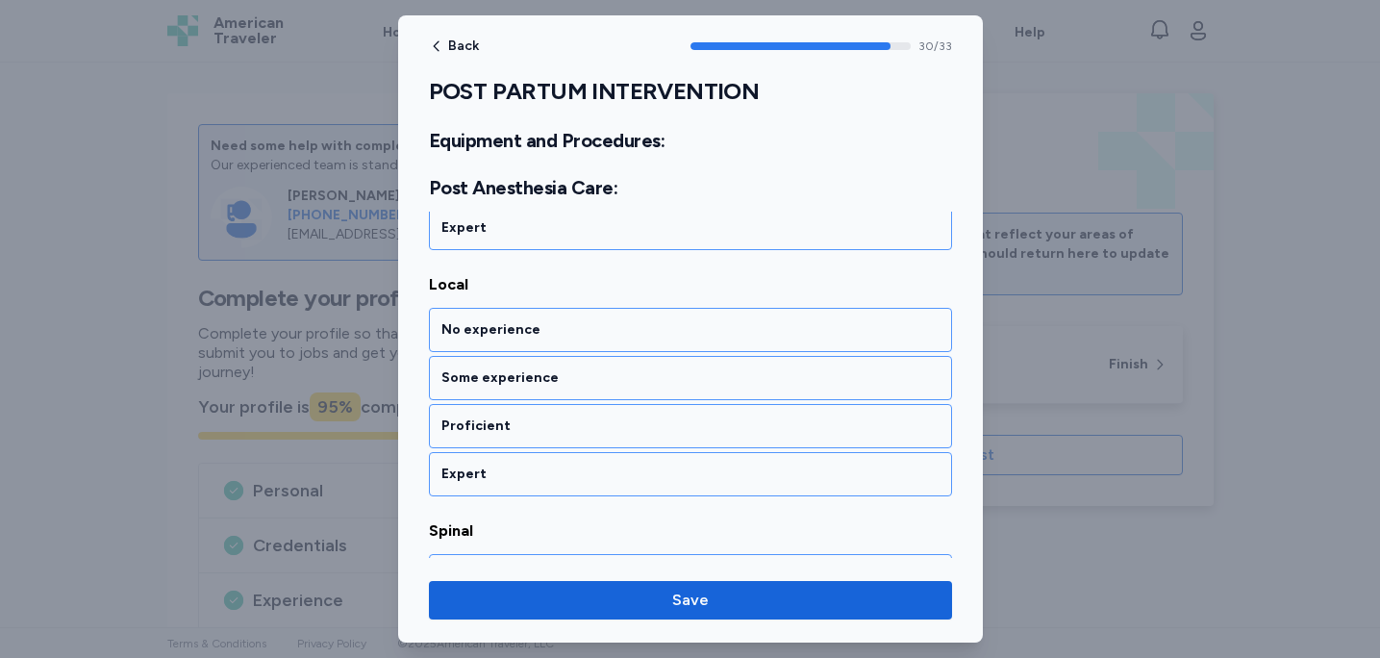
click at [602, 435] on div "Proficient" at bounding box center [691, 426] width 498 height 19
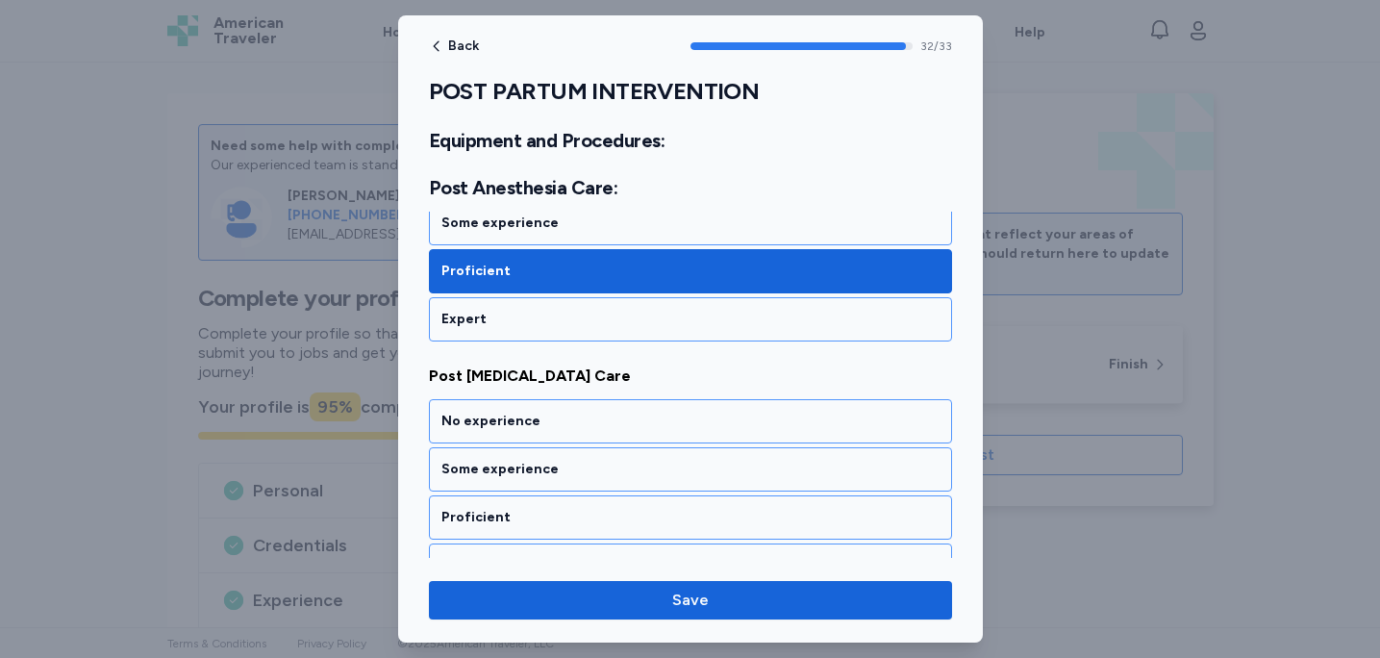
scroll to position [8233, 0]
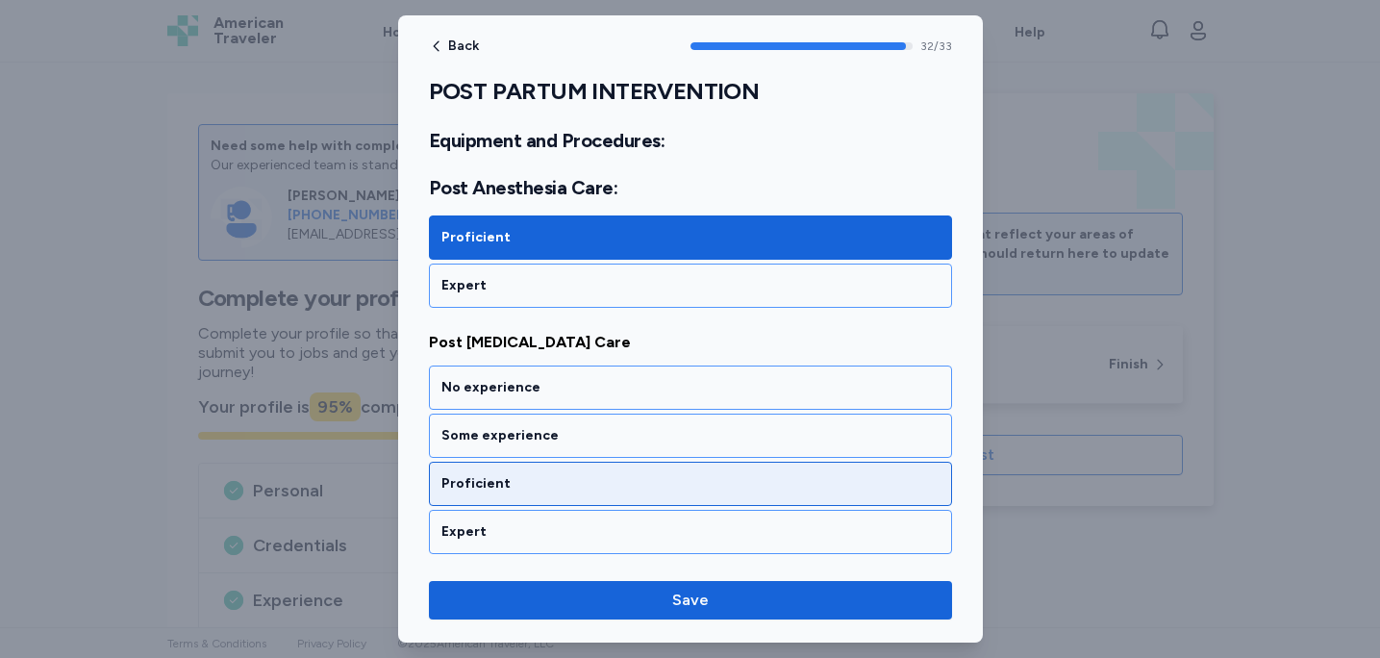
click at [577, 489] on div "Proficient" at bounding box center [691, 483] width 498 height 19
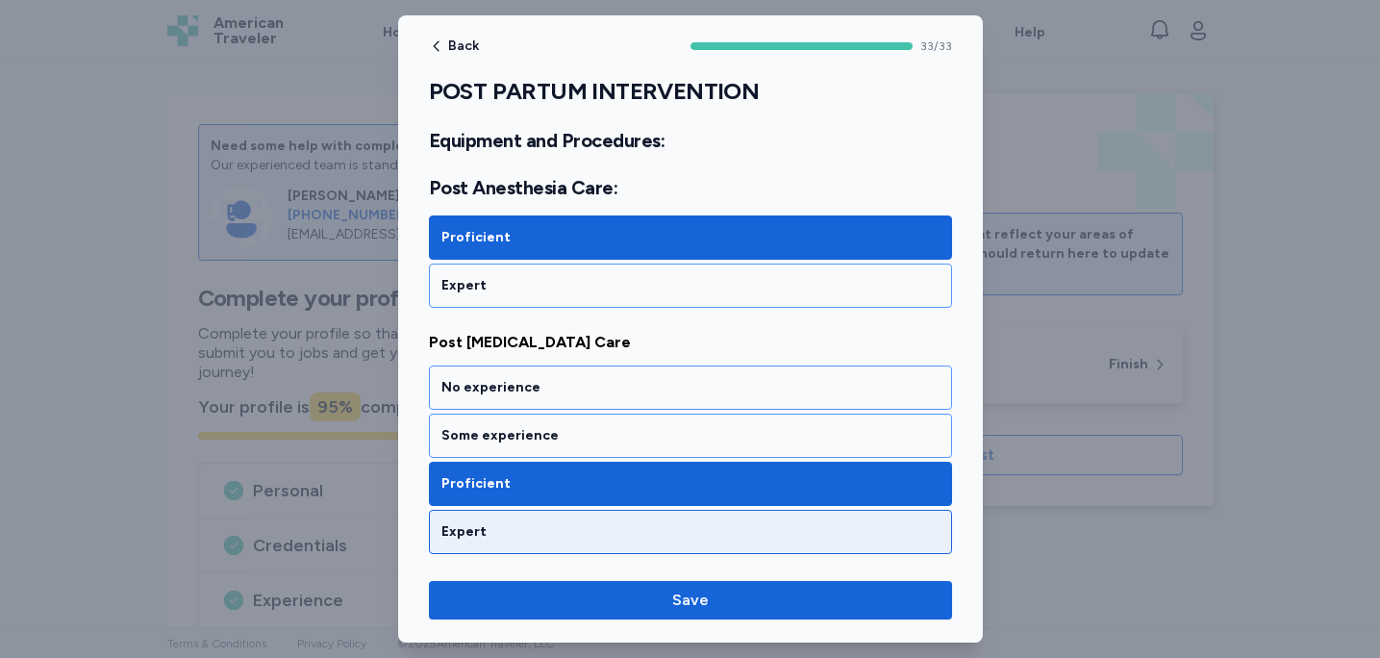
click at [562, 539] on div "Expert" at bounding box center [691, 531] width 498 height 19
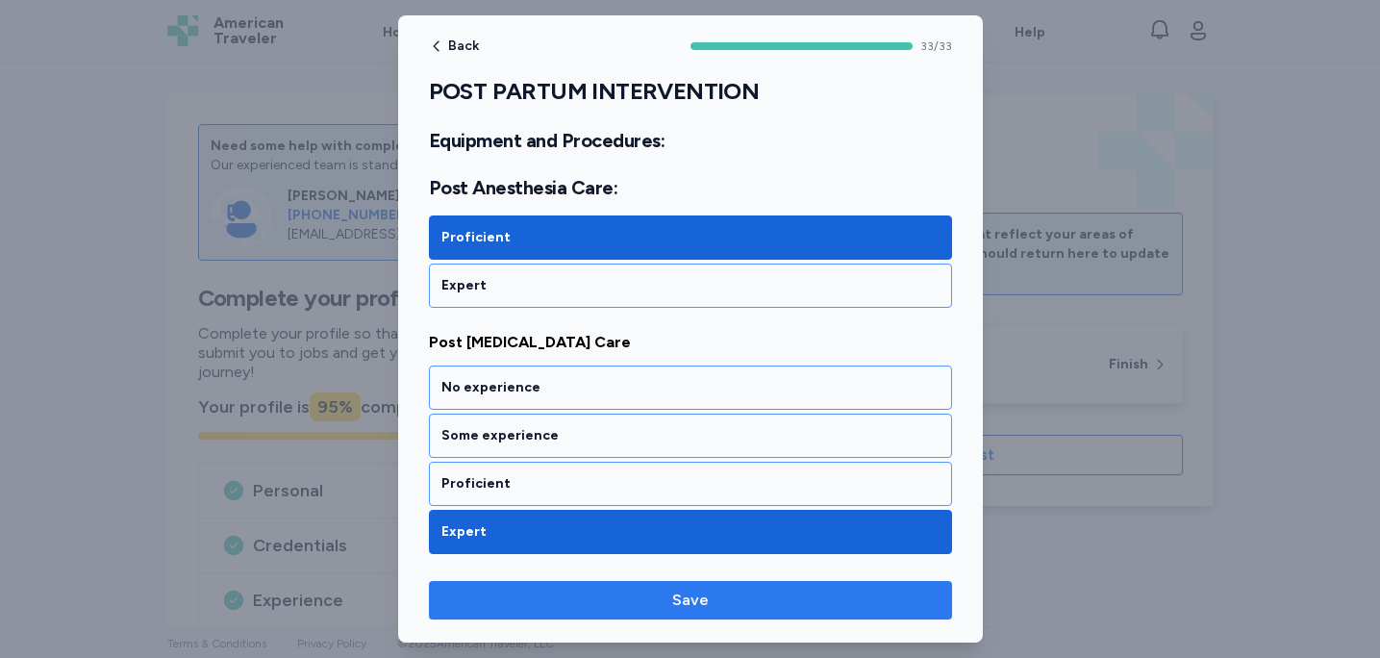
click at [693, 590] on span "Save" at bounding box center [690, 600] width 37 height 23
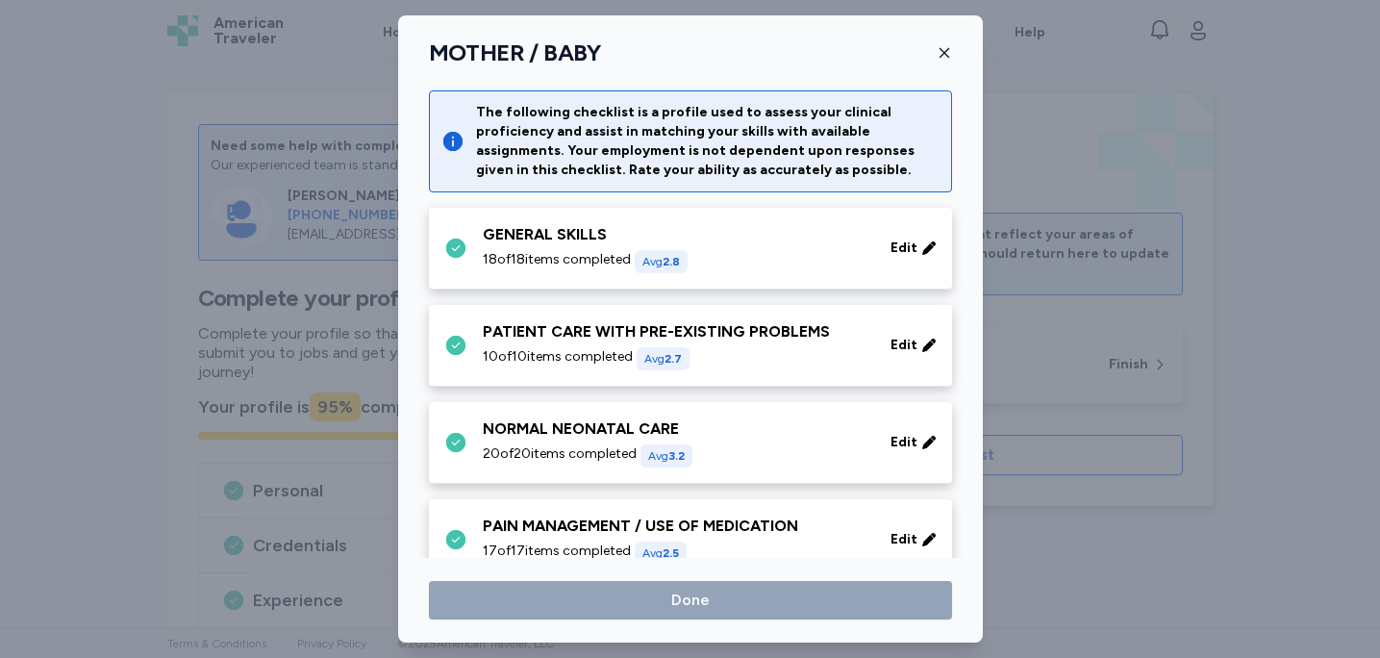
scroll to position [322, 0]
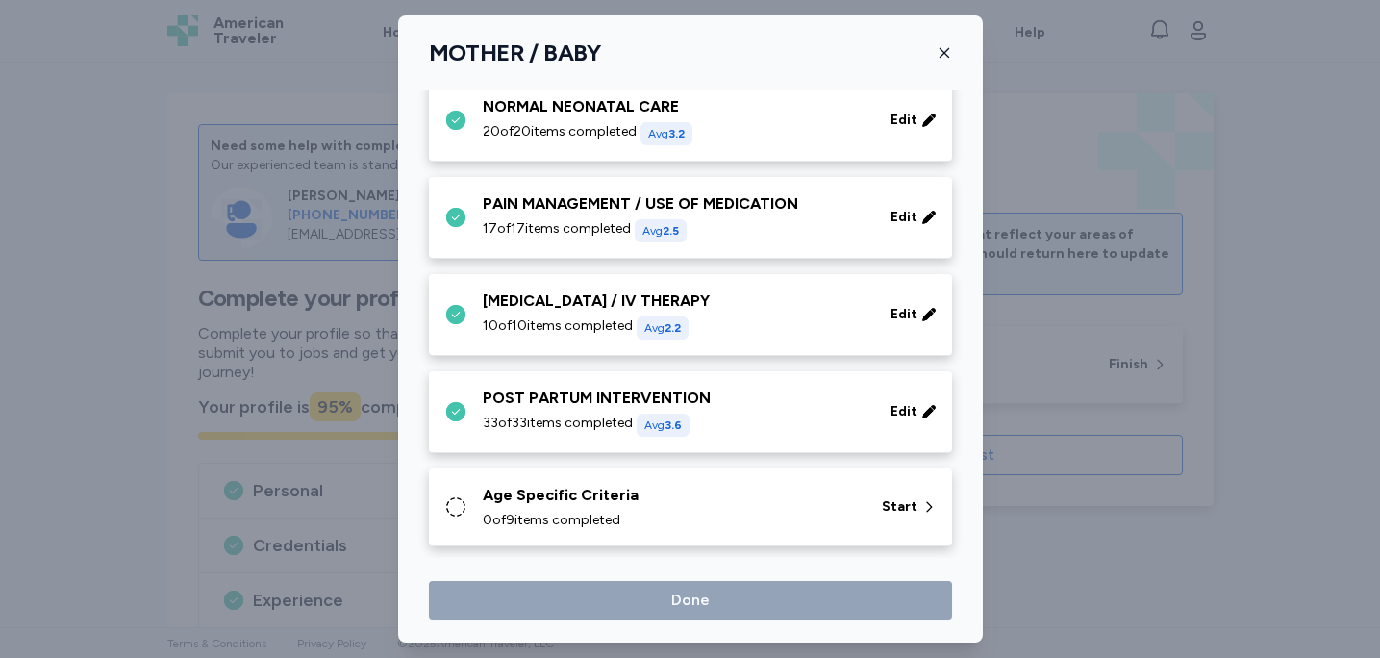
click at [698, 508] on div "Age Specific Criteria 0 of 9 items completed" at bounding box center [671, 507] width 376 height 46
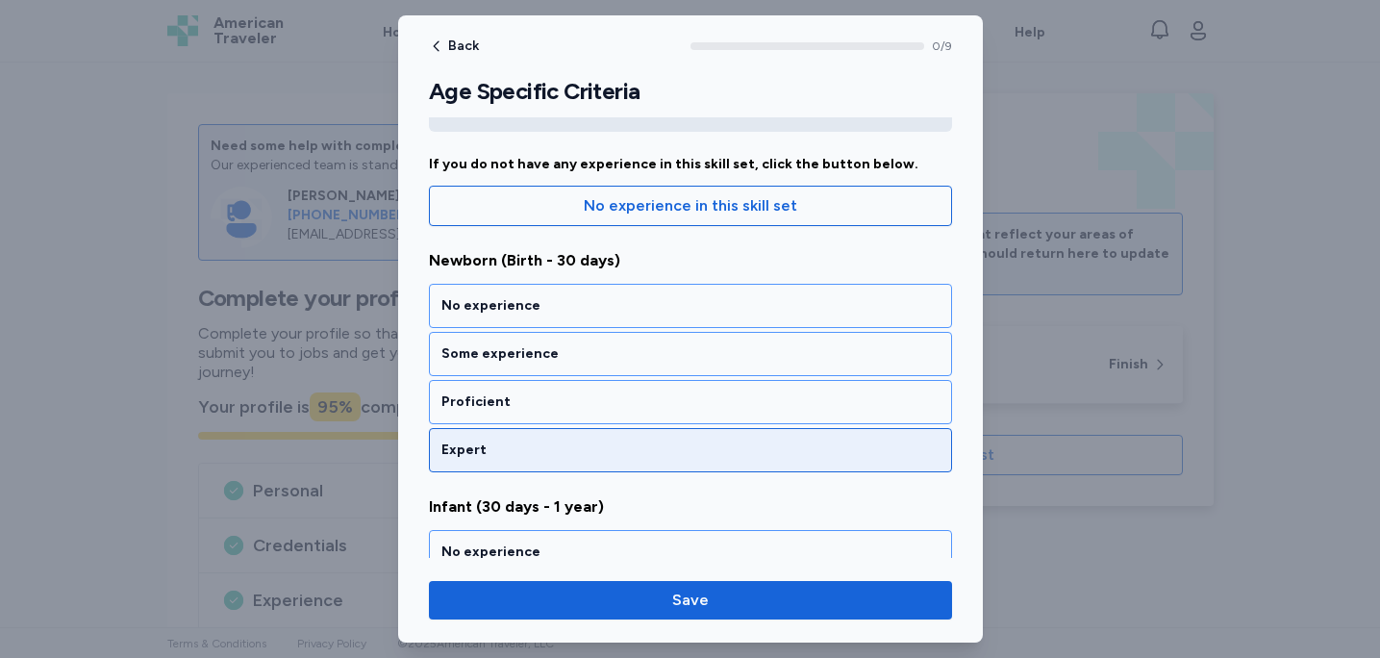
click at [688, 449] on div "Expert" at bounding box center [691, 450] width 498 height 19
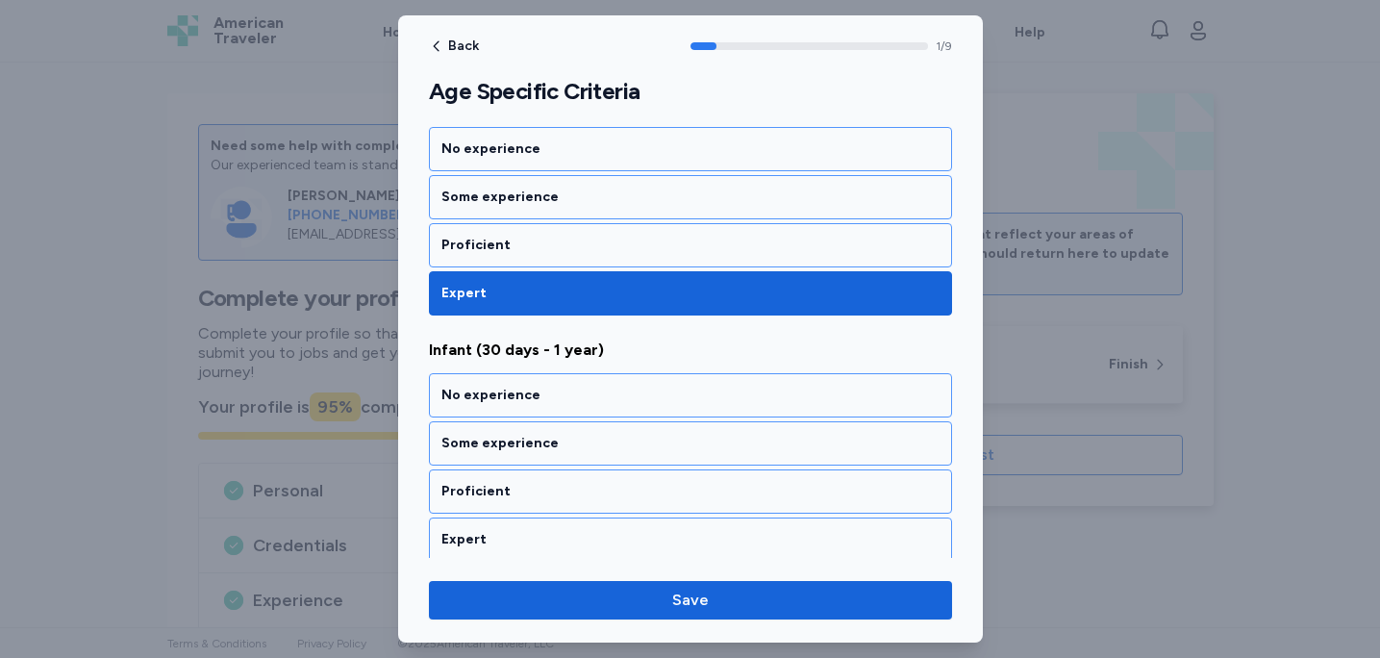
scroll to position [420, 0]
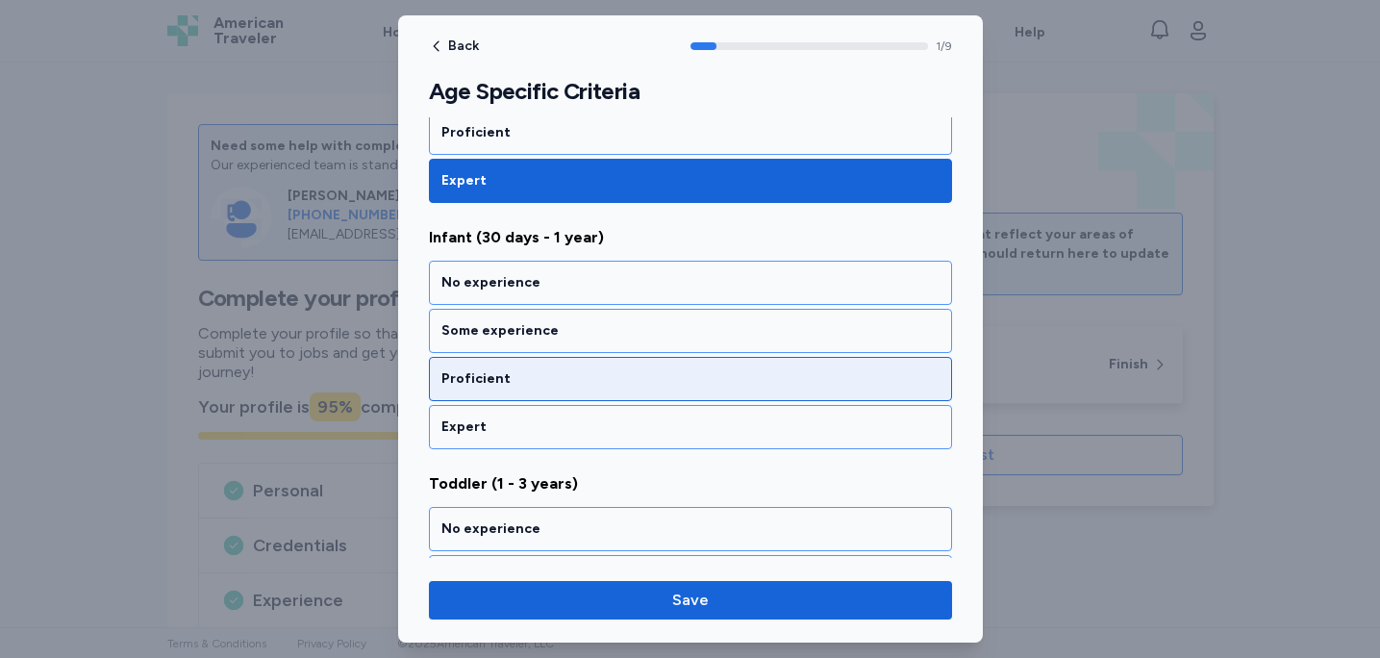
click at [699, 381] on div "Proficient" at bounding box center [691, 378] width 498 height 19
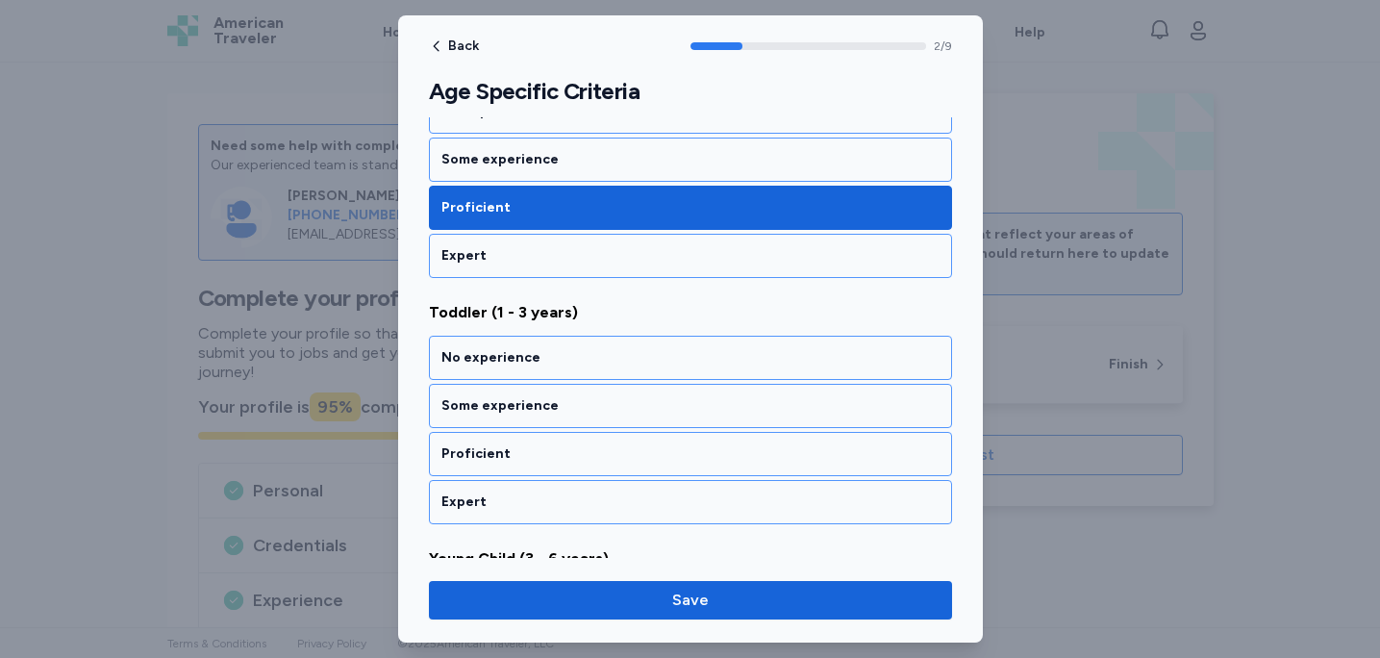
scroll to position [667, 0]
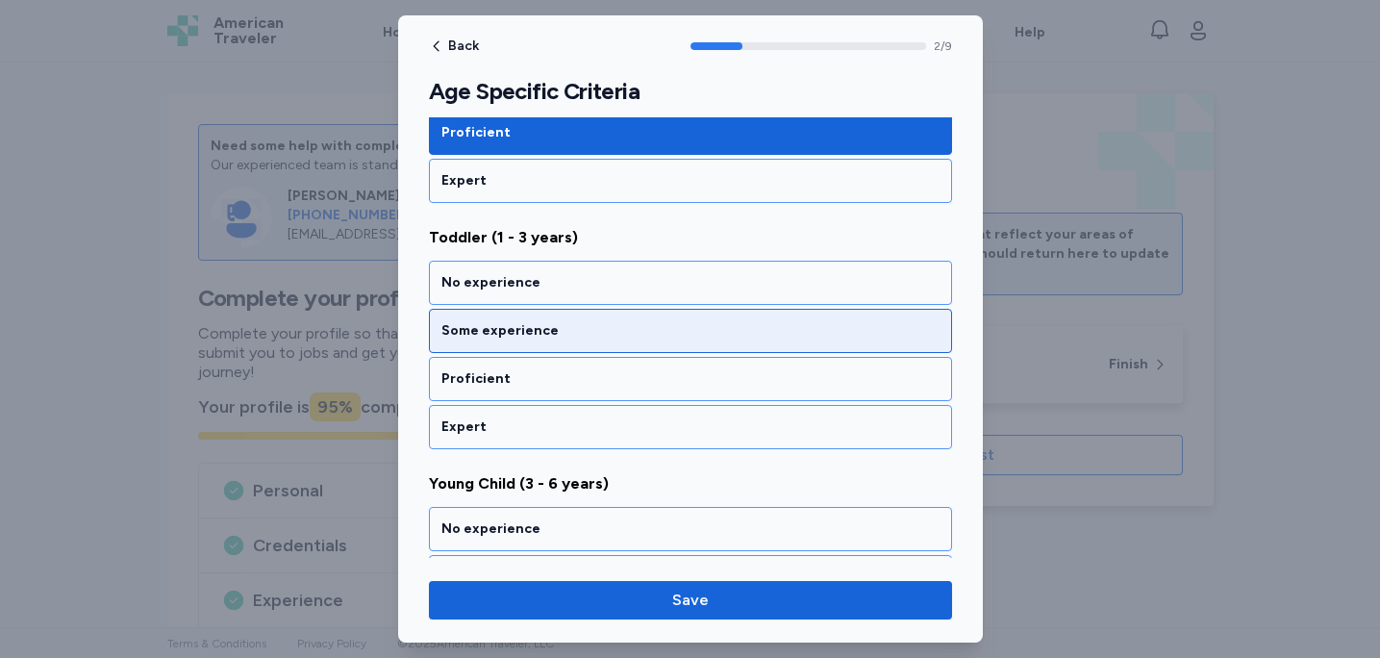
click at [715, 322] on div "Some experience" at bounding box center [691, 330] width 498 height 19
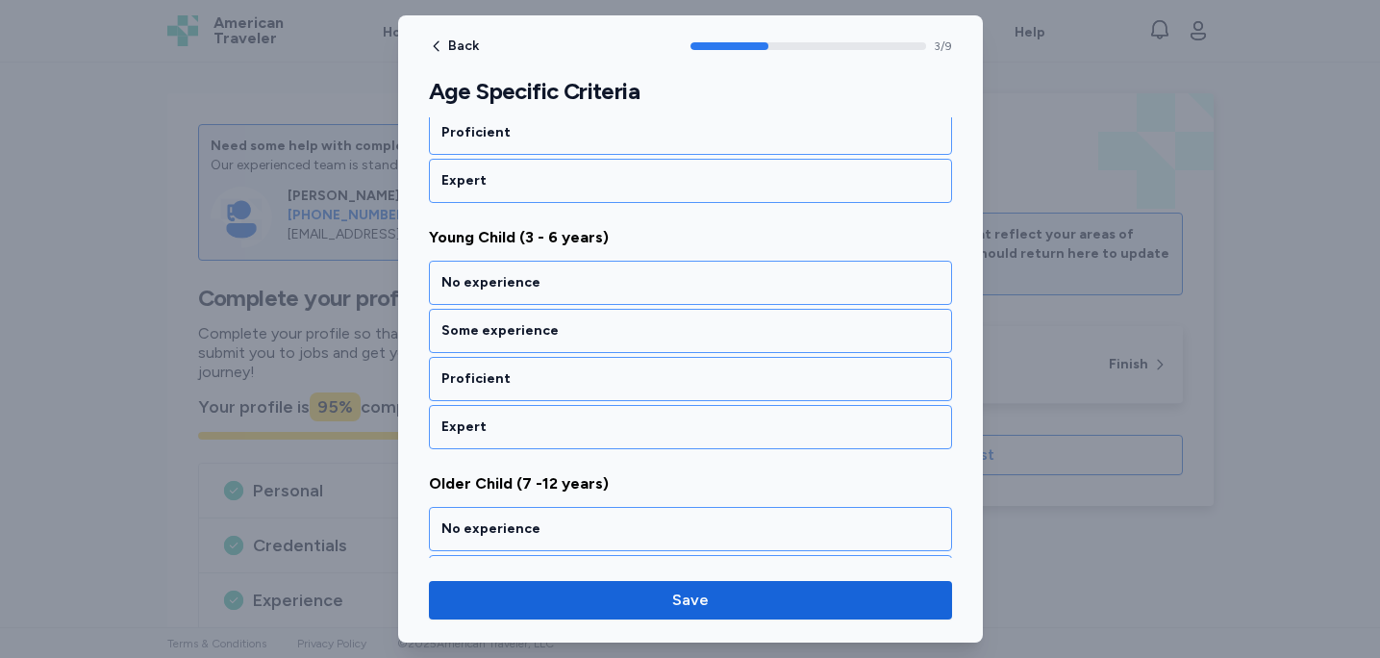
click at [716, 322] on div "Some experience" at bounding box center [691, 330] width 498 height 19
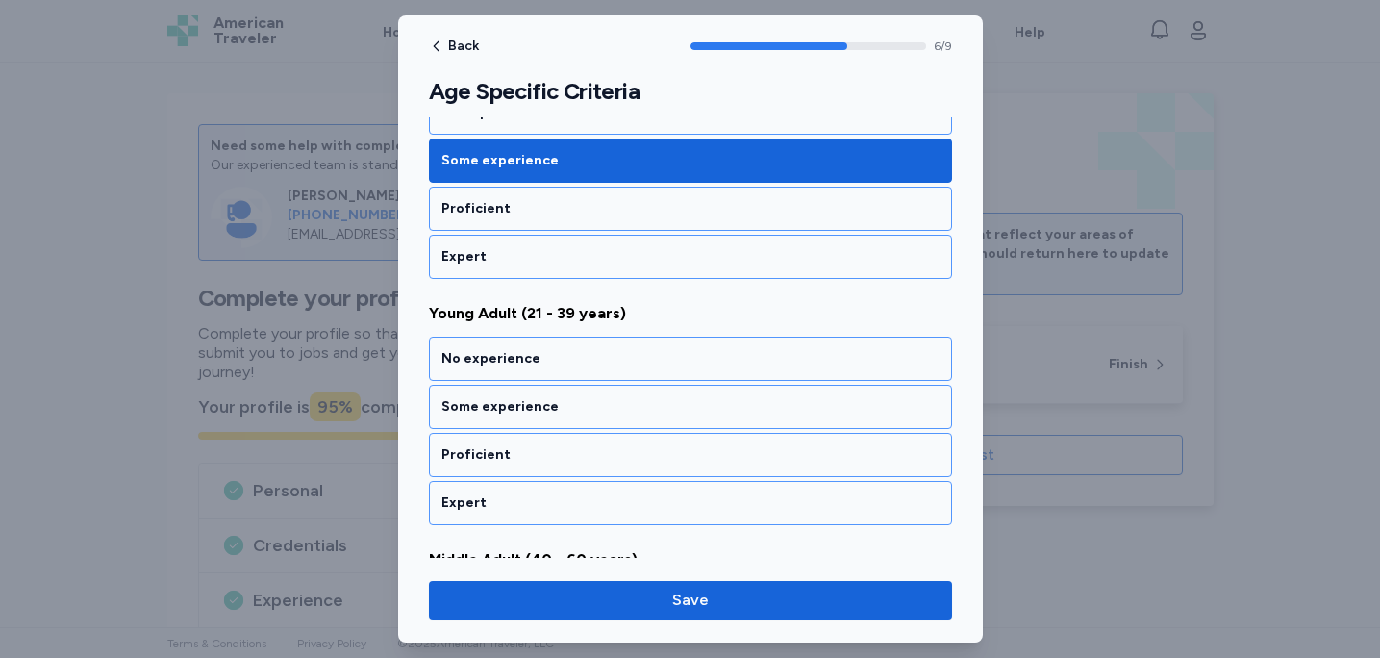
scroll to position [1652, 0]
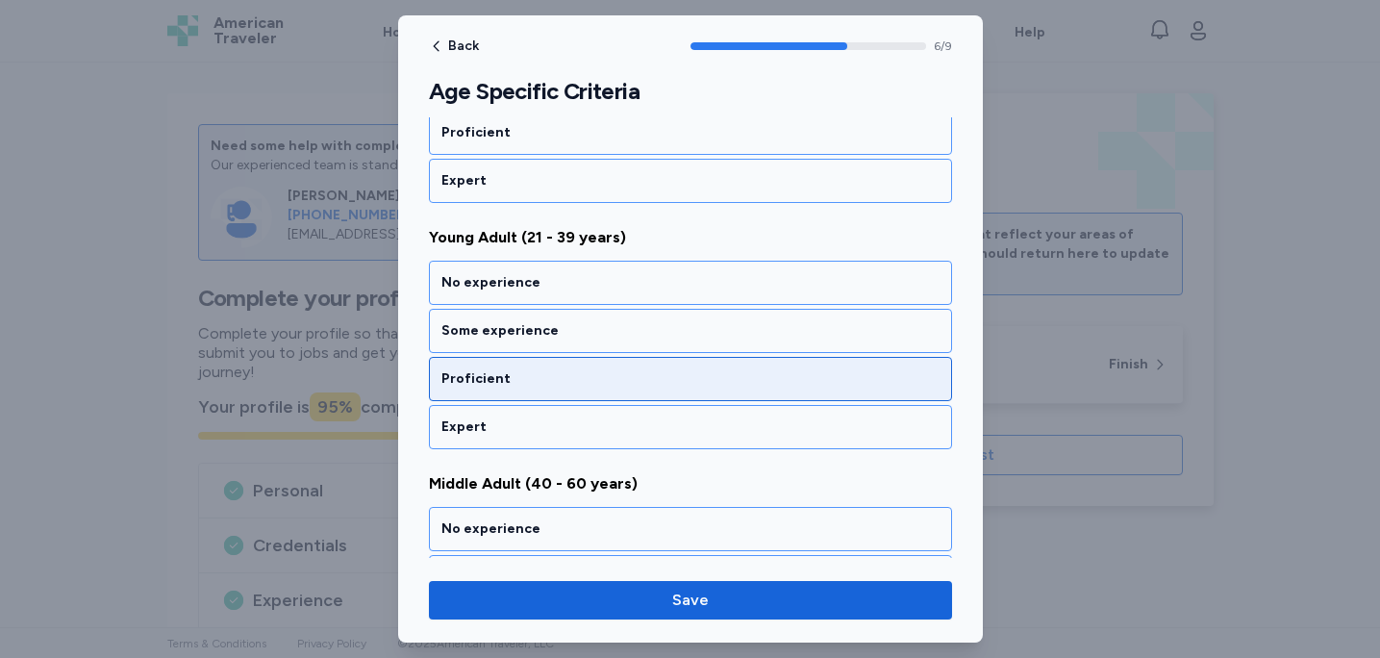
click at [696, 380] on div "Proficient" at bounding box center [691, 378] width 498 height 19
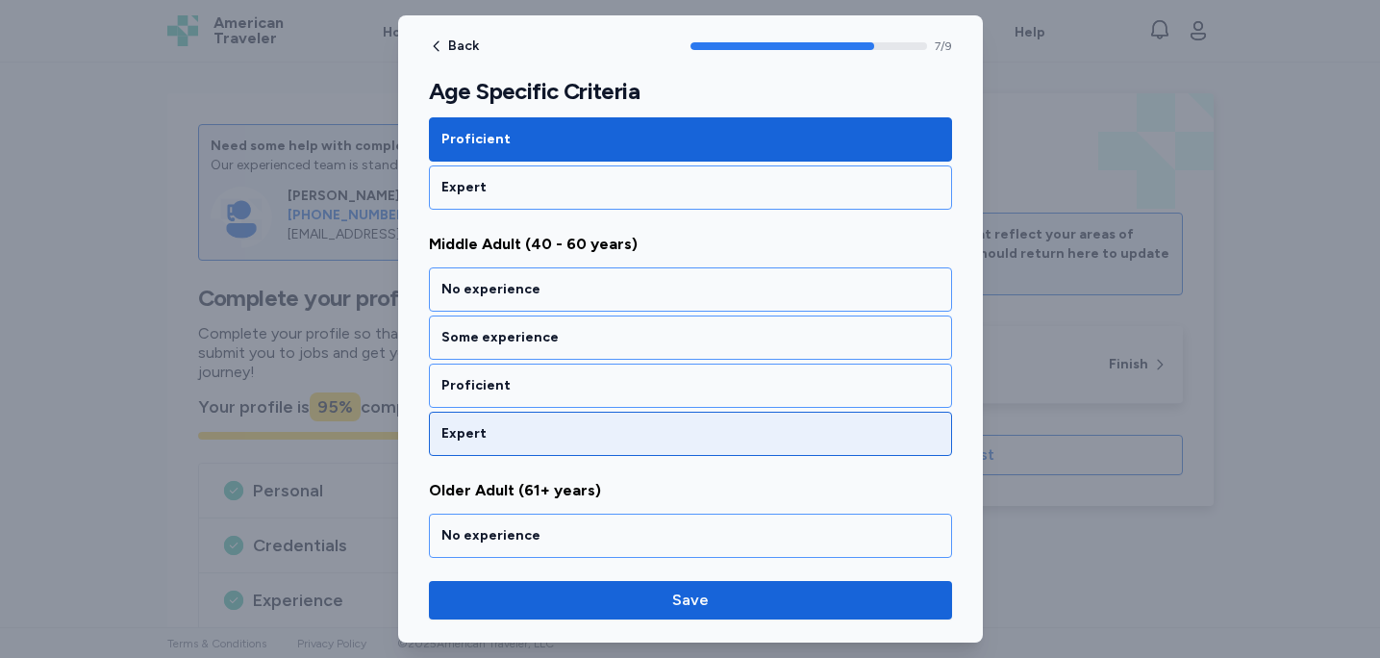
scroll to position [1898, 0]
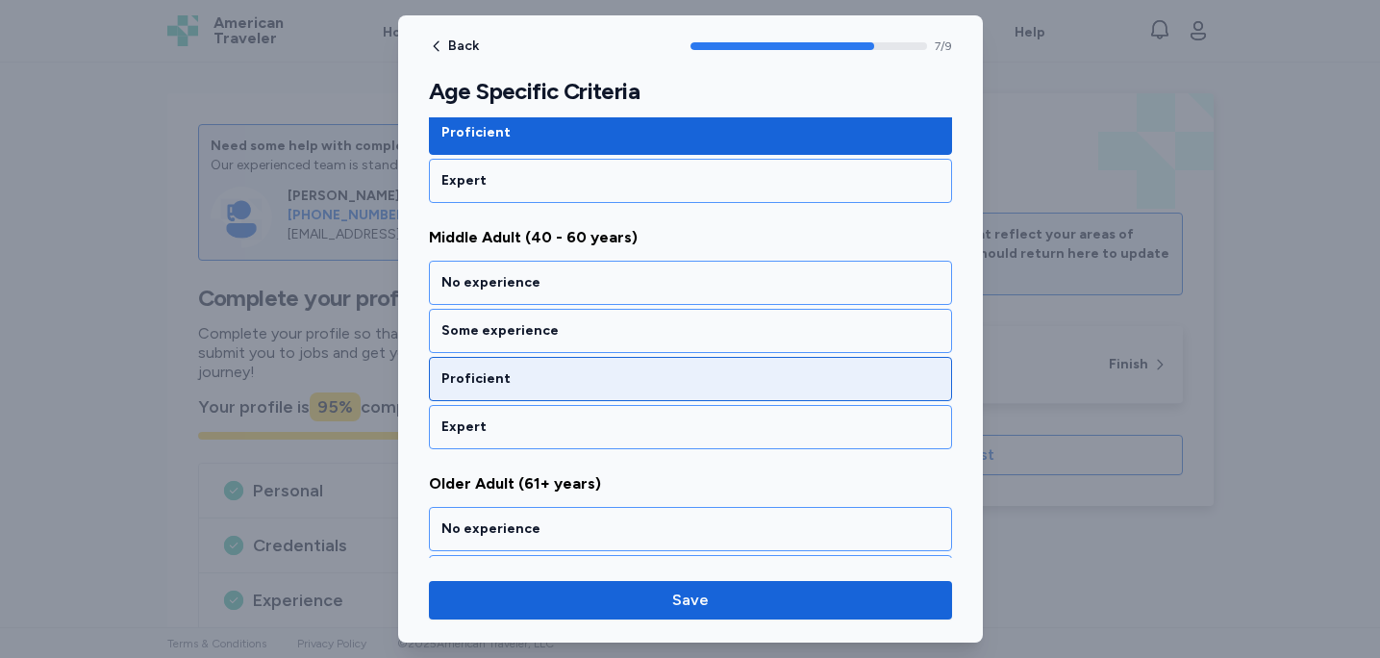
click at [636, 381] on div "Proficient" at bounding box center [691, 378] width 498 height 19
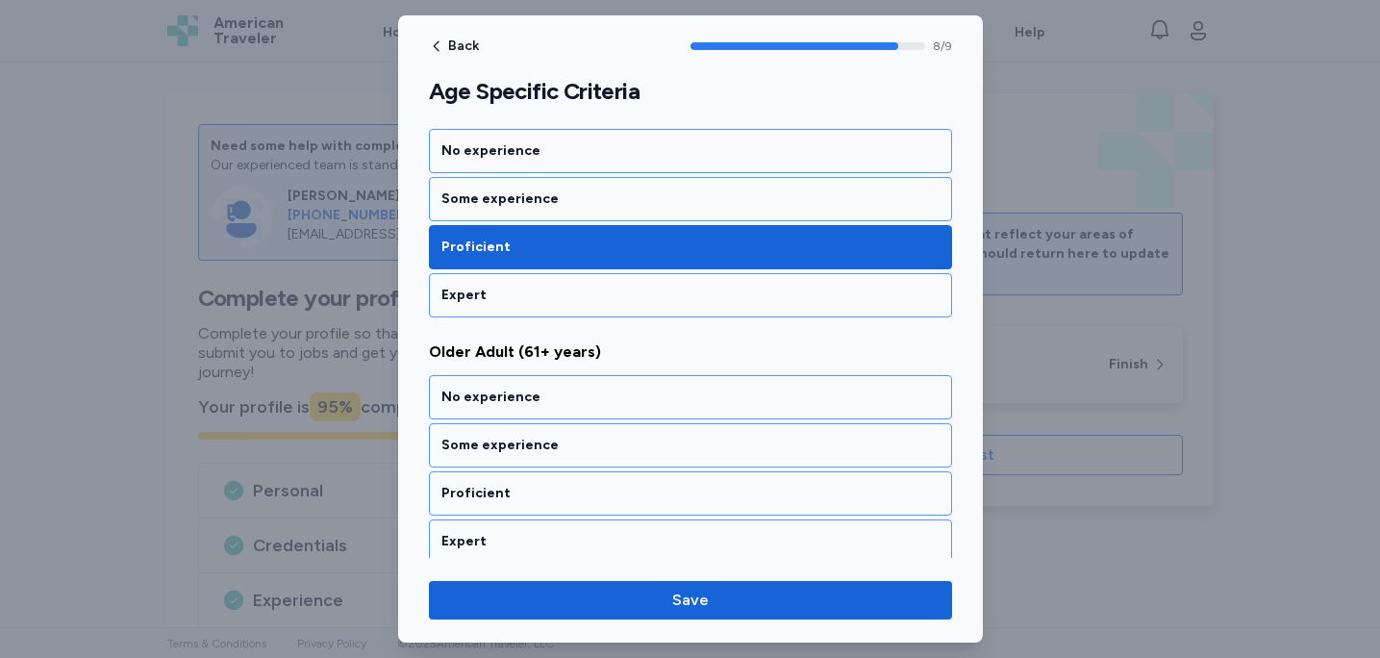
scroll to position [2039, 0]
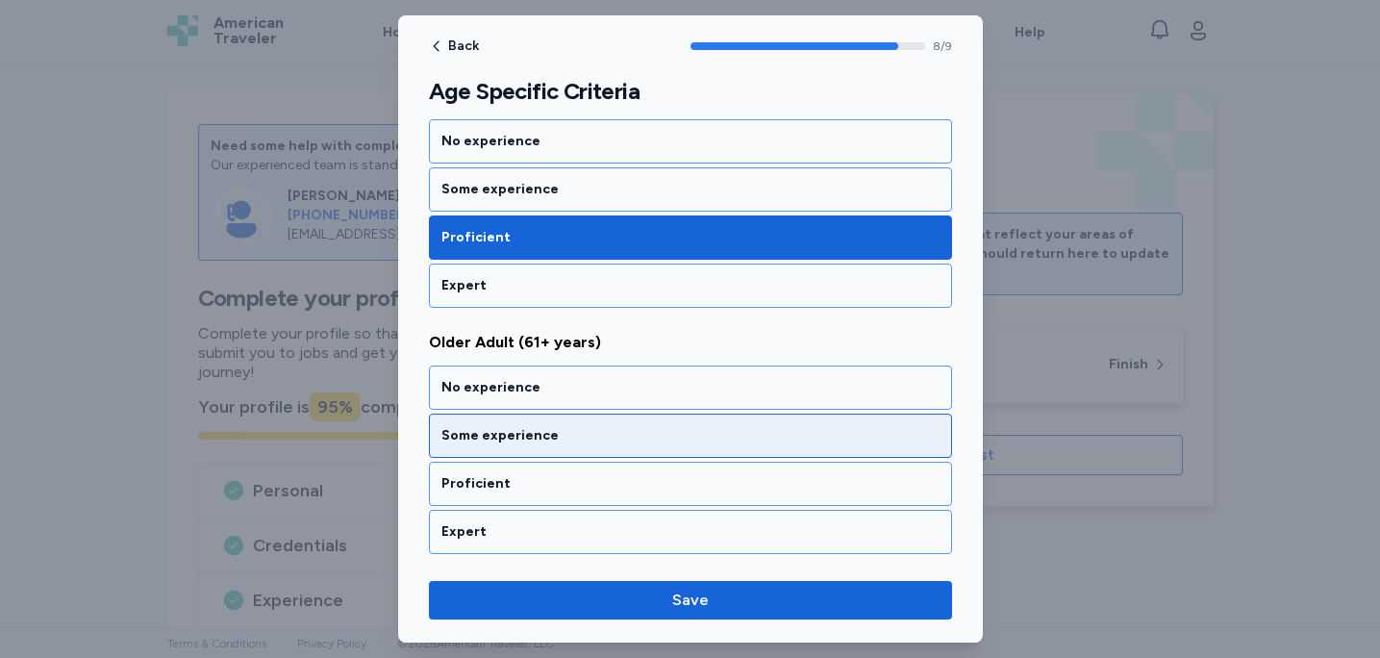
click at [615, 441] on div "Some experience" at bounding box center [691, 435] width 498 height 19
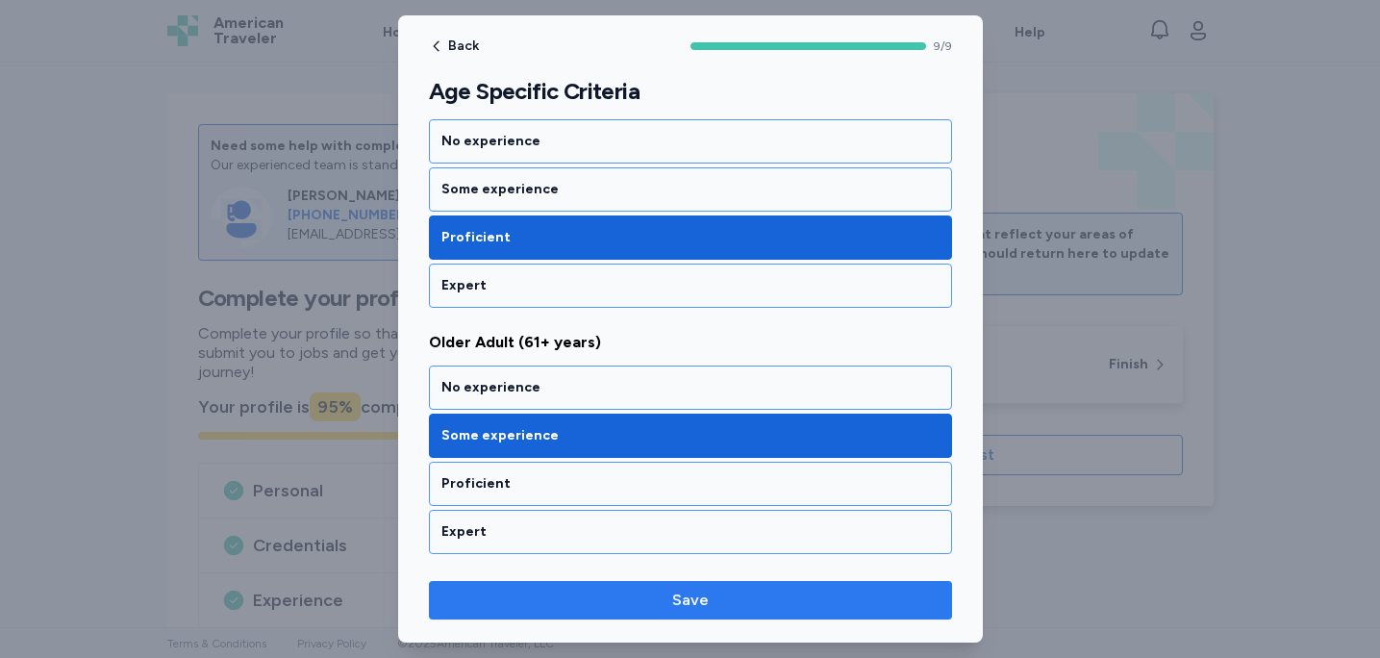
click at [681, 592] on span "Save" at bounding box center [690, 600] width 37 height 23
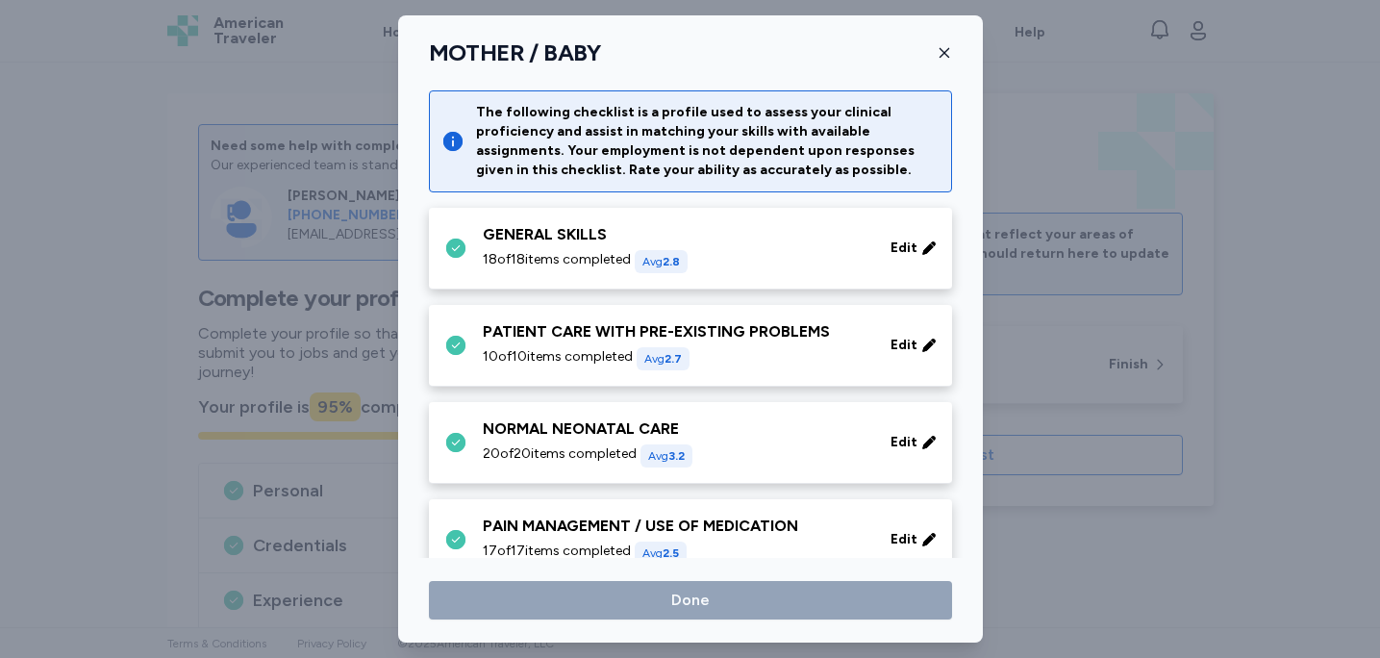
scroll to position [322, 0]
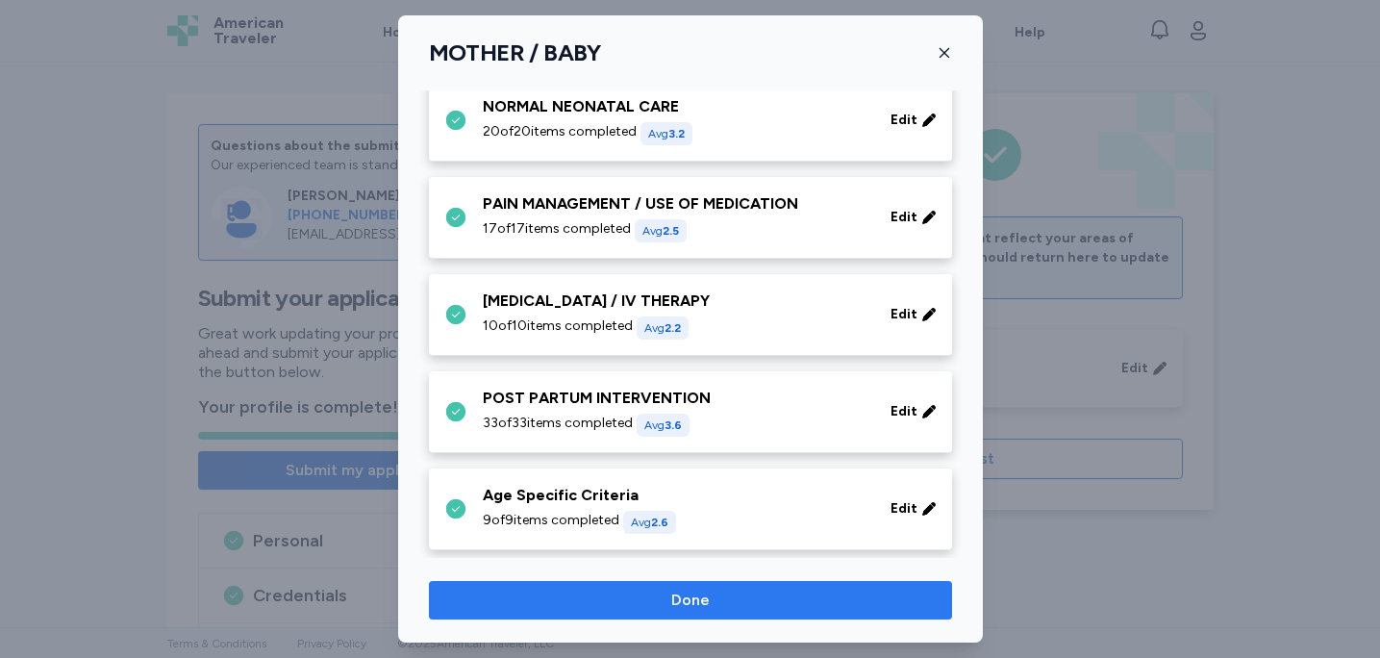
click at [695, 606] on span "Done" at bounding box center [690, 600] width 38 height 23
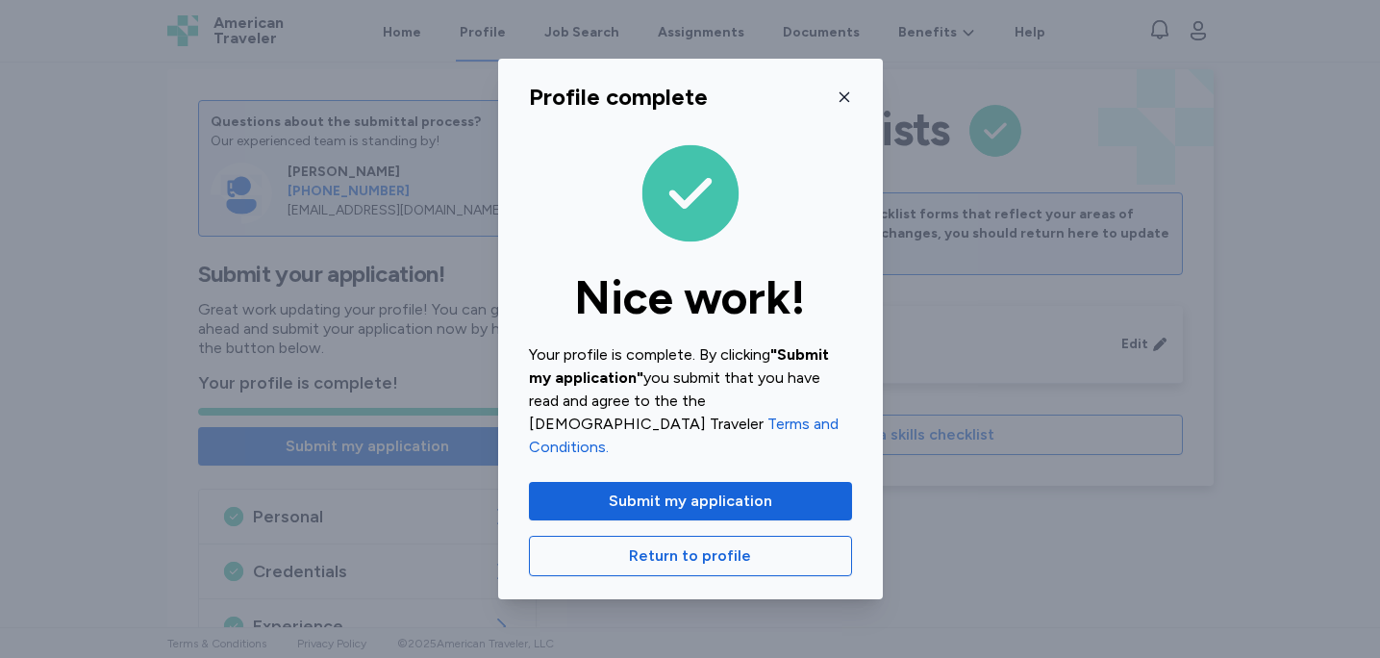
scroll to position [29, 0]
click at [761, 566] on div "Profile complete Nice work! Your profile is complete. By clicking "Submit my ap…" at bounding box center [690, 329] width 385 height 541
click at [719, 565] on div "Profile complete Nice work! Your profile is complete. By clicking "Submit my ap…" at bounding box center [690, 329] width 385 height 541
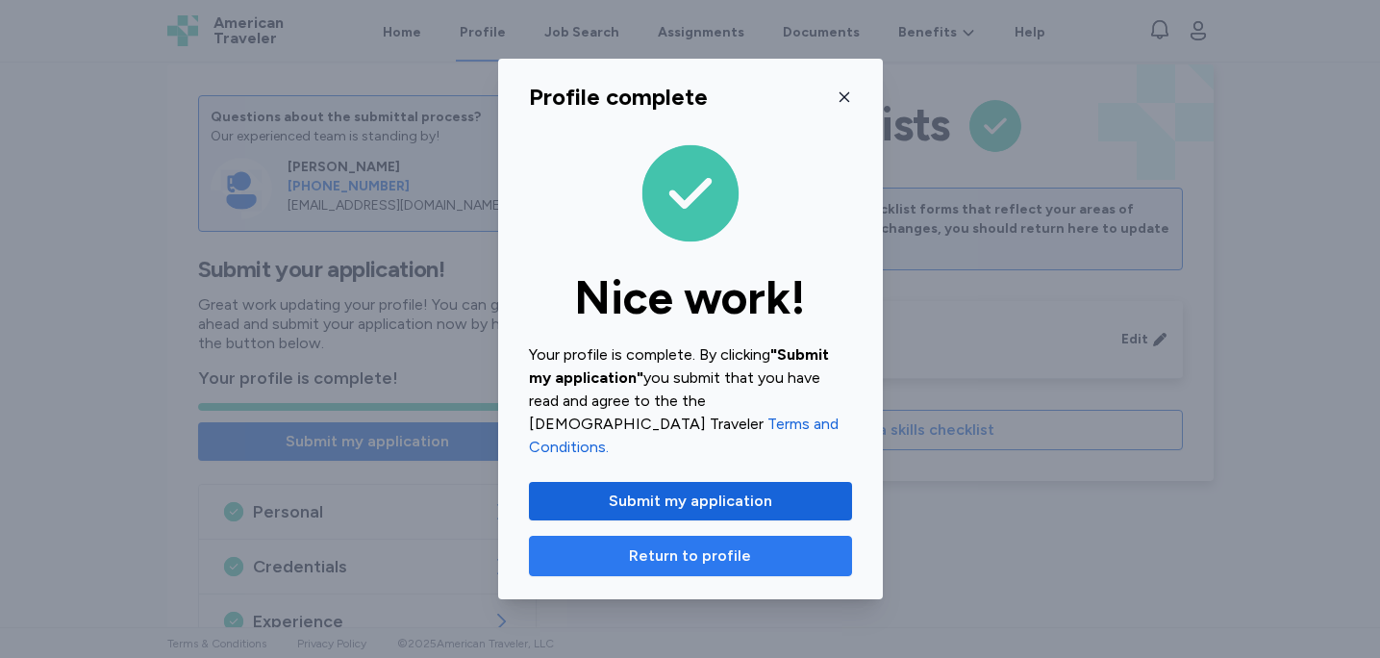
click at [711, 553] on span "Return to profile" at bounding box center [690, 555] width 122 height 23
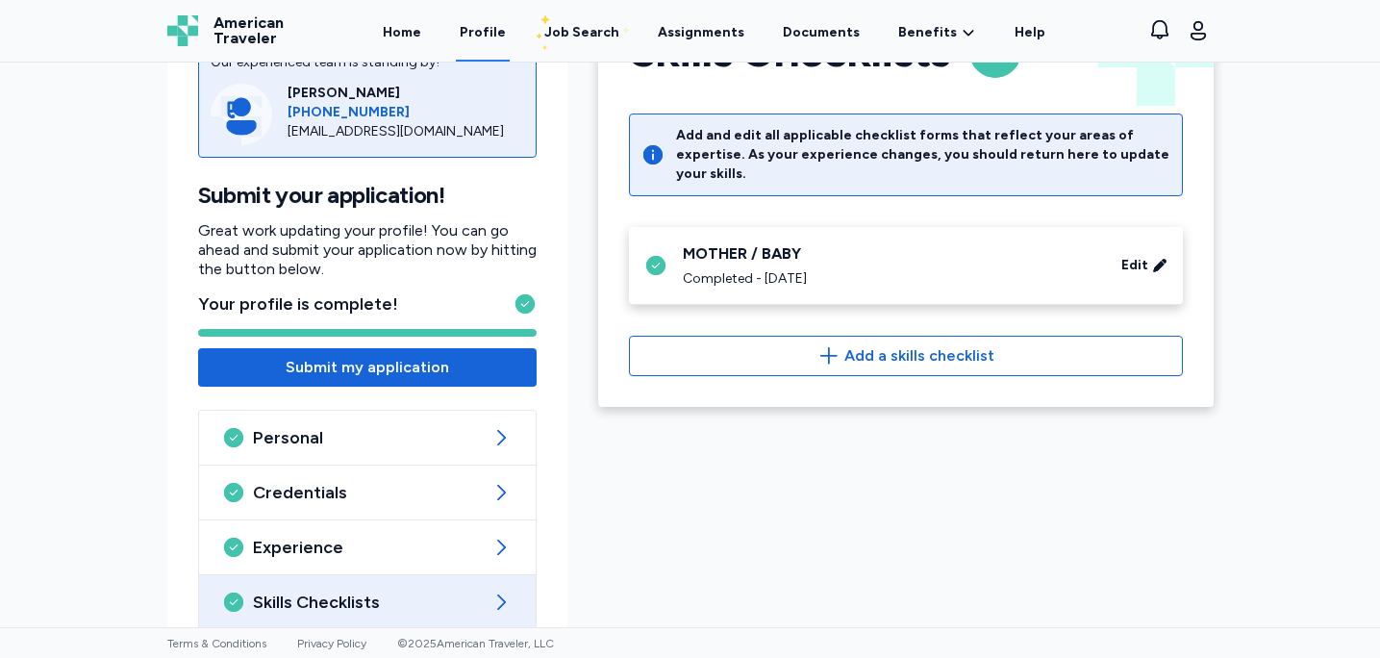
scroll to position [0, 0]
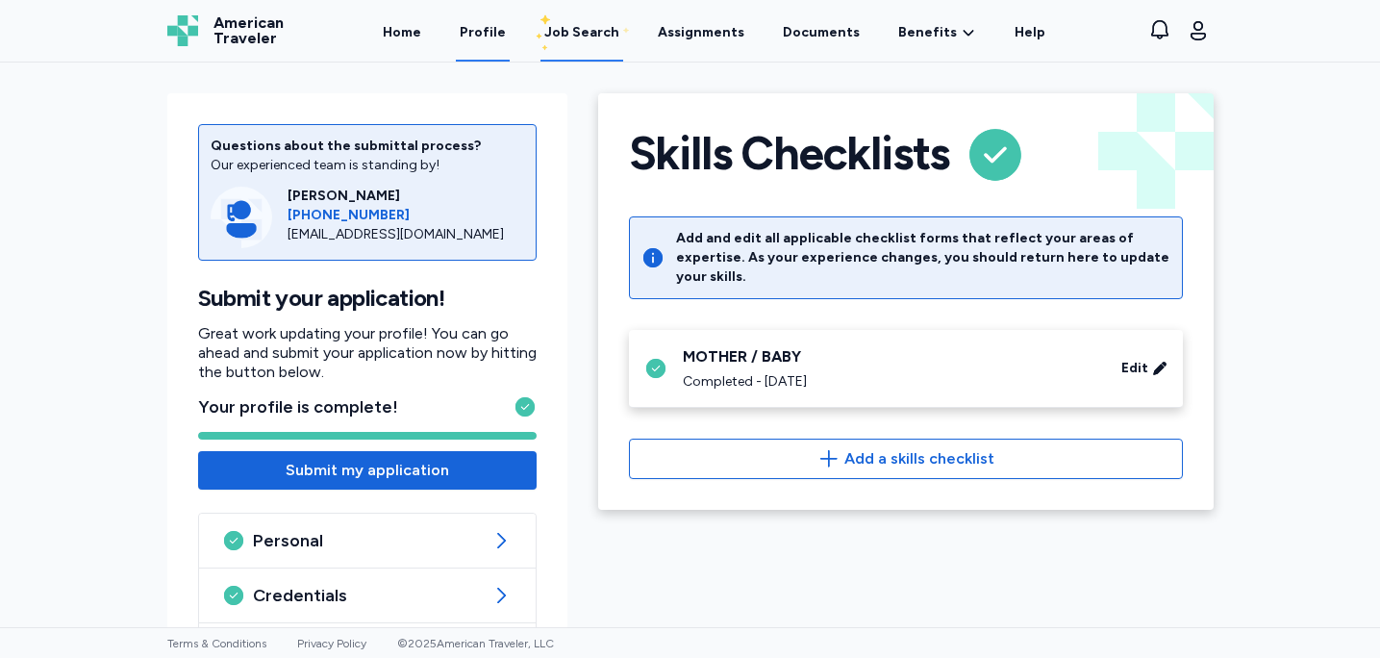
click at [597, 26] on div "Job Search" at bounding box center [581, 32] width 75 height 19
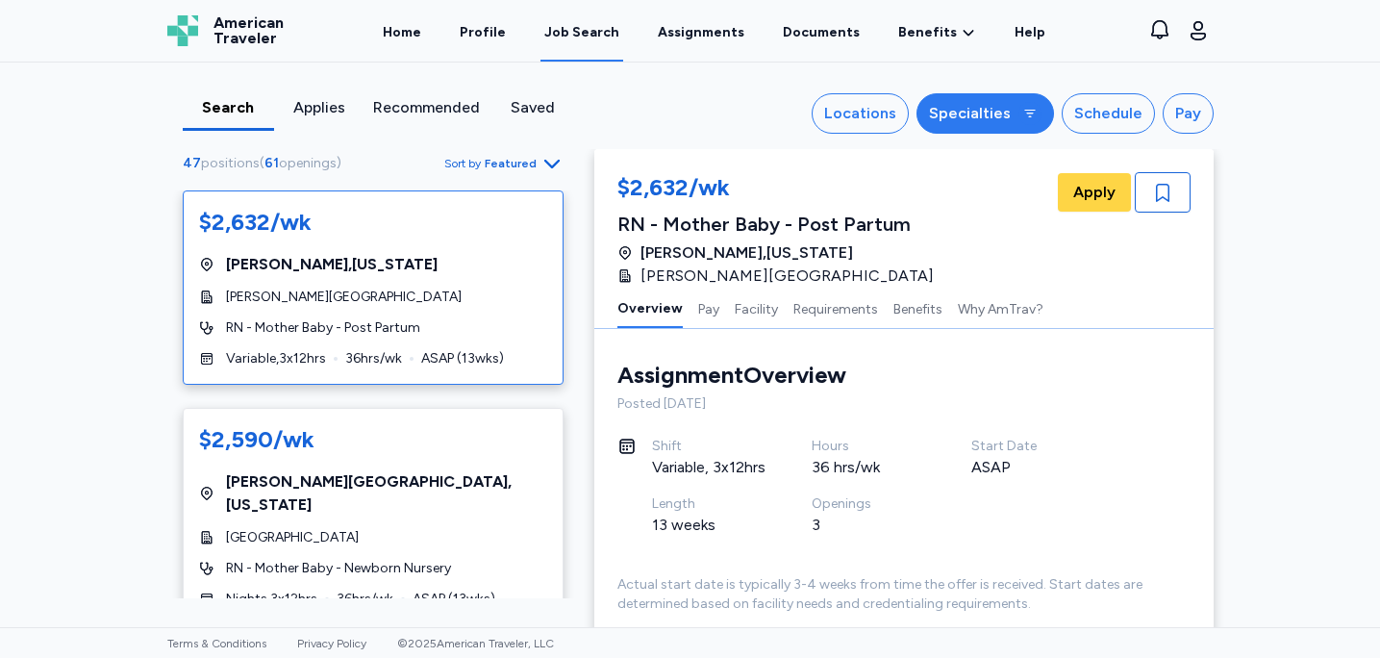
click at [1028, 103] on div at bounding box center [1030, 113] width 23 height 23
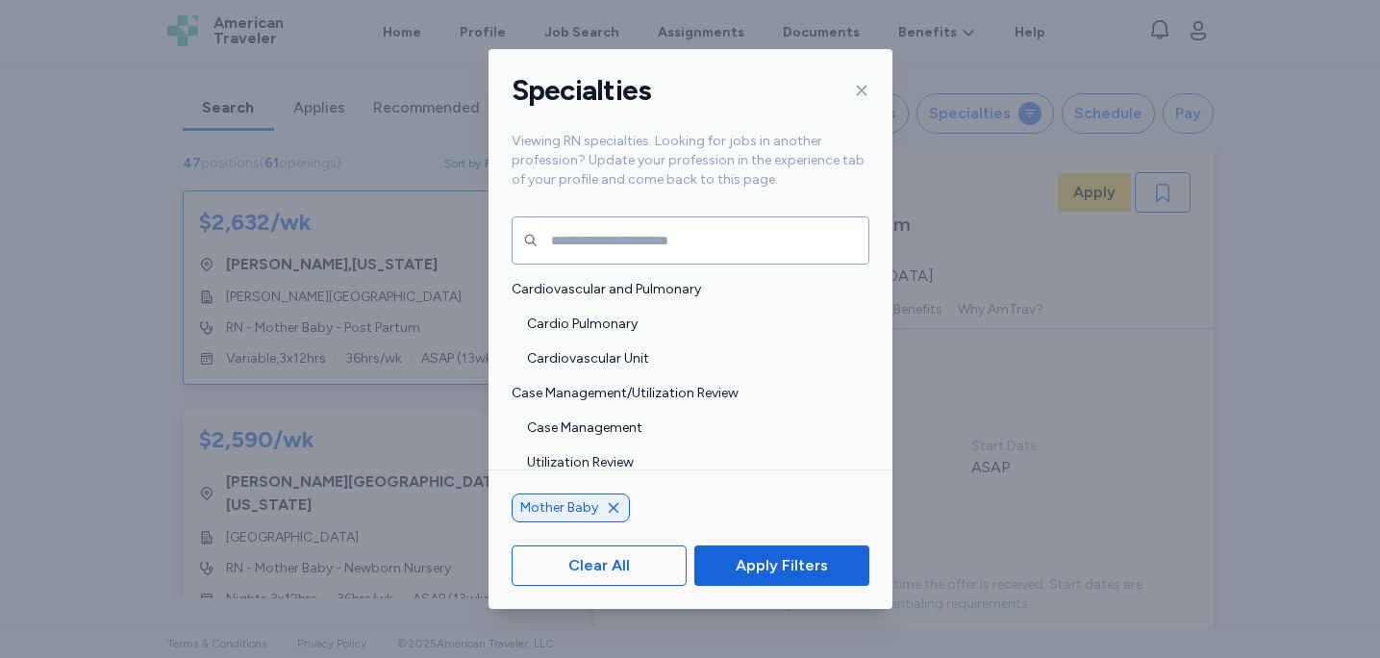
click at [742, 567] on span "Apply Filters" at bounding box center [782, 565] width 92 height 23
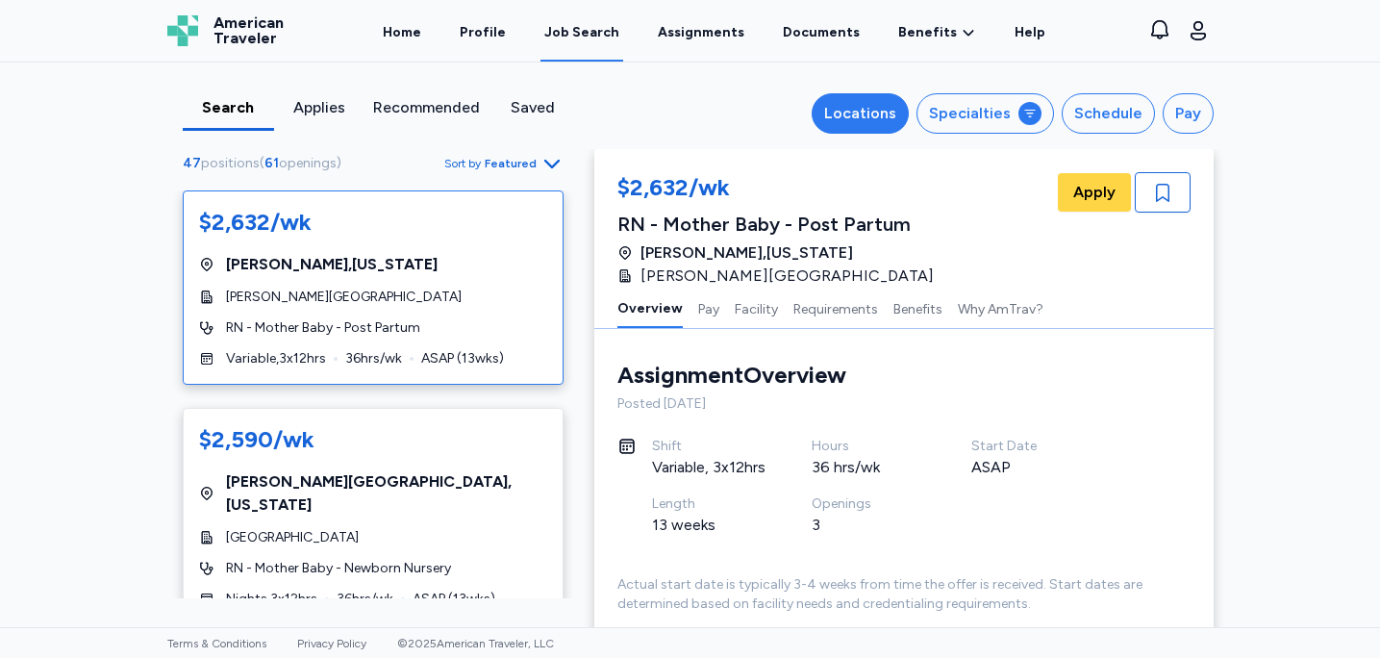
click at [871, 113] on div "Locations" at bounding box center [860, 113] width 72 height 23
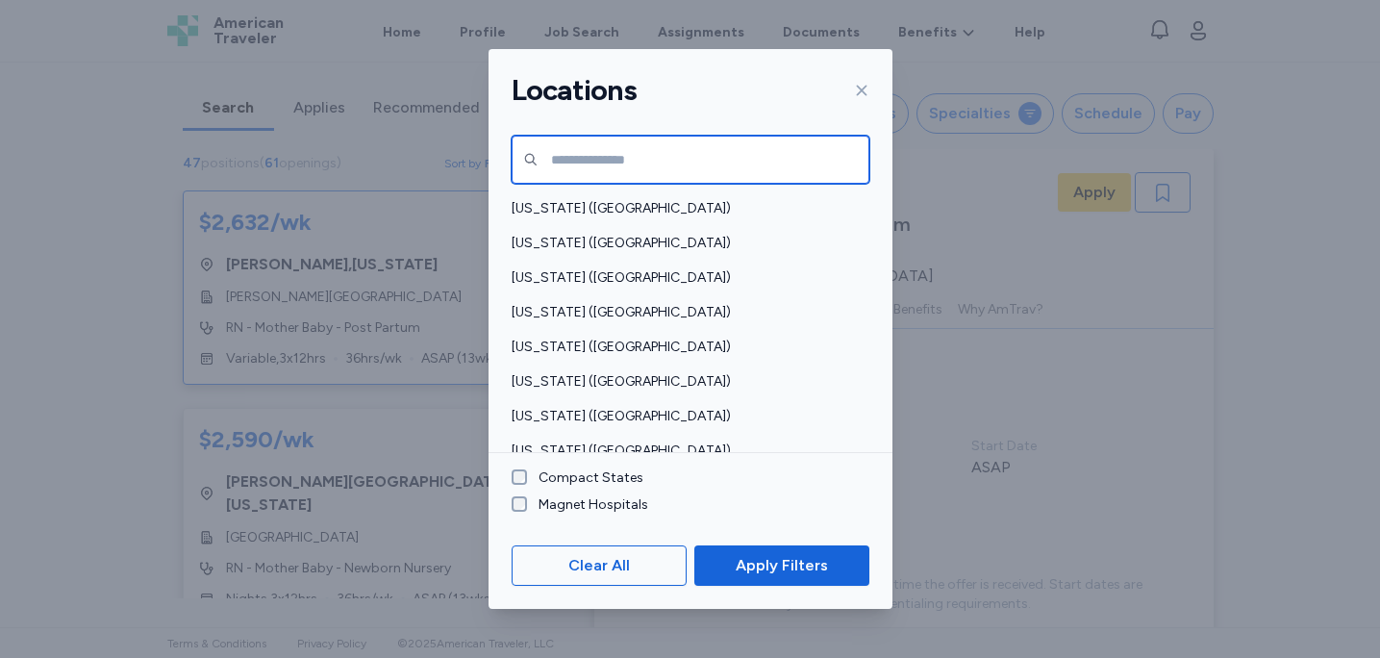
click at [586, 167] on input "text" at bounding box center [691, 160] width 358 height 48
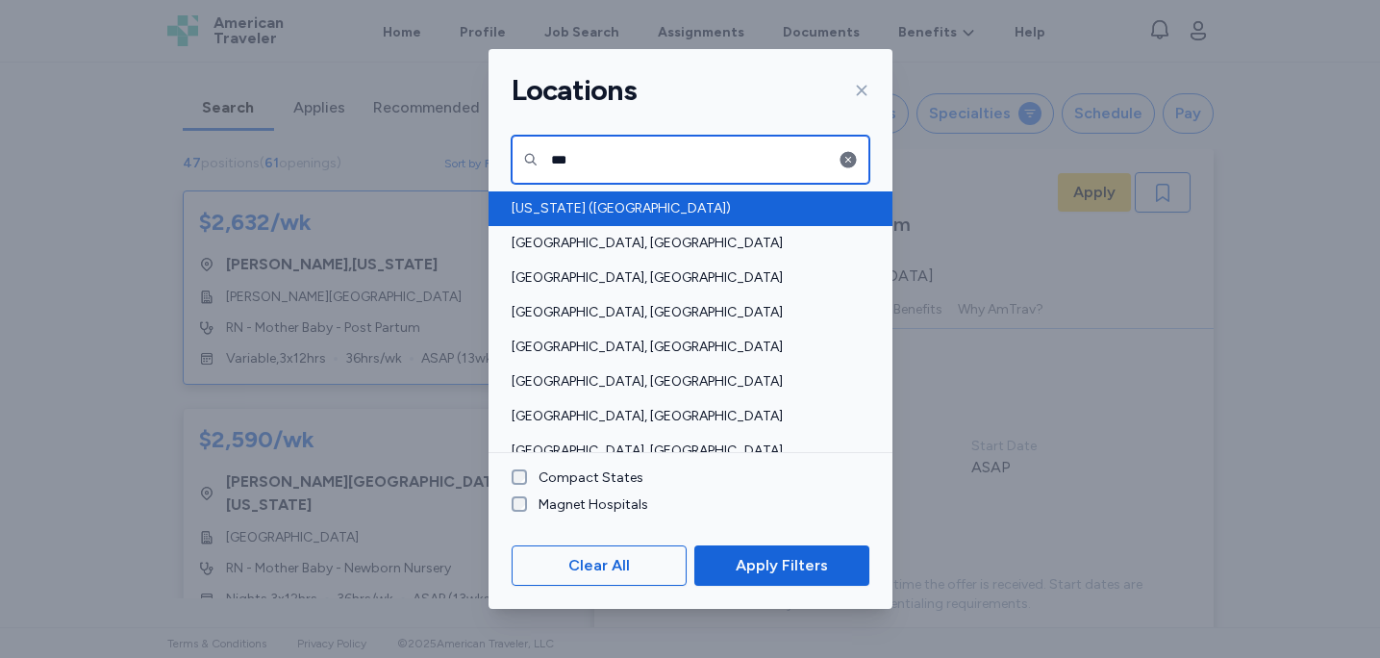
type input "***"
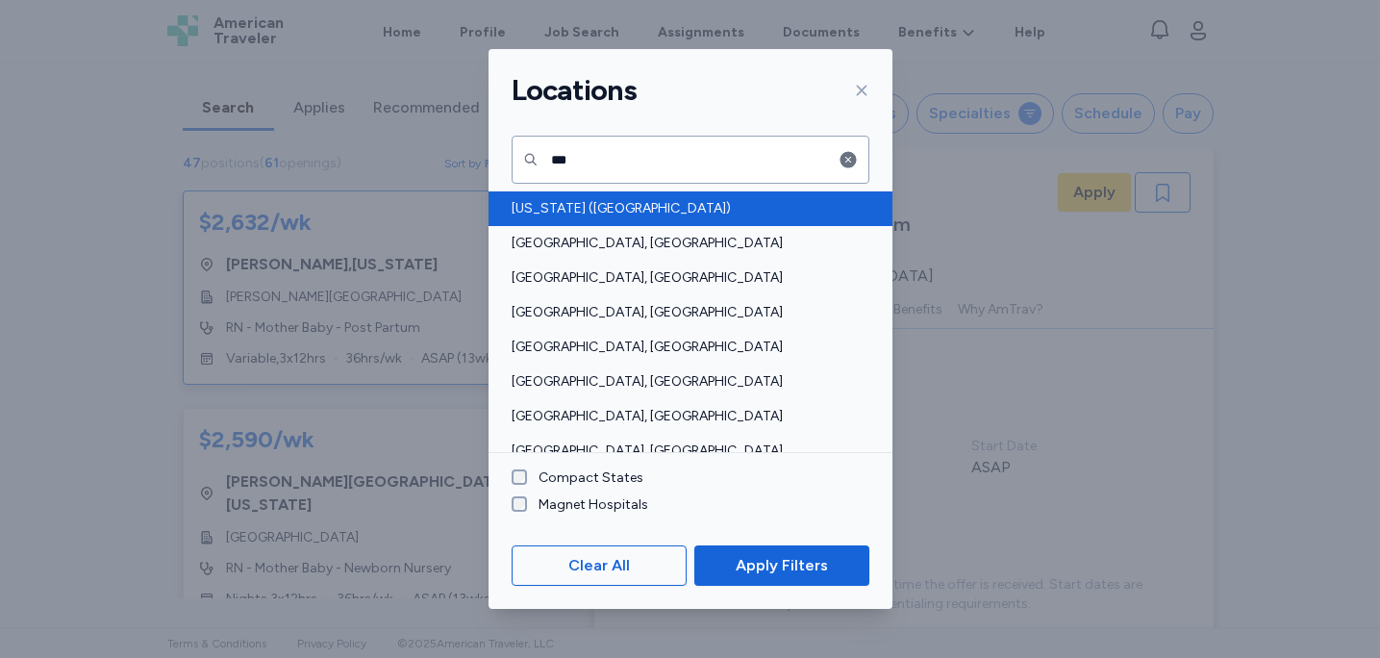
click at [555, 198] on div "[US_STATE] ([GEOGRAPHIC_DATA])" at bounding box center [691, 208] width 404 height 35
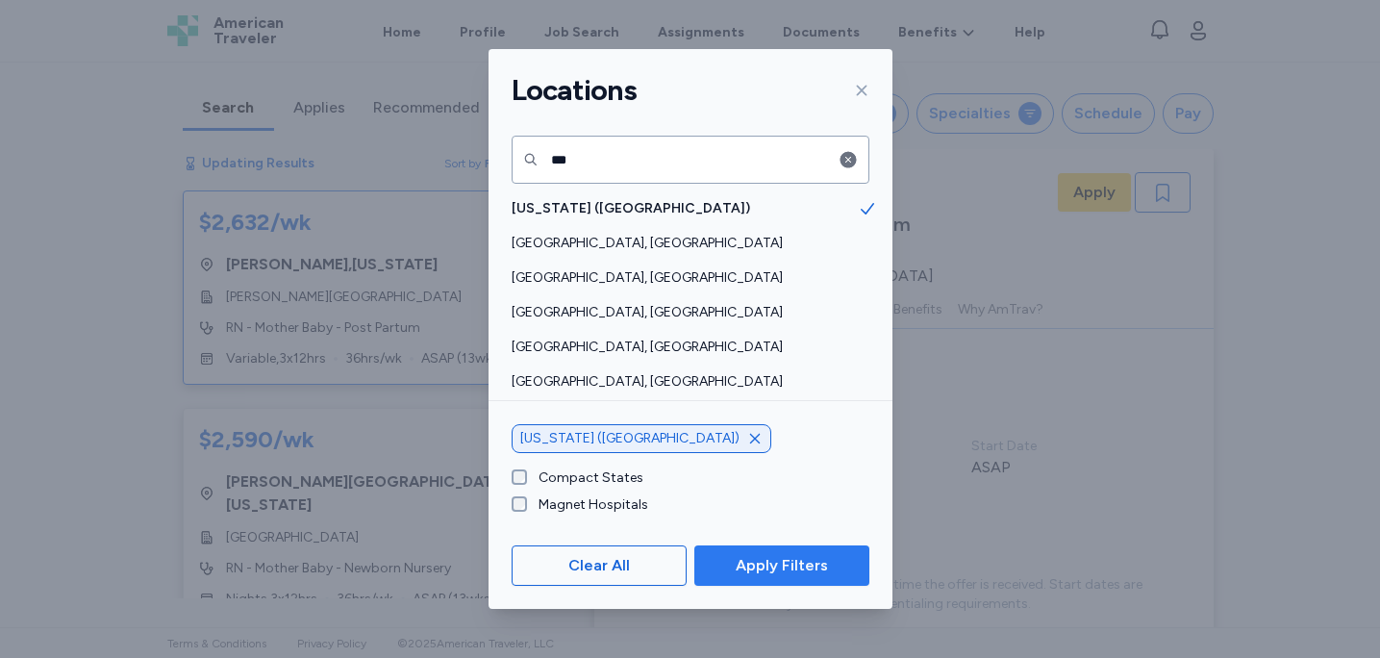
click at [824, 565] on span "Apply Filters" at bounding box center [782, 565] width 92 height 23
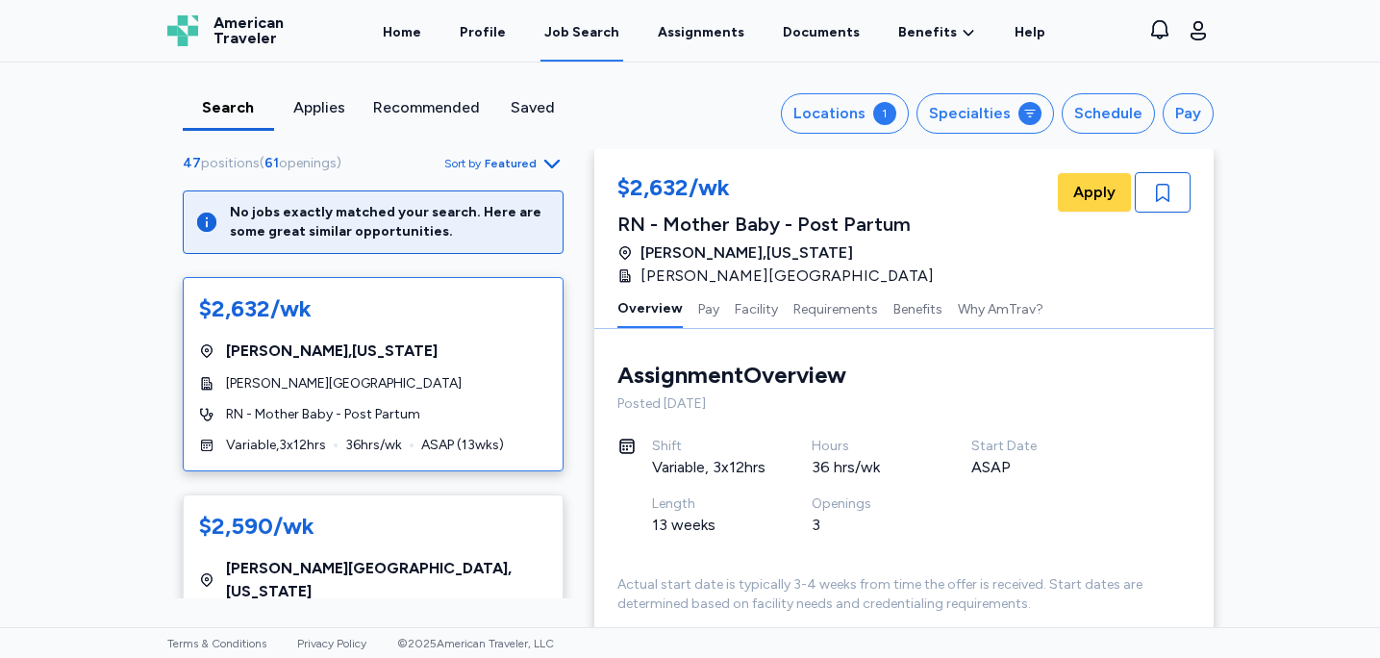
click at [521, 163] on span "Featured" at bounding box center [511, 163] width 52 height 15
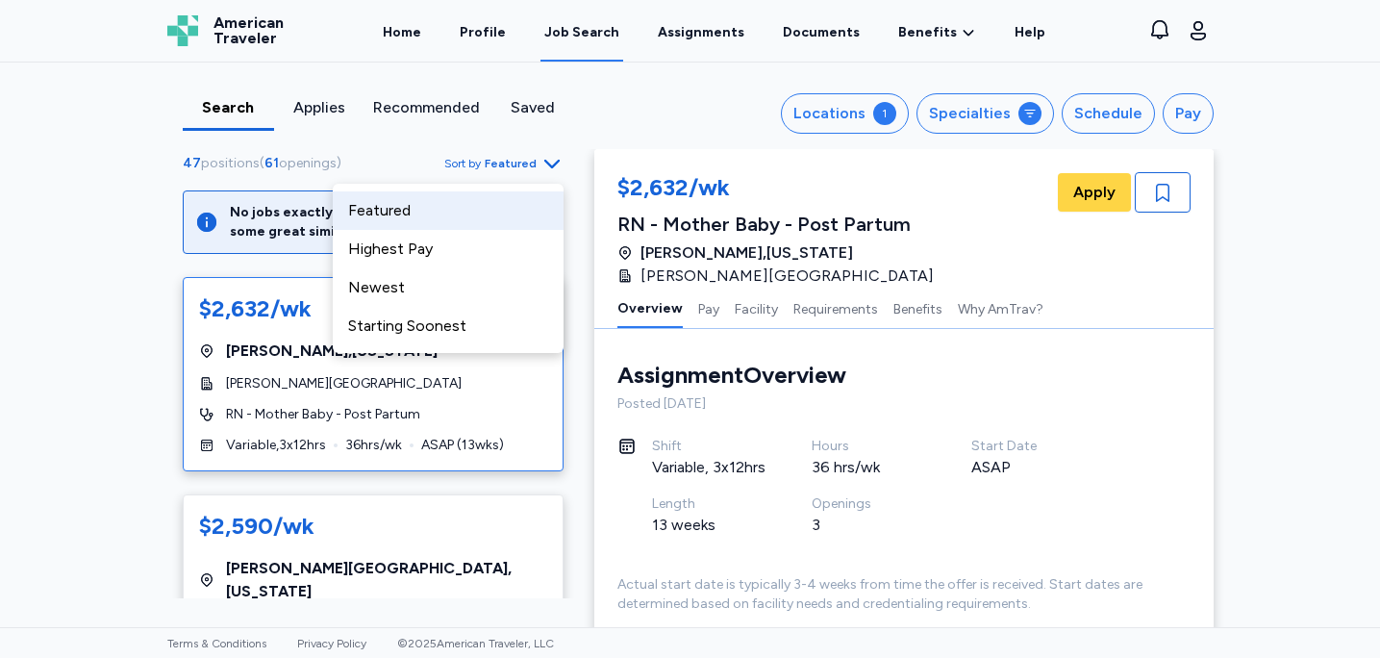
click at [127, 237] on div "Search Applies Recommended Saved Locations 1 Specialties Schedule Pay 47 positi…" at bounding box center [690, 345] width 1380 height 565
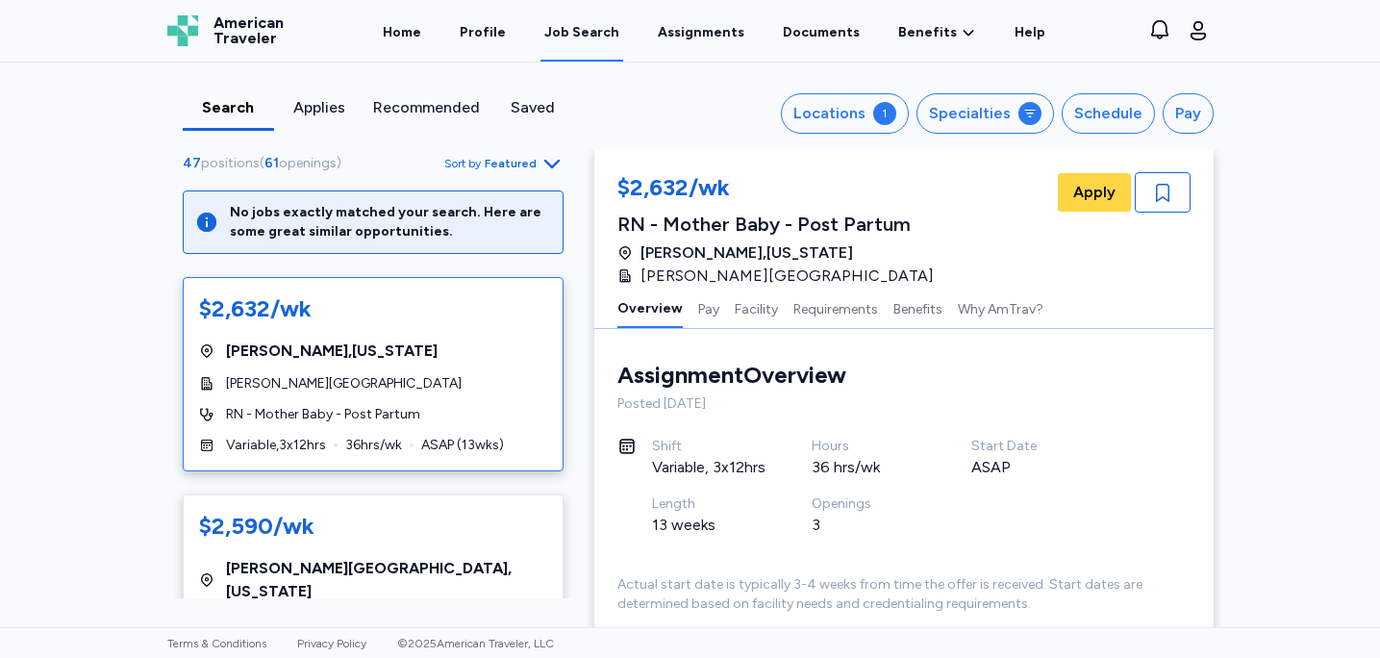
click at [534, 144] on div "Search Applies Recommended Saved Locations 1 Specialties Schedule Pay 47 positi…" at bounding box center [690, 106] width 1077 height 87
click at [512, 166] on span "Featured" at bounding box center [511, 163] width 52 height 15
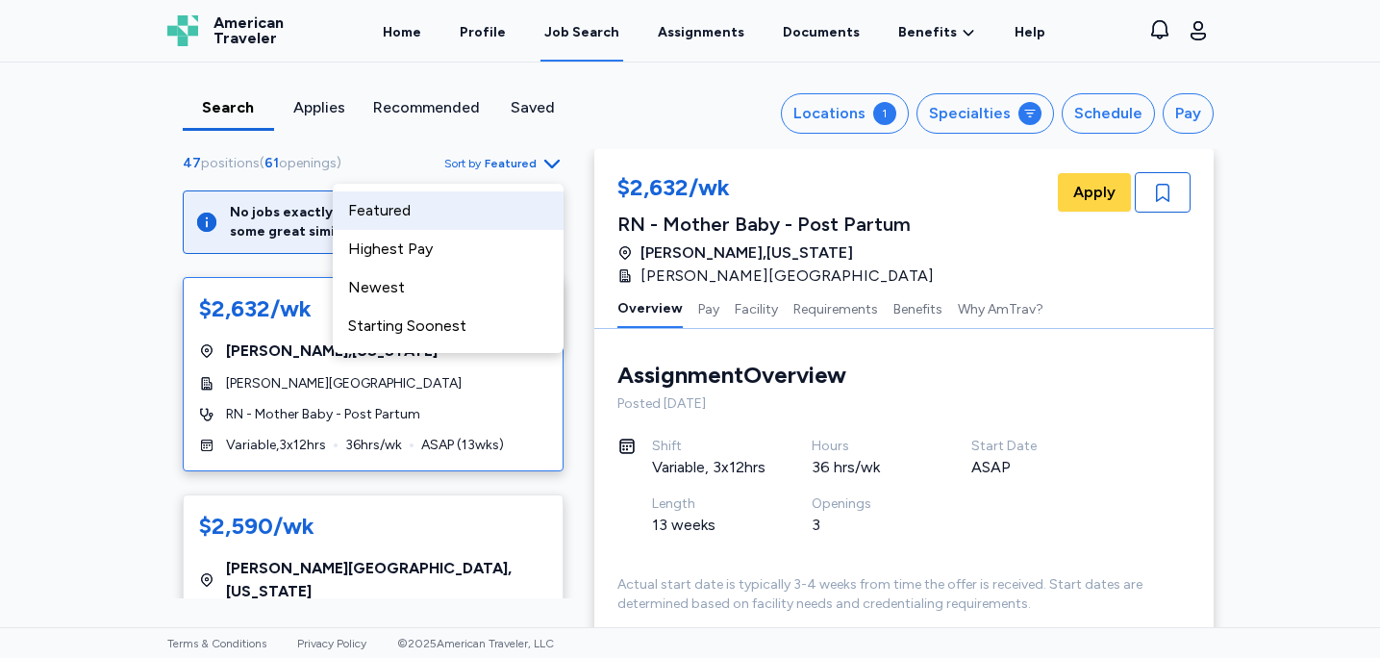
click at [472, 255] on div "Highest Pay" at bounding box center [448, 249] width 231 height 38
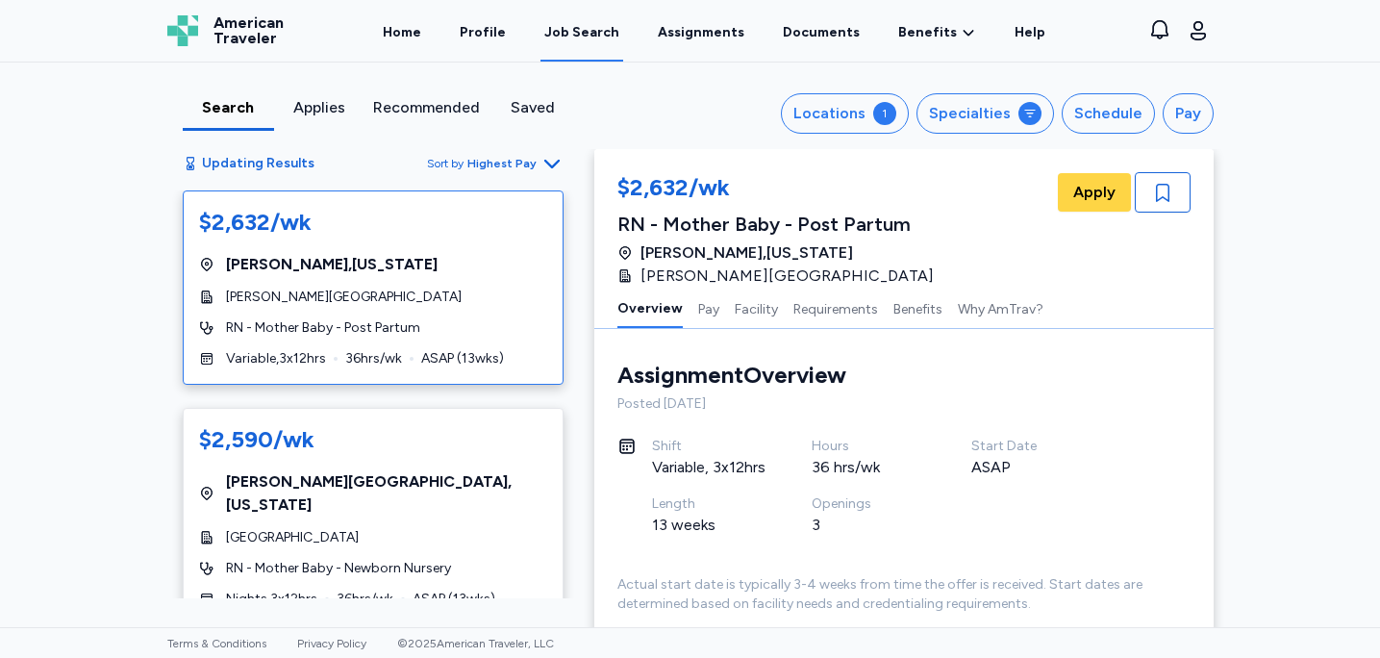
click at [116, 401] on div "Search Applies Recommended Saved Locations 1 Specialties Schedule Pay Updating …" at bounding box center [690, 345] width 1380 height 565
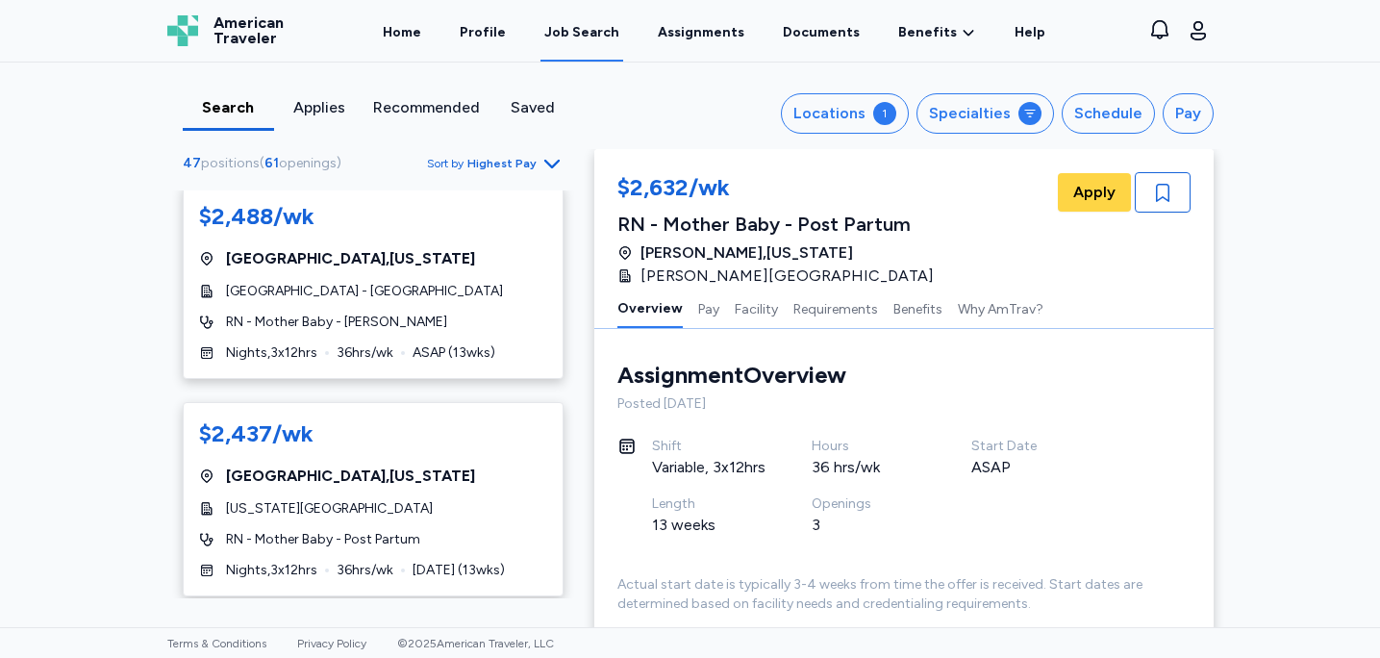
scroll to position [734, 0]
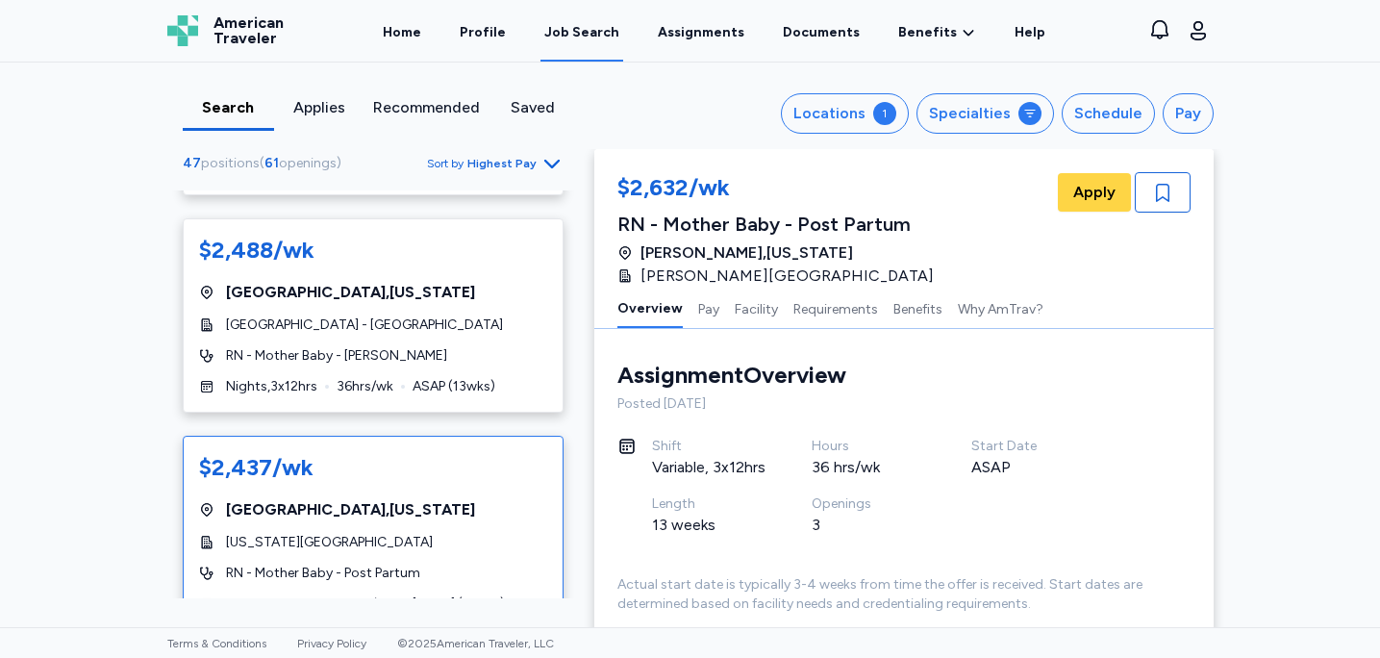
click at [413, 529] on div "$2,437/wk [GEOGRAPHIC_DATA] , [US_STATE][GEOGRAPHIC_DATA][US_STATE] RN - Mother…" at bounding box center [373, 533] width 381 height 194
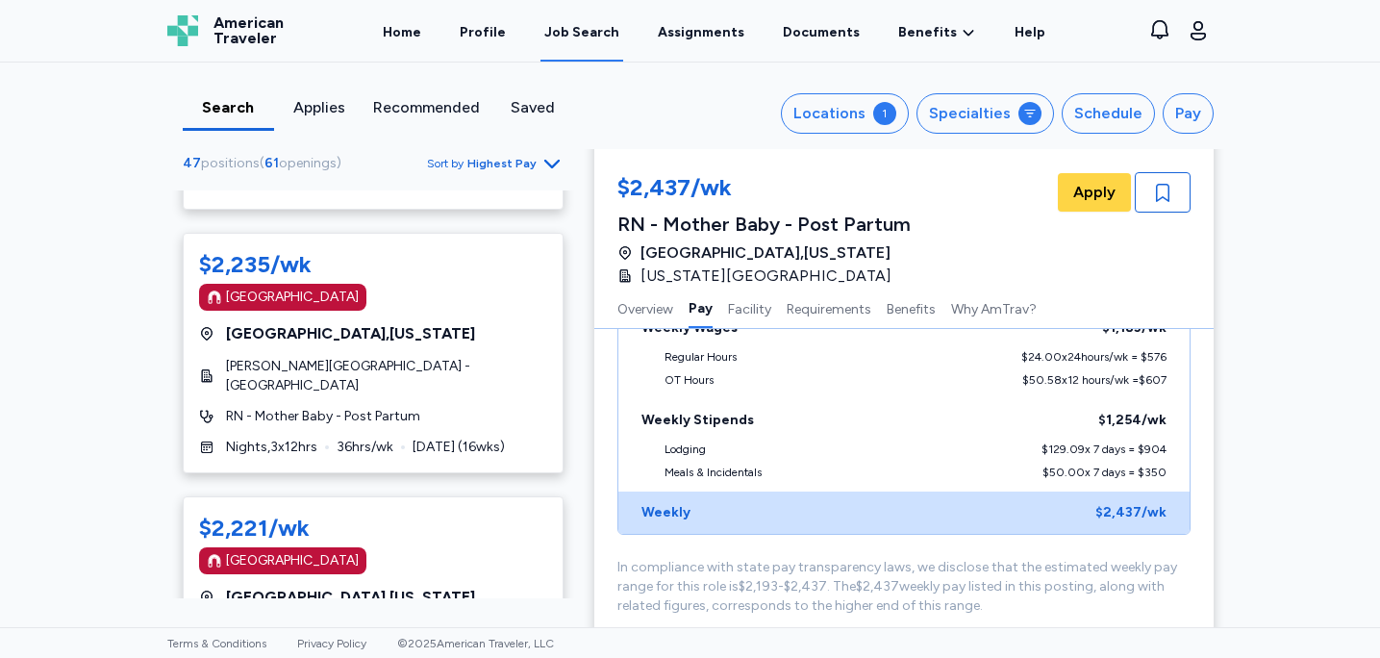
scroll to position [3533, 0]
click at [397, 546] on div "[GEOGRAPHIC_DATA]" at bounding box center [373, 559] width 348 height 27
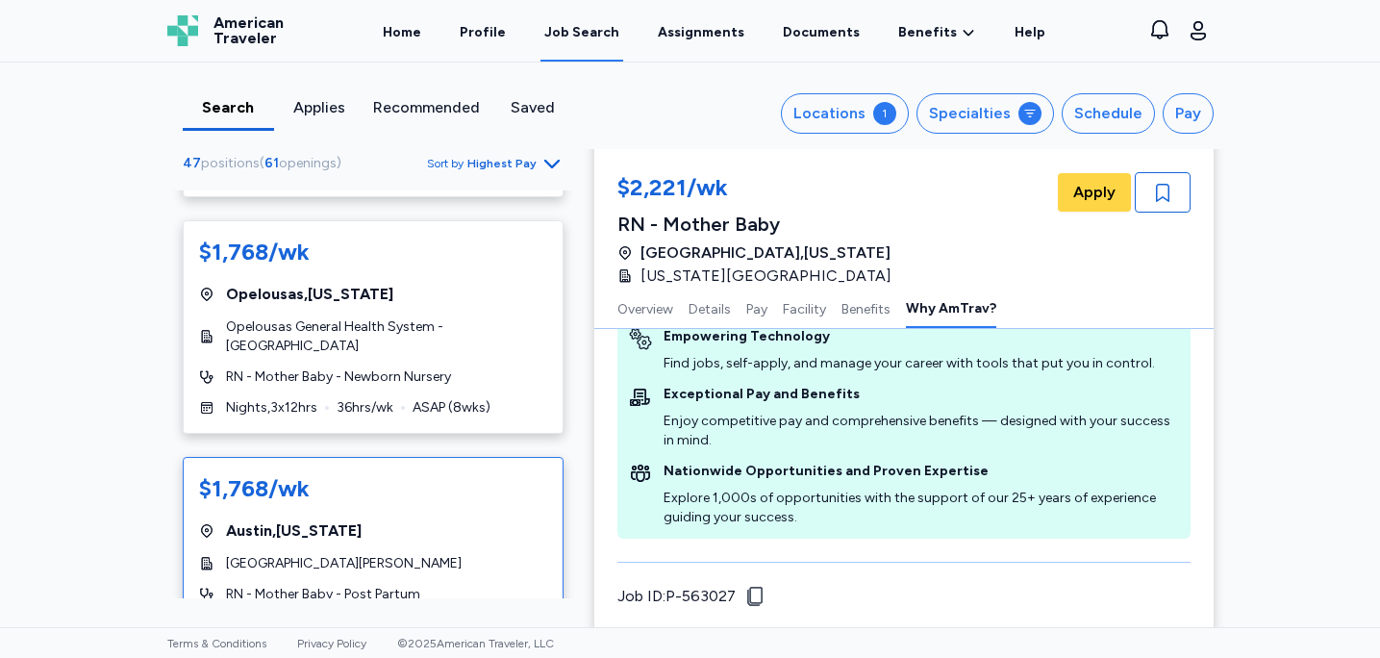
scroll to position [8023, 0]
click at [471, 472] on div "$1,768/wk" at bounding box center [373, 487] width 348 height 31
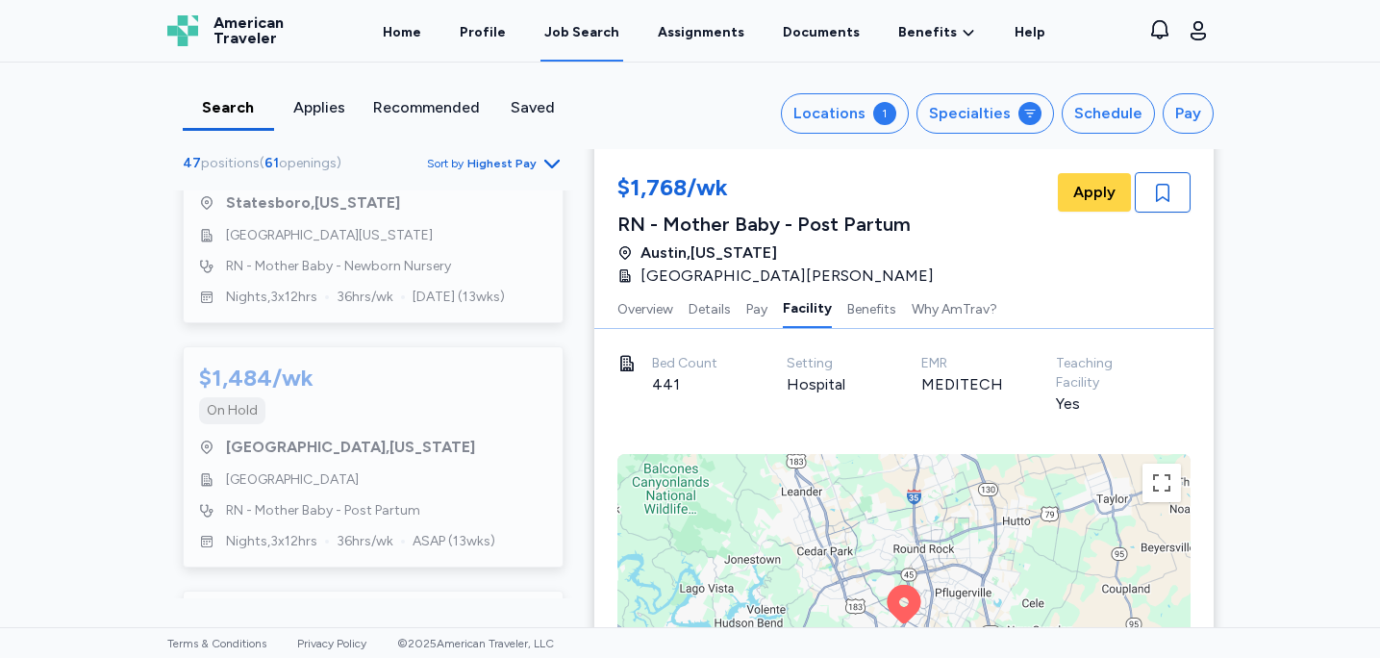
scroll to position [10455, 0]
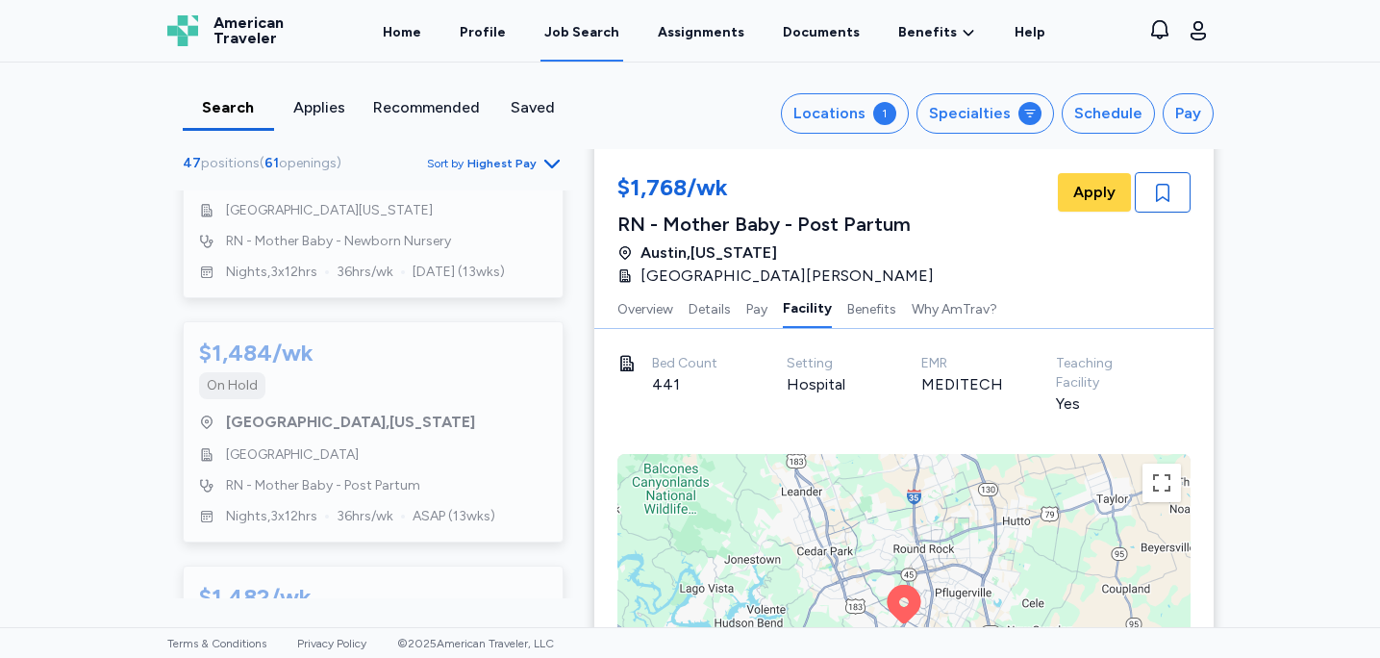
click at [474, 655] on div "[GEOGRAPHIC_DATA] , [US_STATE]" at bounding box center [373, 666] width 348 height 23
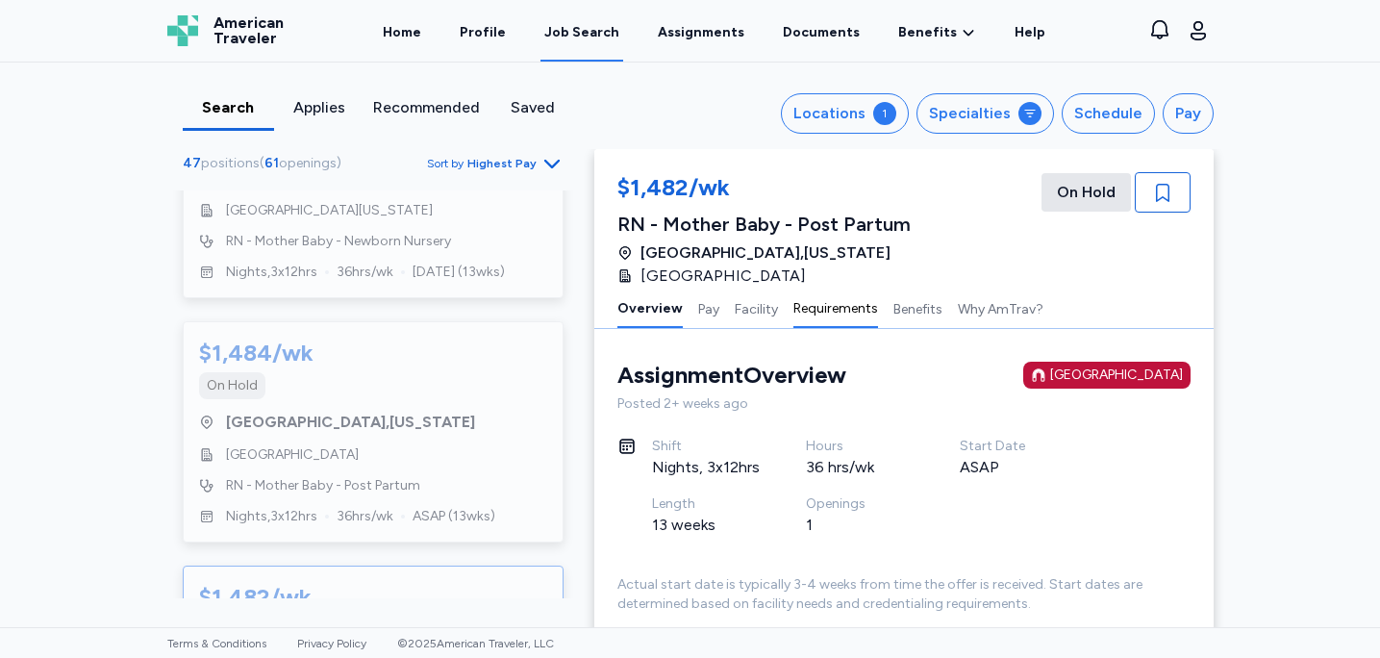
click at [809, 303] on button "Requirements" at bounding box center [836, 308] width 85 height 40
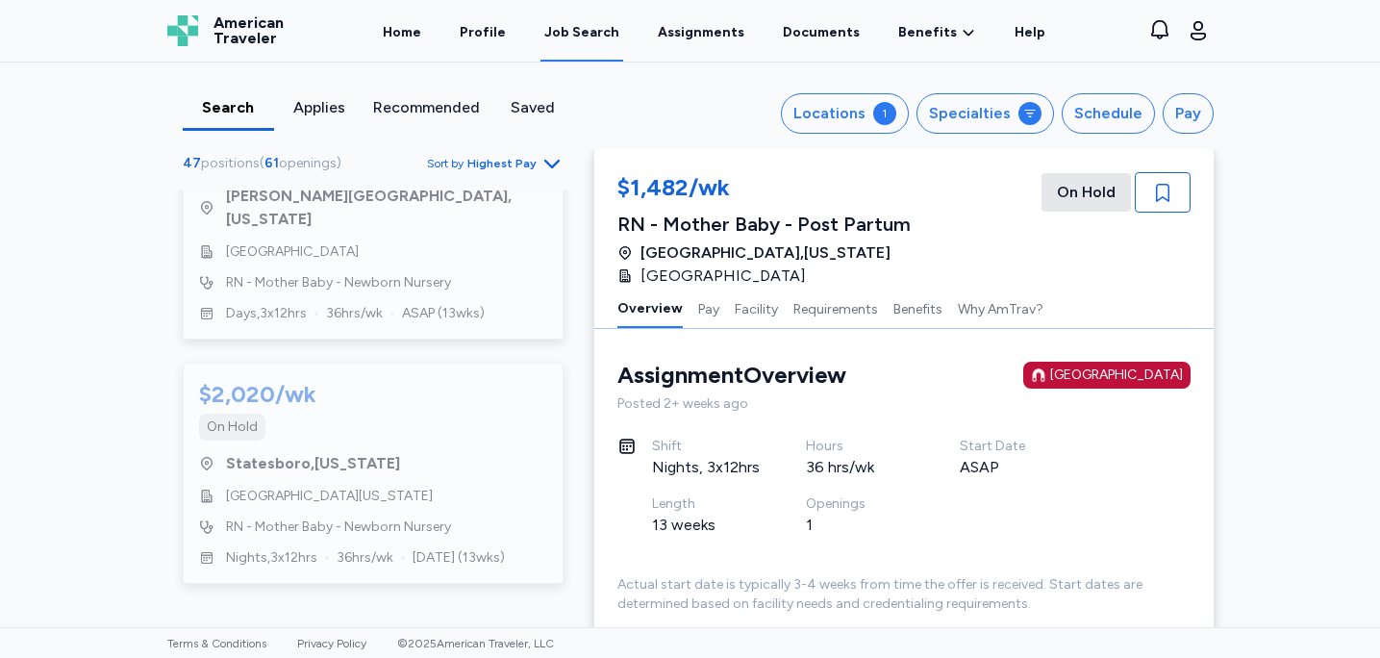
scroll to position [10170, 0]
click at [1003, 105] on div "Specialties" at bounding box center [970, 113] width 82 height 23
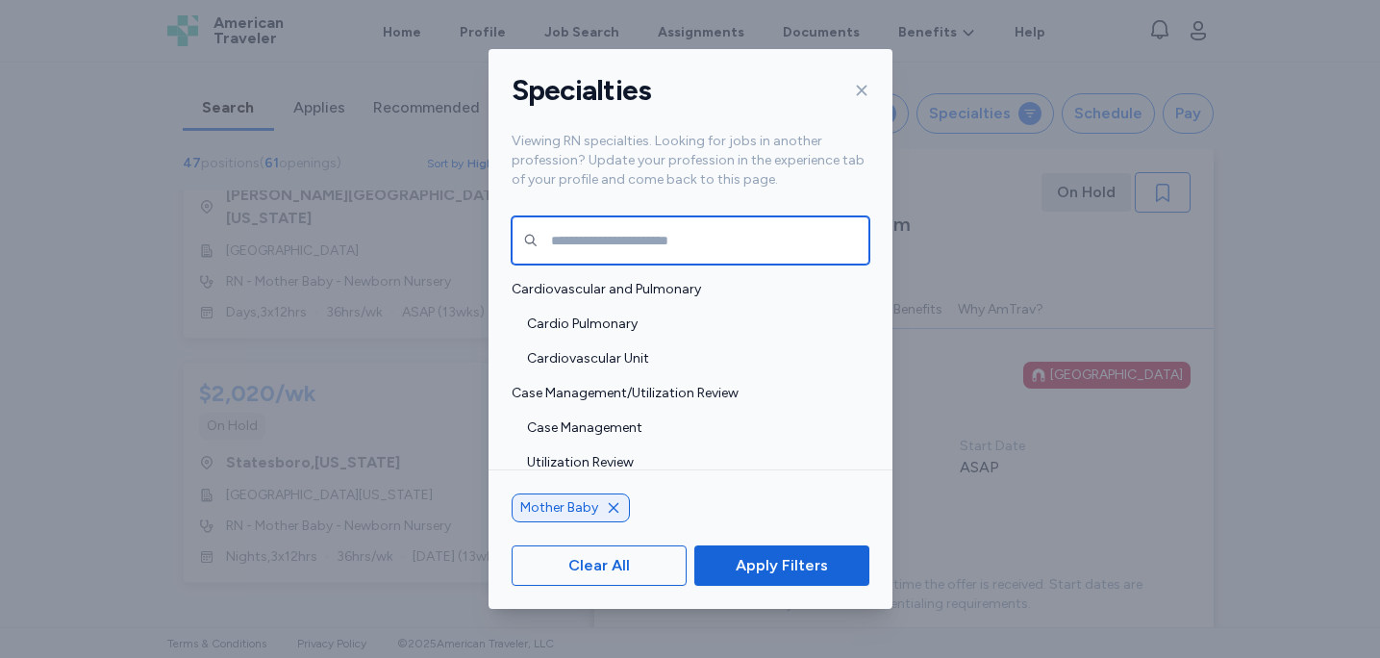
click at [742, 235] on input "text" at bounding box center [691, 240] width 358 height 48
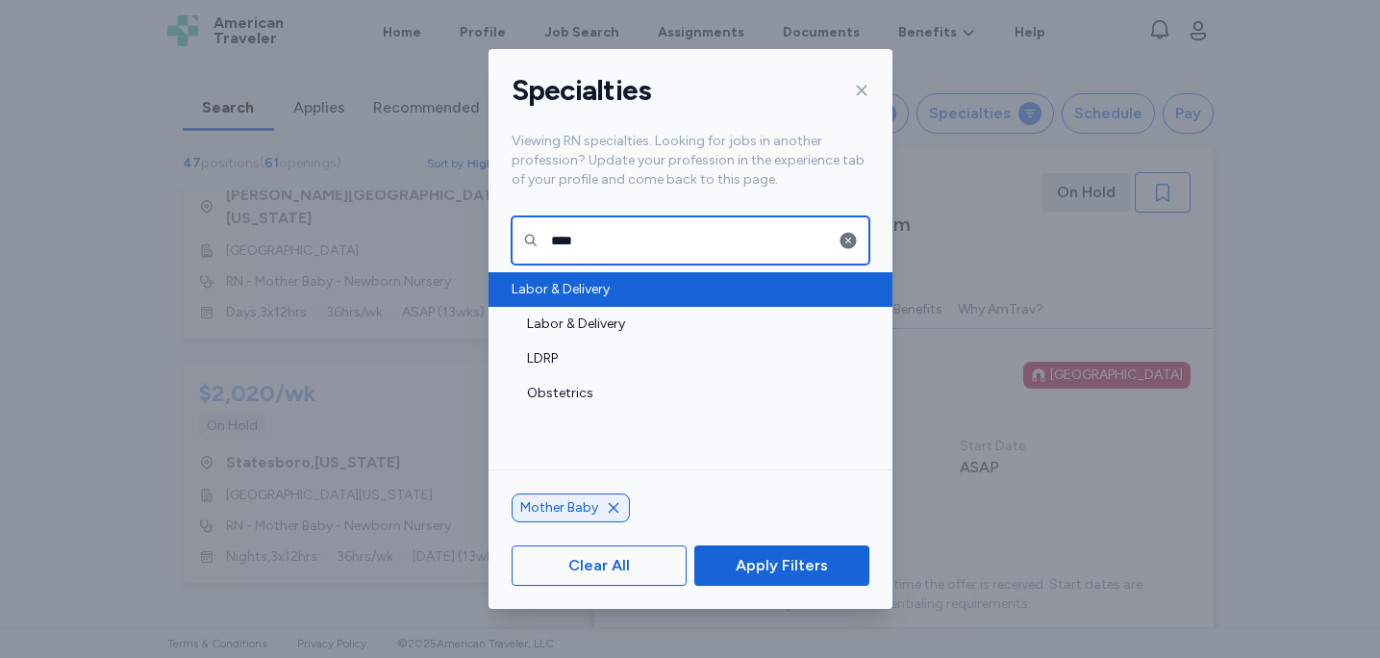
type input "****"
click at [624, 295] on span "Labor & Delivery" at bounding box center [685, 289] width 346 height 19
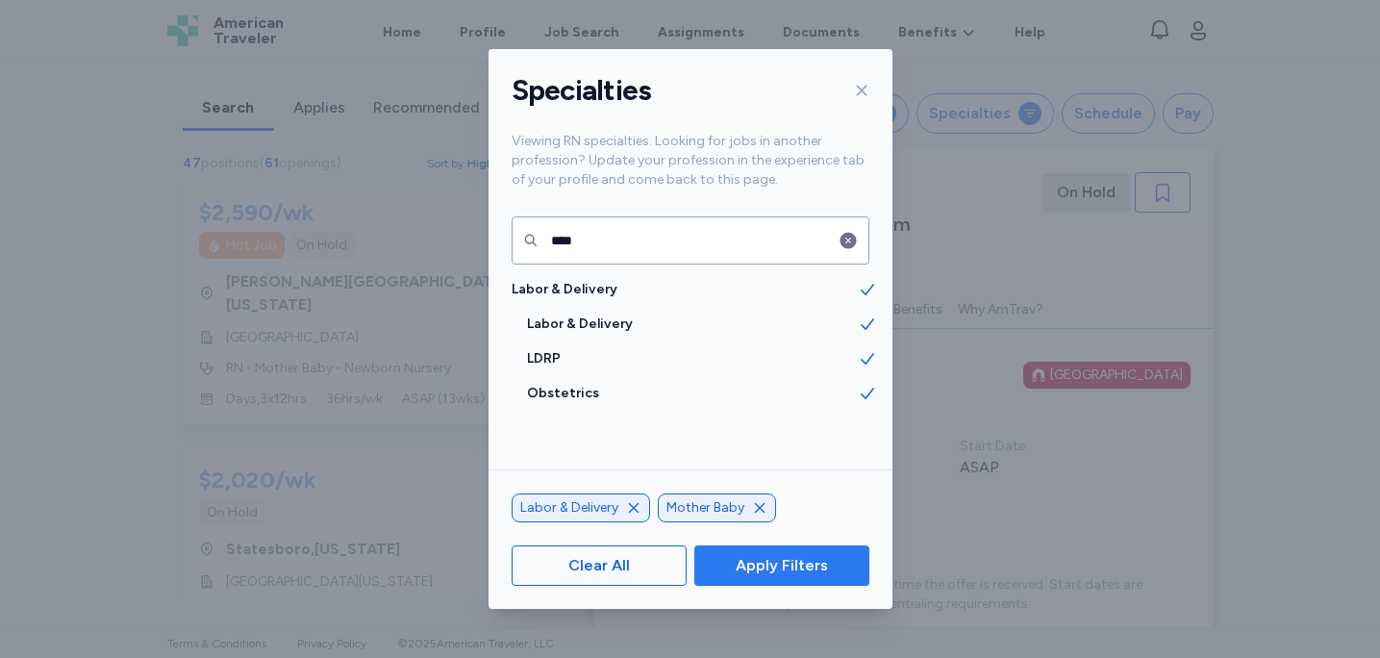
click at [803, 551] on button "Apply Filters" at bounding box center [782, 565] width 174 height 40
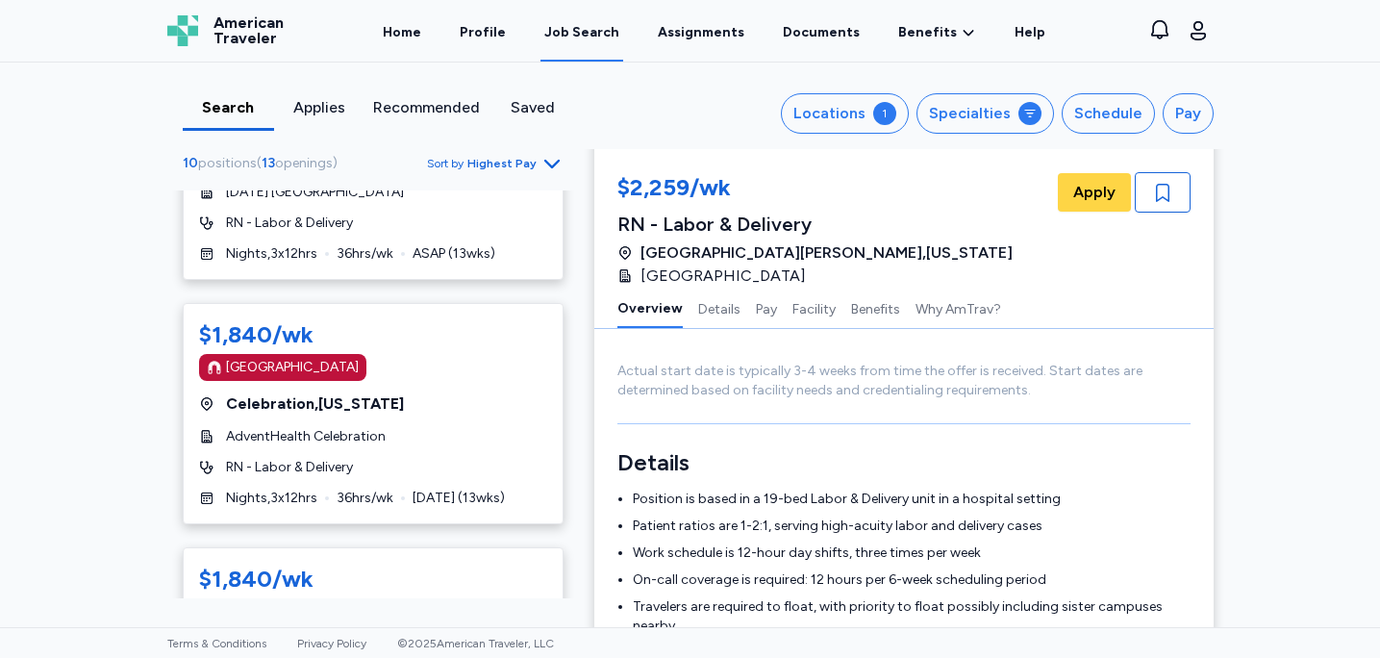
scroll to position [1281, 0]
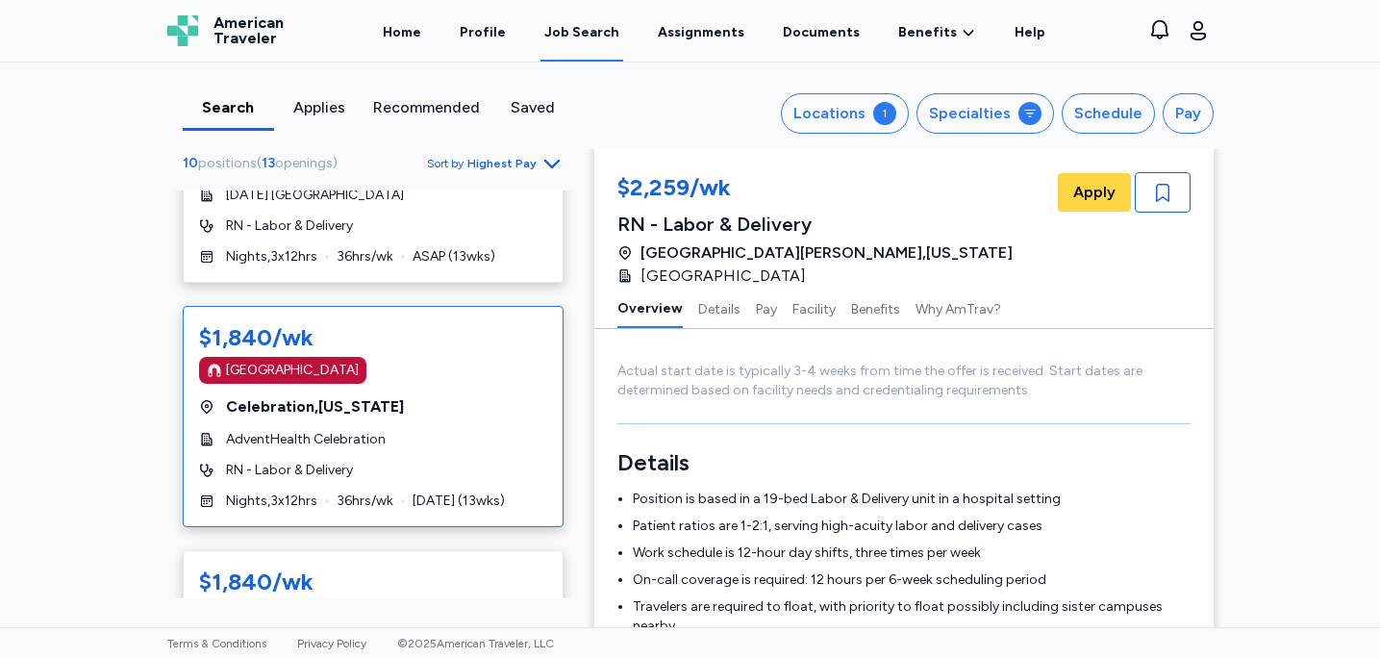
click at [474, 394] on div "$1,840/wk Magnet Hospital Celebration , [US_STATE] AdventHealth Celebration RN …" at bounding box center [373, 416] width 381 height 221
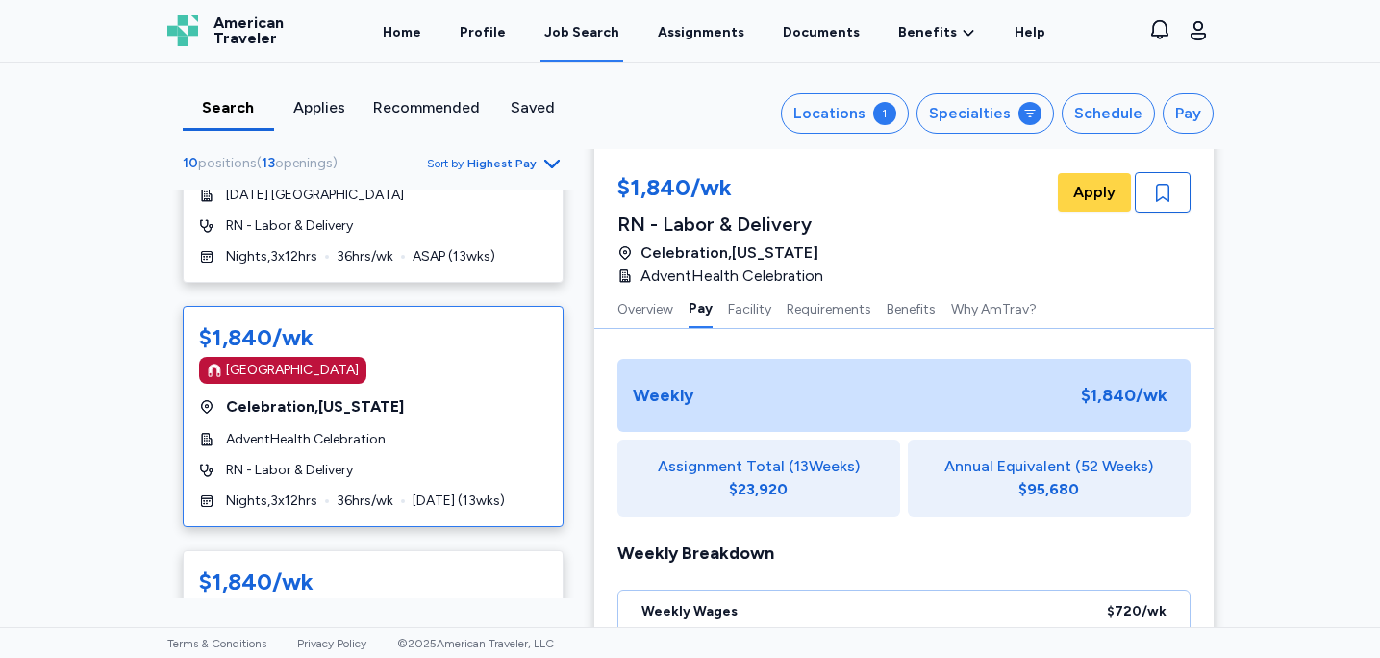
scroll to position [424, 0]
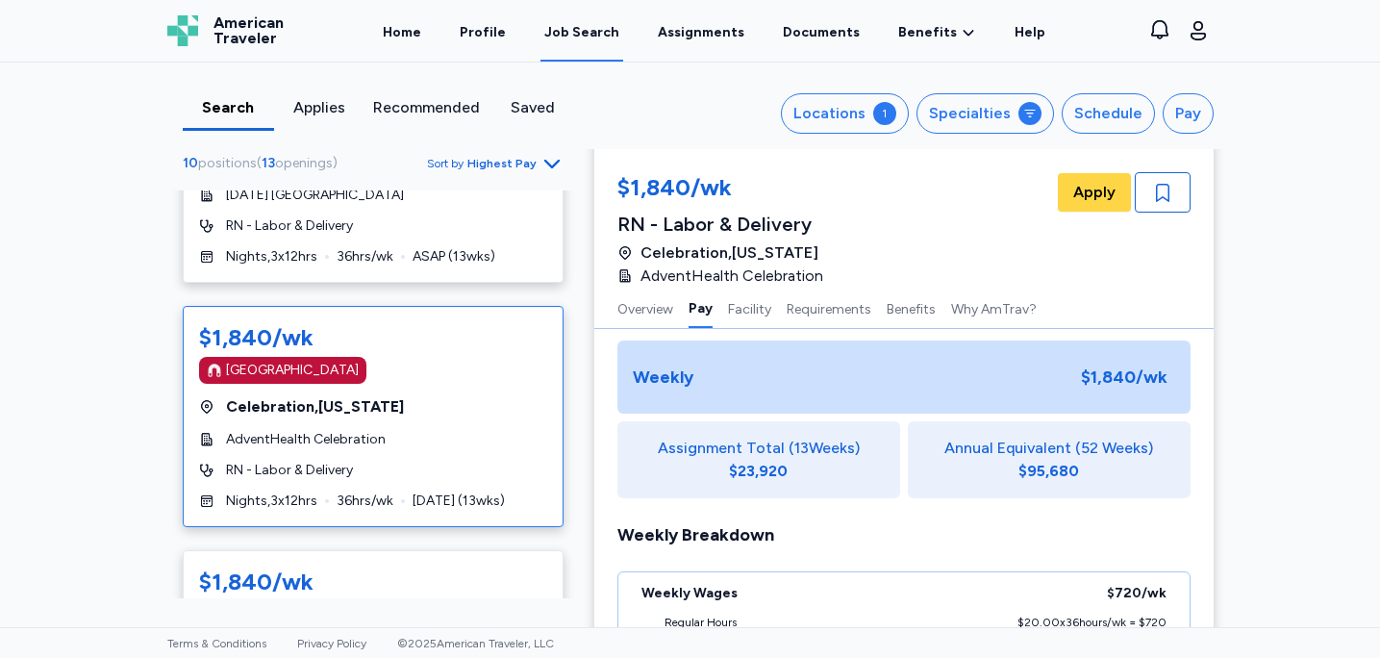
click at [1130, 396] on div "$1,840 /wk" at bounding box center [1125, 377] width 102 height 42
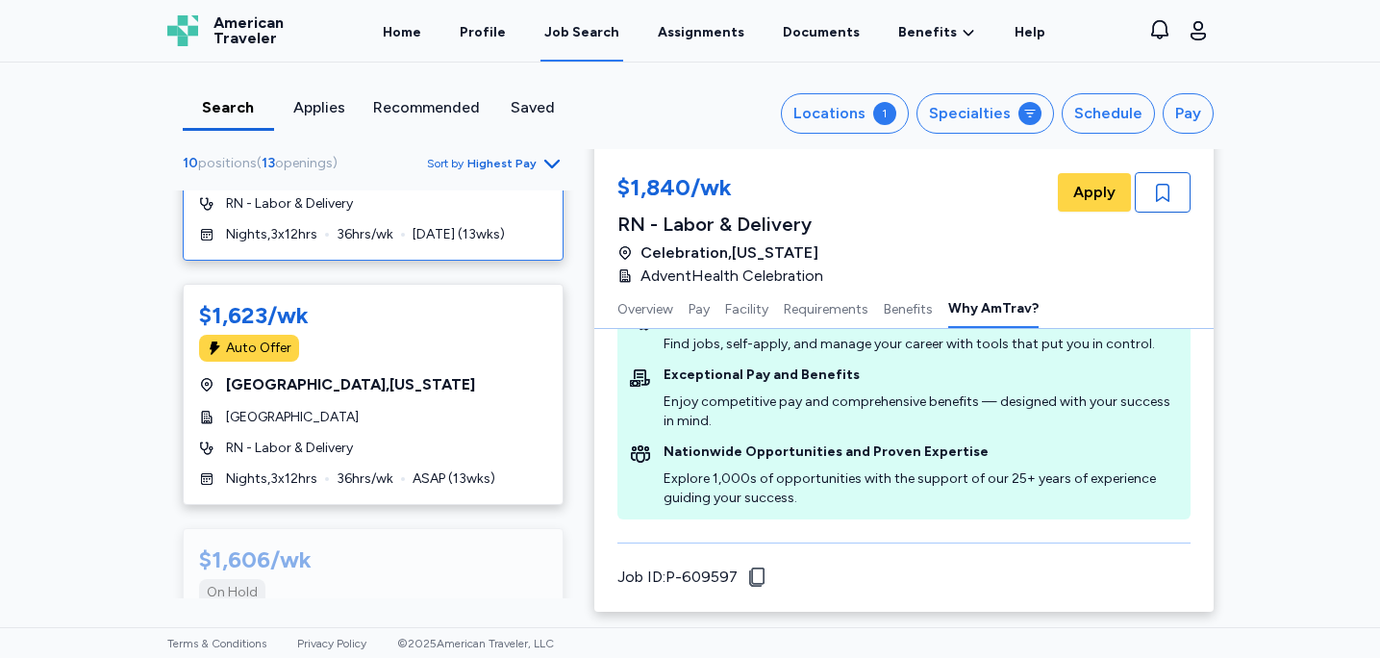
scroll to position [1796, 0]
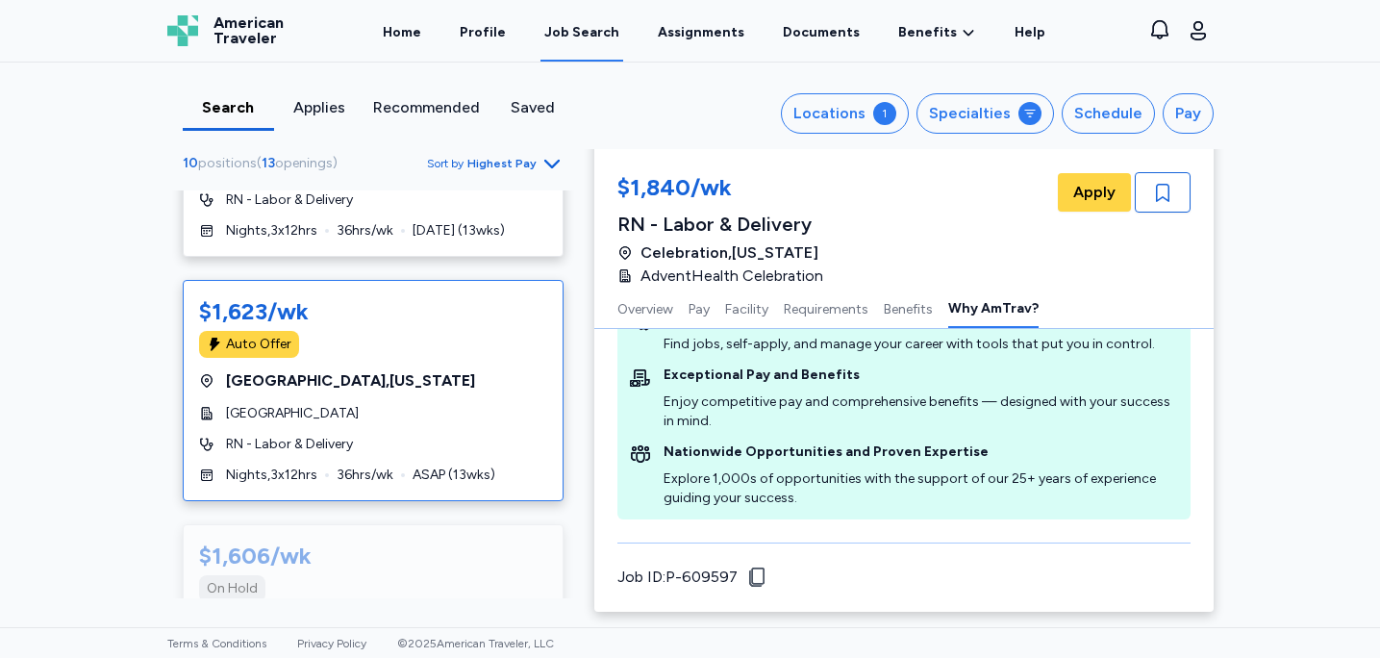
click at [476, 331] on div "Auto Offer" at bounding box center [373, 344] width 348 height 27
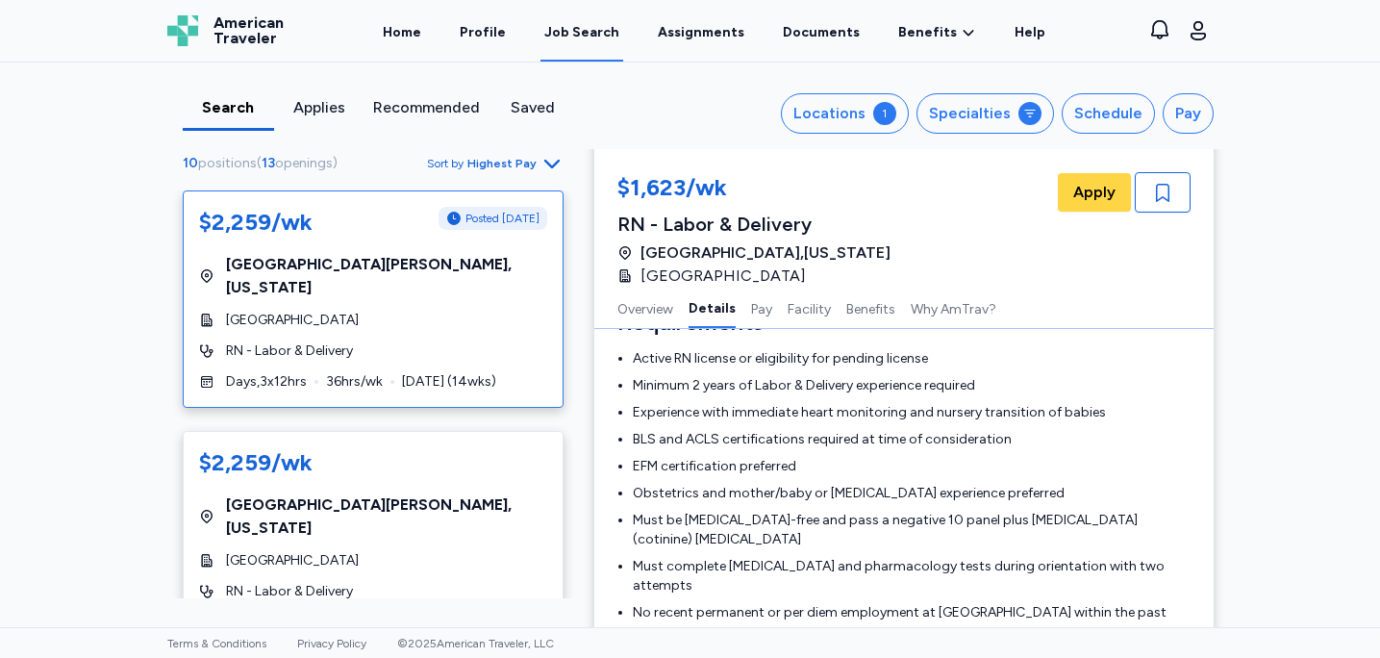
click at [468, 271] on div "[GEOGRAPHIC_DATA][PERSON_NAME] , [US_STATE]" at bounding box center [373, 276] width 348 height 46
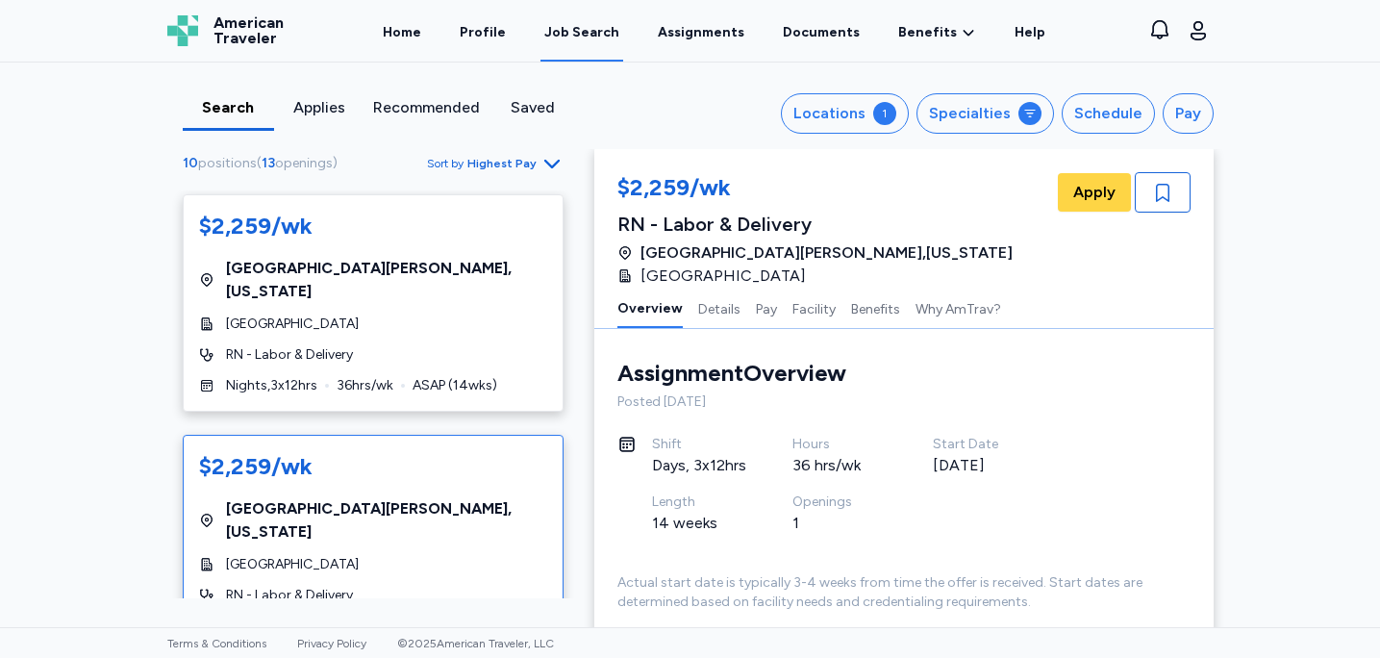
scroll to position [456, 0]
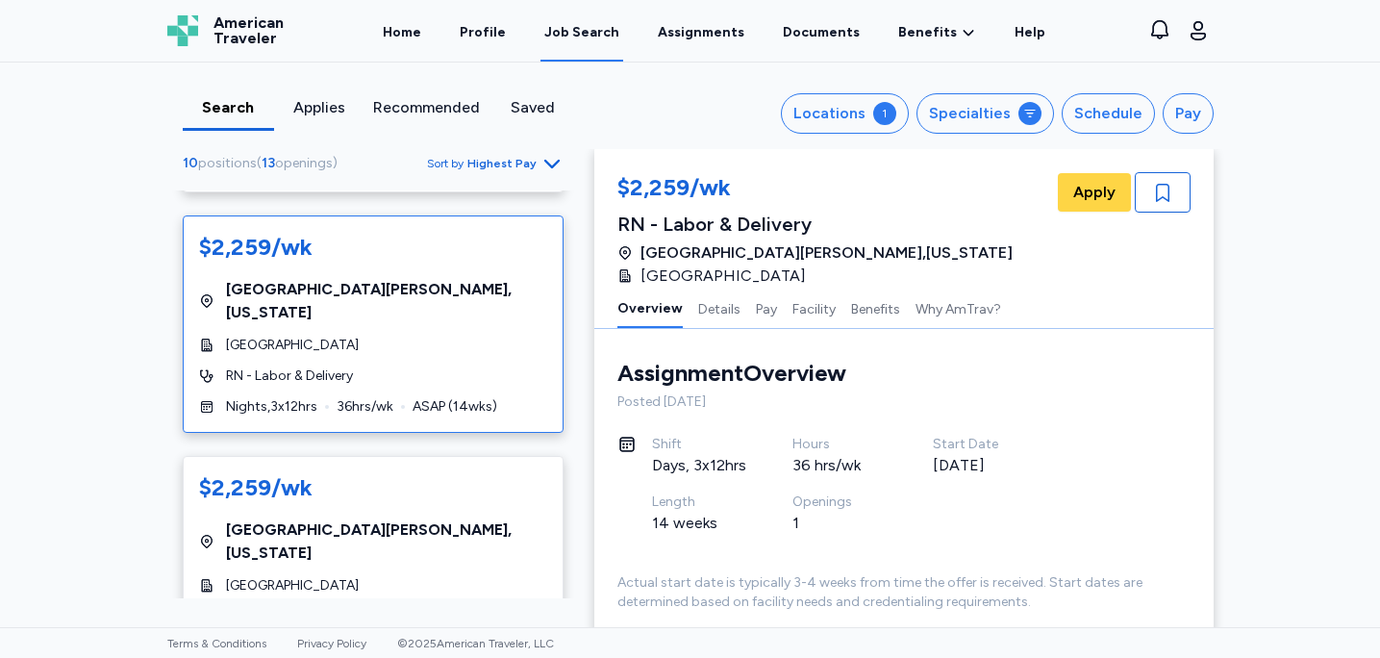
click at [449, 367] on div "RN - Labor & Delivery" at bounding box center [373, 376] width 348 height 19
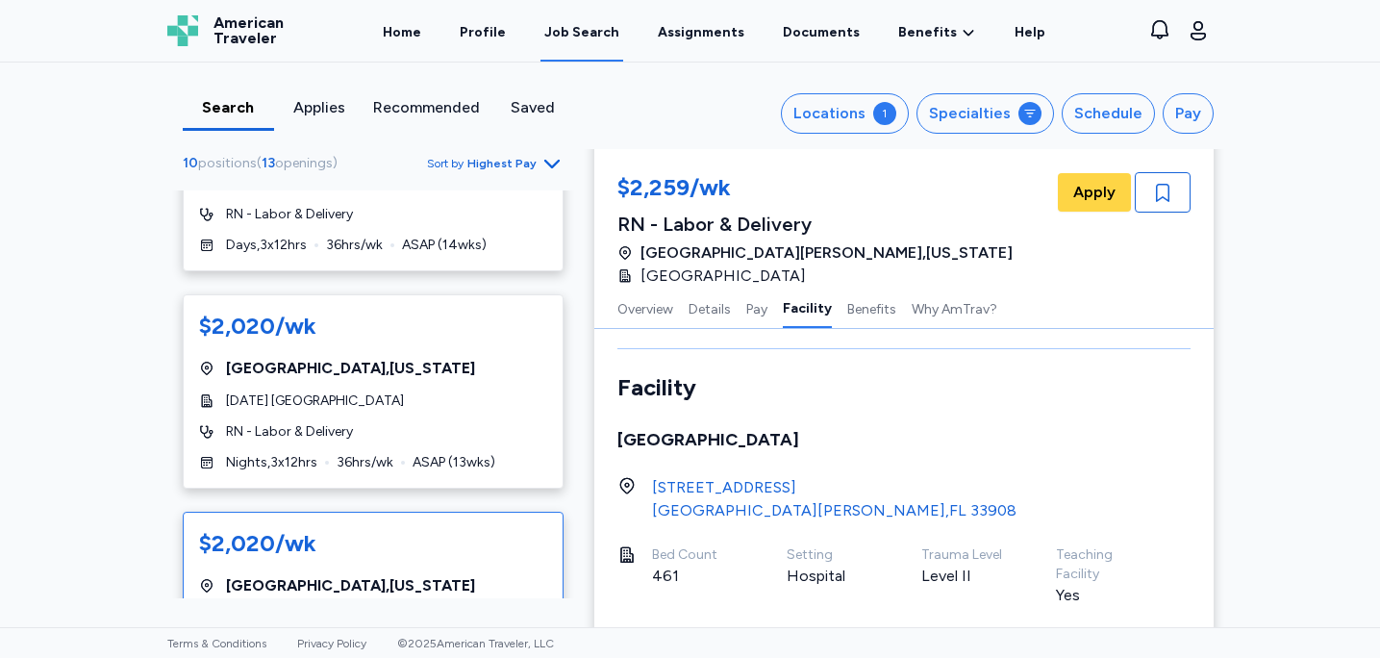
scroll to position [860, 0]
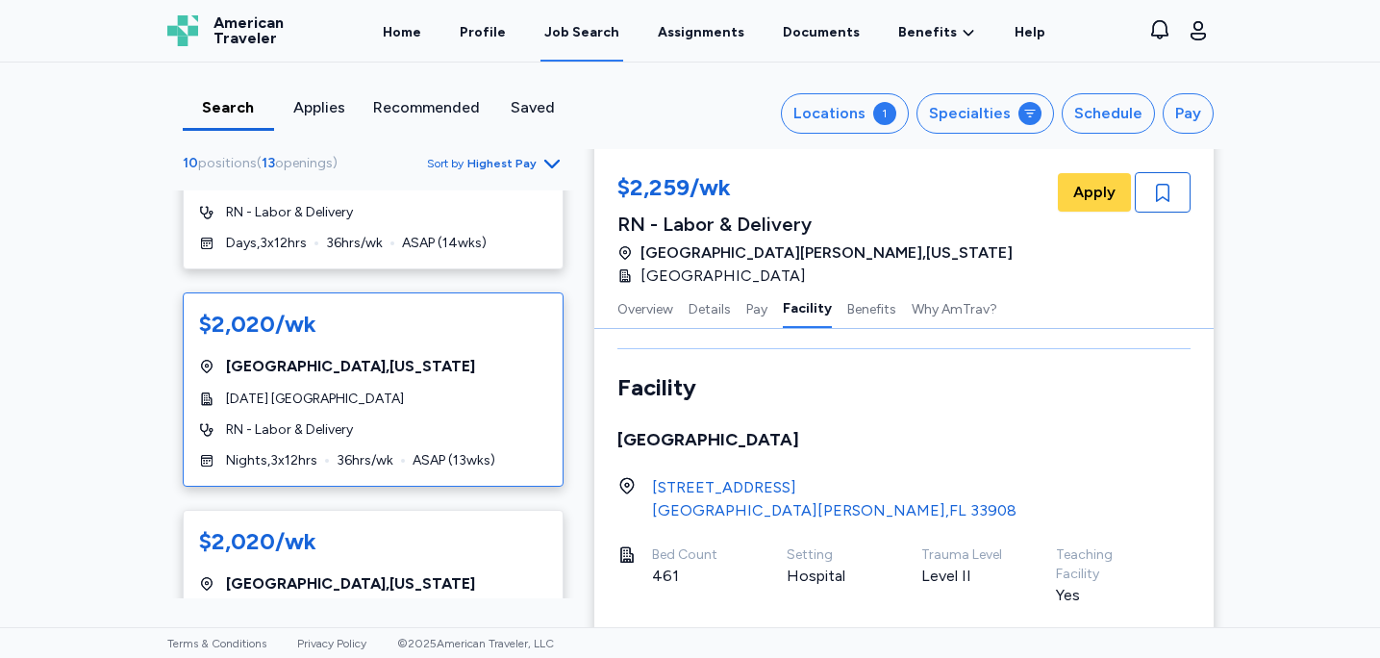
click at [432, 356] on div "$2,020/wk [GEOGRAPHIC_DATA] , [US_STATE] [DATE] [GEOGRAPHIC_DATA][PERSON_NAME] …" at bounding box center [373, 389] width 381 height 194
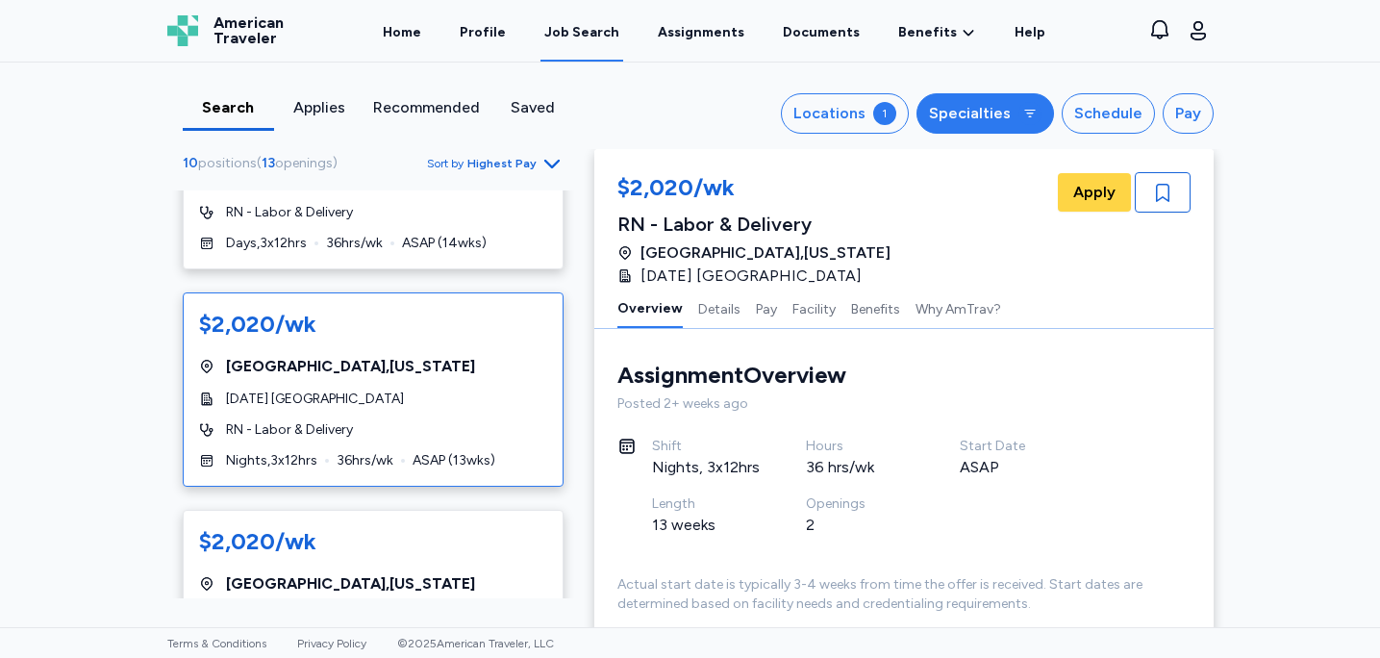
click at [1008, 93] on button "Specialties" at bounding box center [986, 113] width 138 height 40
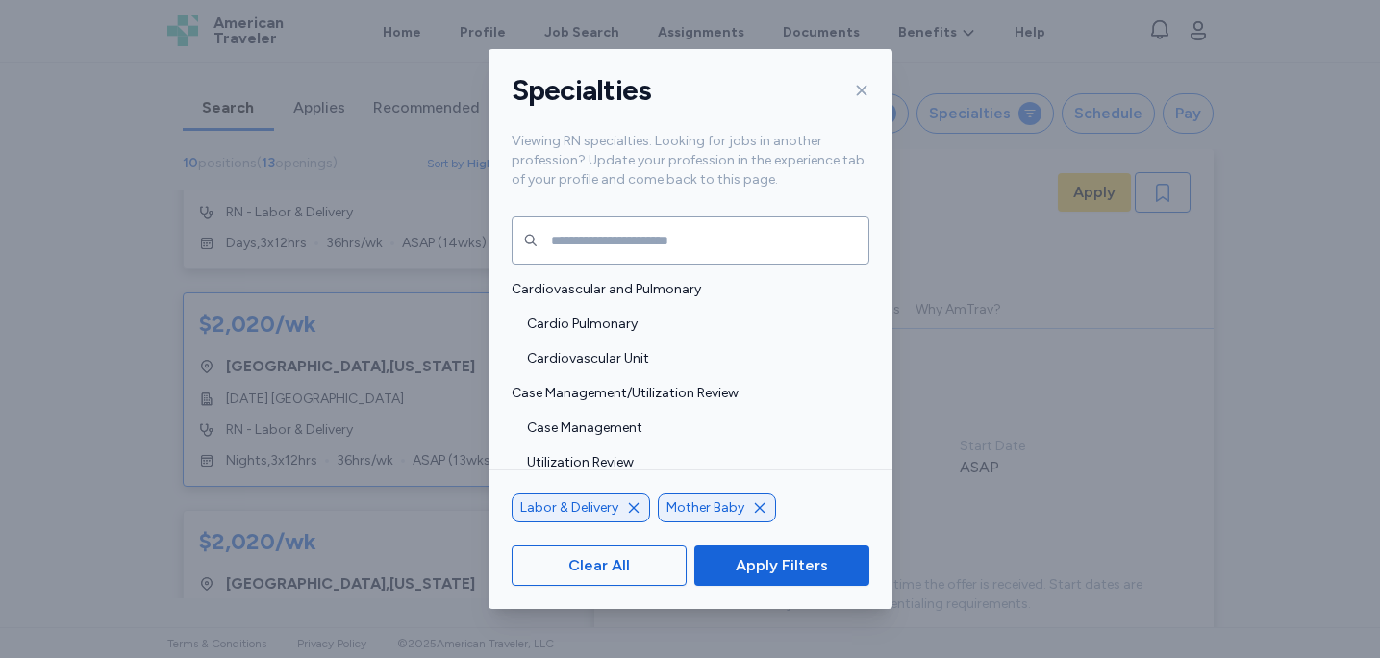
click at [632, 509] on icon "button" at bounding box center [633, 507] width 15 height 15
click at [793, 560] on span "Apply Filters" at bounding box center [782, 565] width 92 height 23
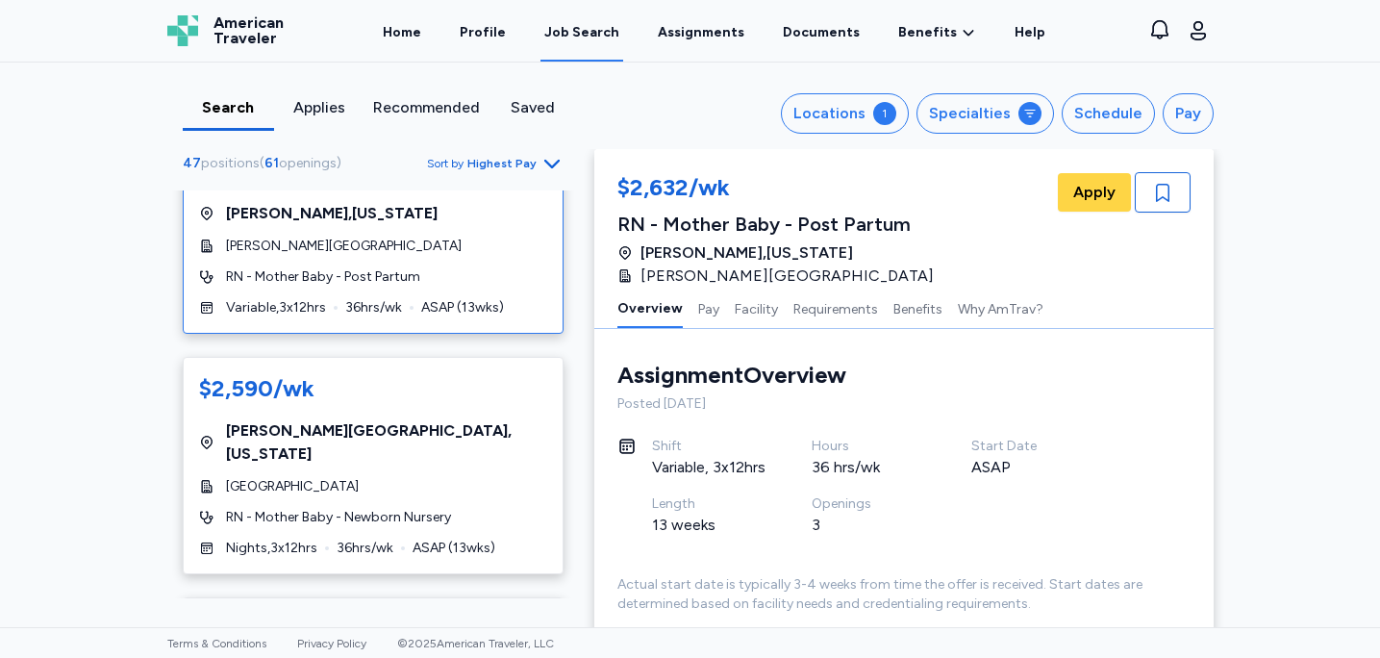
scroll to position [210, 0]
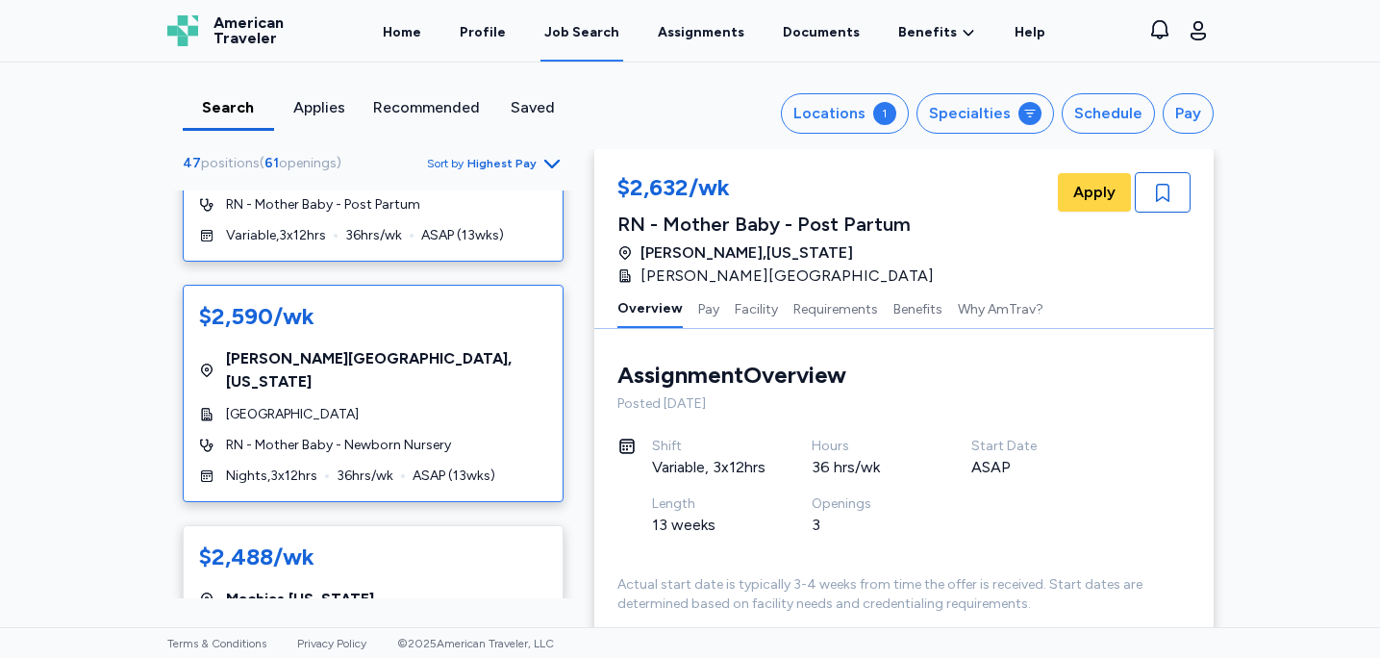
click at [491, 403] on div "$2,590/wk [GEOGRAPHIC_DATA] , [US_STATE][GEOGRAPHIC_DATA] RN - Mother Baby - Ne…" at bounding box center [373, 393] width 381 height 217
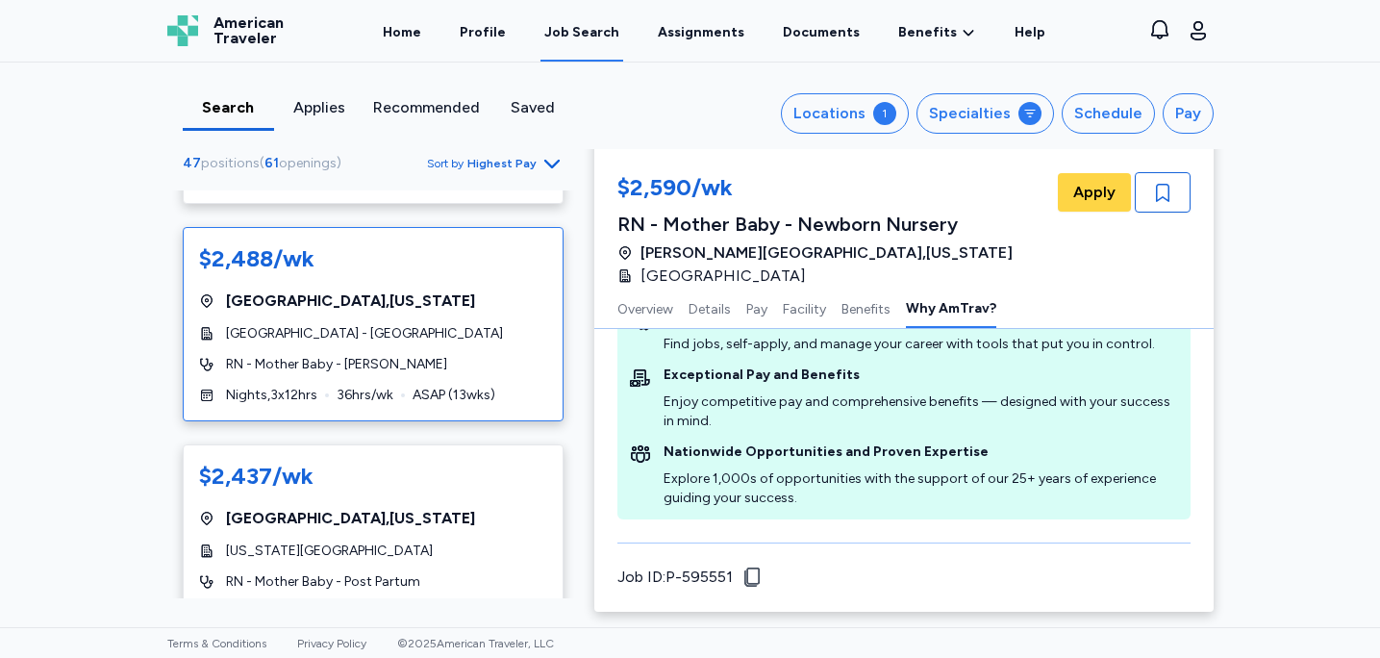
scroll to position [696, 0]
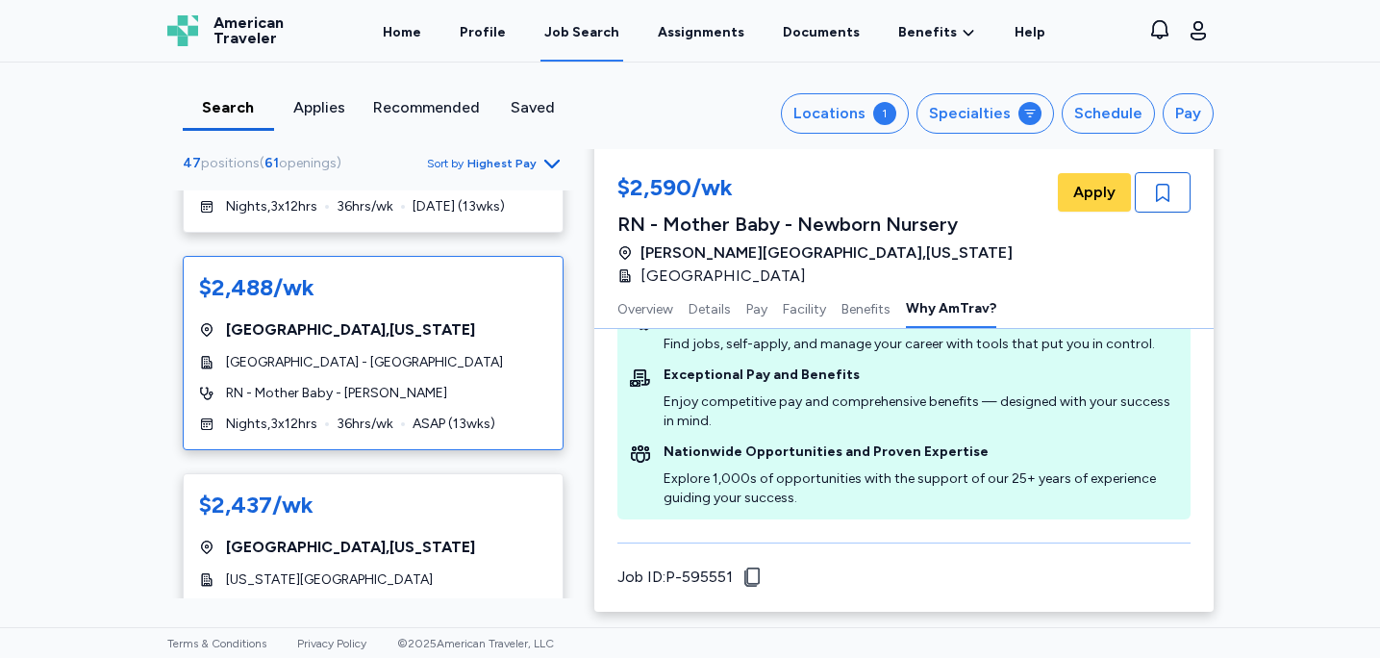
click at [477, 384] on div "RN - Mother Baby - [PERSON_NAME]" at bounding box center [373, 393] width 348 height 19
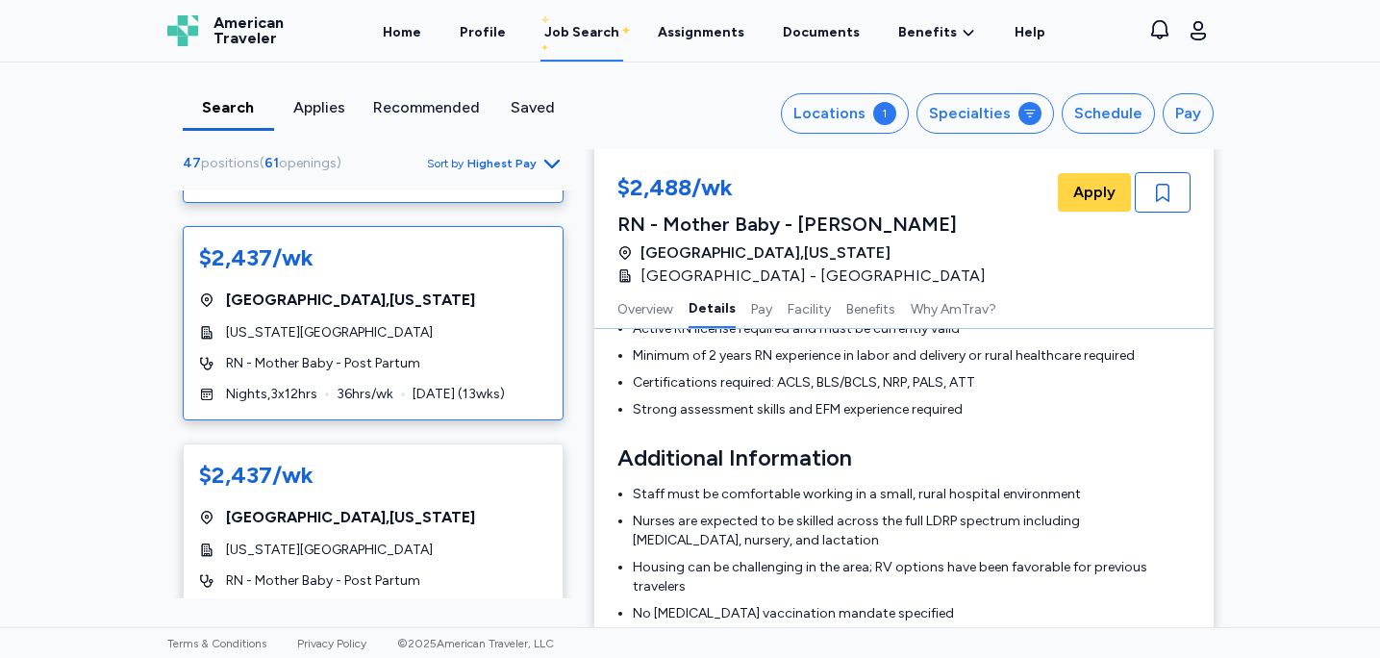
scroll to position [937, 0]
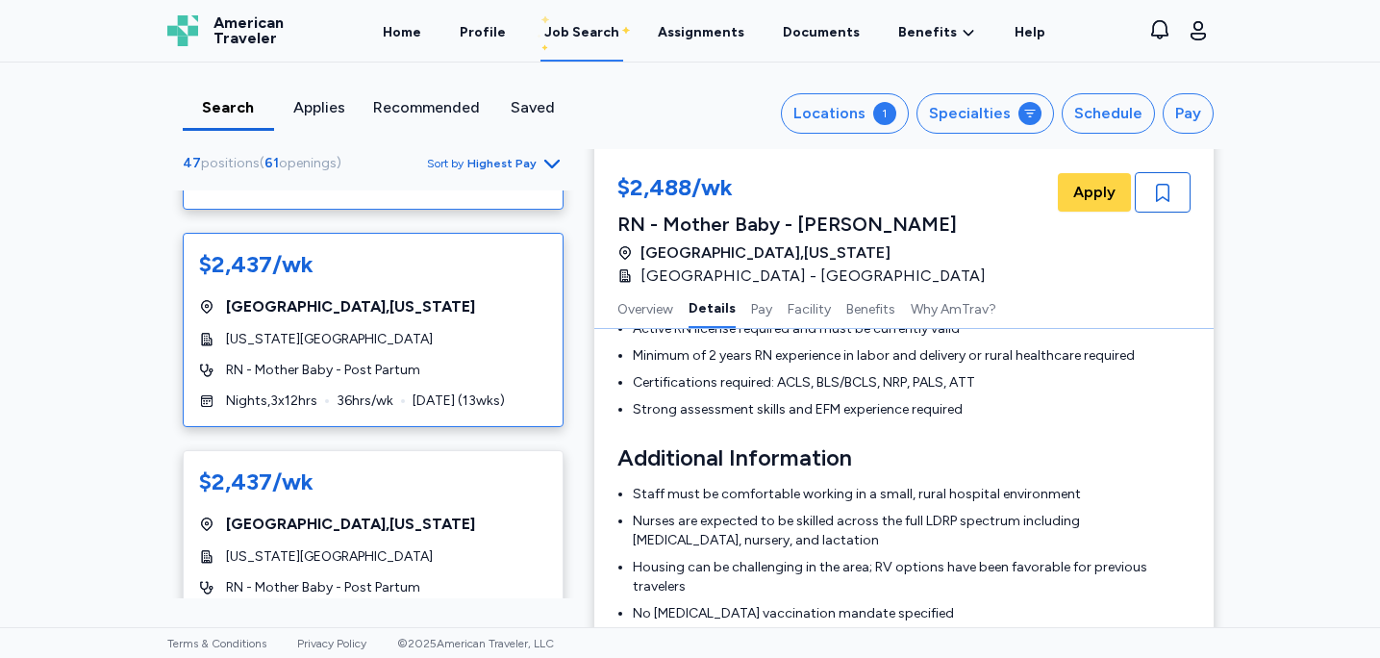
click at [501, 299] on div "$2,437/wk [GEOGRAPHIC_DATA] , [US_STATE][GEOGRAPHIC_DATA][US_STATE] RN - Mother…" at bounding box center [373, 330] width 381 height 194
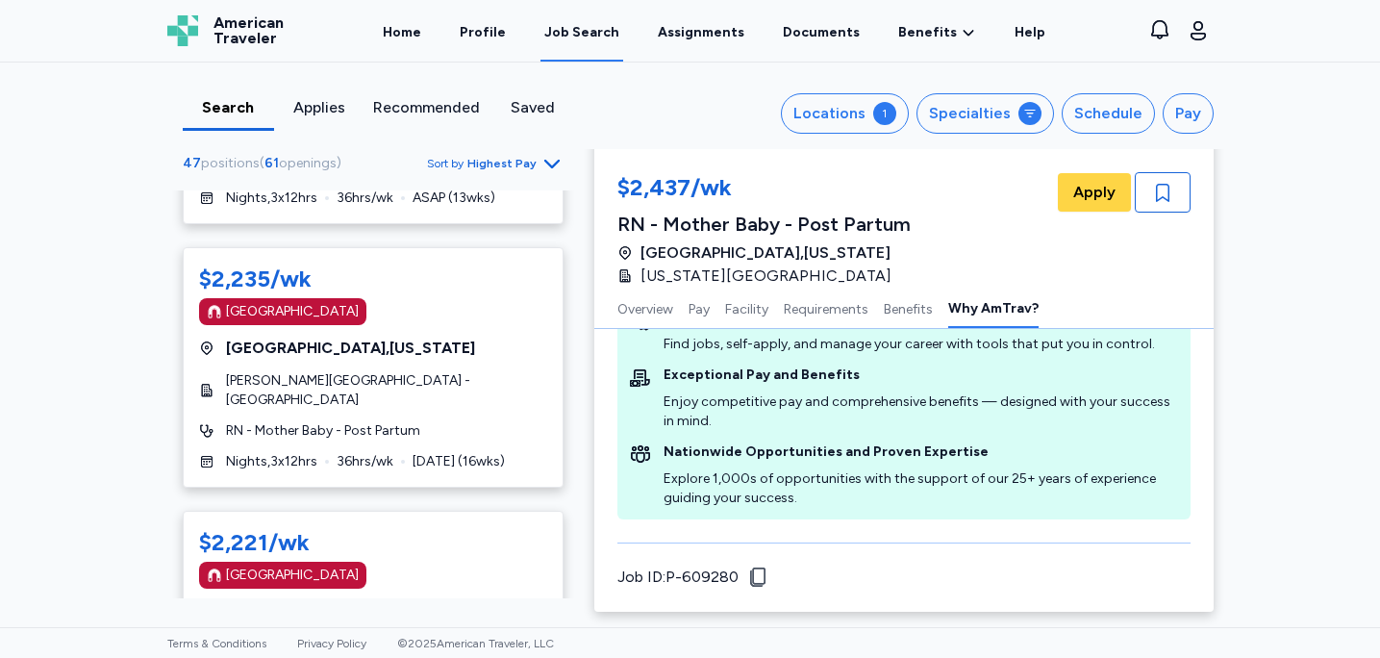
scroll to position [3515, 0]
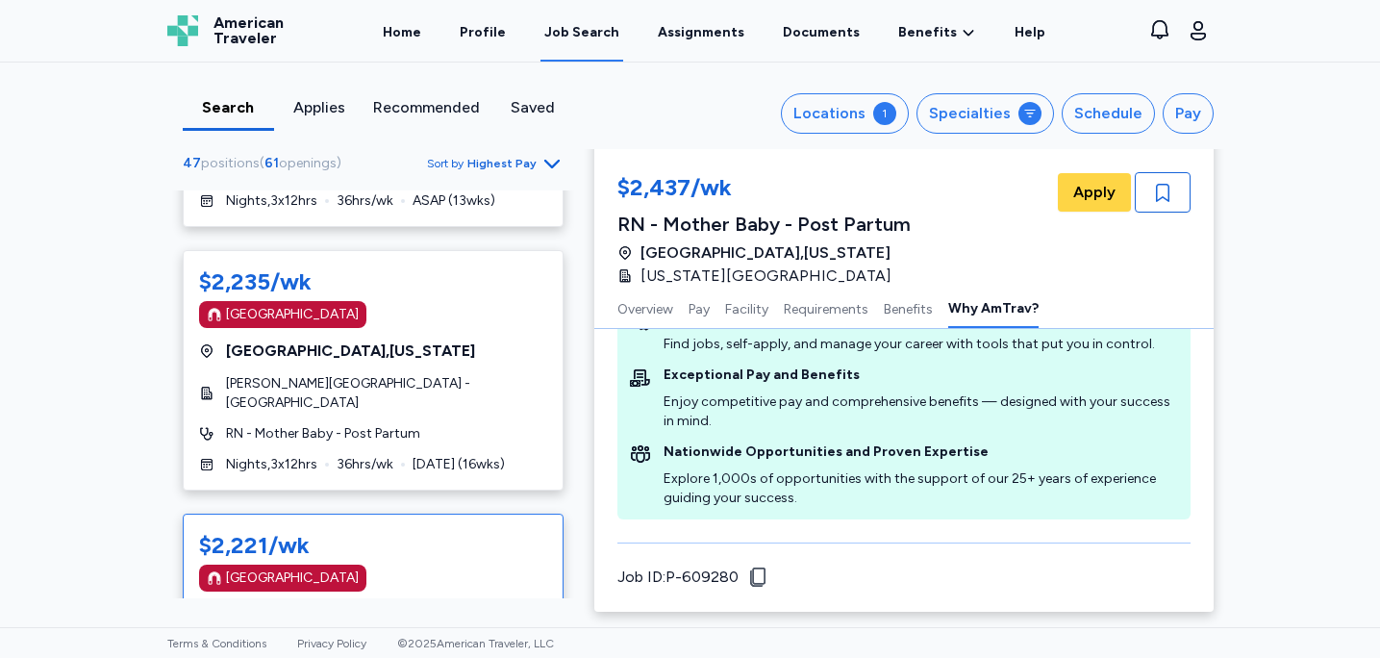
click at [471, 603] on div "[GEOGRAPHIC_DATA] , [US_STATE]" at bounding box center [373, 614] width 348 height 23
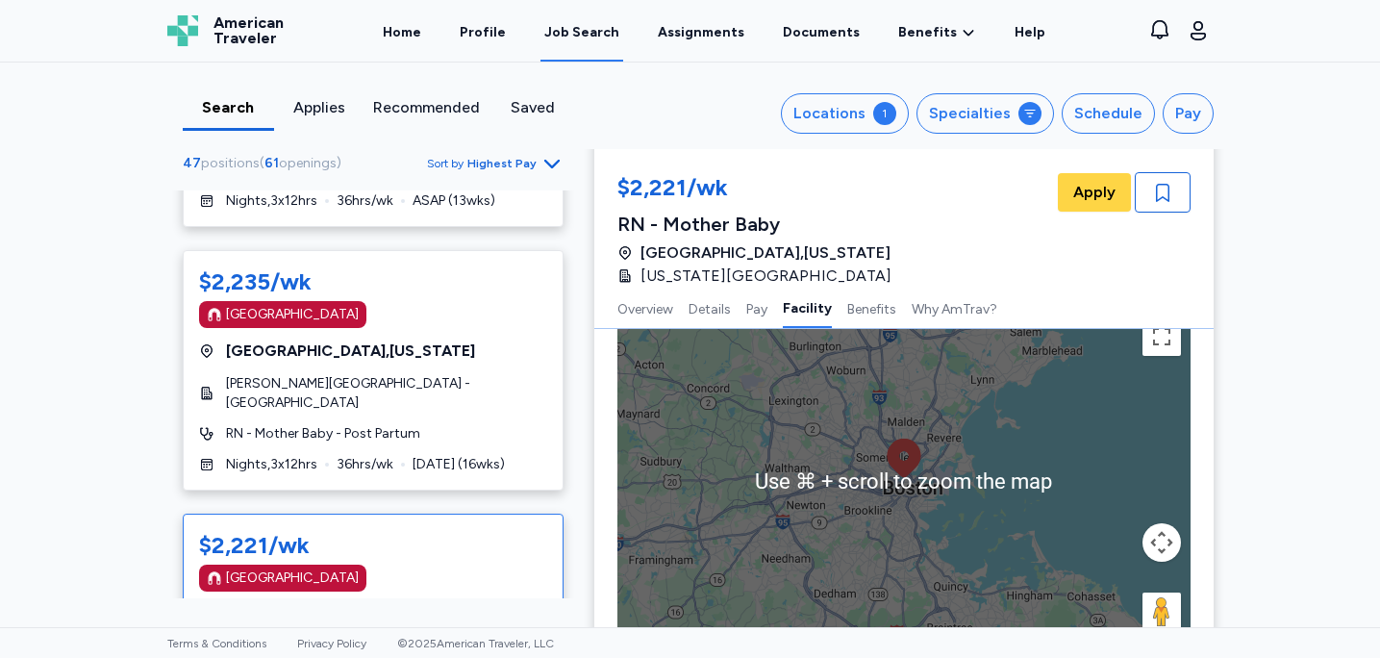
scroll to position [2057, 0]
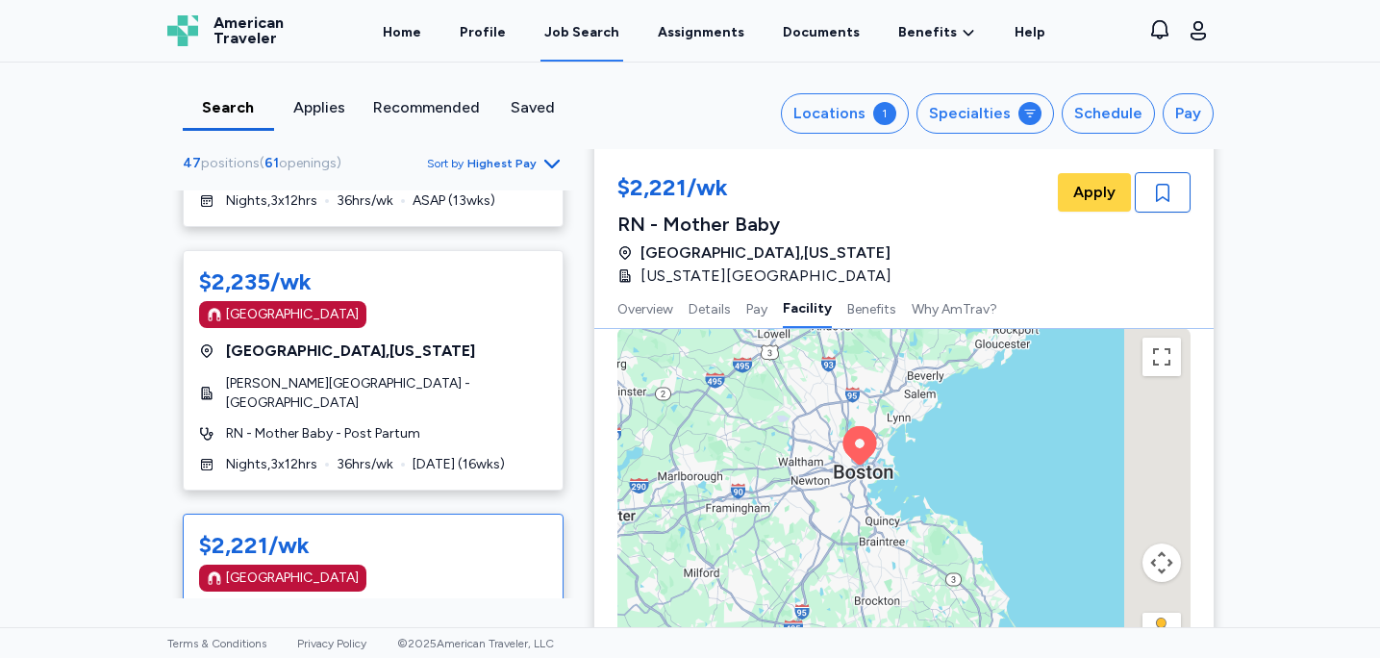
drag, startPoint x: 1123, startPoint y: 447, endPoint x: 924, endPoint y: 432, distance: 198.8
click at [924, 432] on div "To activate drag with keyboard, press Alt + Enter. Once in keyboard drag state,…" at bounding box center [904, 501] width 573 height 346
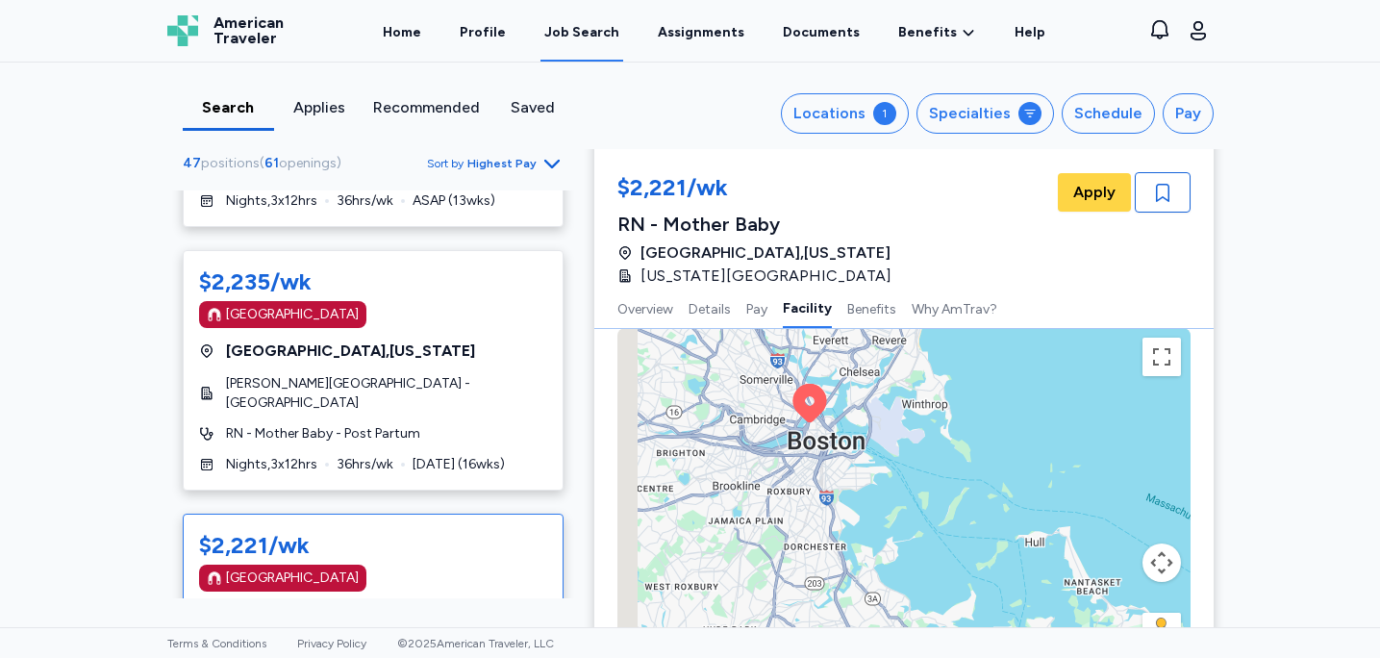
drag, startPoint x: 834, startPoint y: 455, endPoint x: 969, endPoint y: 457, distance: 134.7
click at [969, 457] on div "To activate drag with keyboard, press Alt + Enter. Once in keyboard drag state,…" at bounding box center [904, 501] width 573 height 346
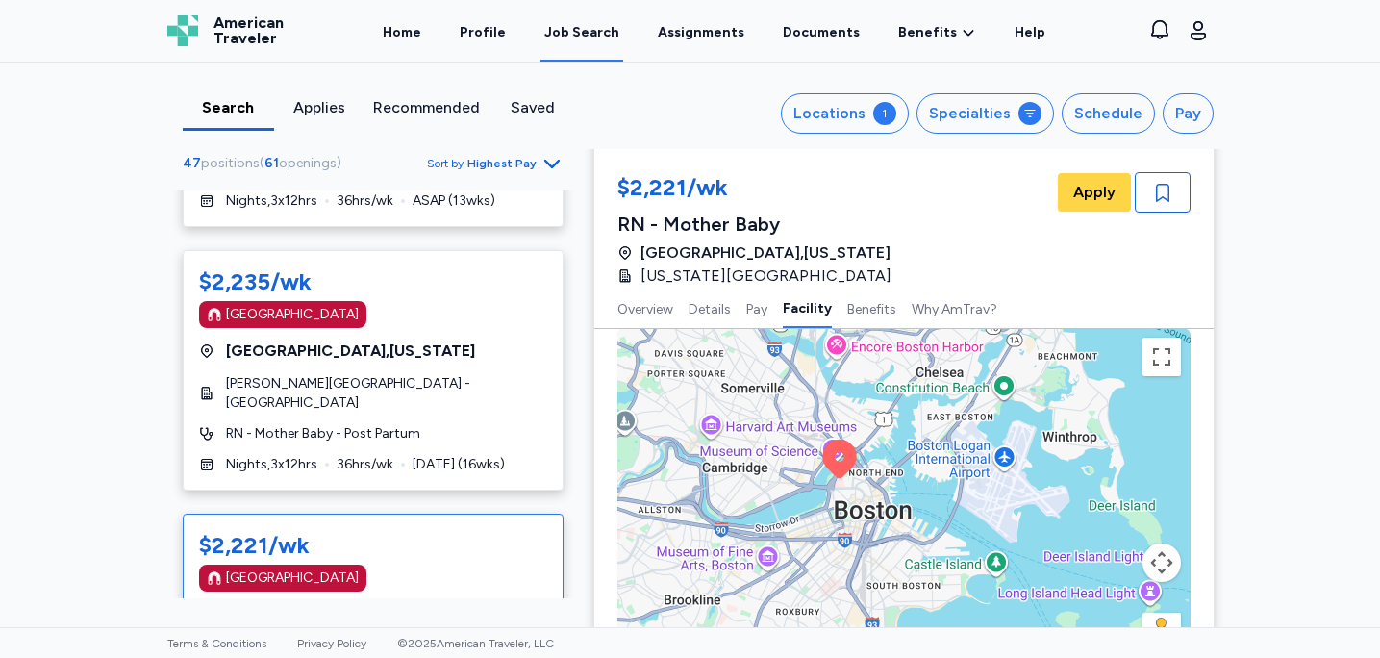
drag, startPoint x: 880, startPoint y: 467, endPoint x: 1020, endPoint y: 549, distance: 162.2
click at [1029, 557] on div "To activate drag with keyboard, press Alt + Enter. Once in keyboard drag state,…" at bounding box center [904, 501] width 573 height 346
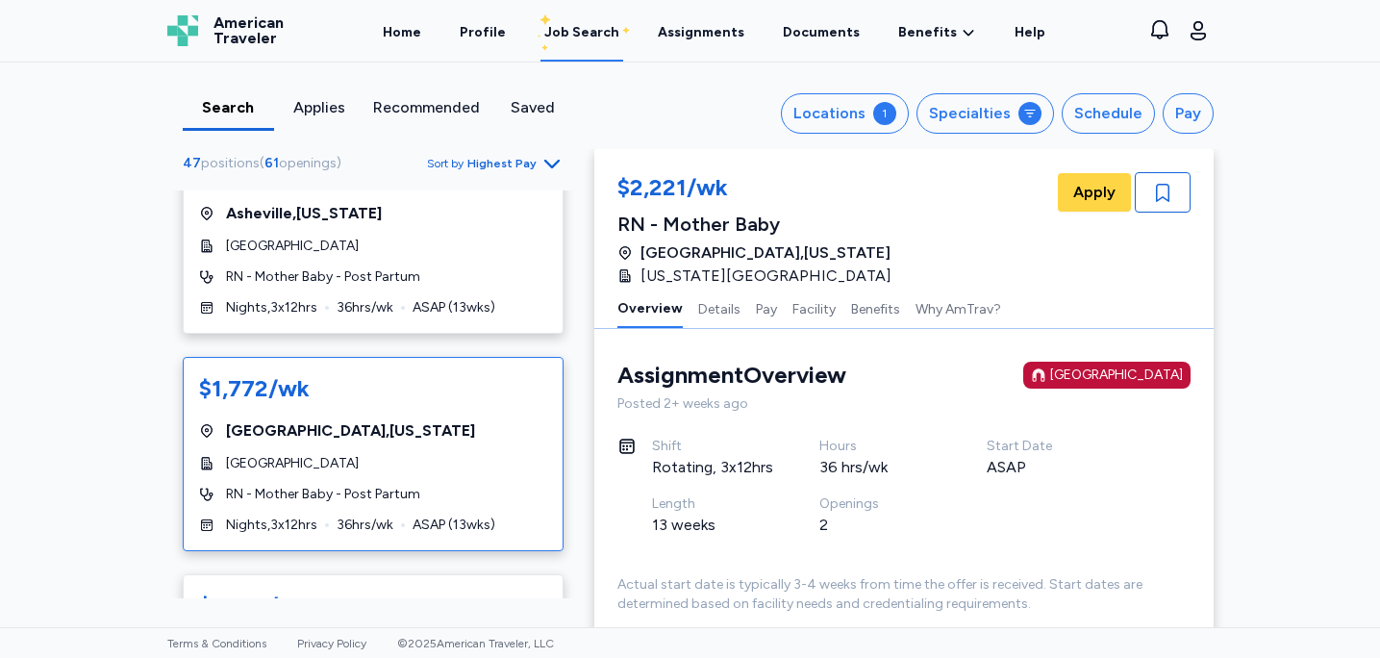
scroll to position [7448, 0]
click at [495, 360] on div "$1,772/wk [GEOGRAPHIC_DATA] , [US_STATE][GEOGRAPHIC_DATA] RN - Mother Baby - Po…" at bounding box center [373, 457] width 381 height 194
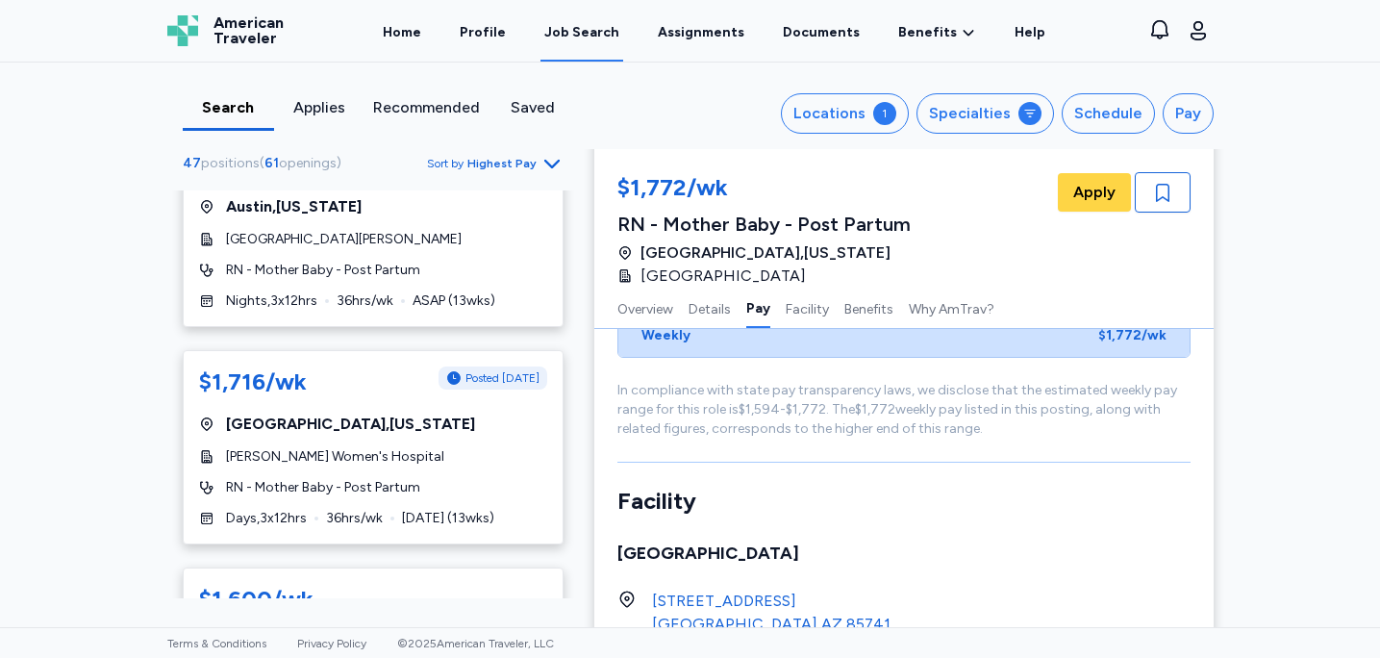
scroll to position [8039, 0]
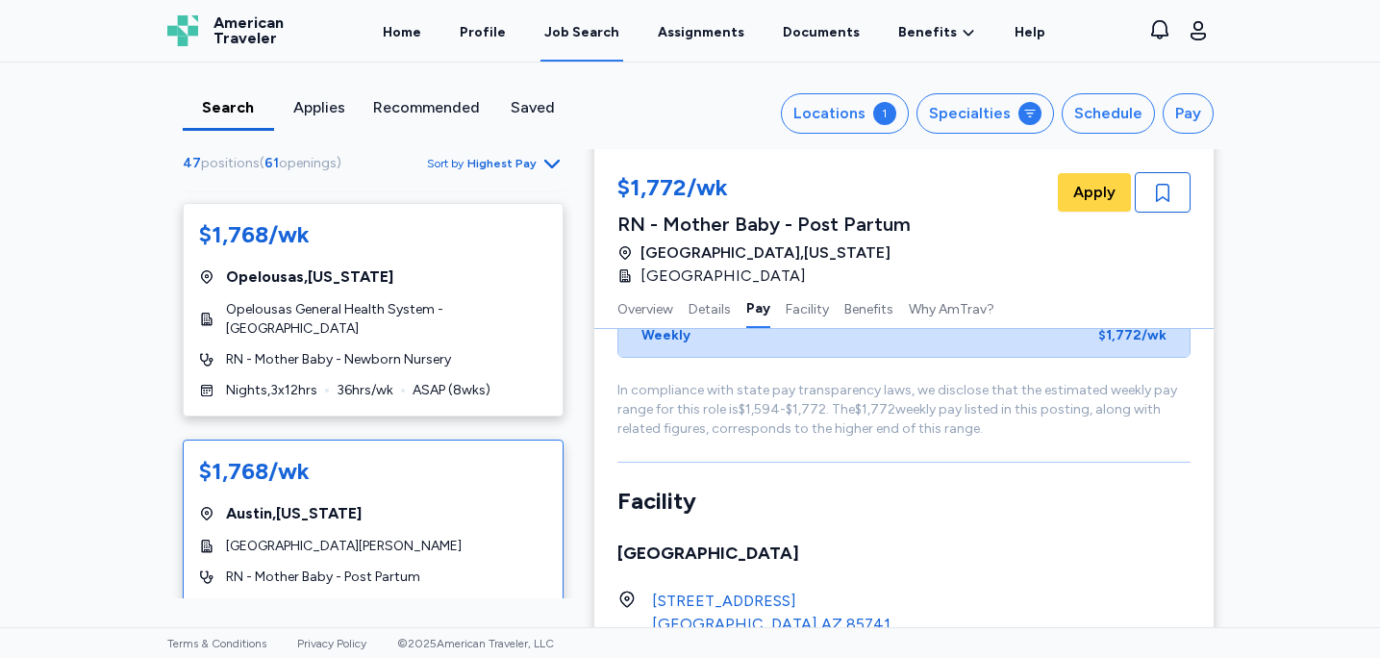
click at [474, 502] on div "[GEOGRAPHIC_DATA] , [US_STATE]" at bounding box center [373, 513] width 348 height 23
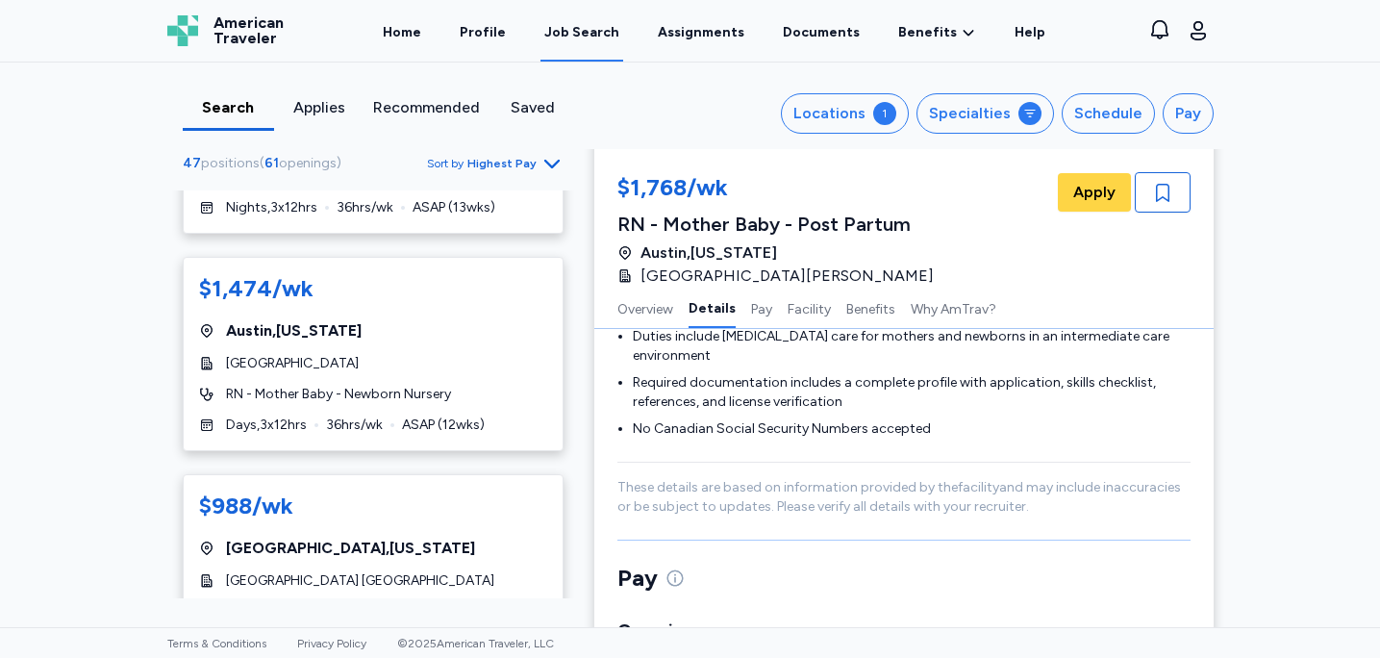
scroll to position [9572, 0]
click at [439, 475] on div "$988/wk [GEOGRAPHIC_DATA] , [US_STATE][GEOGRAPHIC_DATA] [GEOGRAPHIC_DATA] RN - …" at bounding box center [373, 572] width 381 height 194
